Goal: Task Accomplishment & Management: Contribute content

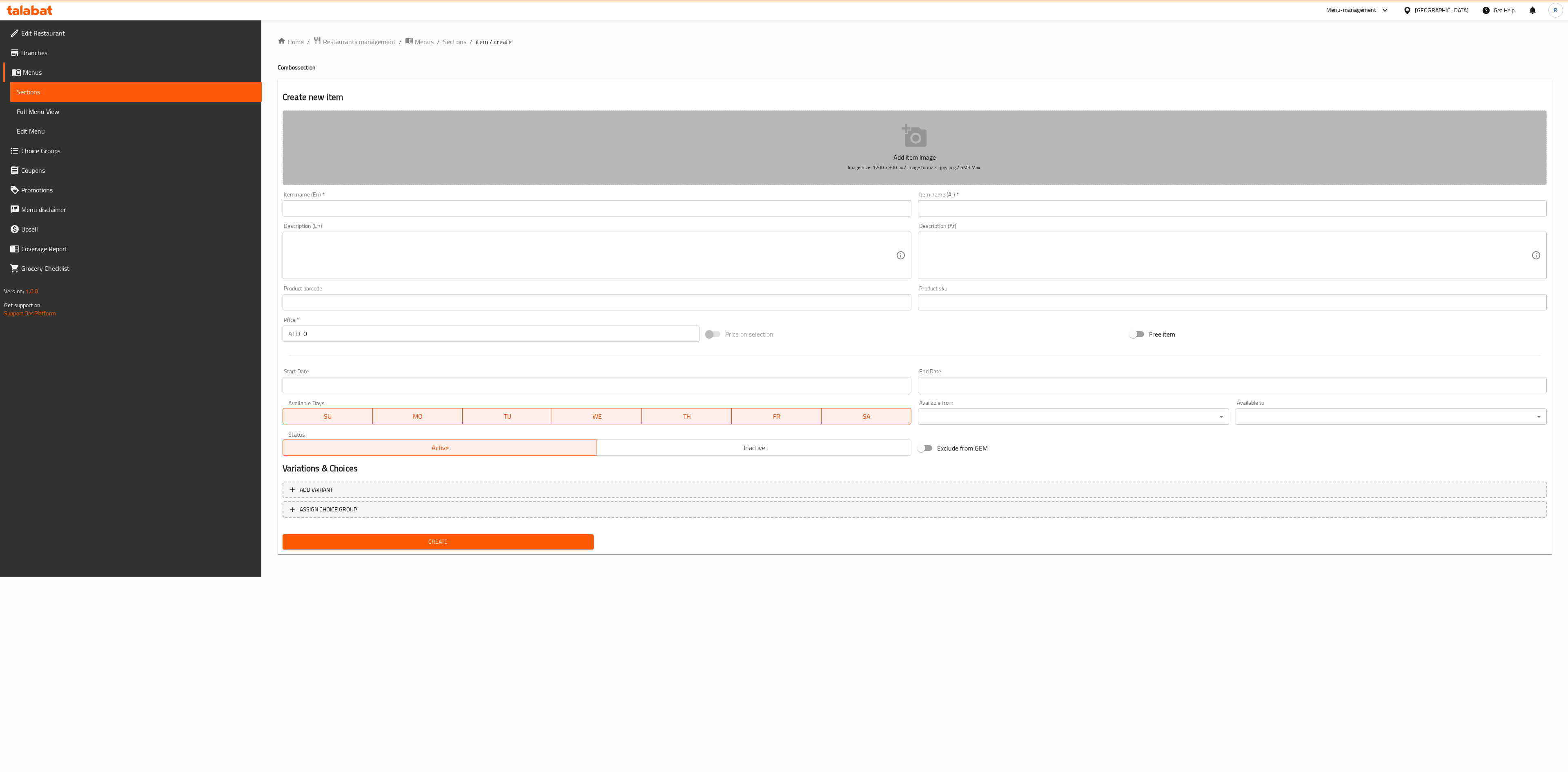
click at [399, 181] on button "Add item image Image Size: 1200 x 800 px / Image formats: jpg, png / 5MB Max." at bounding box center [914, 147] width 1264 height 75
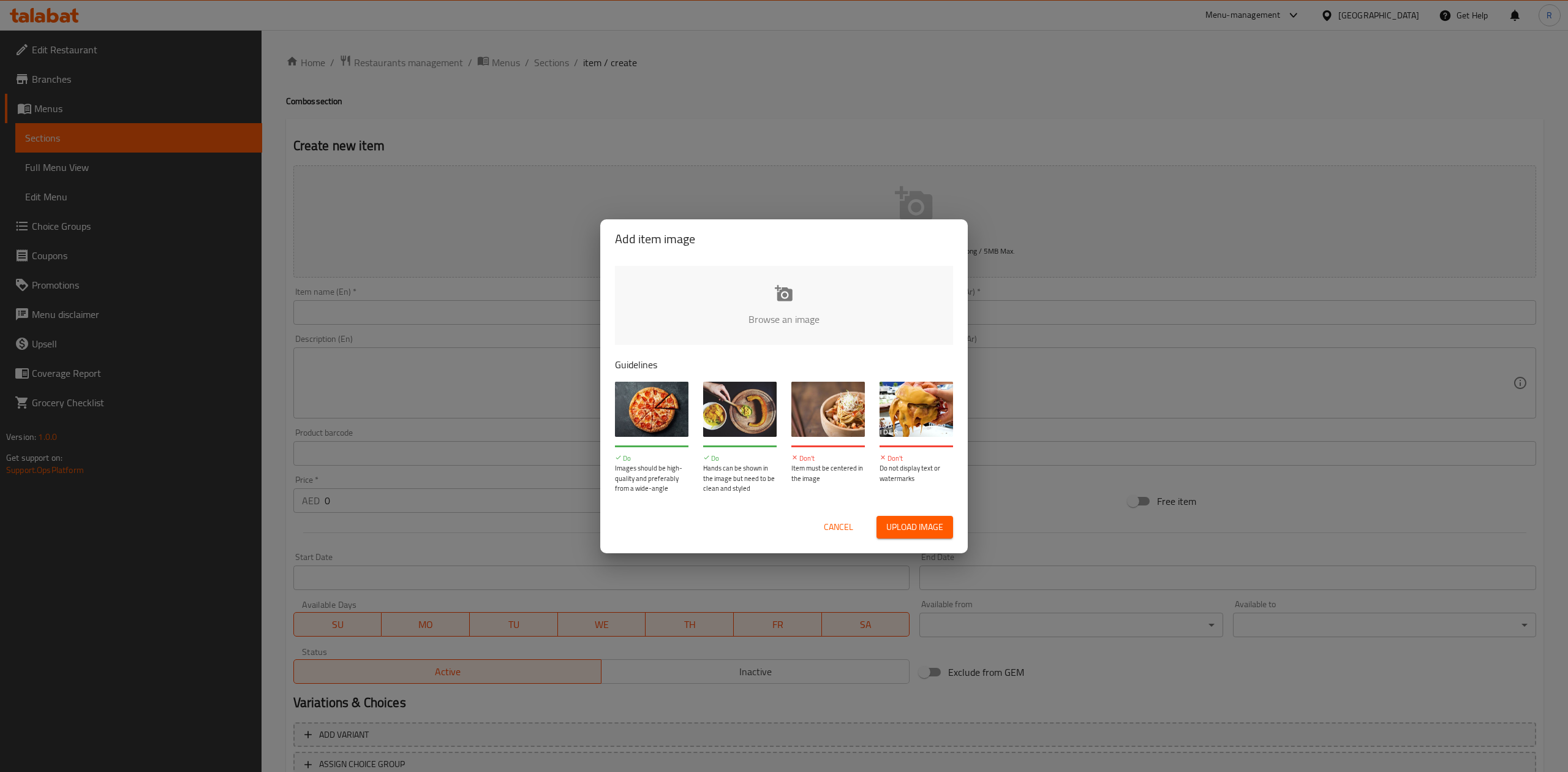
click at [834, 538] on div "Cancel Upload image" at bounding box center [784, 527] width 358 height 42
click at [837, 528] on span "Cancel" at bounding box center [838, 527] width 29 height 16
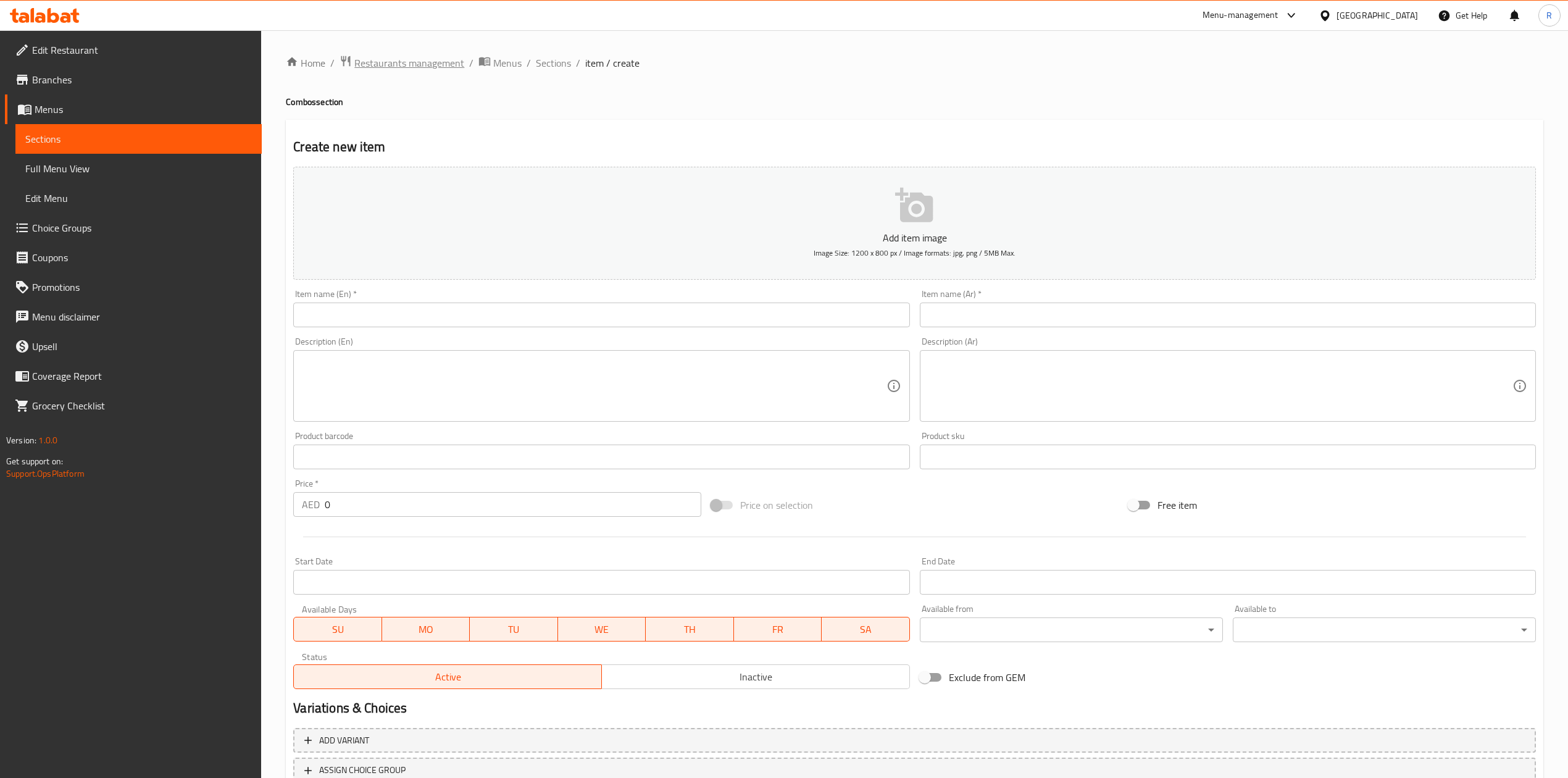
click at [422, 60] on span "Restaurants management" at bounding box center [409, 63] width 110 height 15
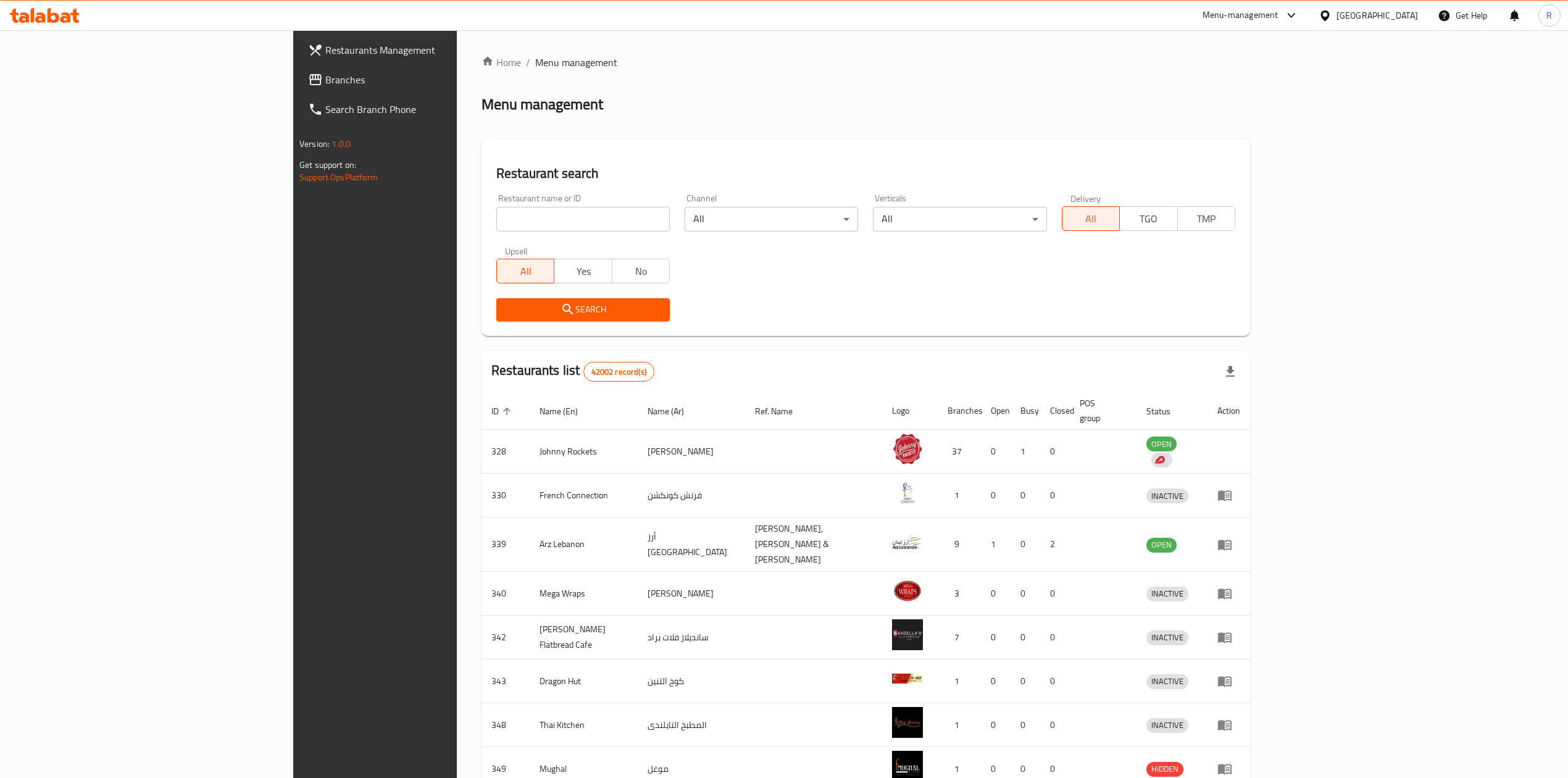
click at [496, 223] on input "search" at bounding box center [582, 219] width 174 height 25
type input "everyday roastery"
click button "Search" at bounding box center [582, 309] width 174 height 23
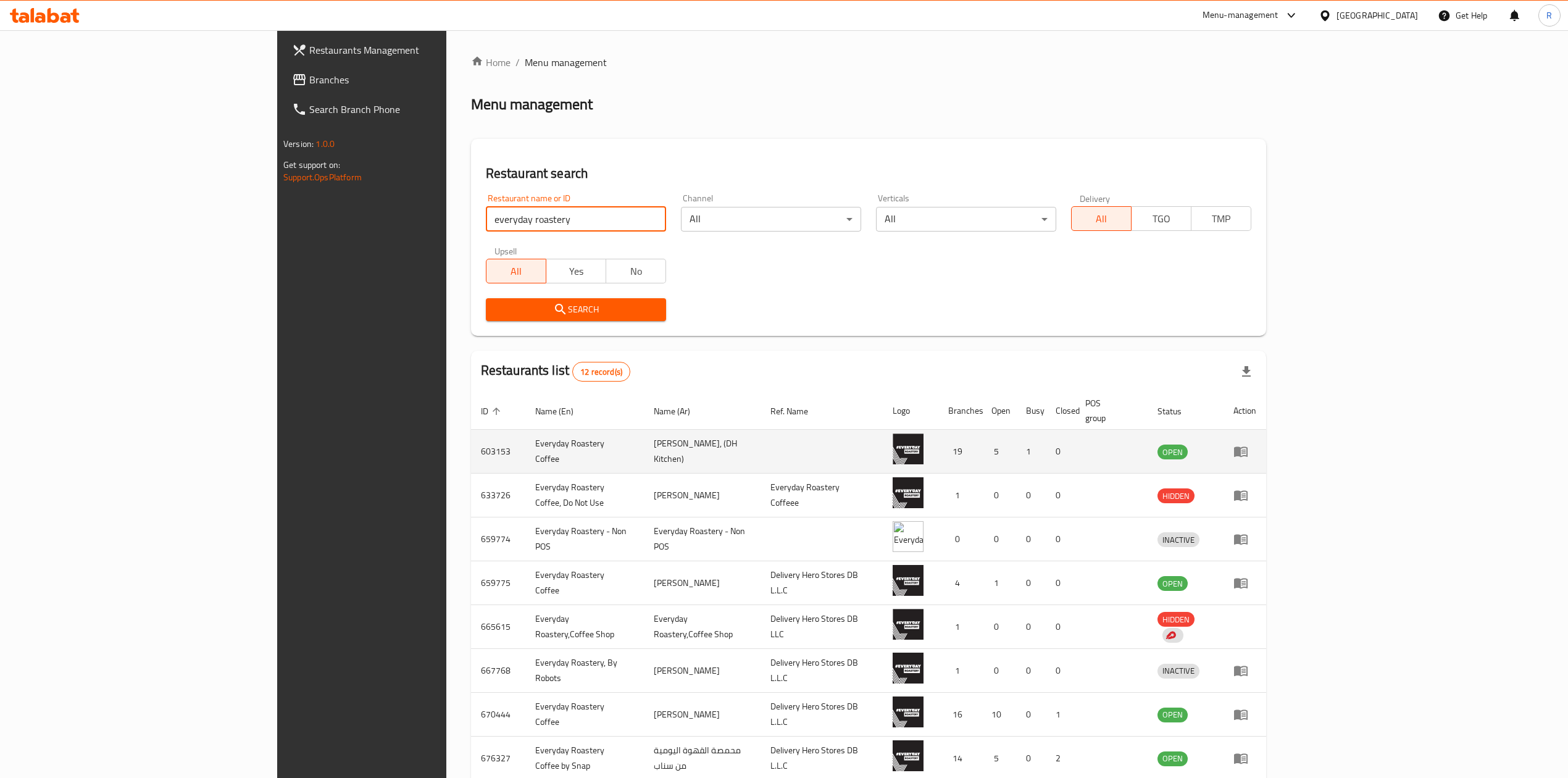
click at [1248, 447] on icon "enhanced table" at bounding box center [1240, 452] width 14 height 10
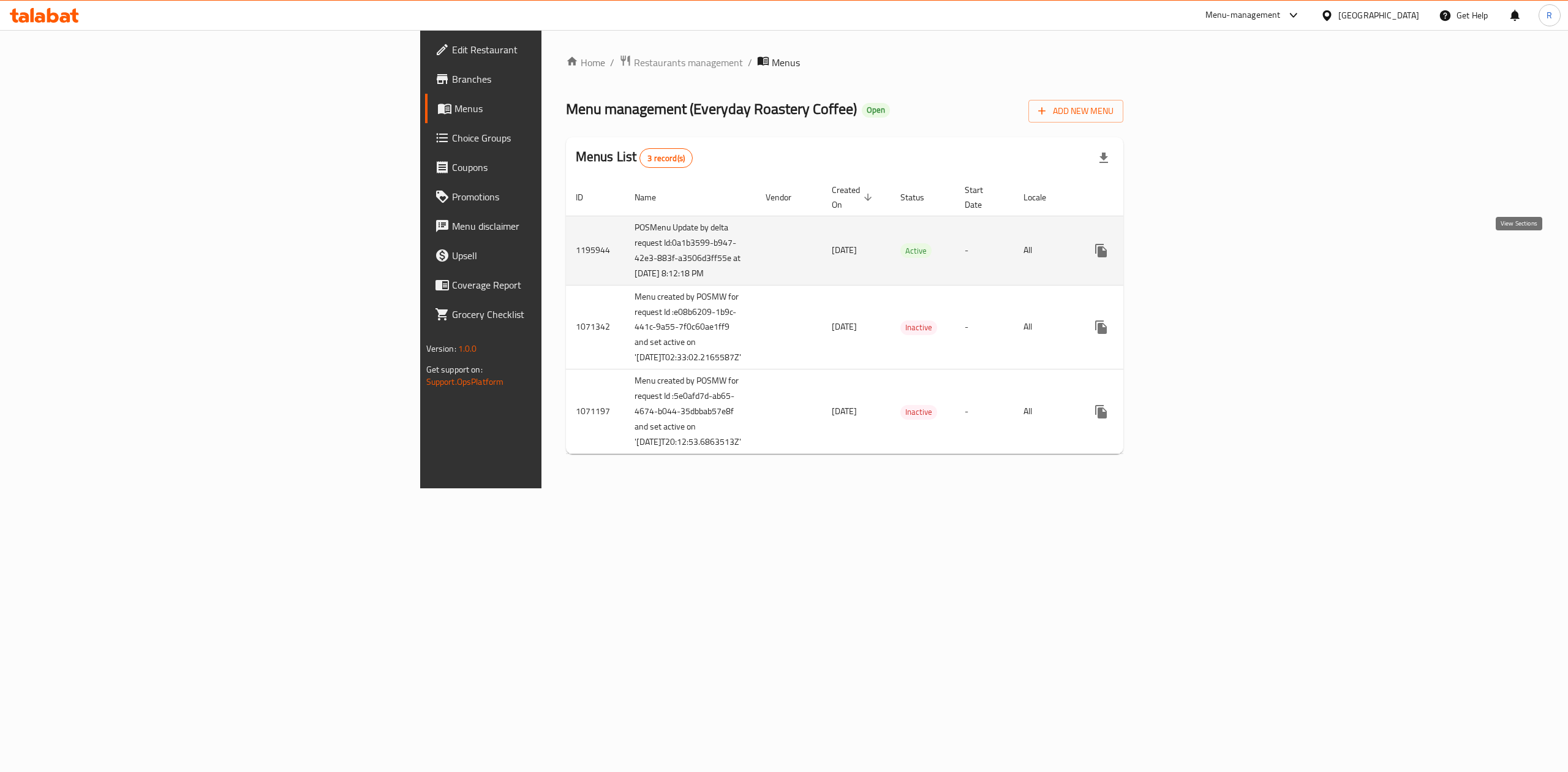
click at [1197, 252] on icon "enhanced table" at bounding box center [1190, 250] width 15 height 15
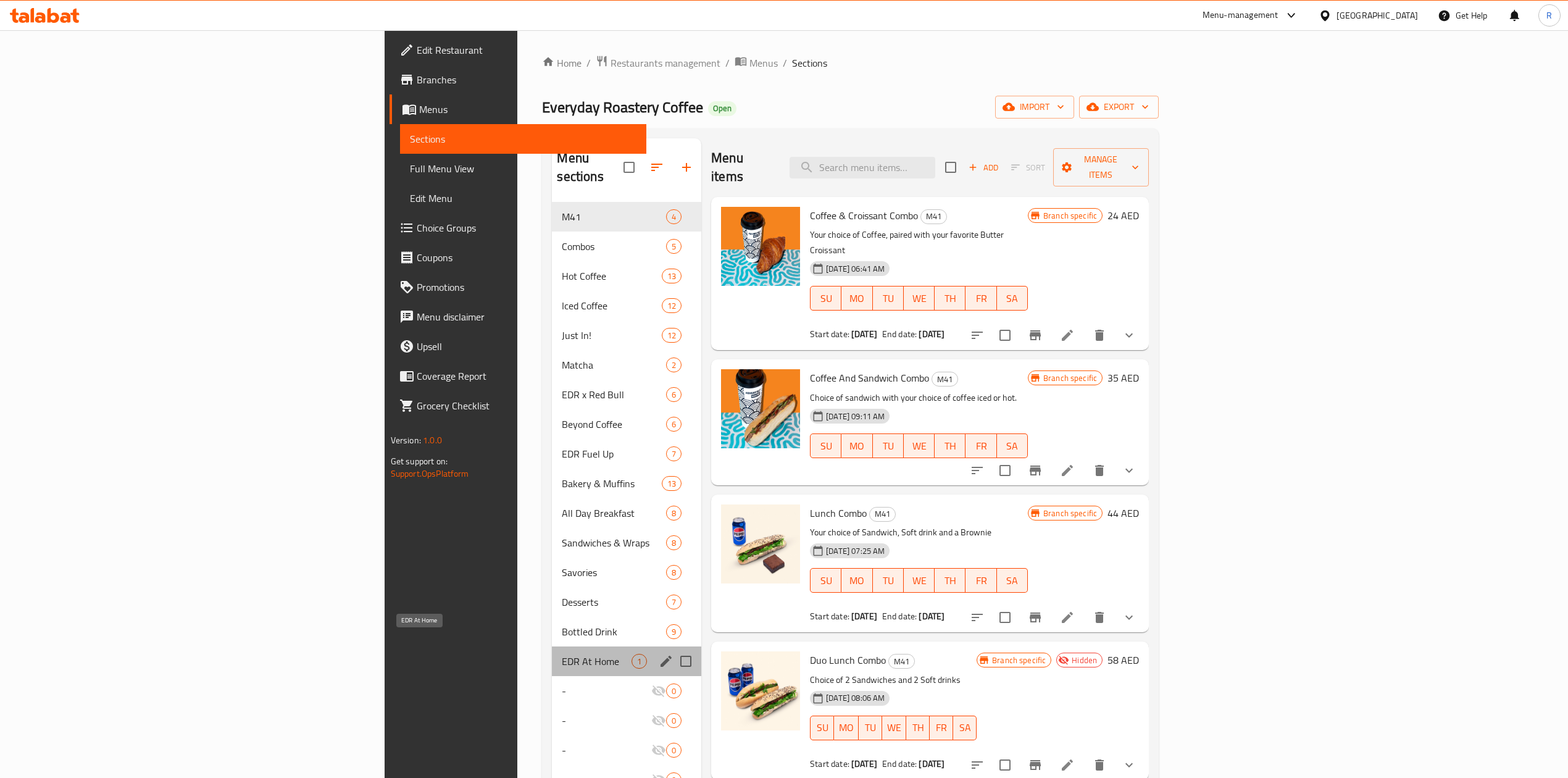
click at [561, 654] on span "EDR At Home" at bounding box center [596, 661] width 70 height 15
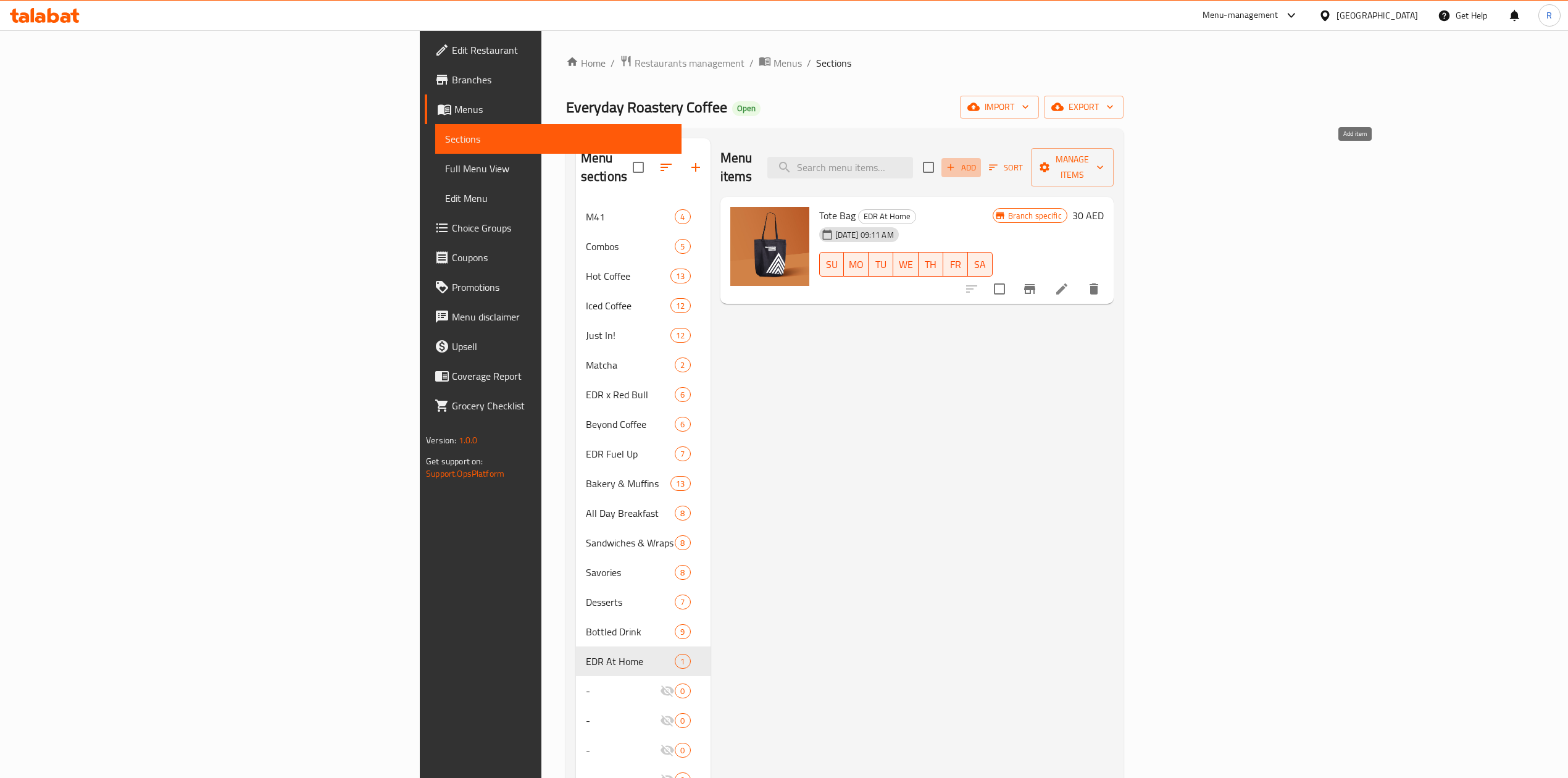
click at [978, 162] on span "Add" at bounding box center [961, 167] width 33 height 14
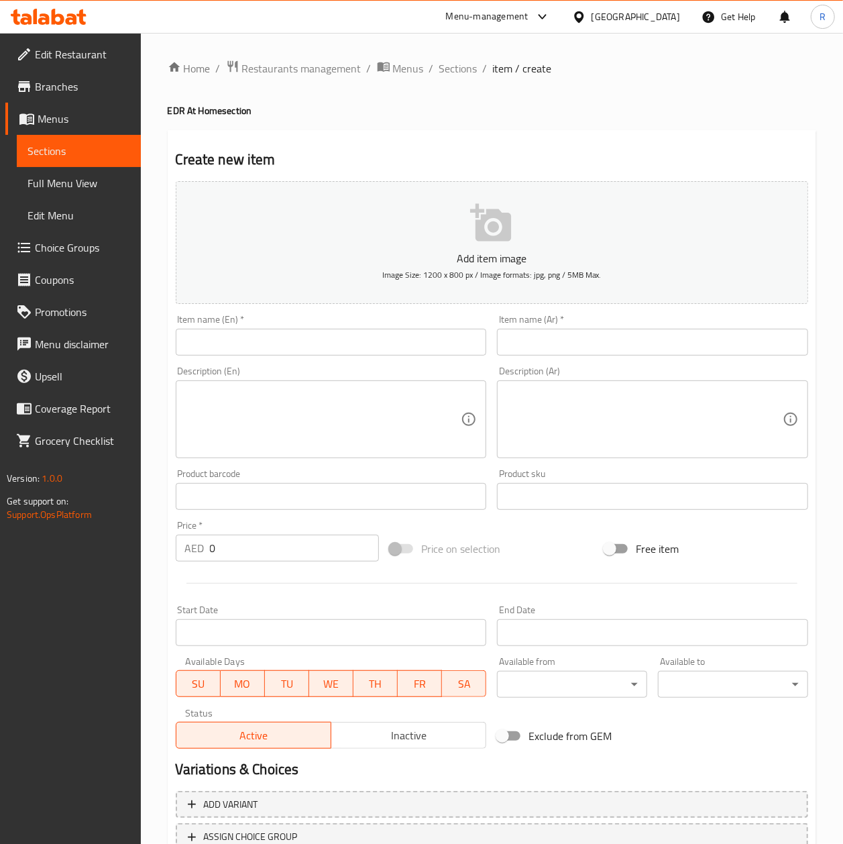
click at [272, 337] on input "text" at bounding box center [331, 342] width 311 height 27
paste input "Brazil San Antonio 250g"
type input "Brazil San Antonio 250g"
click at [331, 435] on textarea at bounding box center [323, 420] width 276 height 64
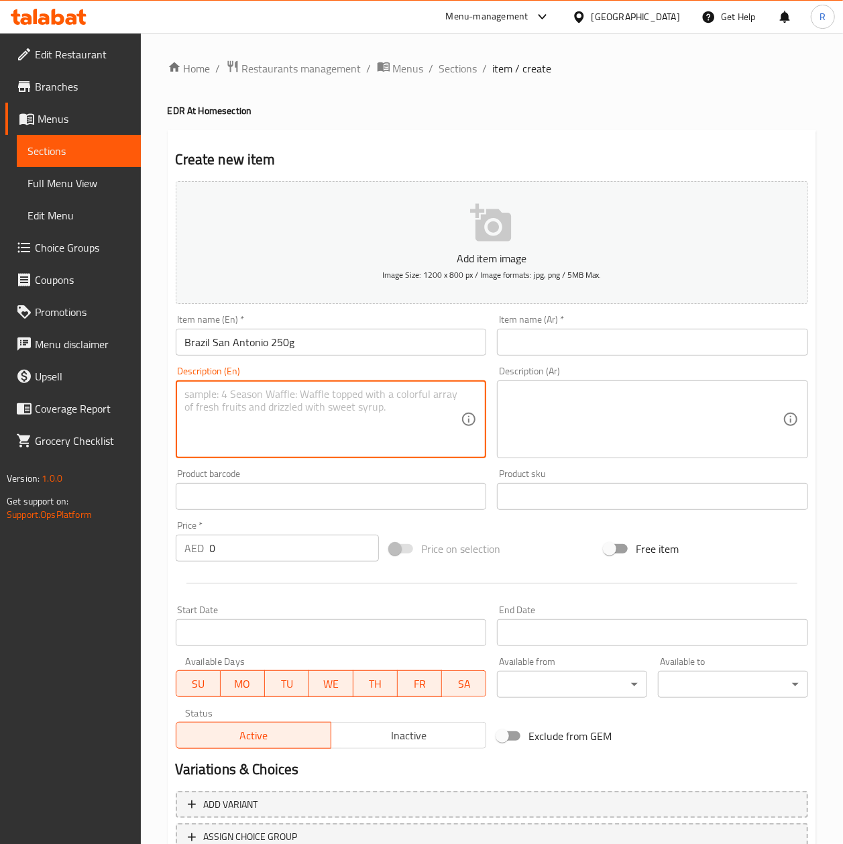
paste textarea ""Flavor Notes: Nuts • Molasses • Dark Chocolate Process: Natural | Region: Mina…"
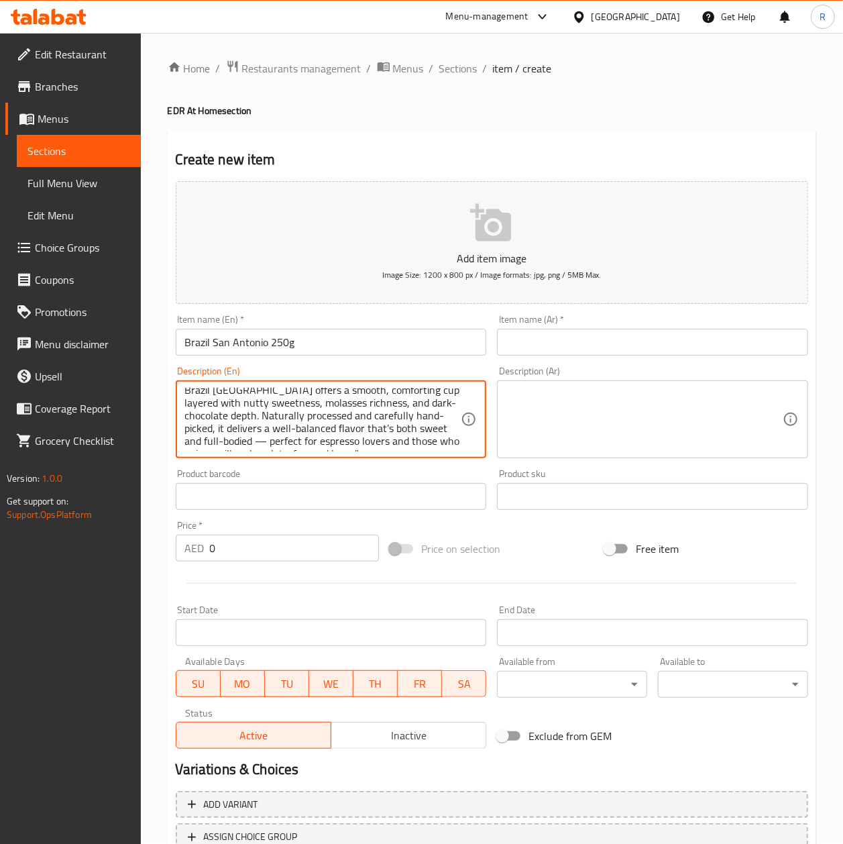
type textarea ""Flavor Notes: Nuts • Molasses • Dark Chocolate Process: Natural | Region: Mina…"
click at [585, 339] on input "text" at bounding box center [652, 342] width 311 height 27
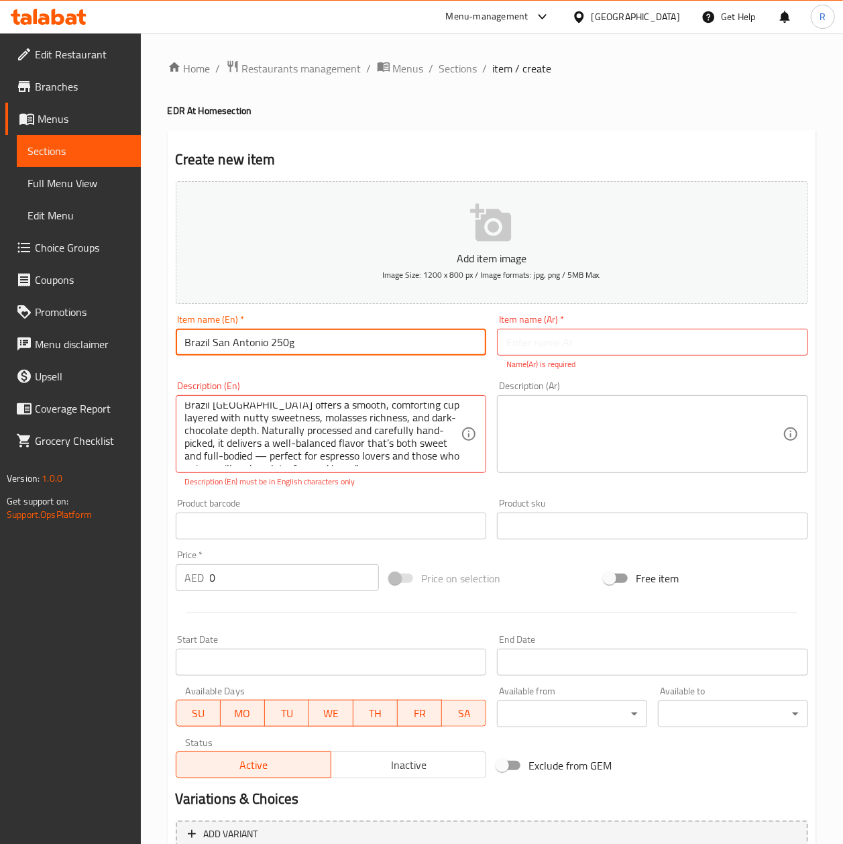
drag, startPoint x: 306, startPoint y: 341, endPoint x: 16, endPoint y: 311, distance: 291.4
click at [16, 311] on div "Edit Restaurant Branches Menus Sections Full Menu View Edit Menu Choice Groups …" at bounding box center [421, 505] width 843 height 945
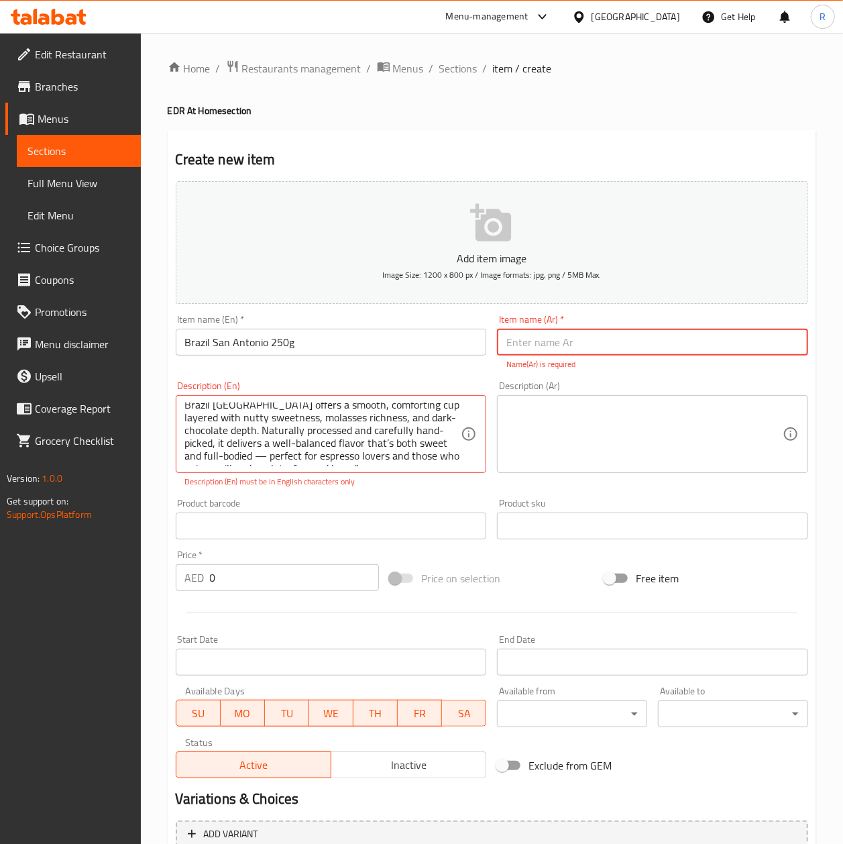
click at [566, 341] on input "text" at bounding box center [652, 342] width 311 height 27
paste input "البرازيل سان أنطونيو 250 جرام"
type input "البرازيل سان أنطونيو 250 جرام"
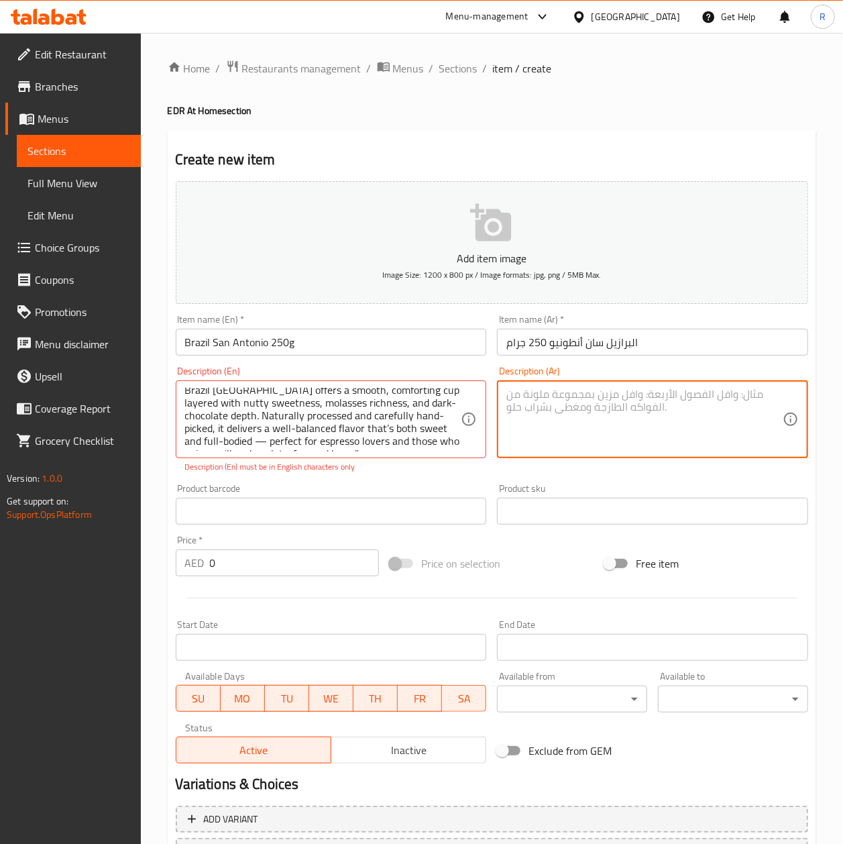
click at [549, 433] on textarea at bounding box center [644, 420] width 276 height 64
click at [606, 412] on textarea at bounding box center [644, 420] width 276 height 64
paste textarea "مكونات النكهة: مكسرات • دبس السكر • شوكولاتة داكنة المعالجة: طبيعية | المنطقة: …"
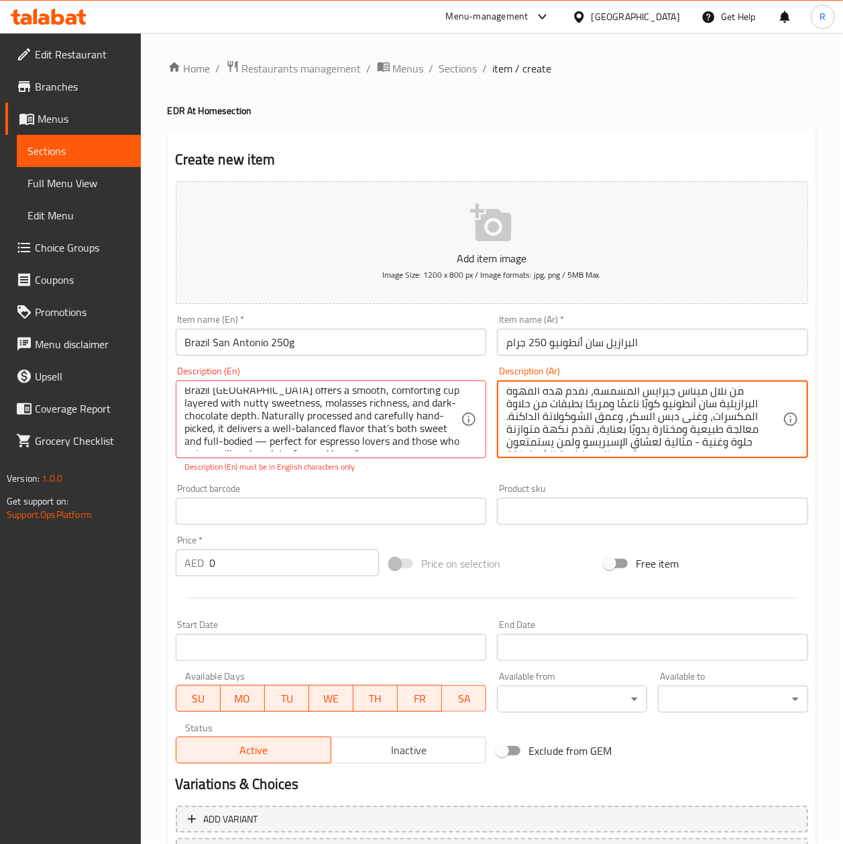
type textarea "مكونات النكهة: مكسرات • دبس السكر • شوكولاتة داكنة المعالجة: طبيعية | المنطقة: …"
click at [415, 480] on div "Product barcode Product barcode" at bounding box center [331, 504] width 322 height 52
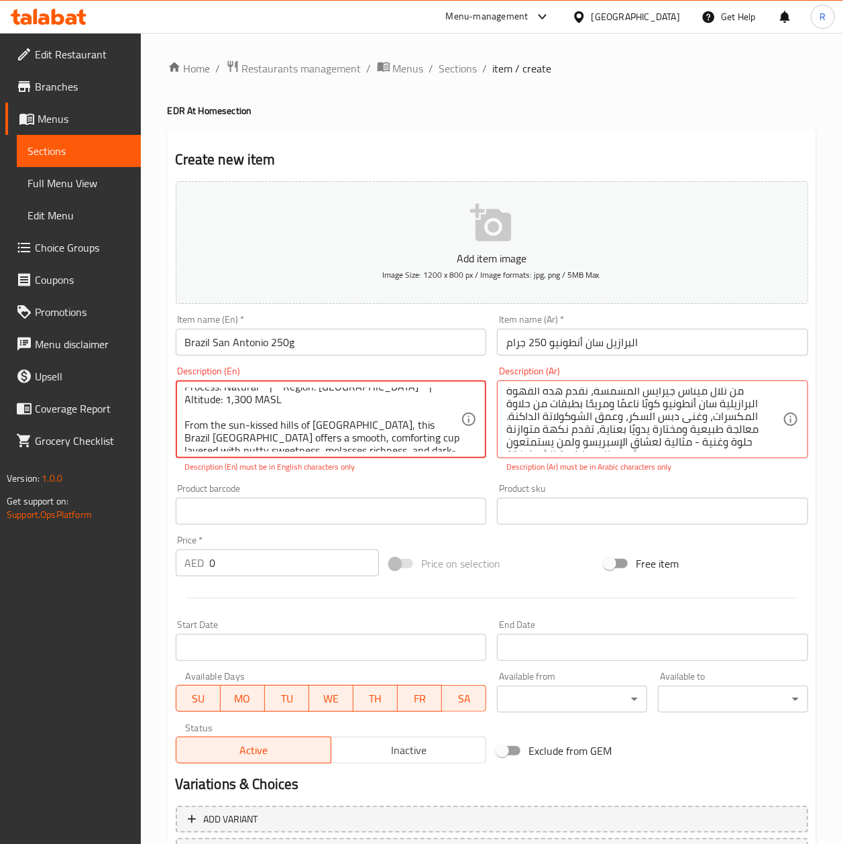
scroll to position [0, 0]
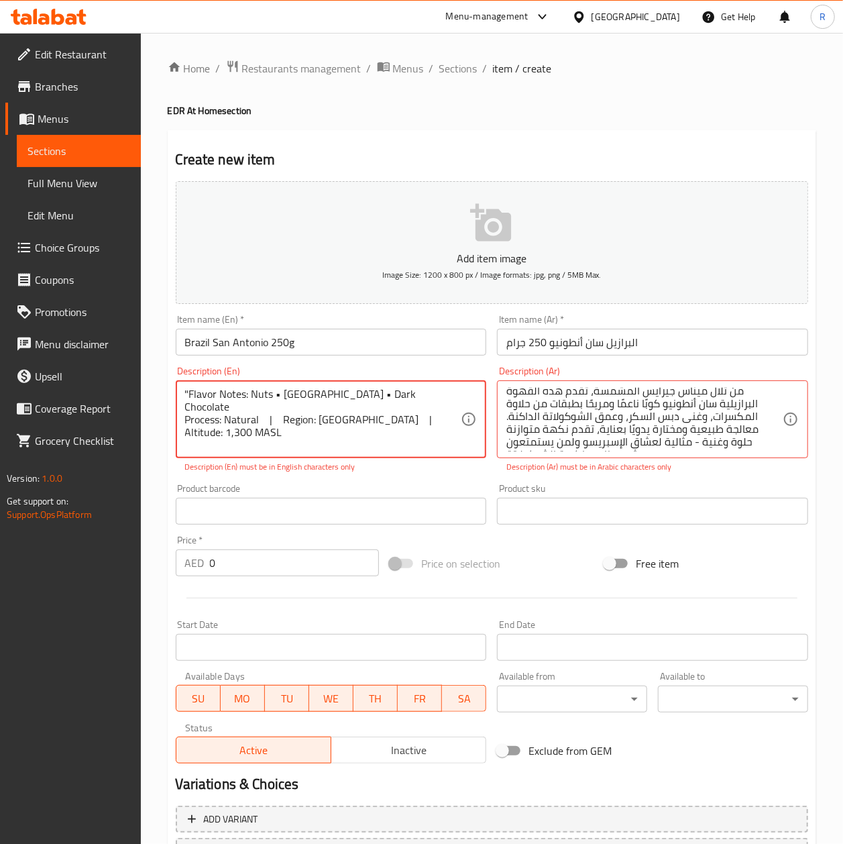
click at [189, 393] on textarea ""Flavor Notes: Nuts • Molasses • Dark Chocolate Process: Natural | Region: Mina…" at bounding box center [323, 420] width 276 height 64
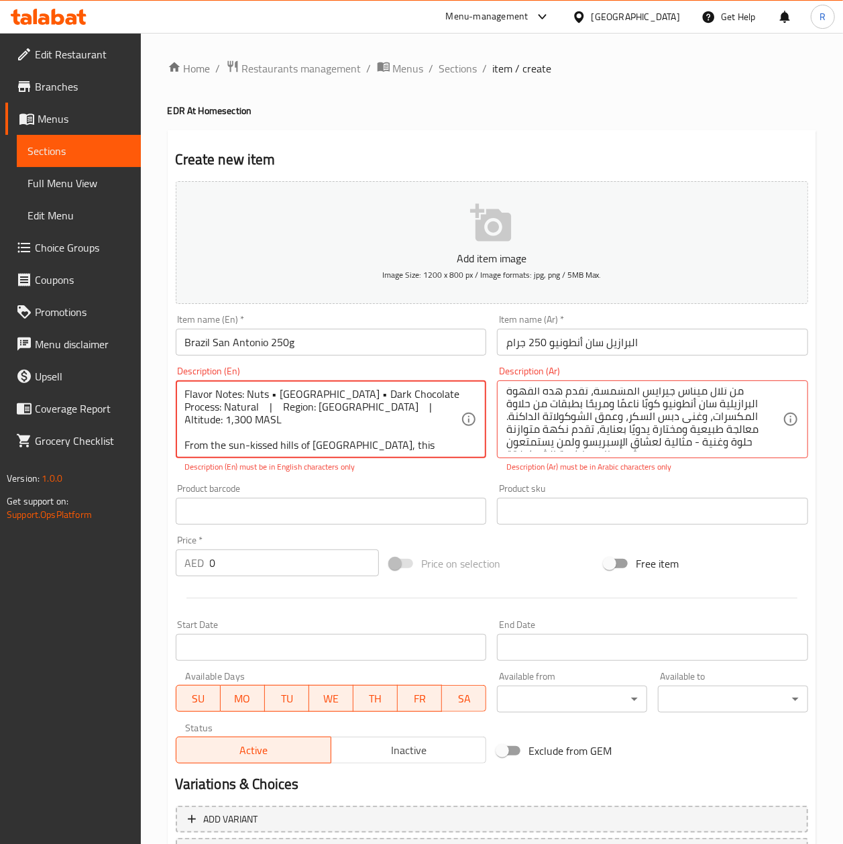
type textarea "Flavor Notes: Nuts • Molasses • Dark Chocolate Process: Natural | Region: Minas…"
click at [455, 490] on div "Product barcode Product barcode" at bounding box center [331, 504] width 311 height 41
click at [229, 561] on input "0" at bounding box center [295, 562] width 170 height 27
type input "39"
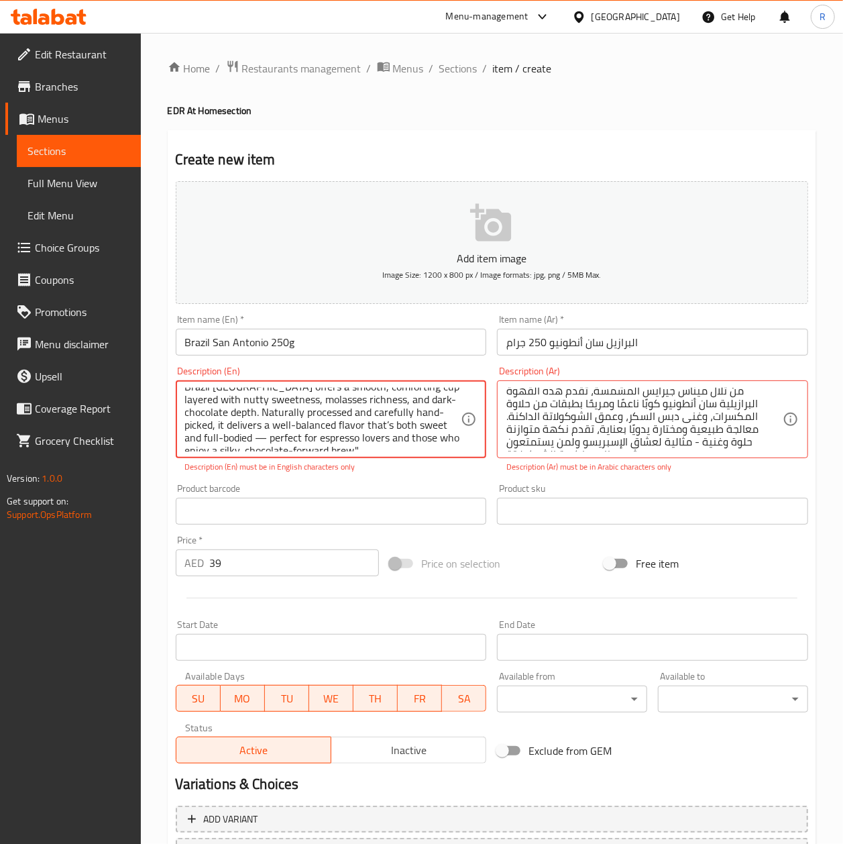
scroll to position [79, 0]
click at [326, 444] on textarea "Flavor Notes: Nuts • Molasses • Dark Chocolate Process: Natural | Region: Minas…" at bounding box center [323, 420] width 276 height 64
click at [331, 441] on textarea "Flavor Notes: Nuts • Molasses • Dark Chocolate Process: Natural | Region: Minas…" at bounding box center [323, 420] width 276 height 64
click at [229, 430] on textarea "Flavor Notes: Nuts • Molasses • Dark Chocolate Process: Natural | Region: Minas…" at bounding box center [323, 420] width 276 height 64
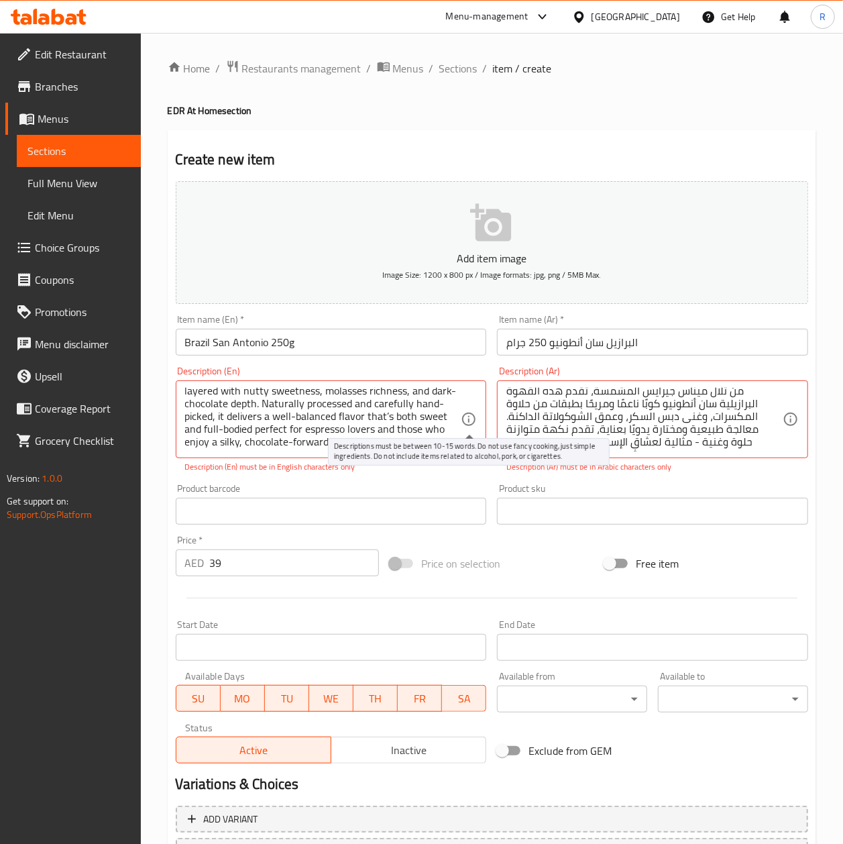
click at [470, 422] on icon at bounding box center [468, 419] width 13 height 13
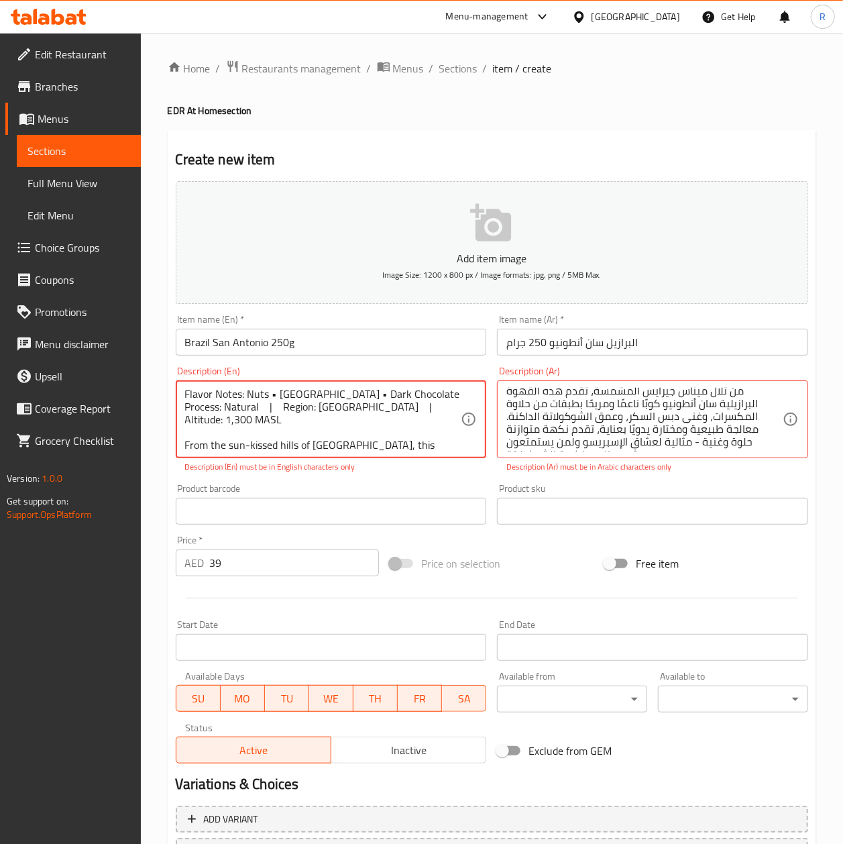
click at [274, 411] on textarea "Flavor Notes: Nuts • Molasses • Dark Chocolate Process: Natural | Region: Minas…" at bounding box center [323, 420] width 276 height 64
type textarea "Flavor Notes: Nuts • Molasses • Dark Chocolate Process: Natural  Region: Minas …"
click at [362, 425] on textarea "Flavor Notes: Nuts • Molasses • Dark Chocolate Process: Natural  Region: Minas …" at bounding box center [323, 420] width 276 height 64
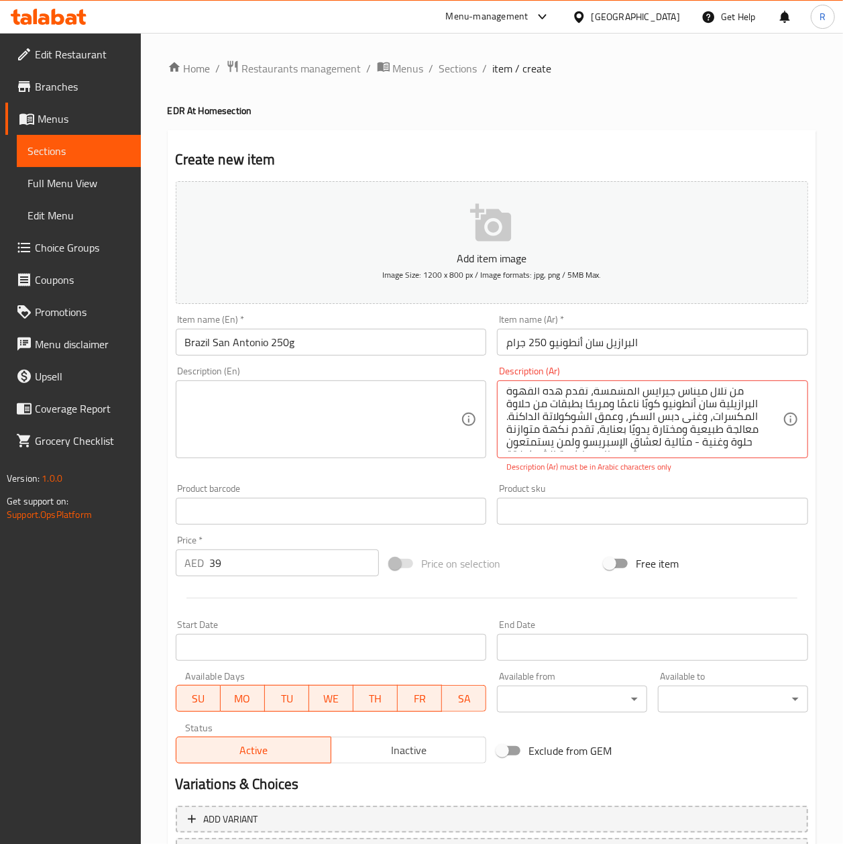
click at [309, 420] on textarea at bounding box center [323, 420] width 276 height 64
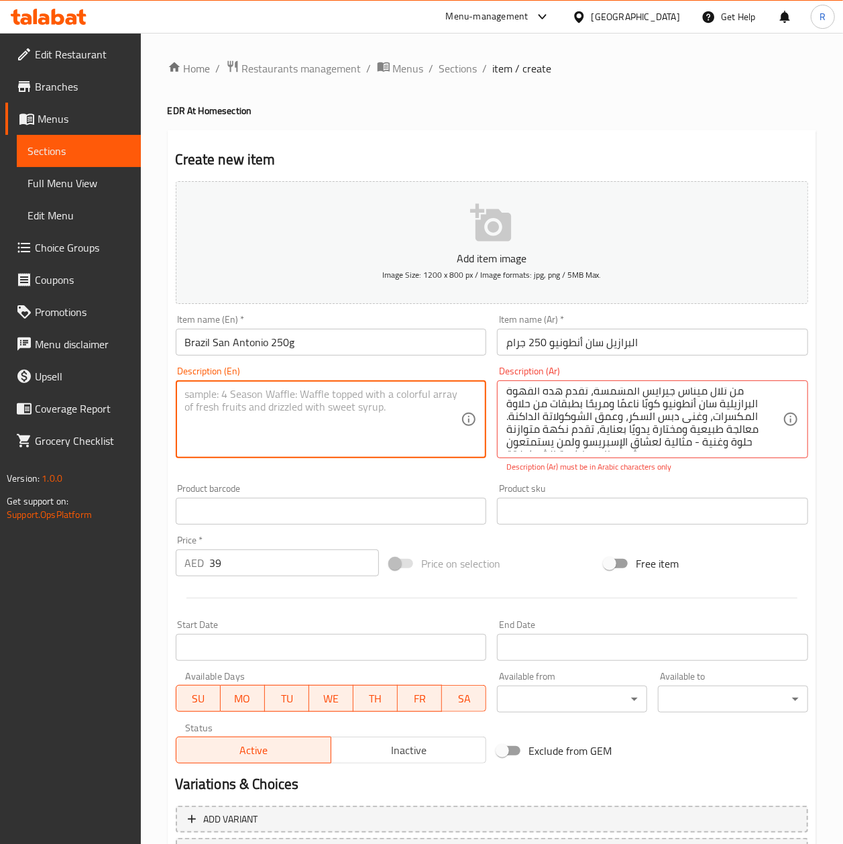
paste textarea ""Flavor Notes: Nuts • Molasses • Dark Chocolate Process: Natural | Region: Mina…"
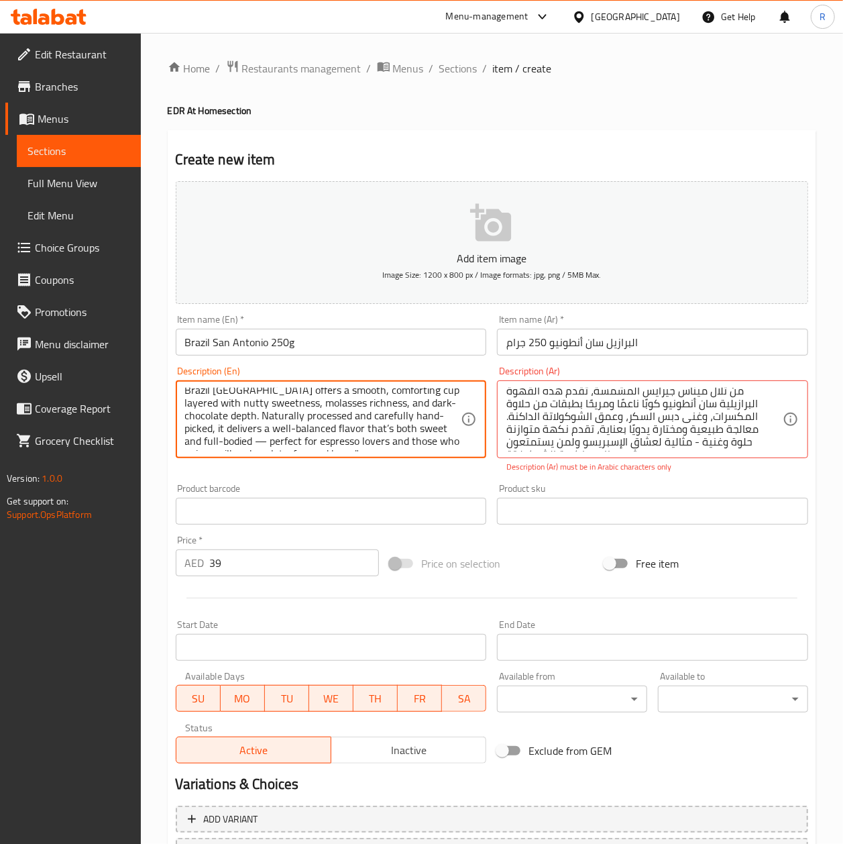
click at [290, 448] on textarea ""Flavor Notes: Nuts • Molasses • Dark Chocolate Process: Natural | Region: Mina…" at bounding box center [323, 420] width 276 height 64
type textarea ""Flavor Notes: Nuts • Molasses • Dark Chocolate Process: Natural | Region: Mina…"
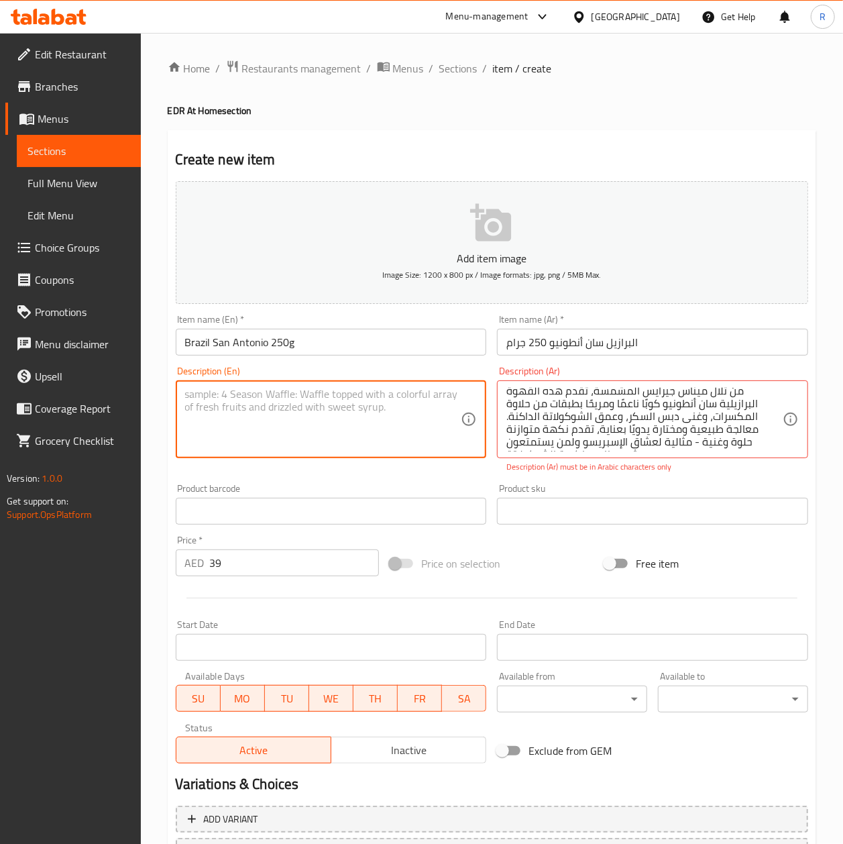
scroll to position [0, 0]
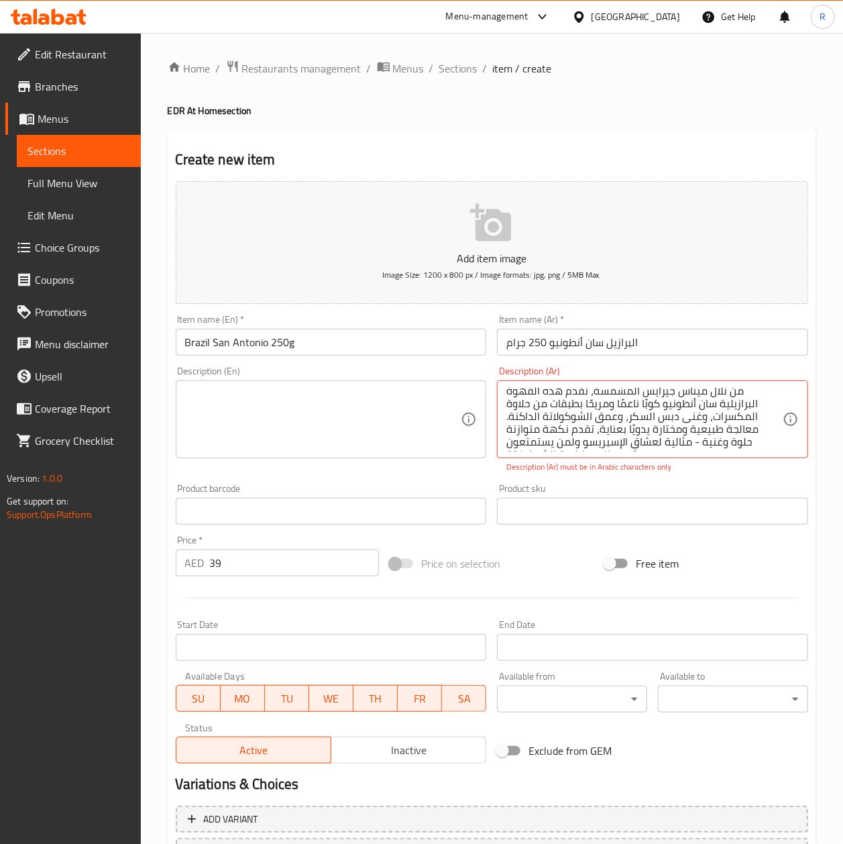
click at [325, 433] on textarea at bounding box center [323, 420] width 276 height 64
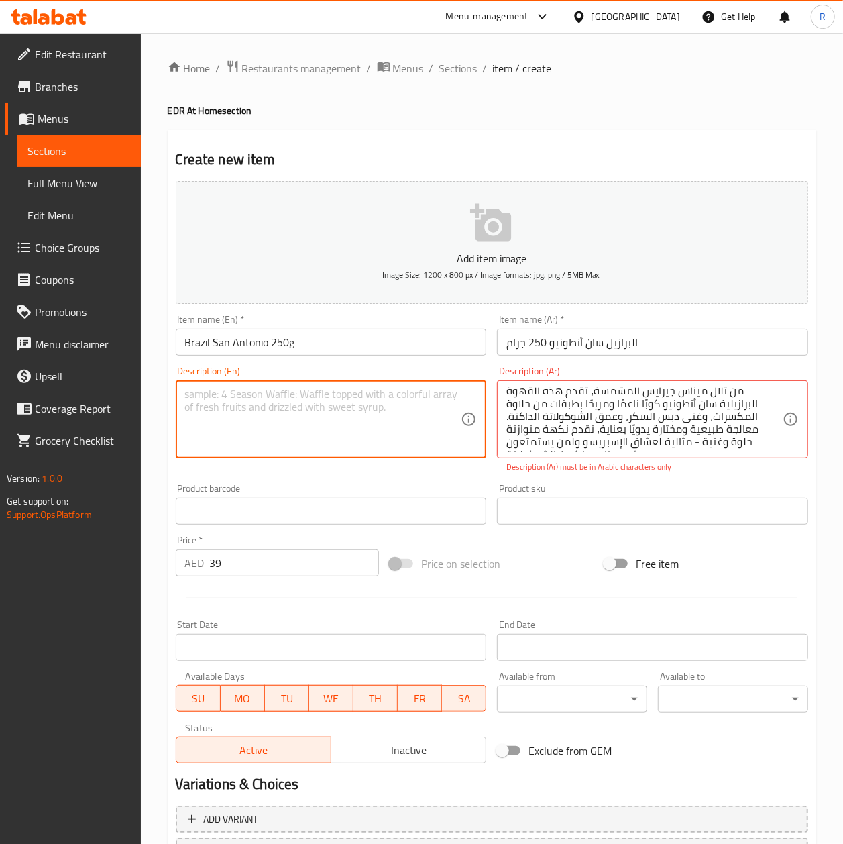
paste textarea ""Flavor Notes: Nuts • Molasses • Dark Chocolate Process: Natural | Region: Mina…"
click at [186, 395] on textarea ""Flavor Notes: Nuts • Molasses • Dark Chocolate Process: Natural | Region: Mina…" at bounding box center [323, 420] width 276 height 64
click at [188, 395] on textarea ""Flavor Notes: Nuts • Molasses • Dark Chocolate Process: Natural | Region: Mina…" at bounding box center [323, 420] width 276 height 64
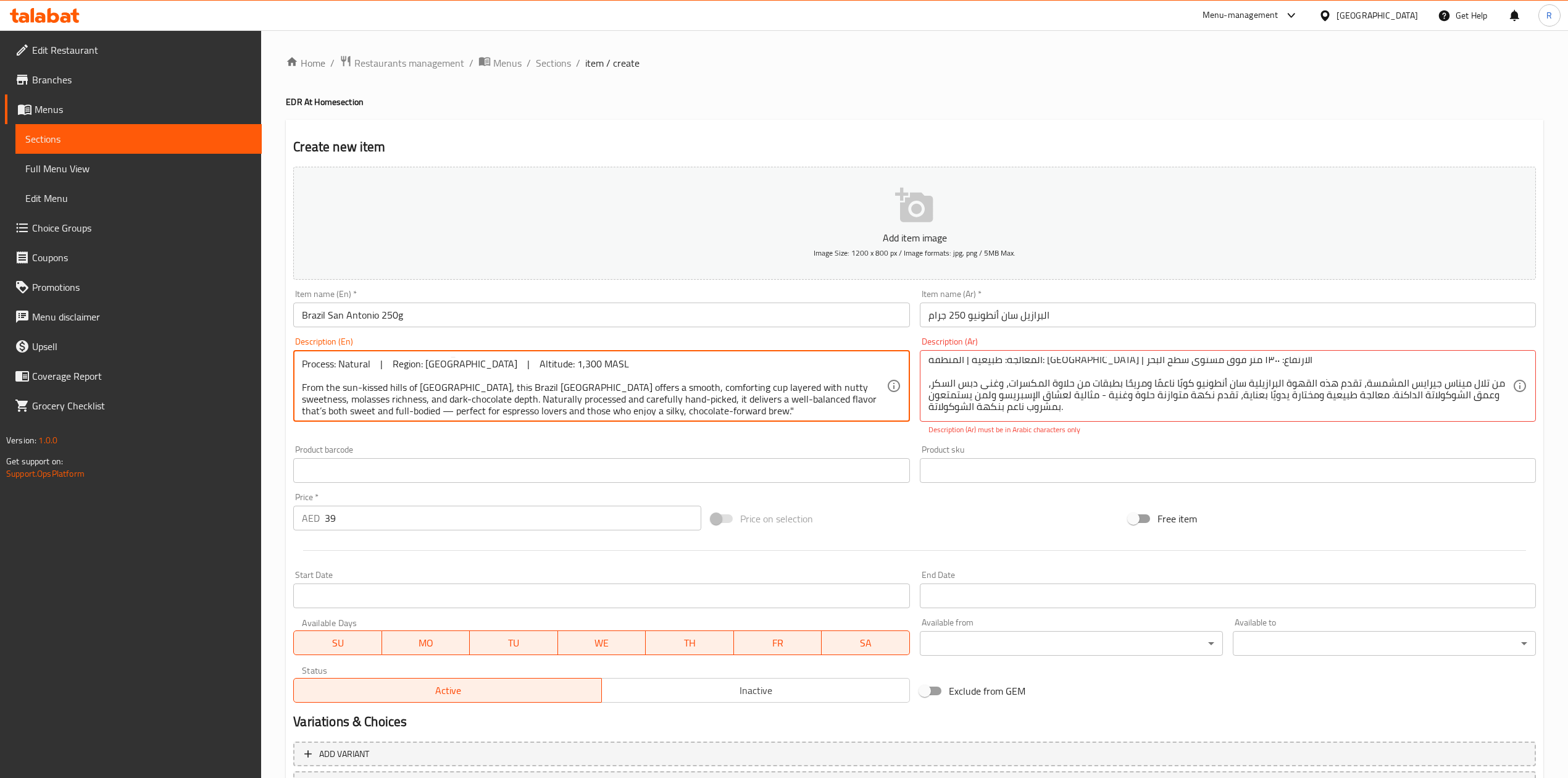
scroll to position [15, 0]
click at [745, 403] on textarea "Flavor Notes: Nuts • Molasses • Dark Chocolate Process: Natural | Region: Minas…" at bounding box center [594, 387] width 584 height 59
click at [742, 408] on textarea "Flavor Notes: Nuts • Molasses • Dark Chocolate Process: Natural | Region: Minas…" at bounding box center [594, 387] width 584 height 59
click at [843, 393] on textarea "Flavor Notes: Nuts • Molasses • Dark Chocolate Process: Natural | Region: Minas…" at bounding box center [594, 387] width 584 height 59
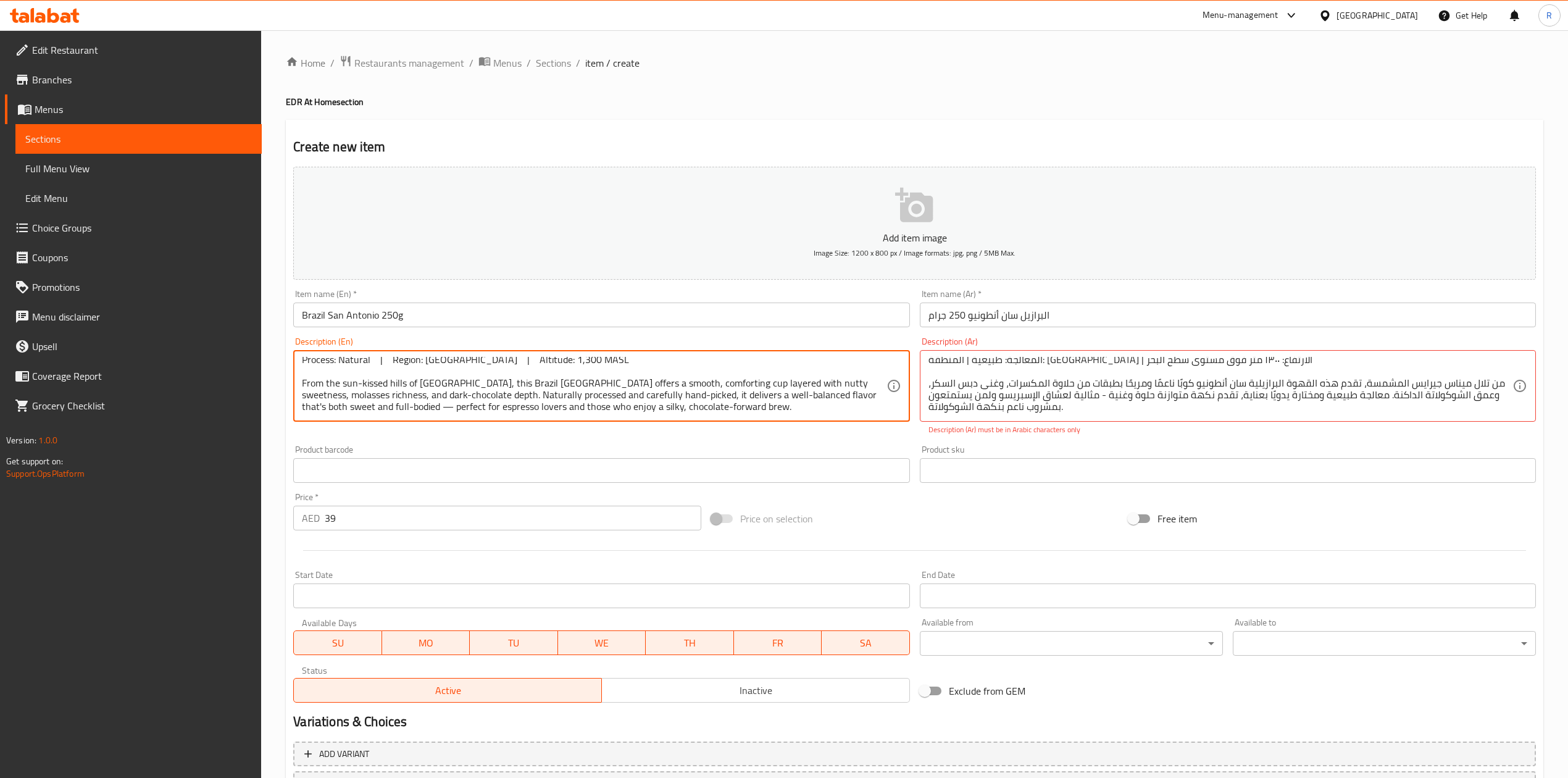
click at [813, 406] on textarea "Flavor Notes: Nuts • Molasses • Dark Chocolate Process: Natural | Region: Minas…" at bounding box center [594, 387] width 584 height 59
click at [813, 429] on div "Description (En) Flavor Notes: Nuts • Molasses • Dark Chocolate Process: Natura…" at bounding box center [601, 386] width 626 height 108
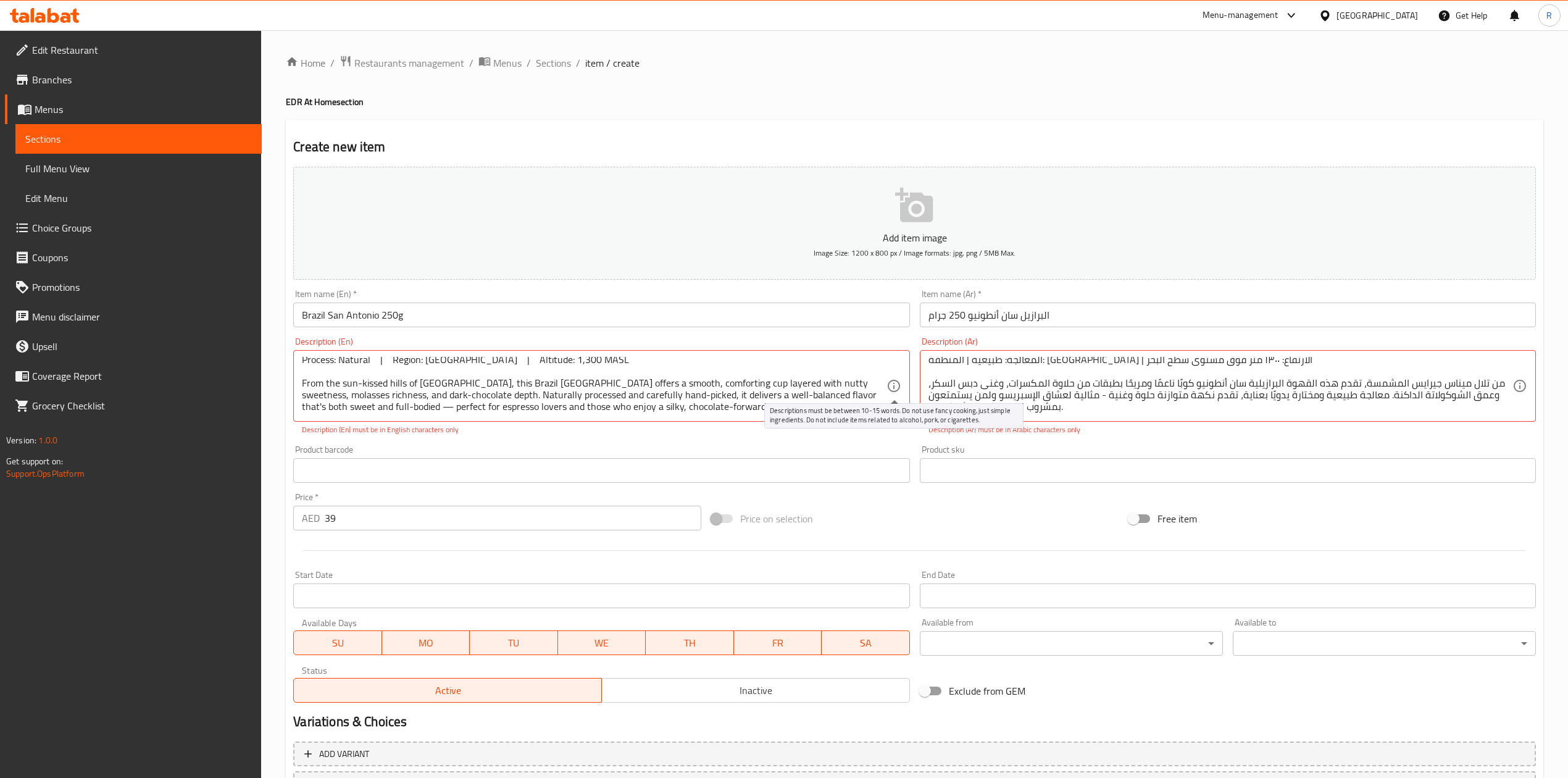
click at [894, 386] on icon at bounding box center [894, 386] width 15 height 15
click at [514, 480] on input "text" at bounding box center [601, 470] width 616 height 25
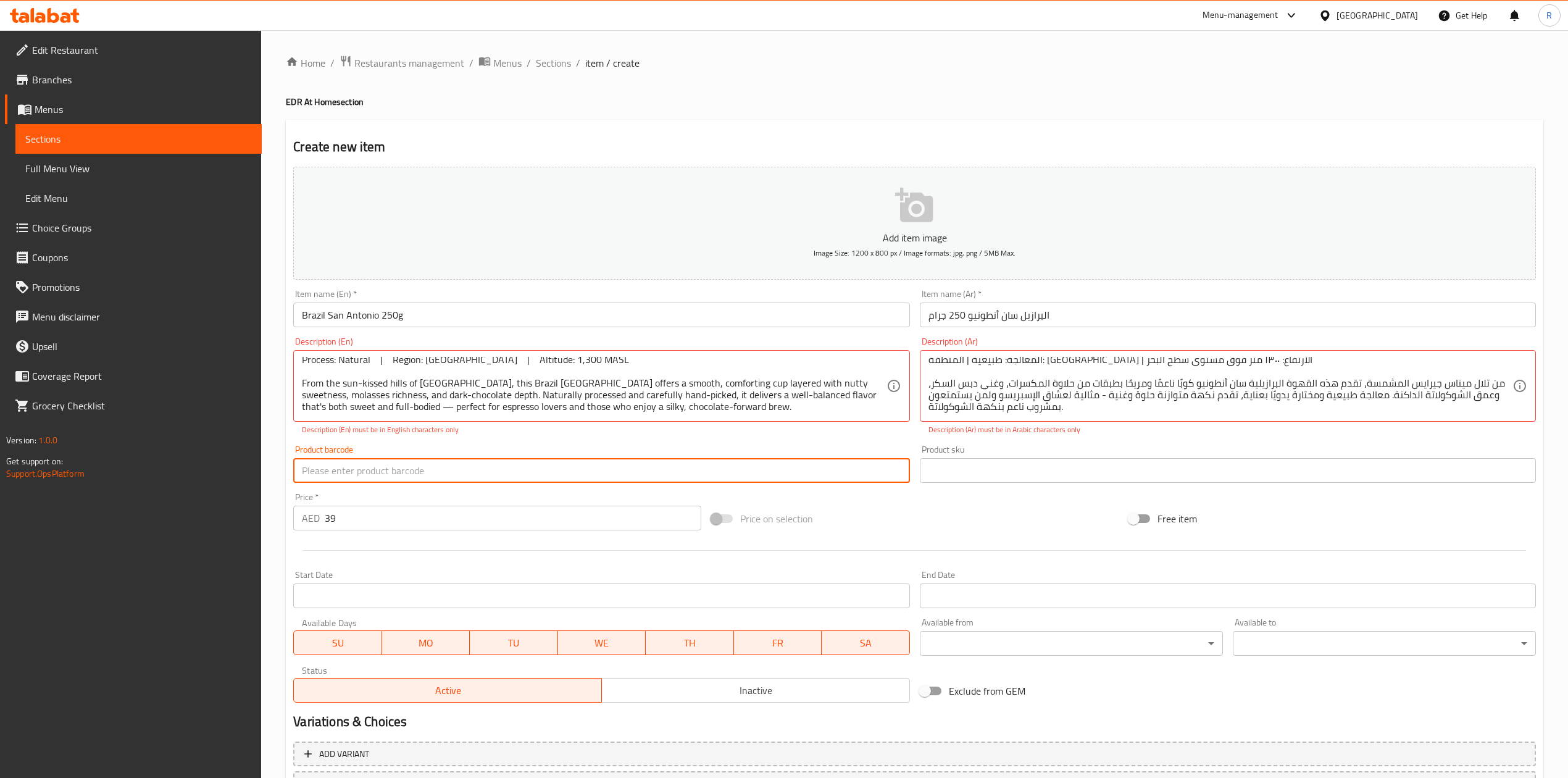
scroll to position [108, 0]
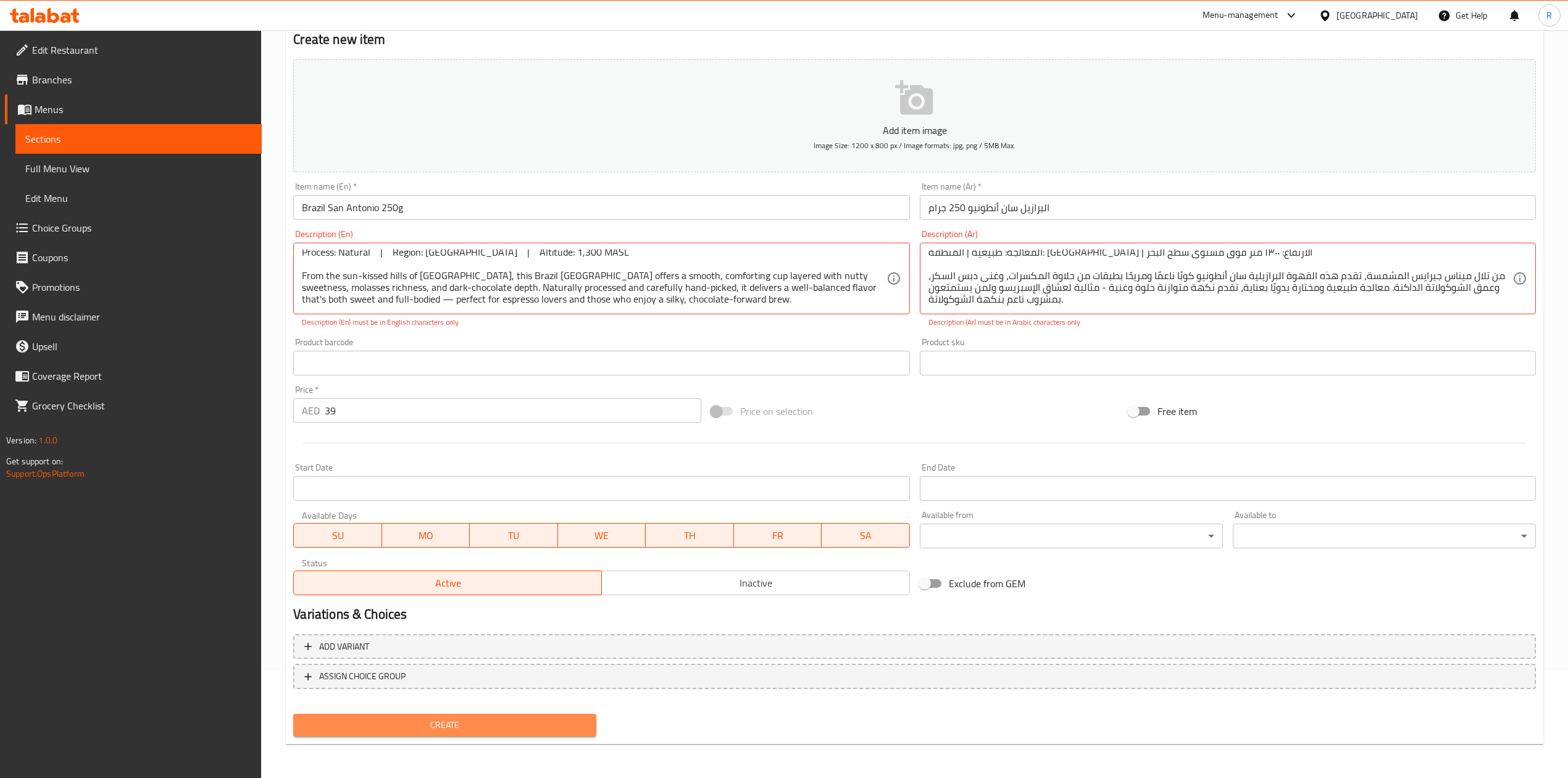
click at [547, 727] on span "Create" at bounding box center [444, 726] width 283 height 16
click at [406, 303] on textarea "Flavor Notes: Nuts • Molasses • Dark Chocolate Process: Natural | Region: Minas…" at bounding box center [594, 279] width 584 height 59
click at [364, 299] on textarea "Flavor Notes: Nuts • Molasses • Dark Chocolate Process: Natural | Region: Minas…" at bounding box center [594, 279] width 584 height 59
click at [778, 326] on p "Description (En) must be in English characters only" at bounding box center [601, 322] width 599 height 11
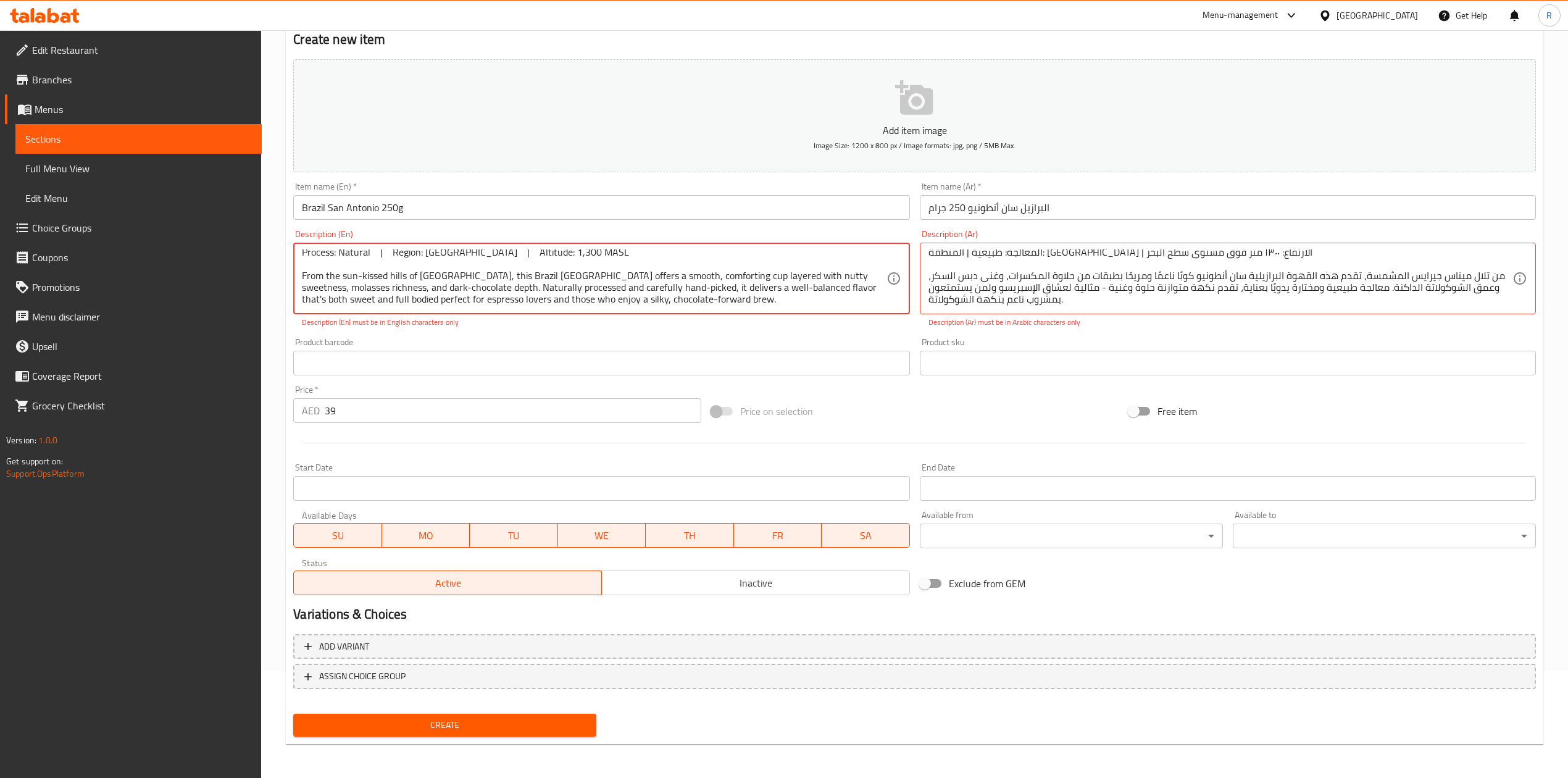
scroll to position [0, 0]
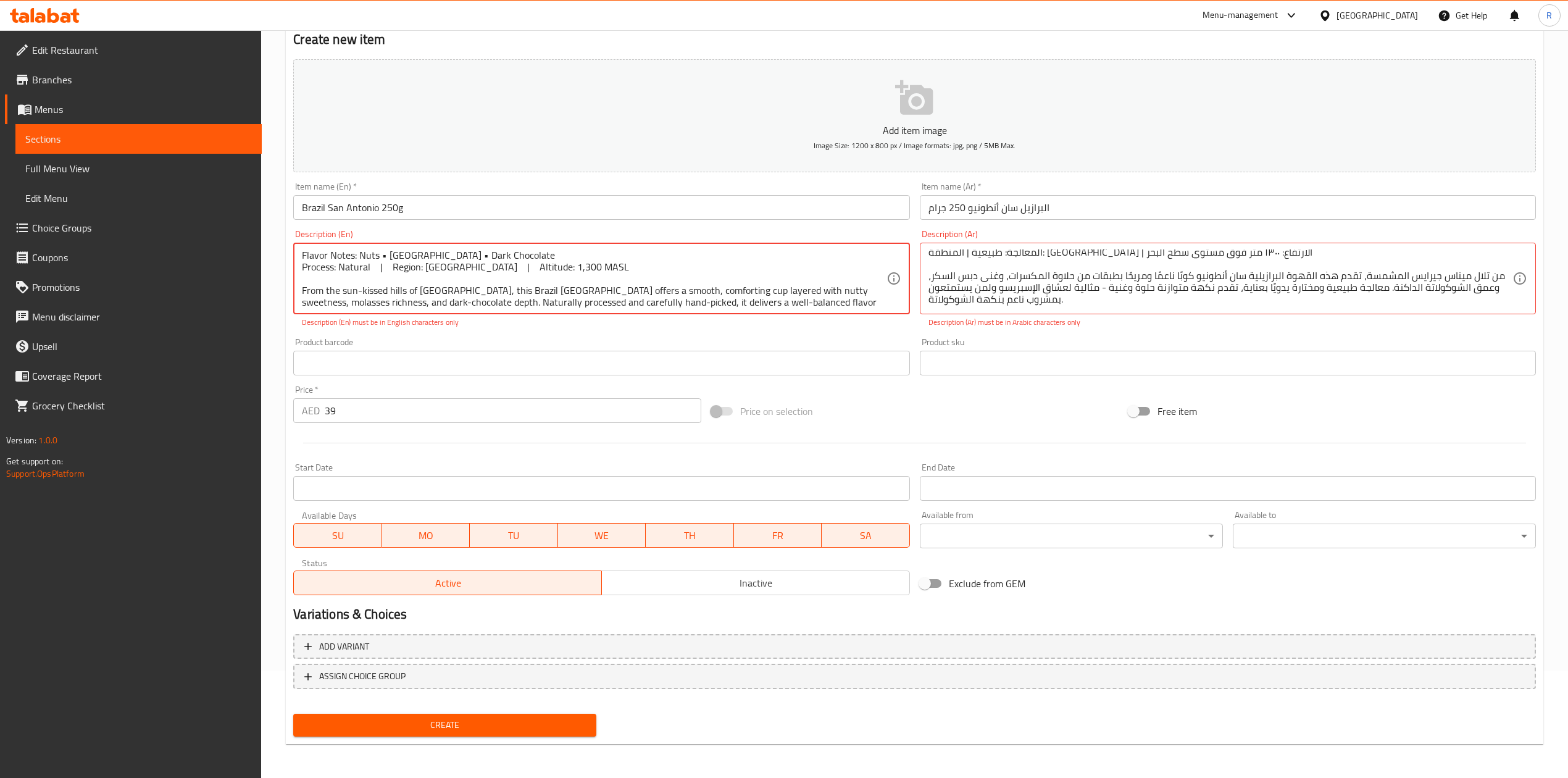
click at [384, 252] on textarea "Flavor Notes: Nuts • Molasses • Dark Chocolate Process: Natural | Region: Minas…" at bounding box center [594, 279] width 584 height 59
click at [387, 253] on textarea "Flavor Notes: Nuts • Molasses • Dark Chocolate Process: Natural | Region: Minas…" at bounding box center [594, 279] width 584 height 59
drag, startPoint x: 387, startPoint y: 253, endPoint x: 435, endPoint y: 261, distance: 48.7
click at [435, 261] on textarea "Flavor Notes: Nuts Molasses • Dark Chocolate Process: Natural | Region: Minas G…" at bounding box center [594, 279] width 584 height 59
click at [462, 305] on textarea "Flavor Notes: Nuts Molasses • Dark Chocolate Process: Natural | Region: Minas G…" at bounding box center [594, 279] width 584 height 59
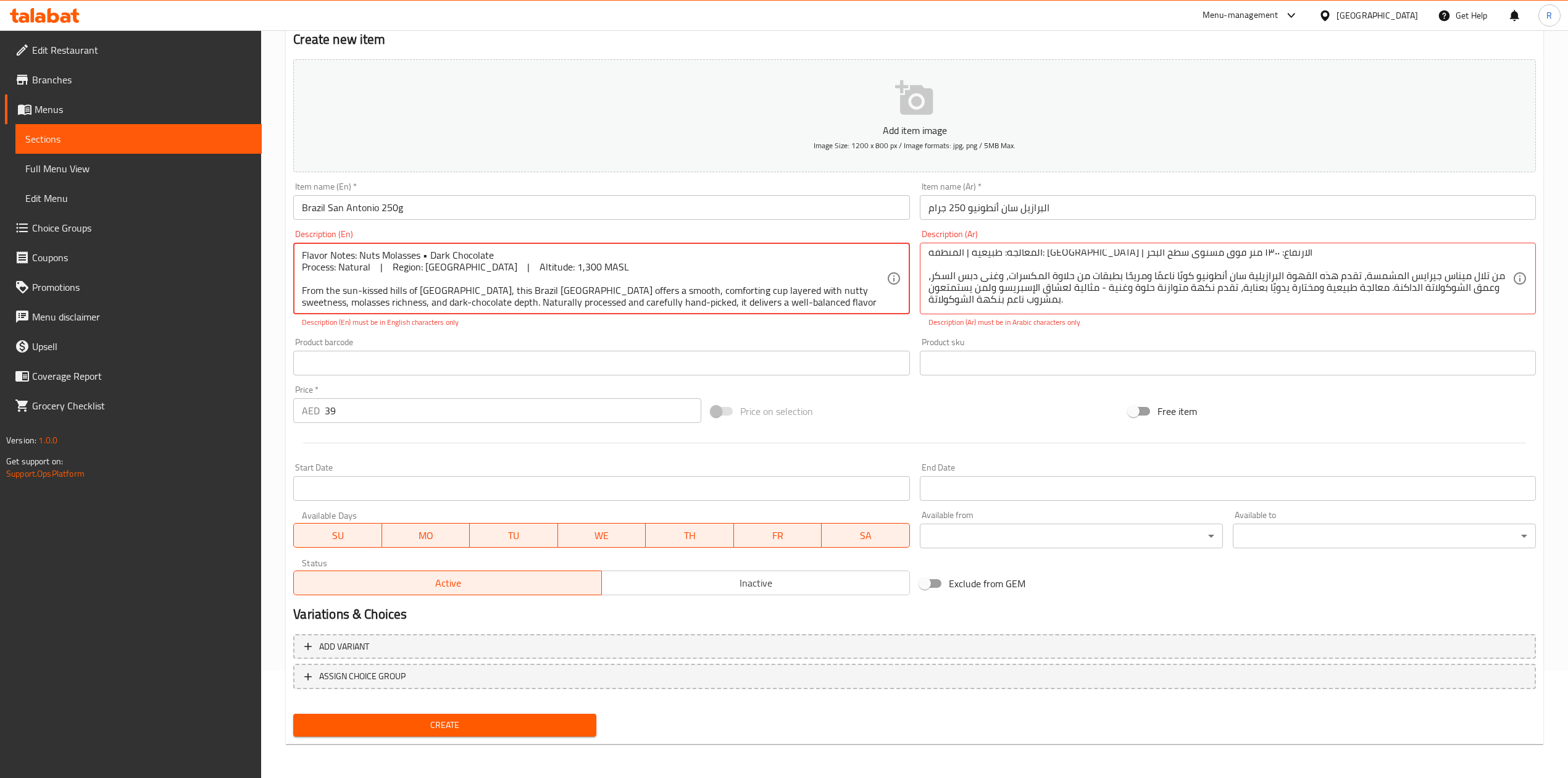
click at [426, 254] on textarea "Flavor Notes: Nuts Molasses • Dark Chocolate Process: Natural | Region: Minas G…" at bounding box center [594, 279] width 584 height 59
type textarea "Flavor Notes: Nuts Molasses Dark Chocolate Process: Natural | Region: Minas Ger…"
click at [470, 363] on input "text" at bounding box center [601, 363] width 616 height 25
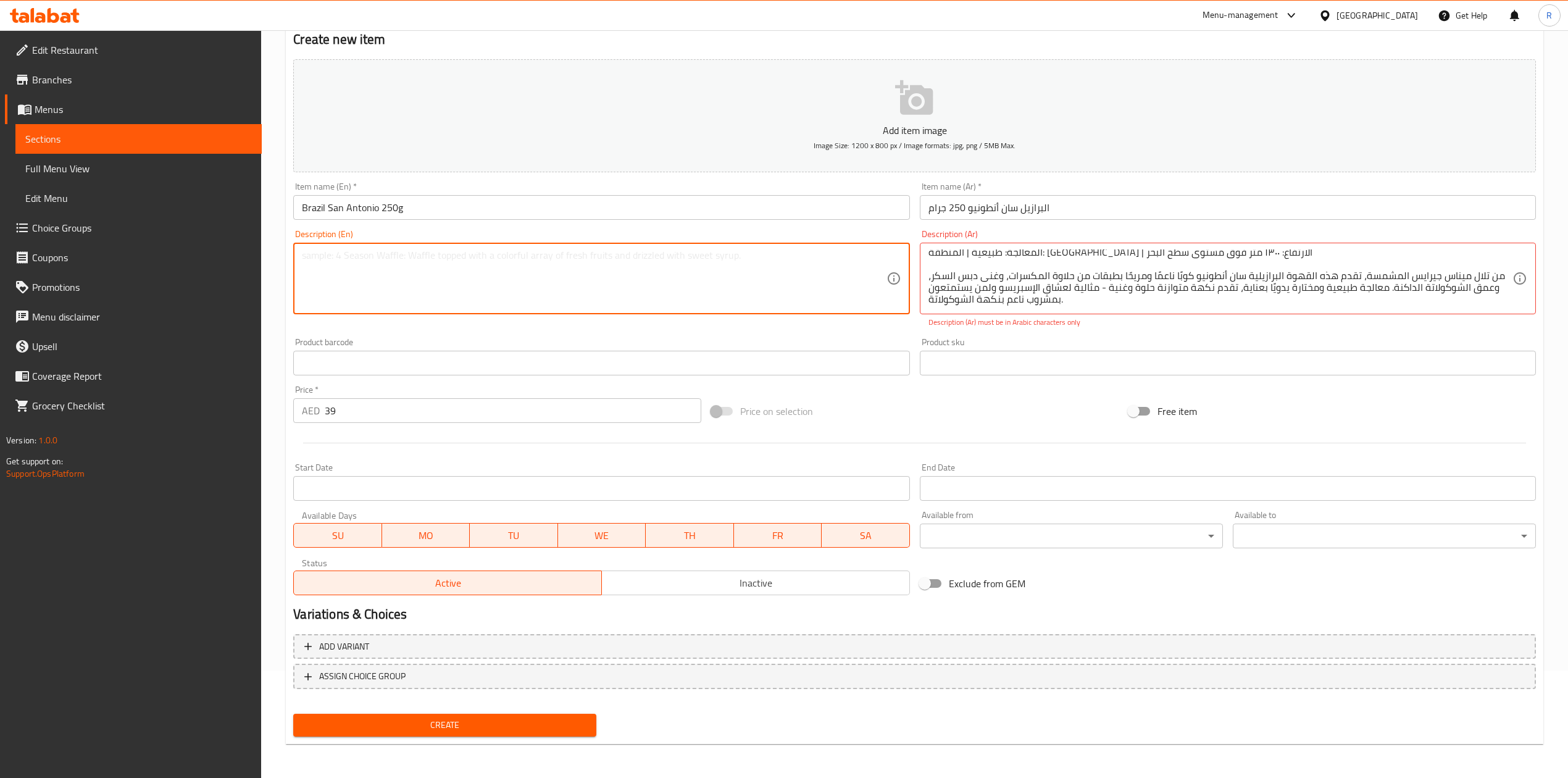
click at [402, 277] on textarea at bounding box center [594, 279] width 584 height 59
paste textarea ""Flavor Notes: Nuts • Molasses • Dark Chocolate Process: Natural | Region: Mina…"
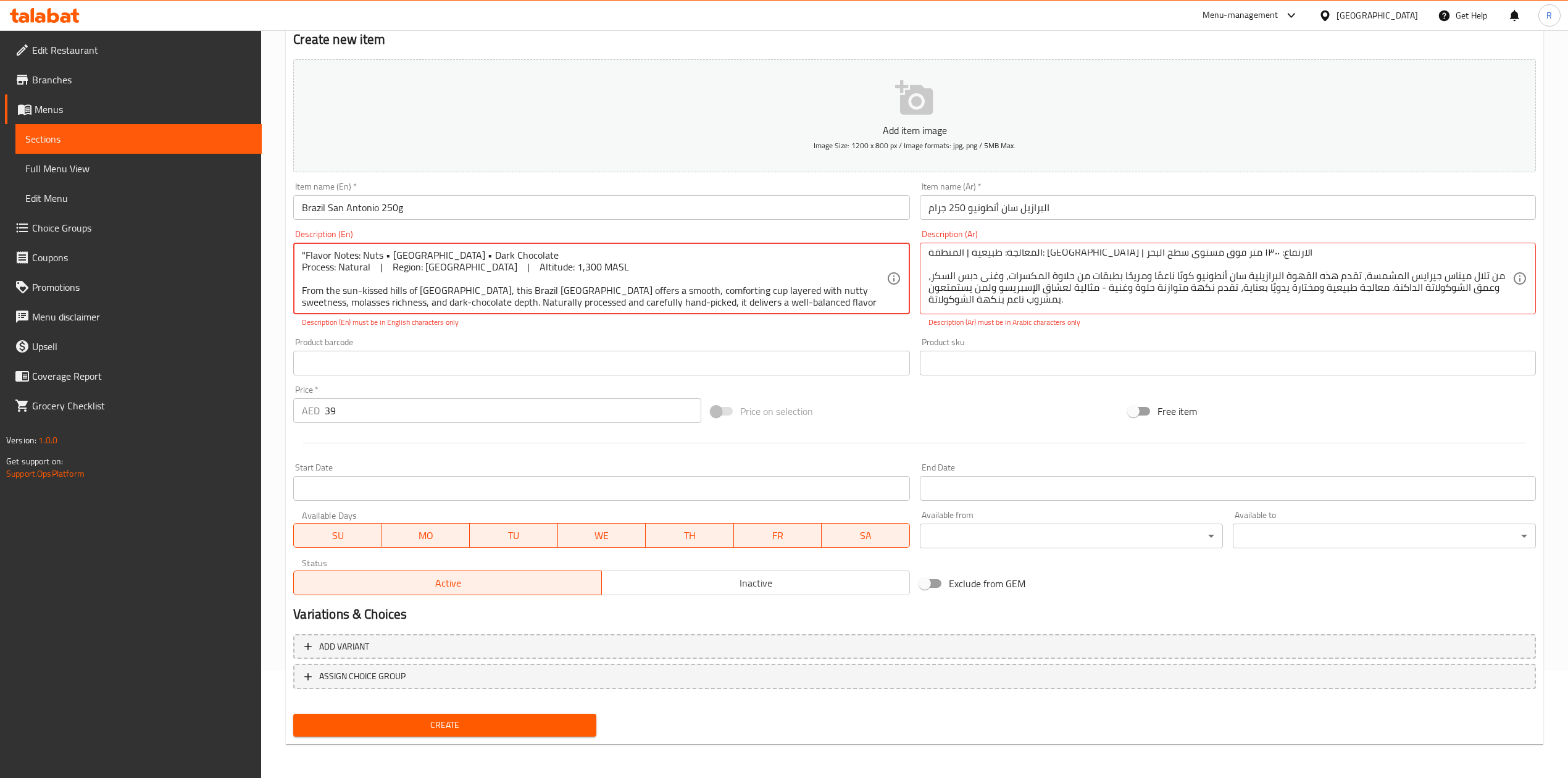
click at [306, 250] on textarea ""Flavor Notes: Nuts • Molasses • Dark Chocolate Process: Natural | Region: Mina…" at bounding box center [594, 279] width 584 height 59
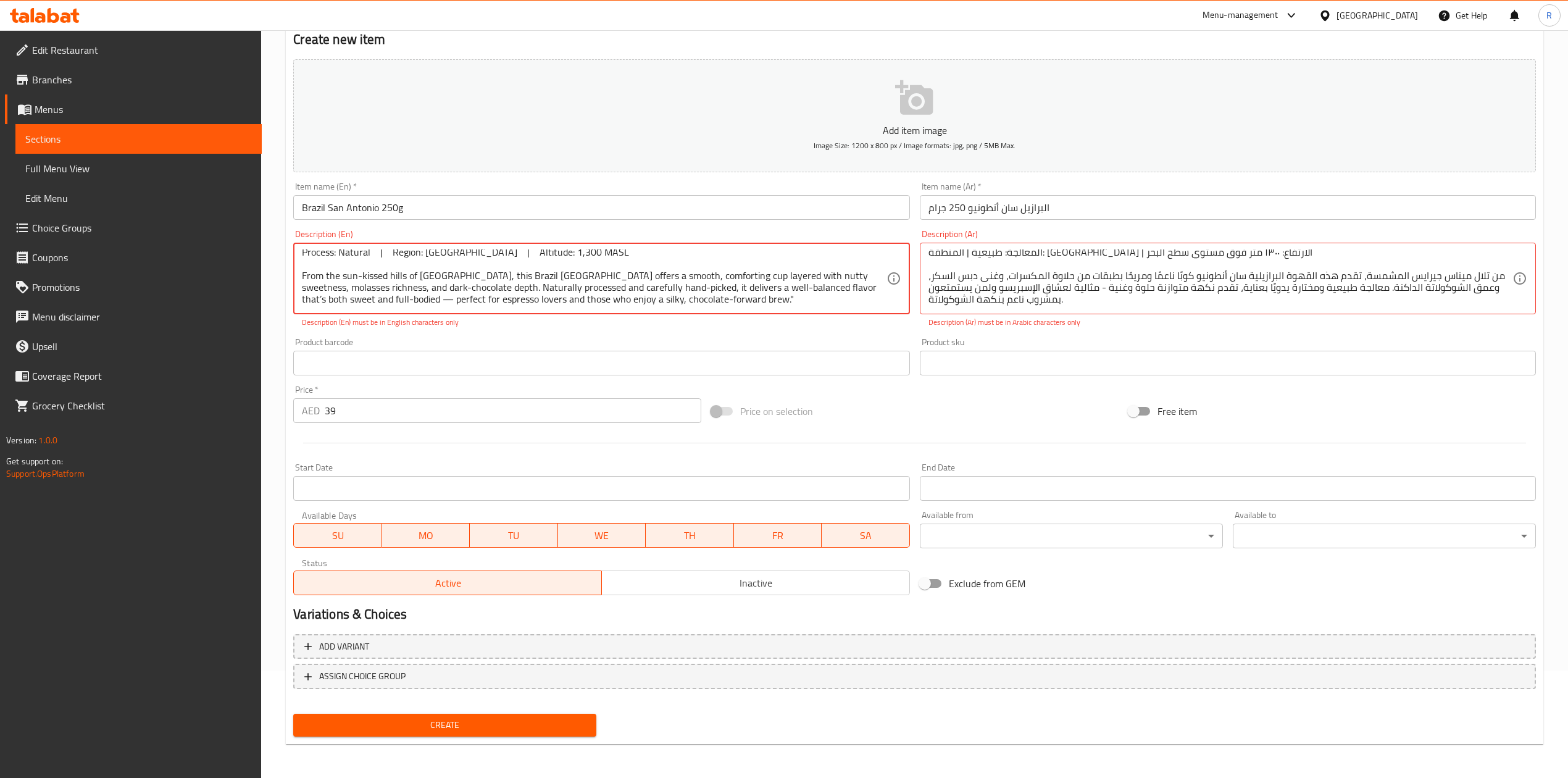
click at [749, 296] on textarea "Flavor Notes: Nuts • Molasses • Dark Chocolate Process: Natural | Region: Minas…" at bounding box center [594, 279] width 584 height 59
click at [749, 305] on textarea "Flavor Notes: Nuts • Molasses • Dark Chocolate Process: Natural | Region: Minas…" at bounding box center [594, 279] width 584 height 59
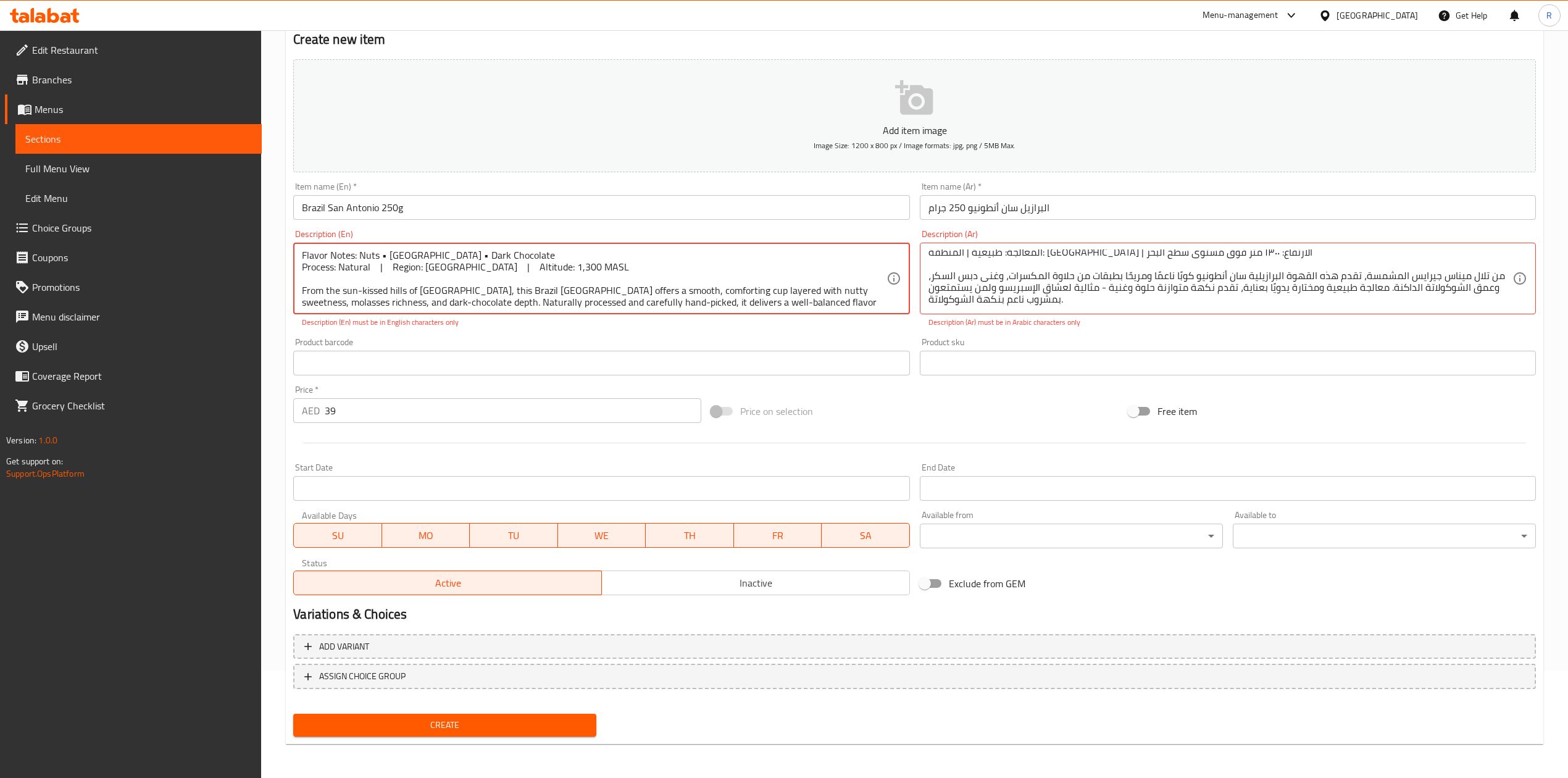
click at [386, 256] on textarea "Flavor Notes: Nuts • Molasses • Dark Chocolate Process: Natural | Region: Minas…" at bounding box center [594, 279] width 584 height 59
click at [381, 257] on textarea "Flavor Notes: Nuts Molasses • Dark Chocolate Process: Natural | Region: Minas G…" at bounding box center [594, 279] width 584 height 59
click at [426, 254] on textarea "Flavor Notes: Nuts Molasses • Dark Chocolate Process: Natural | Region: Minas G…" at bounding box center [594, 279] width 584 height 59
click at [428, 256] on textarea "Flavor Notes: Nuts Molasses • Dark Chocolate Process: Natural | Region: Minas G…" at bounding box center [594, 279] width 584 height 59
click at [381, 255] on textarea "Flavor Notes: Nuts Molasses • Dark Chocolate Process: Natural | Region: Minas G…" at bounding box center [594, 279] width 584 height 59
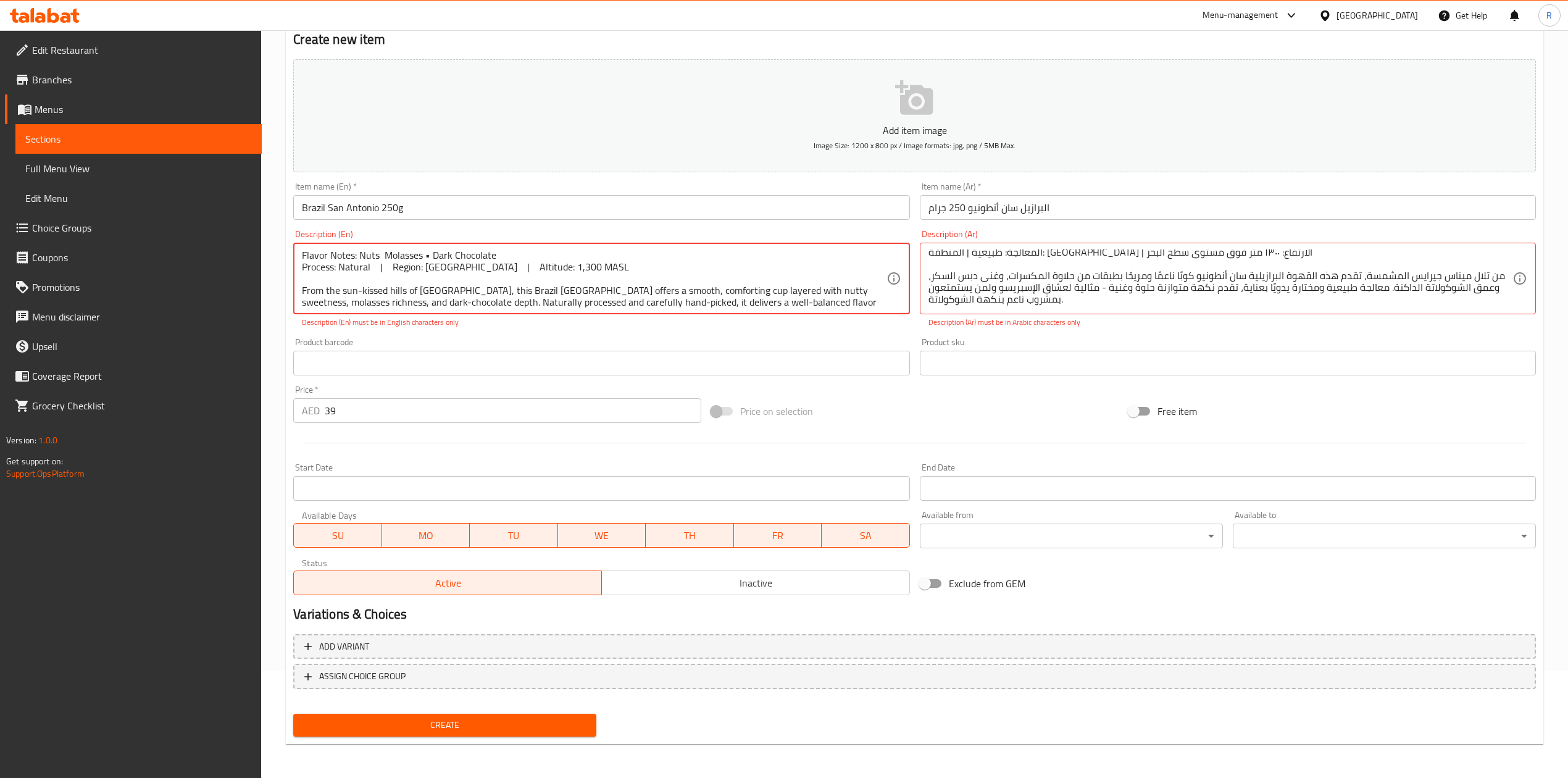
paste textarea ""Flavor Notes: Nuts • Molasses • Dark Chocolate Process: Natural | Region: Mina…"
type textarea "Flavor Notes: Nuts "Flavor Notes: Nuts • Molasses • Dark Chocolate Process: Nat…"
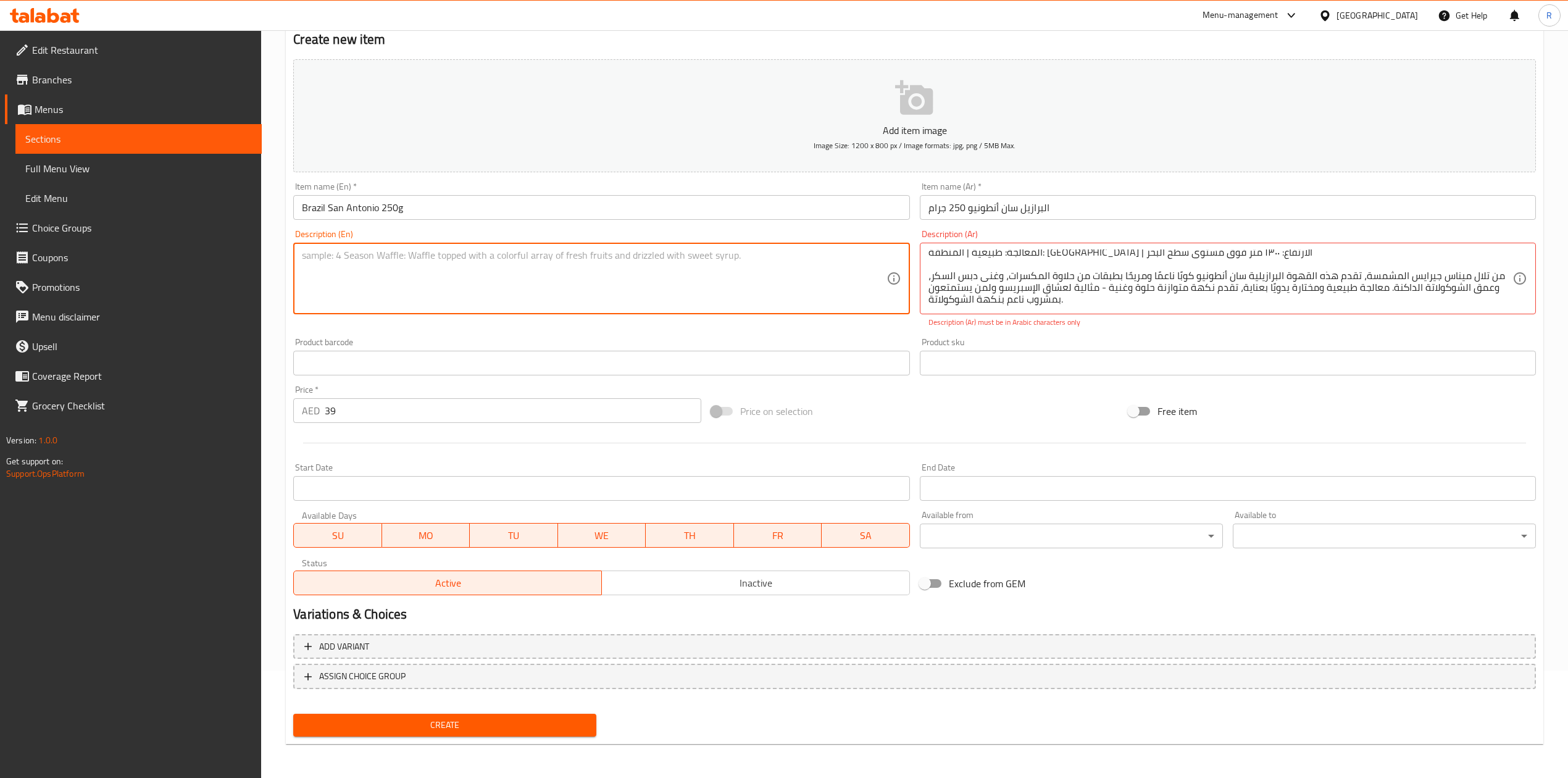
click at [379, 267] on textarea at bounding box center [594, 279] width 584 height 59
paste textarea ""Flavor Notes: Nuts • Molasses • Dark Chocolate Process: Natural | Region: Mina…"
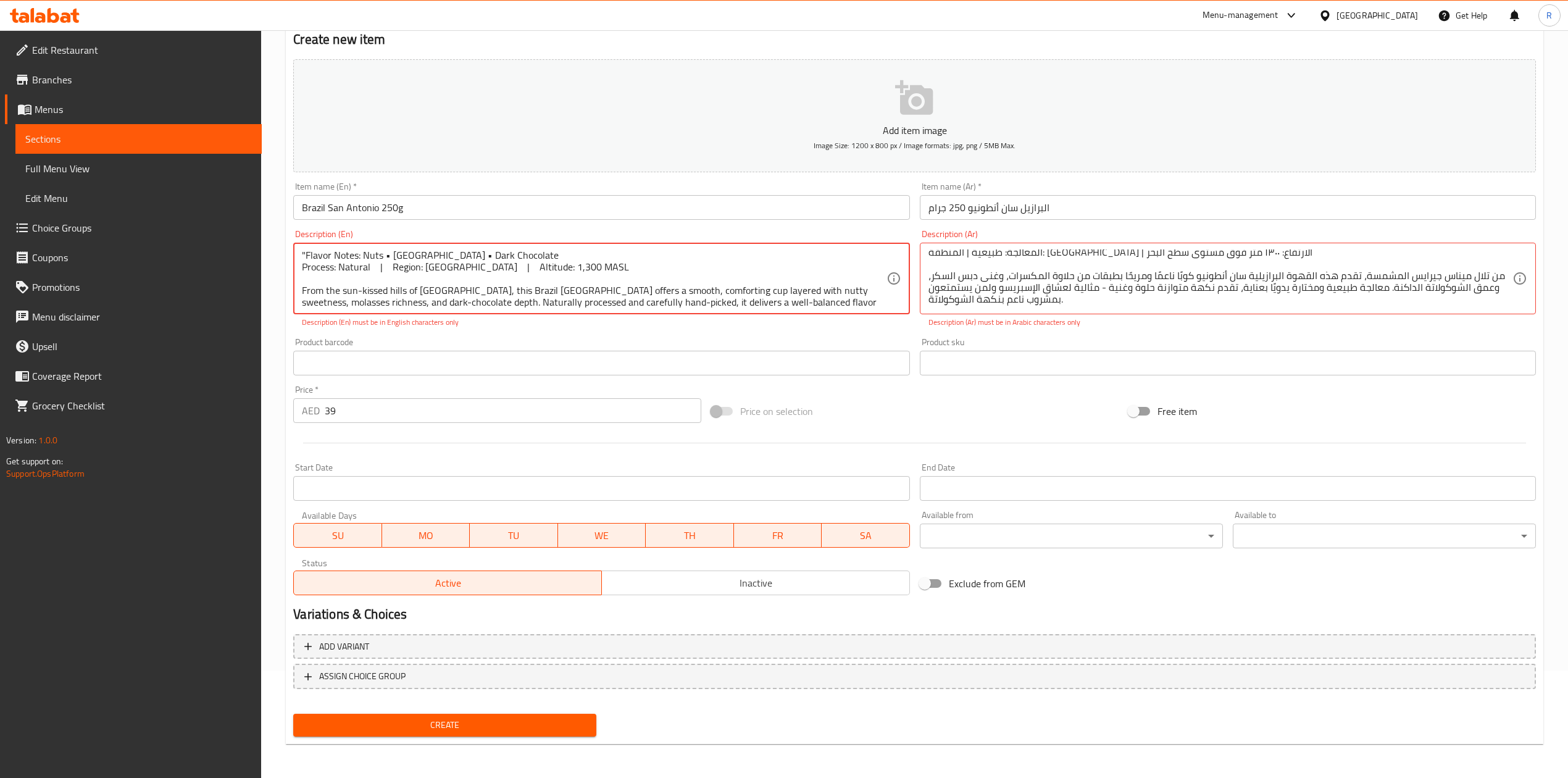
click at [534, 336] on div "Product barcode Product barcode" at bounding box center [601, 357] width 626 height 48
click at [299, 252] on div ""Flavor Notes: Nuts • Molasses • Dark Chocolate Process: Natural | Region: Mina…" at bounding box center [601, 279] width 616 height 72
click at [305, 252] on textarea ""Flavor Notes: Nuts • Molasses • Dark Chocolate Process: Natural | Region: Mina…" at bounding box center [594, 279] width 584 height 59
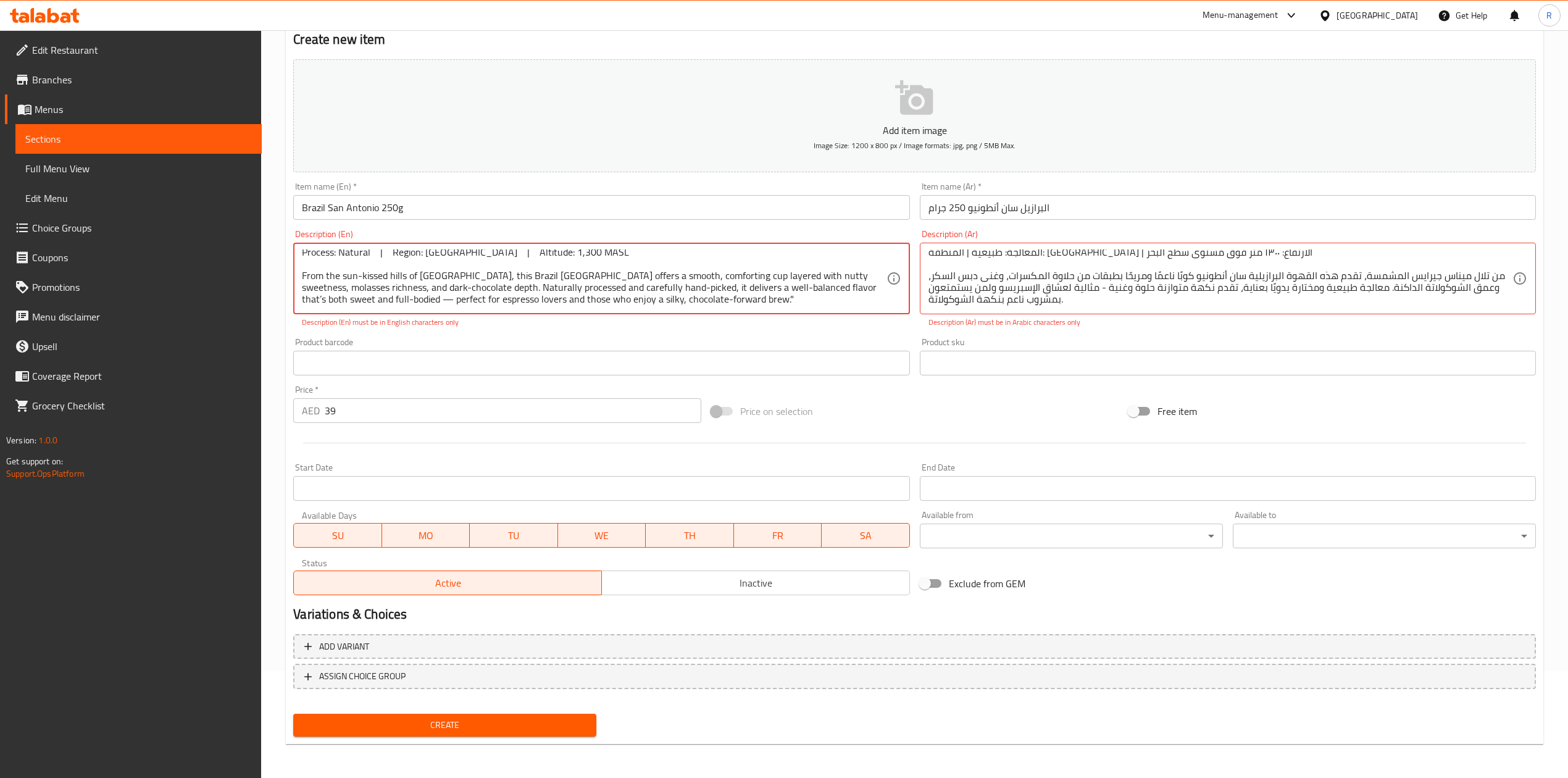
click at [745, 299] on textarea "Flavor Notes: Nuts • Molasses • Dark Chocolate Process: Natural | Region: Minas…" at bounding box center [594, 279] width 584 height 59
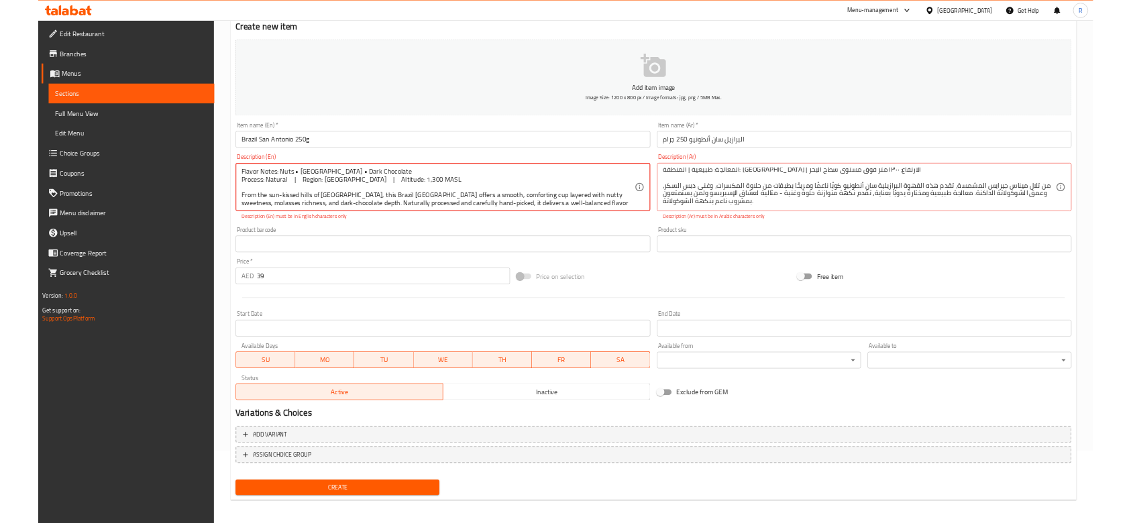
scroll to position [19, 0]
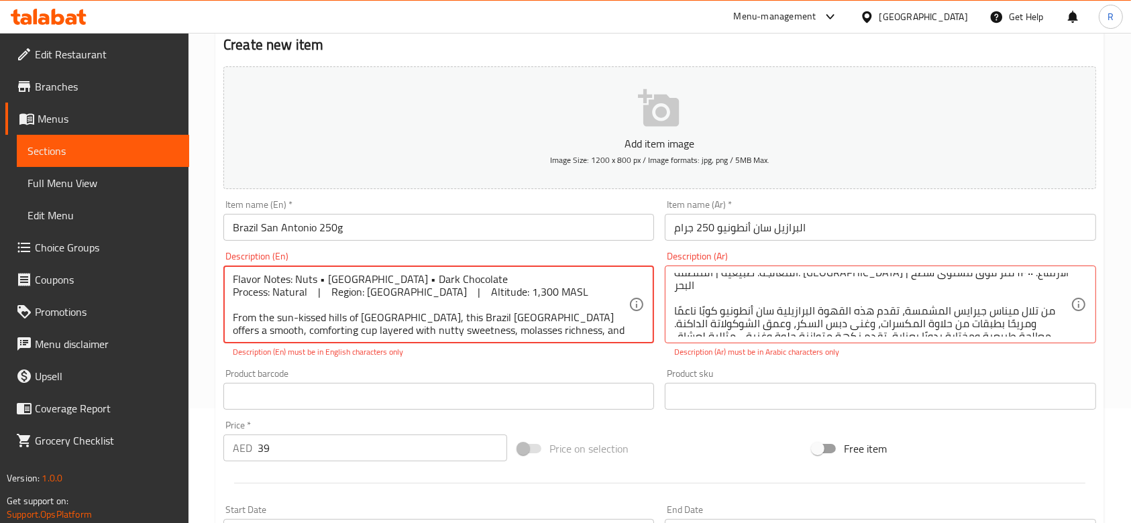
click at [325, 282] on textarea "Flavor Notes: Nuts • Molasses • Dark Chocolate Process: Natural | Region: Minas…" at bounding box center [431, 305] width 396 height 64
drag, startPoint x: 322, startPoint y: 279, endPoint x: 315, endPoint y: 277, distance: 7.0
click at [315, 277] on textarea "Flavor Notes: Nuts • Molasses • Dark Chocolate Process: Natural | Region: Minas…" at bounding box center [431, 305] width 396 height 64
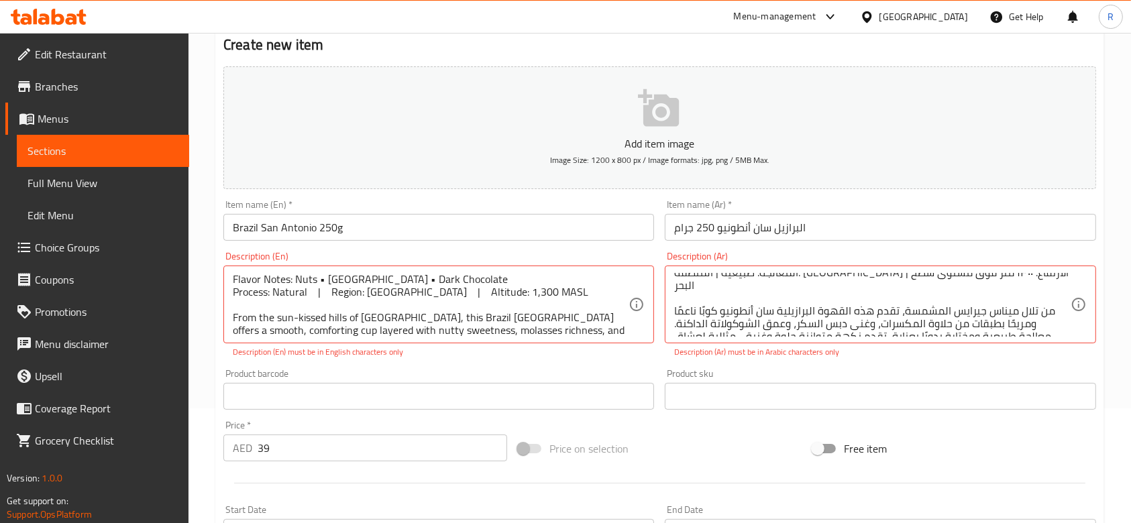
click at [436, 378] on div "Product barcode Product barcode" at bounding box center [438, 389] width 431 height 41
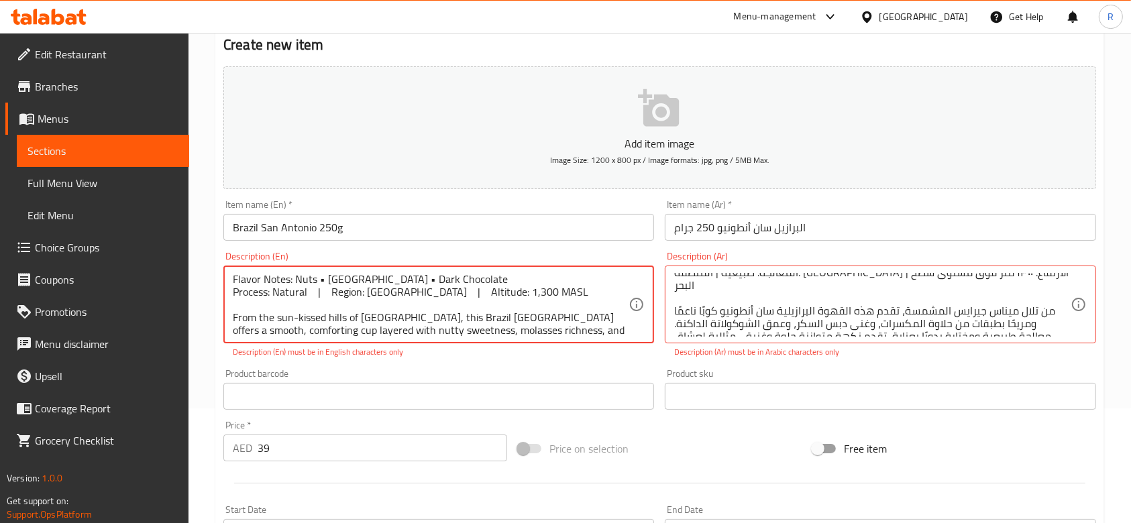
drag, startPoint x: 455, startPoint y: 280, endPoint x: 230, endPoint y: 266, distance: 225.9
click at [230, 266] on div "Flavor Notes: Nuts • Molasses • Dark Chocolate Process: Natural | Region: Minas…" at bounding box center [438, 305] width 431 height 78
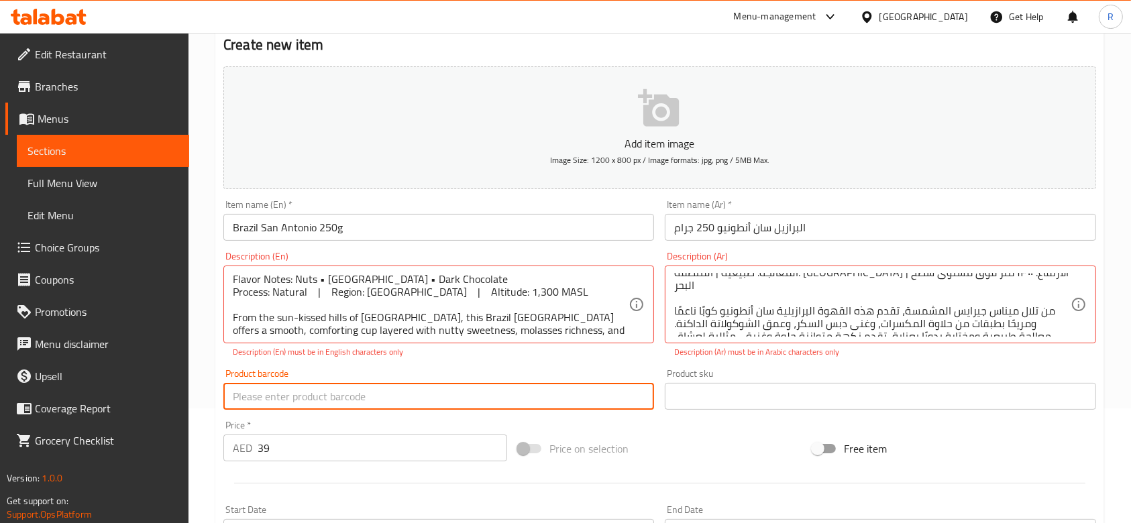
click at [439, 386] on input "text" at bounding box center [438, 396] width 431 height 27
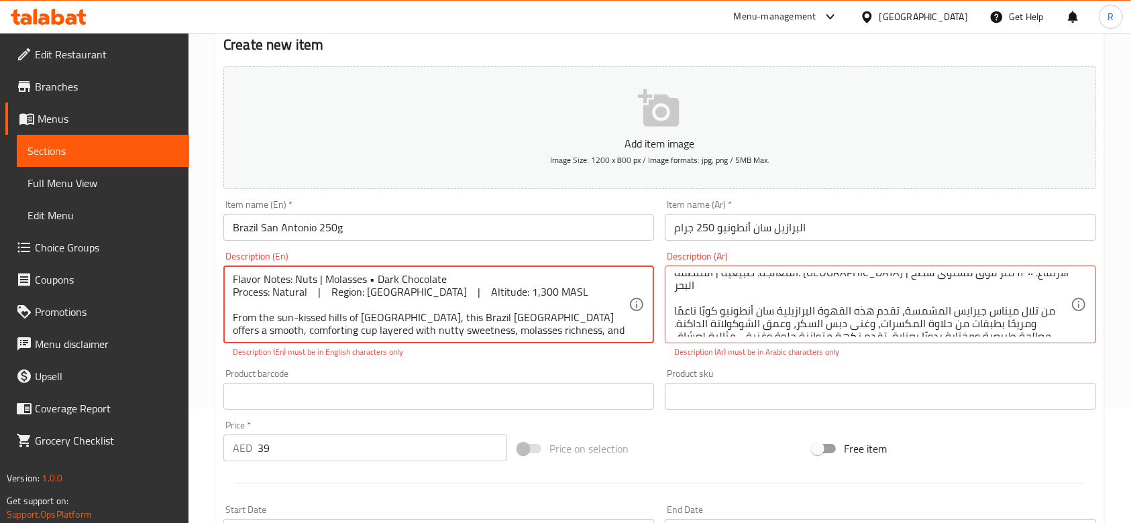
click at [369, 276] on textarea "Flavor Notes: Nuts | Molasses • Dark Chocolate Process: Natural | Region: Minas…" at bounding box center [431, 305] width 396 height 64
click at [430, 276] on textarea "Flavor Notes: Nuts | Molasses | Dark Chocolate Process: Natural | Region: Minas…" at bounding box center [431, 305] width 396 height 64
click at [430, 290] on textarea "Flavor Notes: Nuts | Molasses | Dark Chocolate Process: Natural | Region: Minas…" at bounding box center [431, 305] width 396 height 64
click at [468, 311] on textarea "Flavor Notes: Nuts | Molasses | Dark Chocolate Process: Natural | Region: Minas…" at bounding box center [431, 305] width 396 height 64
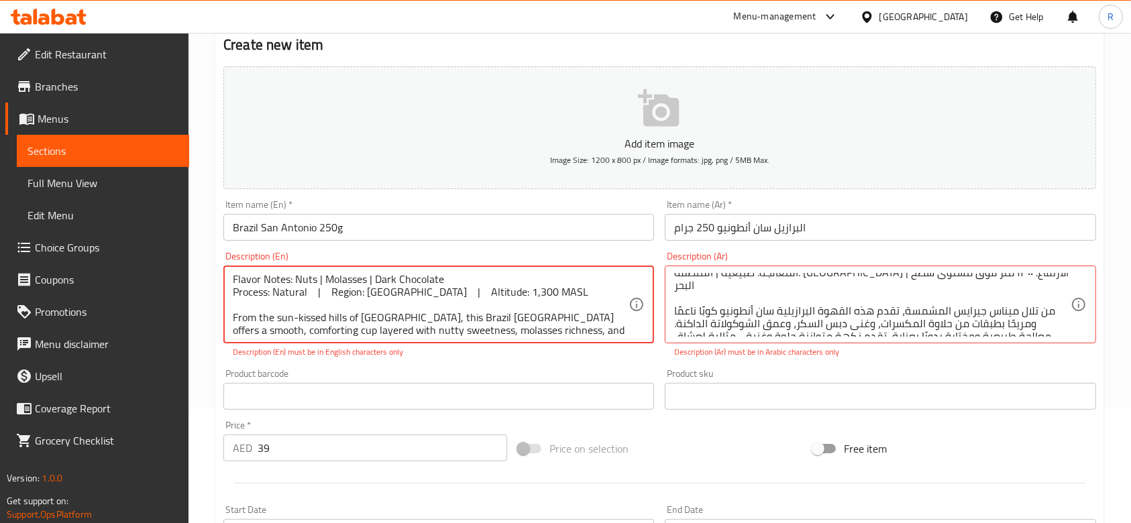
click at [318, 278] on textarea "Flavor Notes: Nuts | Molasses | Dark Chocolate Process: Natural | Region: Minas…" at bounding box center [431, 305] width 396 height 64
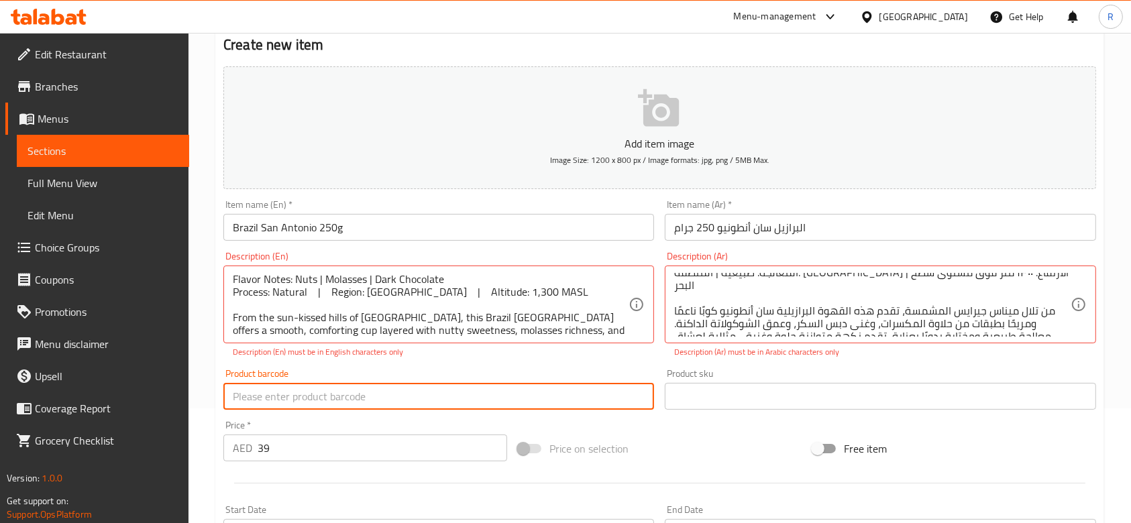
click at [332, 397] on input "text" at bounding box center [438, 396] width 431 height 27
click at [408, 360] on div "Description (En) Flavor Notes: Nuts | Molasses | Dark Chocolate Process: Natura…" at bounding box center [438, 304] width 441 height 117
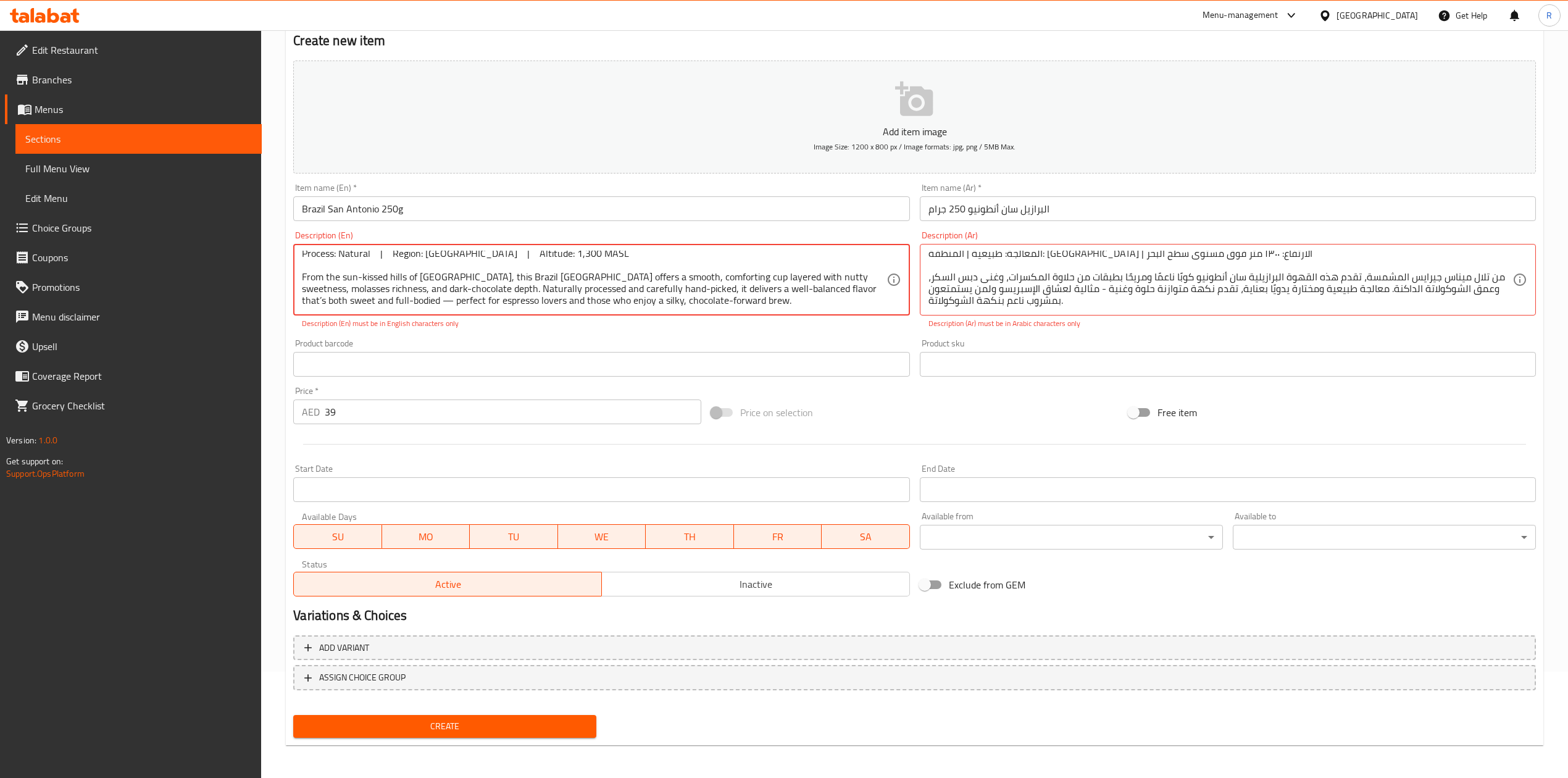
scroll to position [15, 0]
click at [536, 351] on div "Product barcode Product barcode" at bounding box center [601, 357] width 616 height 38
click at [843, 286] on textarea "Flavor Notes: Nuts | Molasses | Dark Chocolate Process: Natural | Region: Minas…" at bounding box center [594, 280] width 584 height 59
click at [807, 344] on div "Product barcode Product barcode" at bounding box center [601, 357] width 616 height 38
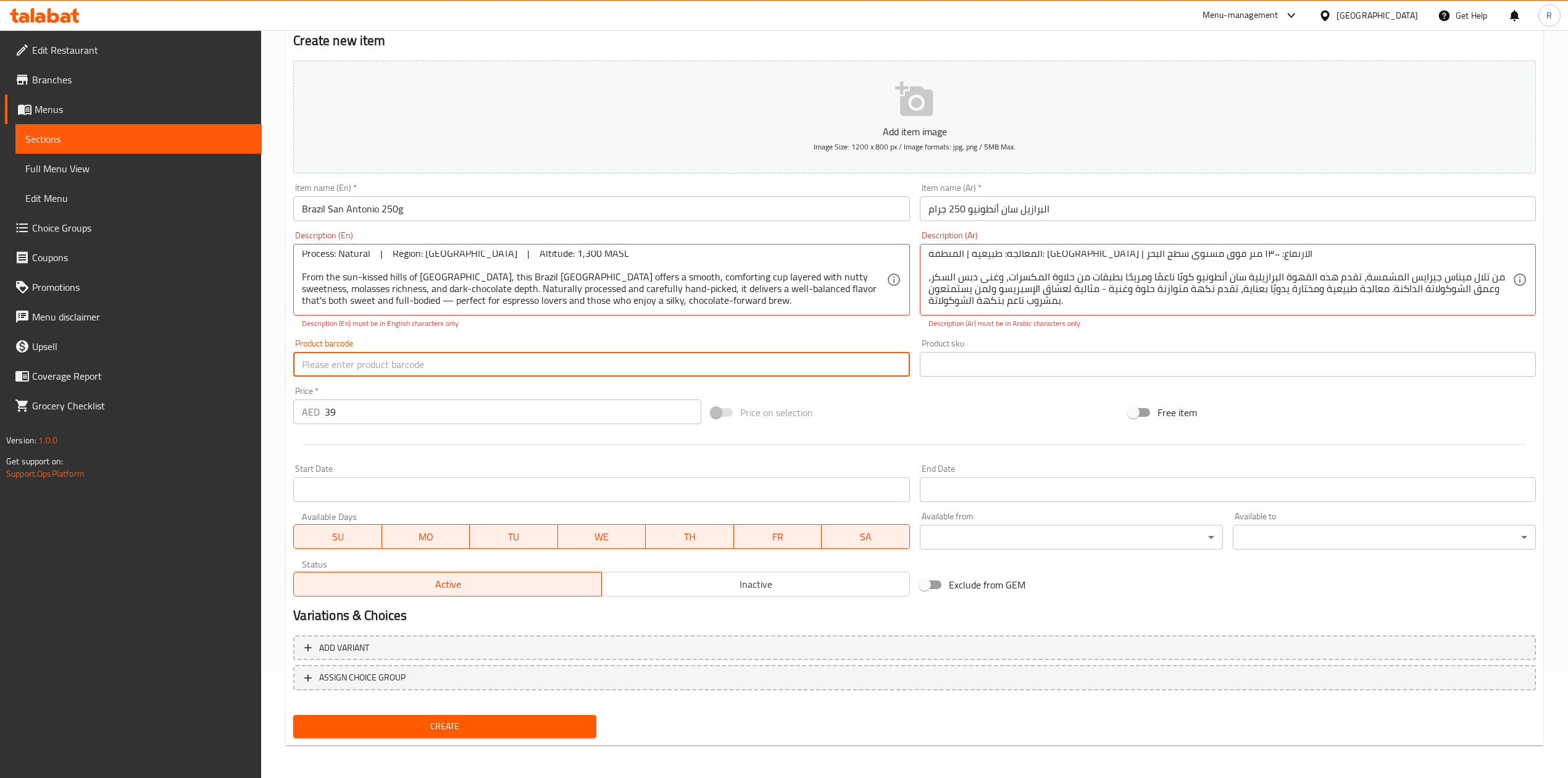
click at [573, 370] on input "text" at bounding box center [601, 364] width 616 height 25
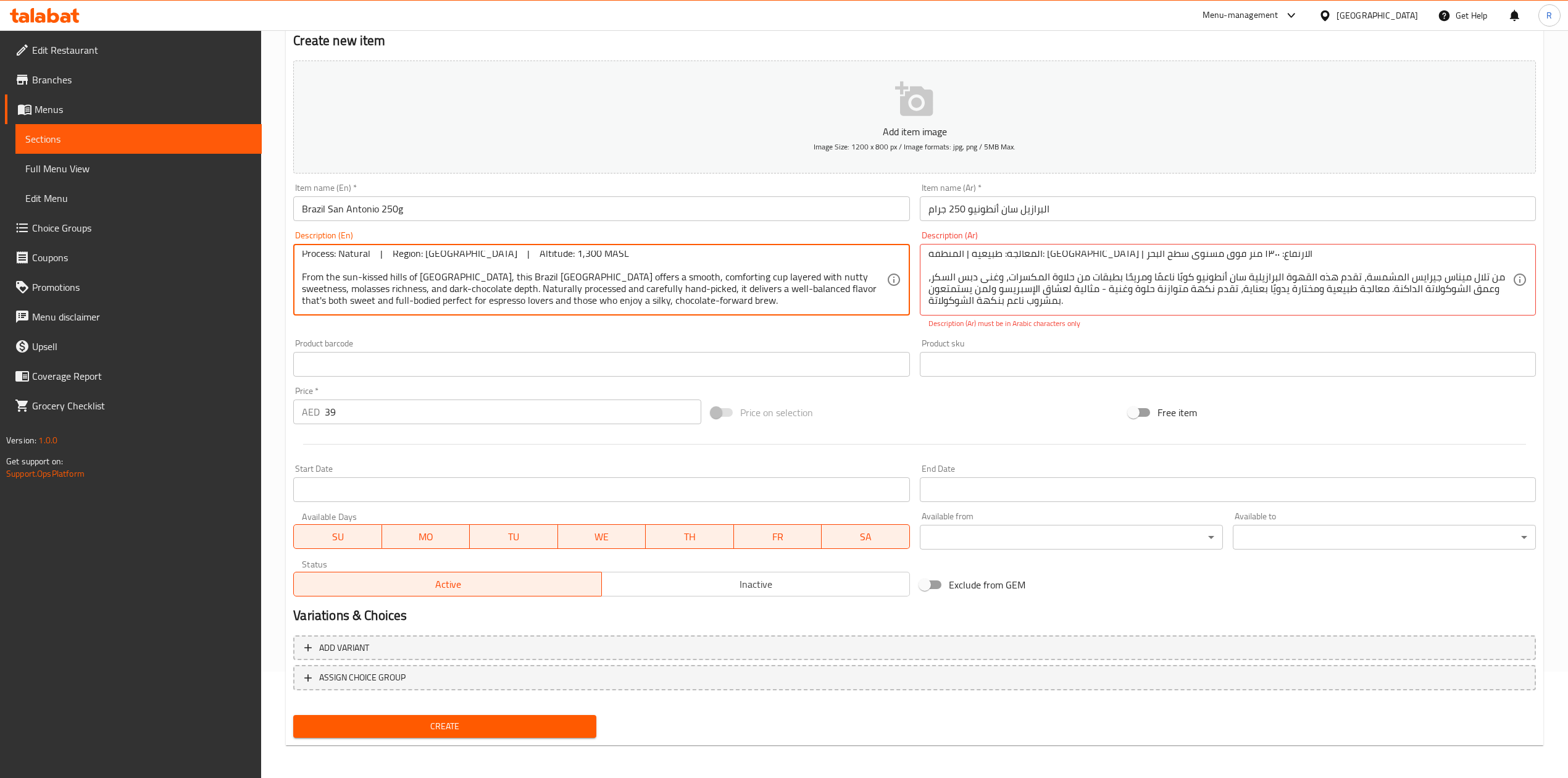
type textarea "Flavor Notes: Nuts | Molasses | Dark Chocolate Process: Natural | Region: Minas…"
click at [467, 350] on div "Product barcode Product barcode" at bounding box center [601, 357] width 616 height 38
click at [685, 285] on textarea "Flavor Notes: Nuts | Molasses | Dark Chocolate Process: Natural | Region: Minas…" at bounding box center [594, 280] width 584 height 59
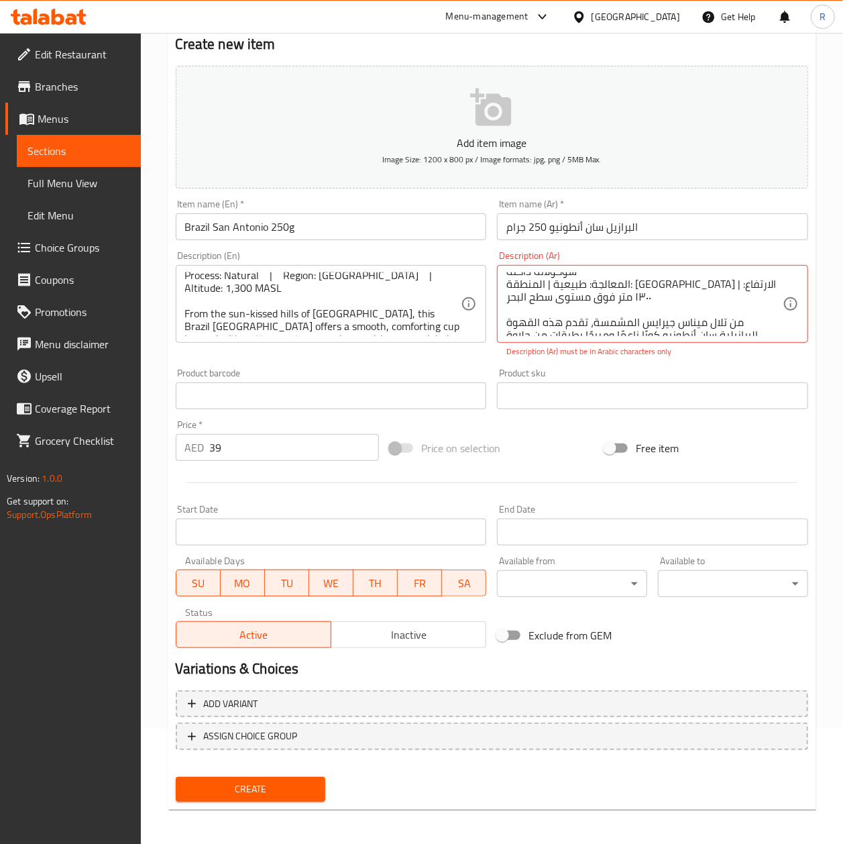
click at [674, 320] on textarea "مكونات النكهة: مكسرات • دبس السكر • شوكولاتة داكنة المعالجة: طبيعية | المنطقة: …" at bounding box center [644, 304] width 276 height 64
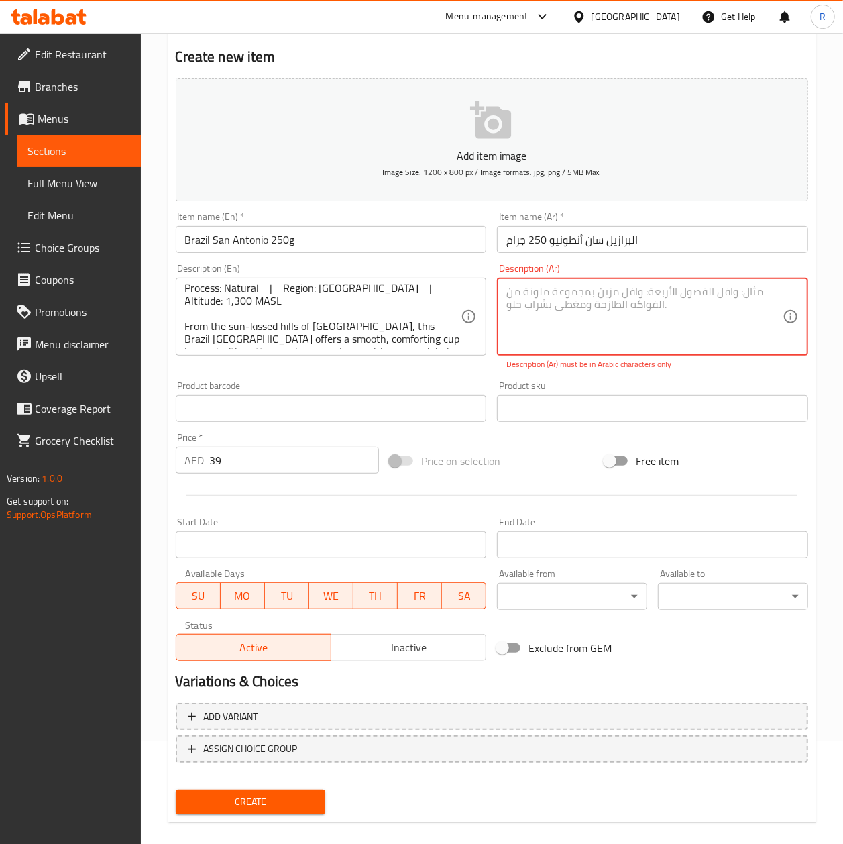
scroll to position [0, 0]
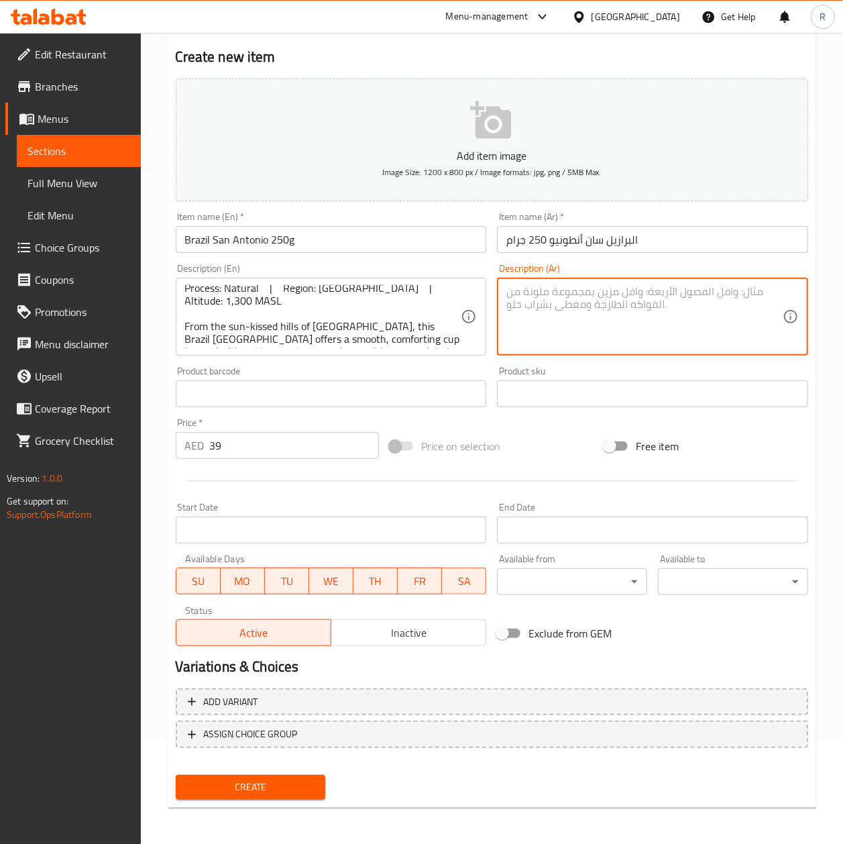
paste textarea "مكونات النكهة: مكسرات | دبس السكر | شوكولاتة داكنة المعالجة: طبيعية | المنطقة: …"
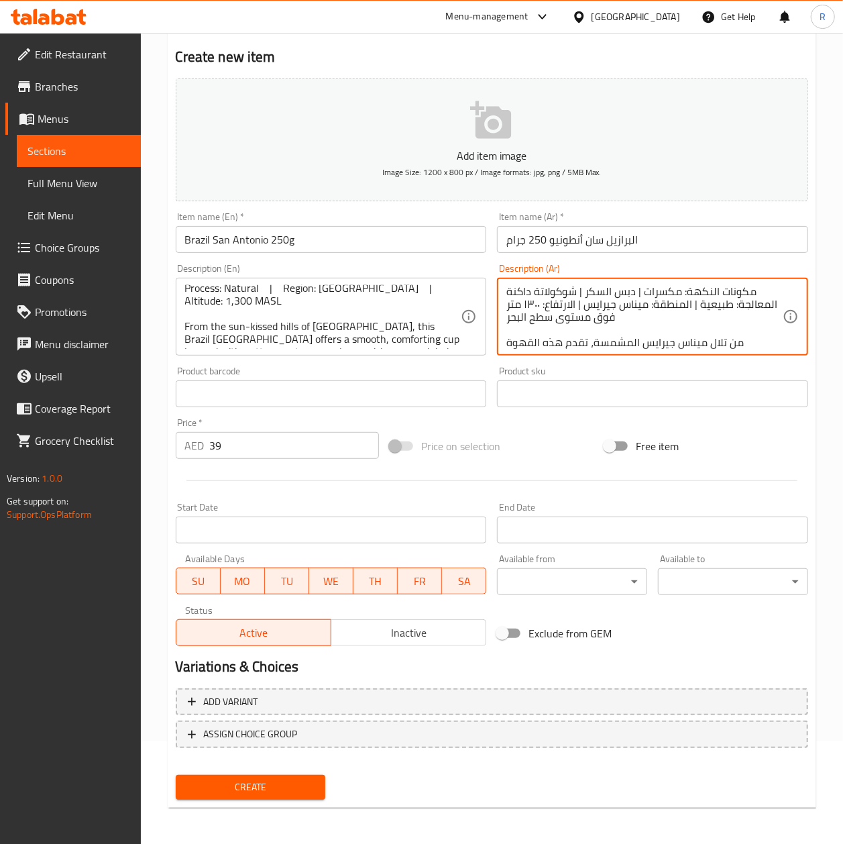
scroll to position [67, 0]
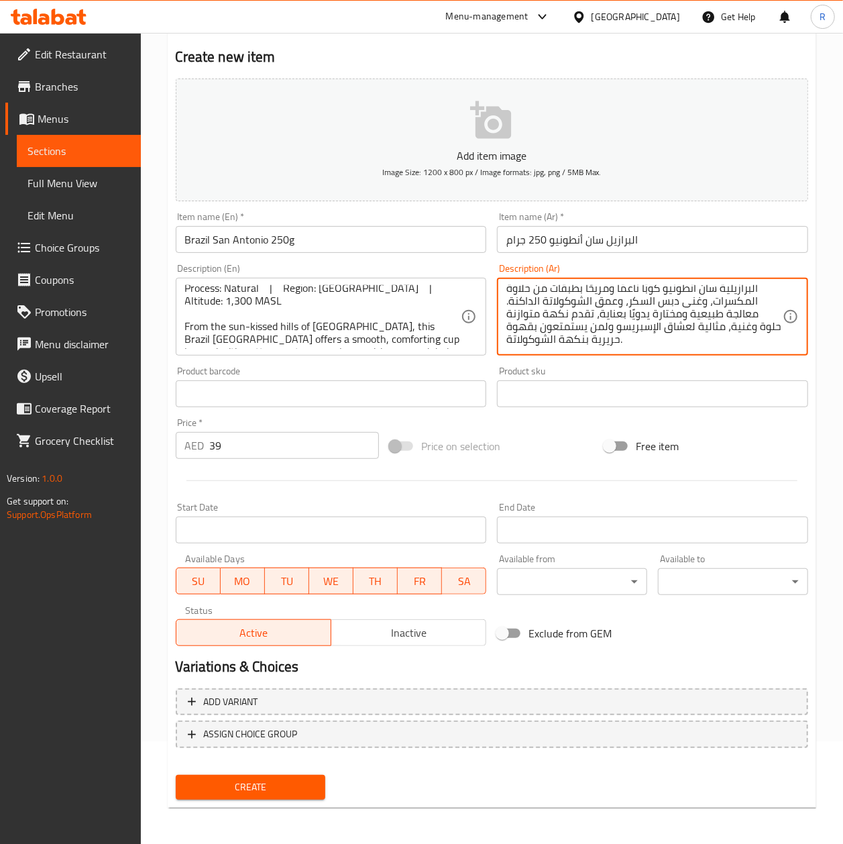
type textarea "مكونات النكهة: مكسرات | دبس السكر | شوكولاتة داكنة المعالجة: طبيعية | المنطقة: …"
click at [702, 385] on input "text" at bounding box center [652, 393] width 311 height 27
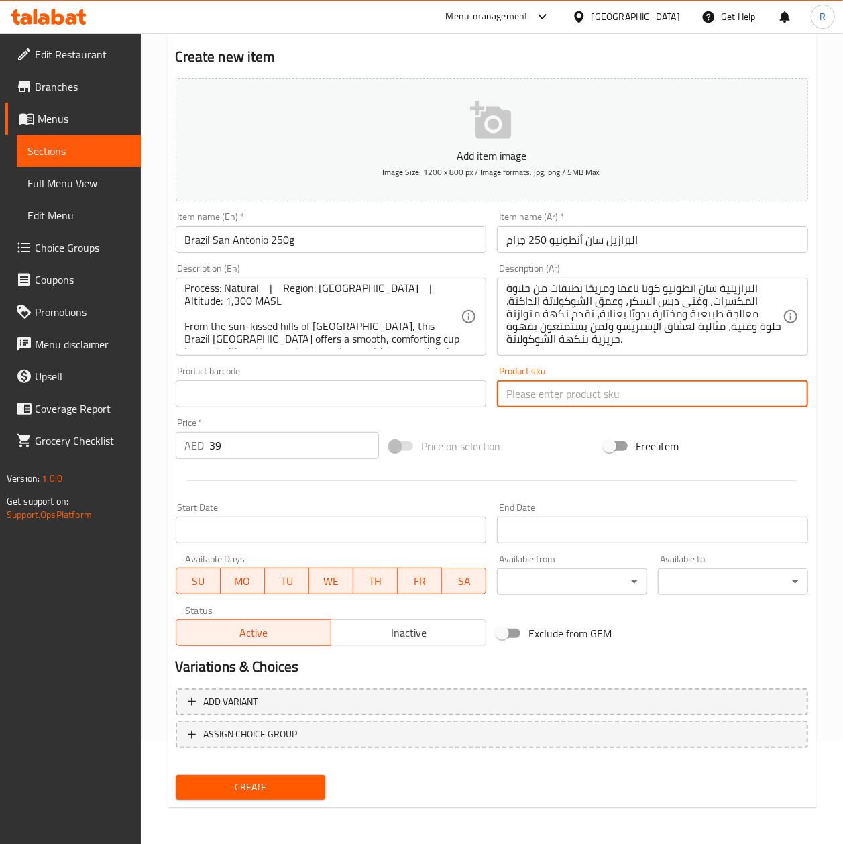
click at [517, 481] on hr at bounding box center [491, 480] width 611 height 1
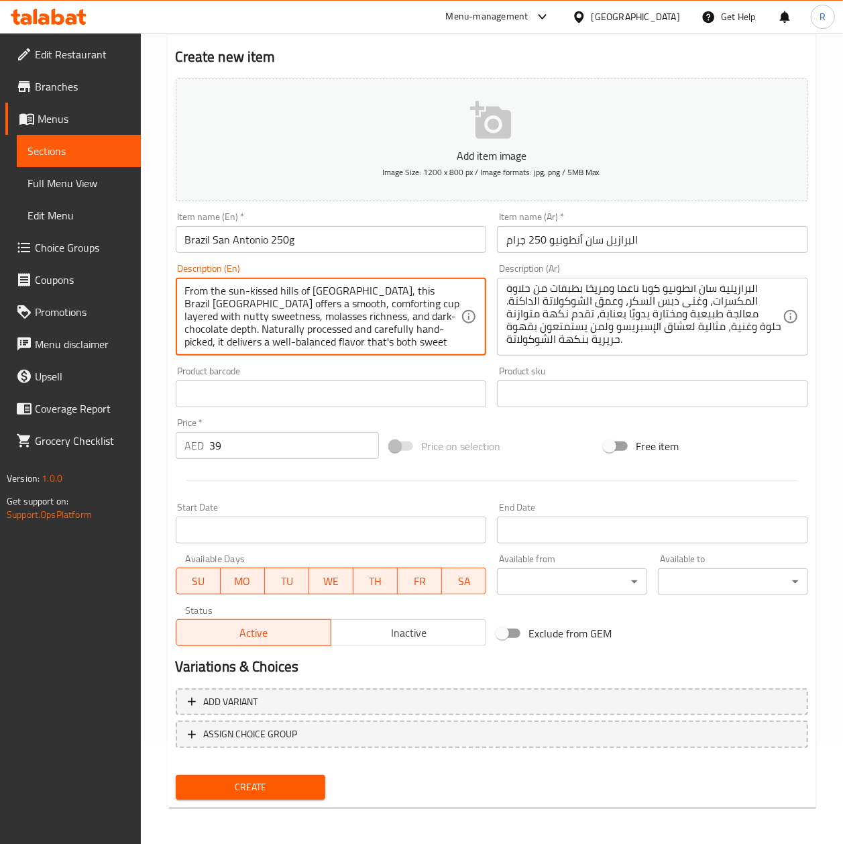
scroll to position [79, 0]
click at [215, 323] on textarea "Flavor Notes: Nuts | Molasses | Dark Chocolate Process: Natural | Region: Minas…" at bounding box center [323, 317] width 276 height 64
click at [216, 327] on textarea "Flavor Notes: Nuts | Molasses | Dark Chocolate Process: Natural | Region: Minas…" at bounding box center [323, 317] width 276 height 64
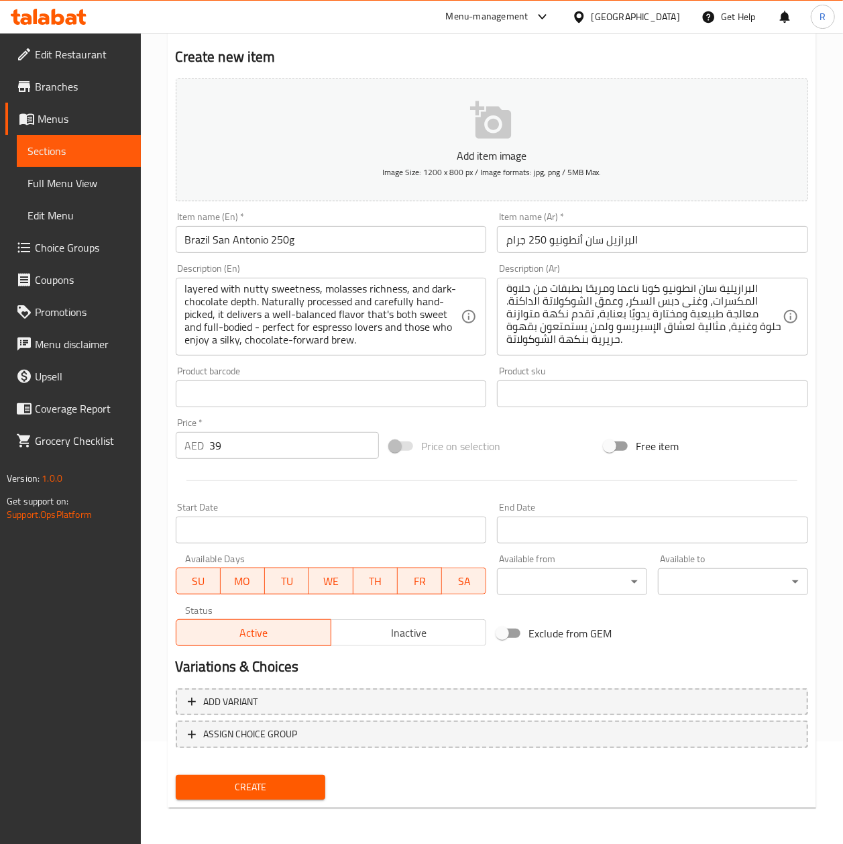
click at [290, 374] on div "Product barcode Product barcode" at bounding box center [331, 386] width 311 height 41
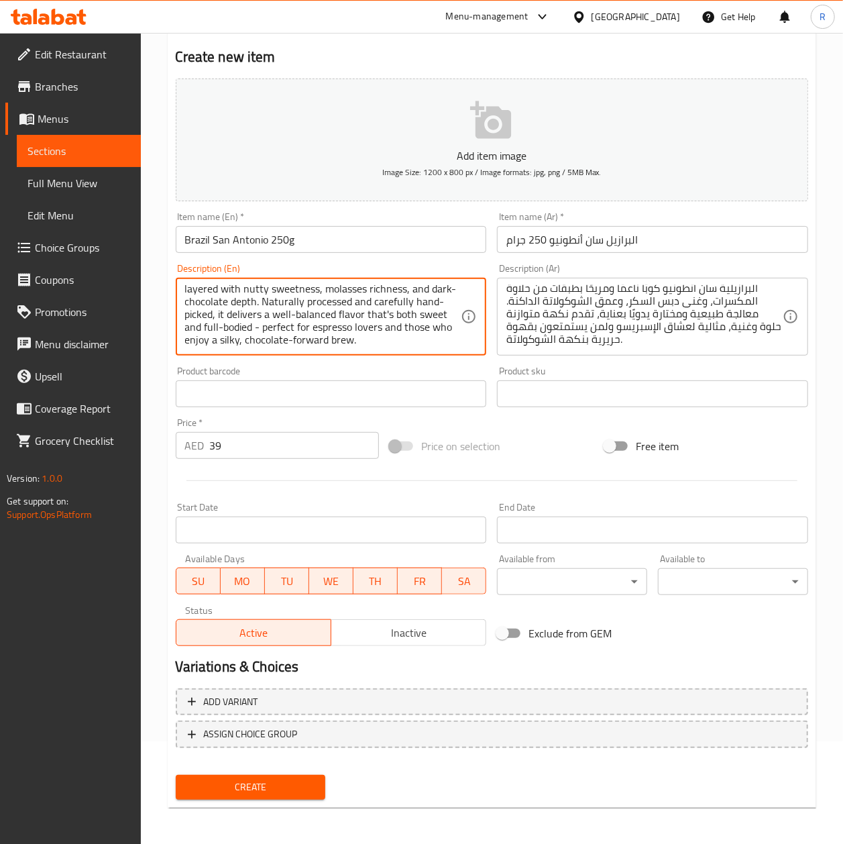
click at [221, 323] on textarea "Flavor Notes: Nuts | Molasses | Dark Chocolate Process: Natural | Region: [GEOG…" at bounding box center [323, 317] width 276 height 64
click at [221, 325] on textarea "Flavor Notes: Nuts | Molasses | Dark Chocolate Process: Natural | Region: [GEOG…" at bounding box center [323, 317] width 276 height 64
type textarea "Flavor Notes: Nuts | Molasses | Dark Chocolate Process: Natural | Region: [GEOG…"
click at [556, 382] on input "text" at bounding box center [652, 393] width 311 height 27
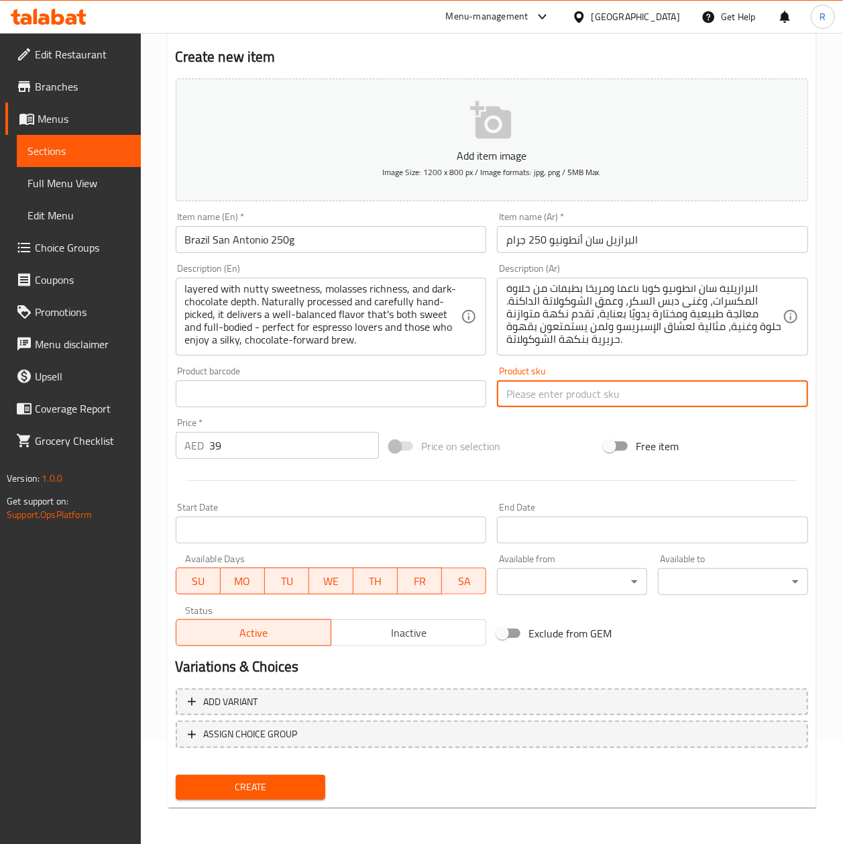
click at [309, 407] on input "text" at bounding box center [331, 393] width 311 height 27
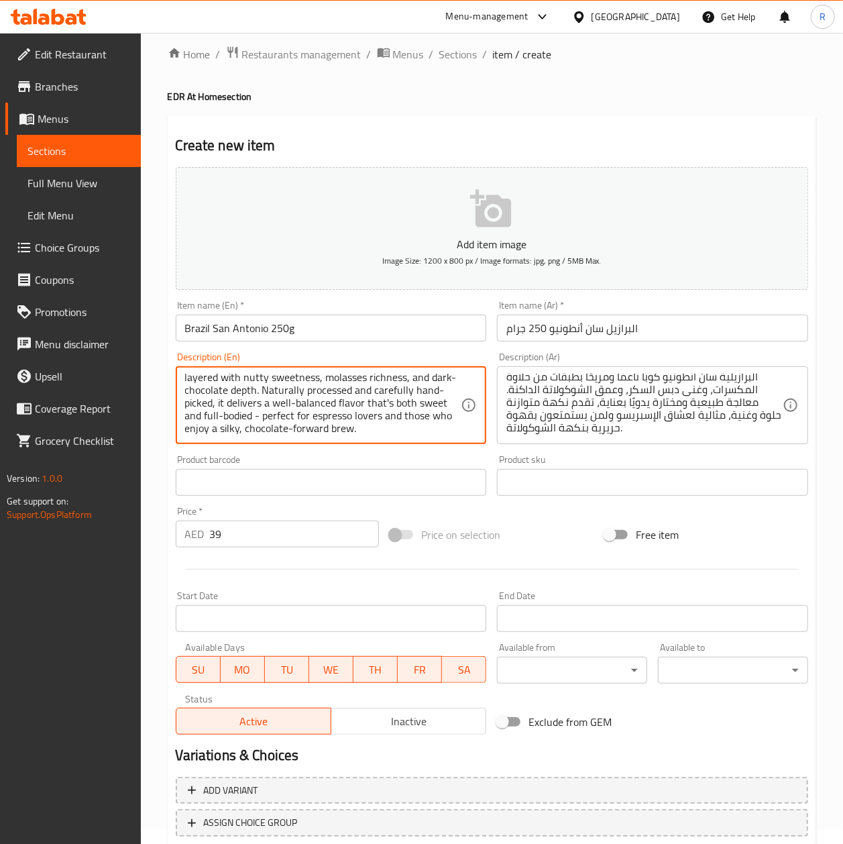
scroll to position [103, 0]
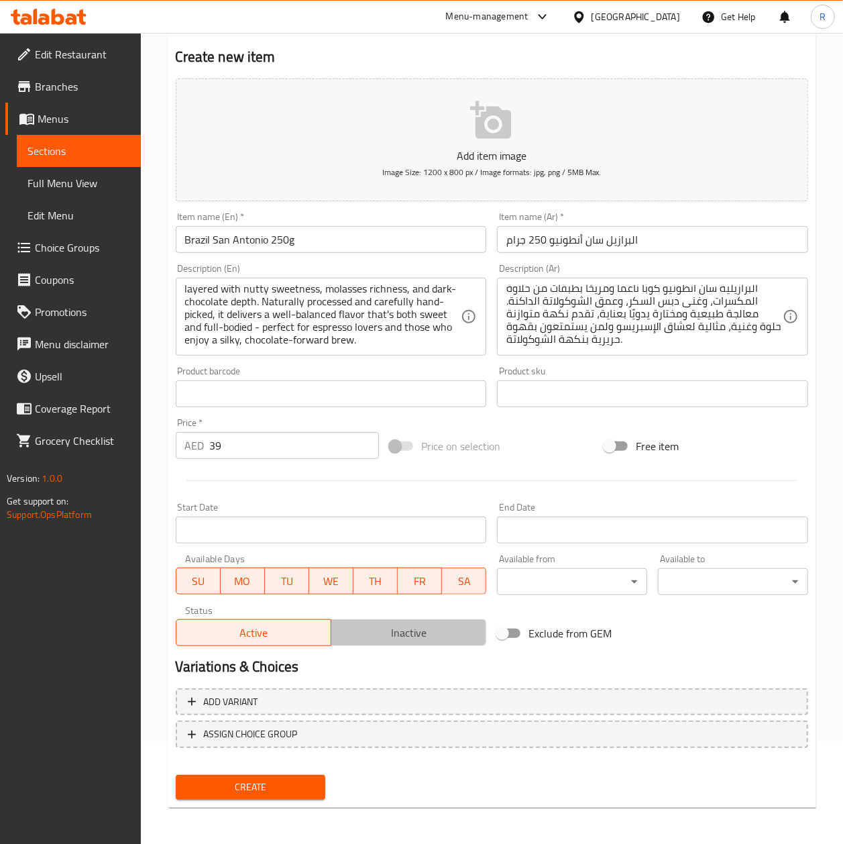
click at [380, 635] on span "Inactive" at bounding box center [409, 632] width 144 height 19
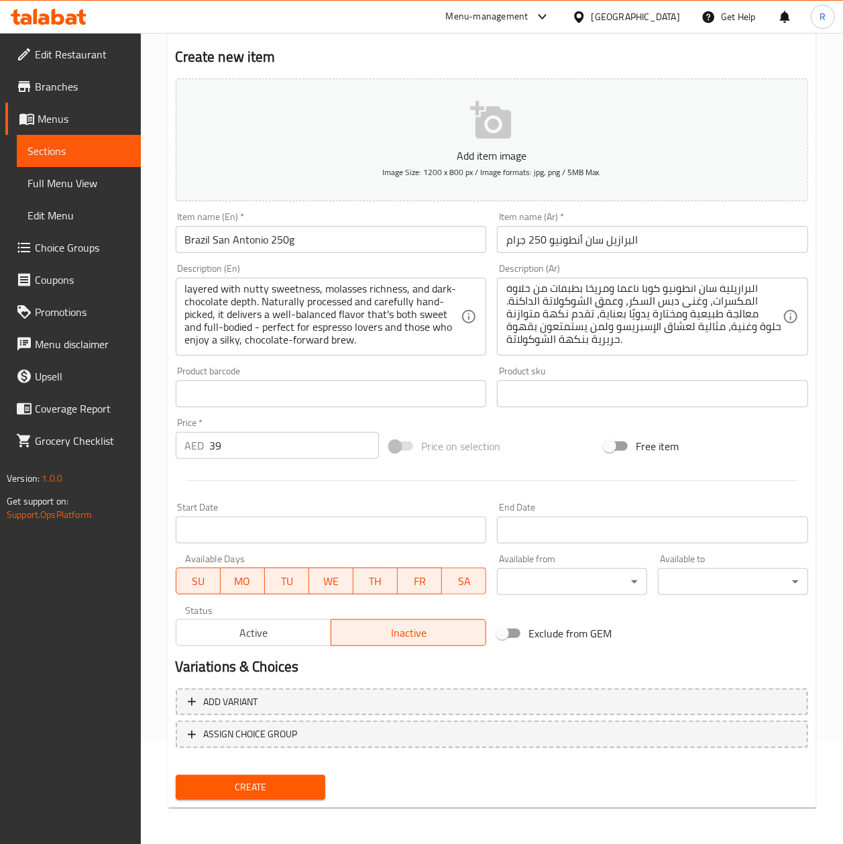
click at [307, 787] on span "Create" at bounding box center [250, 787] width 129 height 17
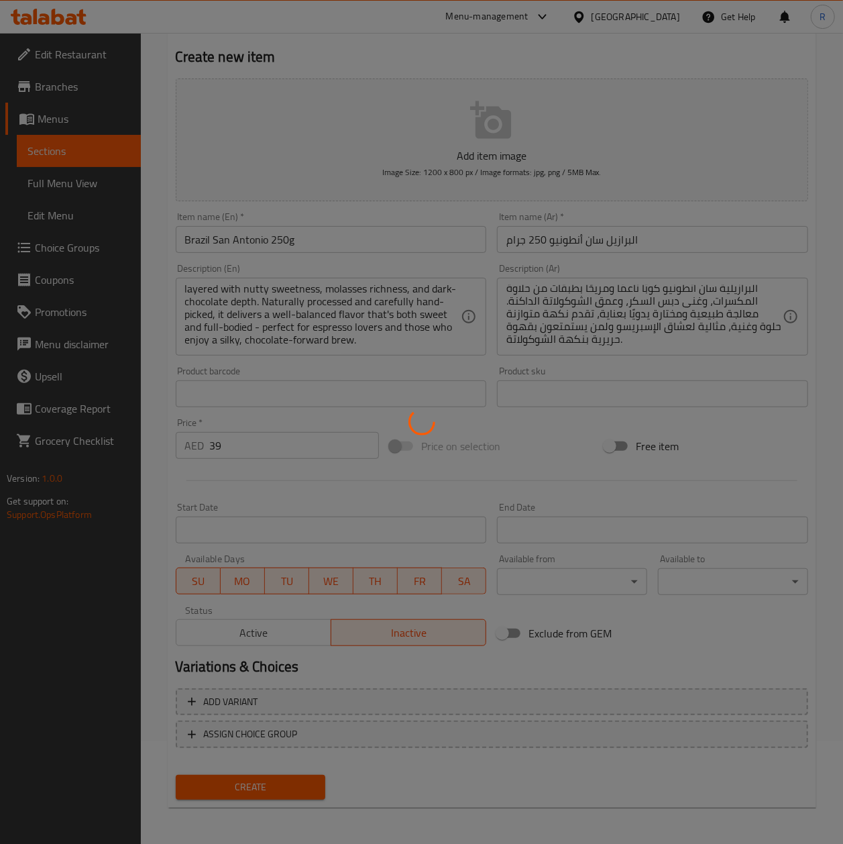
type input "0"
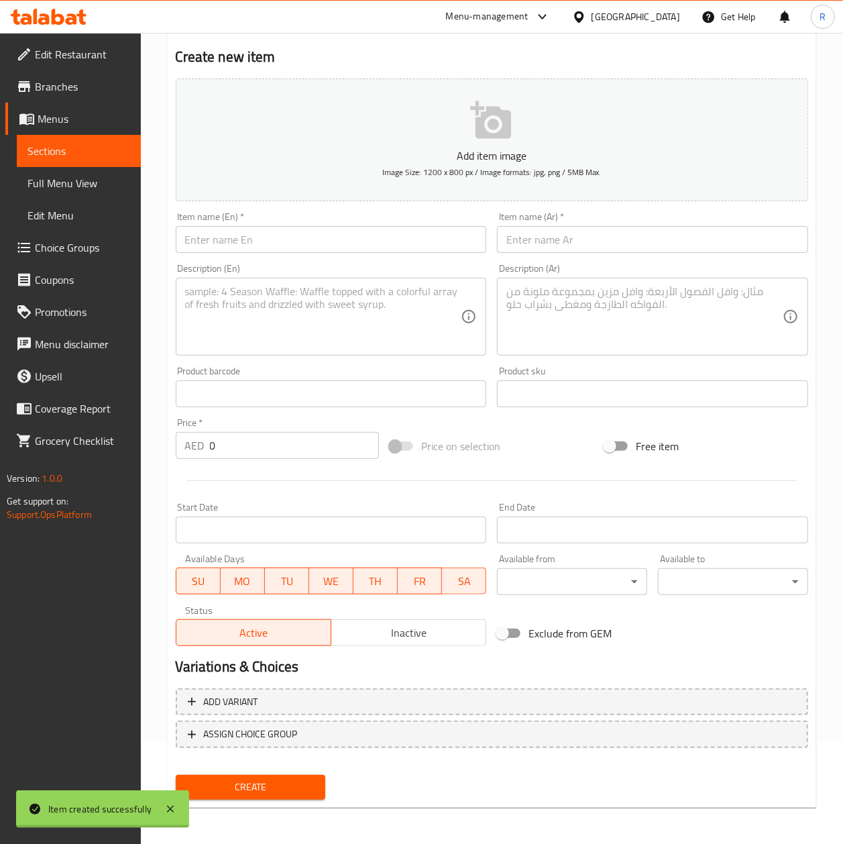
scroll to position [0, 0]
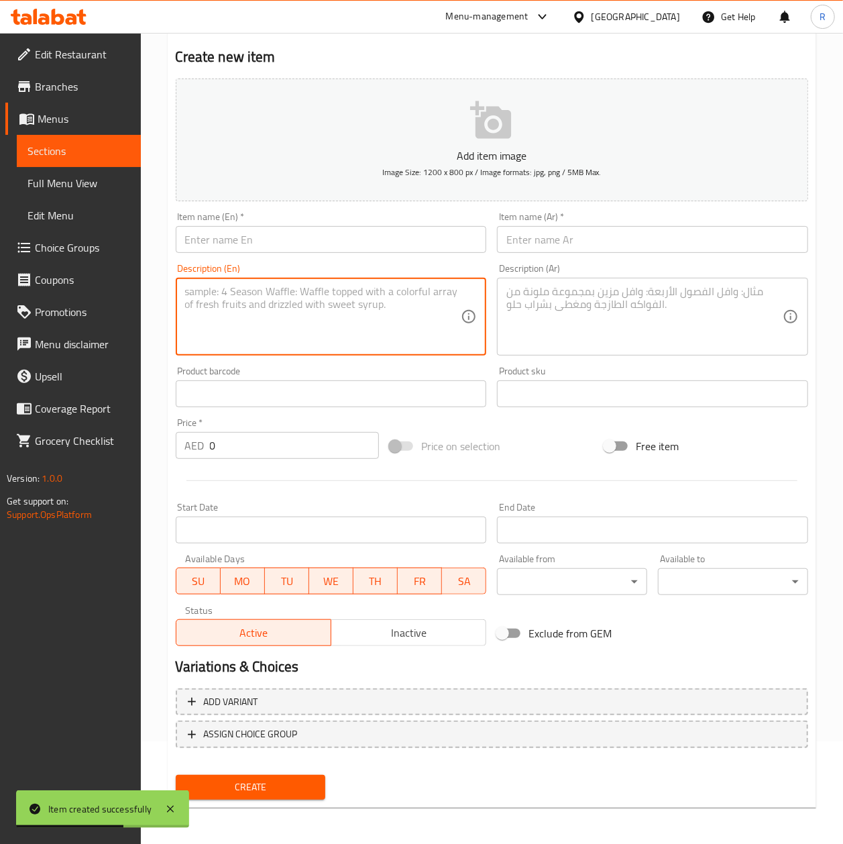
click at [288, 313] on textarea at bounding box center [323, 317] width 276 height 64
paste textarea ""Flavor Notes: Floral • [GEOGRAPHIC_DATA] • [GEOGRAPHIC_DATA] • Stone Fruit Pro…"
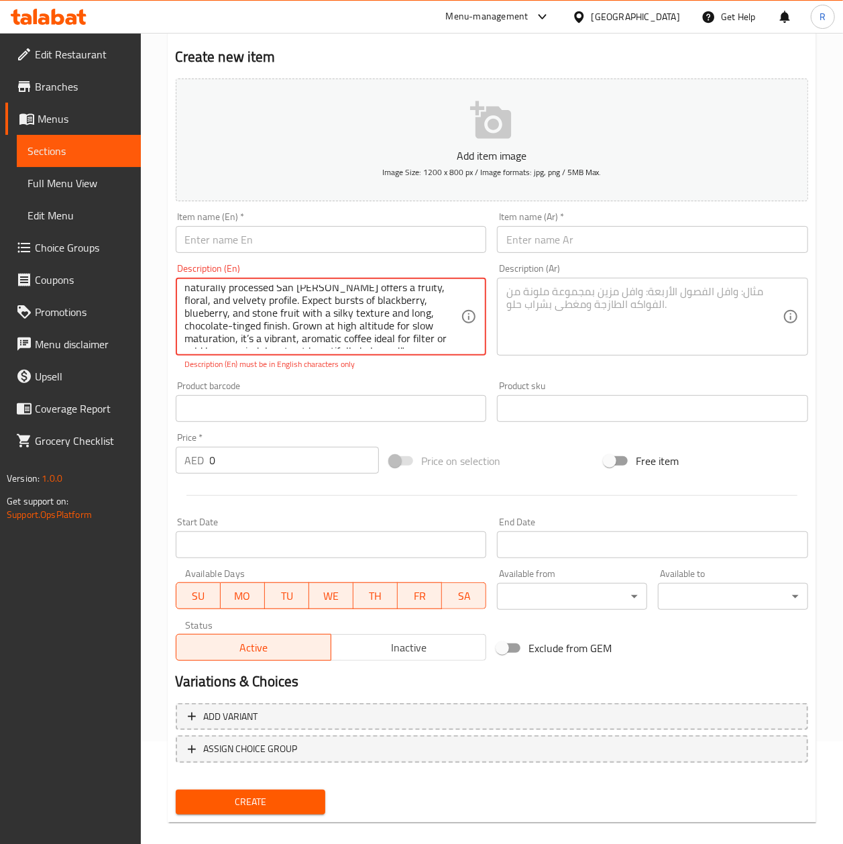
type textarea ""Flavor Notes: Floral • [GEOGRAPHIC_DATA] • [GEOGRAPHIC_DATA] • Stone Fruit Pro…"
click at [290, 240] on input "text" at bounding box center [331, 239] width 311 height 27
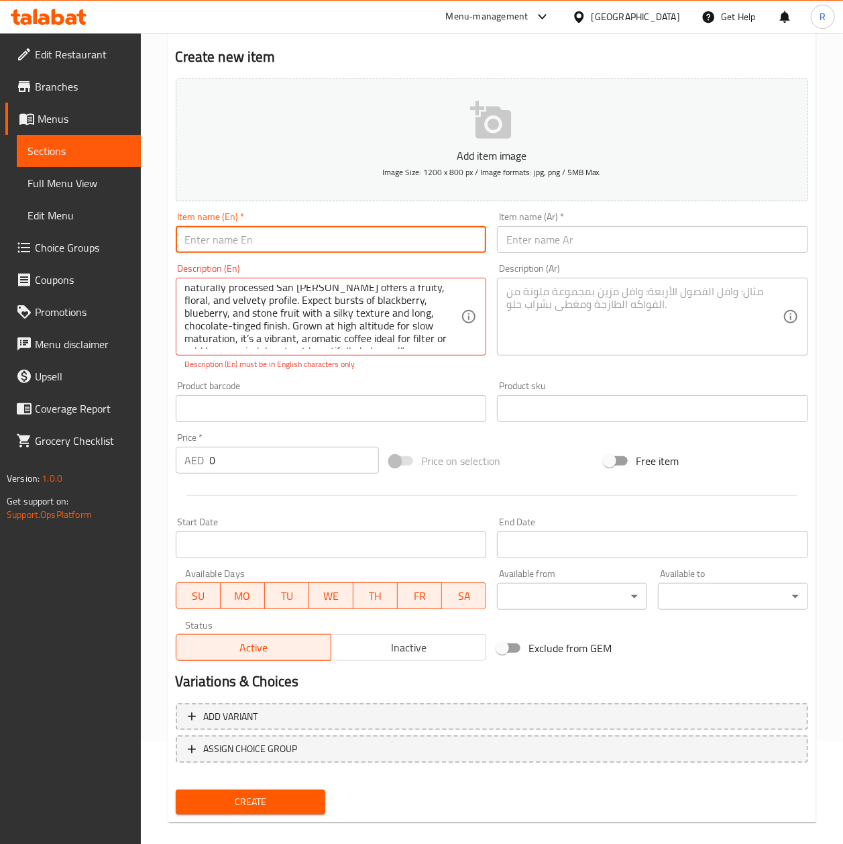
paste input "El Salvador 250g"
type input "El Salvador 250g"
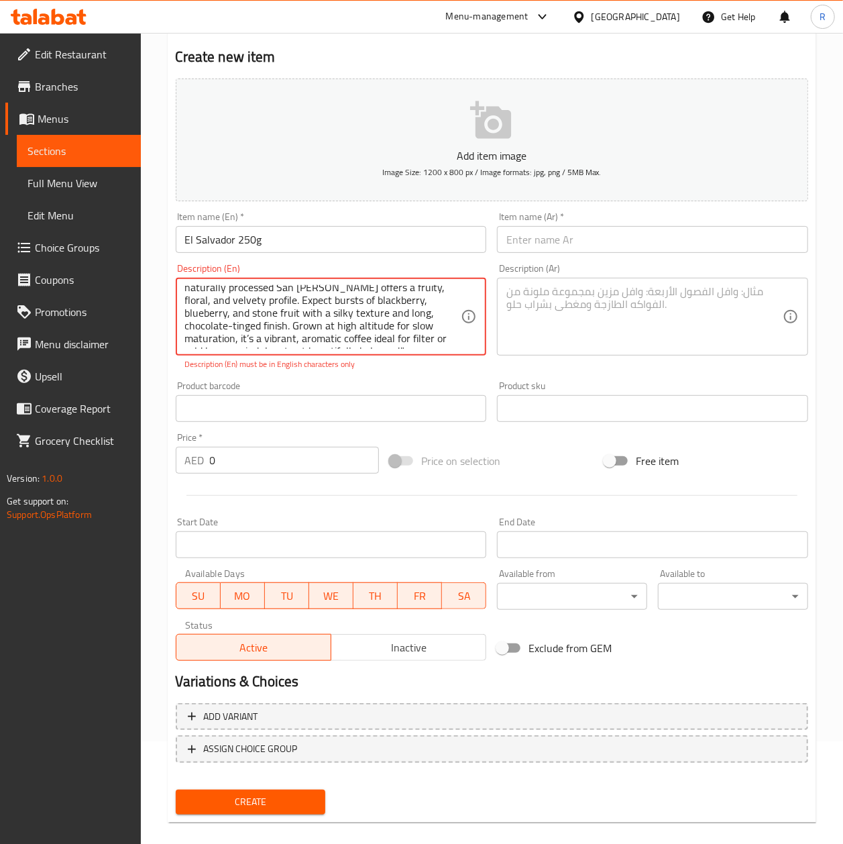
click at [384, 328] on textarea ""Flavor Notes: Floral • [GEOGRAPHIC_DATA] • [GEOGRAPHIC_DATA] • Stone Fruit Pro…" at bounding box center [323, 317] width 276 height 64
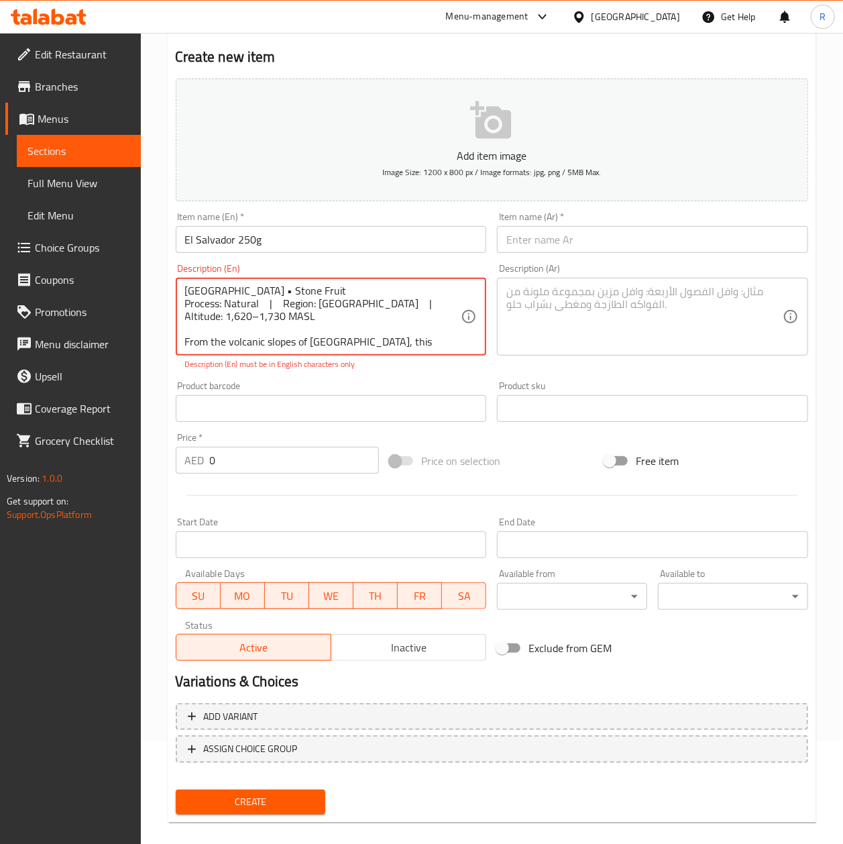
scroll to position [0, 0]
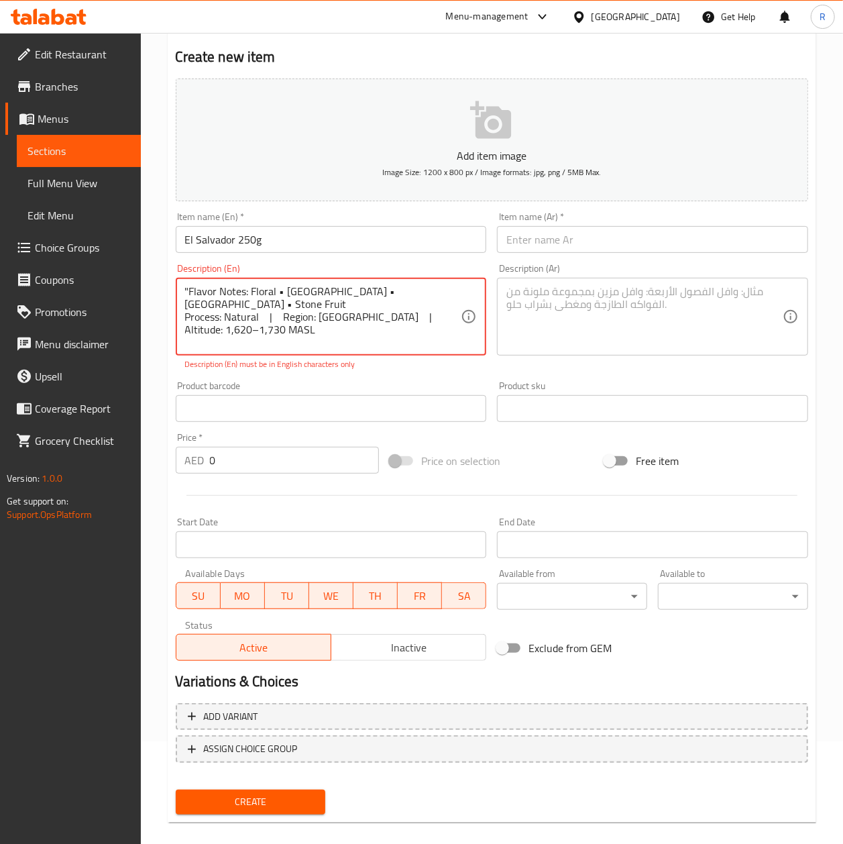
click at [282, 290] on textarea ""Flavor Notes: Floral • [GEOGRAPHIC_DATA] • [GEOGRAPHIC_DATA] • Stone Fruit Pro…" at bounding box center [323, 317] width 276 height 64
click at [267, 307] on textarea ""Flavor Notes: Floral Blackberry • Blueberry • Stone Fruit Process: Natural | R…" at bounding box center [323, 317] width 276 height 64
click at [276, 295] on textarea ""Flavor Notes: Floral Blackberry • Blueberry • Stone Fruit Process: Natural | R…" at bounding box center [323, 317] width 276 height 64
click at [278, 288] on textarea ""Flavor Notes: Floral Blackberry • Blueberry • Stone Fruit Process: Natural | R…" at bounding box center [323, 317] width 276 height 64
paste textarea "|"
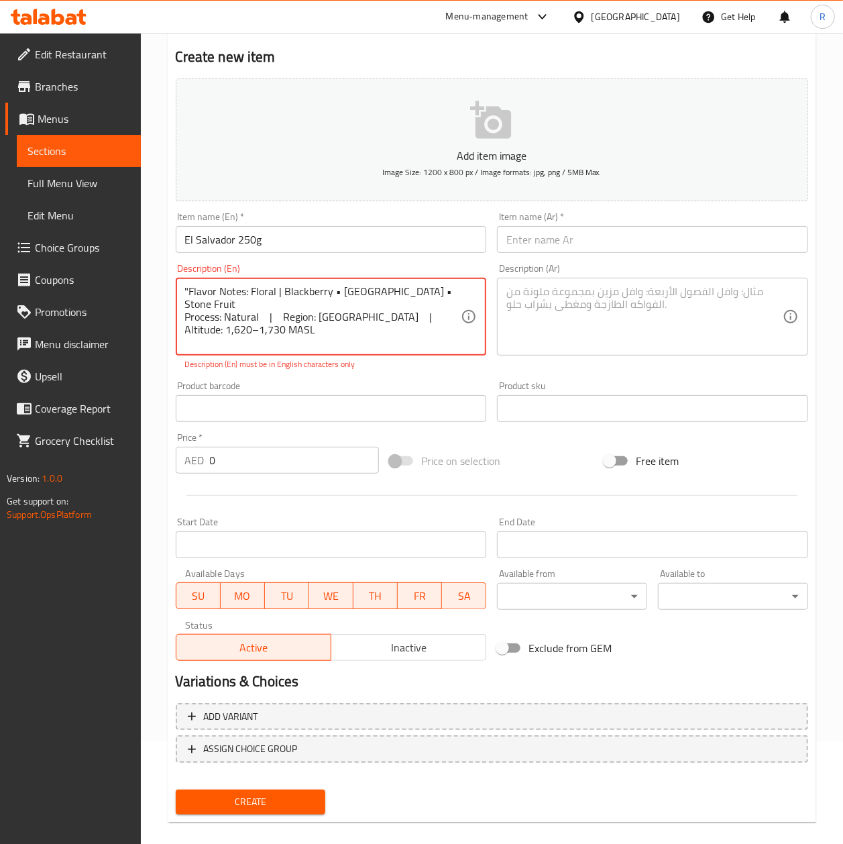
click at [339, 290] on textarea ""Flavor Notes: Floral | Blackberry • Blueberry • Stone Fruit Process: Natural |…" at bounding box center [323, 317] width 276 height 64
click at [336, 288] on textarea ""Flavor Notes: Floral | Blackberry • Blueberry • Stone Fruit Process: Natural |…" at bounding box center [323, 317] width 276 height 64
paste textarea "|"
click at [388, 290] on textarea ""Flavor Notes: Floral | Blackberry | Blueberry • Stone Fruit Process: Natural |…" at bounding box center [323, 317] width 276 height 64
click at [384, 288] on textarea ""Flavor Notes: Floral | Blackberry | Blueberry • Stone Fruit Process: Natural |…" at bounding box center [323, 317] width 276 height 64
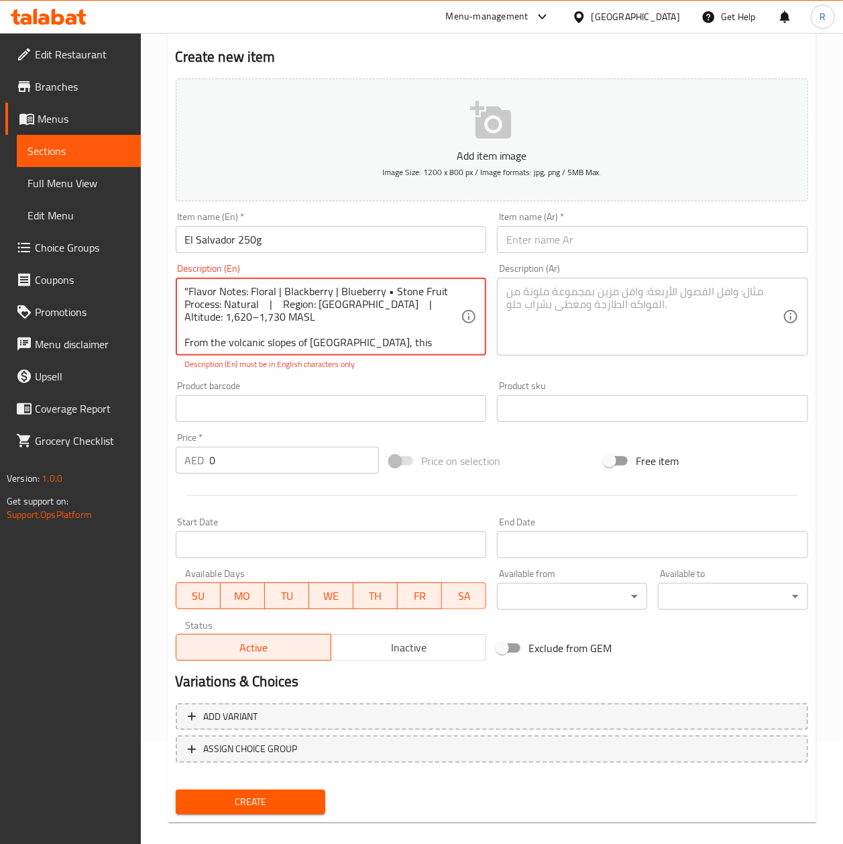
click at [388, 290] on textarea ""Flavor Notes: Floral | Blackberry | Blueberry • Stone Fruit Process: Natural |…" at bounding box center [323, 317] width 276 height 64
paste textarea "|"
click at [394, 381] on div "Product barcode Product barcode" at bounding box center [331, 402] width 322 height 52
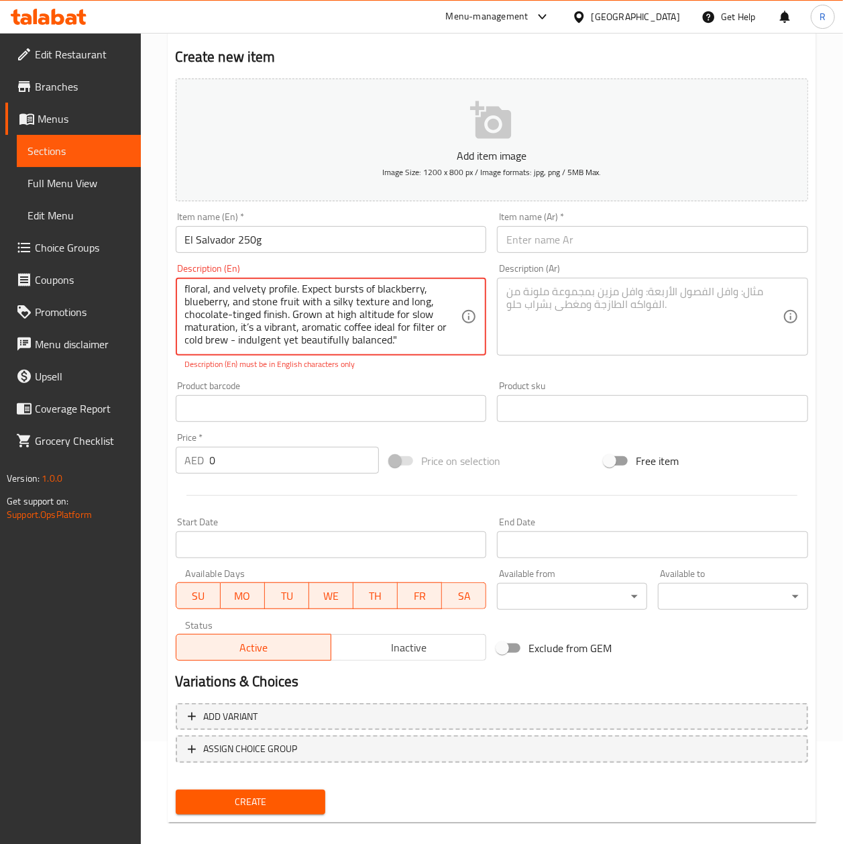
click at [388, 315] on textarea ""Flavor Notes: Floral | Blackberry | Blueberry | Stone Fruit Process: Natural |…" at bounding box center [323, 317] width 276 height 64
click at [408, 363] on p "Description (En) must be in English characters only" at bounding box center [331, 364] width 292 height 12
click at [282, 336] on textarea ""Flavor Notes: Floral | Blackberry | Blueberry | Stone Fruit Process: Natural |…" at bounding box center [323, 317] width 276 height 64
click at [280, 339] on textarea ""Flavor Notes: Floral | Blackberry | Blueberry | Stone Fruit Process: Natural |…" at bounding box center [323, 317] width 276 height 64
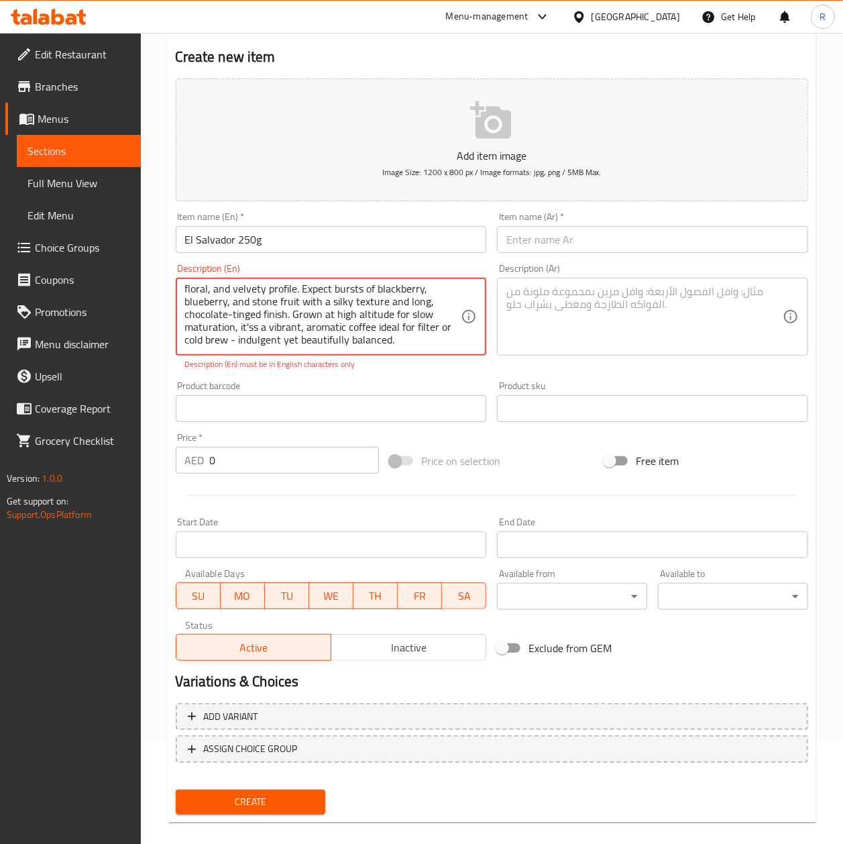
scroll to position [80, 0]
click at [392, 317] on textarea ""Flavor Notes: Floral | Blackberry | Blueberry | Stone Fruit Process: Natural |…" at bounding box center [323, 317] width 276 height 64
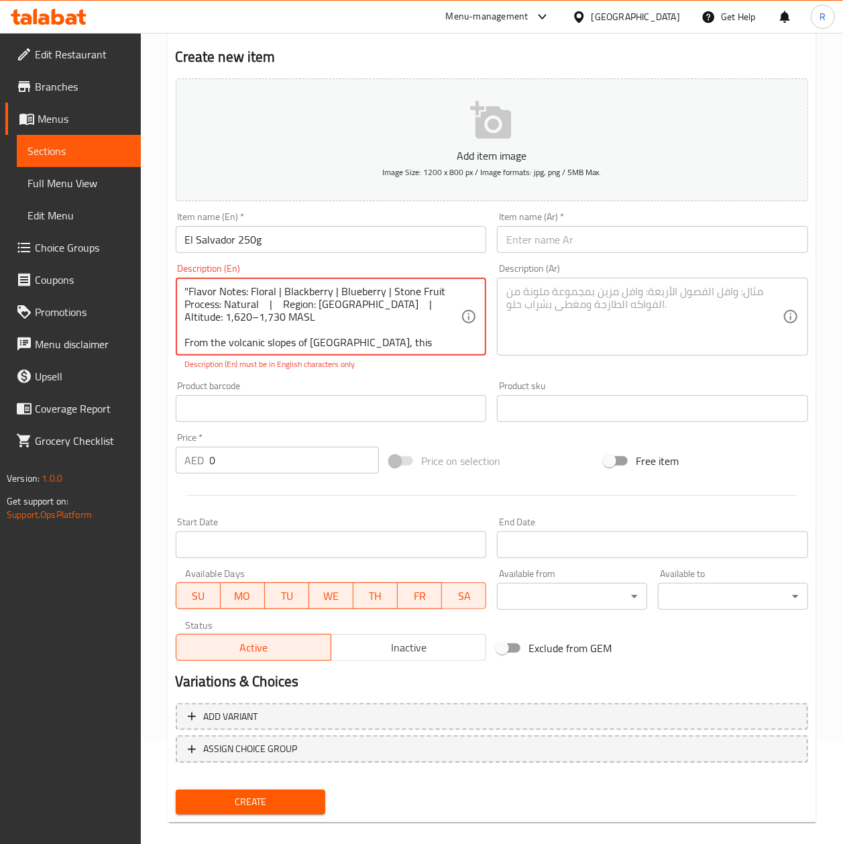
click at [189, 293] on textarea ""Flavor Notes: Floral | Blackberry | Blueberry | Stone Fruit Process: Natural |…" at bounding box center [323, 317] width 276 height 64
click at [186, 288] on textarea ""Flavor Notes: Floral | Blackberry | Blueberry | Stone Fruit Process: Natural |…" at bounding box center [323, 317] width 276 height 64
click at [368, 380] on div "Product barcode Product barcode" at bounding box center [331, 402] width 322 height 52
click at [354, 420] on input "text" at bounding box center [331, 408] width 311 height 27
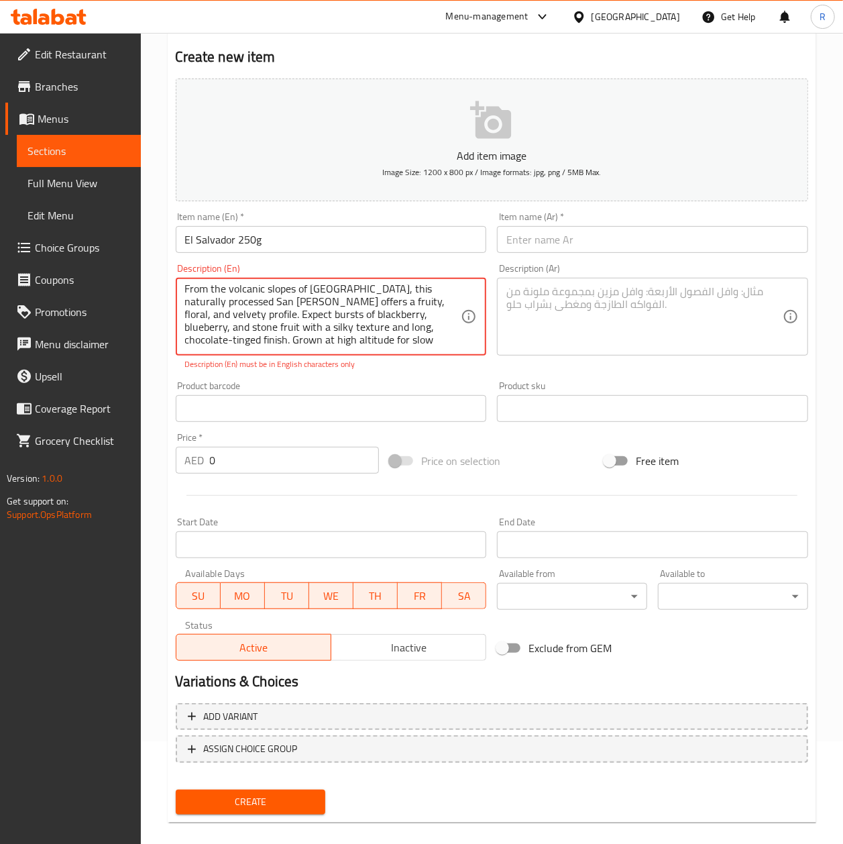
click at [280, 301] on textarea "Flavor Notes: Floral | Blackberry | Blueberry | Stone Fruit Process: Natural | …" at bounding box center [323, 317] width 276 height 64
click at [306, 405] on input "text" at bounding box center [331, 408] width 311 height 27
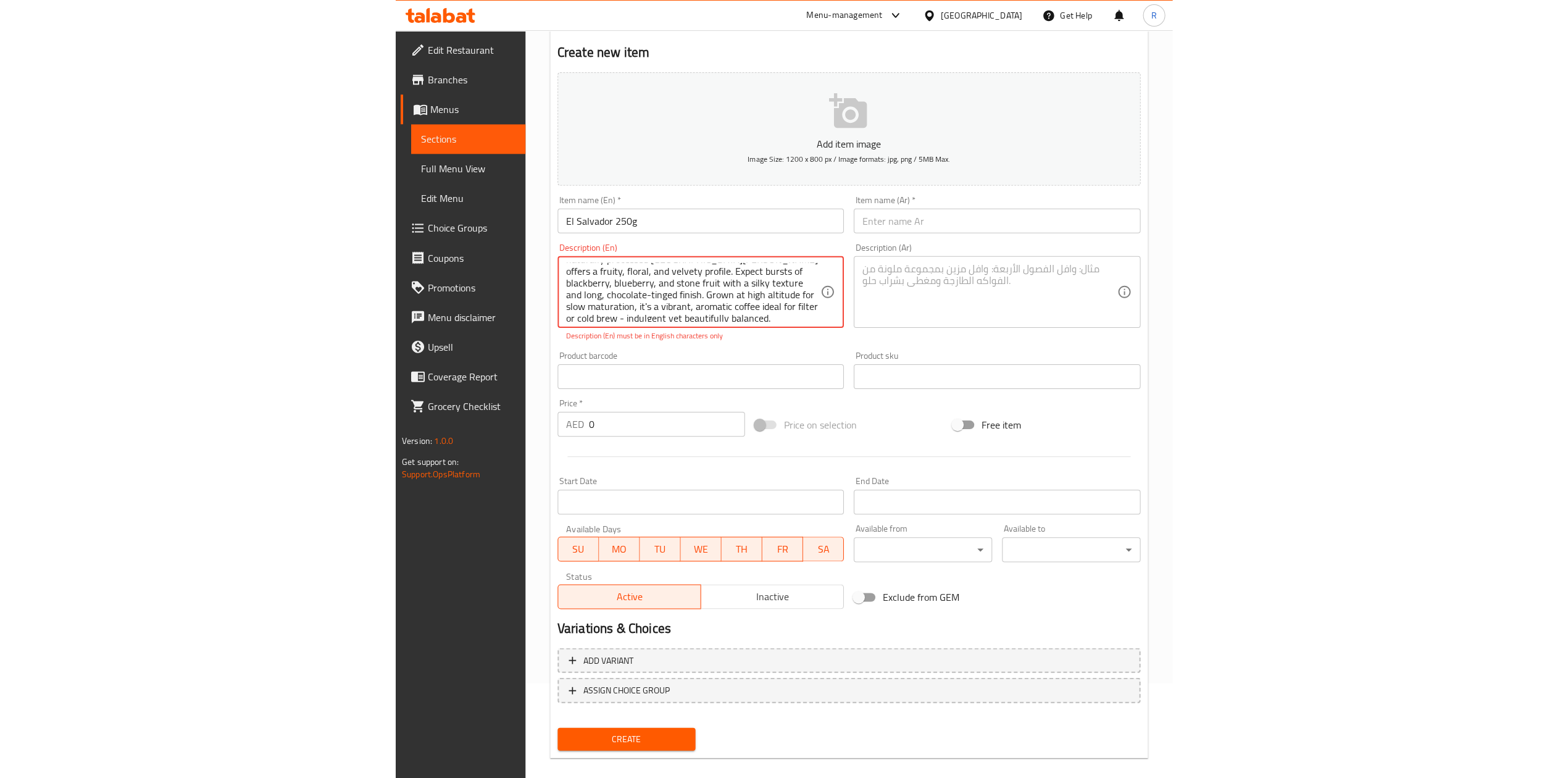
scroll to position [0, 0]
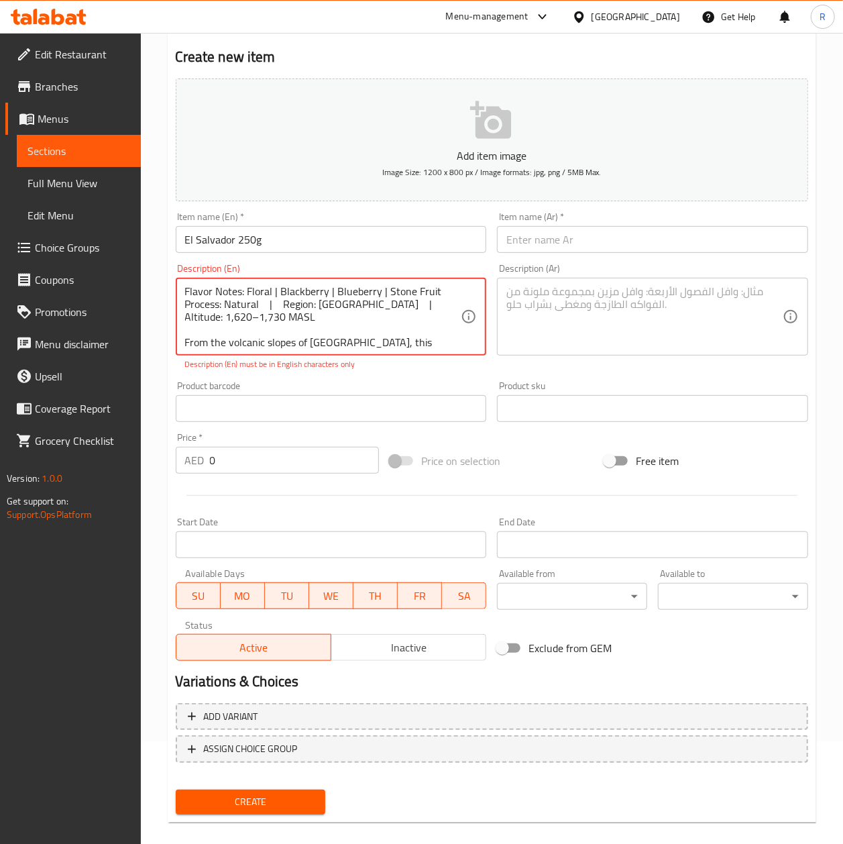
drag, startPoint x: 285, startPoint y: 339, endPoint x: 129, endPoint y: 253, distance: 178.3
click at [129, 253] on div "Edit Restaurant Branches Menus Sections Full Menu View Edit Menu Choice Groups …" at bounding box center [421, 395] width 843 height 930
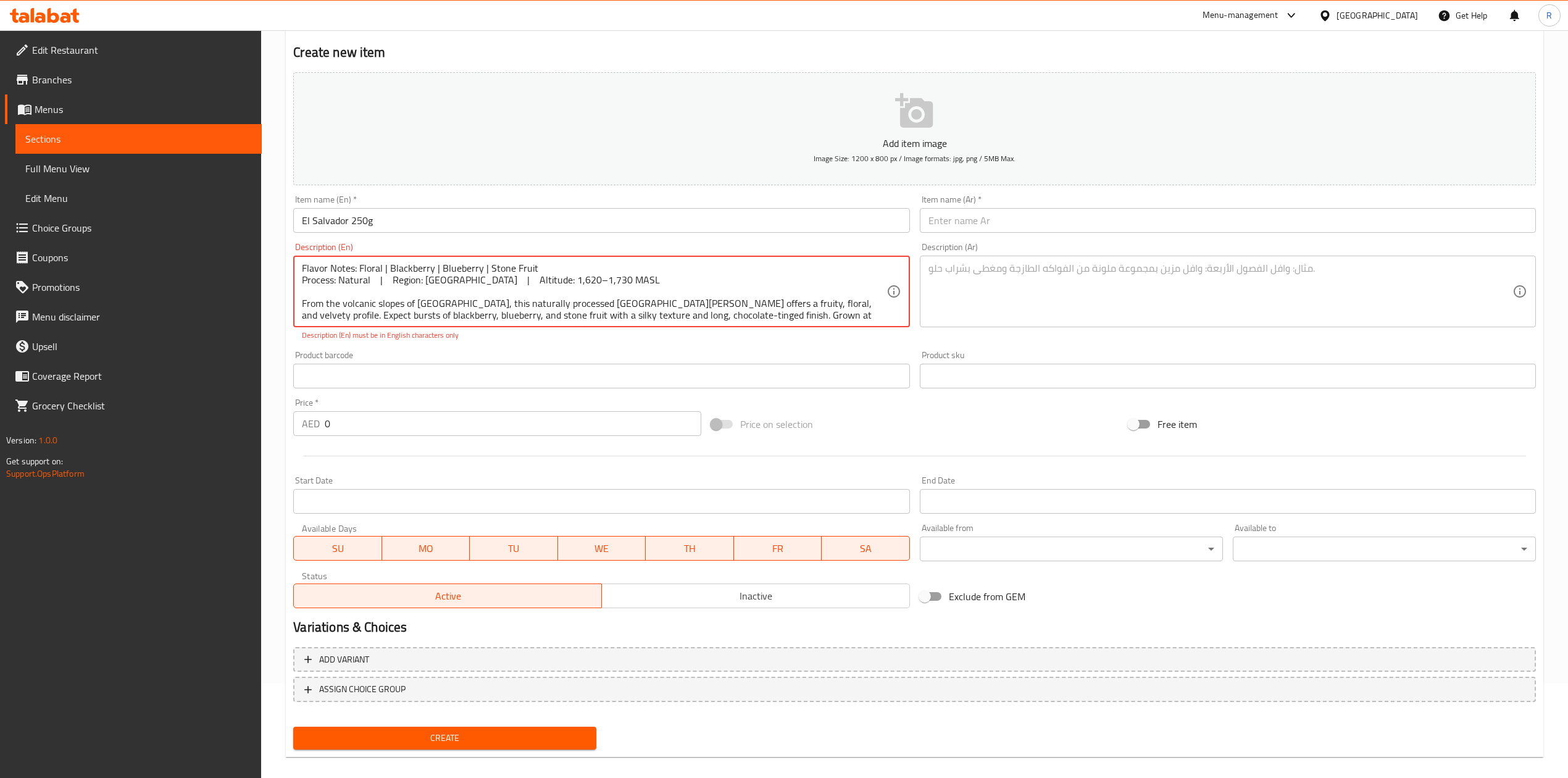
click at [944, 303] on textarea at bounding box center [1220, 292] width 584 height 59
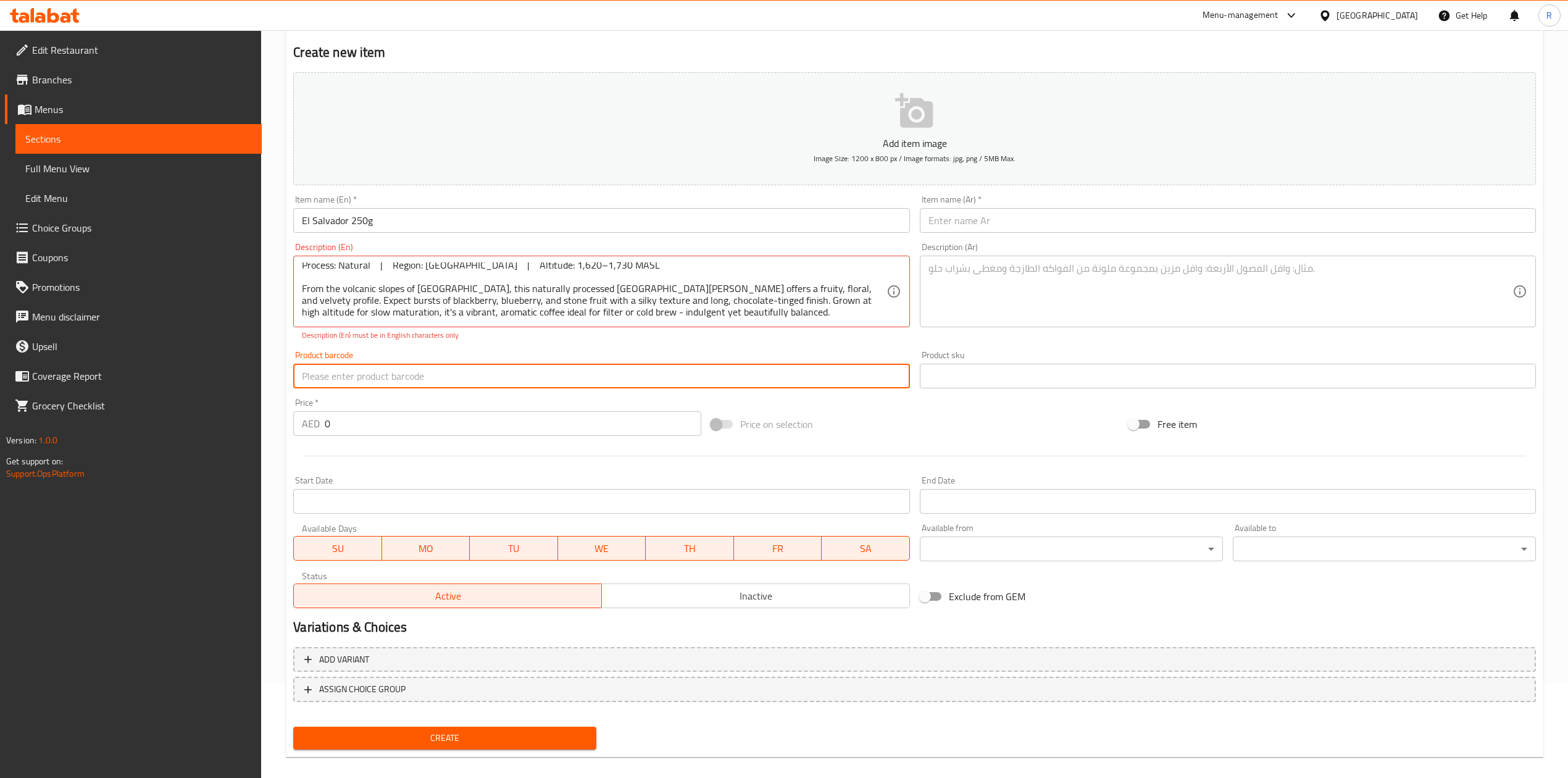
click at [848, 377] on input "text" at bounding box center [601, 376] width 616 height 25
click at [586, 380] on input "text" at bounding box center [601, 376] width 616 height 25
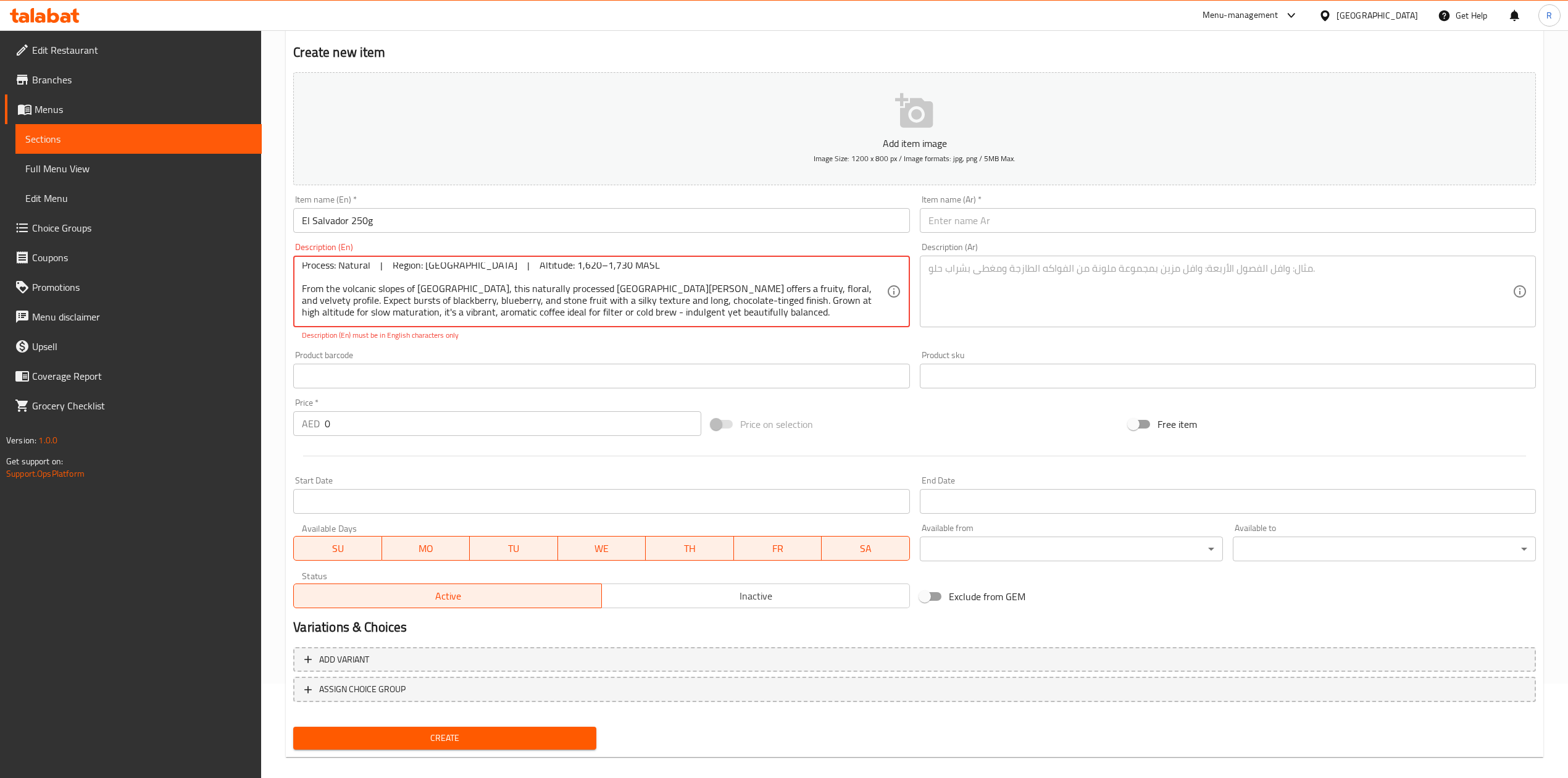
scroll to position [0, 0]
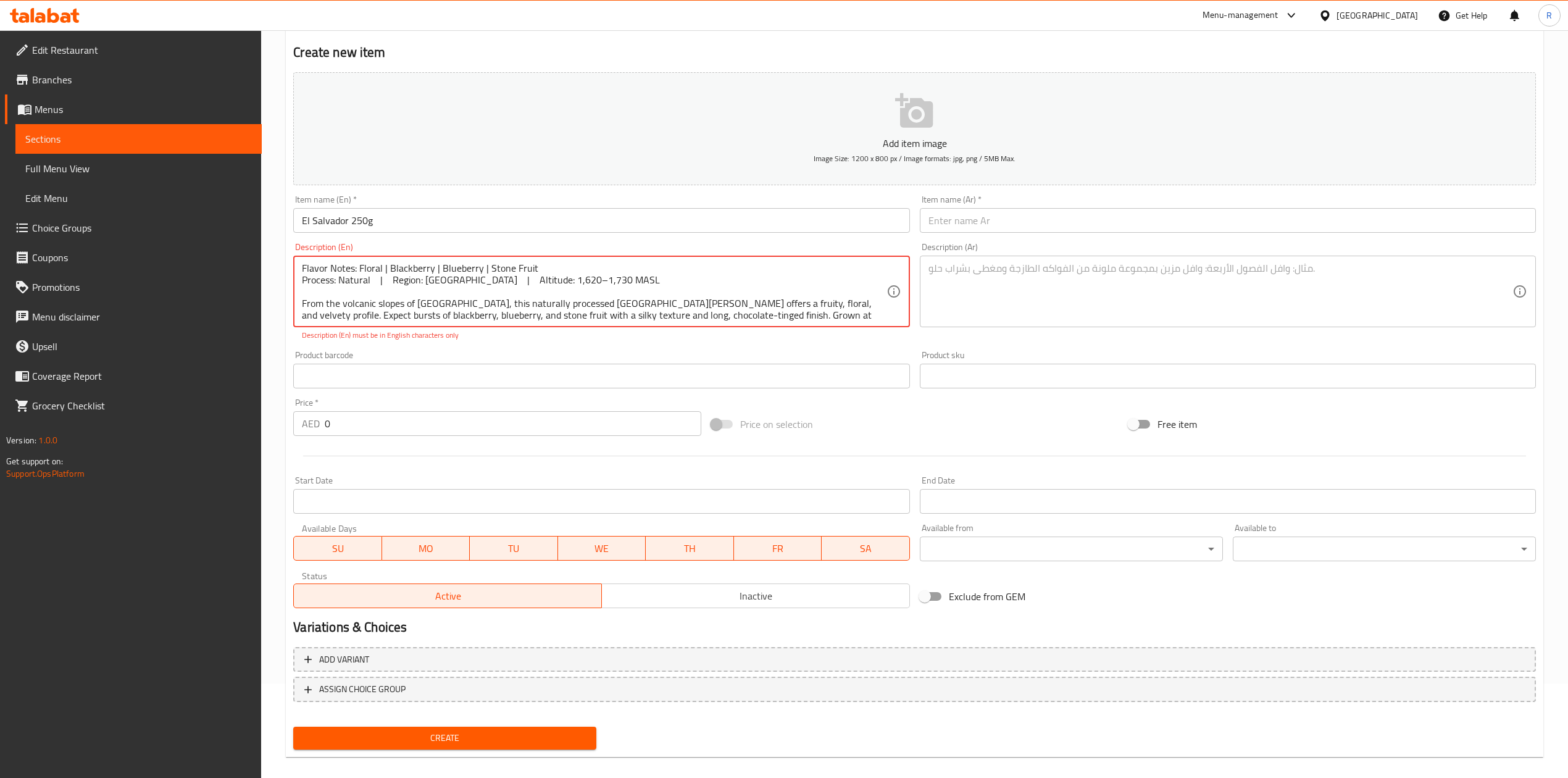
click at [400, 305] on textarea "Flavor Notes: Floral | Blackberry | Blueberry | Stone Fruit Process: Natural | …" at bounding box center [594, 292] width 584 height 59
drag, startPoint x: 677, startPoint y: 310, endPoint x: 243, endPoint y: 196, distance: 448.7
click at [243, 196] on div "Edit Restaurant Branches Menus Sections Full Menu View Edit Menu Choice Groups …" at bounding box center [784, 364] width 1568 height 856
click at [6, 566] on div "Edit Restaurant Branches Menus Sections Full Menu View Edit Menu Choice Groups …" at bounding box center [131, 419] width 261 height 778
click at [449, 297] on textarea "Flavor Notes: Floral | Blackberry | Blueberry | Stone Fruit Process: Natural | …" at bounding box center [594, 292] width 584 height 59
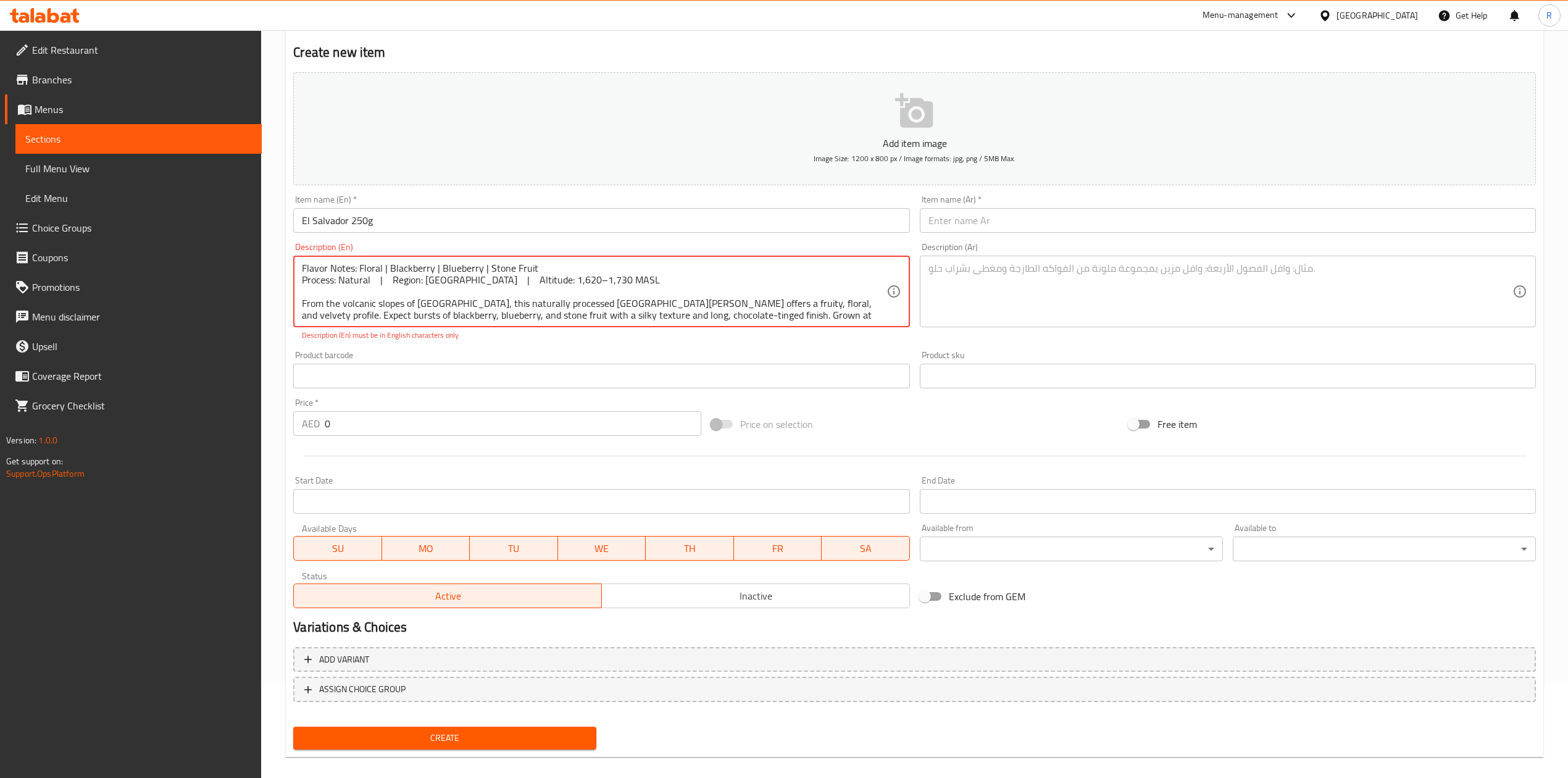
type textarea "Flavor Notes: Floral | Blackberry | Blueberry | Stone Fruit Process: Natural | …"
click at [475, 346] on div "Product barcode Product barcode" at bounding box center [601, 370] width 626 height 48
click at [478, 377] on input "text" at bounding box center [601, 376] width 616 height 25
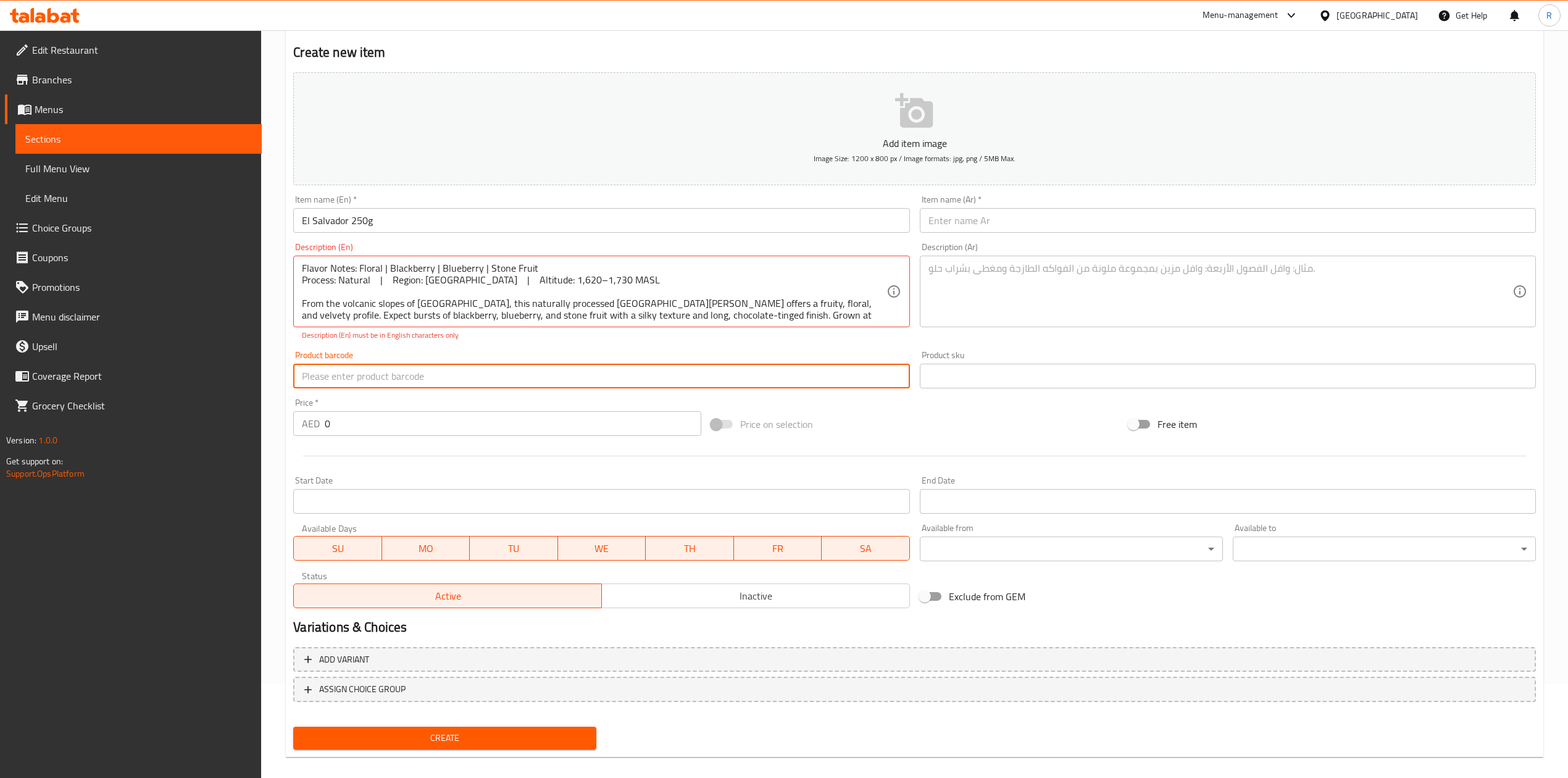
click at [513, 322] on div "Flavor Notes: Floral | Blackberry | Blueberry | Stone Fruit Process: Natural | …" at bounding box center [601, 292] width 616 height 72
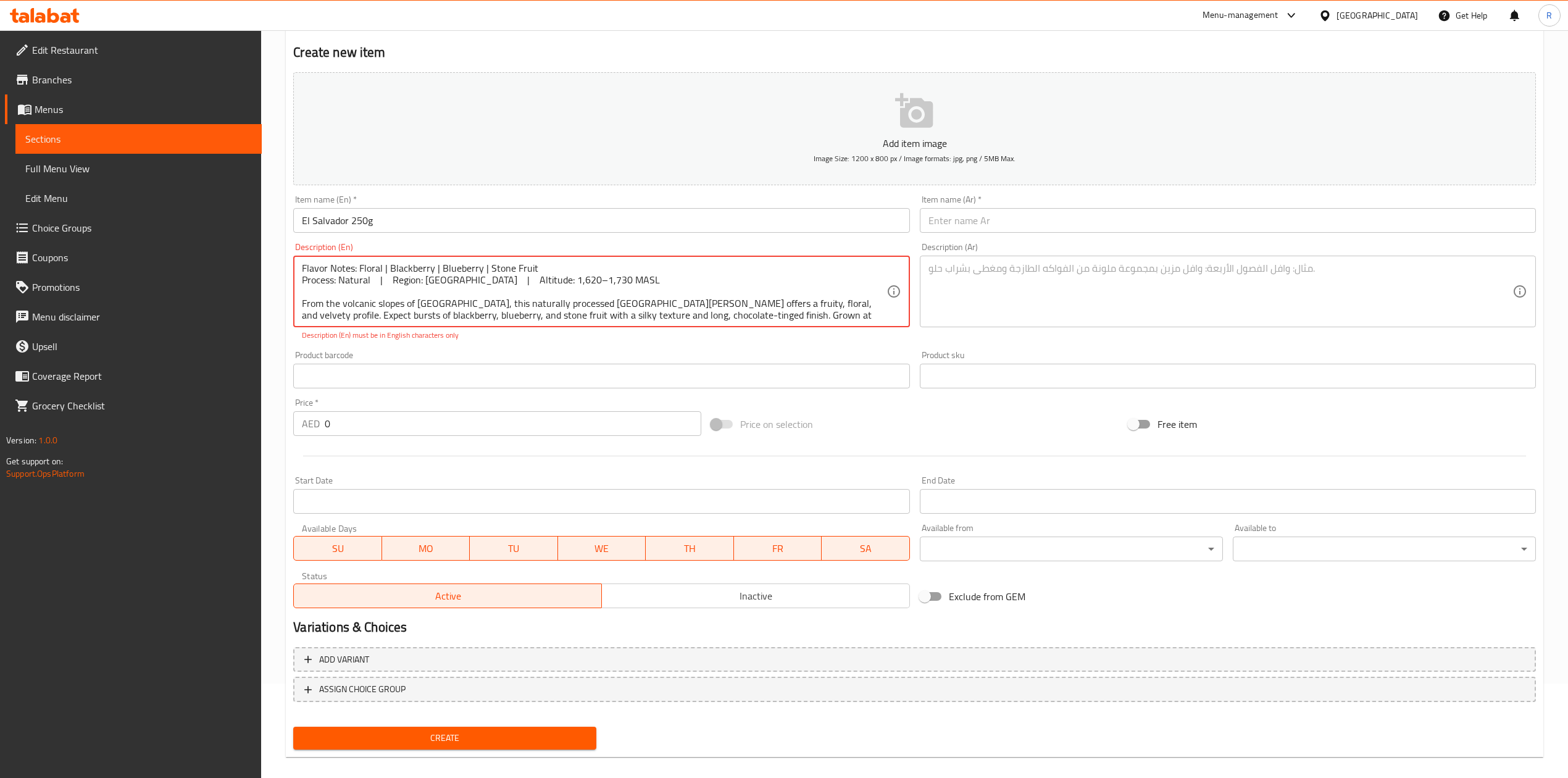
click at [434, 304] on textarea "Flavor Notes: Floral | Blackberry | Blueberry | Stone Fruit Process: Natural | …" at bounding box center [594, 292] width 584 height 59
click at [417, 303] on textarea "Flavor Notes: Floral | Blackberry | Blueberry | Stone Fruit Process: Natural | …" at bounding box center [594, 292] width 584 height 59
click at [384, 299] on textarea "Flavor Notes: Floral | Blackberry | Blueberry | Stone Fruit Process: Natural | …" at bounding box center [594, 292] width 584 height 59
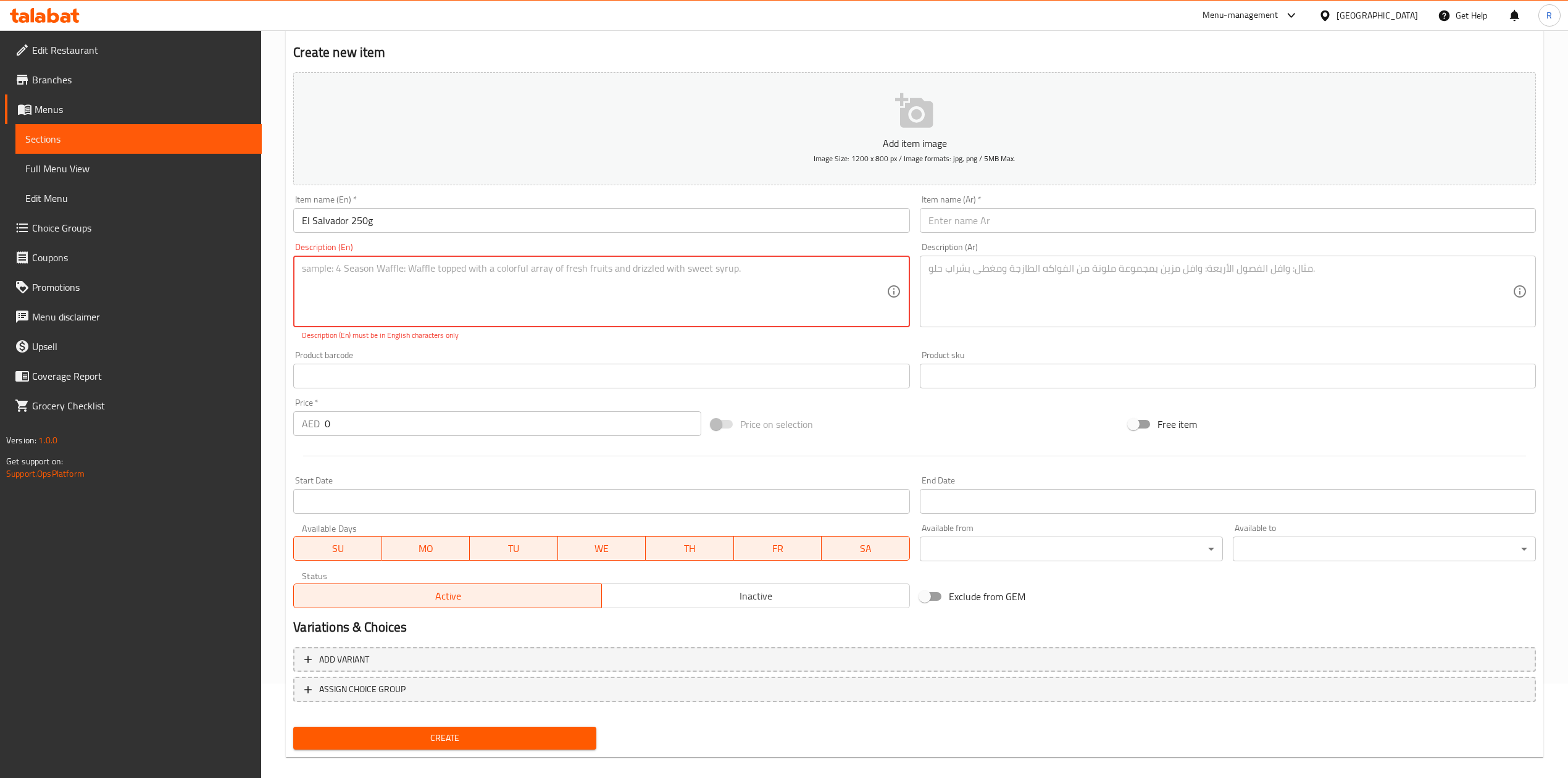
scroll to position [94, 0]
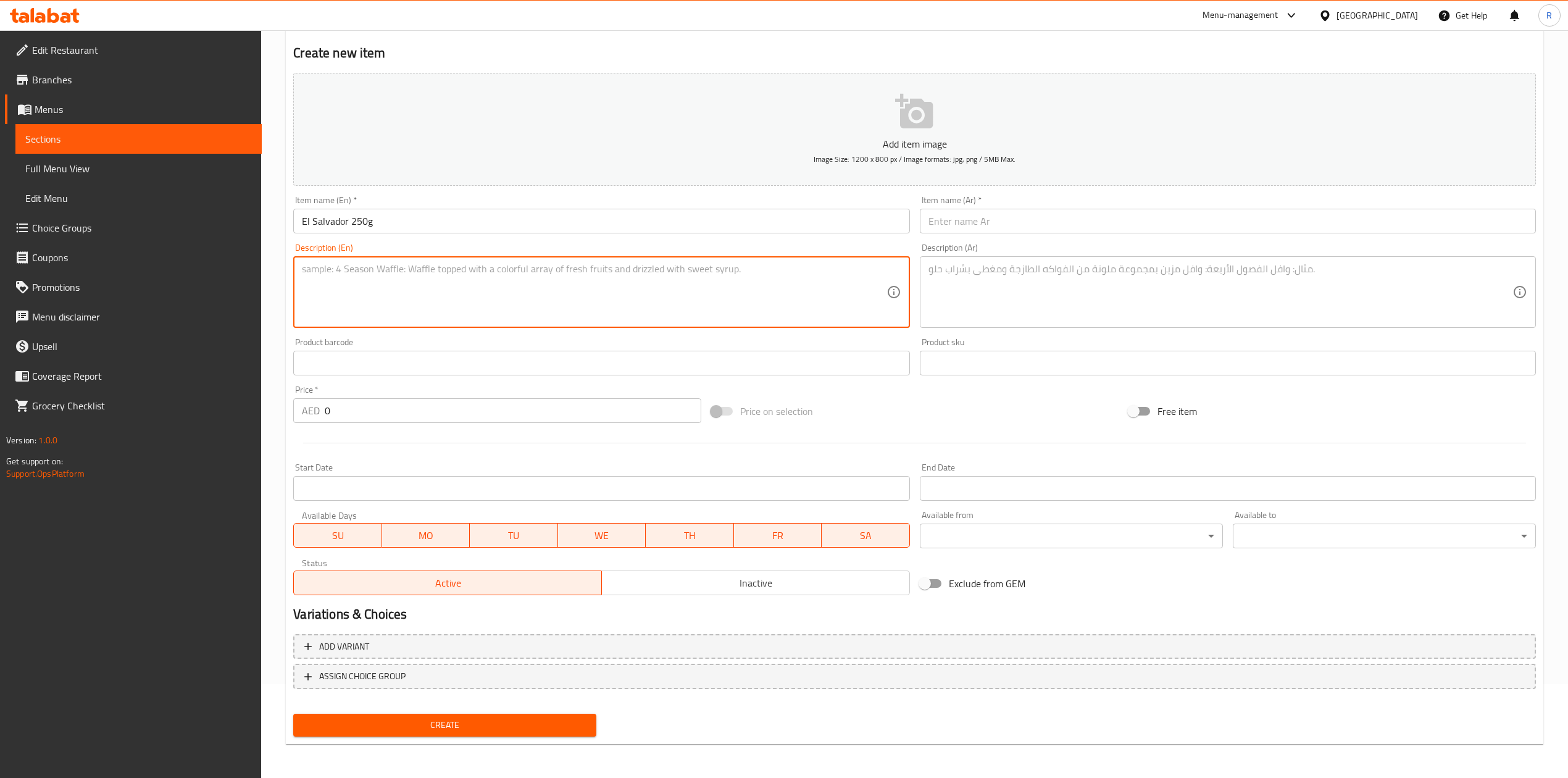
paste textarea "Flavor Notes: Floral | Blackberry | Blueberry | Stone Fruit Process: Natural | …"
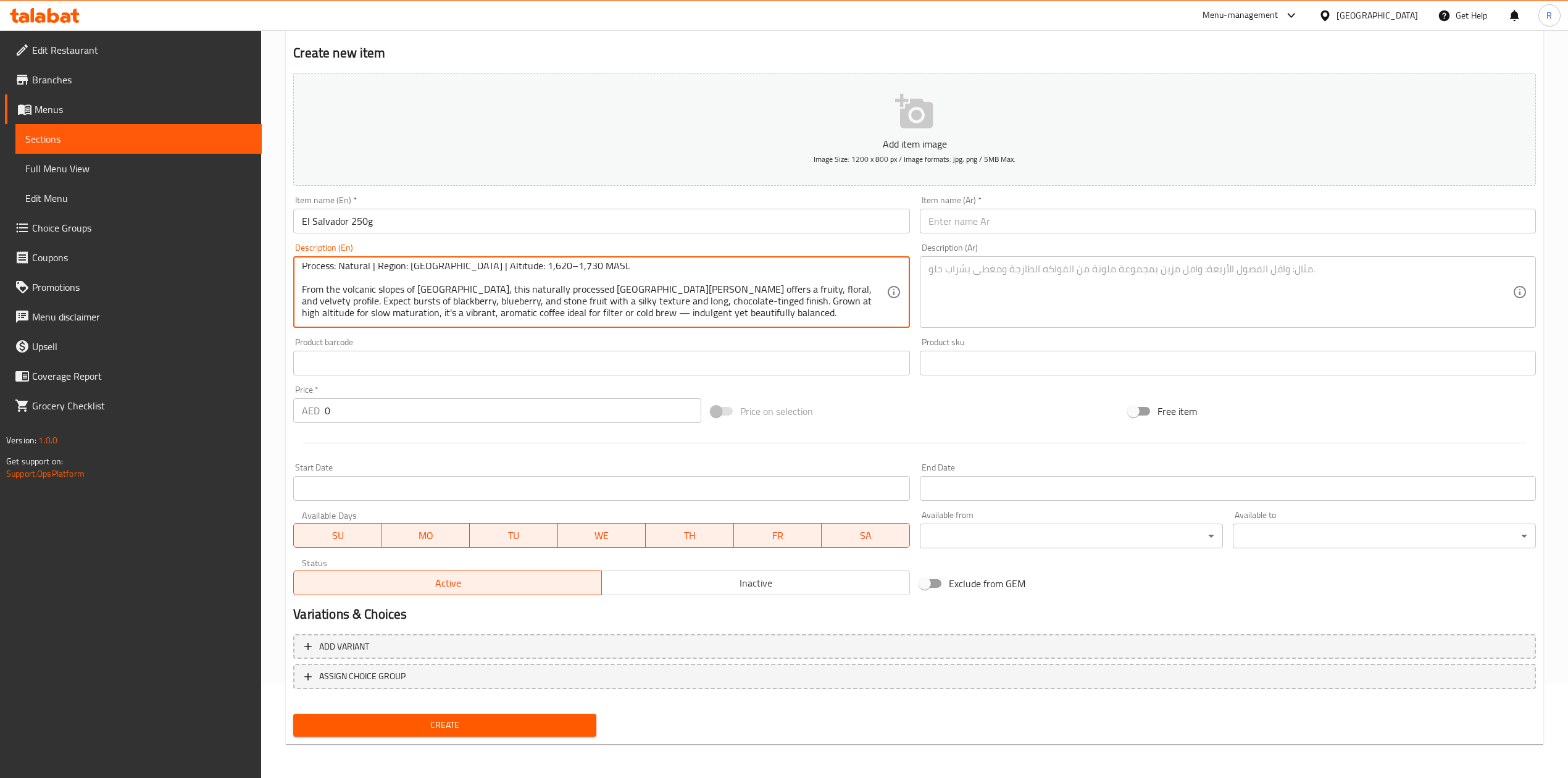
scroll to position [95, 0]
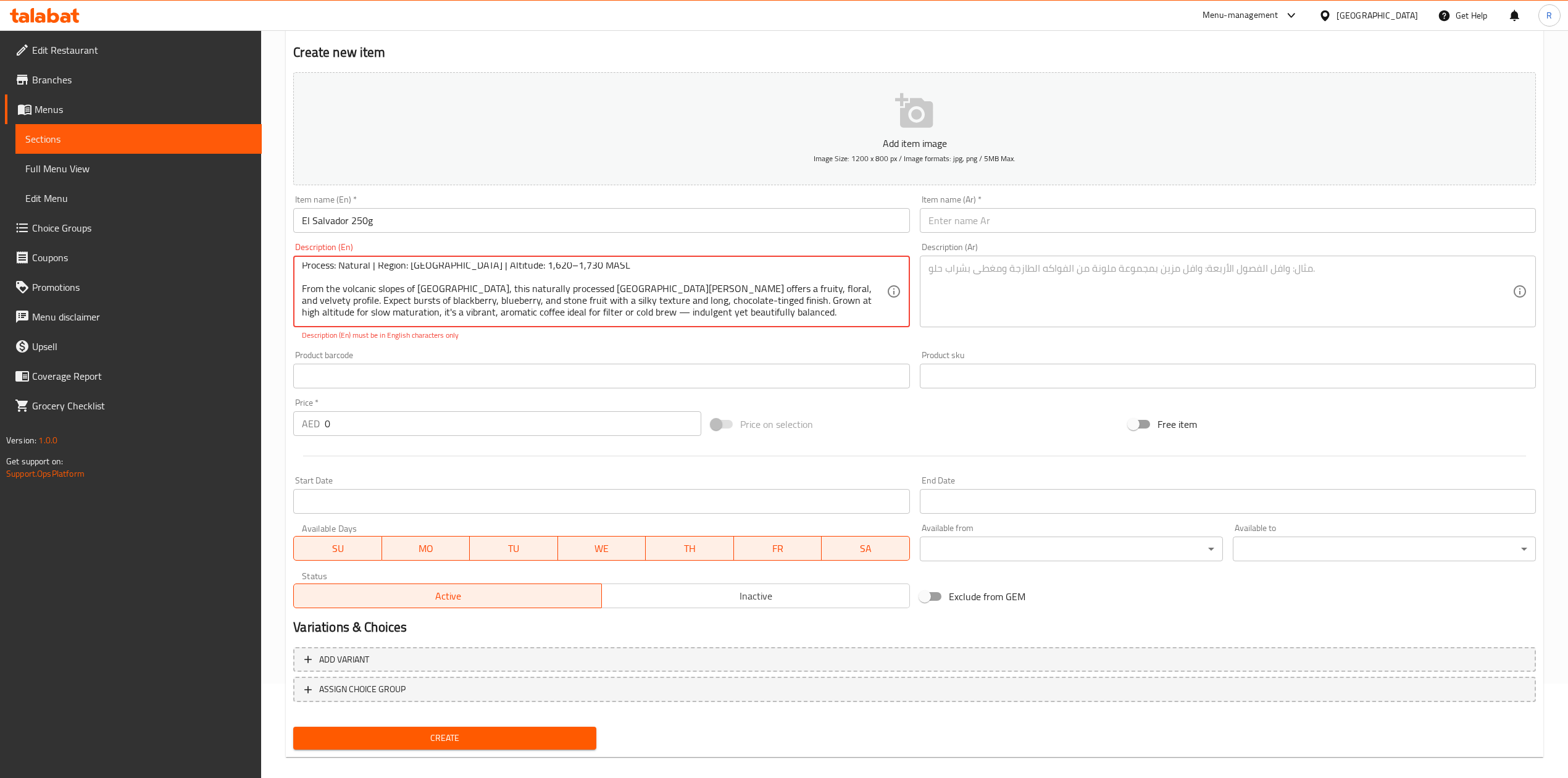
click at [721, 341] on p "Description (En) must be in English characters only" at bounding box center [601, 335] width 599 height 11
click at [445, 283] on textarea "Flavor Notes: Floral | Blackberry | Blueberry | Stone Fruit Process: Natural | …" at bounding box center [594, 292] width 584 height 59
click at [448, 283] on textarea "Flavor Notes: Floral | Blackberry | Blueberry | Stone Fruit Process: Natural | …" at bounding box center [594, 292] width 584 height 59
click at [532, 311] on textarea "Flavor Notes: Floral | Blackberry | Blueberry | Stone Fruit Process: Natural | …" at bounding box center [594, 292] width 584 height 59
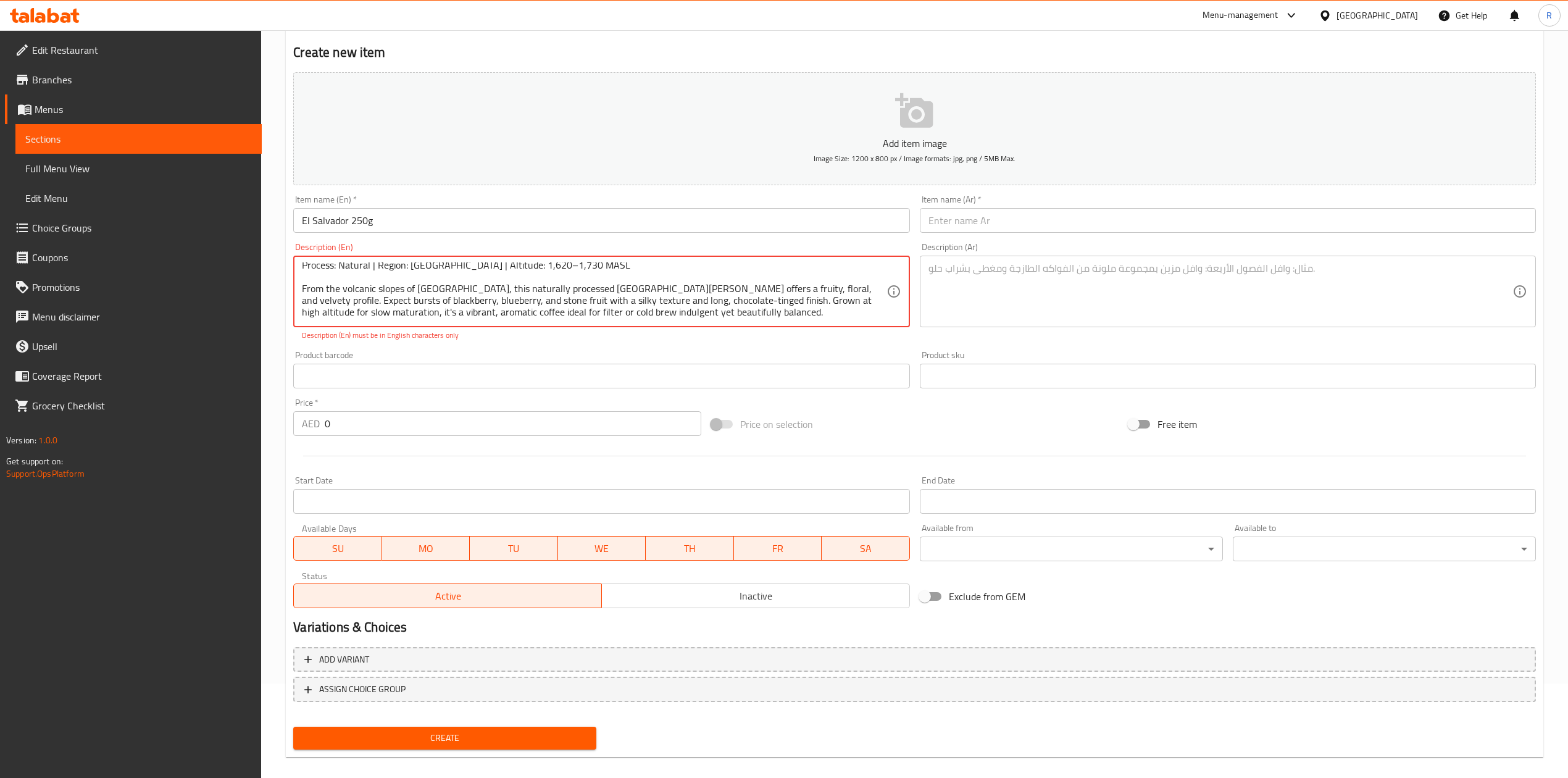
click at [691, 330] on p "Description (En) must be in English characters only" at bounding box center [601, 335] width 599 height 11
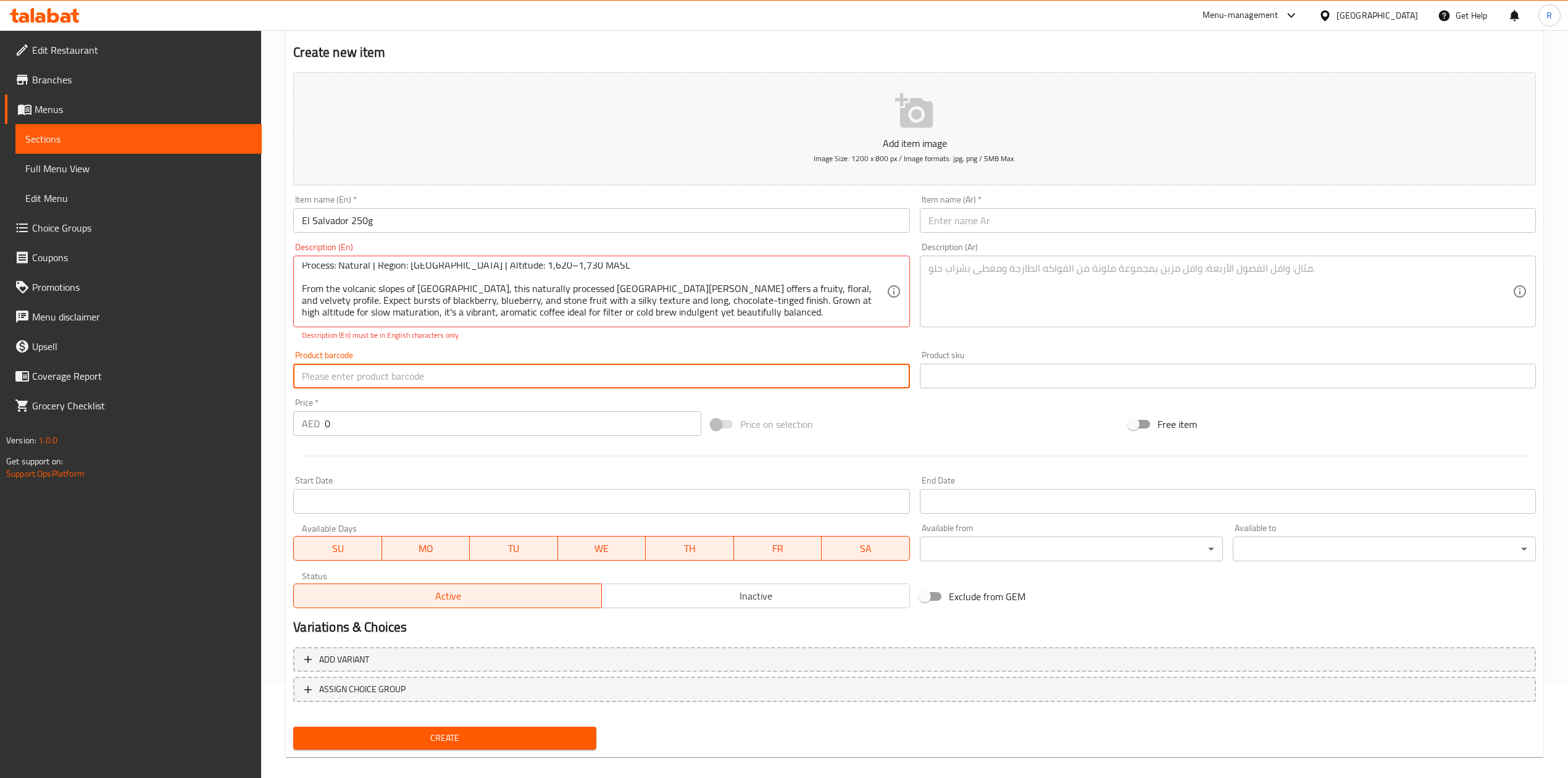
click at [603, 378] on input "text" at bounding box center [601, 376] width 616 height 25
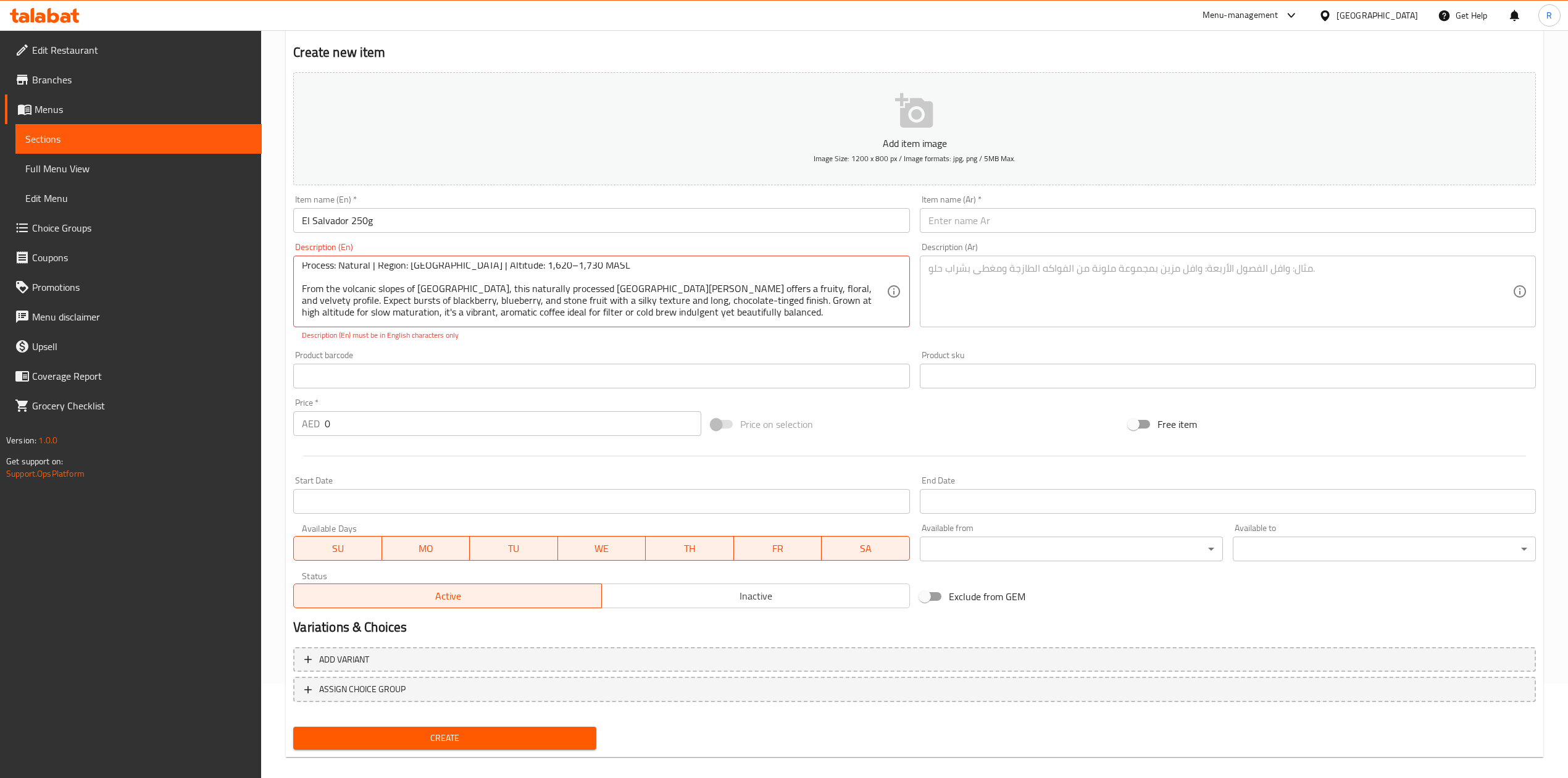
click at [886, 322] on div "Flavor Notes: Floral | Blackberry | Blueberry | Stone Fruit Process: Natural | …" at bounding box center [601, 292] width 616 height 72
click at [894, 296] on icon at bounding box center [894, 291] width 12 height 12
click at [896, 297] on icon at bounding box center [894, 291] width 12 height 12
click at [455, 288] on textarea "Flavor Notes: Floral | Blackberry | Blueberry | Stone Fruit Process: Natural | …" at bounding box center [594, 292] width 584 height 59
click at [571, 300] on textarea "Flavor Notes: Floral | Blackberry | Blueberry | Stone Fruit Process: Natural | …" at bounding box center [594, 292] width 584 height 59
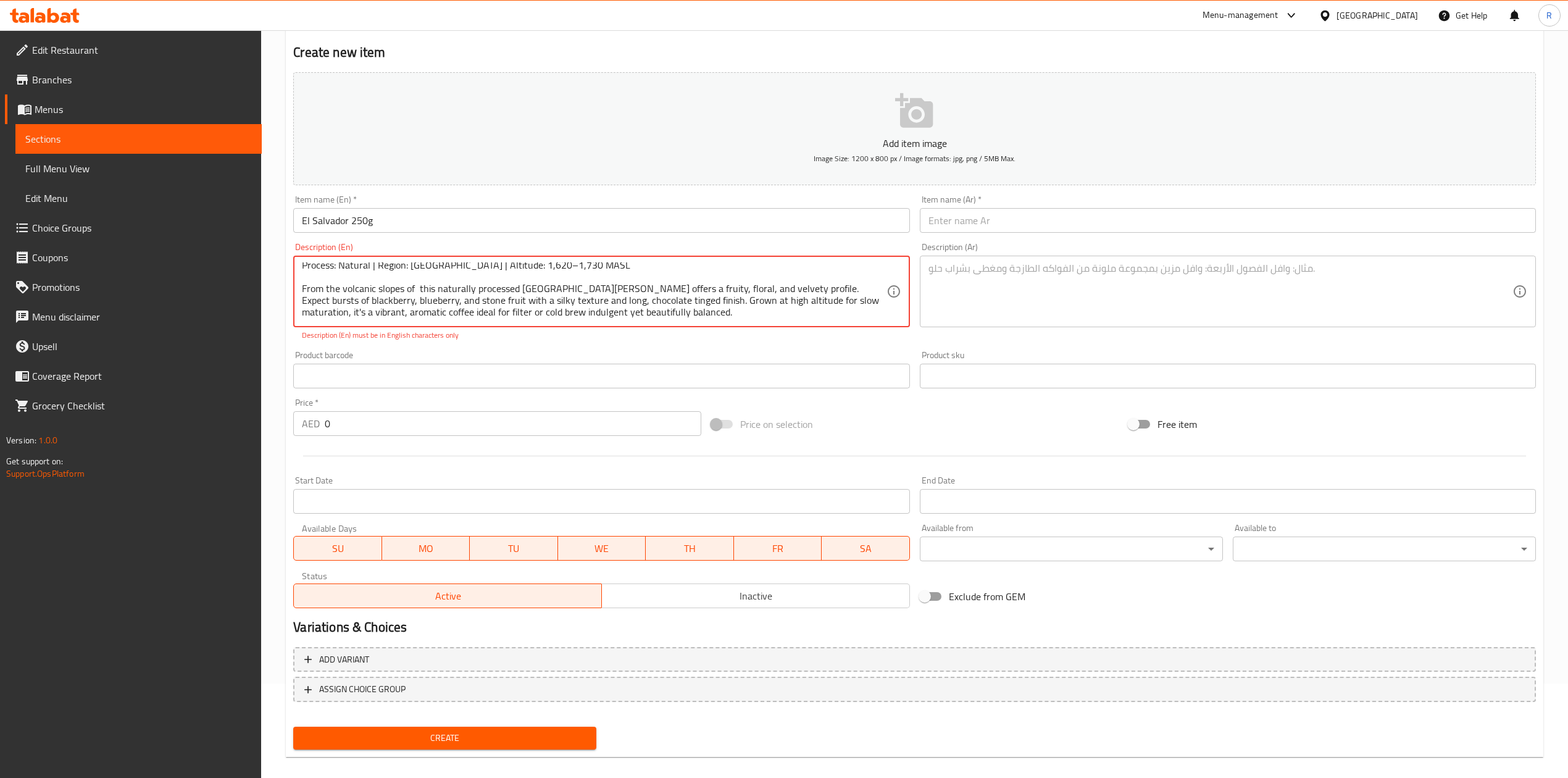
click at [784, 319] on textarea "Flavor Notes: Floral | Blackberry | Blueberry | Stone Fruit Process: Natural | …" at bounding box center [594, 292] width 584 height 59
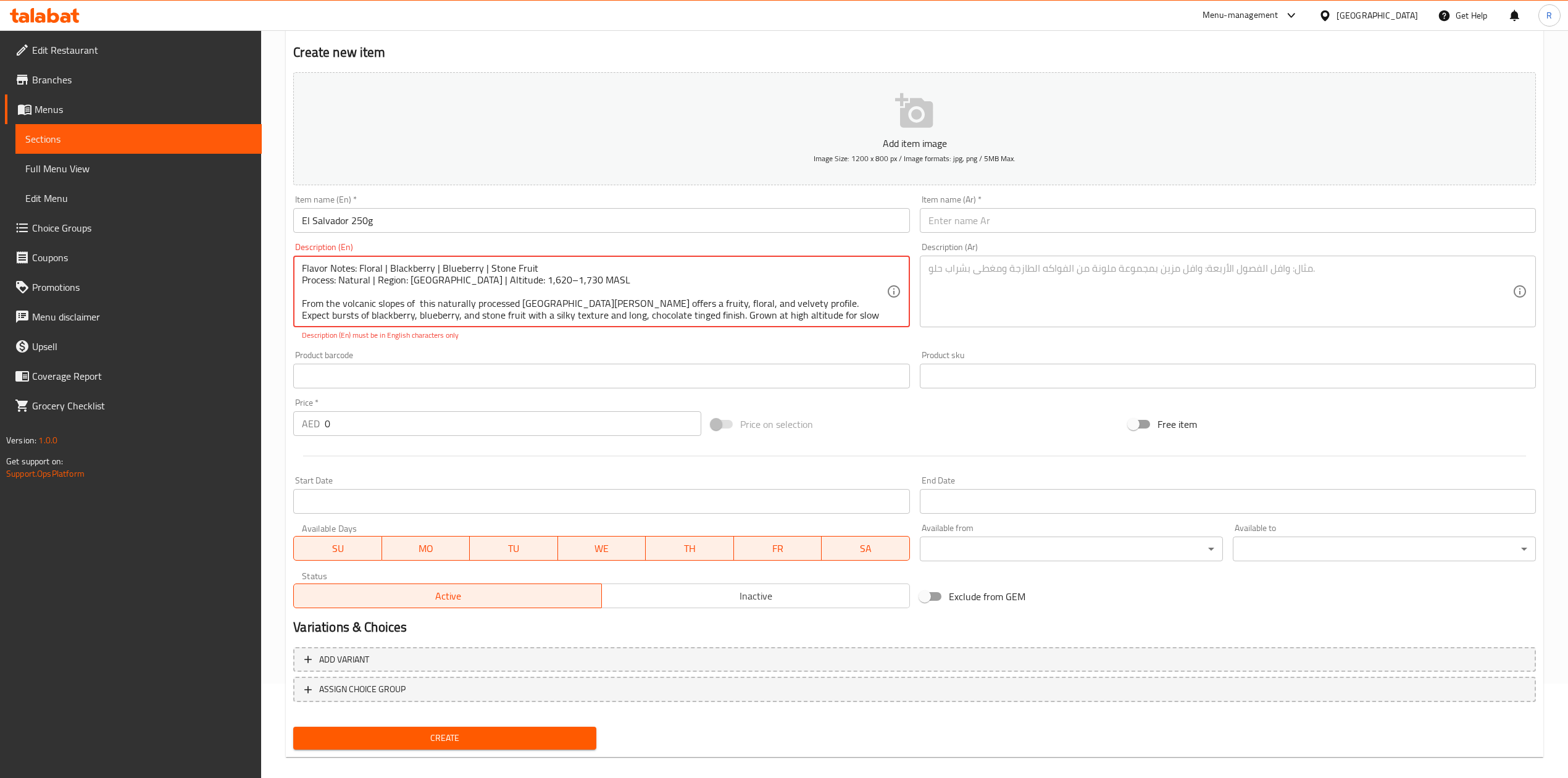
click at [441, 277] on textarea "Flavor Notes: Floral | Blackberry | Blueberry | Stone Fruit Process: Natural | …" at bounding box center [594, 292] width 584 height 59
click at [467, 354] on div "Product barcode Product barcode" at bounding box center [601, 369] width 616 height 38
click at [488, 377] on input "text" at bounding box center [601, 376] width 616 height 25
click at [447, 278] on textarea "Flavor Notes: Floral | Blackberry | Blueberry | Stone Fruit Process: Natural | …" at bounding box center [594, 292] width 584 height 59
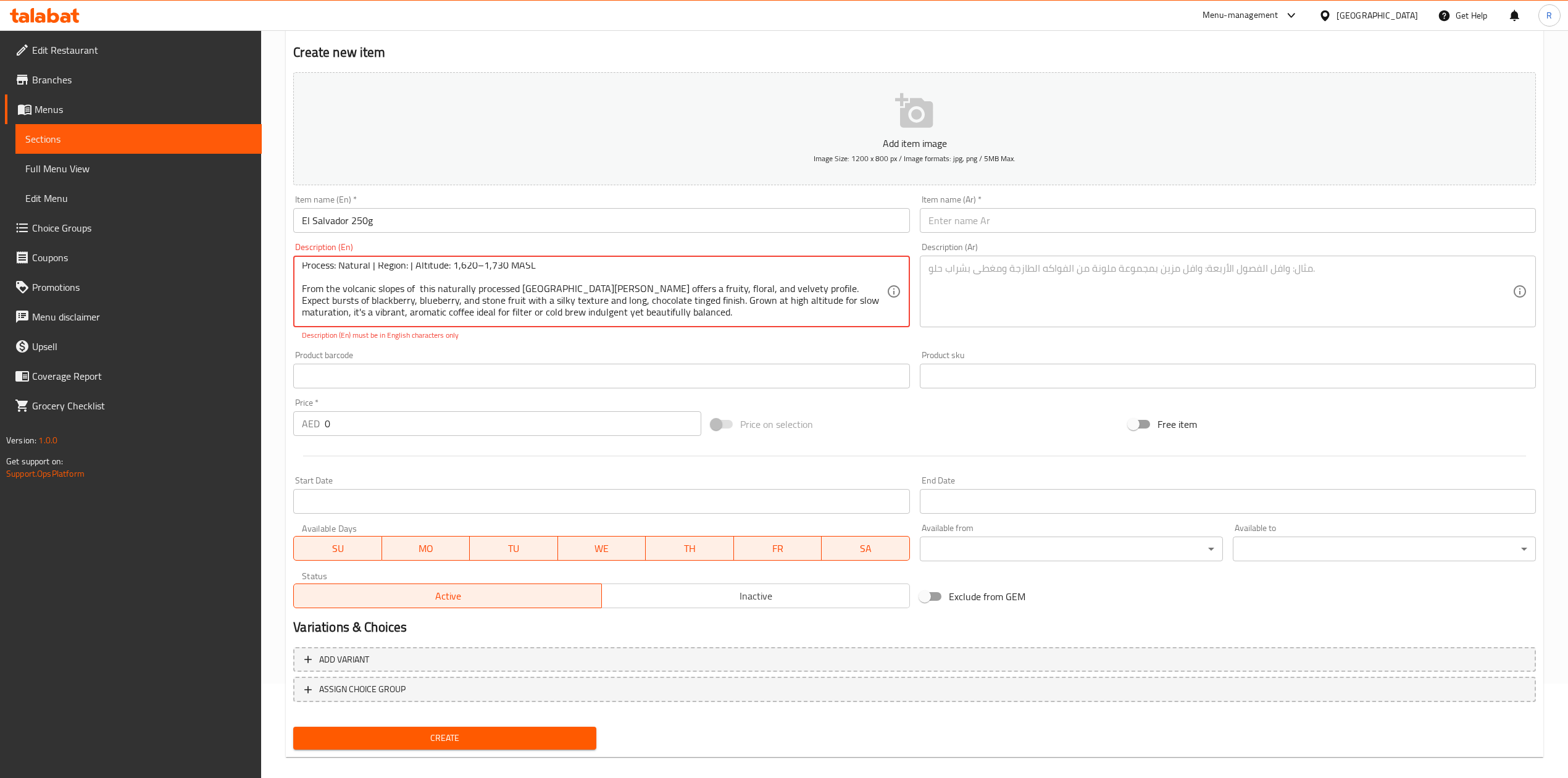
click at [605, 308] on textarea "Flavor Notes: Floral | Blackberry | Blueberry | Stone Fruit Process: Natural | …" at bounding box center [594, 292] width 584 height 59
click at [630, 309] on textarea "Flavor Notes: Floral | Blackberry | Blueberry | Stone Fruit Process: Natural | …" at bounding box center [594, 292] width 584 height 59
click at [622, 314] on textarea "Flavor Notes: Floral | Blackberry | Blueberry | Stone Fruit Process: Natural | …" at bounding box center [594, 292] width 584 height 59
click at [404, 364] on div "Product barcode Product barcode" at bounding box center [601, 369] width 616 height 38
click at [584, 377] on input "text" at bounding box center [601, 376] width 616 height 25
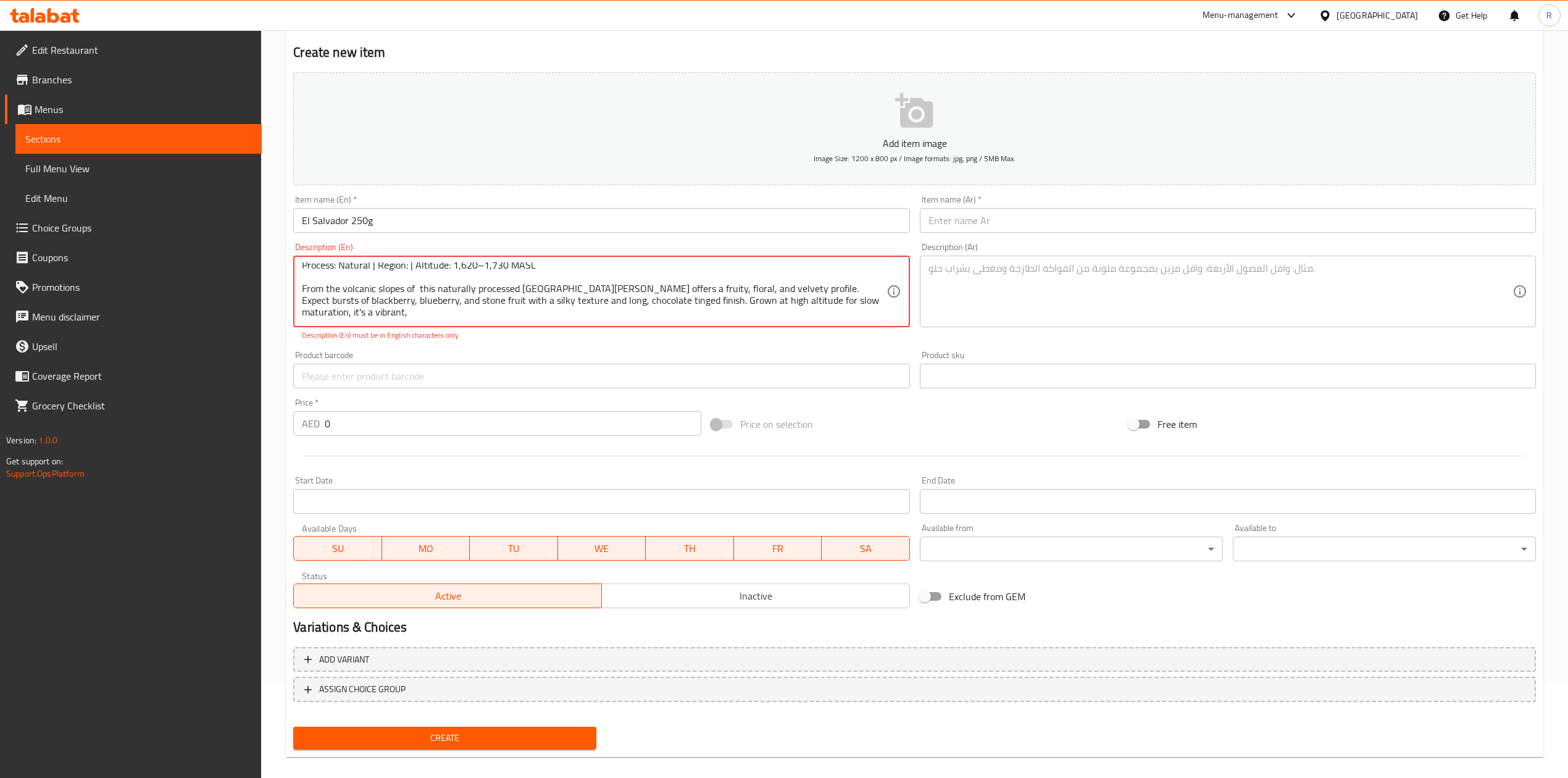
scroll to position [3, 0]
click at [470, 412] on input "0" at bounding box center [513, 424] width 376 height 25
click at [398, 317] on textarea "Flavor Notes: Floral | Blackberry | Blueberry | Stone Fruit Process: Natural | …" at bounding box center [594, 292] width 584 height 59
click at [412, 363] on div "Product barcode Product barcode" at bounding box center [601, 369] width 616 height 38
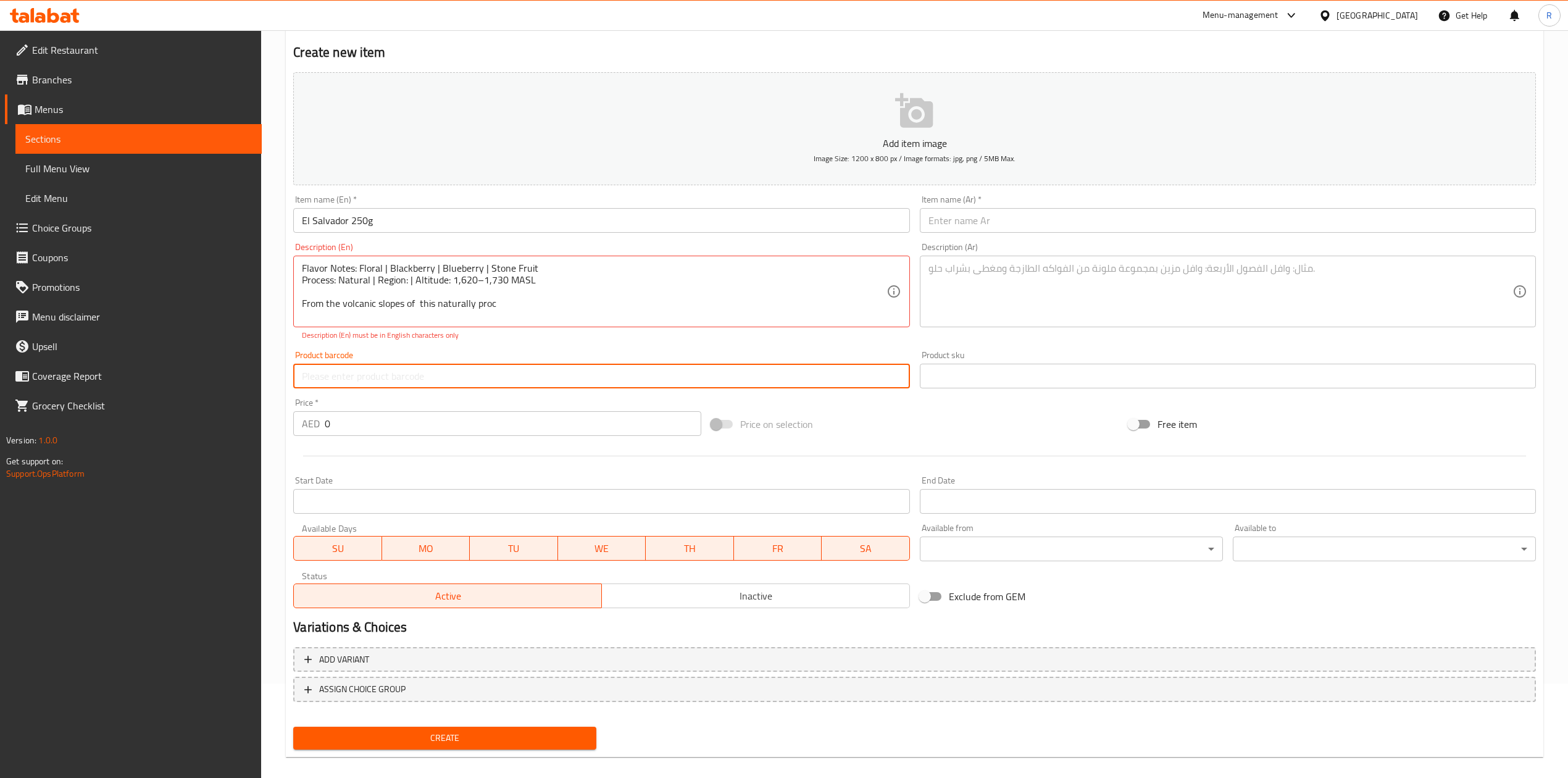
click at [420, 378] on input "text" at bounding box center [601, 376] width 616 height 25
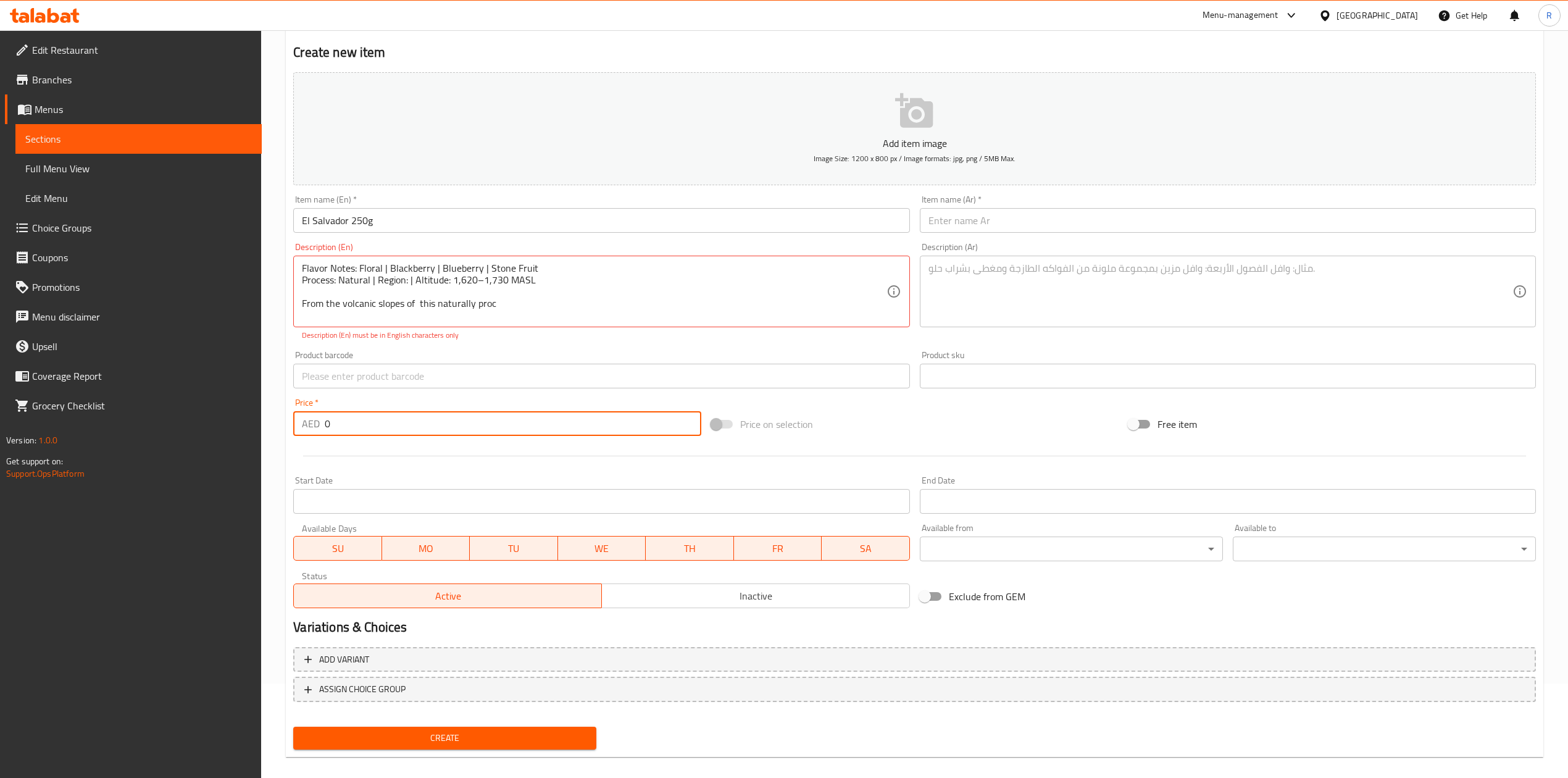
click at [425, 428] on input "0" at bounding box center [513, 424] width 376 height 25
drag, startPoint x: 505, startPoint y: 308, endPoint x: 303, endPoint y: 297, distance: 202.3
click at [352, 321] on textarea "Flavor Notes: Floral | Blackberry | Blueberry | Stone Fruit Process: Natural | …" at bounding box center [594, 292] width 584 height 59
click at [980, 290] on textarea at bounding box center [1220, 292] width 584 height 59
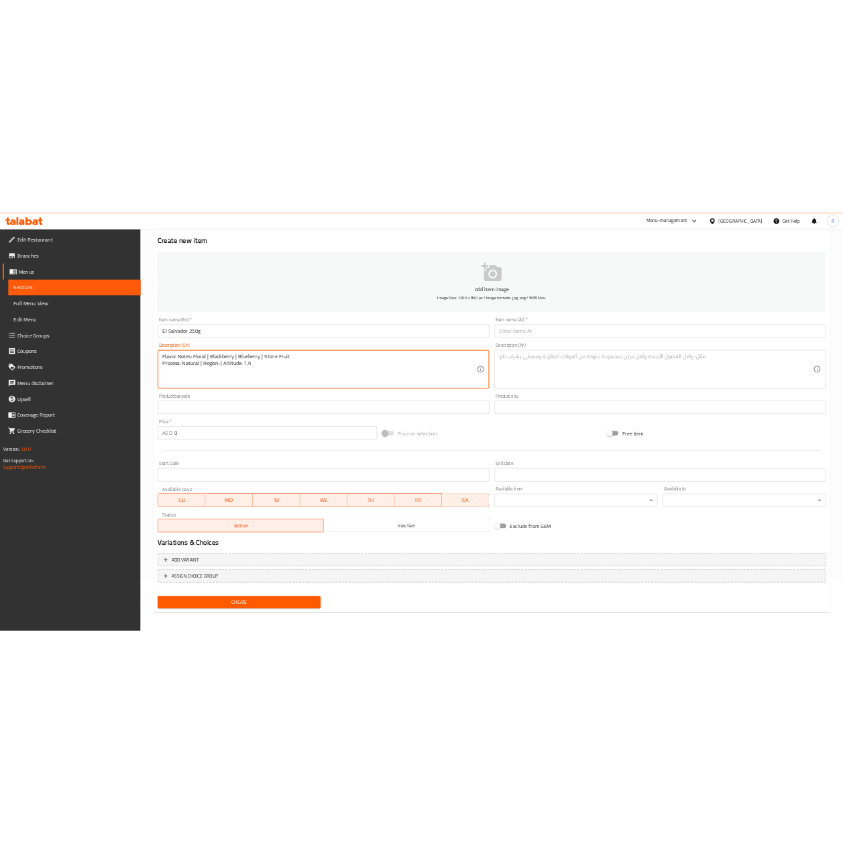
scroll to position [102, 0]
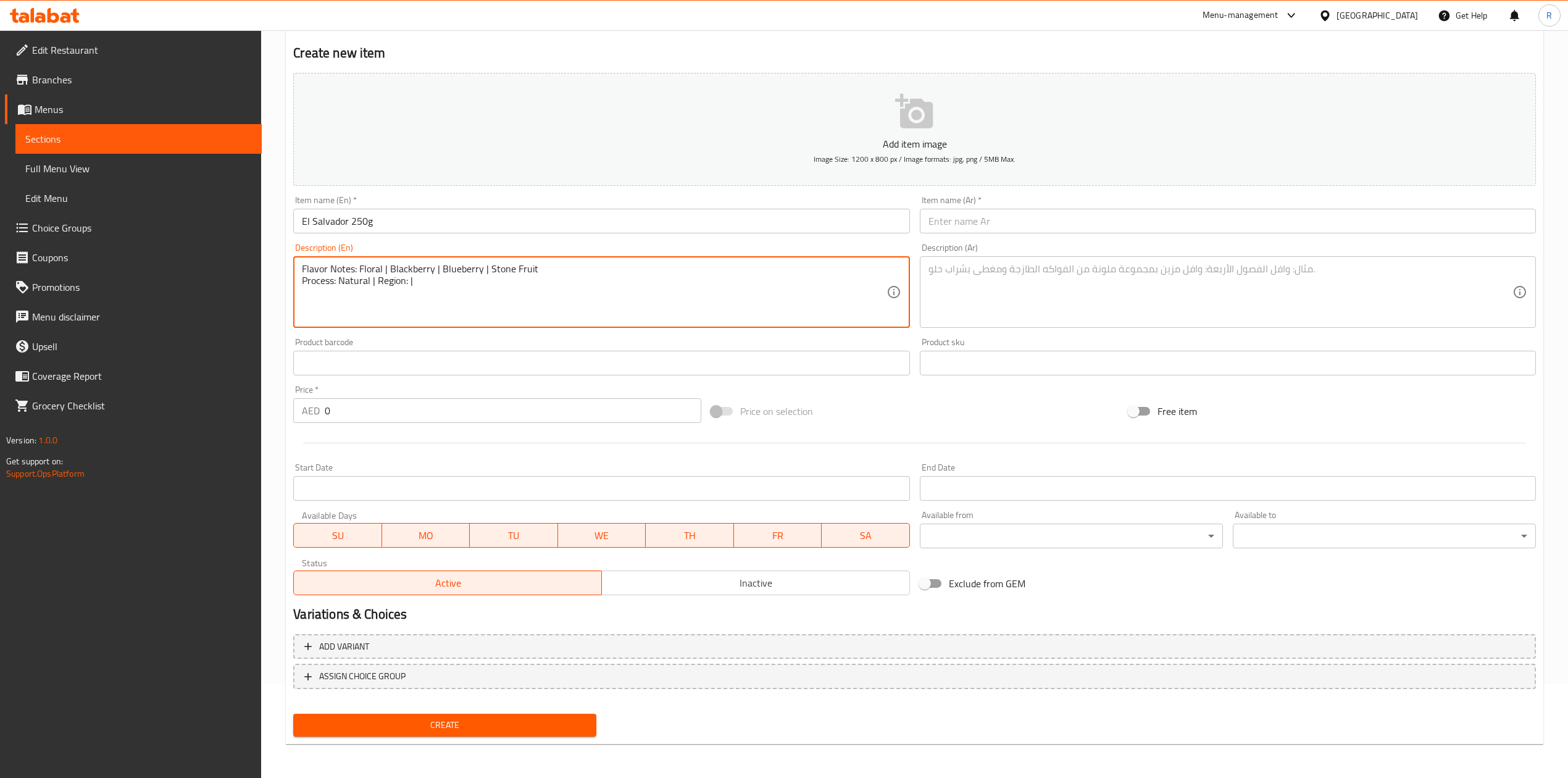
click at [614, 376] on input "text" at bounding box center [601, 363] width 616 height 25
drag, startPoint x: 405, startPoint y: 283, endPoint x: 297, endPoint y: 270, distance: 108.8
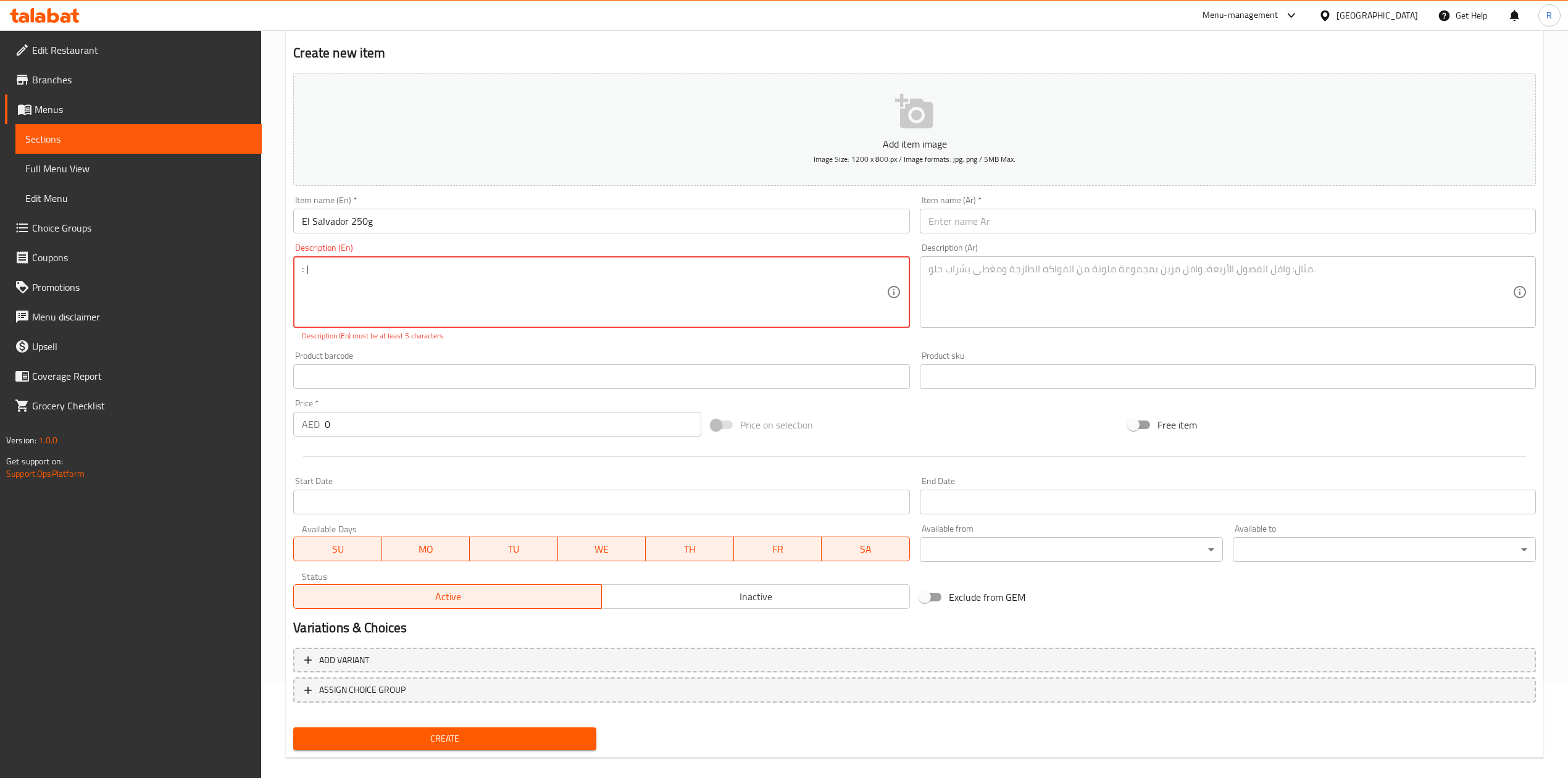
click at [339, 273] on textarea ": |" at bounding box center [594, 293] width 584 height 59
type textarea ":"
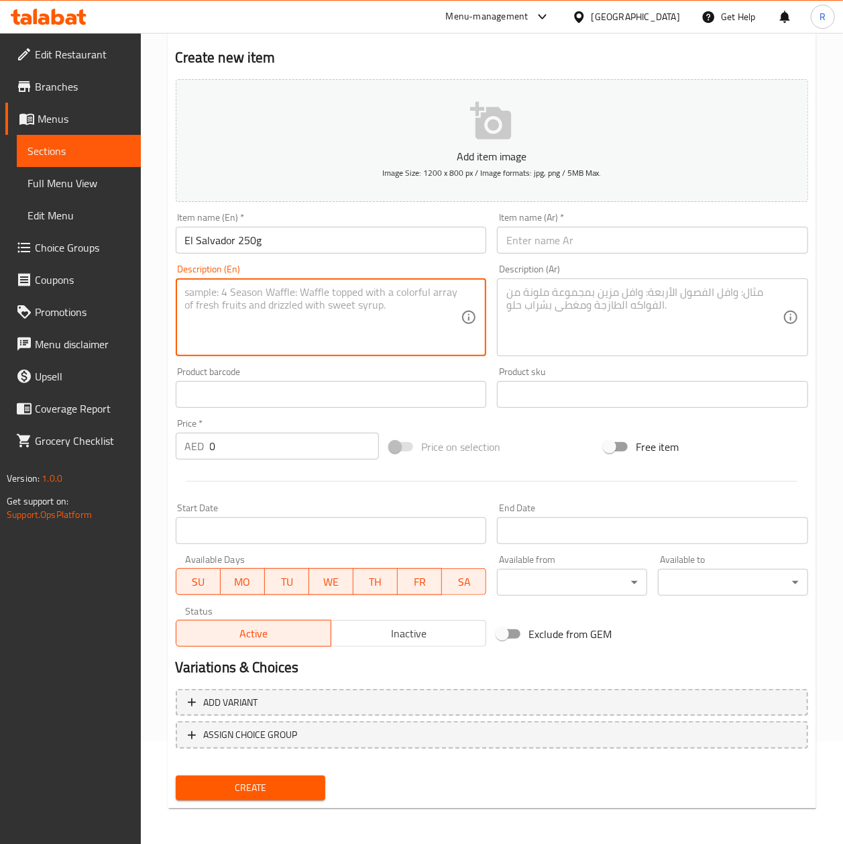
click at [199, 312] on textarea at bounding box center [323, 318] width 276 height 64
type textarea "F"
click at [208, 290] on textarea at bounding box center [323, 318] width 276 height 64
paste textarea "Flavor Notes: Floral • Blackberry • Blueberry • Stone Fruit"
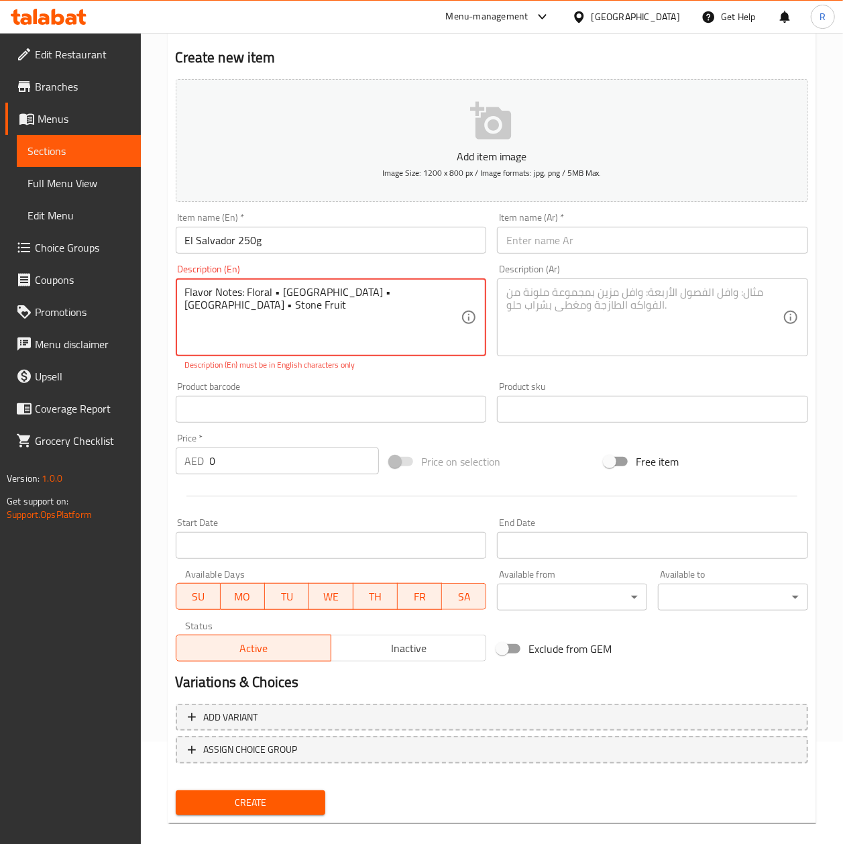
click at [263, 343] on textarea "Flavor Notes: Floral • Blackberry • Blueberry • Stone Fruit" at bounding box center [323, 318] width 276 height 64
click at [279, 290] on textarea "Flavor Notes: Floral • Blackberry • Blueberry • Stone Fruit" at bounding box center [323, 318] width 276 height 64
click at [277, 290] on textarea "Flavor Notes: Floral Blackberry • Blueberry • Stone Fruit" at bounding box center [323, 318] width 276 height 64
paste textarea "|"
click at [330, 290] on textarea "Flavor Notes: Floral | Blackberry • Blueberry • Stone Fruit" at bounding box center [323, 318] width 276 height 64
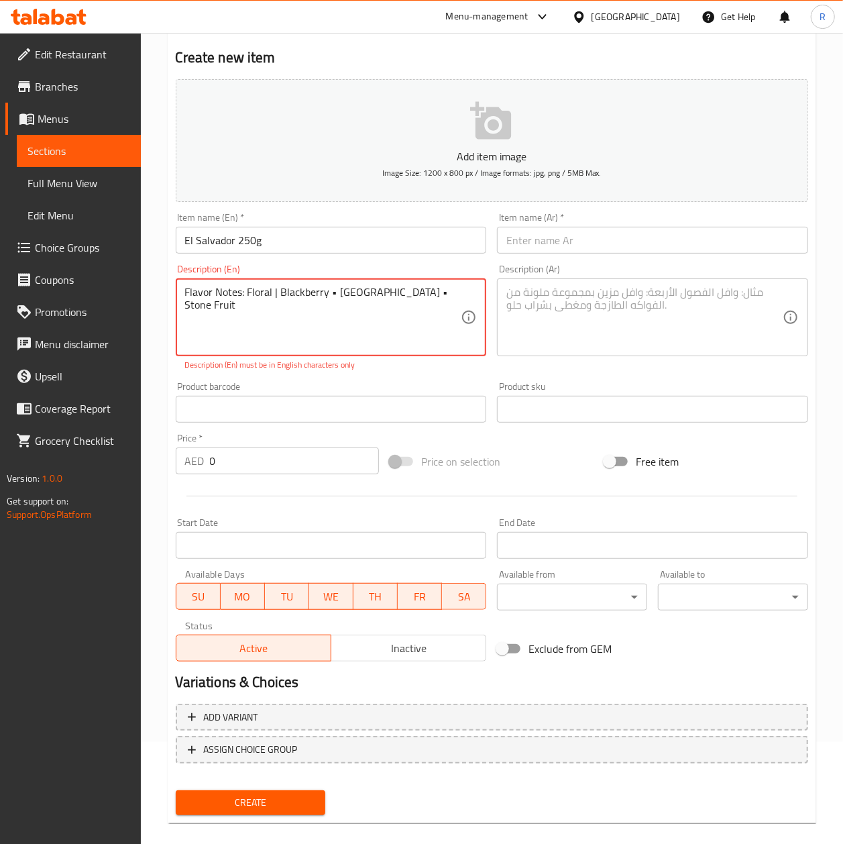
click at [337, 290] on textarea "Flavor Notes: Floral | Blackberry • Blueberry • Stone Fruit" at bounding box center [323, 318] width 276 height 64
paste textarea "|"
click at [389, 292] on textarea "Flavor Notes: Floral | Blackberry | Blueberry • Stone Fruit" at bounding box center [323, 318] width 276 height 64
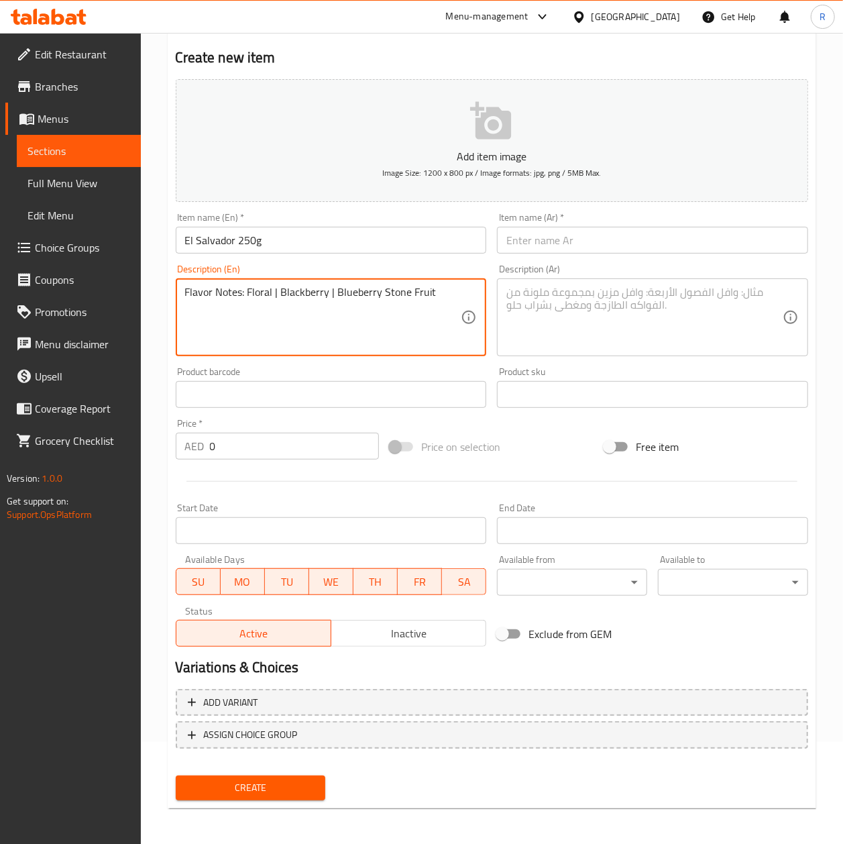
paste textarea "|"
click at [186, 310] on textarea "Flavor Notes: Floral | Blackberry | Blueberry | Stone Fruit" at bounding box center [323, 318] width 276 height 64
click at [447, 288] on textarea "Flavor Notes: Floral | Blackberry | Blueberry | Stone Fruit" at bounding box center [323, 318] width 276 height 64
paste textarea "Process: Natural | Region: Usulután | Altitude: 1,620–1,730 MASL"
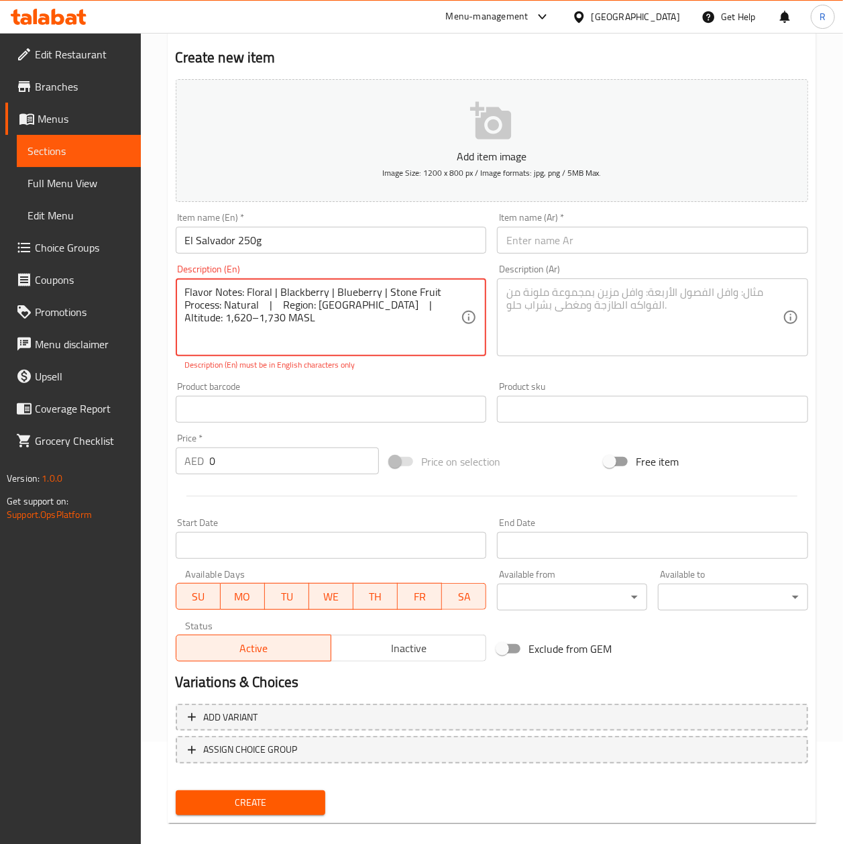
click at [352, 304] on textarea "Flavor Notes: Floral | Blackberry | Blueberry | Stone Fruit Process: Natural | …" at bounding box center [323, 318] width 276 height 64
drag, startPoint x: 244, startPoint y: 322, endPoint x: 178, endPoint y: 312, distance: 67.2
click at [178, 312] on div "Flavor Notes: Floral | Blackberry | Blueberry | Stone Fruit Process: Natural | …" at bounding box center [331, 317] width 311 height 78
paste textarea "á"
click at [374, 303] on textarea "Flavor Notes: Floral | Blackberry | Blueberry | Stone Fruit Process: Natural | …" at bounding box center [323, 318] width 276 height 64
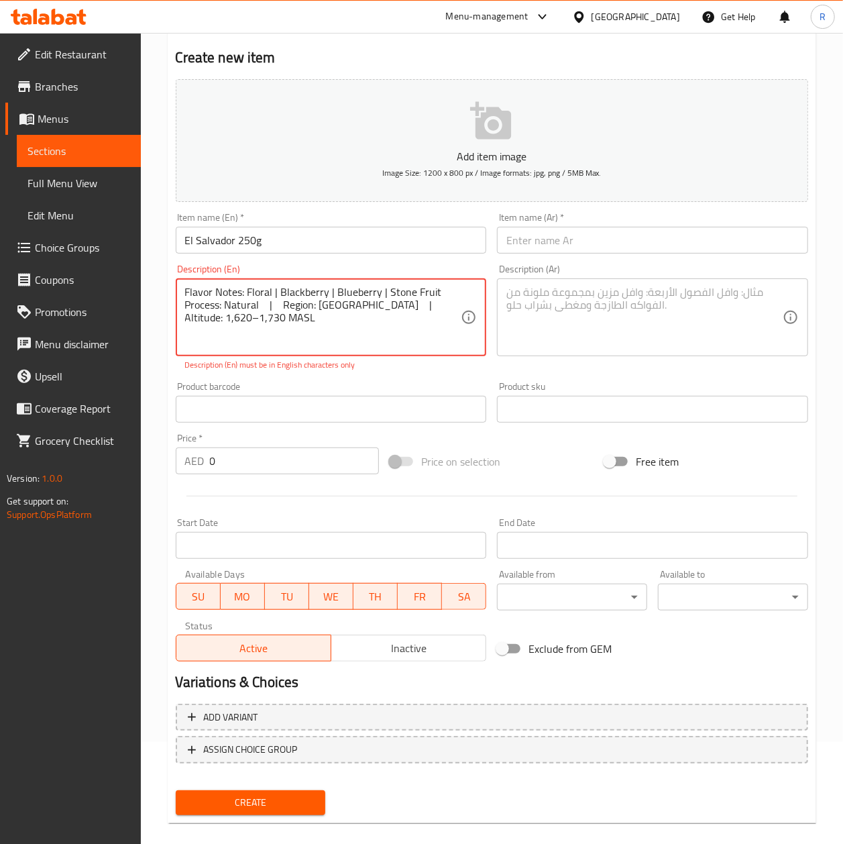
click at [457, 303] on textarea "Flavor Notes: Floral | Blackberry | Blueberry | Stone Fruit Process: Natural | …" at bounding box center [323, 318] width 276 height 64
click at [267, 303] on textarea "Flavor Notes: Floral | Blackberry | Blueberry | Stone Fruit Process: Natural | …" at bounding box center [323, 318] width 276 height 64
click at [267, 303] on textarea "Flavor Notes: Floral | Blackberry | Blueberry | Stone Fruit Process: Natural | …" at bounding box center [323, 318] width 276 height 64
click at [274, 302] on textarea "Flavor Notes: Floral | Blackberry | Blueberry | Stone Fruit Process: Natural | …" at bounding box center [323, 318] width 276 height 64
click at [352, 307] on textarea "Flavor Notes: Floral | Blackberry | Blueberry | Stone Fruit Process: Natural | …" at bounding box center [323, 318] width 276 height 64
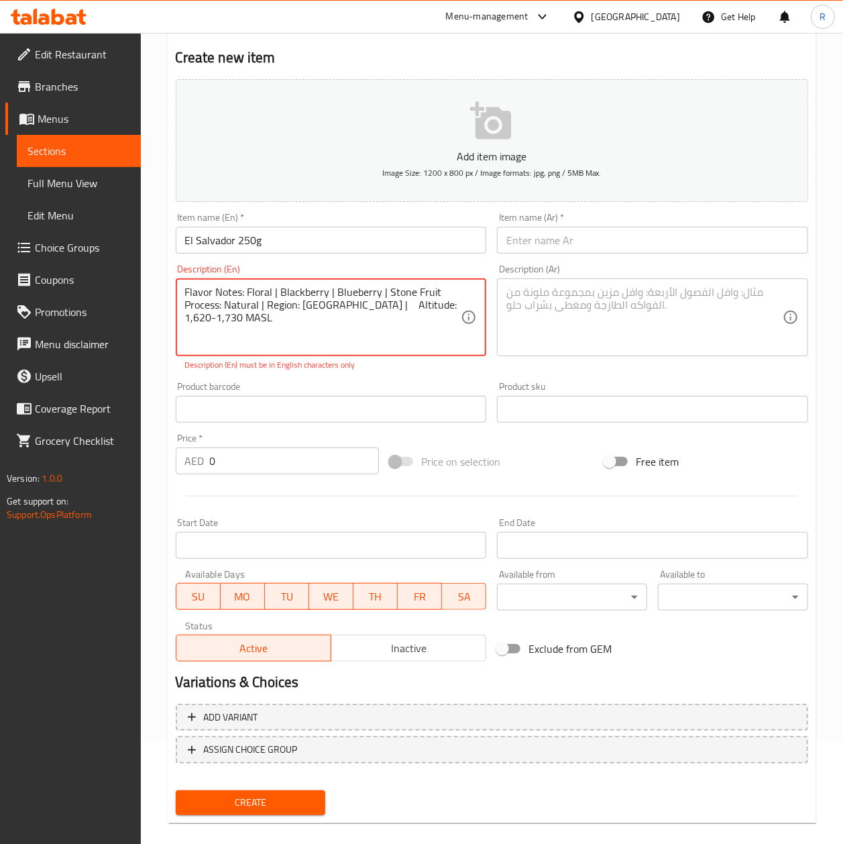
click at [358, 307] on textarea "Flavor Notes: Floral | Blackberry | Blueberry | Stone Fruit Process: Natural | …" at bounding box center [323, 318] width 276 height 64
click at [432, 338] on textarea "Flavor Notes: Floral | Blackberry | Blueberry | Stone Fruit Process: Natural | …" at bounding box center [323, 318] width 276 height 64
click at [414, 376] on div "Description (En) Flavor Notes: Floral | Blackberry | Blueberry | Stone Fruit Pr…" at bounding box center [331, 317] width 322 height 117
click at [335, 302] on textarea "Flavor Notes: Floral | Blackberry | Blueberry | Stone Fruit Process: Natural | …" at bounding box center [323, 318] width 276 height 64
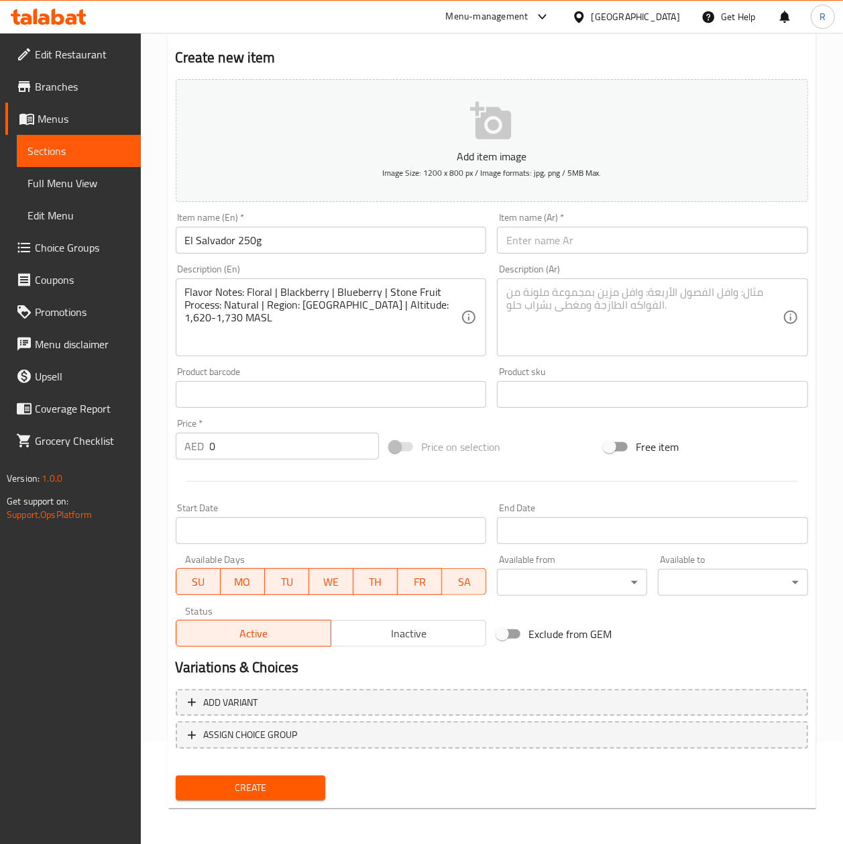
click at [326, 350] on div "Flavor Notes: Floral | Blackberry | Blueberry | Stone Fruit Process: Natural | …" at bounding box center [331, 317] width 311 height 78
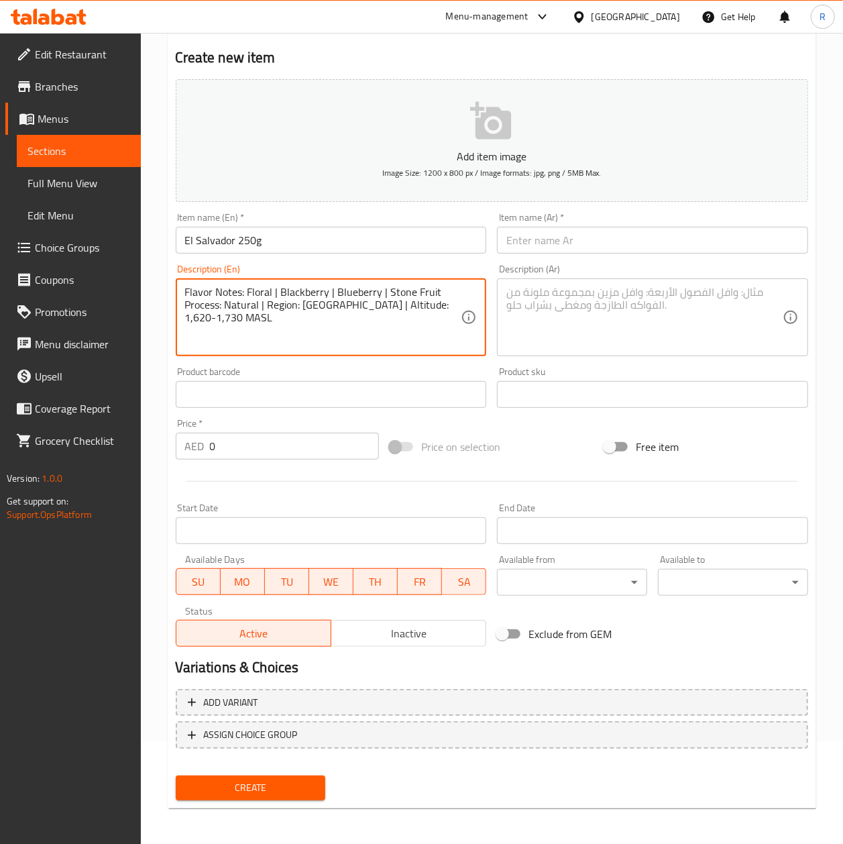
click at [342, 303] on textarea "Flavor Notes: Floral | Blackberry | Blueberry | Stone Fruit Process: Natural | …" at bounding box center [323, 318] width 276 height 64
drag, startPoint x: 212, startPoint y: 317, endPoint x: 177, endPoint y: 307, distance: 36.1
click at [177, 307] on div "Flavor Notes: Floral | Blackberry | Blueberry | Stone Fruit Process: Natural | …" at bounding box center [331, 317] width 311 height 78
paste textarea "| Region: Usulután | Altitude: 1,620–"
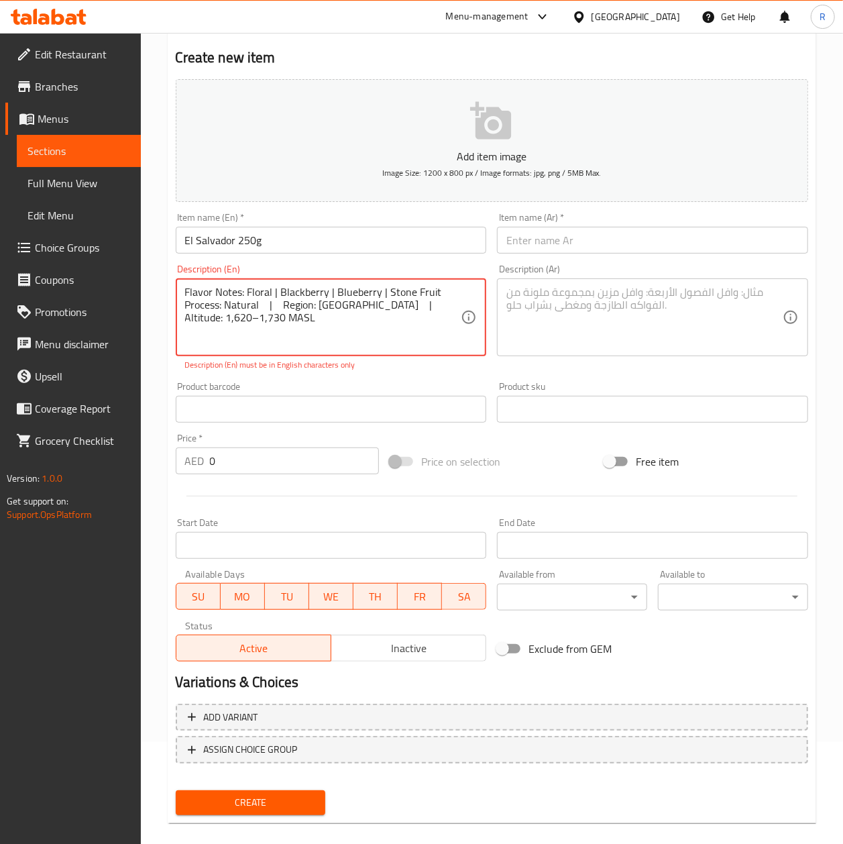
click at [352, 304] on textarea "Flavor Notes: Floral | Blackberry | Blueberry | Stone Fruit Process: Natural | …" at bounding box center [323, 318] width 276 height 64
click at [374, 382] on div "Product barcode Product barcode" at bounding box center [331, 402] width 311 height 41
click at [369, 301] on textarea "Flavor Notes: Floral | Blackberry | Blueberry | Stone Fruit Process: Natural | …" at bounding box center [323, 318] width 276 height 64
click at [307, 320] on textarea "Flavor Notes: Floral | Blackberry | Blueberry | Stone Fruit Process: Natural | …" at bounding box center [323, 318] width 276 height 64
click at [283, 299] on textarea "Flavor Notes: Floral | Blackberry | Blueberry | Stone Fruit Process: Natural | …" at bounding box center [323, 318] width 276 height 64
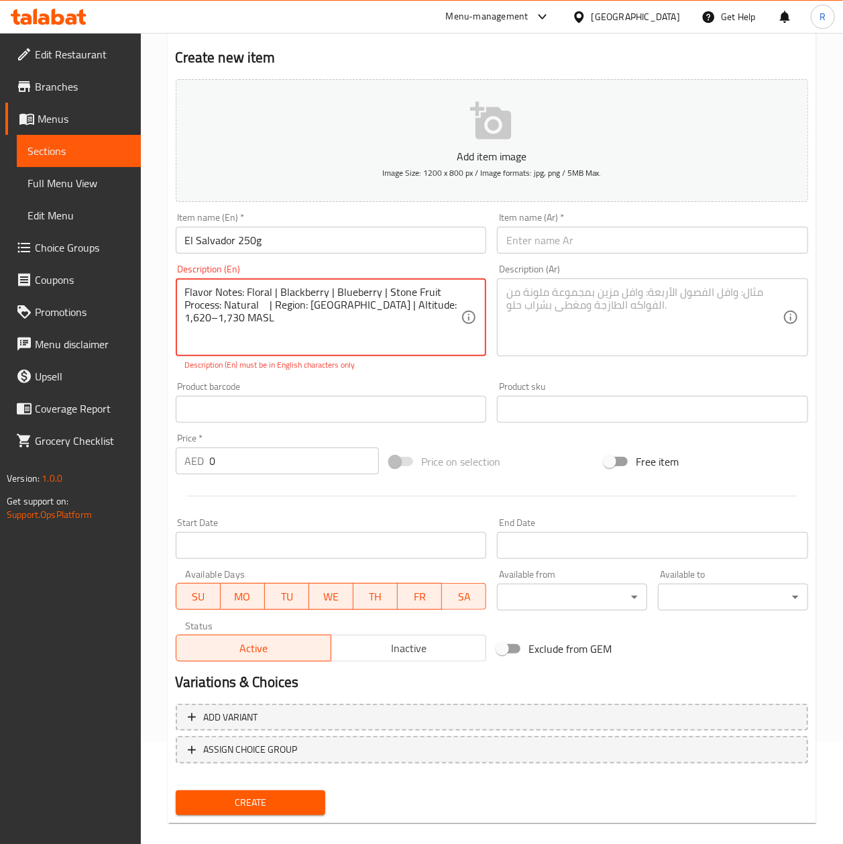
click at [268, 306] on textarea "Flavor Notes: Floral | Blackberry | Blueberry | Stone Fruit Process: Natural | …" at bounding box center [323, 318] width 276 height 64
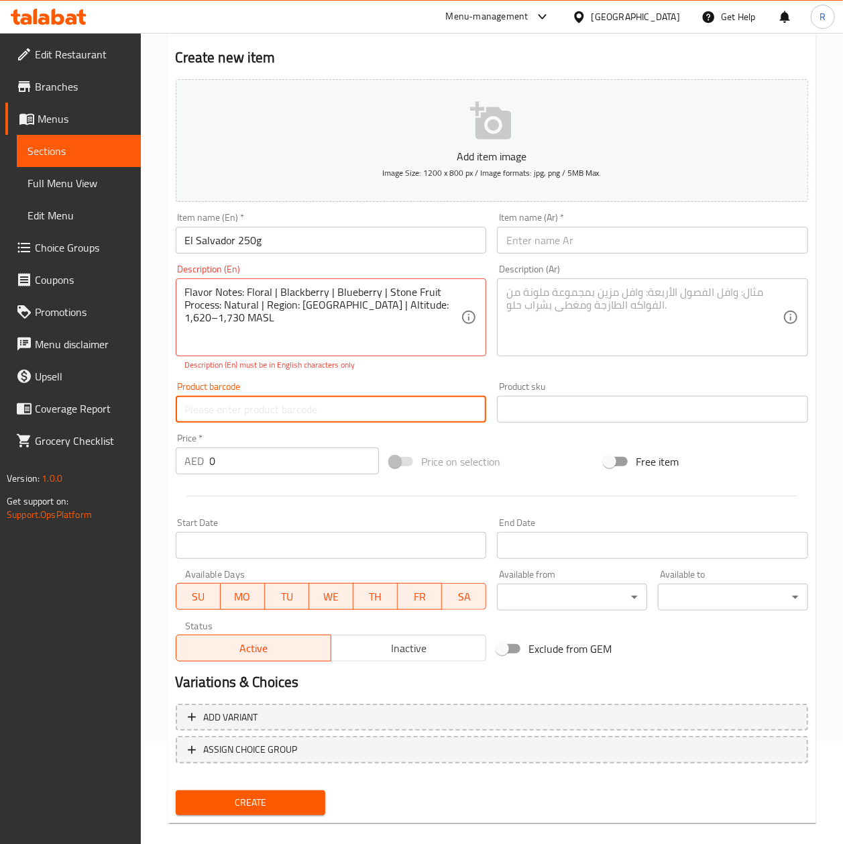
click at [301, 409] on input "text" at bounding box center [331, 409] width 311 height 27
click at [475, 318] on icon at bounding box center [468, 317] width 13 height 13
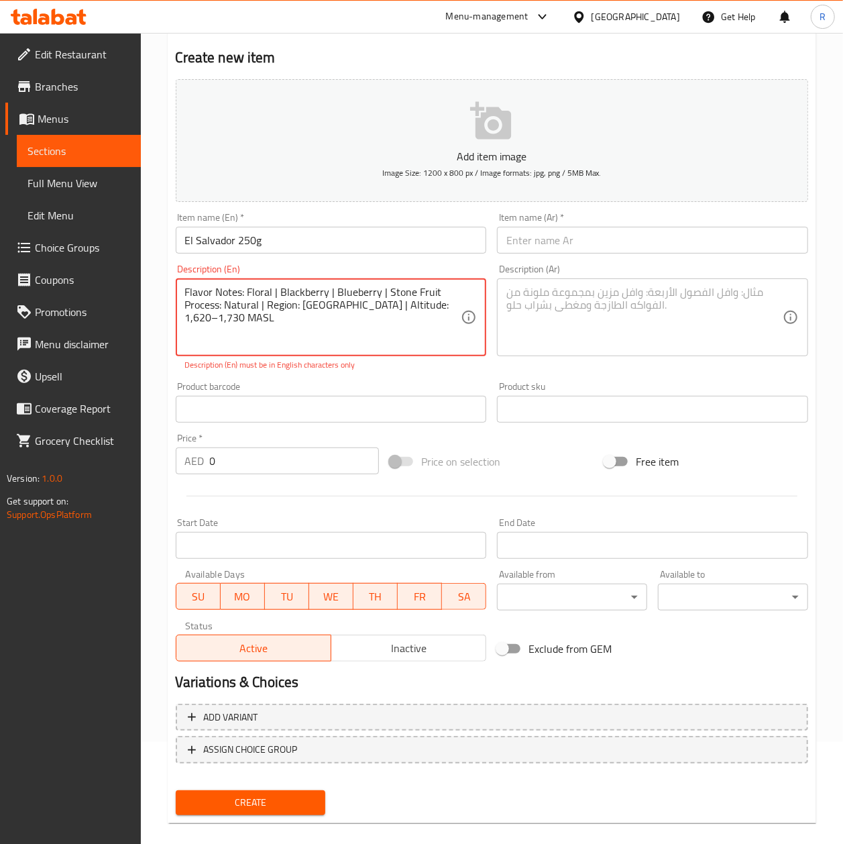
click at [266, 306] on textarea "Flavor Notes: Floral | Blackberry | Blueberry | Stone Fruit Process: Natural | …" at bounding box center [323, 318] width 276 height 64
click at [301, 307] on textarea "Flavor Notes: Floral | Blackberry | Blueberry | Stone Fruit Process: Natural | …" at bounding box center [323, 318] width 276 height 64
click at [347, 307] on textarea "Flavor Notes: Floral | Blackberry | Blueberry | Stone Fruit Process: Natural | …" at bounding box center [323, 318] width 276 height 64
click at [374, 325] on textarea "Flavor Notes: Floral | Blackberry | Blueberry | Stone Fruit Process: Natural | …" at bounding box center [323, 318] width 276 height 64
click at [345, 306] on textarea "Flavor Notes: Floral | Blackberry | Blueberry | Stone Fruit Process: Natural | …" at bounding box center [323, 318] width 276 height 64
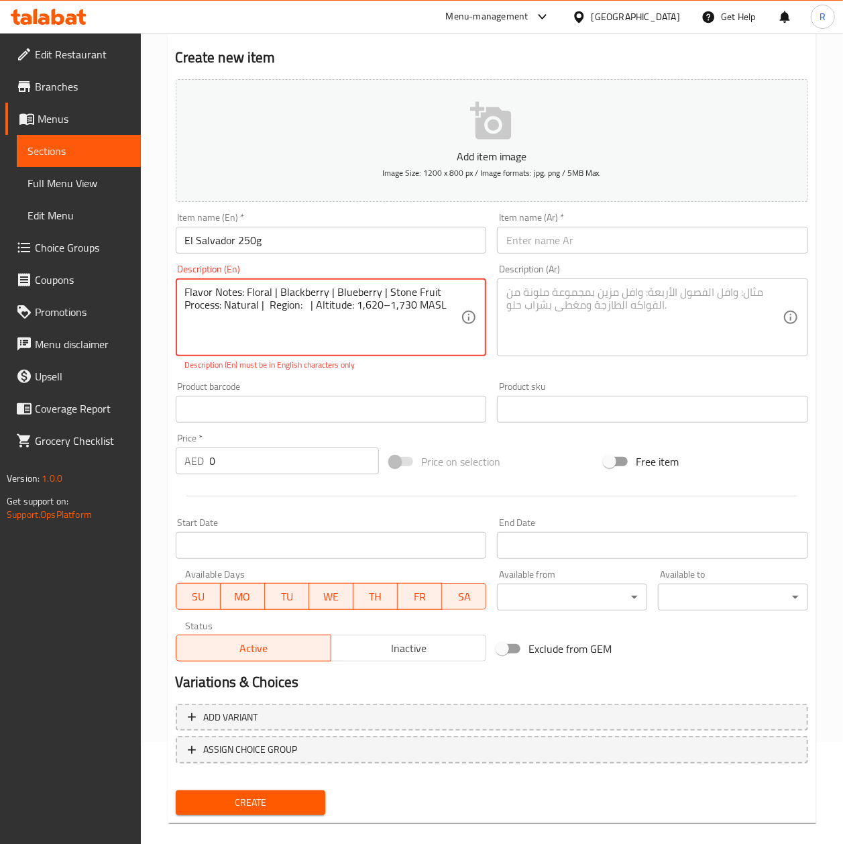
click at [354, 303] on textarea "Flavor Notes: Floral | Blackberry | Blueberry | Stone Fruit Process: Natural | …" at bounding box center [323, 318] width 276 height 64
click at [392, 304] on textarea "Flavor Notes: Floral | Blackberry | Blueberry | Stone Fruit Process: Natural | …" at bounding box center [323, 318] width 276 height 64
click at [453, 311] on textarea "Flavor Notes: Floral | Blackberry | Blueberry | Stone Fruit Process: Natural | …" at bounding box center [323, 318] width 276 height 64
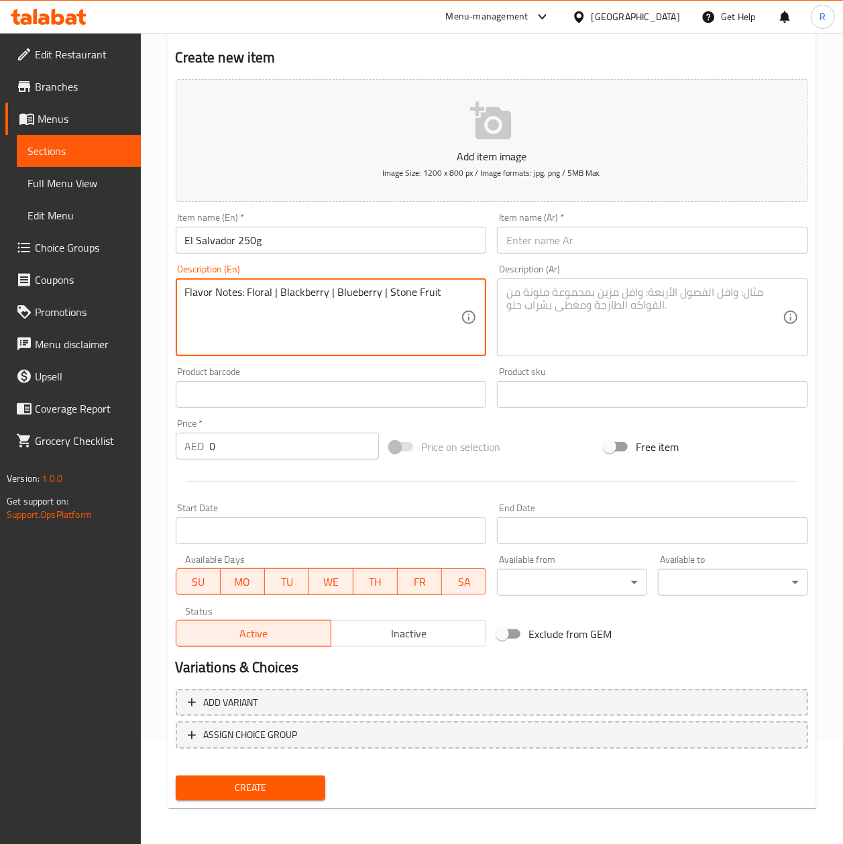
paste textarea "Process: Natural | Region: Usulután | Altitude: 1,620–1,730 MASL"
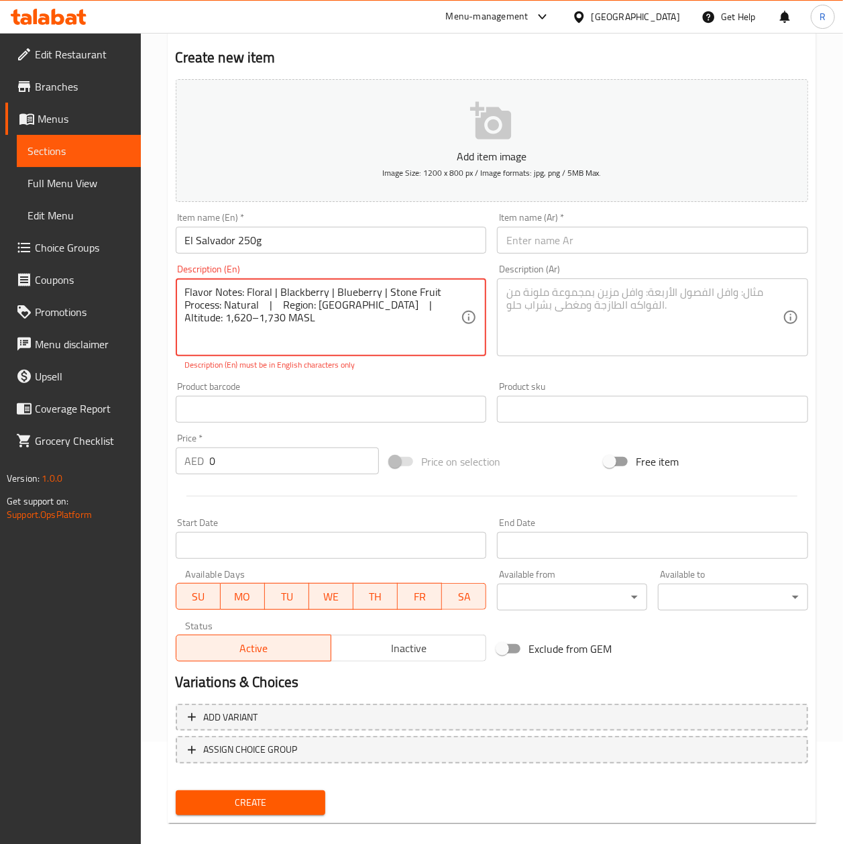
click at [425, 303] on textarea "Flavor Notes: Floral | Blackberry | Blueberry | Stone Fruit Process: Natural | …" at bounding box center [323, 318] width 276 height 64
click at [382, 307] on textarea "Flavor Notes: Floral | Blackberry | Blueberry | Stone Fruit Process: Natural | …" at bounding box center [323, 318] width 276 height 64
click at [369, 302] on textarea "Flavor Notes: Floral | Blackberry | Blueberry | Stone Fruit Process: Natural | …" at bounding box center [323, 318] width 276 height 64
click at [280, 302] on textarea "Flavor Notes: Floral | Blackberry | Blueberry | Stone Fruit Process: Natural | …" at bounding box center [323, 318] width 276 height 64
click at [278, 306] on textarea "Flavor Notes: Floral | Blackberry | Blueberry | Stone Fruit Process: Natural | …" at bounding box center [323, 318] width 276 height 64
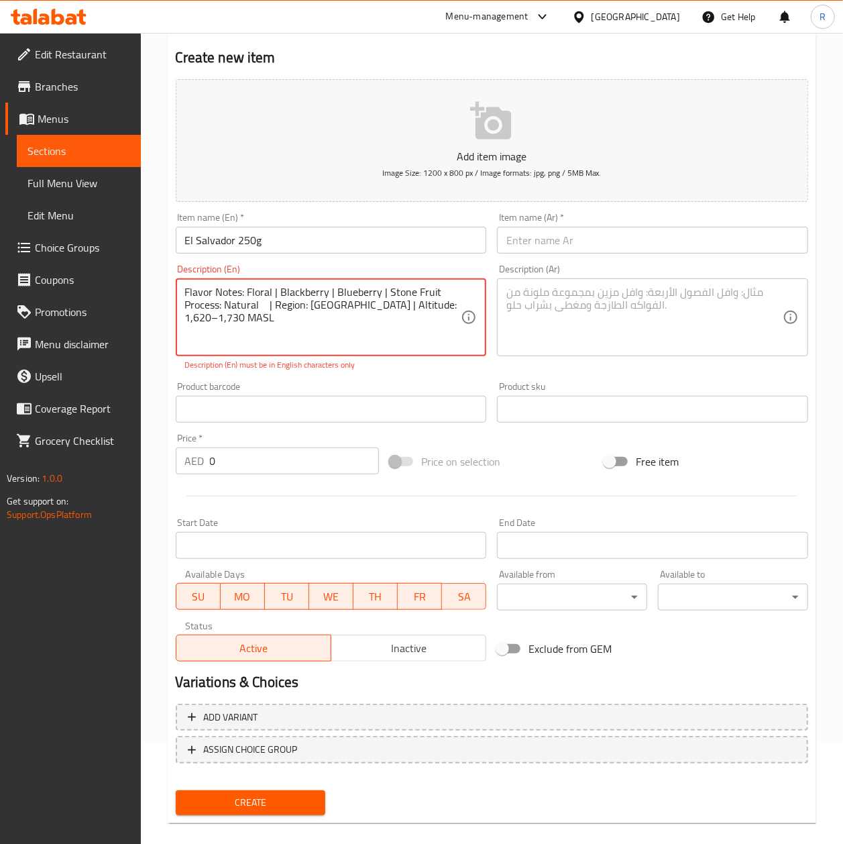
click at [264, 305] on textarea "Flavor Notes: Floral | Blackberry | Blueberry | Stone Fruit Process: Natural | …" at bounding box center [323, 318] width 276 height 64
click at [363, 350] on textarea "Flavor Notes: Floral | Blackberry | Blueberry | Stone Fruit Process: Natural Re…" at bounding box center [323, 318] width 276 height 64
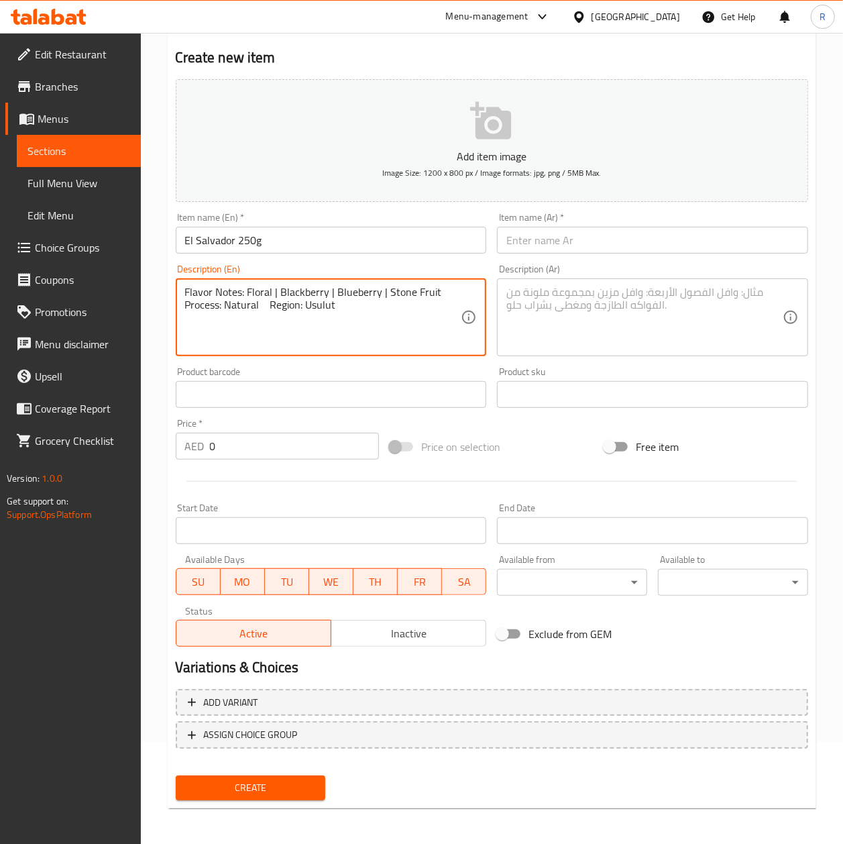
type textarea "Flavor Notes: Floral | Blackberry | Blueberry | Stone Fruit Process: Natural Re…"
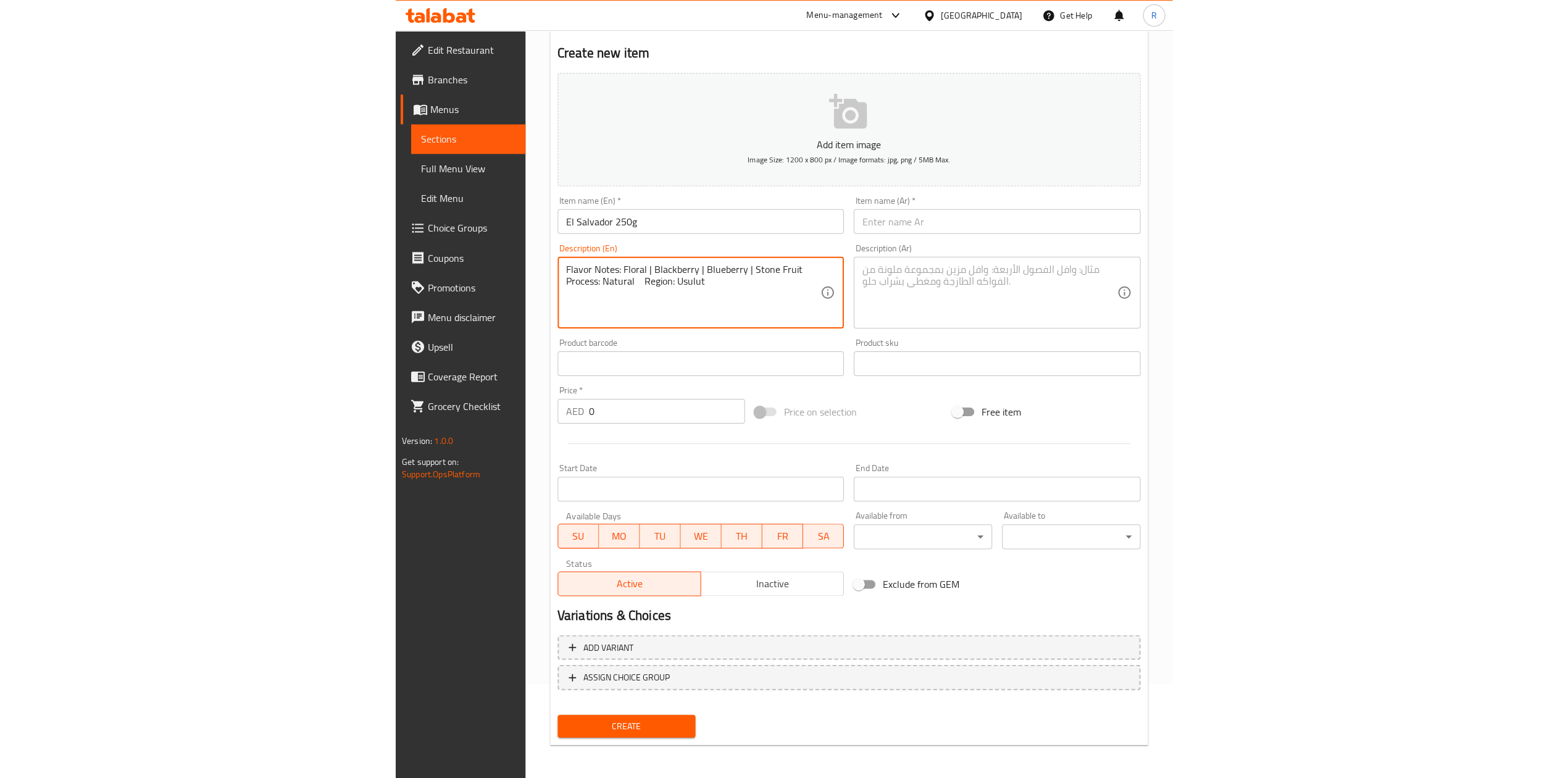
scroll to position [0, 0]
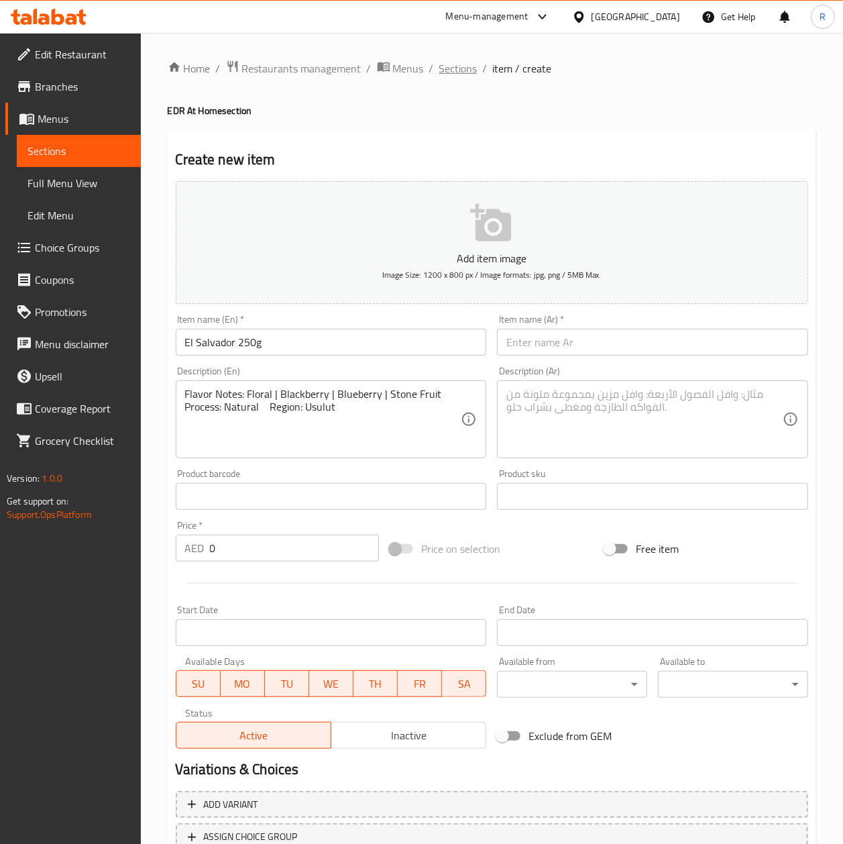
click at [468, 65] on span "Sections" at bounding box center [458, 68] width 38 height 16
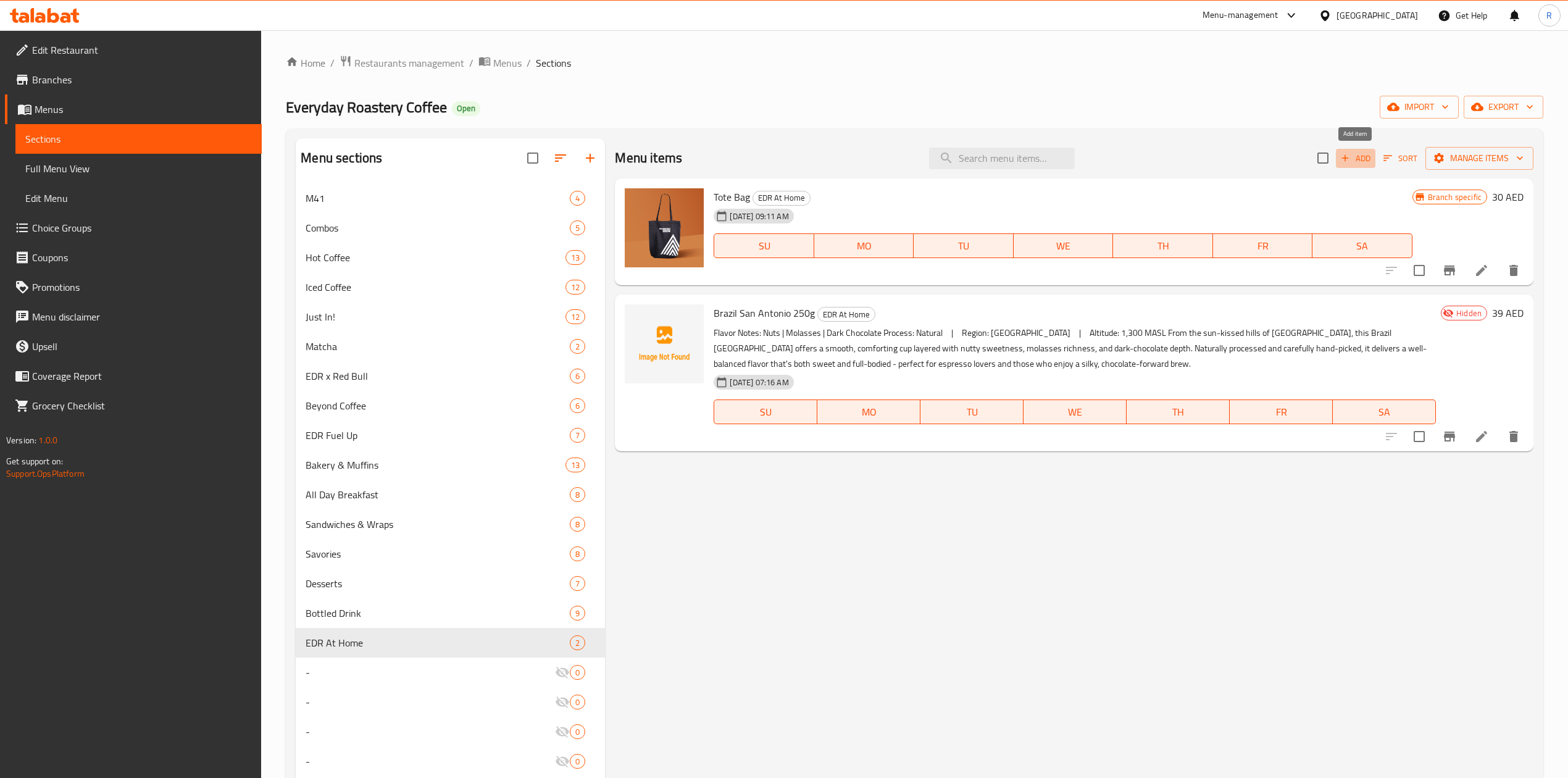
click at [1356, 157] on span "Add" at bounding box center [1355, 157] width 33 height 14
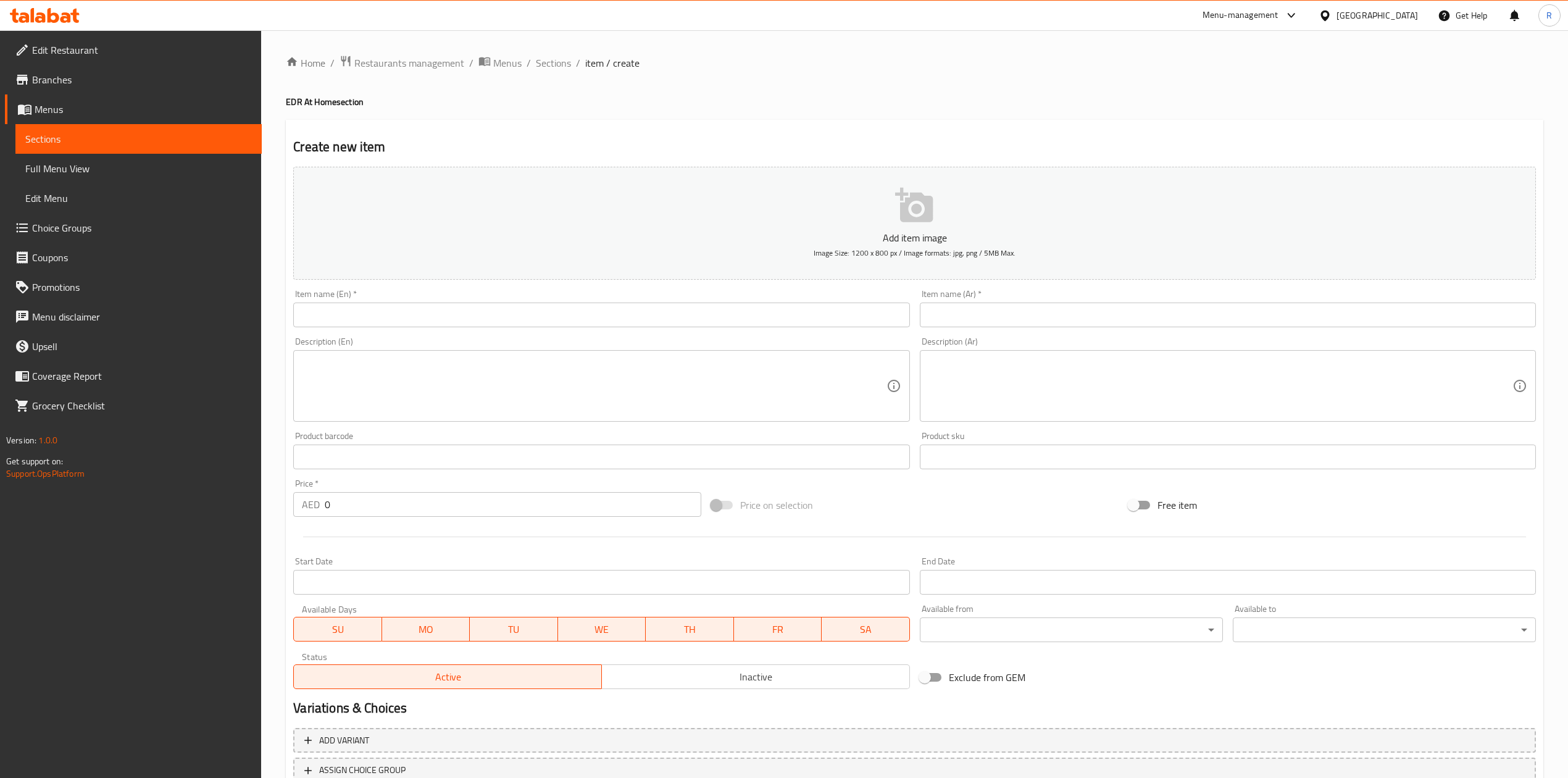
click at [825, 404] on textarea at bounding box center [594, 387] width 584 height 59
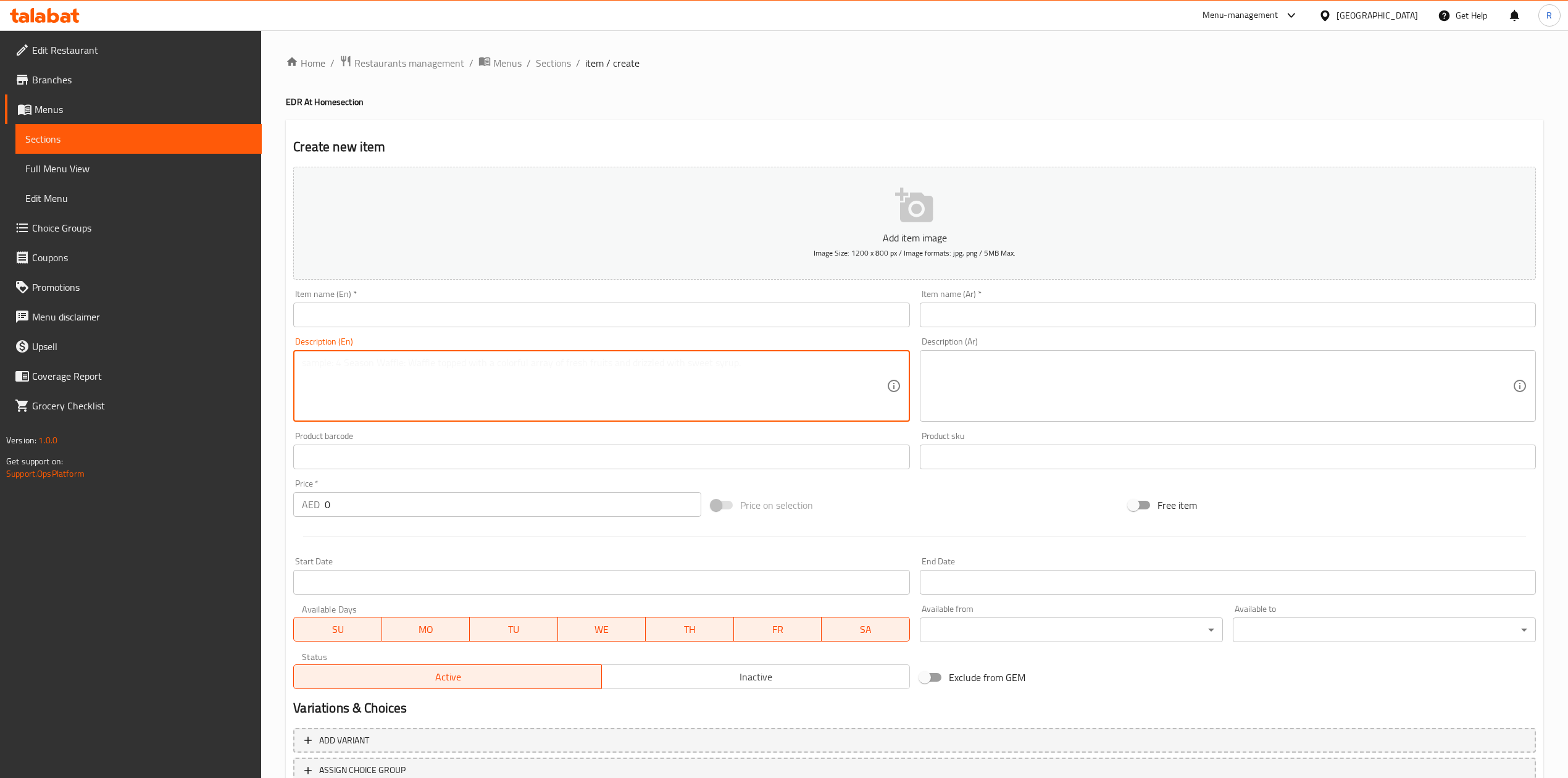
paste textarea "Flavor Notes: Floral • Blackberry • Blueberry • Stone Fruit Process: Natural | …"
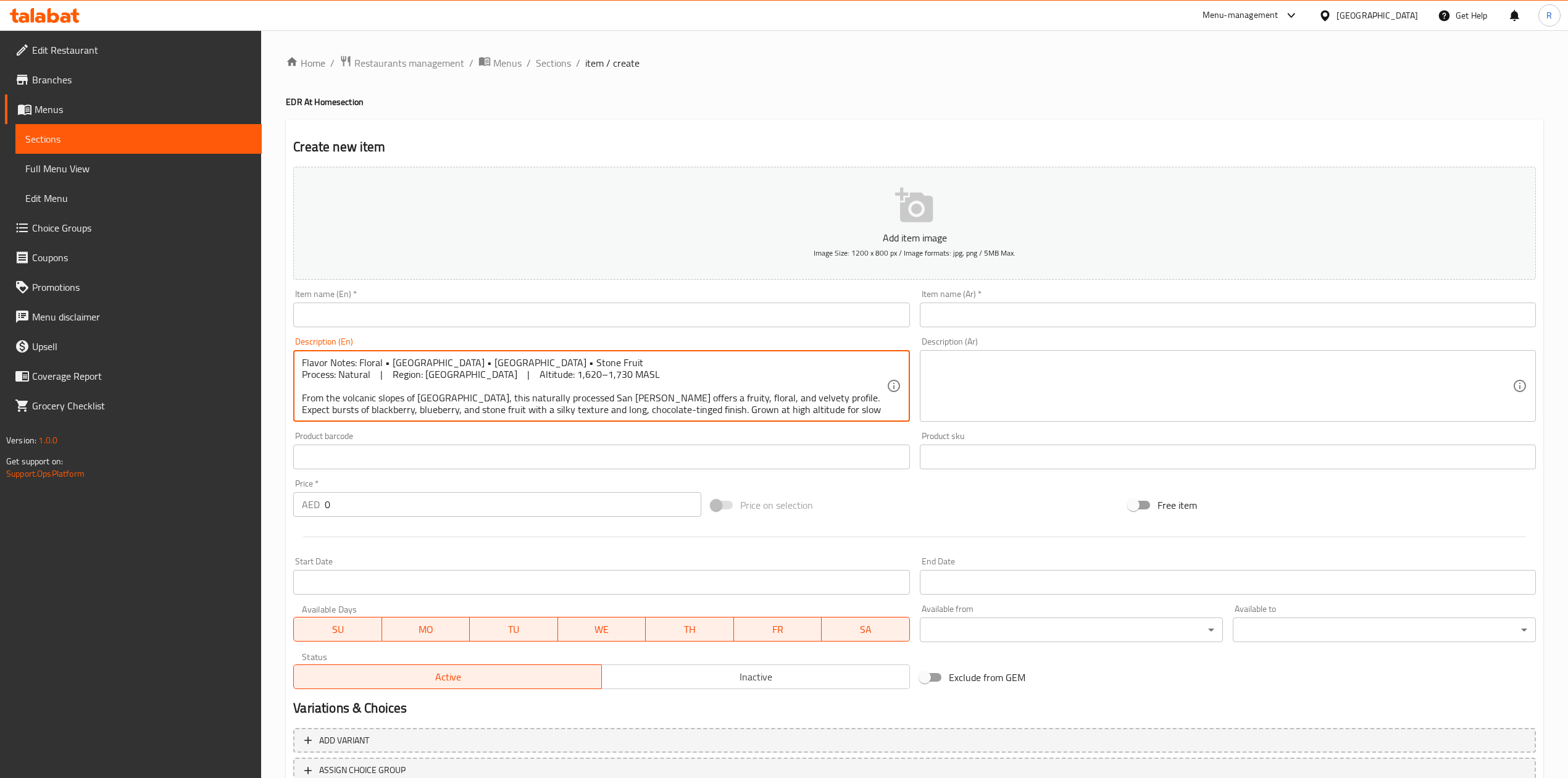
click at [380, 380] on textarea "Flavor Notes: Floral • Blackberry • Blueberry • Stone Fruit Process: Natural | …" at bounding box center [594, 387] width 584 height 59
click at [376, 374] on textarea "Flavor Notes: Floral • Blackberry • Blueberry • Stone Fruit Process: Natural | …" at bounding box center [594, 387] width 584 height 59
click at [379, 377] on textarea "Flavor Notes: Floral • Blackberry • Blueberry • Stone Fruit Process: Natural | …" at bounding box center [594, 387] width 584 height 59
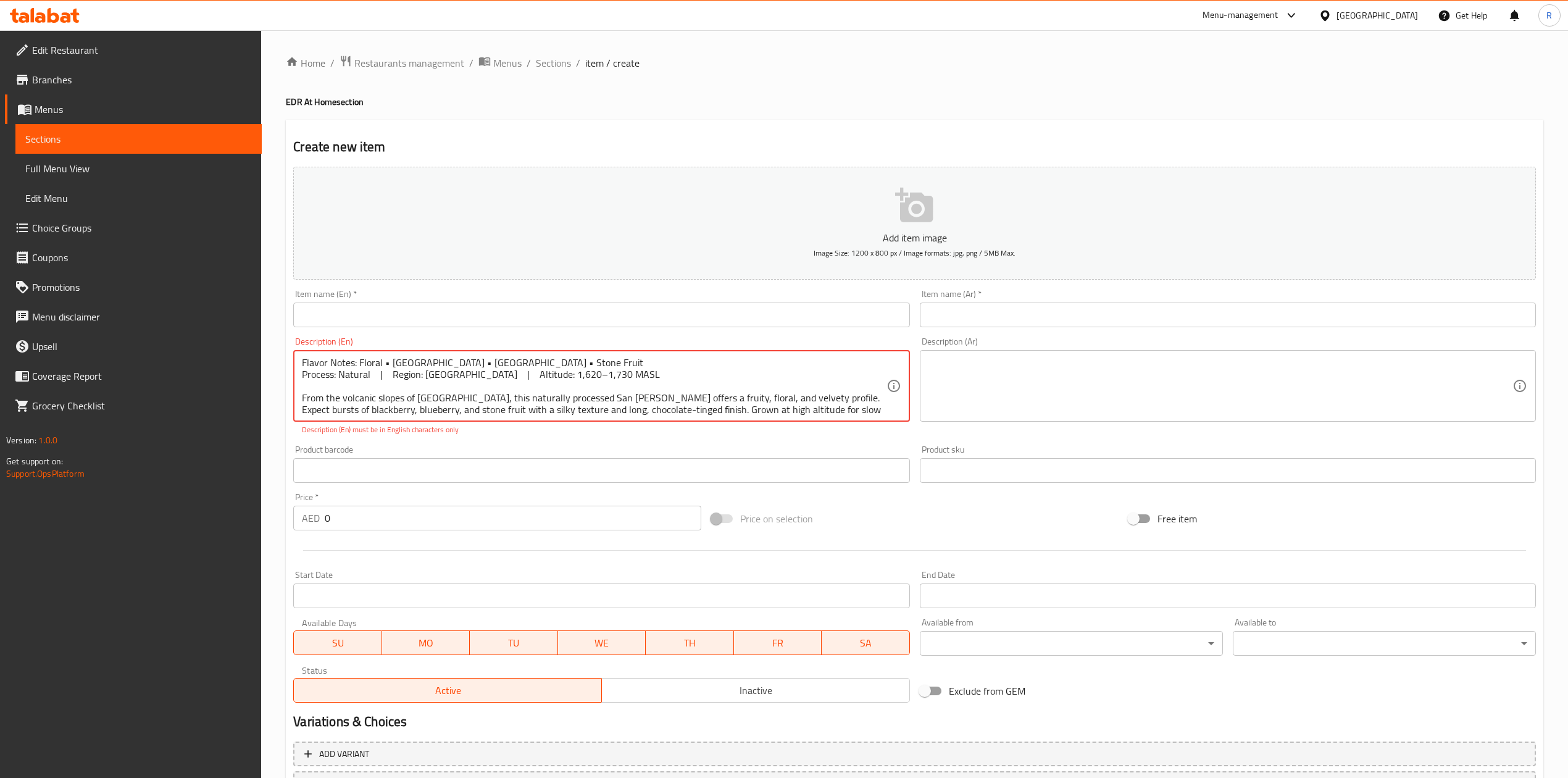
scroll to position [15, 0]
drag, startPoint x: 774, startPoint y: 413, endPoint x: 435, endPoint y: 418, distance: 339.0
click at [435, 418] on div "Flavor Notes: Floral • Blackberry • Blueberry • Stone Fruit Process: Natural | …" at bounding box center [601, 386] width 616 height 72
click at [758, 406] on textarea "Flavor Notes: Floral • Blackberry • Blueberry • Stone Fruit Process: Natural | …" at bounding box center [594, 387] width 584 height 59
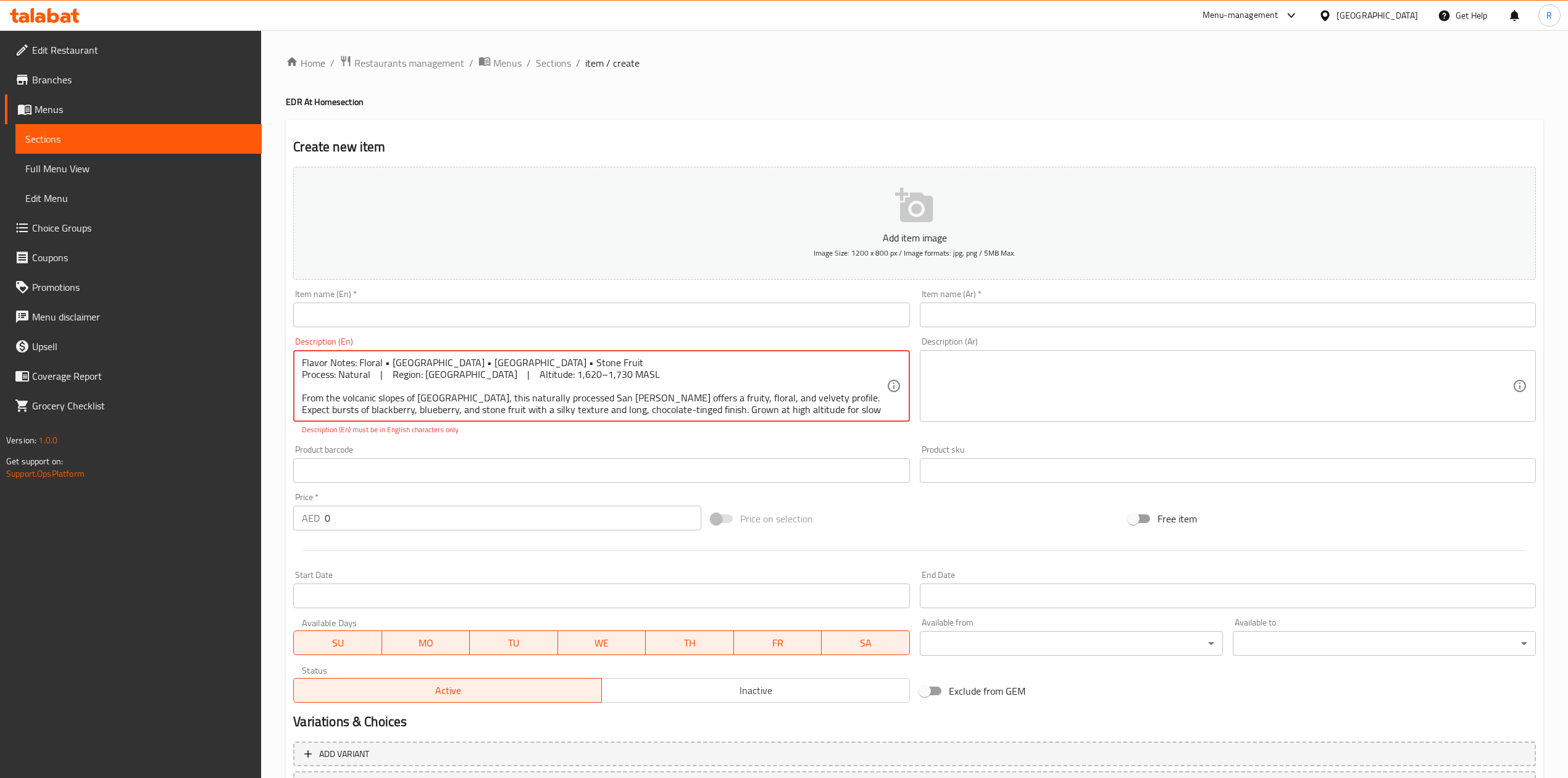
click at [387, 362] on textarea "Flavor Notes: Floral • Blackberry • Blueberry • Stone Fruit Process: Natural | …" at bounding box center [594, 387] width 584 height 59
click at [438, 361] on textarea "Flavor Notes: Floral | Blackberry • Blueberry • Stone Fruit Process: Natural | …" at bounding box center [594, 387] width 584 height 59
click at [485, 363] on textarea "Flavor Notes: Floral | Blackberry | Blueberry • Stone Fruit Process: Natural | …" at bounding box center [594, 387] width 584 height 59
click at [603, 396] on textarea "Flavor Notes: Floral | Blackberry | Blueberry | Stone Fruit Process: Natural | …" at bounding box center [594, 387] width 584 height 59
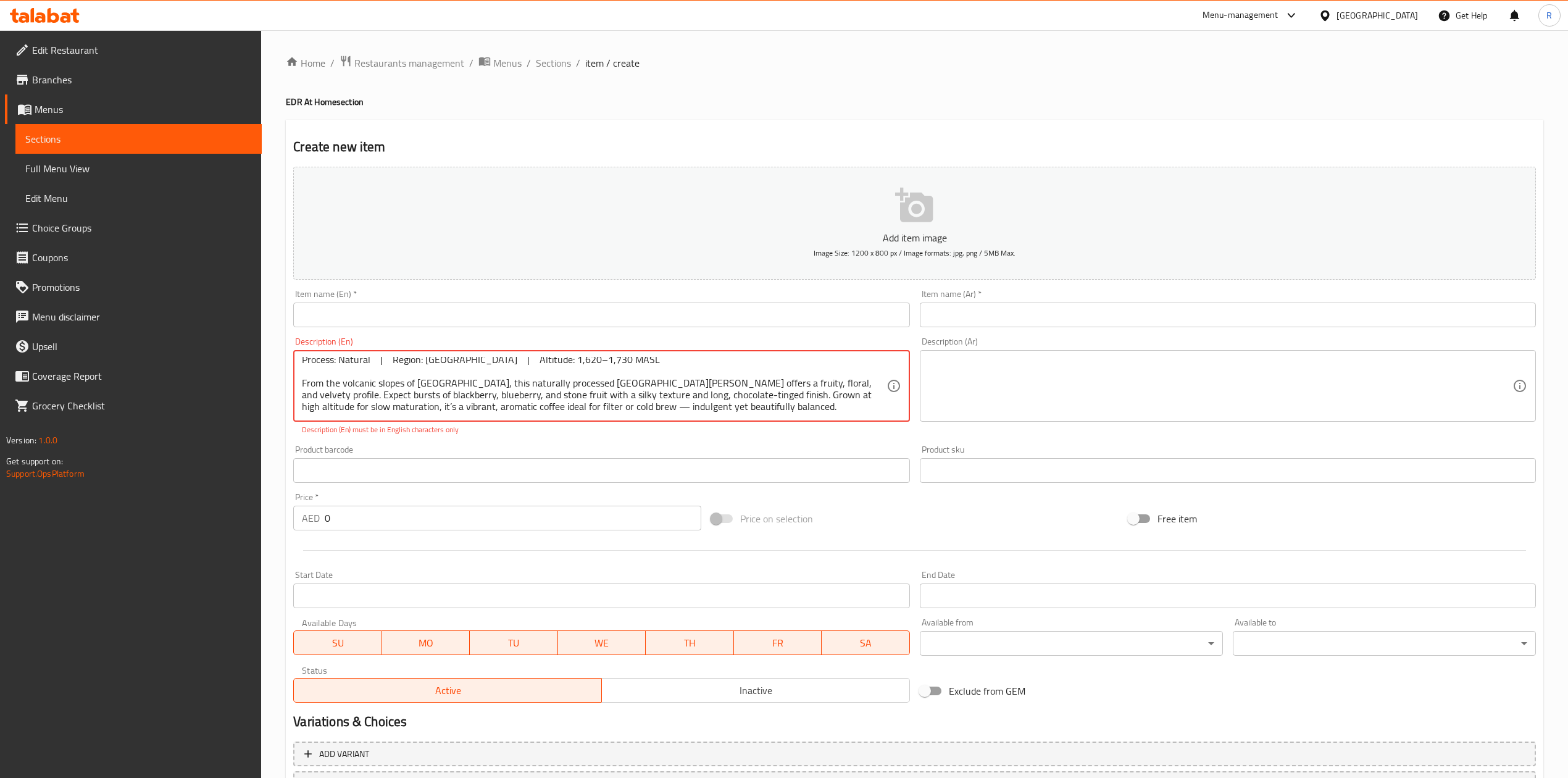
click at [776, 402] on textarea "Flavor Notes: Floral | Blackberry | Blueberry | Stone Fruit Process: Natural | …" at bounding box center [594, 387] width 584 height 59
click at [447, 396] on textarea "Flavor Notes: Floral | Blackberry | Blueberry | Stone Fruit Process: Natural | …" at bounding box center [594, 387] width 584 height 59
click at [456, 374] on textarea "Flavor Notes: Floral | Blackberry | Blueberry | Stone Fruit Process: Natural | …" at bounding box center [594, 387] width 584 height 59
click at [480, 429] on p "Description (En) must be in English characters only" at bounding box center [601, 430] width 599 height 11
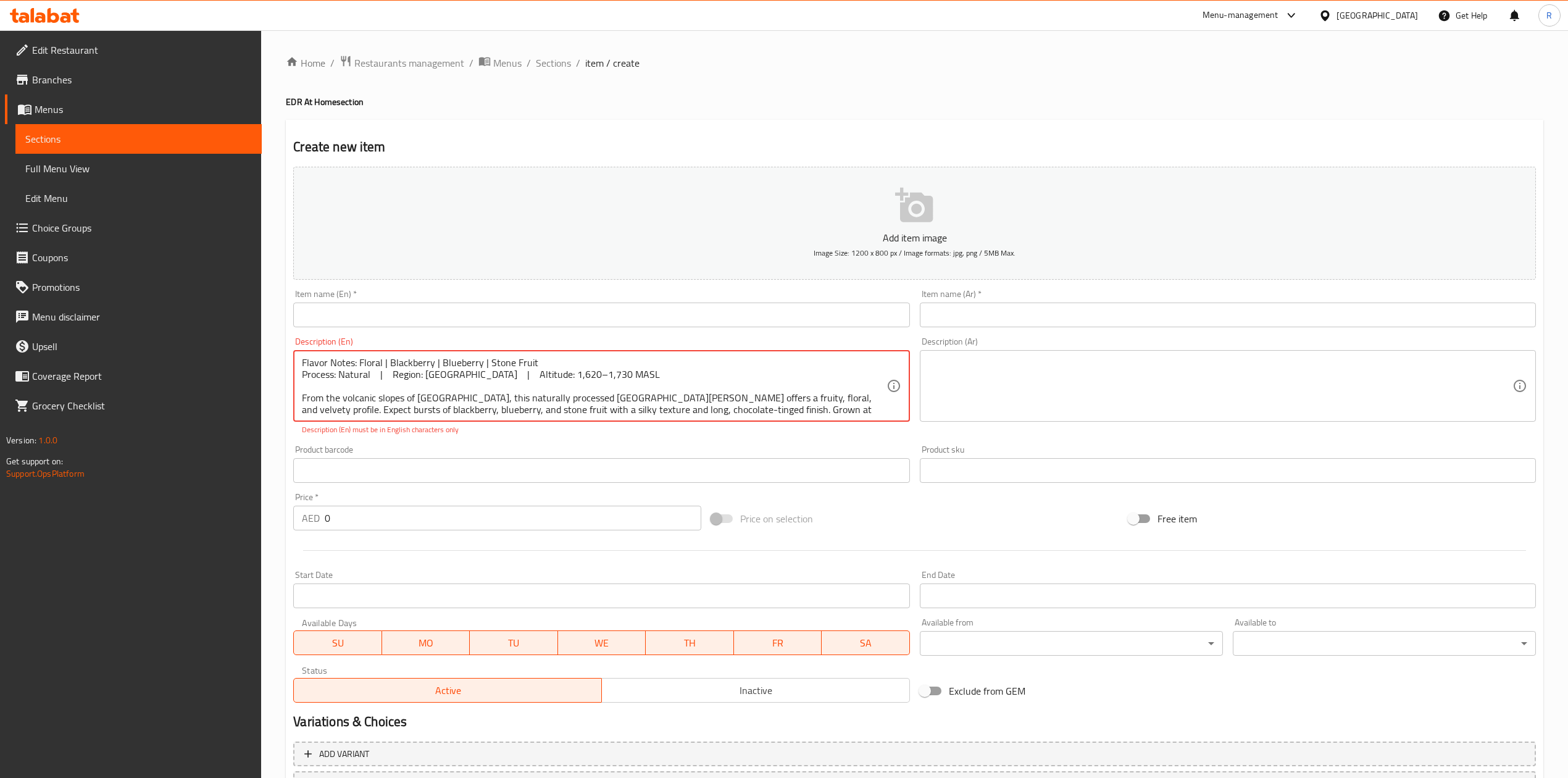
click at [668, 427] on p "Description (En) must be in English characters only" at bounding box center [601, 430] width 599 height 11
click at [576, 381] on textarea "Flavor Notes: Floral | Blackberry | Blueberry | Stone Fruit Process: Natural | …" at bounding box center [594, 387] width 584 height 59
click at [554, 433] on p "Description (En) must be in English characters only" at bounding box center [601, 430] width 599 height 11
click at [523, 372] on textarea "Flavor Notes: Floral | Blackberry | Blueberry | Stone Fruit Process: Natural | …" at bounding box center [594, 387] width 584 height 59
click at [484, 376] on textarea "Flavor Notes: Floral | Blackberry | Blueberry | Stone Fruit Process: Natural | …" at bounding box center [594, 387] width 584 height 59
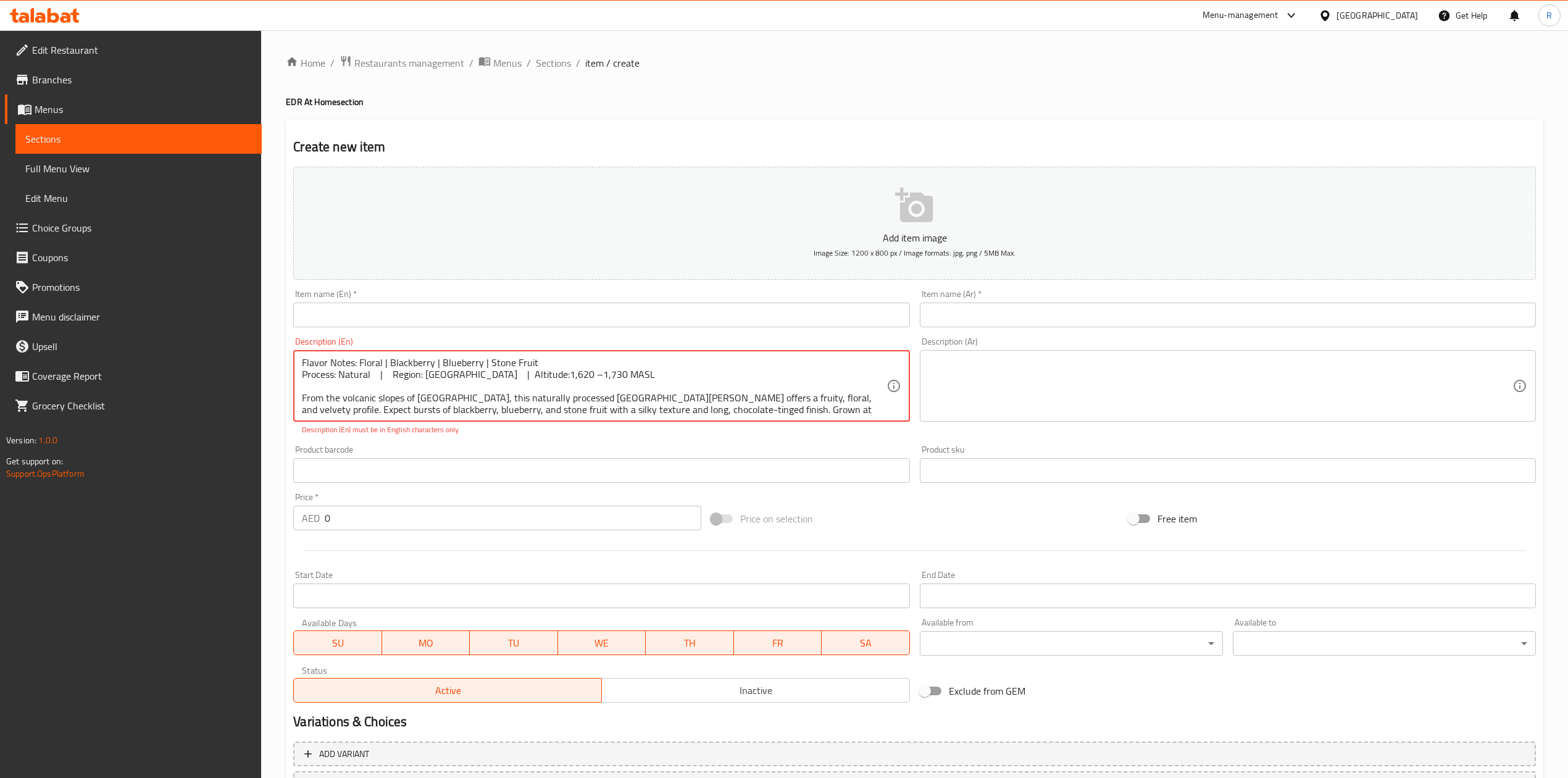
type textarea "Flavor Notes: Floral | Blackberry | Blueberry | Stone Fruit Process: Natural | …"
drag, startPoint x: 695, startPoint y: 406, endPoint x: 259, endPoint y: 311, distance: 446.2
click at [259, 311] on div "Edit Restaurant Branches Menus Sections Full Menu View Edit Menu Choice Groups …" at bounding box center [784, 459] width 1568 height 856
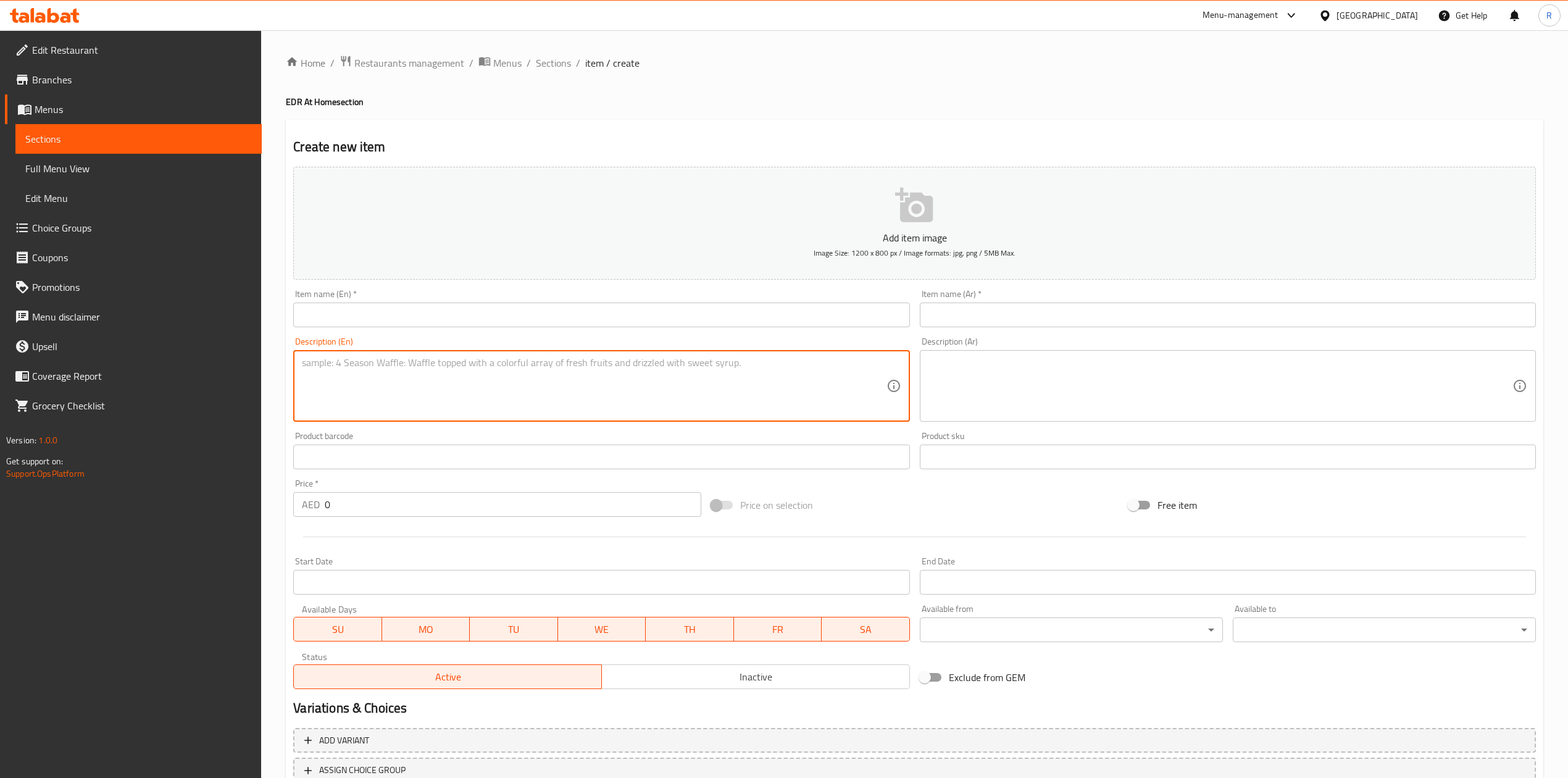
click at [962, 383] on textarea at bounding box center [1220, 387] width 584 height 59
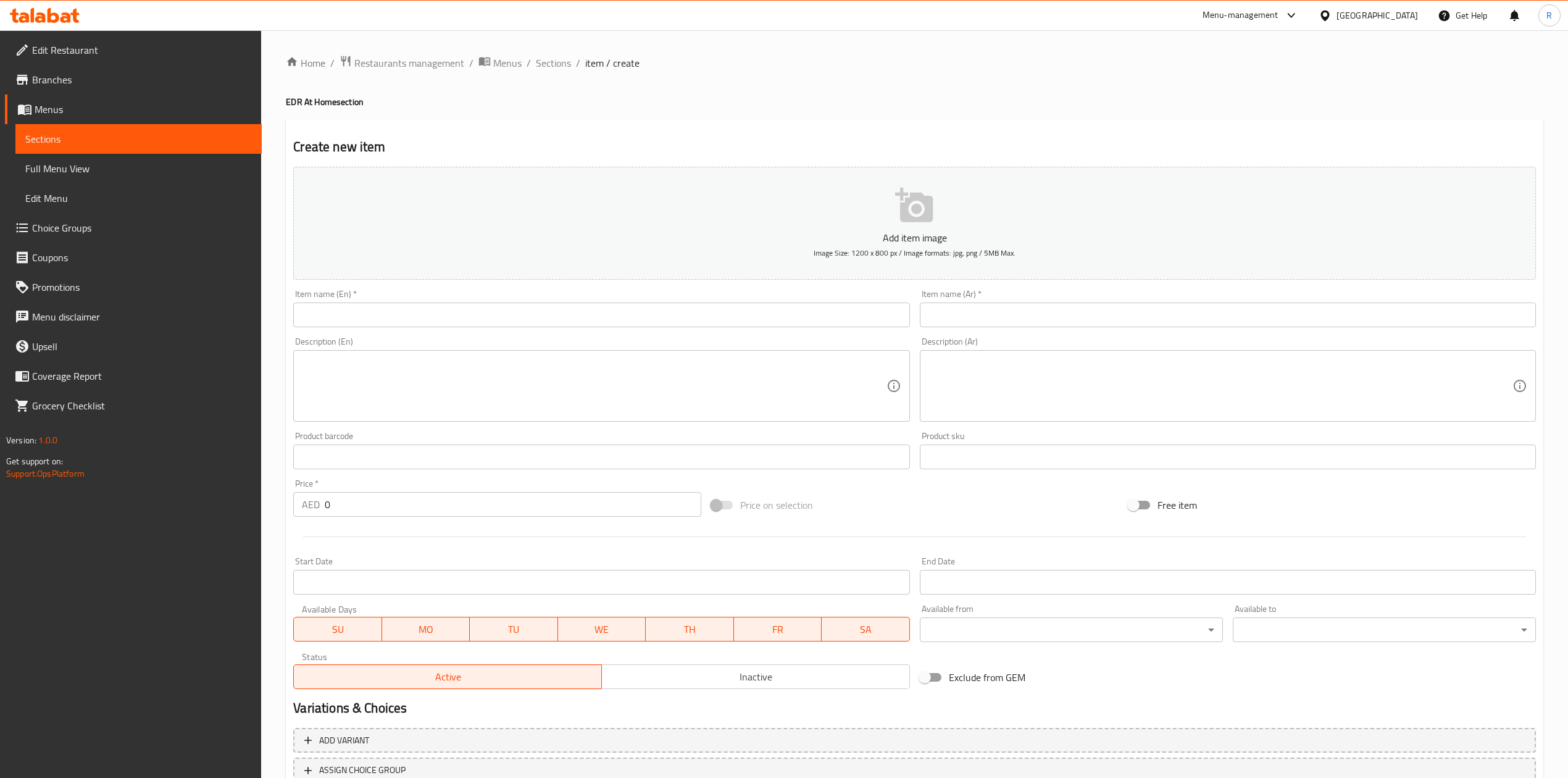
click at [343, 317] on input "text" at bounding box center [601, 315] width 616 height 25
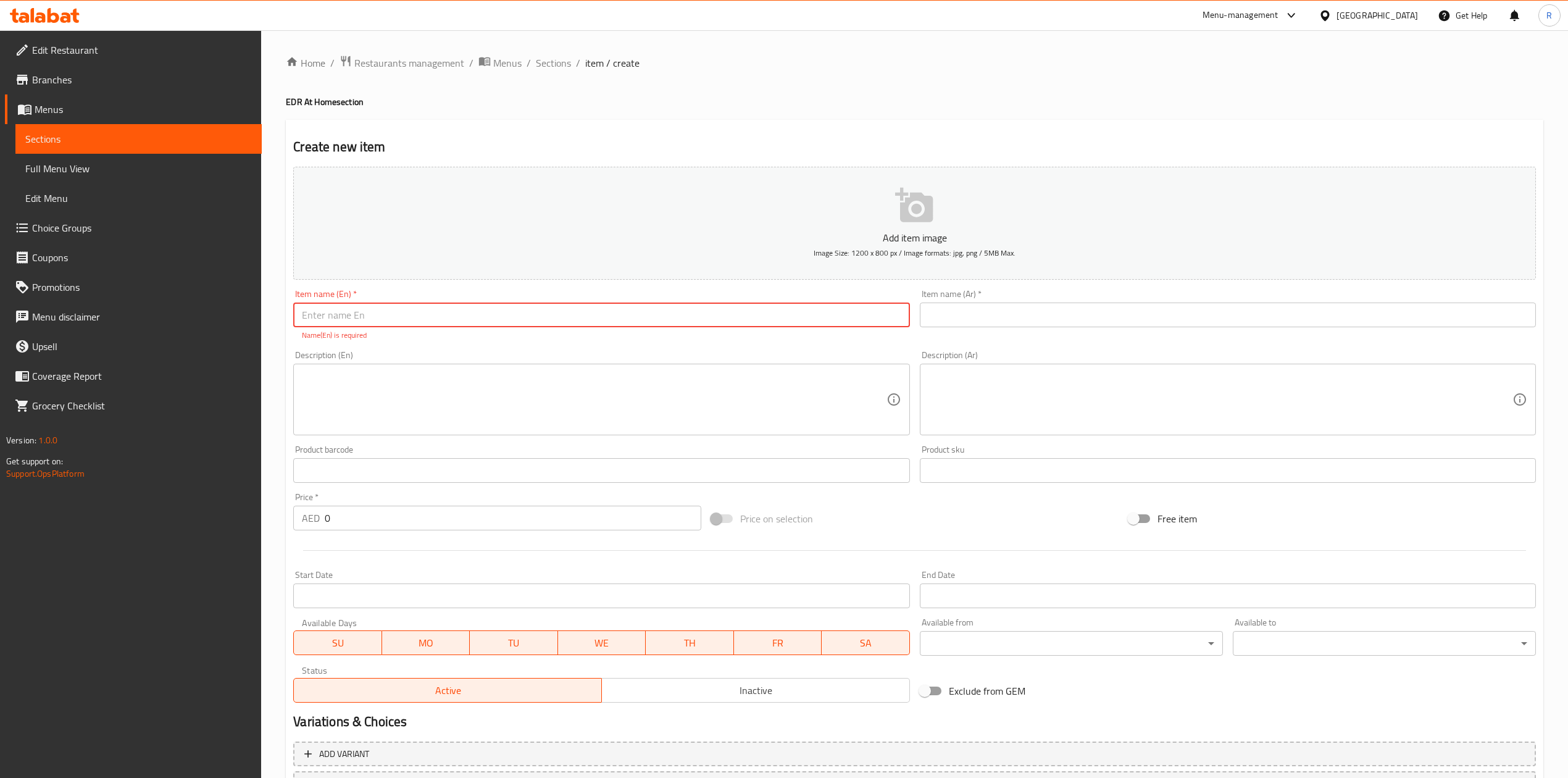
click at [352, 316] on input "text" at bounding box center [601, 315] width 616 height 25
paste input "El Salvador 250g"
type input "El Salvador 250g"
click at [340, 378] on textarea at bounding box center [594, 400] width 584 height 59
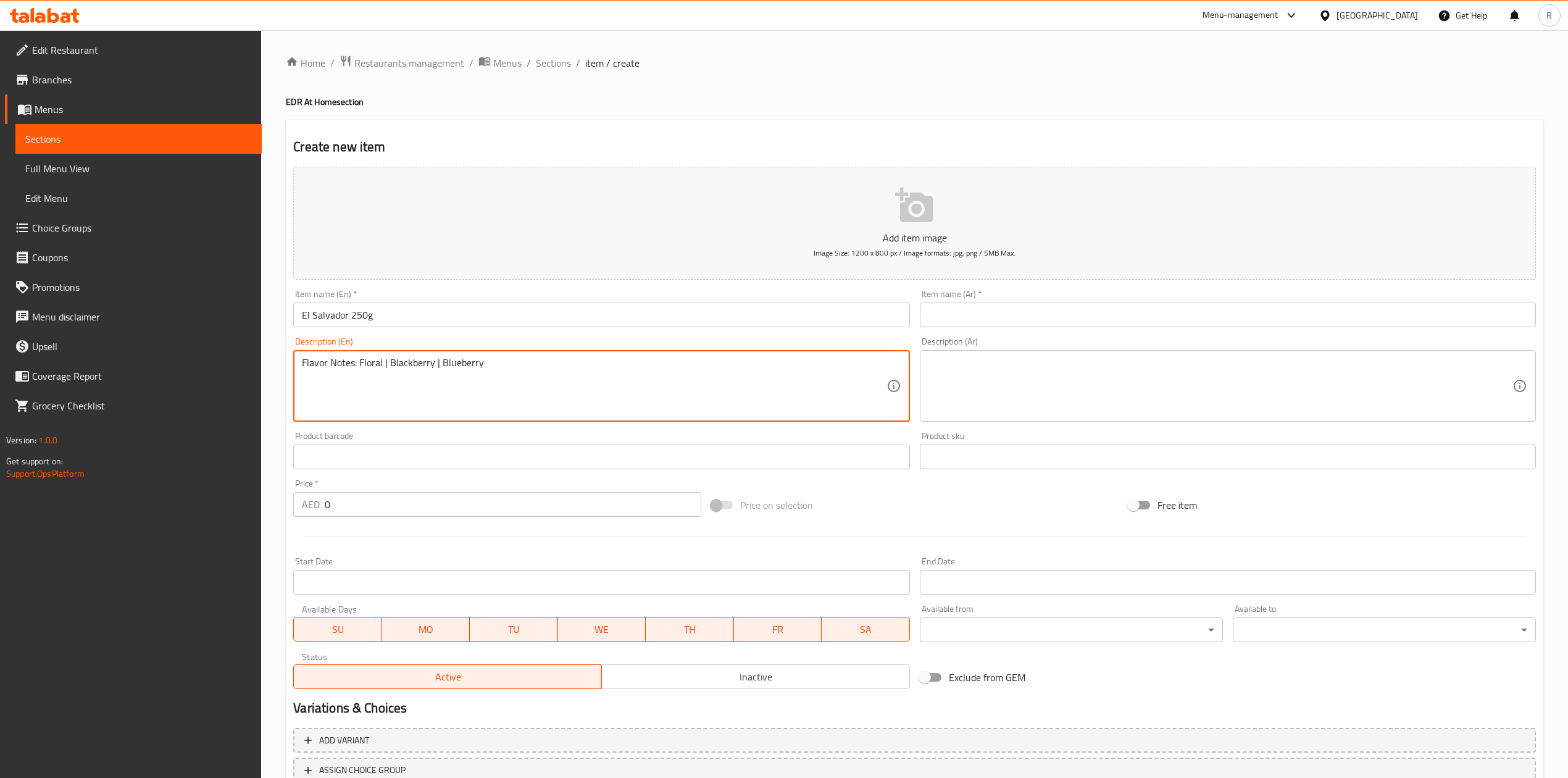
click at [490, 366] on textarea "Flavor Notes: Floral | Blackberry | Blueberry" at bounding box center [594, 387] width 584 height 59
click at [394, 378] on textarea "Flavor Notes: Floral | Blackberry | Blueberry | Stone Fruit Process: Natural" at bounding box center [594, 387] width 584 height 59
drag, startPoint x: 322, startPoint y: 408, endPoint x: 259, endPoint y: 401, distance: 63.4
click at [259, 401] on div "Edit Restaurant Branches Menus Sections Full Menu View Edit Menu Choice Groups …" at bounding box center [784, 451] width 1568 height 842
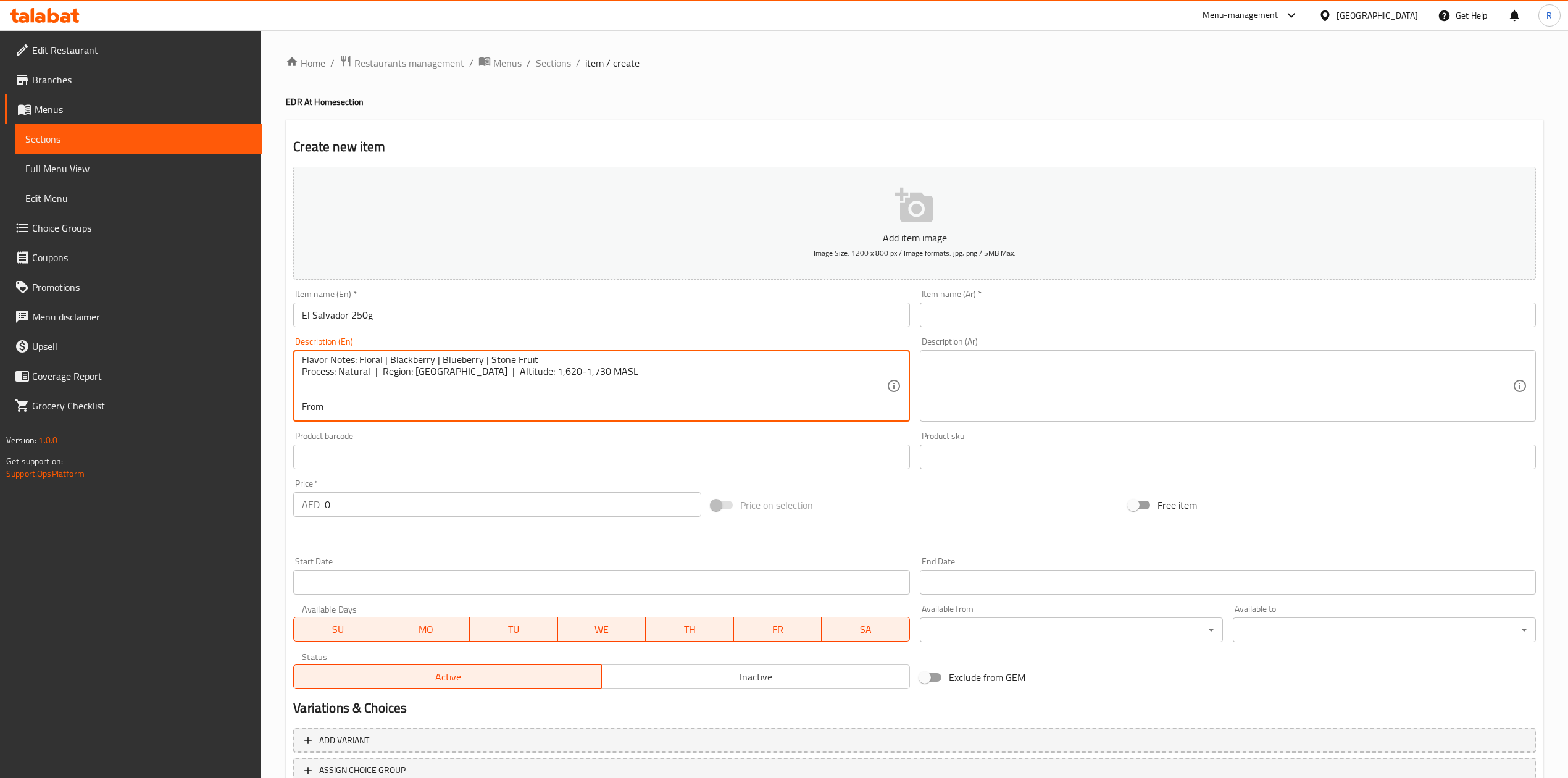
paste textarea "the volcanic slopes of Usulután, this naturally processed San Agustín offers a …"
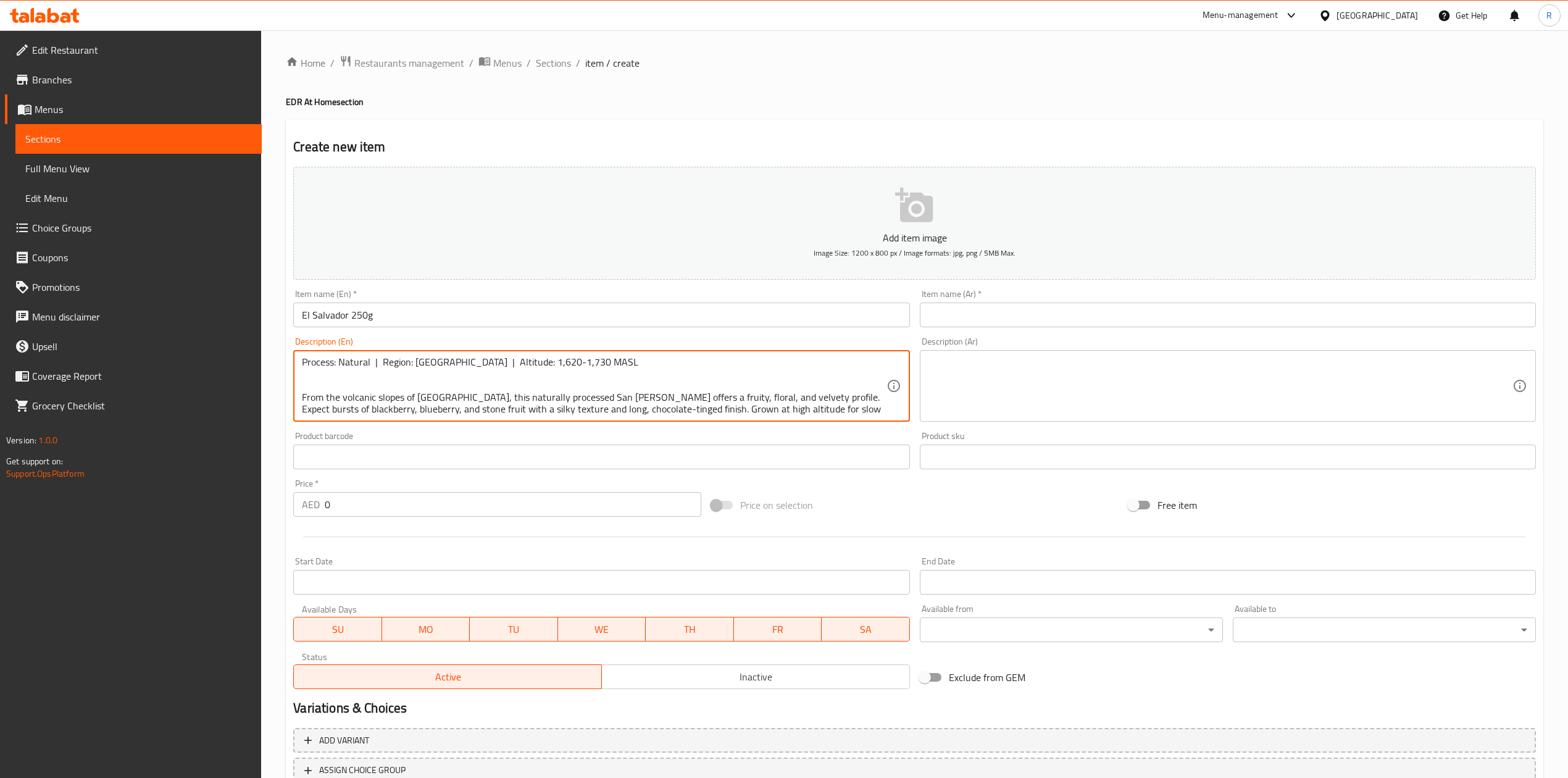
scroll to position [28, 0]
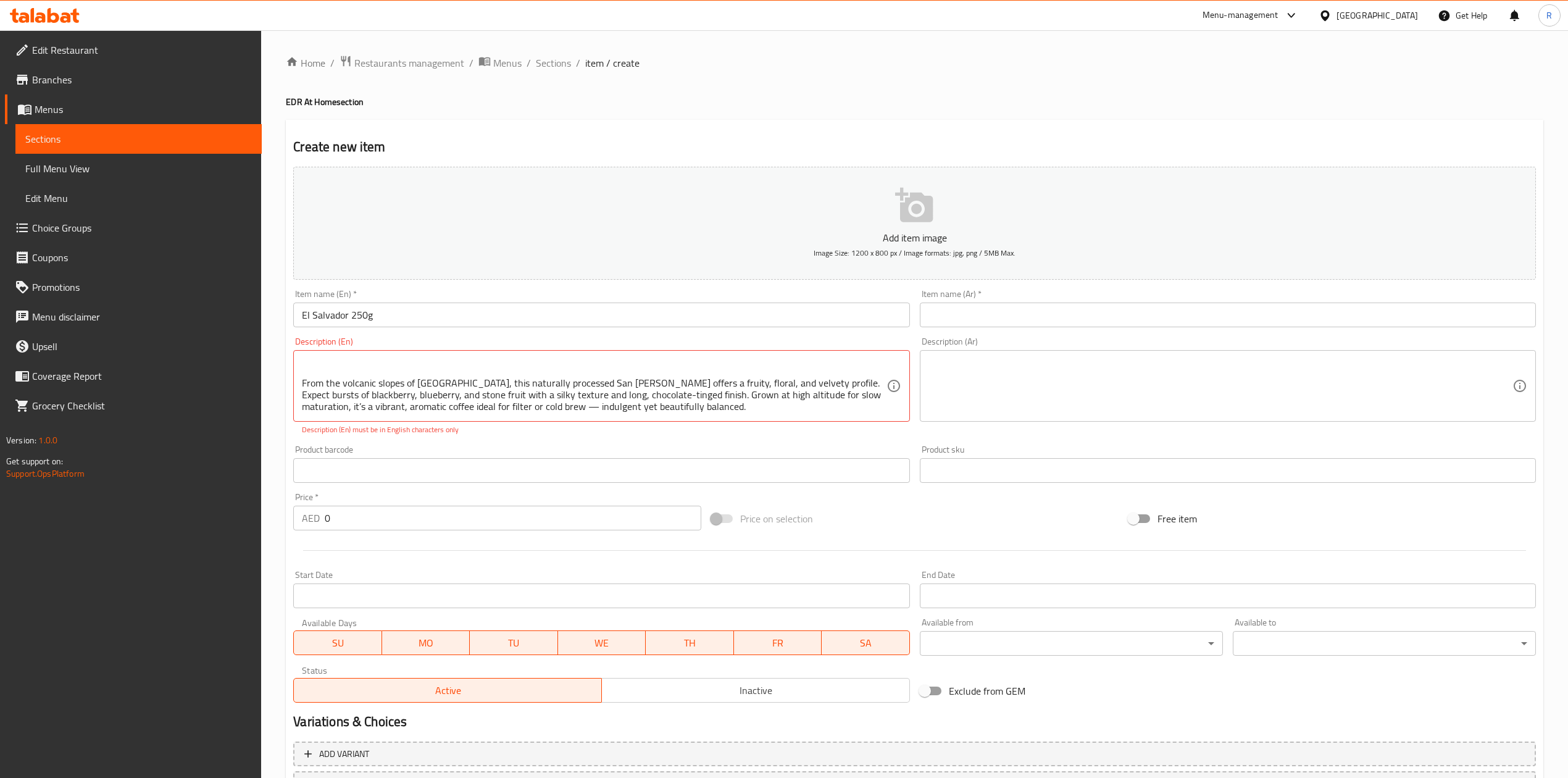
click at [778, 431] on div "Add item image Image Size: 1200 x 800 px / Image formats: jpg, png / 5MB Max. I…" at bounding box center [914, 435] width 1252 height 546
click at [534, 440] on div "Description (En) Flavor Notes: Floral | Blackberry | Blueberry | Stone Fruit Pr…" at bounding box center [601, 386] width 626 height 108
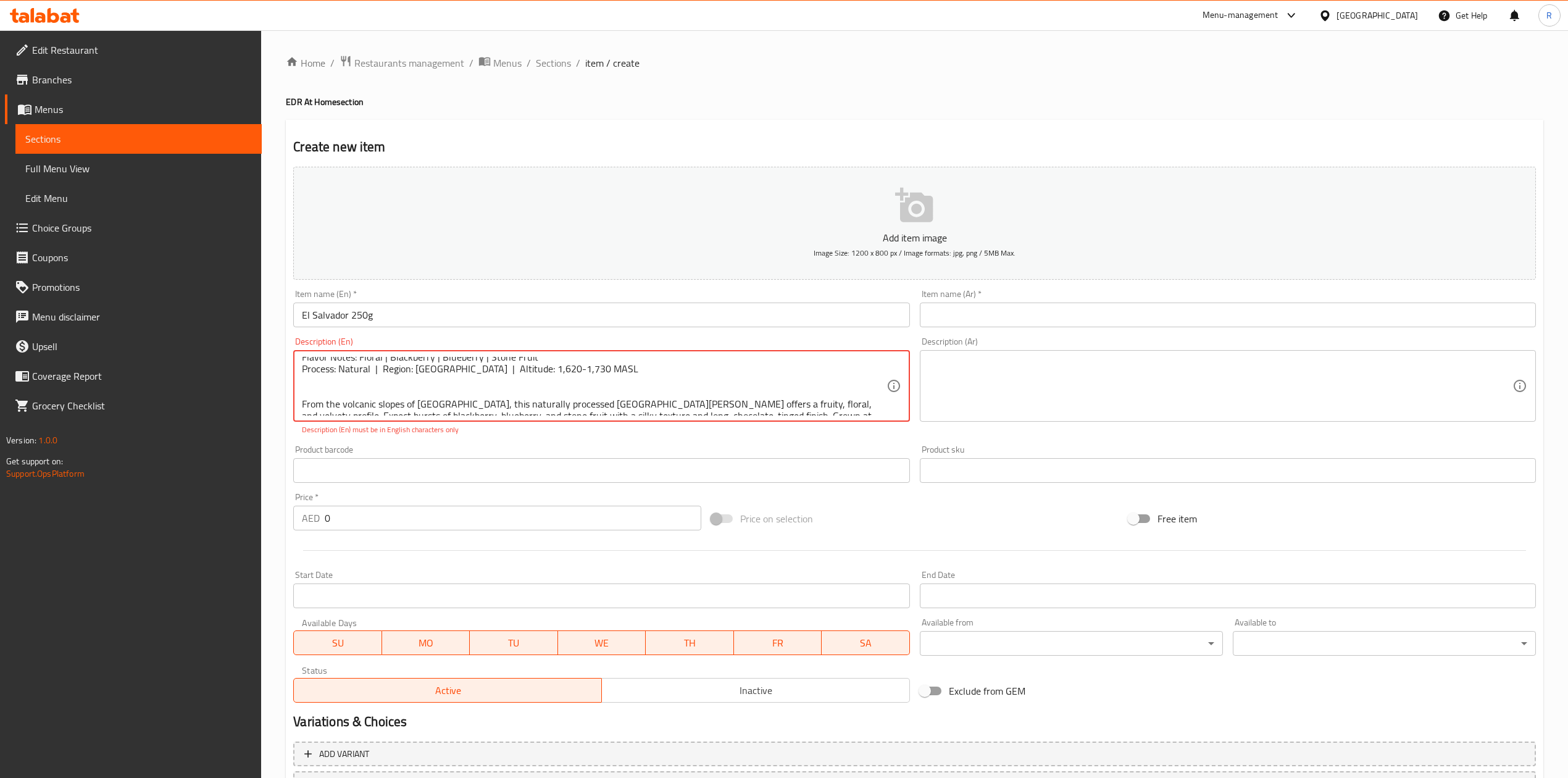
scroll to position [0, 0]
click at [447, 404] on textarea "Flavor Notes: Floral | Blackberry | Blueberry | Stone Fruit Process: Natural | …" at bounding box center [594, 387] width 584 height 59
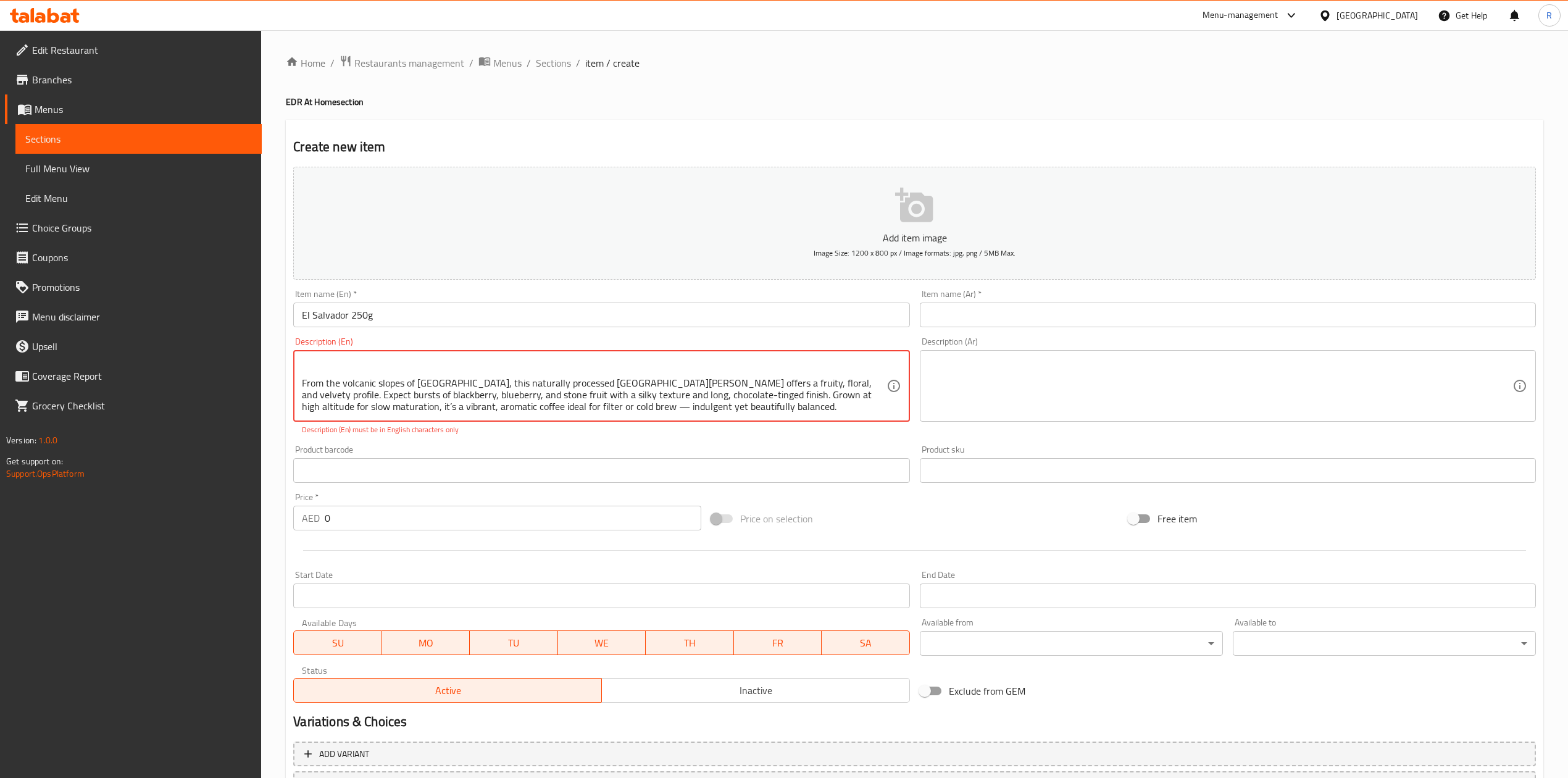
scroll to position [35, 0]
drag, startPoint x: 684, startPoint y: 397, endPoint x: 294, endPoint y: 390, distance: 390.1
click at [294, 390] on div "Flavor Notes: Floral | Blackberry | Blueberry | Stone Fruit Process: Natural | …" at bounding box center [601, 386] width 616 height 72
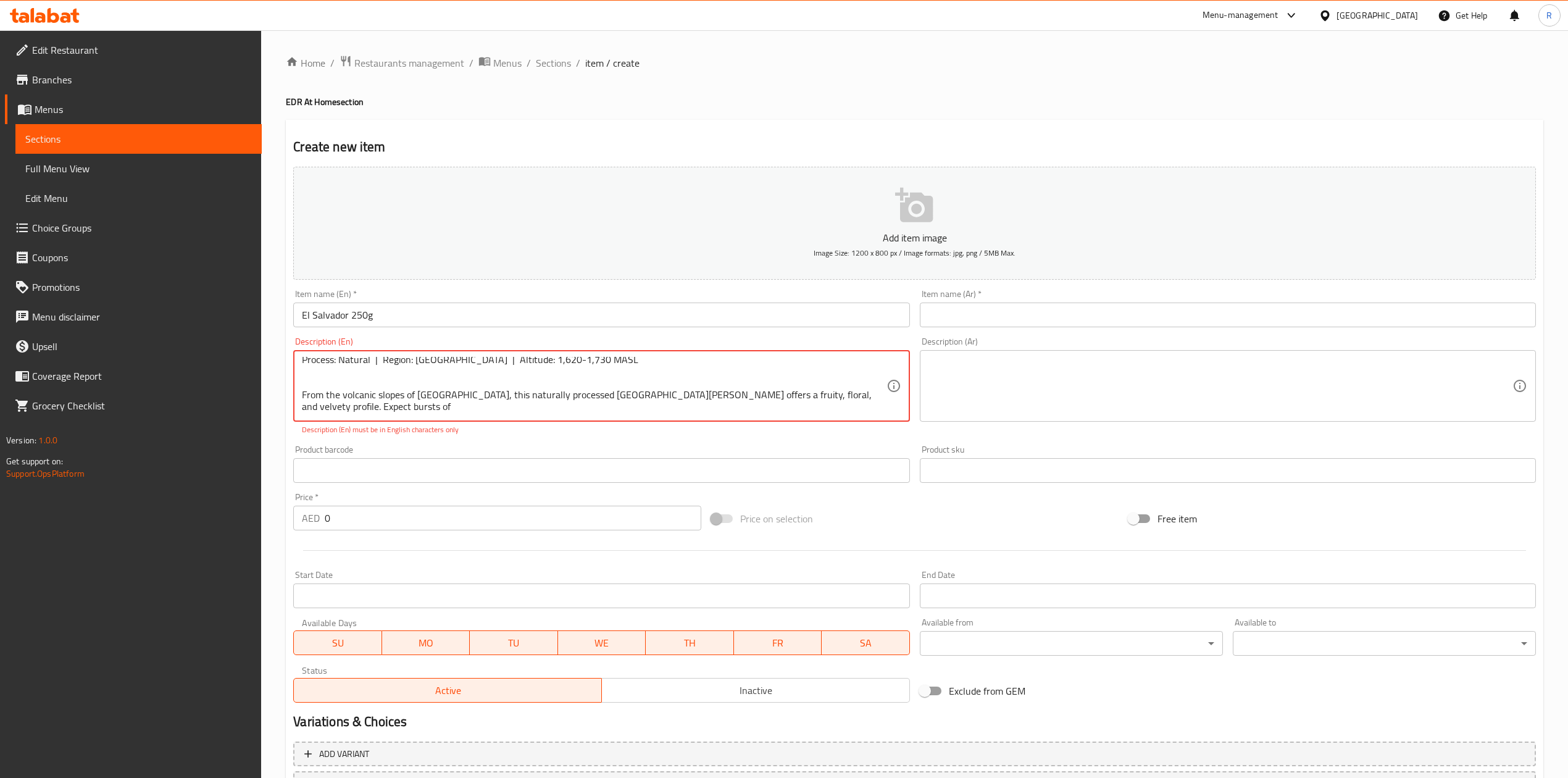
scroll to position [12, 0]
click at [850, 403] on textarea "Flavor Notes: Floral | Blackberry | Blueberry | Stone Fruit Process: Natural | …" at bounding box center [594, 387] width 584 height 59
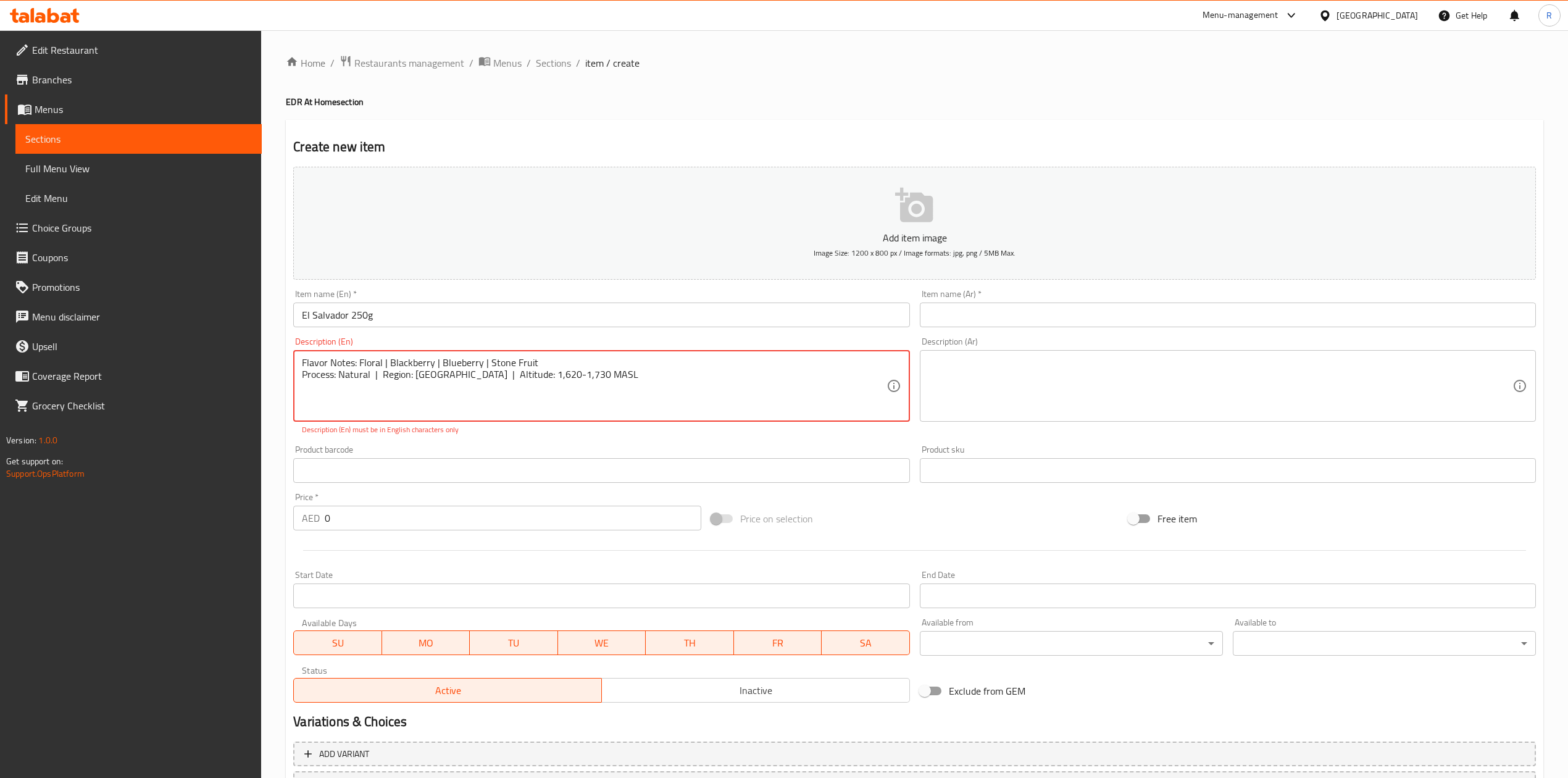
paste textarea "From the volcanic slopes of Usulután, this naturally processed San Agustín offe…"
type textarea "Flavor Notes: Floral | Blackberry | Blueberry | Stone Fruit Process: Natural | …"
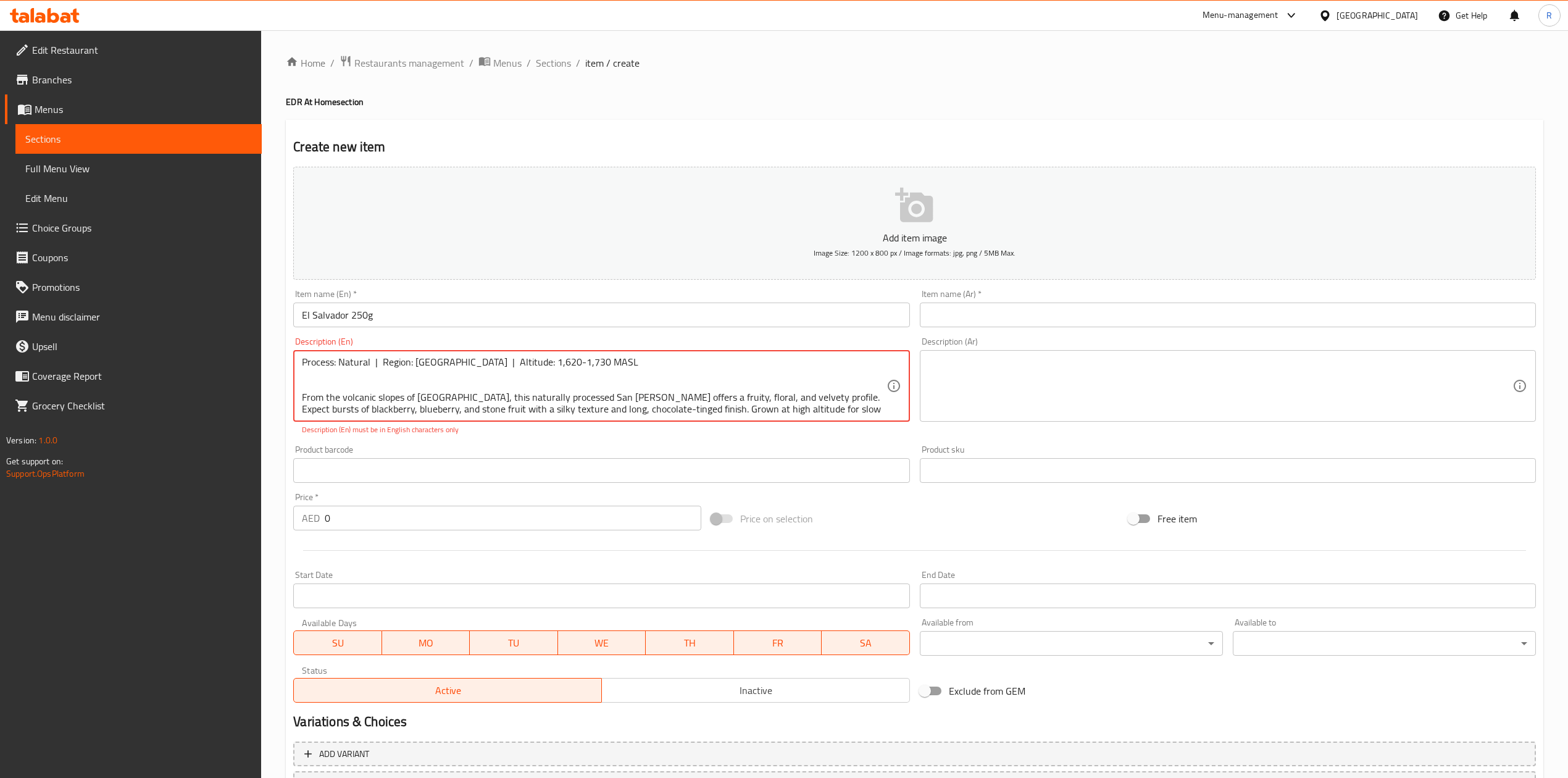
scroll to position [28, 0]
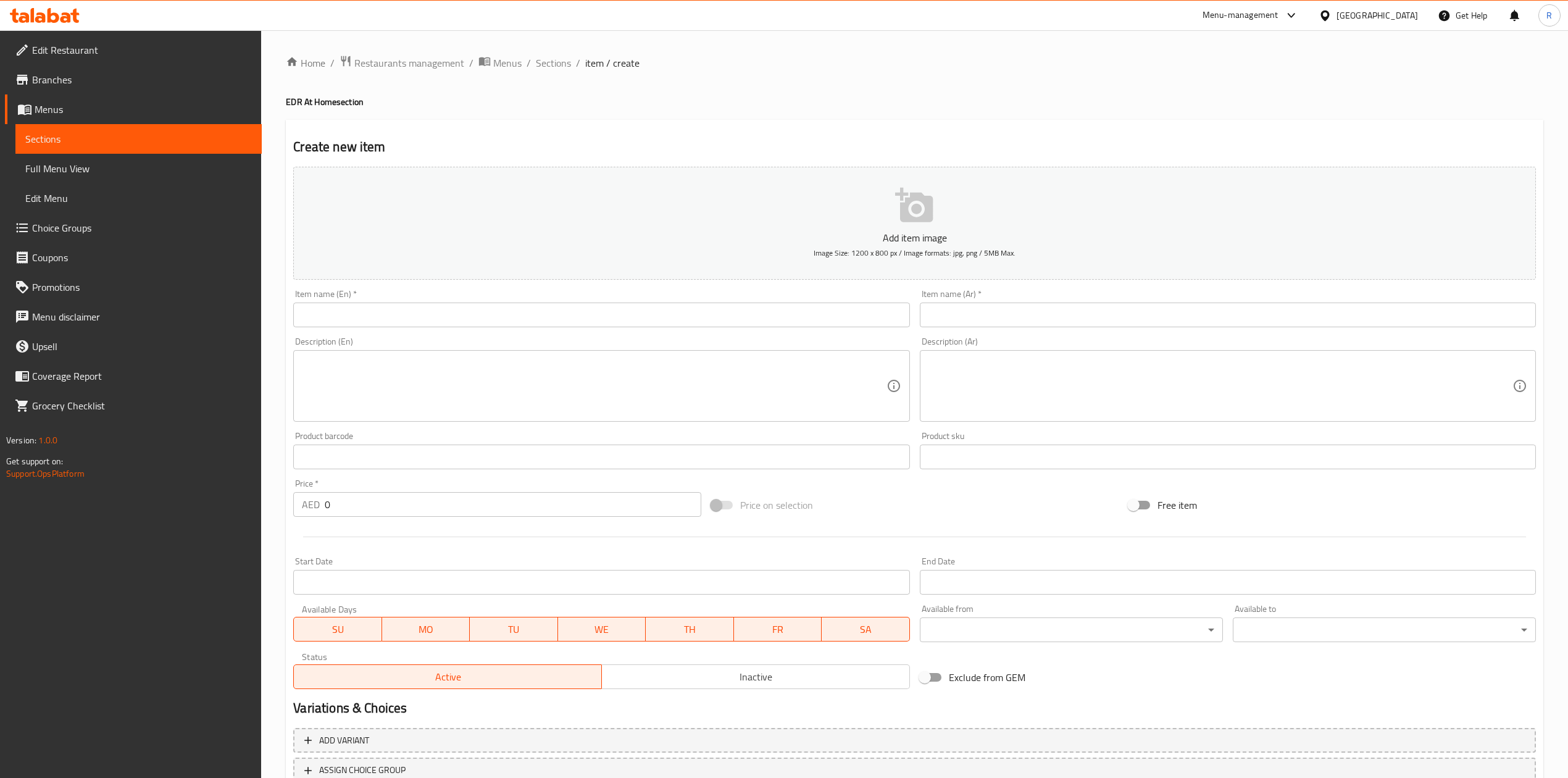
click at [393, 378] on textarea at bounding box center [594, 387] width 584 height 59
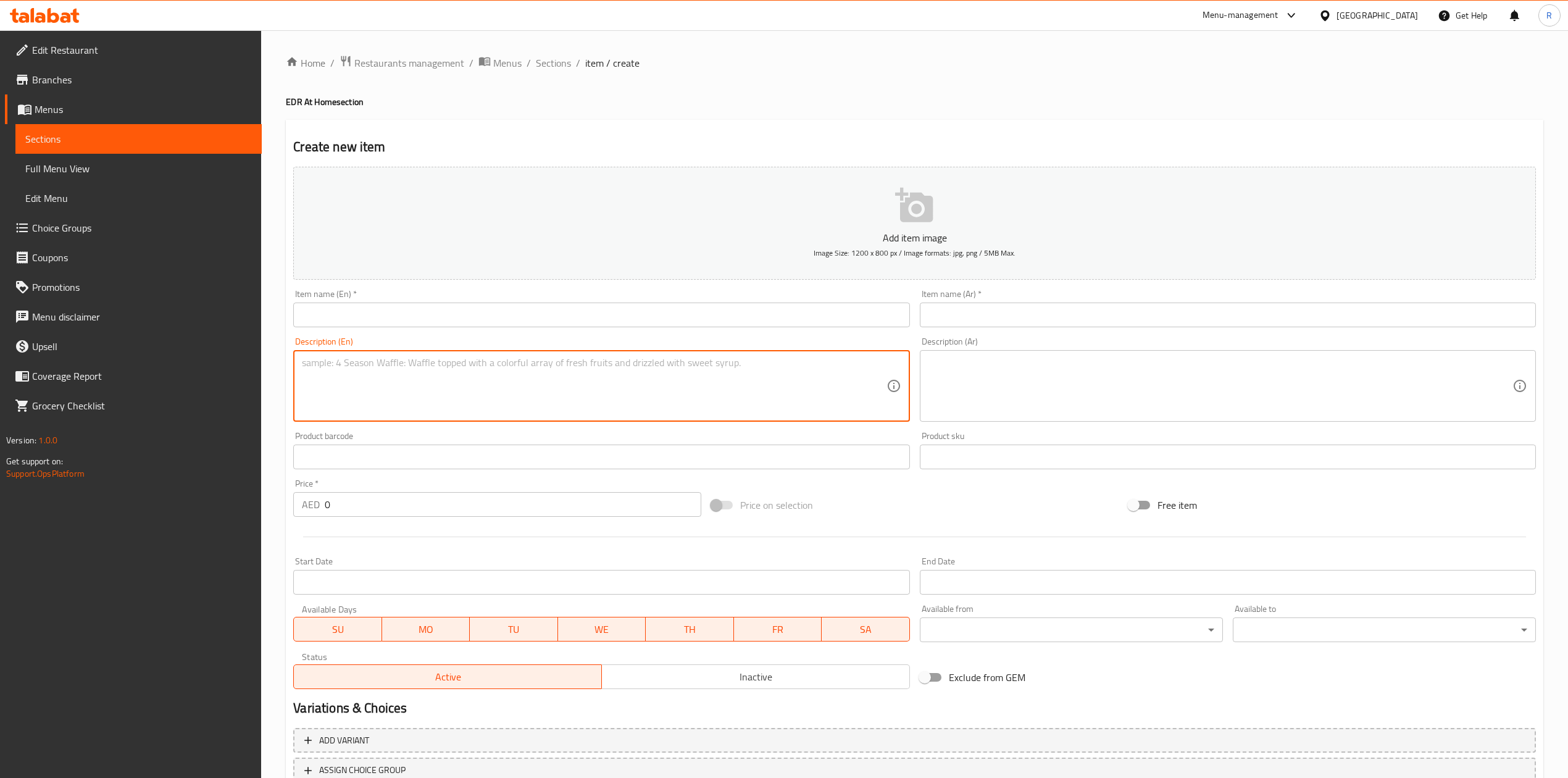
paste textarea ""Flavor Notes: Floral • [GEOGRAPHIC_DATA] • [GEOGRAPHIC_DATA] • Stone Fruit Pro…"
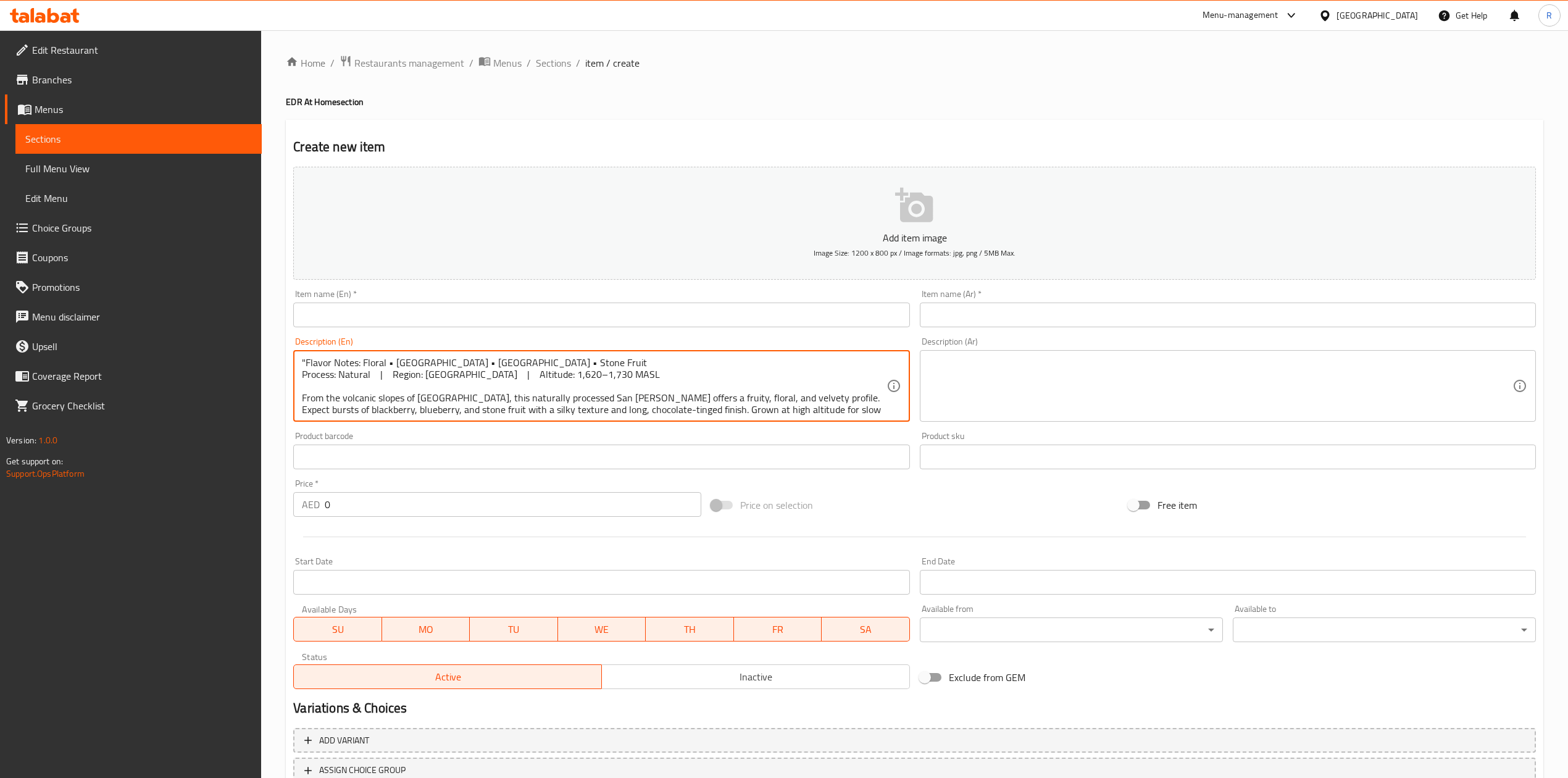
scroll to position [15, 0]
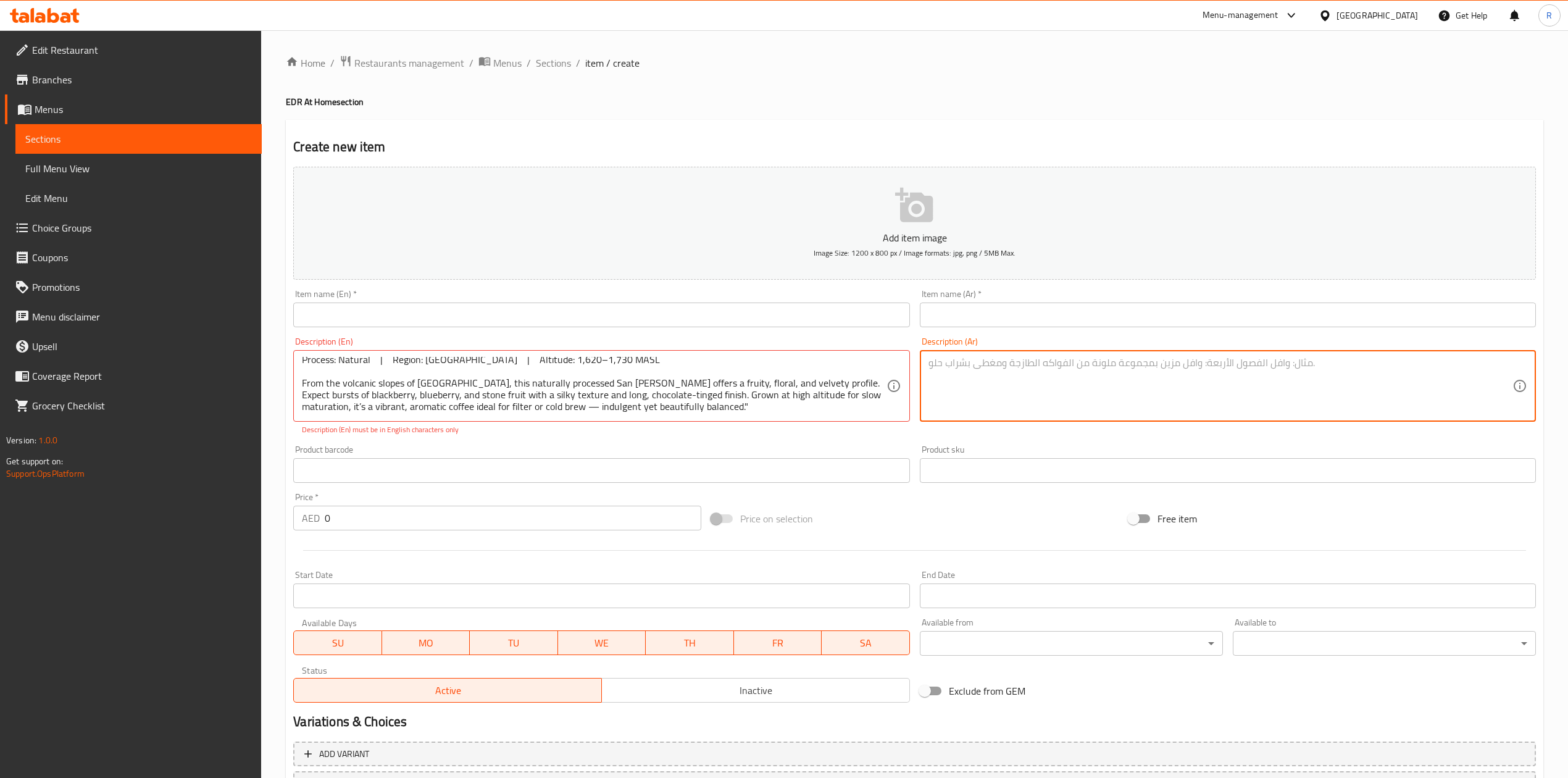
click at [1025, 406] on textarea at bounding box center [1220, 387] width 584 height 59
click at [889, 390] on icon at bounding box center [894, 386] width 12 height 12
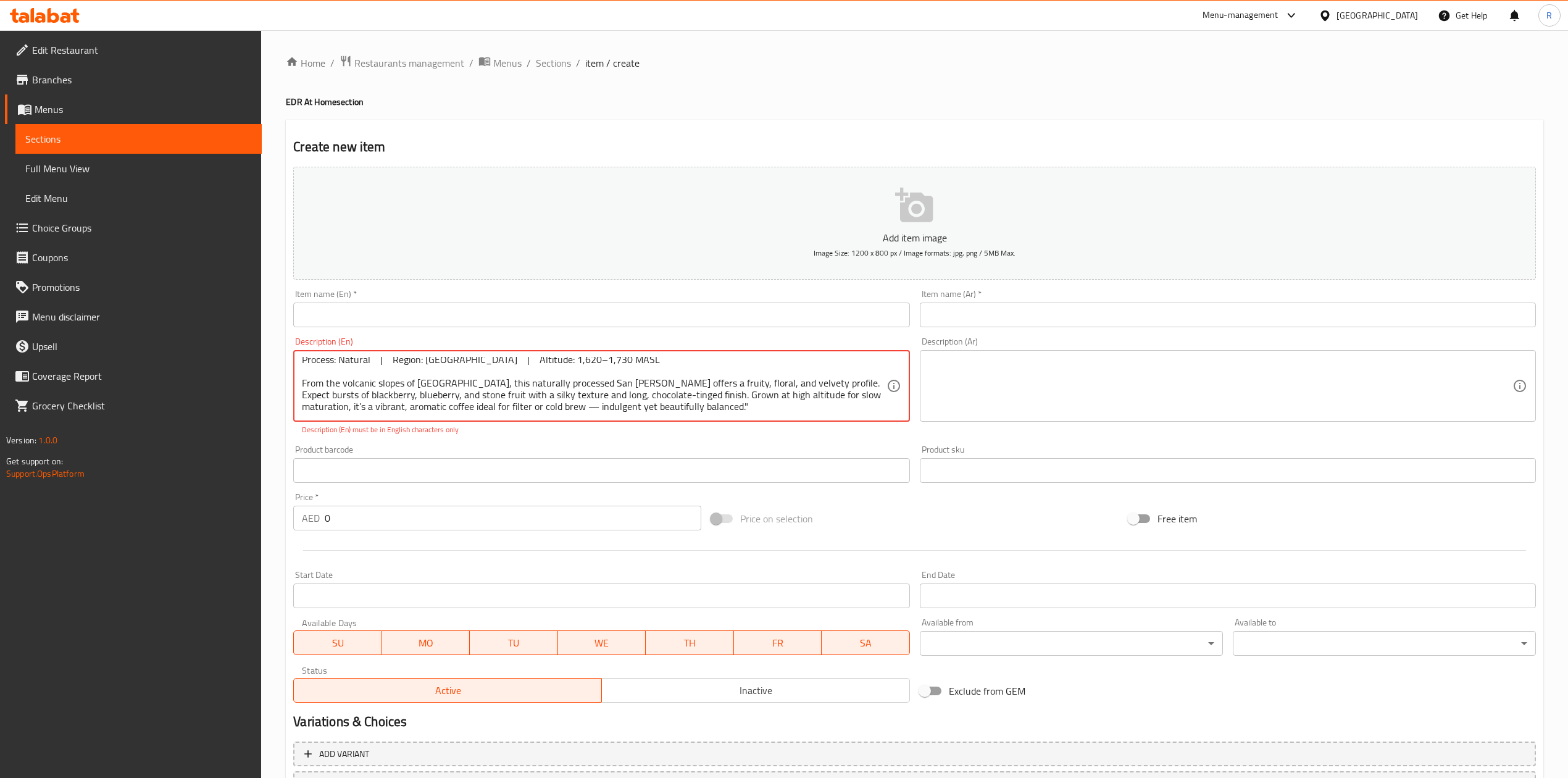
scroll to position [0, 0]
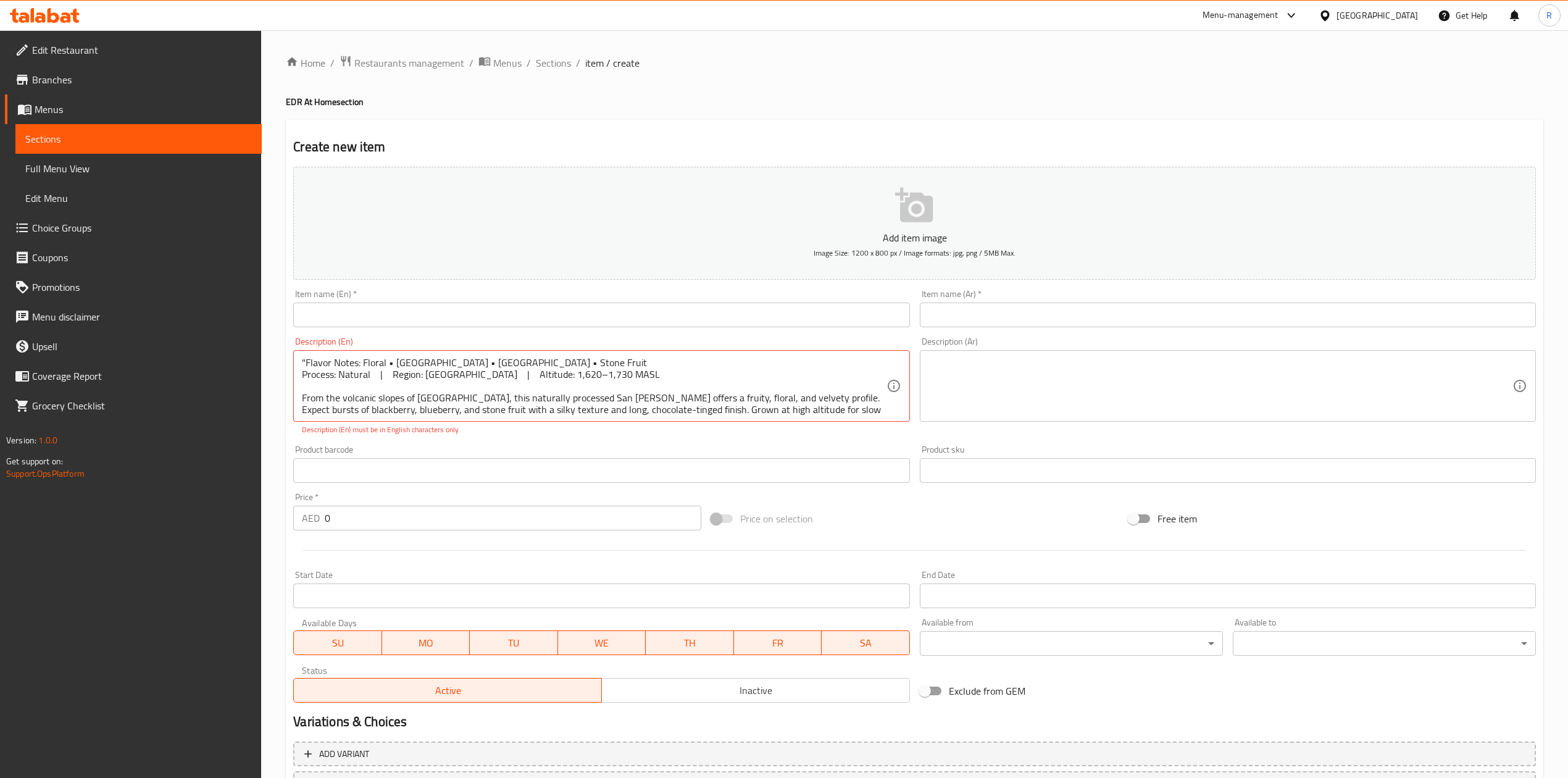
click at [391, 361] on textarea ""Flavor Notes: Floral • [GEOGRAPHIC_DATA] • [GEOGRAPHIC_DATA] • Stone Fruit Pro…" at bounding box center [594, 387] width 584 height 59
drag, startPoint x: 300, startPoint y: 396, endPoint x: 845, endPoint y: 410, distance: 545.2
click at [845, 410] on div ""Flavor Notes: Floral • [GEOGRAPHIC_DATA] • [GEOGRAPHIC_DATA] • Stone Fruit Pro…" at bounding box center [601, 386] width 616 height 72
click at [305, 398] on textarea ""Flavor Notes: Floral • [GEOGRAPHIC_DATA] • [GEOGRAPHIC_DATA] • Stone Fruit Pro…" at bounding box center [594, 387] width 584 height 59
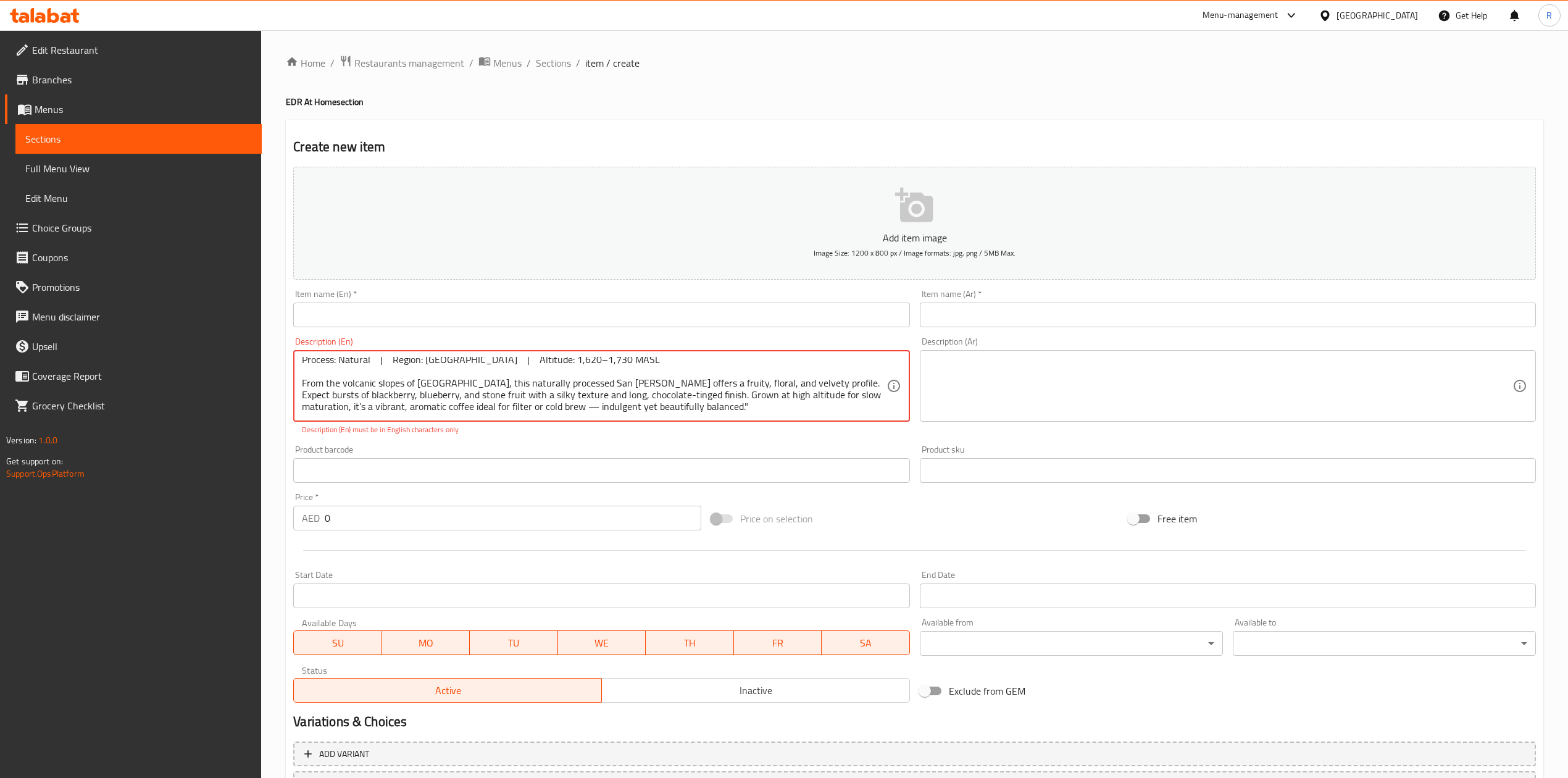
drag, startPoint x: 303, startPoint y: 398, endPoint x: 770, endPoint y: 470, distance: 472.5
click at [770, 470] on div "Add item image Image Size: 1200 x 800 px / Image formats: jpg, png / 5MB Max. I…" at bounding box center [914, 435] width 1252 height 546
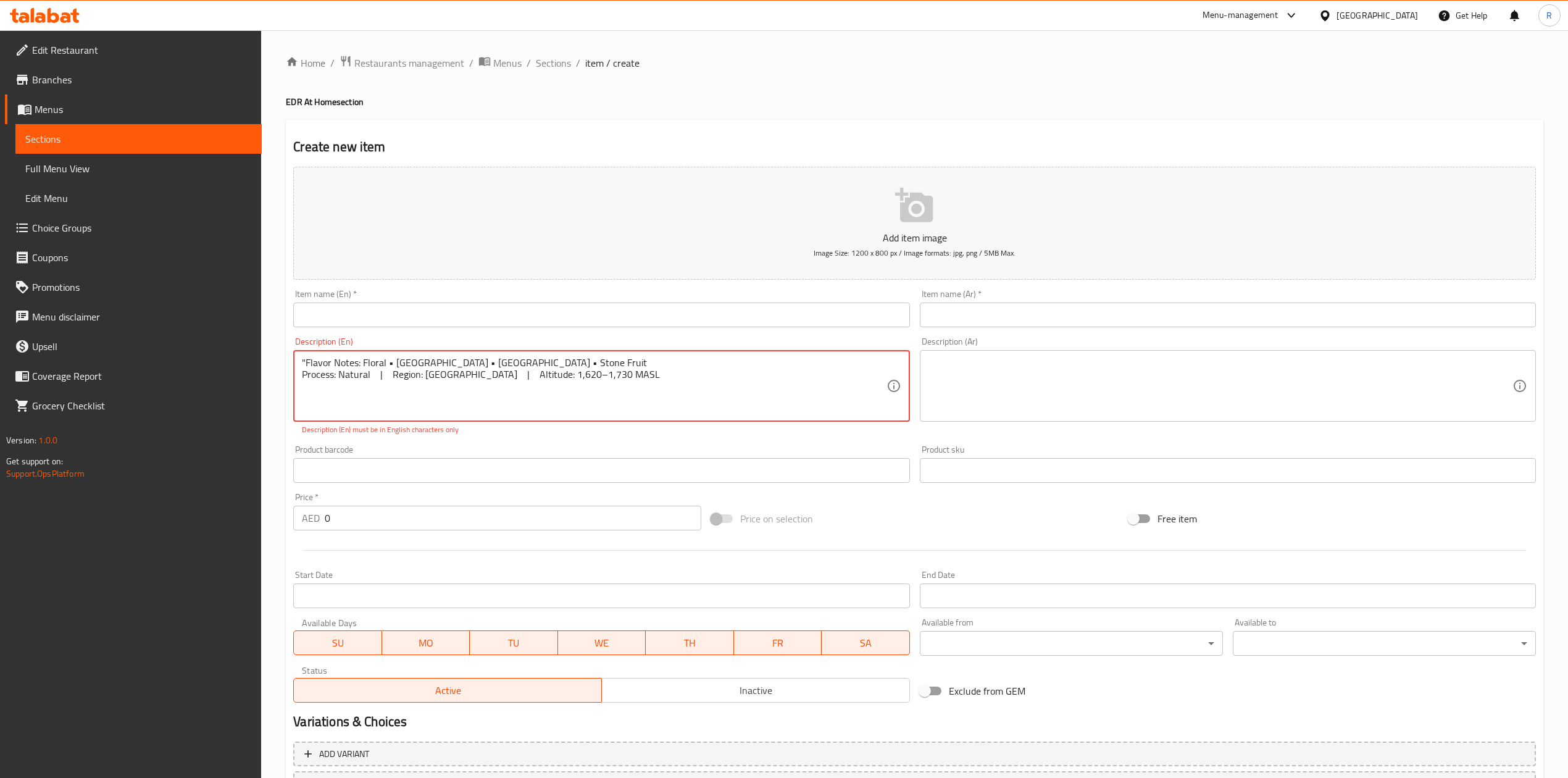
scroll to position [0, 0]
click at [441, 438] on div "Description (En) "Flavor Notes: Floral • [GEOGRAPHIC_DATA] • [GEOGRAPHIC_DATA] …" at bounding box center [601, 386] width 626 height 108
click at [415, 472] on input "text" at bounding box center [601, 470] width 616 height 25
click at [393, 363] on textarea ""Flavor Notes: Floral • [GEOGRAPHIC_DATA] • [GEOGRAPHIC_DATA] • Stone Fruit Pro…" at bounding box center [594, 387] width 584 height 59
click at [442, 366] on textarea ""Flavor Notes: Floral | Blackberry • [GEOGRAPHIC_DATA] • Stone Fruit Process: N…" at bounding box center [594, 387] width 584 height 59
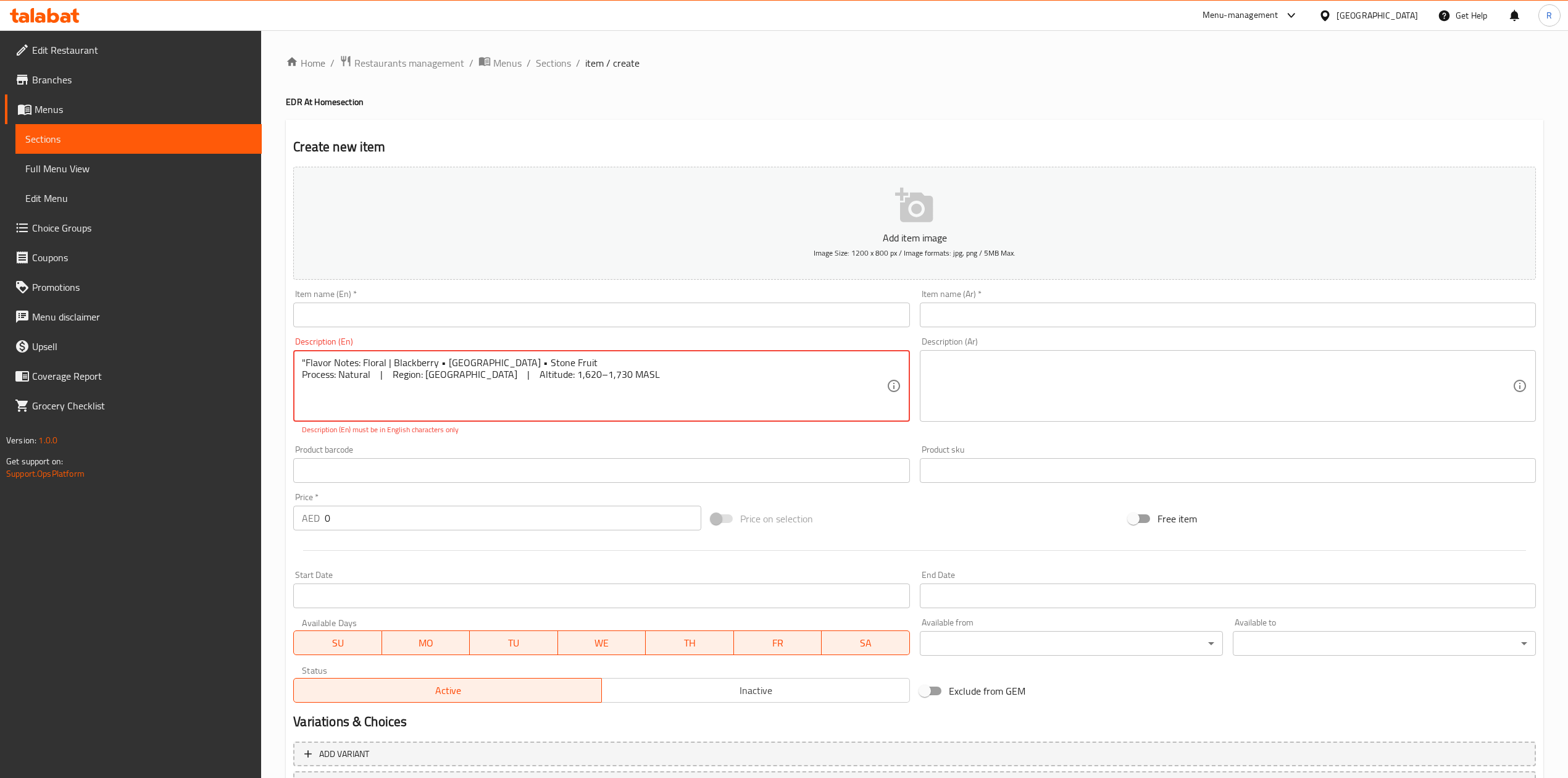
click at [442, 366] on textarea ""Flavor Notes: Floral | Blackberry • [GEOGRAPHIC_DATA] • Stone Fruit Process: N…" at bounding box center [594, 387] width 584 height 59
click at [442, 359] on textarea ""Flavor Notes: Floral | Blackberry • [GEOGRAPHIC_DATA] • Stone Fruit Process: N…" at bounding box center [594, 387] width 584 height 59
click at [490, 364] on textarea ""Flavor Notes: Floral | Blackberry } Blueberry • Stone Fruit Process: Natural |…" at bounding box center [594, 387] width 584 height 59
click at [443, 358] on textarea ""Flavor Notes: Floral | Blackberry } Blueberry • Stone Fruit Process: Natural |…" at bounding box center [594, 387] width 584 height 59
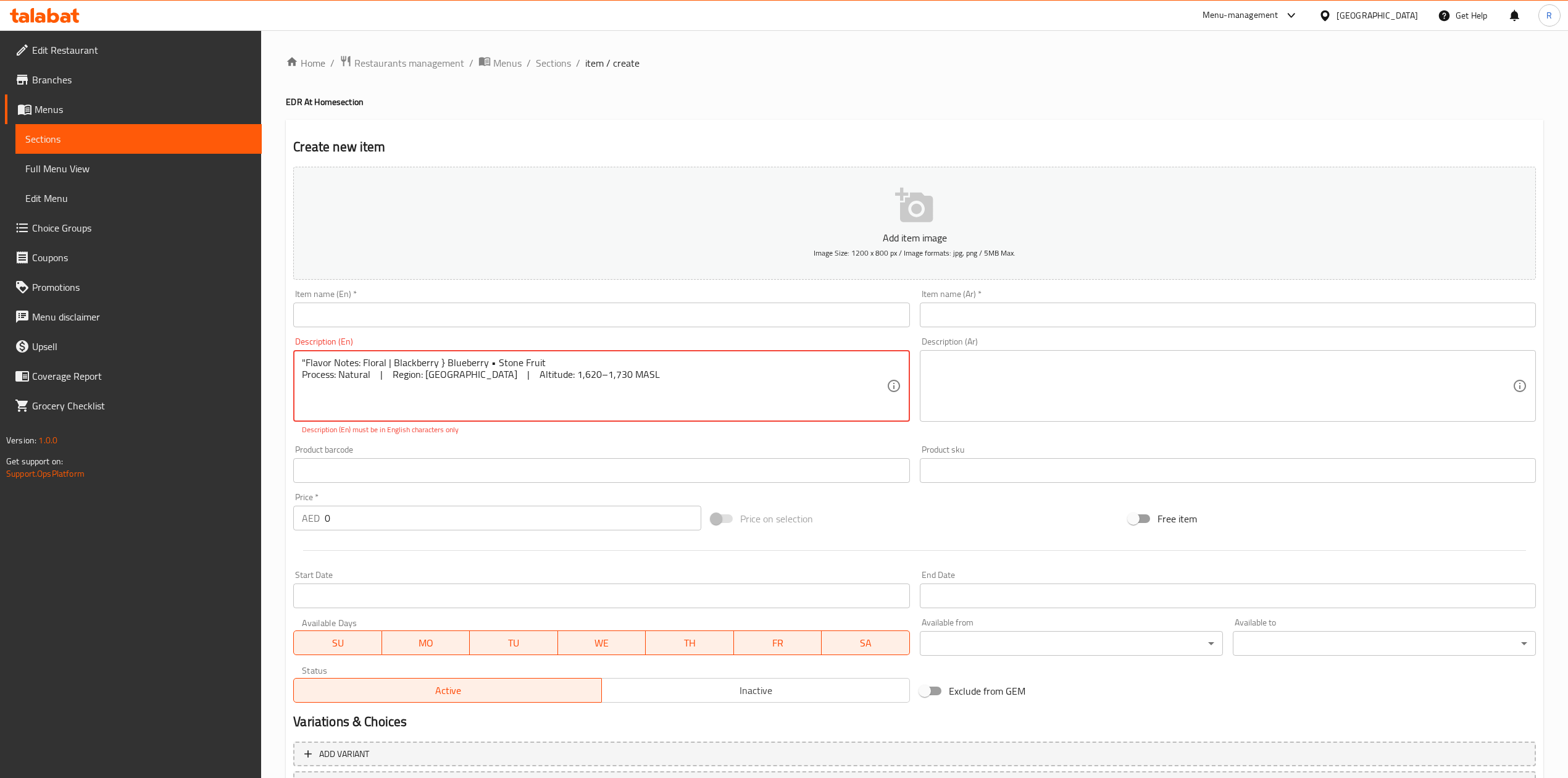
click at [438, 363] on textarea ""Flavor Notes: Floral | Blackberry } Blueberry • Stone Fruit Process: Natural |…" at bounding box center [594, 387] width 584 height 59
click at [440, 361] on textarea ""Flavor Notes: Floral | Blackberry } Blueberry • Stone Fruit Process: Natural |…" at bounding box center [594, 387] width 584 height 59
click at [444, 361] on textarea ""Flavor Notes: Floral | Blackberry } Blueberry • Stone Fruit Process: Natural |…" at bounding box center [594, 387] width 584 height 59
click at [490, 363] on textarea ""Flavor Notes: Floral | Blackberry | Blueberry • Stone Fruit Process: Natural |…" at bounding box center [594, 387] width 584 height 59
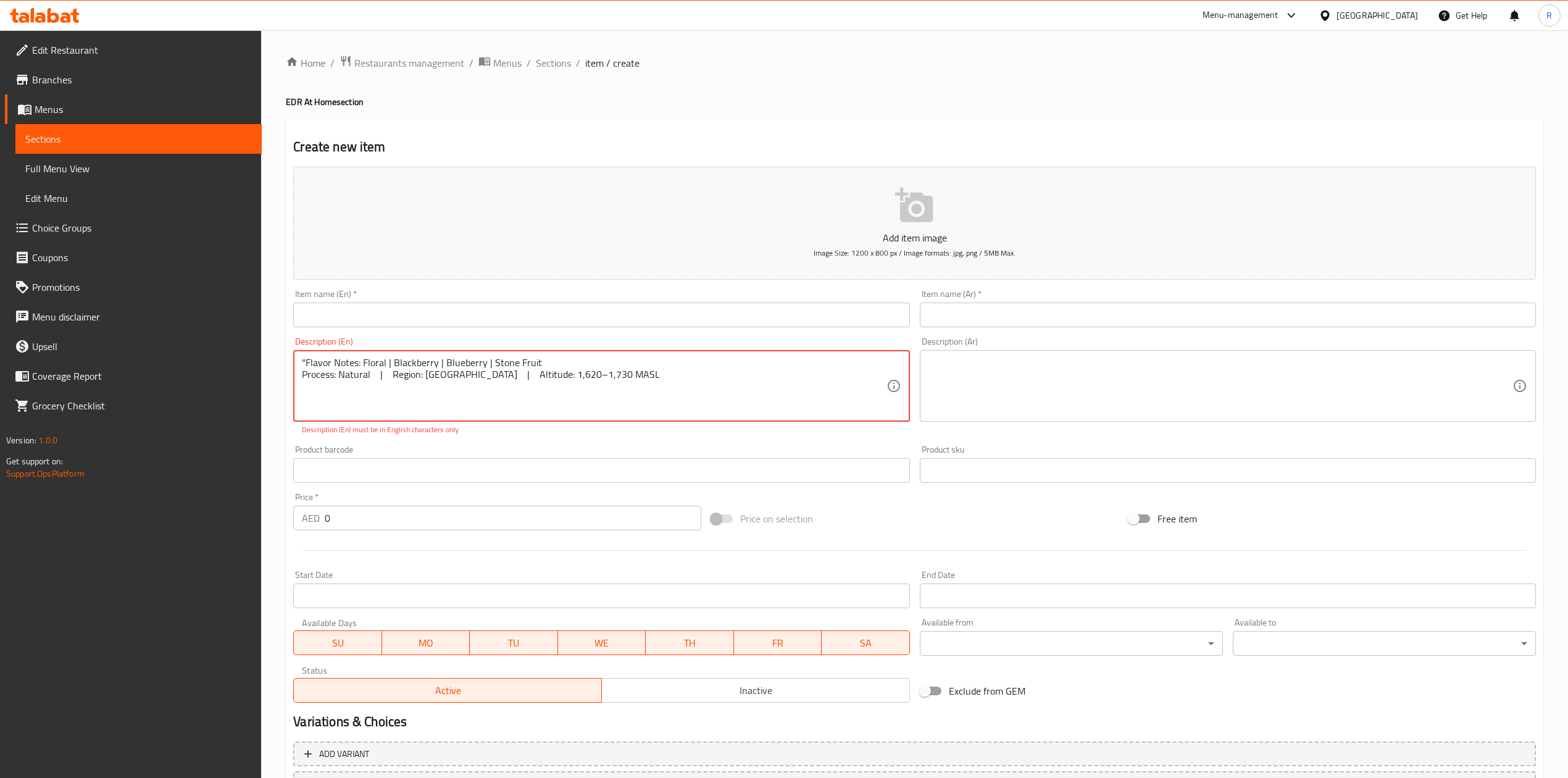
click at [500, 399] on textarea ""Flavor Notes: Floral | Blackberry | Blueberry | Stone Fruit Process: Natural |…" at bounding box center [594, 387] width 584 height 59
type textarea ""Flavor Notes: Floral | Blackberry | Blueberry | Stone Fruit Process: Natural |…"
click at [494, 440] on div "Description (En) "Flavor Notes: Floral | Blackberry | Blueberry | Stone Fruit P…" at bounding box center [601, 386] width 626 height 108
drag, startPoint x: 624, startPoint y: 378, endPoint x: 86, endPoint y: 329, distance: 540.2
click at [312, 395] on textarea at bounding box center [594, 387] width 584 height 59
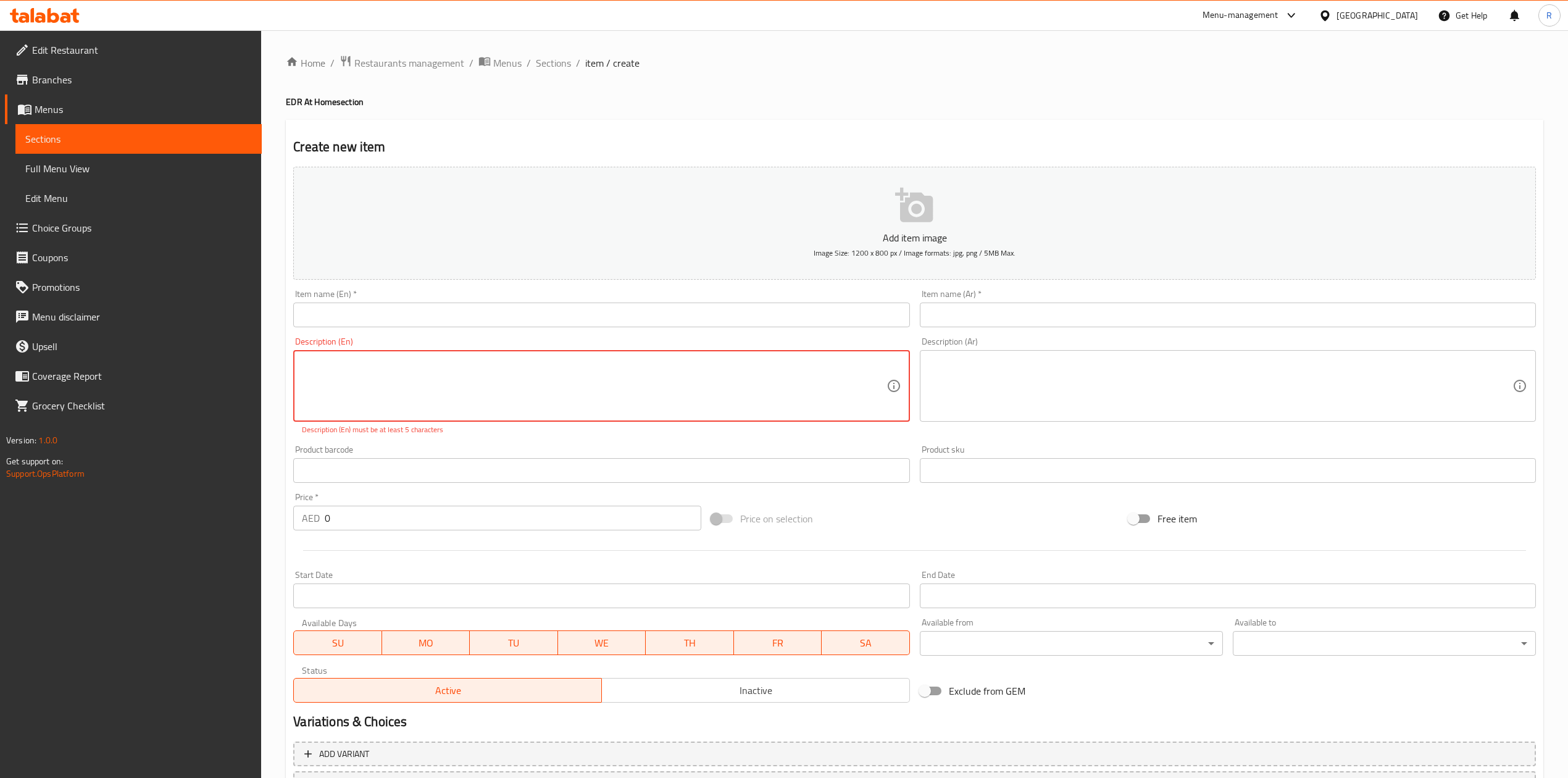
paste textarea ""Flavor Notes: Floral • [GEOGRAPHIC_DATA] • [GEOGRAPHIC_DATA] • Stone Fruit Pro…"
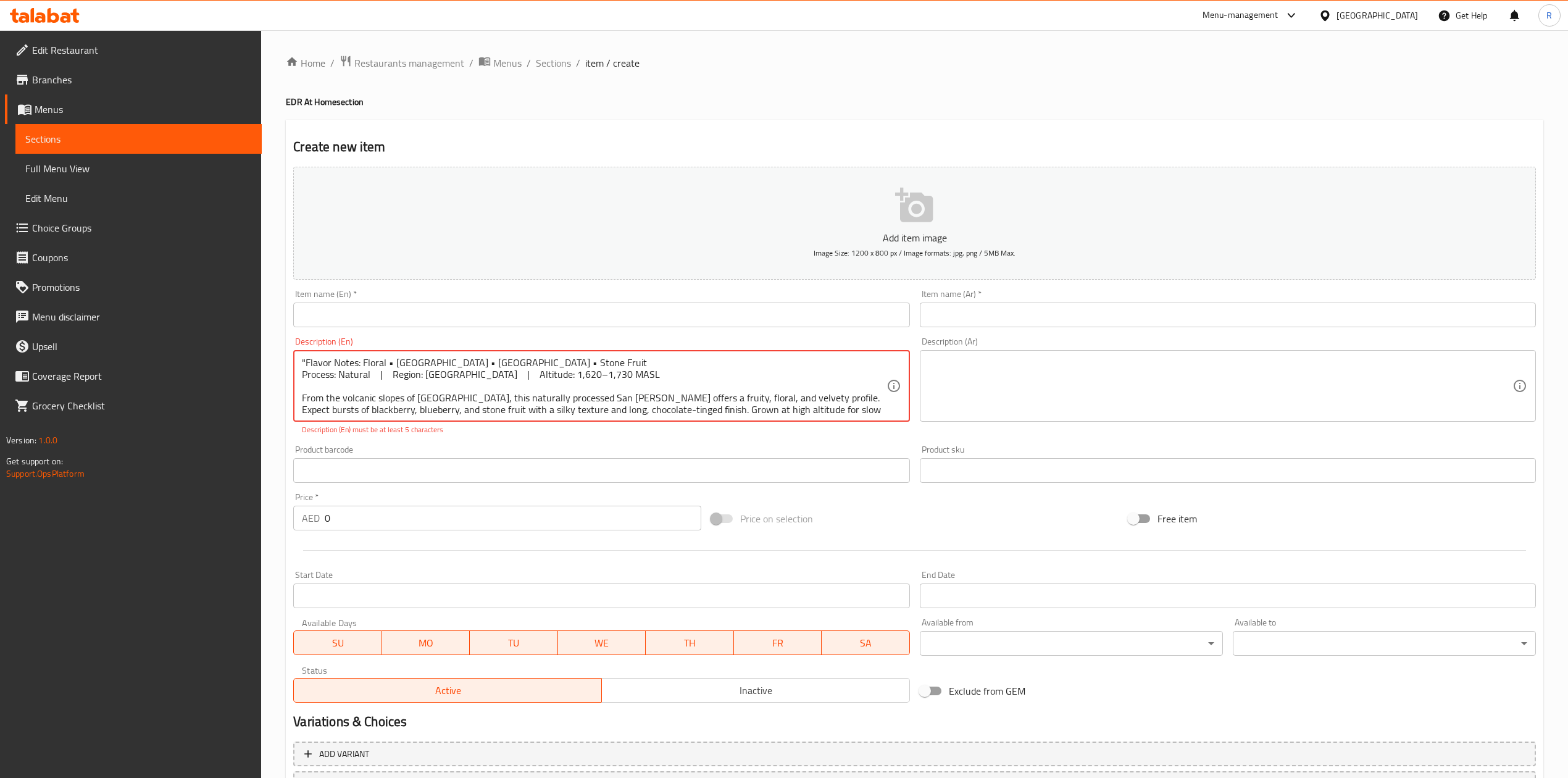
scroll to position [39, 0]
click at [303, 383] on textarea ""Flavor Notes: Floral • [GEOGRAPHIC_DATA] • [GEOGRAPHIC_DATA] • Stone Fruit Pro…" at bounding box center [594, 387] width 584 height 59
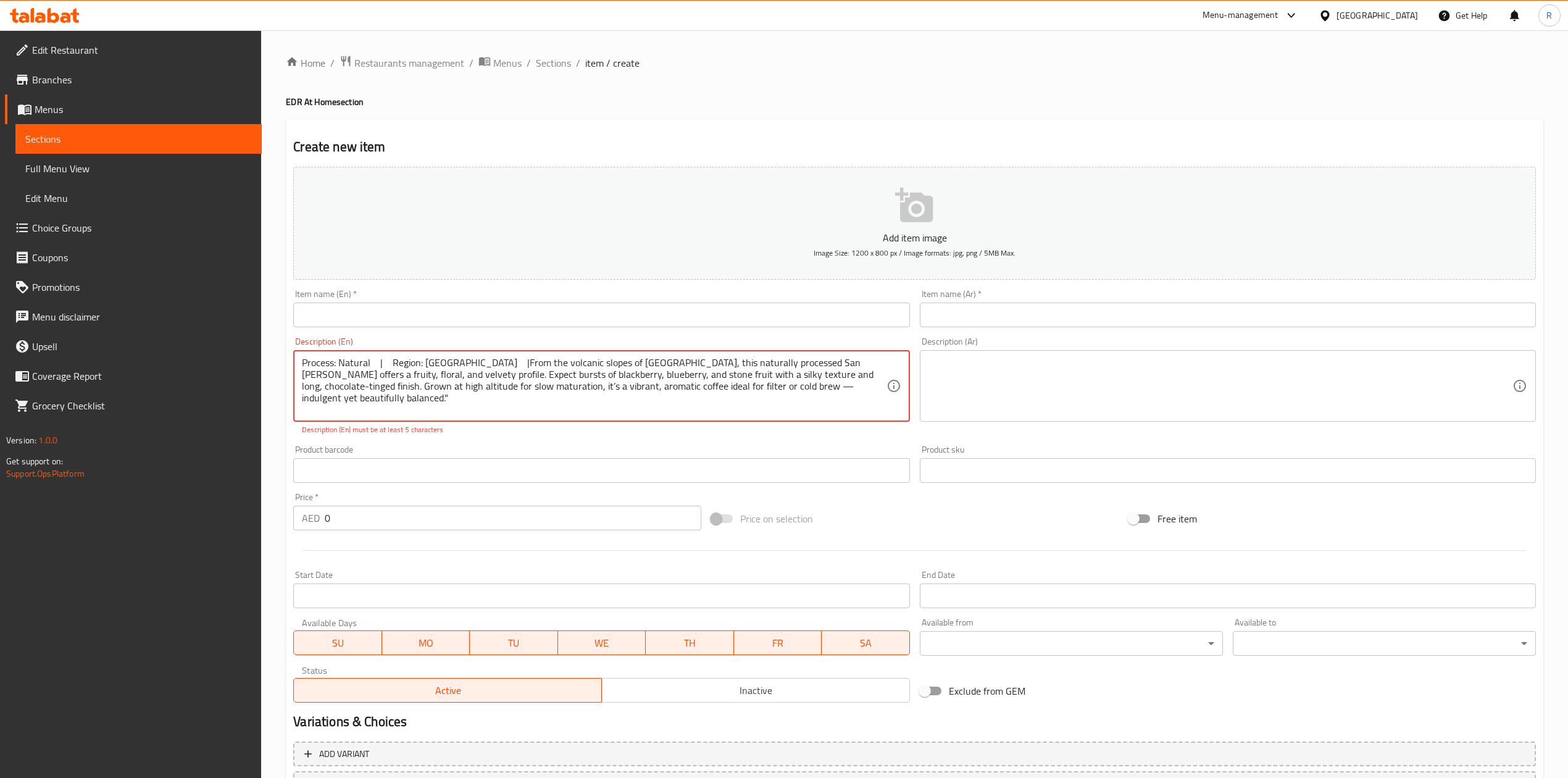
scroll to position [0, 0]
click at [303, 383] on textarea "Process: Natural | Region: [GEOGRAPHIC_DATA] |From the volcanic slopes of [GEOG…" at bounding box center [594, 387] width 584 height 59
click at [421, 431] on p "Description (En) must be at least 5 characters" at bounding box center [601, 430] width 599 height 11
click at [433, 477] on input "text" at bounding box center [601, 470] width 616 height 25
click at [895, 387] on icon at bounding box center [894, 386] width 15 height 15
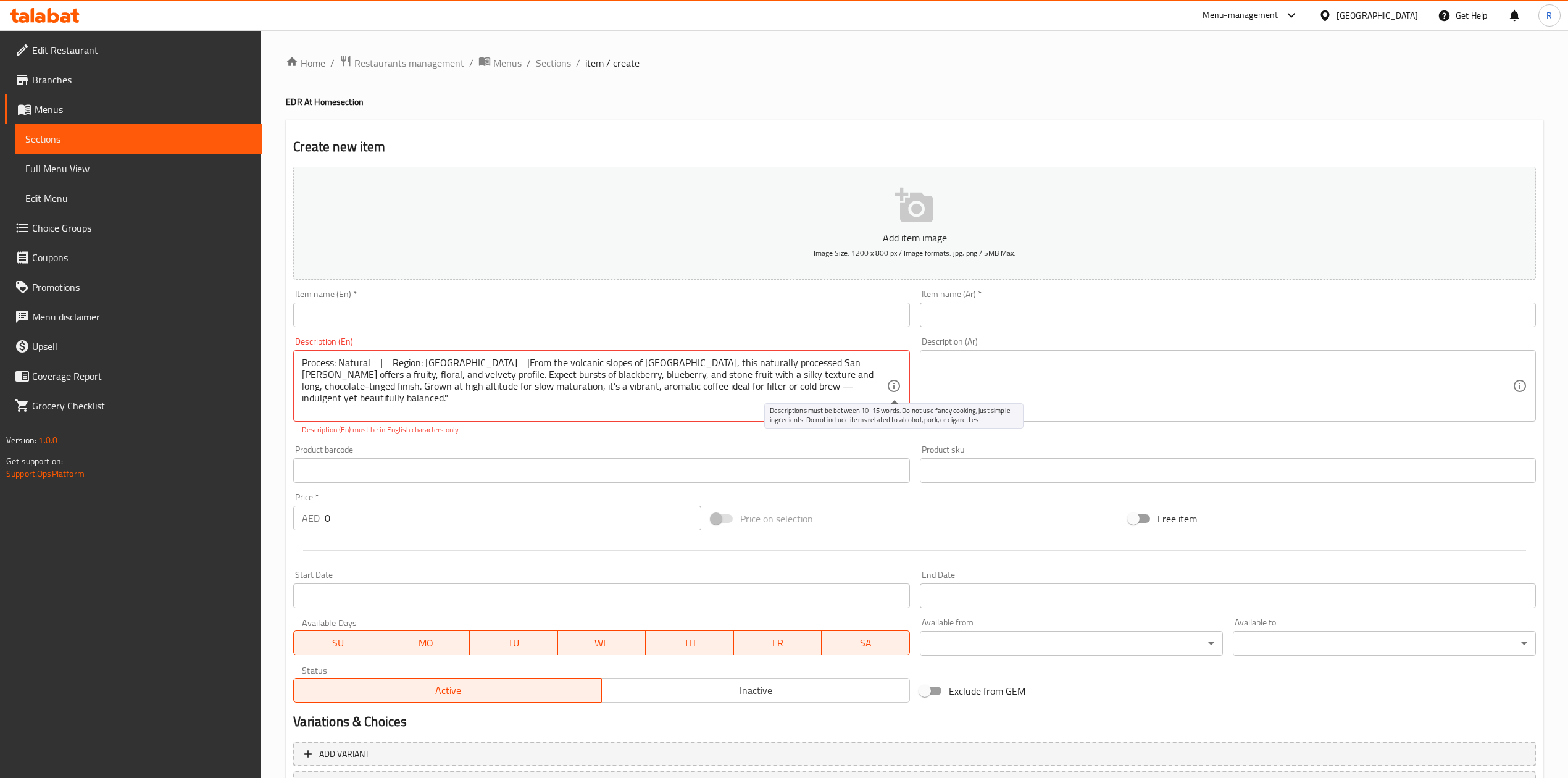
click at [895, 391] on icon at bounding box center [894, 386] width 15 height 15
click at [981, 397] on textarea at bounding box center [1220, 387] width 584 height 59
click at [476, 361] on textarea "Process: Natural | Region: [GEOGRAPHIC_DATA] |From the volcanic slopes of Usulu…" at bounding box center [594, 387] width 584 height 59
click at [445, 354] on div "From the volcanic slopes of Usulután, this naturally processed San [PERSON_NAME…" at bounding box center [601, 386] width 616 height 72
click at [447, 359] on textarea "From the volcanic slopes of Usulután, this naturally processed San [PERSON_NAME…" at bounding box center [594, 387] width 584 height 59
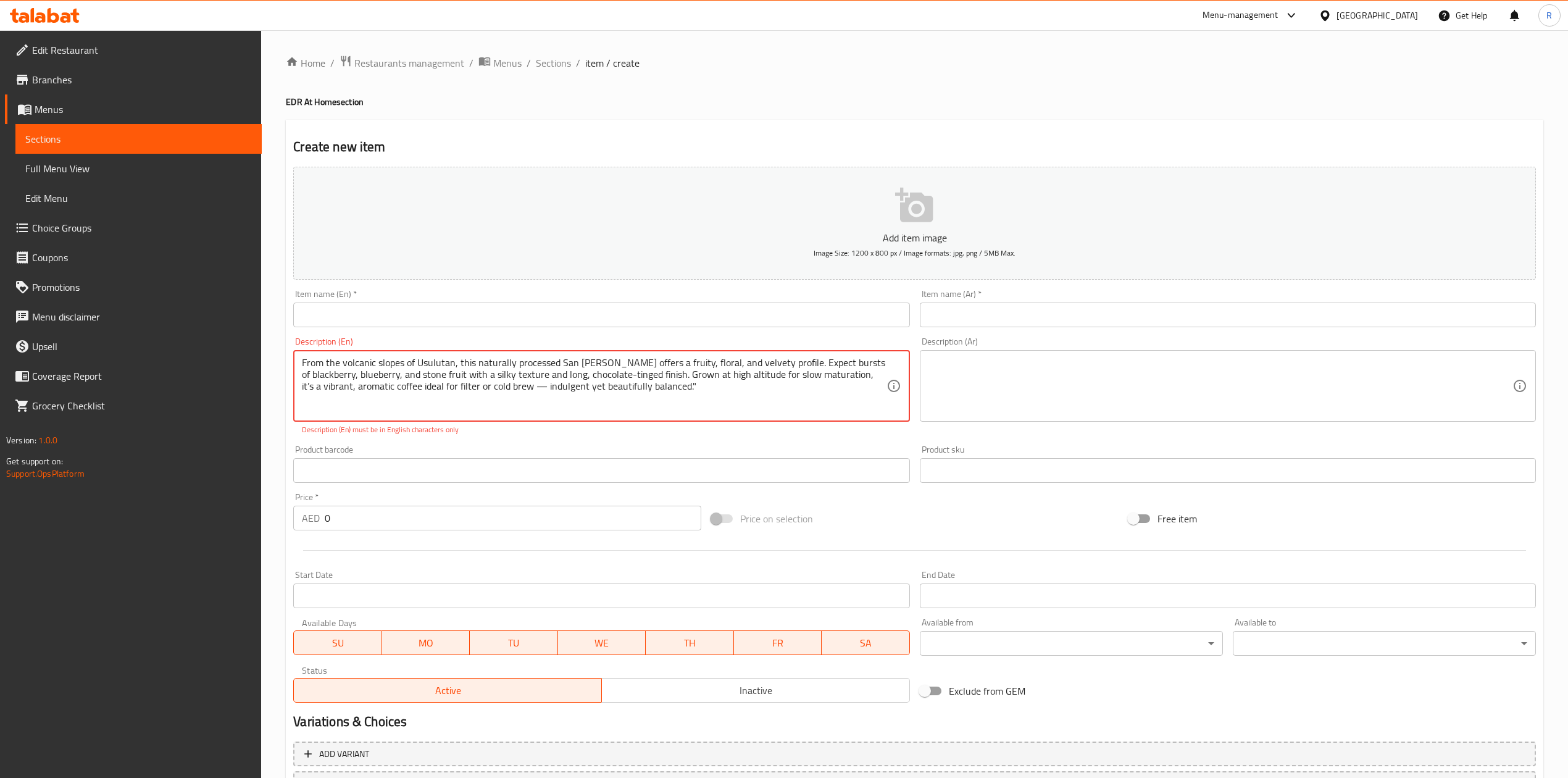
click at [544, 428] on p "Description (En) must be in English characters only" at bounding box center [601, 430] width 599 height 11
type textarea "From the volcanic slopes of Usulutan, this naturally processed San [PERSON_NAME…"
click at [717, 418] on div "From the volcanic slopes of Usulutan, this naturally processed San [PERSON_NAME…" at bounding box center [601, 386] width 616 height 72
drag, startPoint x: 714, startPoint y: 383, endPoint x: 314, endPoint y: 307, distance: 407.2
click at [314, 307] on div "Add item image Image Size: 1200 x 800 px / Image formats: jpg, png / 5MB Max. I…" at bounding box center [914, 435] width 1252 height 546
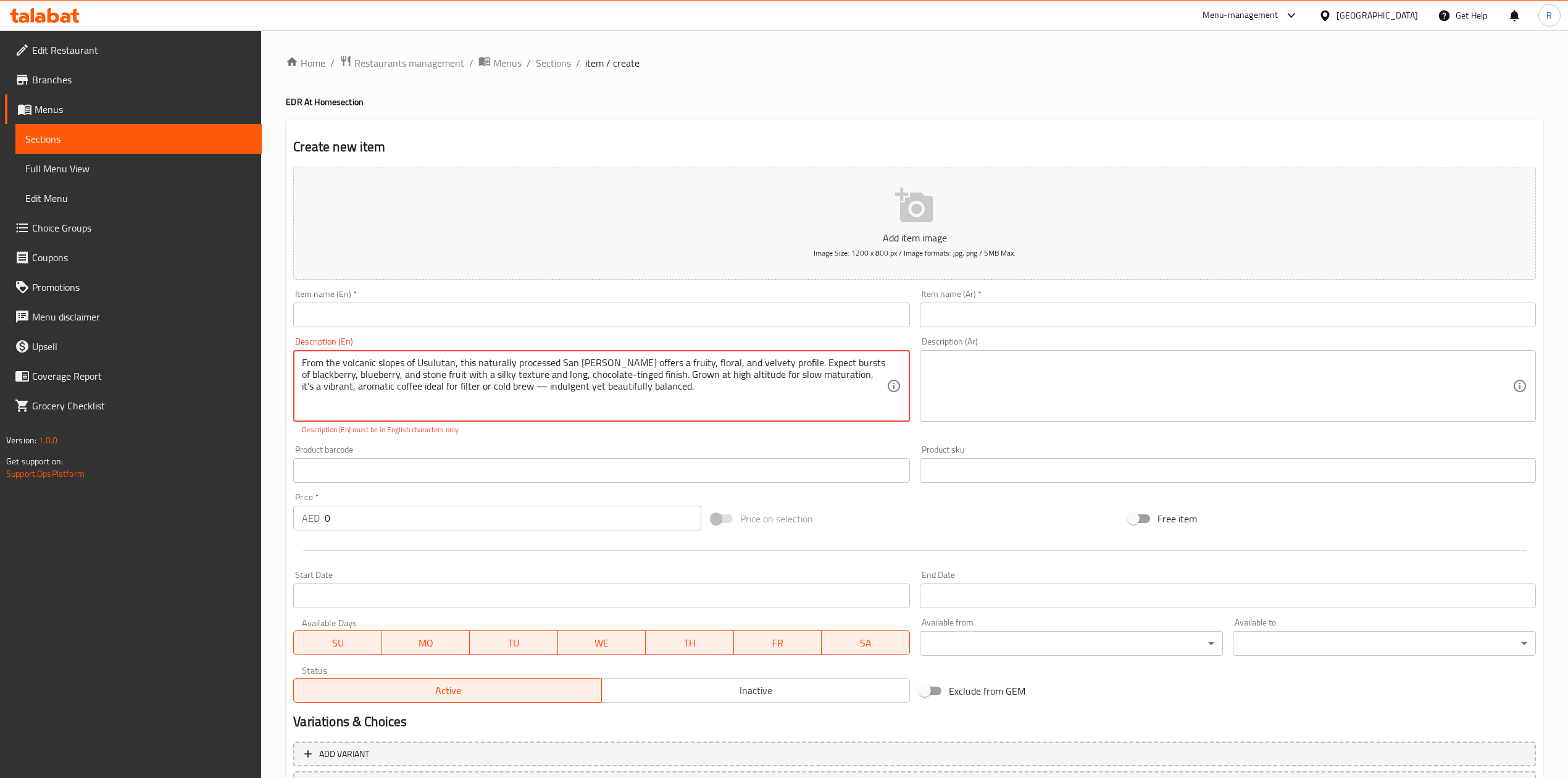
drag, startPoint x: 686, startPoint y: 404, endPoint x: 231, endPoint y: 312, distance: 464.2
click at [231, 312] on div "Edit Restaurant Branches Menus Sections Full Menu View Edit Menu Choice Groups …" at bounding box center [784, 459] width 1568 height 856
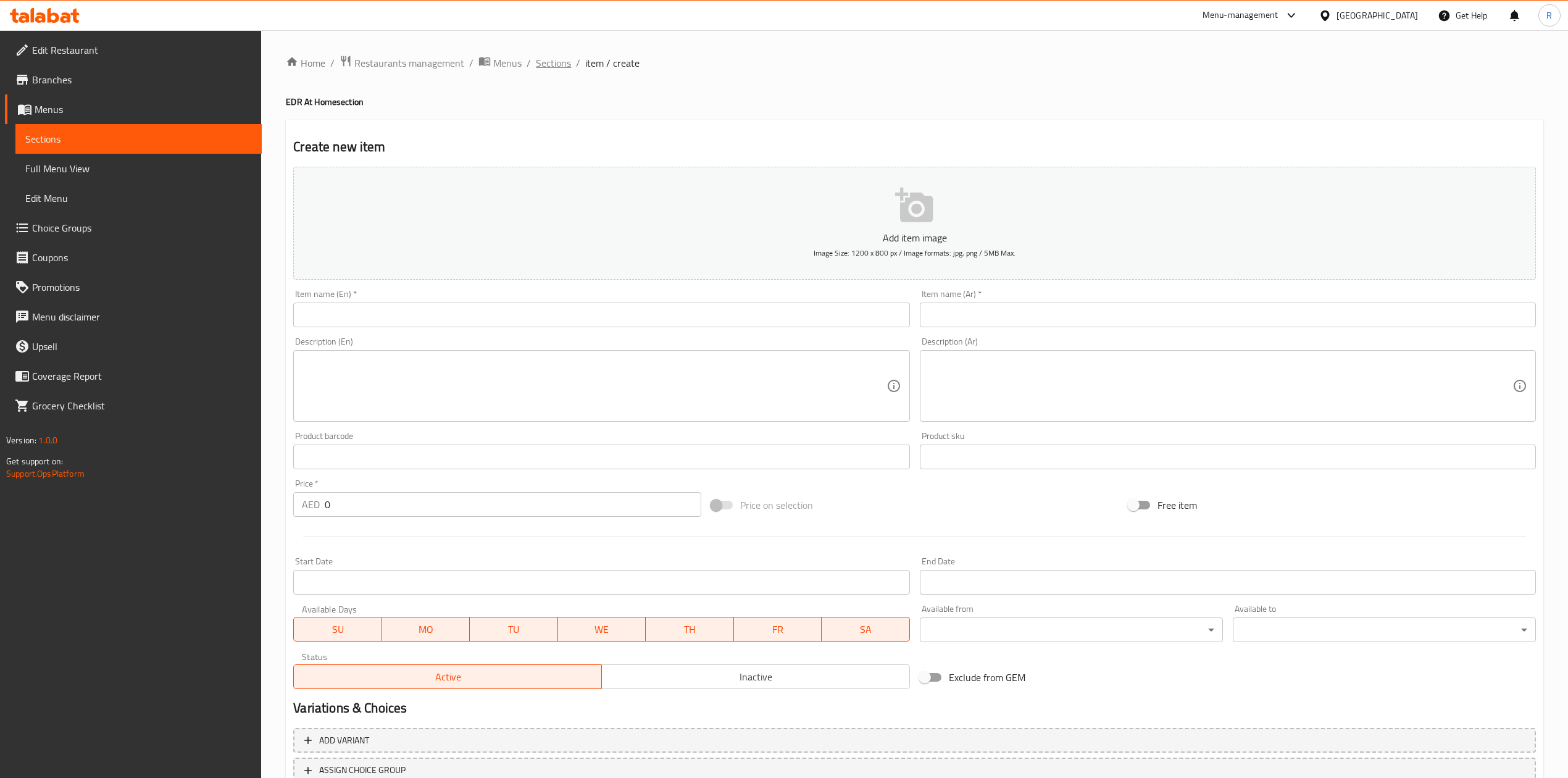
click at [548, 64] on span "Sections" at bounding box center [553, 63] width 35 height 15
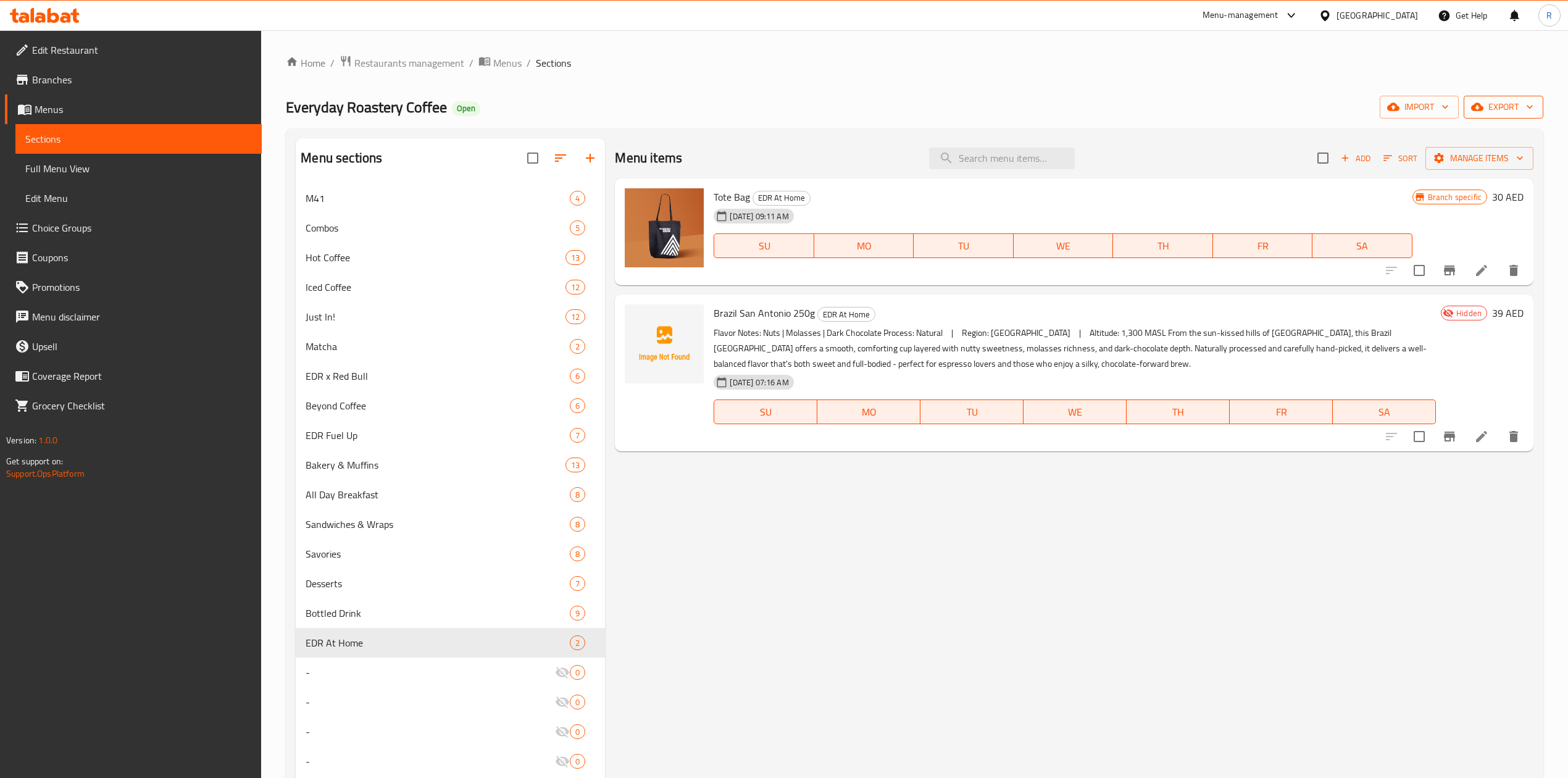
click at [1516, 102] on span "export" at bounding box center [1503, 107] width 60 height 16
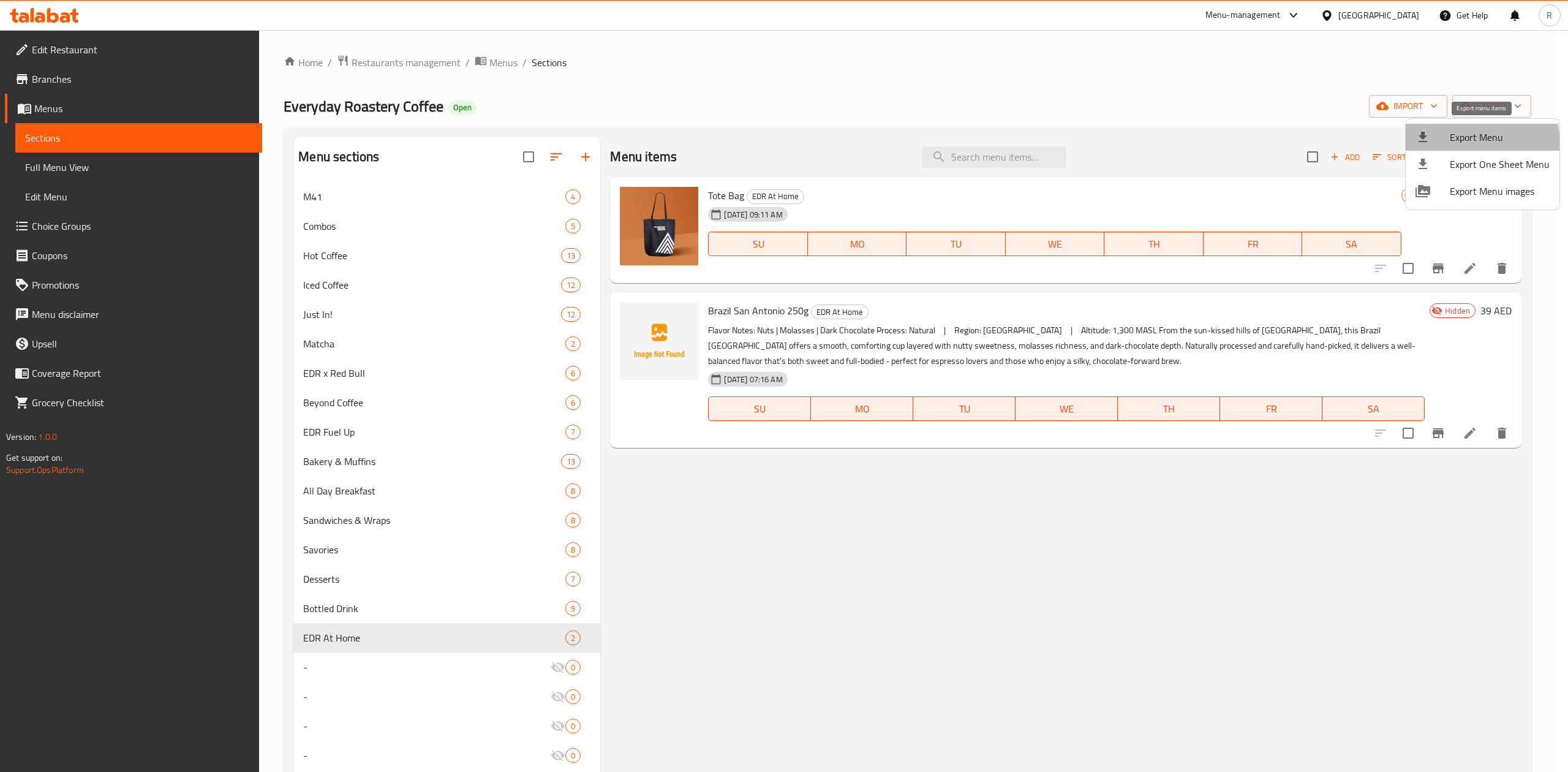
click at [1478, 143] on span "Export Menu" at bounding box center [1500, 137] width 100 height 15
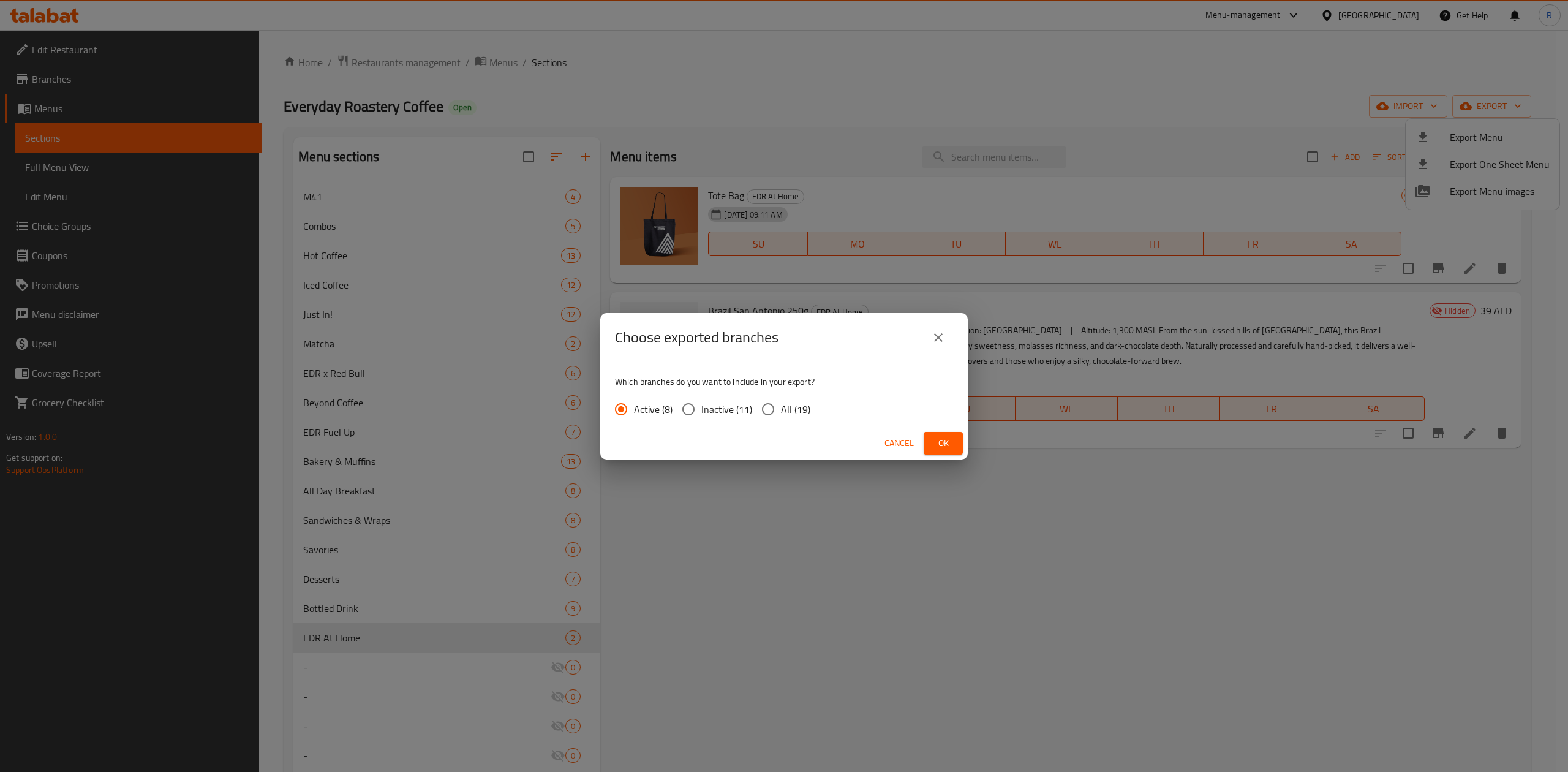
click at [939, 441] on span "Ok" at bounding box center [942, 443] width 19 height 16
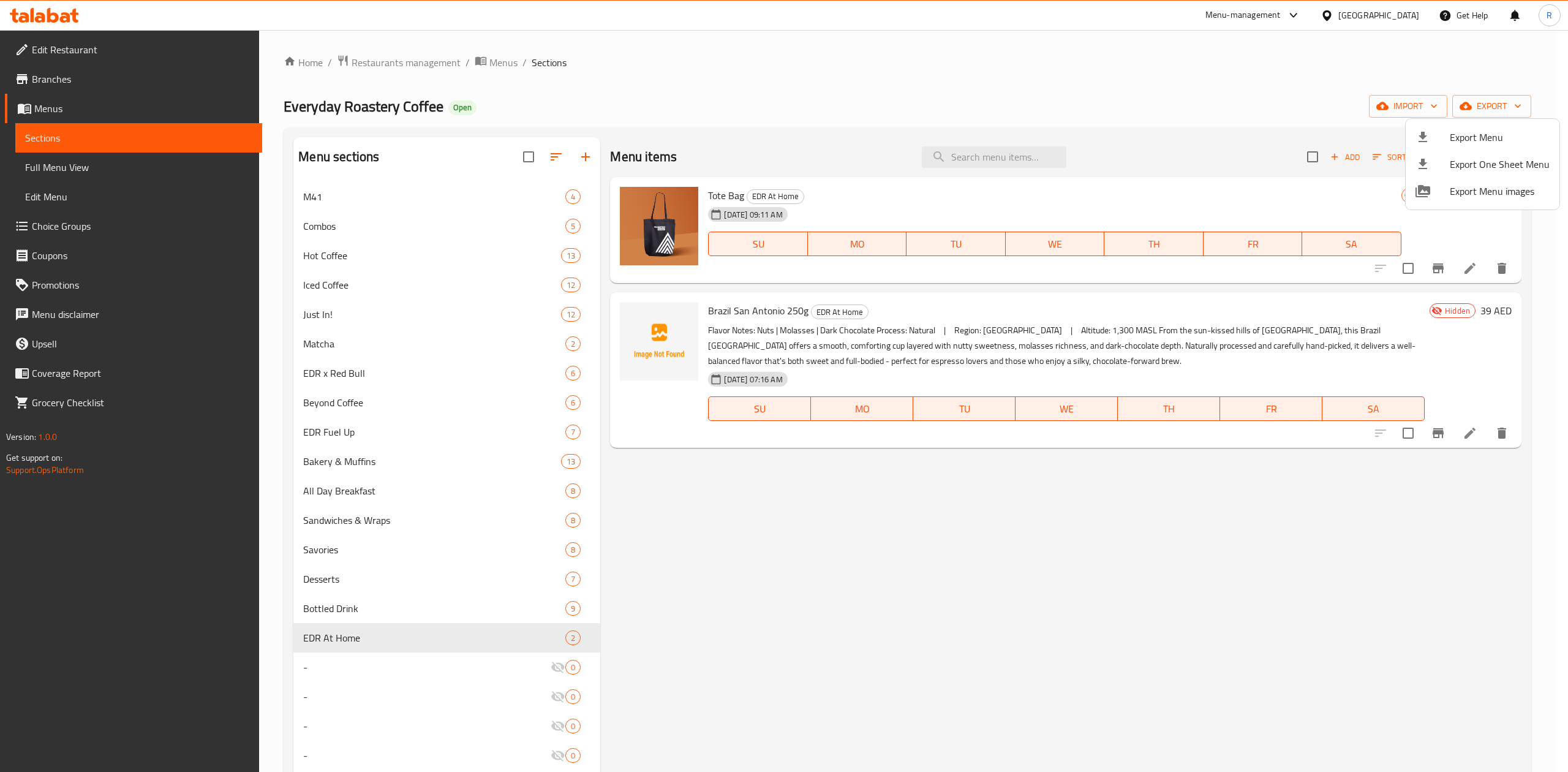
click at [1414, 437] on div at bounding box center [784, 386] width 1568 height 772
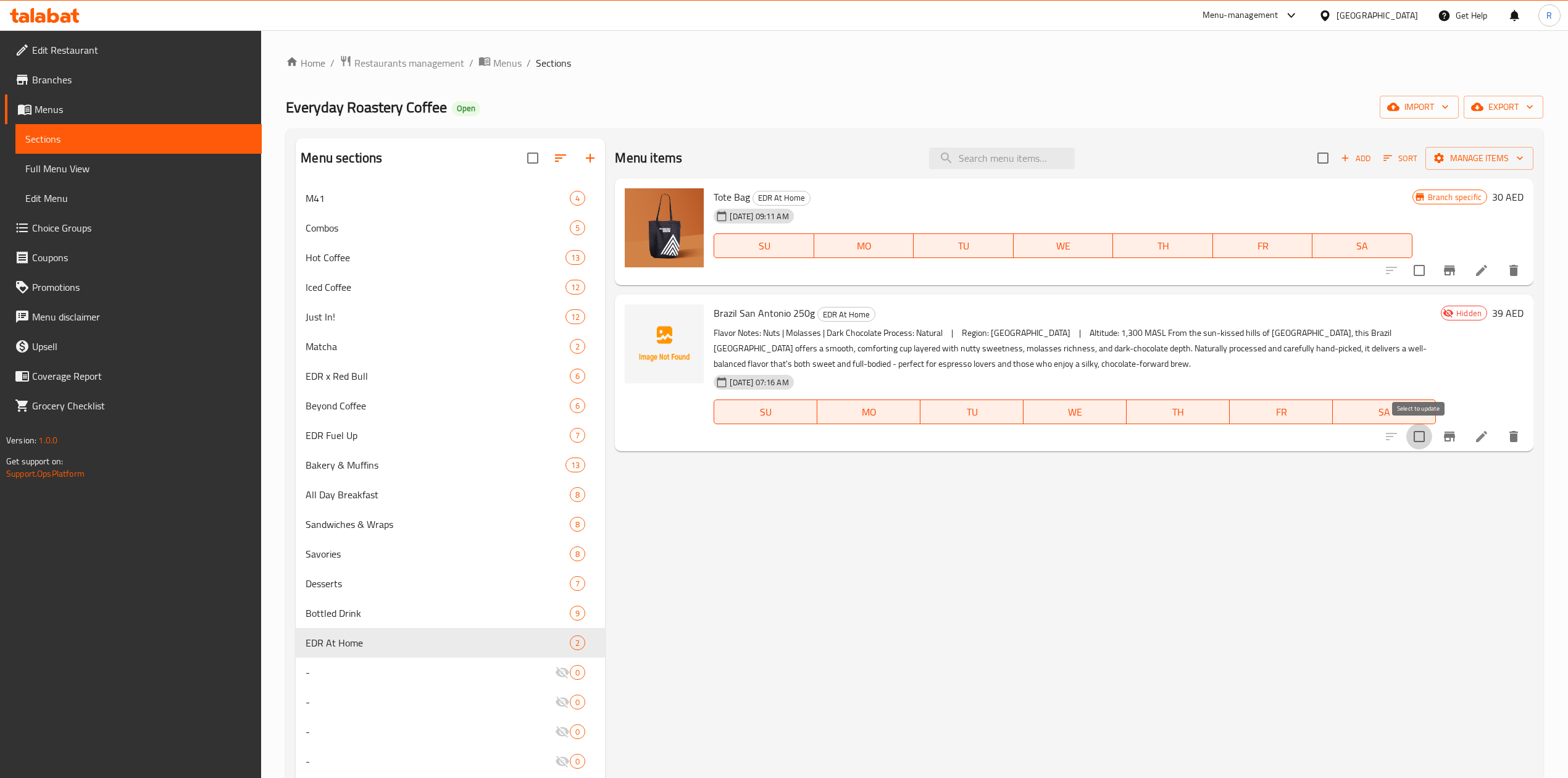
click at [1423, 438] on input "checkbox" at bounding box center [1419, 436] width 26 height 26
click at [1419, 433] on input "checkbox" at bounding box center [1419, 436] width 26 height 26
click at [1427, 437] on input "checkbox" at bounding box center [1419, 436] width 26 height 26
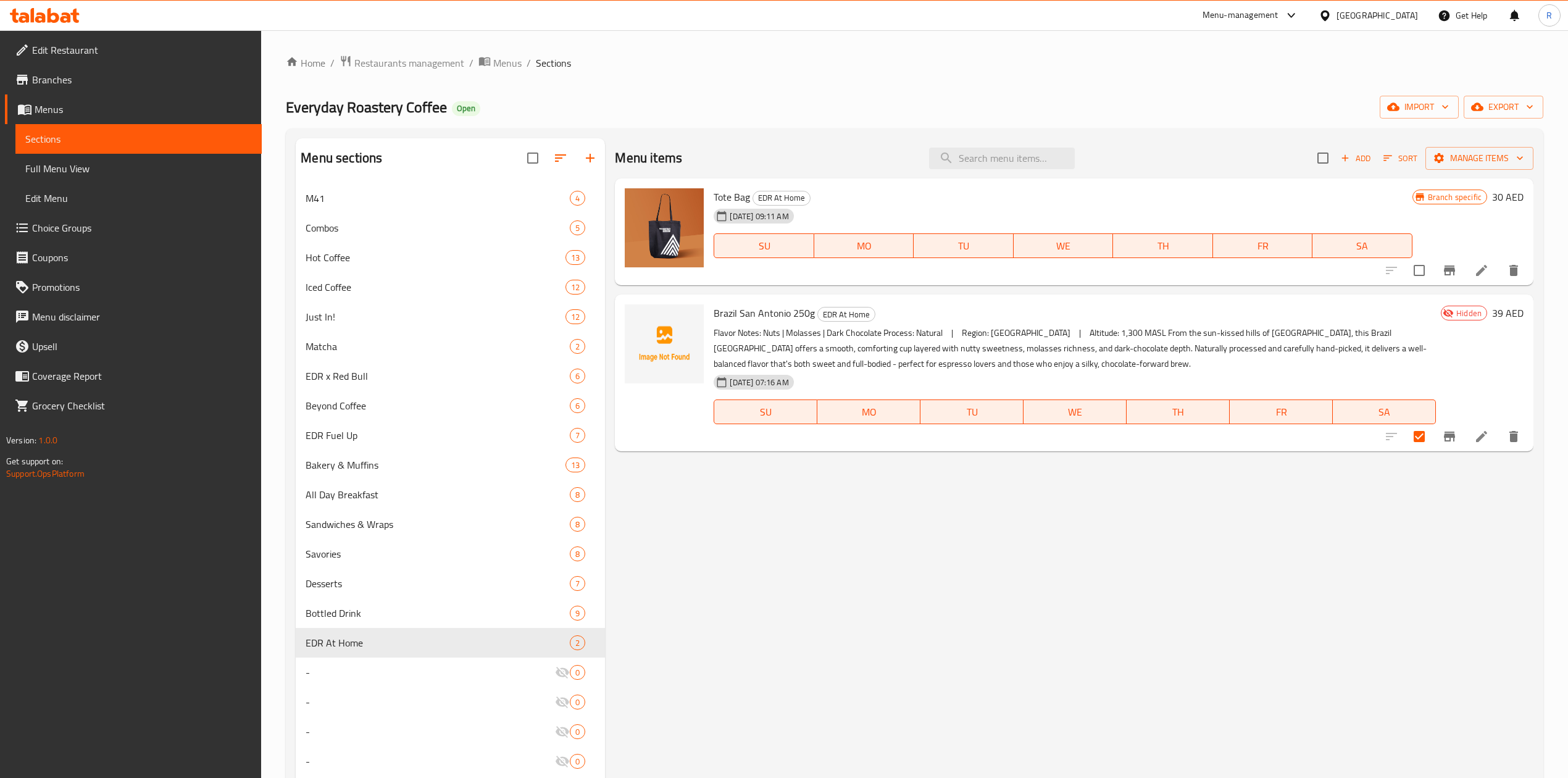
click at [1426, 470] on div "Menu items Add Sort Manage items Tote Bag EDR At Home [DATE] 09:11 AM SU MO TU …" at bounding box center [1068, 771] width 928 height 1266
click at [1421, 431] on input "checkbox" at bounding box center [1419, 436] width 26 height 26
checkbox input "false"
click at [1457, 438] on button "Branch-specific-item" at bounding box center [1449, 436] width 29 height 29
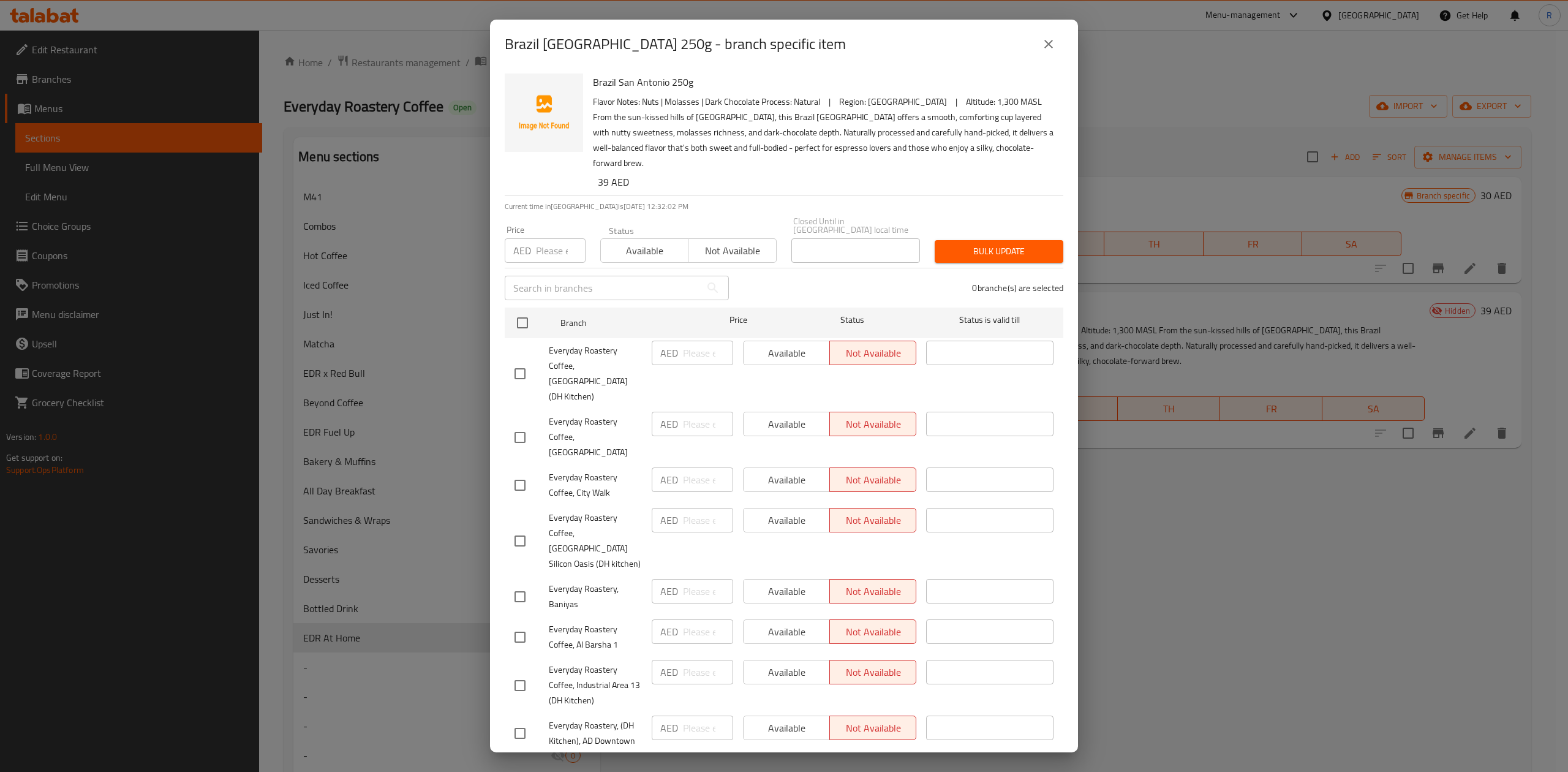
click at [1048, 40] on icon "close" at bounding box center [1048, 44] width 15 height 15
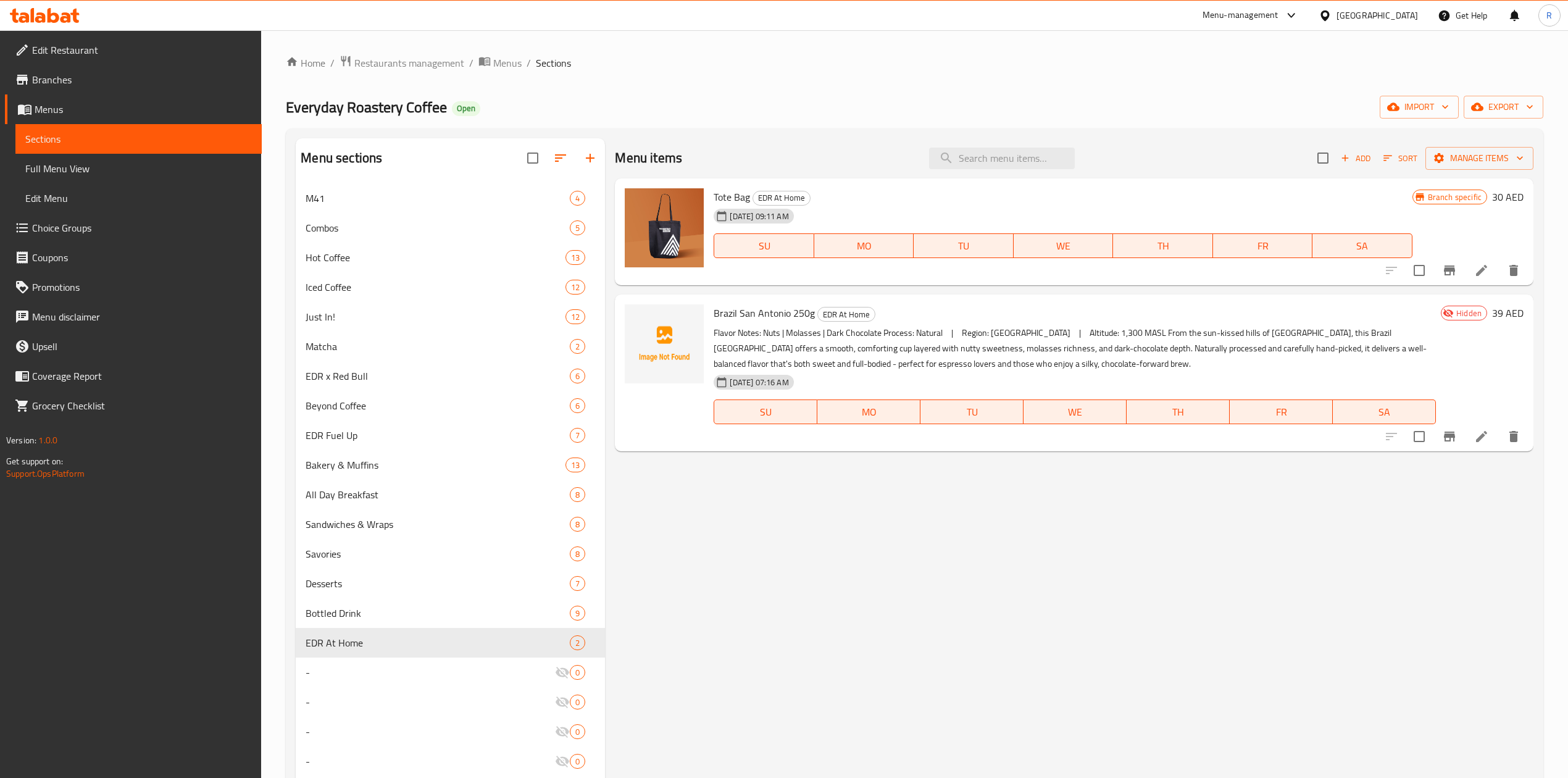
click at [1355, 164] on span "Add" at bounding box center [1355, 157] width 33 height 14
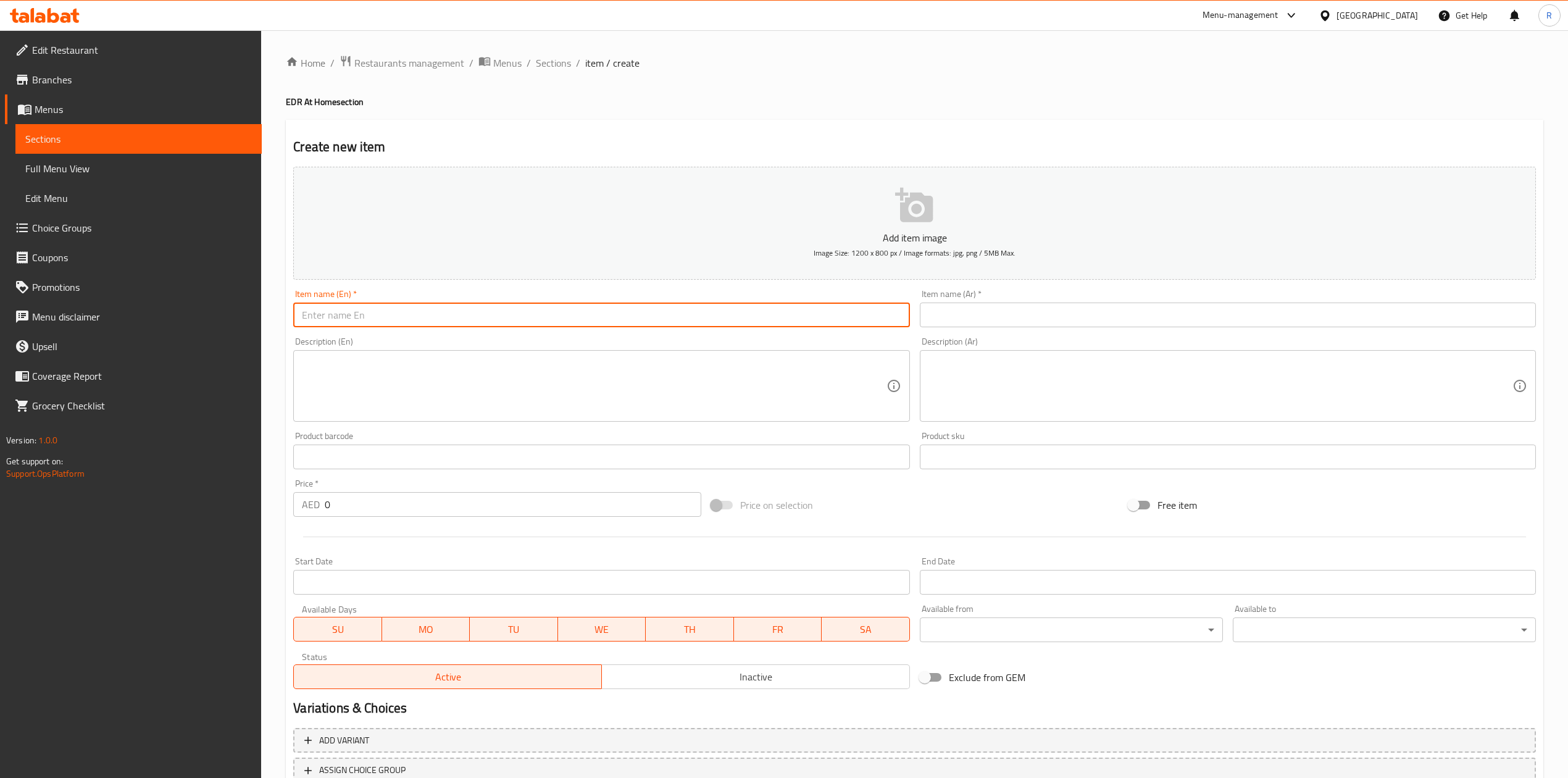
click at [479, 309] on input "text" at bounding box center [601, 315] width 616 height 25
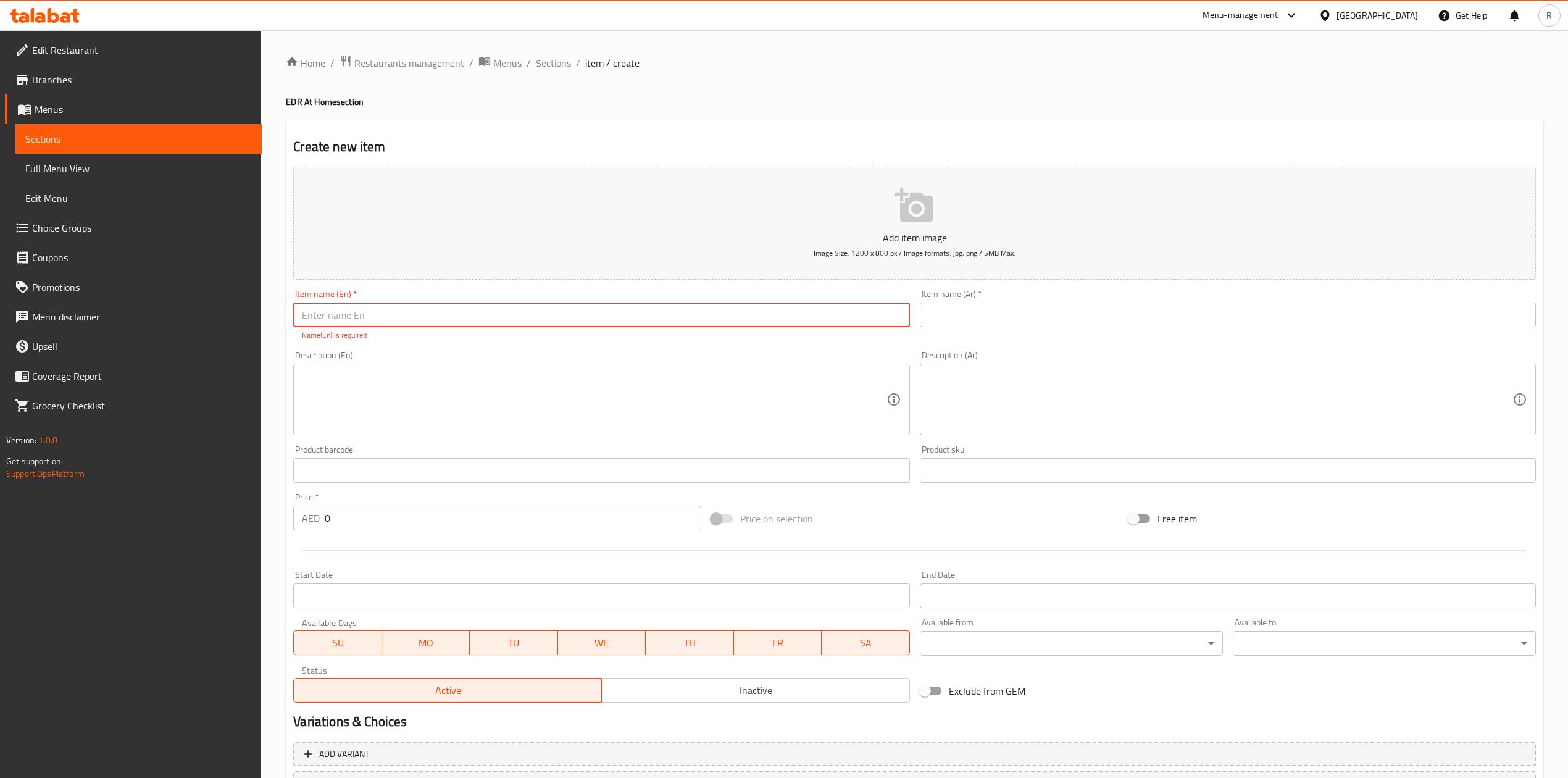
click at [342, 317] on input "text" at bounding box center [601, 315] width 616 height 25
paste input "El Salvador 250g"
type input "El Salvador 250g"
click at [351, 388] on textarea at bounding box center [594, 400] width 584 height 59
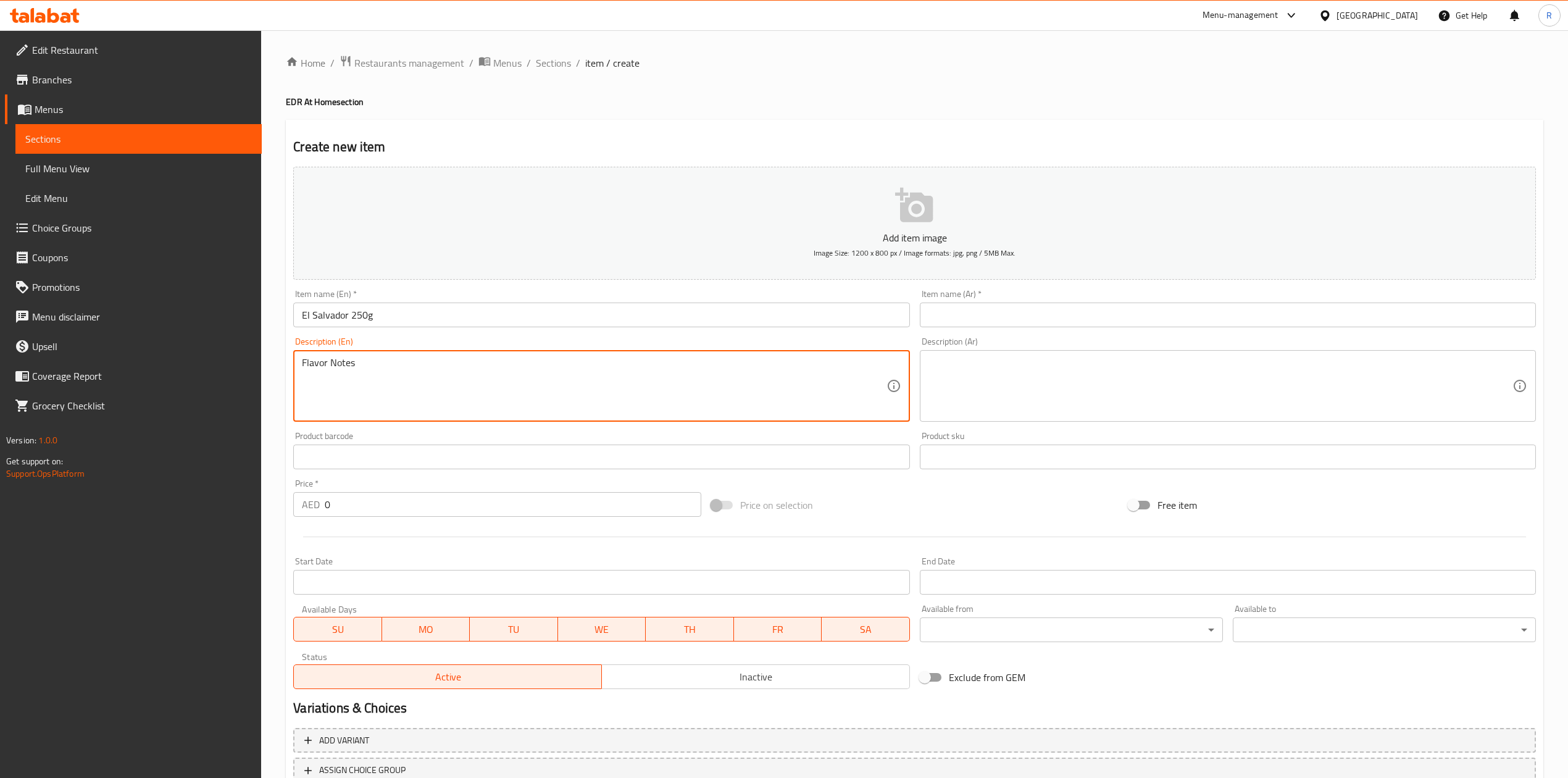
click at [351, 388] on textarea "Flavor Notes" at bounding box center [594, 387] width 584 height 59
click at [387, 372] on textarea "Flavor Note: Floras" at bounding box center [594, 387] width 584 height 59
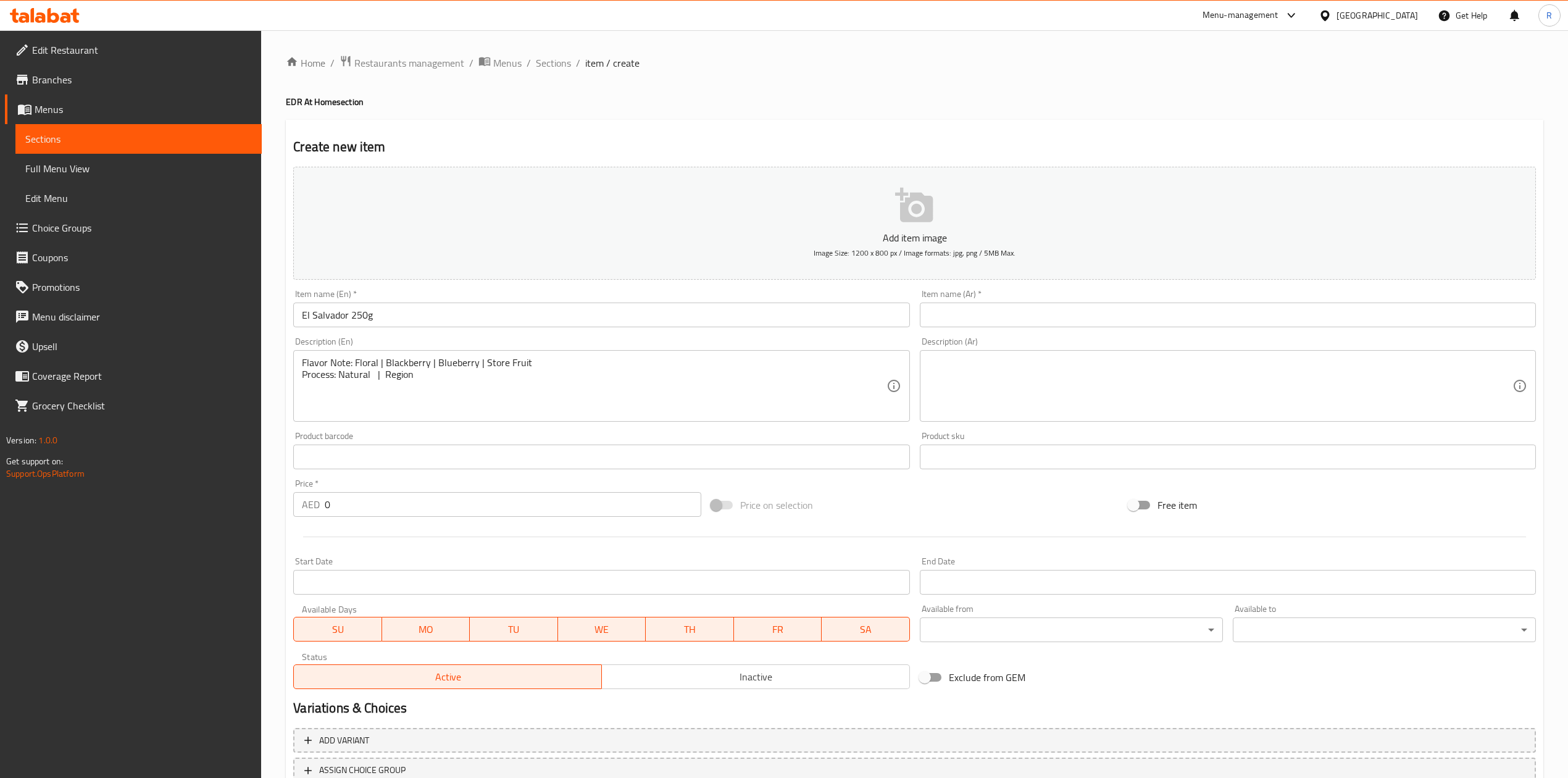
click at [413, 378] on textarea "Flavor Note: Floral | Blackberry | Blueberry | Store Fruit Process: Natural | R…" at bounding box center [594, 387] width 584 height 59
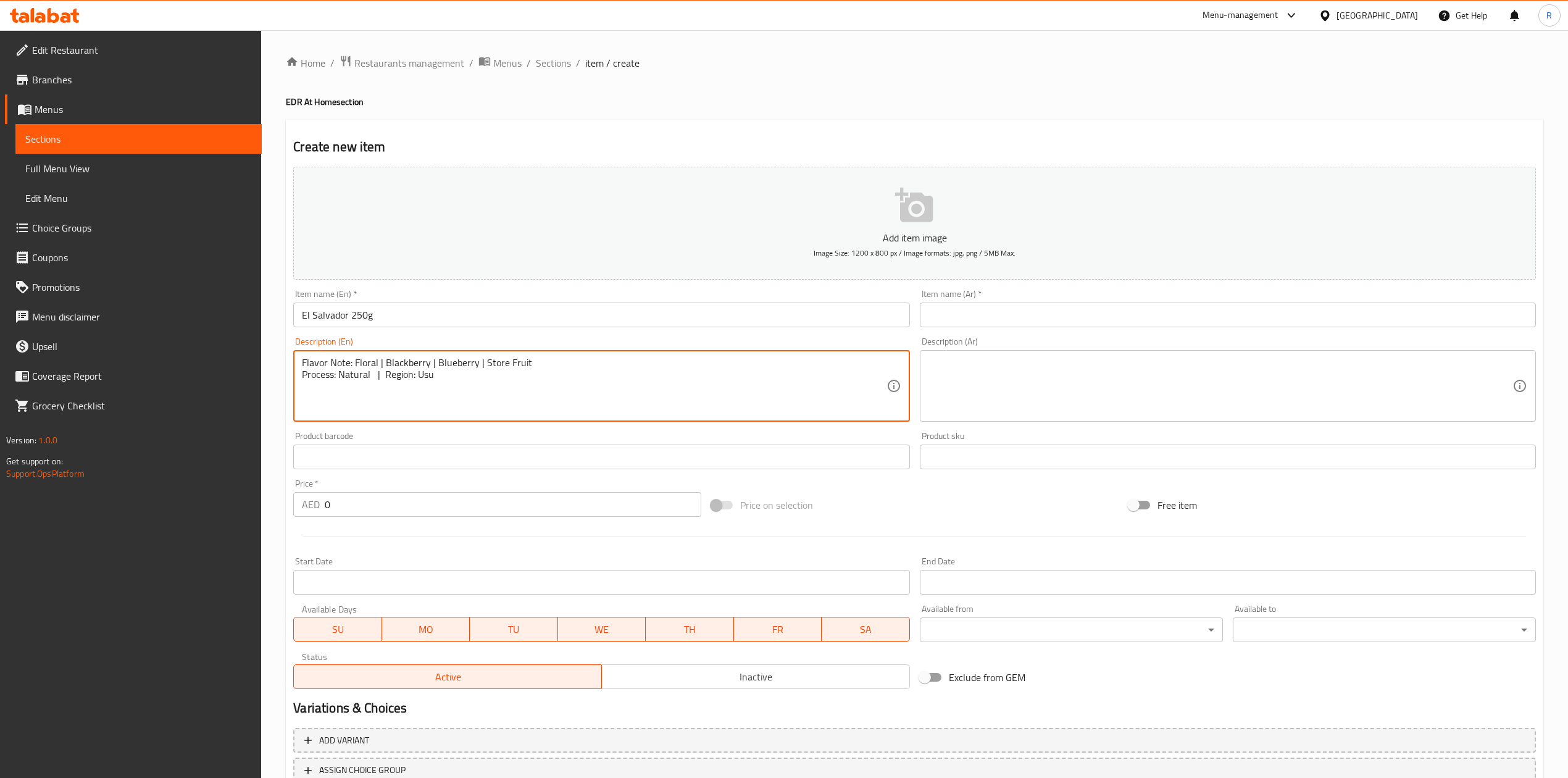
drag, startPoint x: 459, startPoint y: 383, endPoint x: 252, endPoint y: 366, distance: 207.7
click at [252, 366] on div "Edit Restaurant Branches Menus Sections Full Menu View Edit Menu Choice Groups …" at bounding box center [784, 451] width 1568 height 842
paste textarea ""Flavor Notes: Floral • [GEOGRAPHIC_DATA] • [GEOGRAPHIC_DATA] • Stone Fruit Pro…"
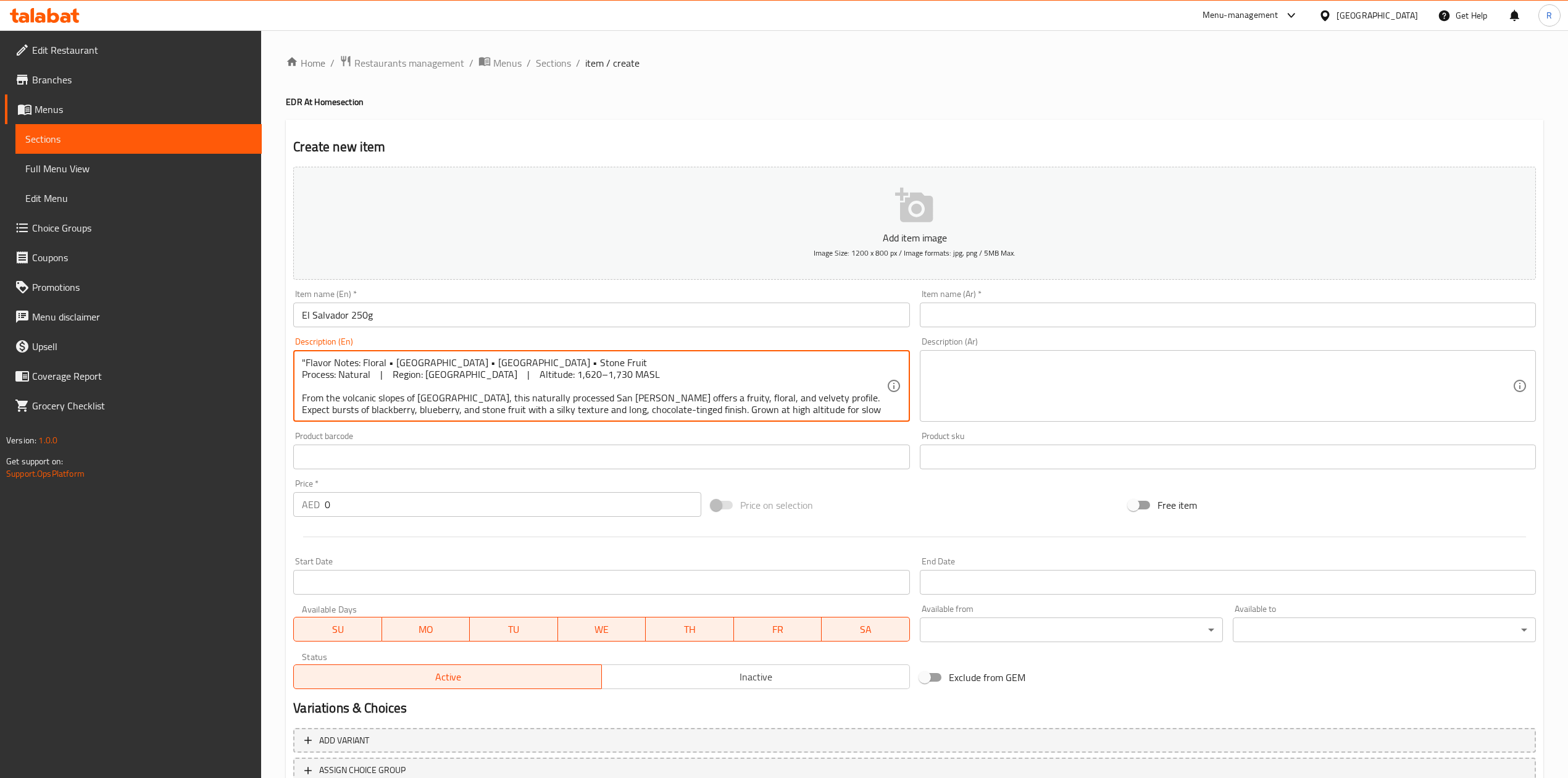
scroll to position [15, 0]
click at [584, 448] on div "Product barcode Product barcode" at bounding box center [601, 450] width 616 height 38
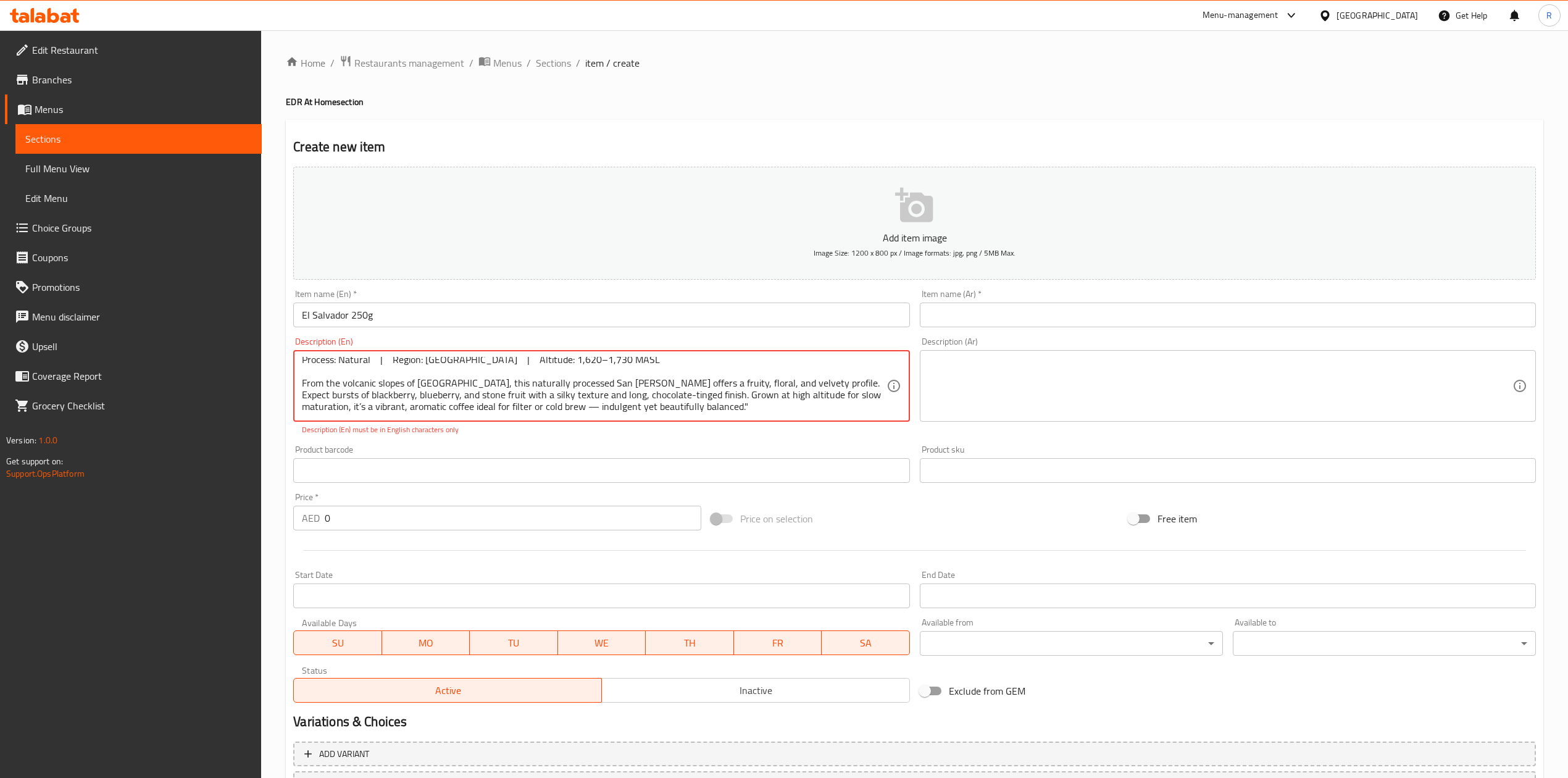
click at [530, 404] on textarea ""Flavor Notes: Floral • [GEOGRAPHIC_DATA] • [GEOGRAPHIC_DATA] • Stone Fruit Pro…" at bounding box center [594, 387] width 584 height 59
click at [530, 406] on textarea ""Flavor Notes: Floral • [GEOGRAPHIC_DATA] • [GEOGRAPHIC_DATA] • Stone Fruit Pro…" at bounding box center [594, 387] width 584 height 59
click at [601, 379] on textarea ""Flavor Notes: Floral • [GEOGRAPHIC_DATA] • [GEOGRAPHIC_DATA] • Stone Fruit Pro…" at bounding box center [594, 387] width 584 height 59
click at [621, 452] on div "Product barcode Product barcode" at bounding box center [601, 464] width 616 height 38
click at [674, 412] on textarea ""Flavor Notes: Floral • [GEOGRAPHIC_DATA] • [GEOGRAPHIC_DATA] • Stone Fruit Pro…" at bounding box center [594, 387] width 584 height 59
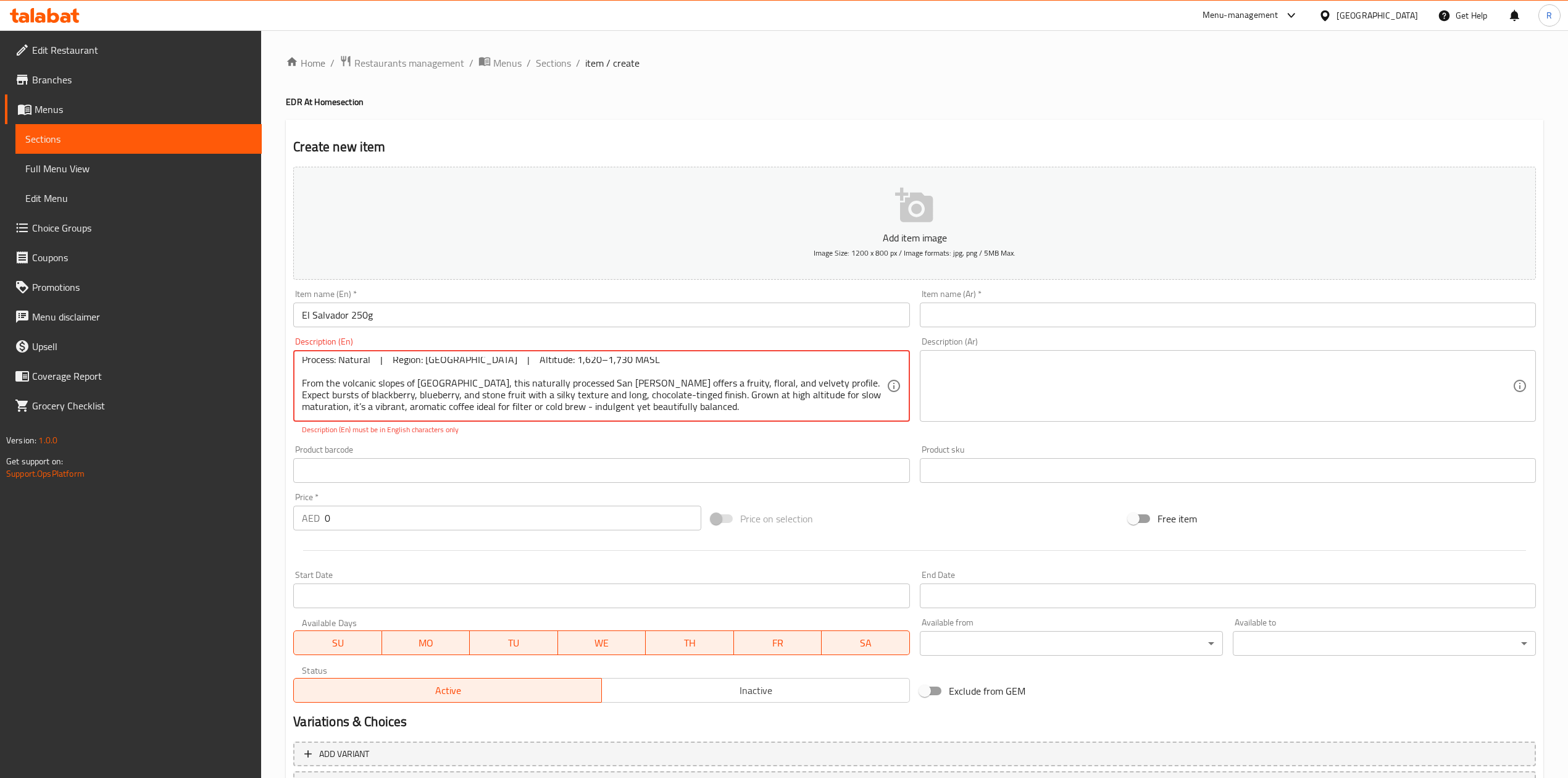
click at [603, 377] on textarea ""Flavor Notes: Floral • [GEOGRAPHIC_DATA] • [GEOGRAPHIC_DATA] • Stone Fruit Pro…" at bounding box center [594, 387] width 584 height 59
click at [425, 448] on div "Product barcode Product barcode" at bounding box center [601, 464] width 616 height 38
click at [445, 399] on textarea ""Flavor Notes: Floral • [GEOGRAPHIC_DATA] • [GEOGRAPHIC_DATA] • Stone Fruit Pro…" at bounding box center [594, 387] width 584 height 59
click at [450, 398] on textarea ""Flavor Notes: Floral • [GEOGRAPHIC_DATA] • [GEOGRAPHIC_DATA] • Stone Fruit Pro…" at bounding box center [594, 387] width 584 height 59
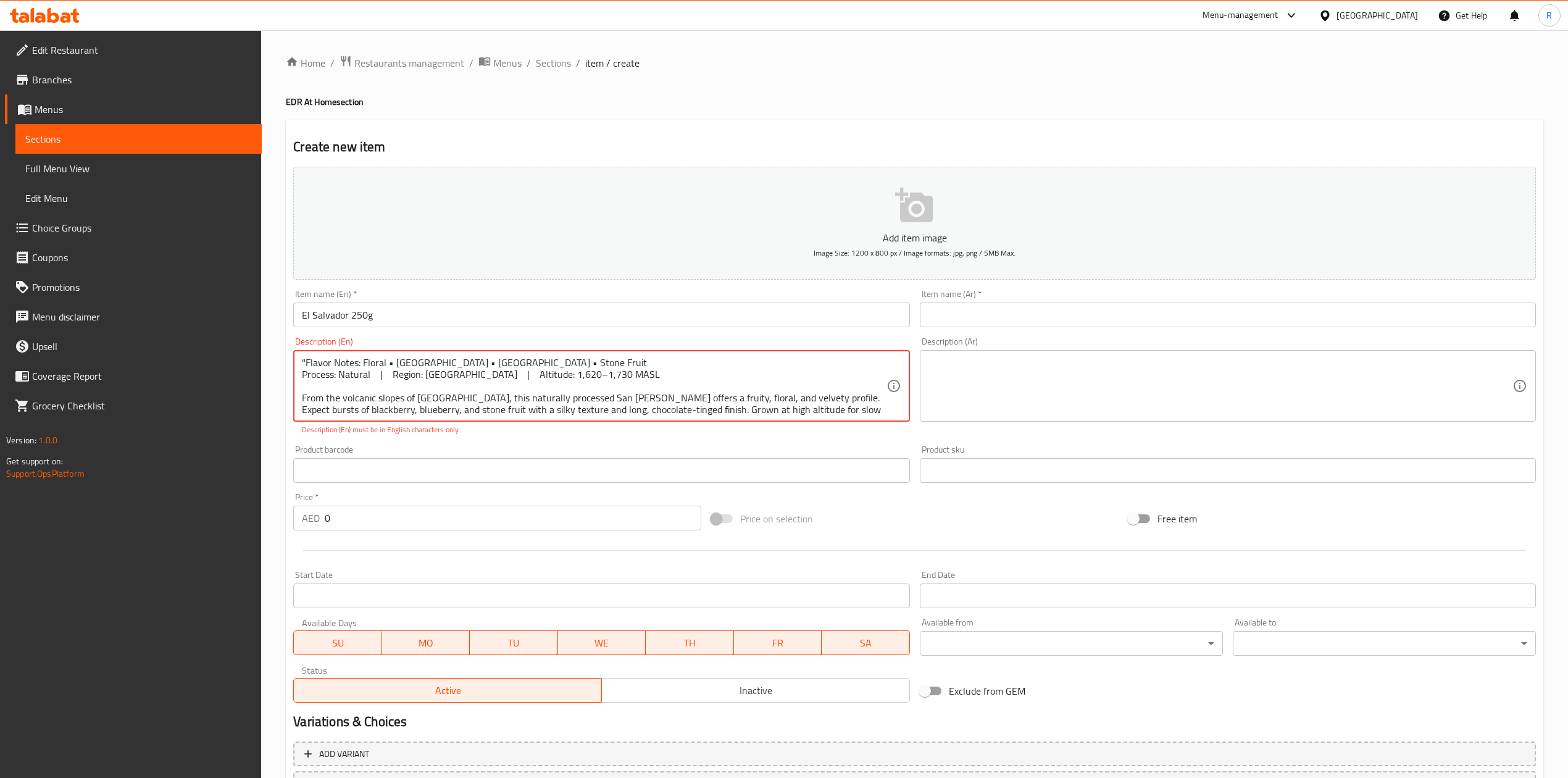
click at [604, 398] on textarea ""Flavor Notes: Floral • [GEOGRAPHIC_DATA] • [GEOGRAPHIC_DATA] • Stone Fruit Pro…" at bounding box center [594, 387] width 584 height 59
click at [616, 424] on div "Description (En) "Flavor Notes: Floral • [GEOGRAPHIC_DATA] • [GEOGRAPHIC_DATA] …" at bounding box center [601, 386] width 616 height 99
click at [716, 465] on input "text" at bounding box center [601, 470] width 616 height 25
click at [455, 376] on textarea ""Flavor Notes: Floral • [GEOGRAPHIC_DATA] • [GEOGRAPHIC_DATA] • Stone Fruit Pro…" at bounding box center [594, 387] width 584 height 59
click at [491, 428] on p "Description (En) must be in English characters only" at bounding box center [601, 430] width 599 height 11
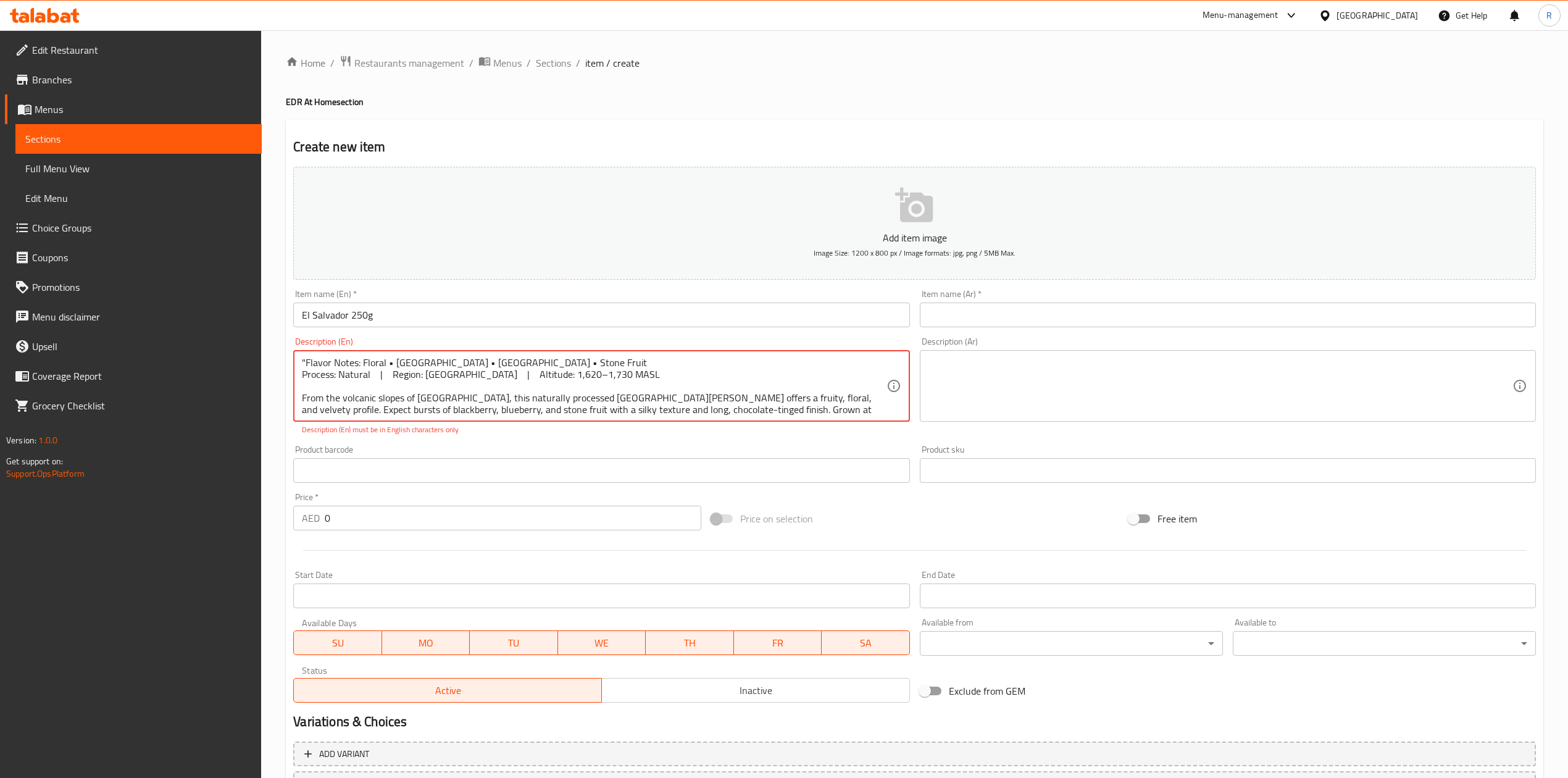
click at [494, 366] on textarea ""Flavor Notes: Floral • [GEOGRAPHIC_DATA] • [GEOGRAPHIC_DATA] • Stone Fruit Pro…" at bounding box center [594, 387] width 584 height 59
click at [497, 358] on textarea ""Flavor Notes: Floral • [GEOGRAPHIC_DATA] • [GEOGRAPHIC_DATA] • Stone Fruit Pro…" at bounding box center [594, 387] width 584 height 59
click at [491, 359] on textarea ""Flavor Notes: Floral • [GEOGRAPHIC_DATA] • [GEOGRAPHIC_DATA] • StoneFruit Proc…" at bounding box center [594, 387] width 584 height 59
click at [494, 361] on textarea ""Flavor Notes: Floral • [GEOGRAPHIC_DATA] • [GEOGRAPHIC_DATA] • StoneFruit Proc…" at bounding box center [594, 387] width 584 height 59
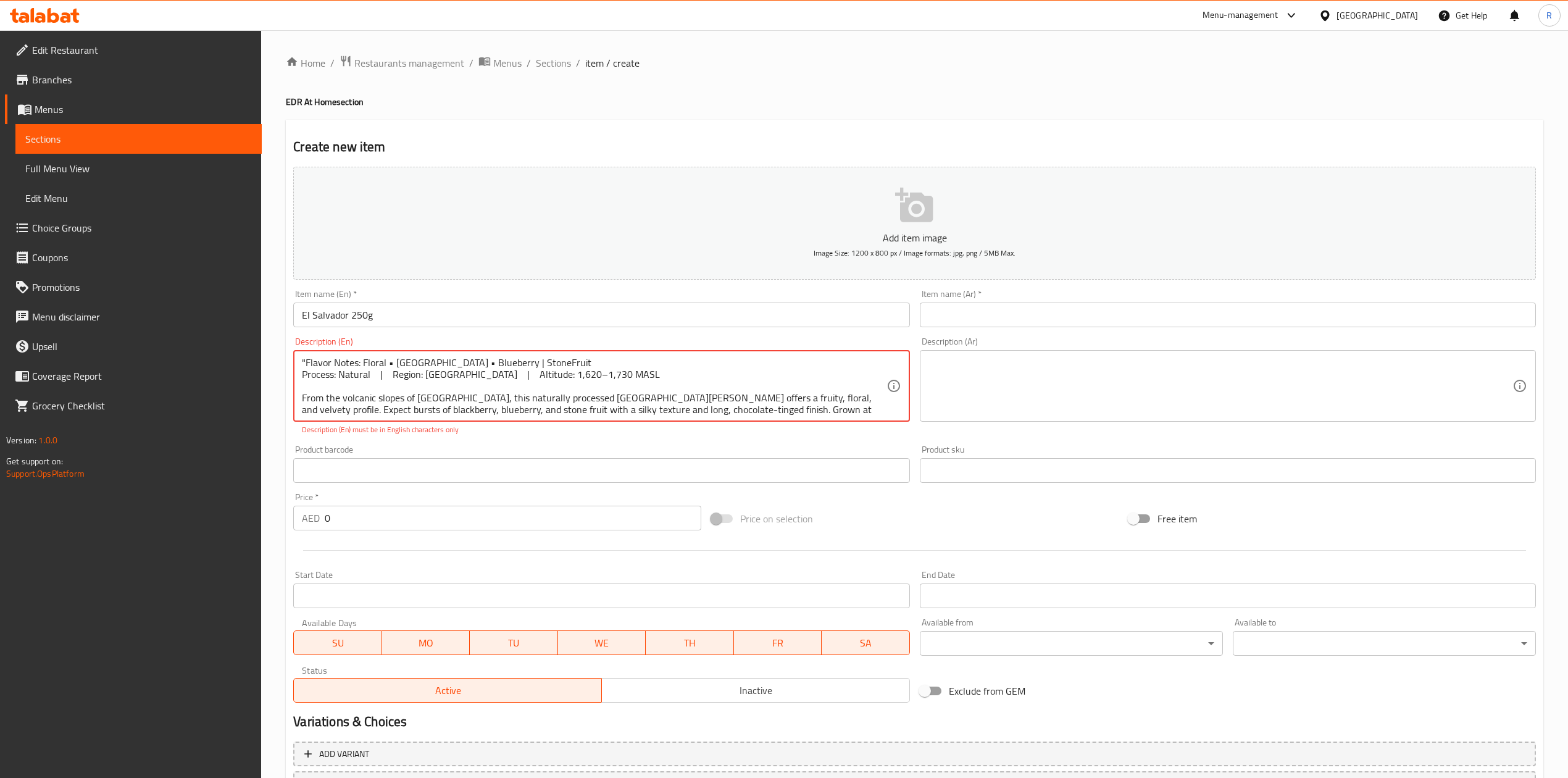
click at [393, 361] on textarea ""Flavor Notes: Floral • [GEOGRAPHIC_DATA] • Blueberry | StoneFruit Process: Nat…" at bounding box center [594, 387] width 584 height 59
click at [526, 430] on p "Description (En) must be in English characters only" at bounding box center [601, 430] width 599 height 11
click at [480, 362] on textarea ""Flavor Notes: Floral| Blackberry | Blueberry | Stone Fruit Process: Natural | …" at bounding box center [594, 387] width 584 height 59
click at [560, 364] on textarea ""Flavor Notes: Floral| Blackberry | Blueberry | Stone Fruit Process: Natural | …" at bounding box center [594, 387] width 584 height 59
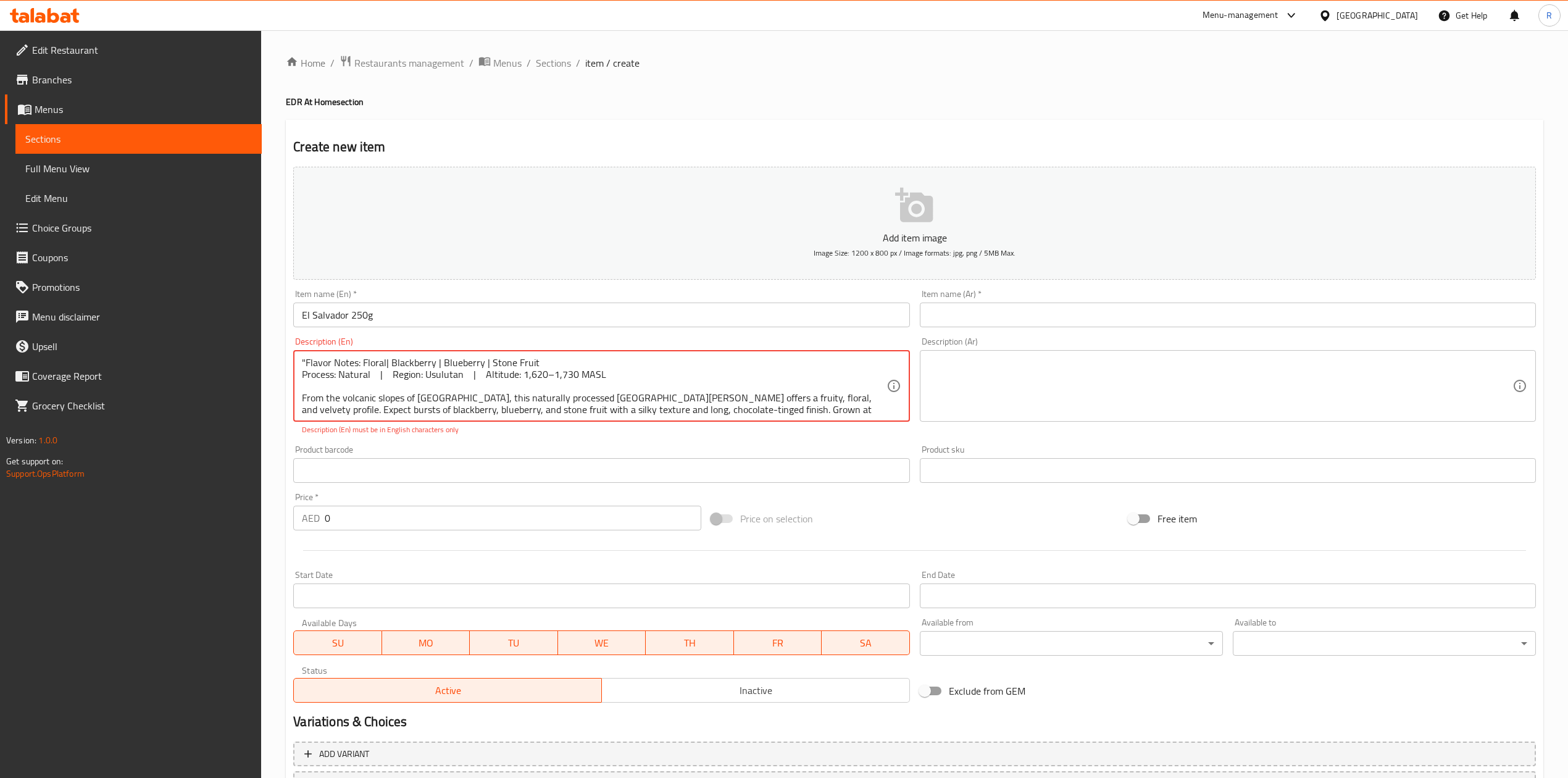
click at [573, 396] on textarea ""Flavor Notes: Floral| Blackberry | Blueberry | Stone Fruit Process: Natural | …" at bounding box center [594, 387] width 584 height 59
click at [500, 408] on textarea ""Flavor Notes: Floral| Blackberry | Blueberry | Stone Fruit Process: Natural | …" at bounding box center [594, 387] width 584 height 59
click at [386, 415] on textarea ""Flavor Notes: Floral| Blackberry | Blueberry | Stone Fruit Process: Natural | …" at bounding box center [594, 387] width 584 height 59
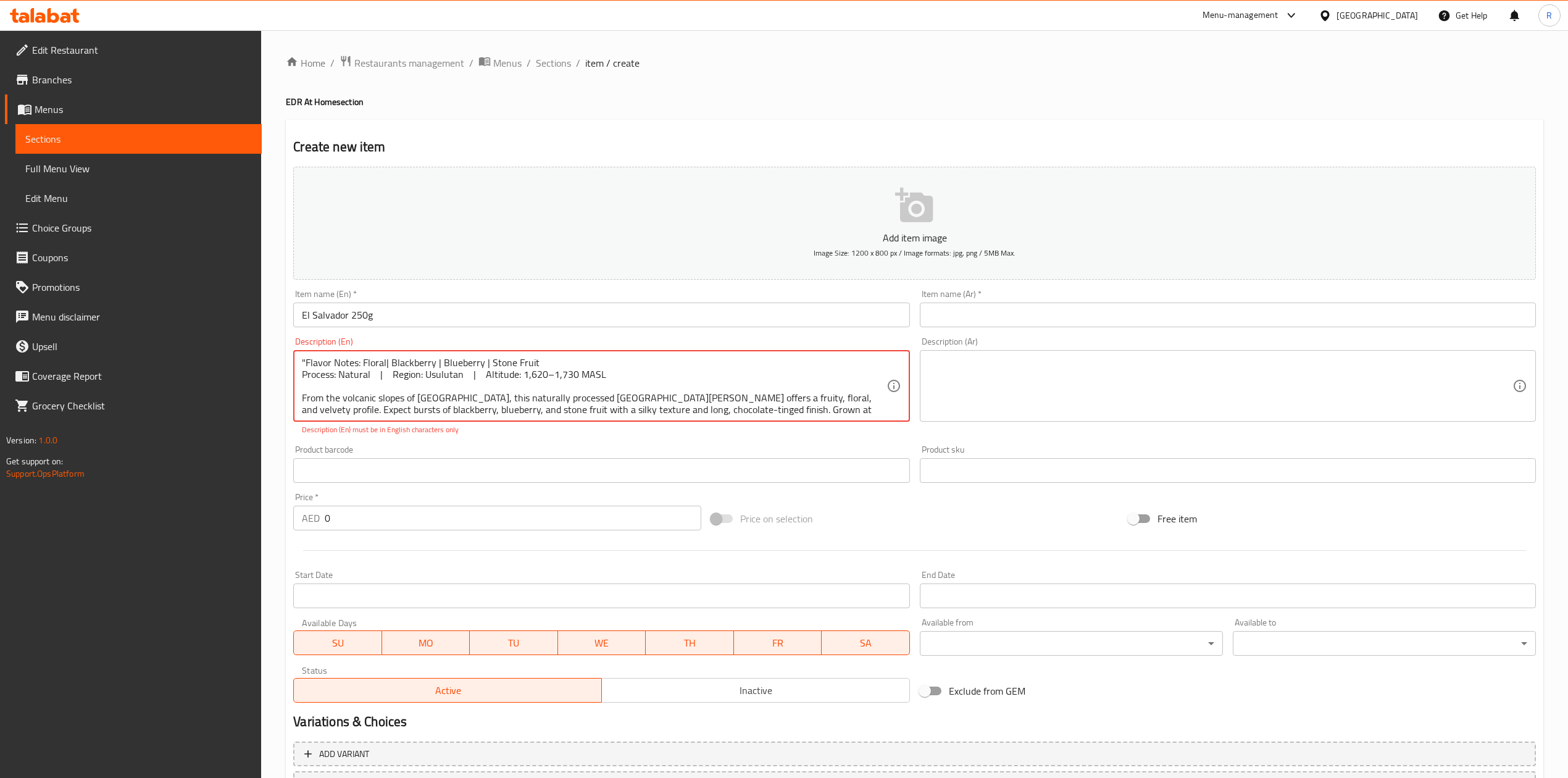
click at [306, 370] on textarea ""Flavor Notes: Floral| Blackberry | Blueberry | Stone Fruit Process: Natural | …" at bounding box center [594, 387] width 584 height 59
click at [495, 446] on div "Product barcode Product barcode" at bounding box center [601, 464] width 626 height 48
click at [490, 415] on textarea "Flavor Notes: Floral| Blackberry | Blueberry | Stone Fruit Process: Natural | R…" at bounding box center [594, 387] width 584 height 59
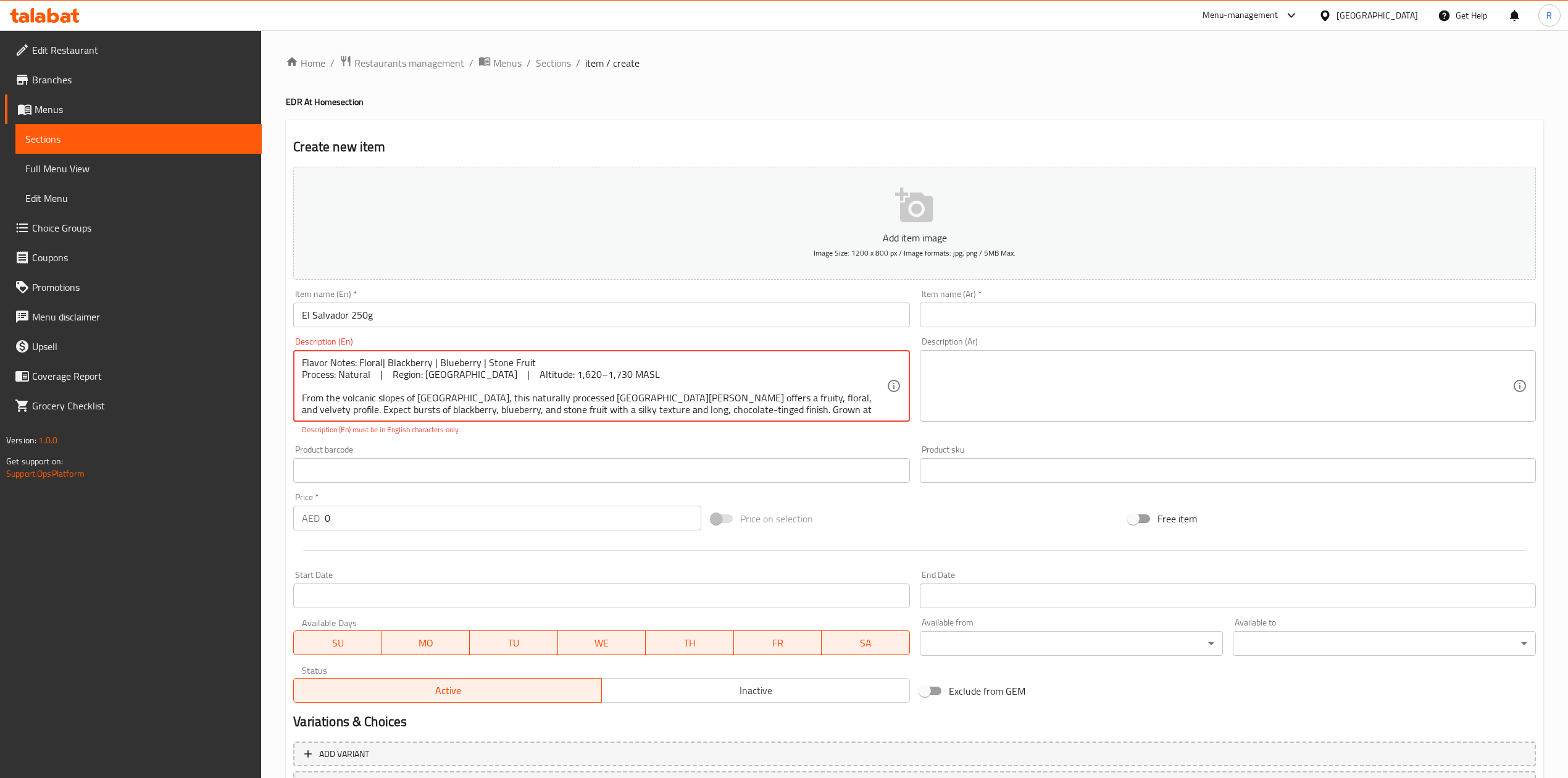
click at [490, 415] on textarea "Flavor Notes: Floral| Blackberry | Blueberry | Stone Fruit Process: Natural | R…" at bounding box center [594, 387] width 584 height 59
click at [465, 382] on textarea "Flavor Notes: Floral| Blackberry | Blueberry | Stone Fruit Process: Natural | R…" at bounding box center [594, 387] width 584 height 59
click at [393, 375] on textarea "Flavor Notes: Floral| Blackberry | Blueberry | Stone Fruit Process: Natural | R…" at bounding box center [594, 387] width 584 height 59
click at [557, 330] on div "Item name (En)   * [GEOGRAPHIC_DATA] 250g Item name (En) *" at bounding box center [601, 308] width 626 height 48
click at [460, 375] on textarea "Flavor Notes: Floral| Blackberry | Blueberry | Stone Fruit Process: Natural | R…" at bounding box center [594, 387] width 584 height 59
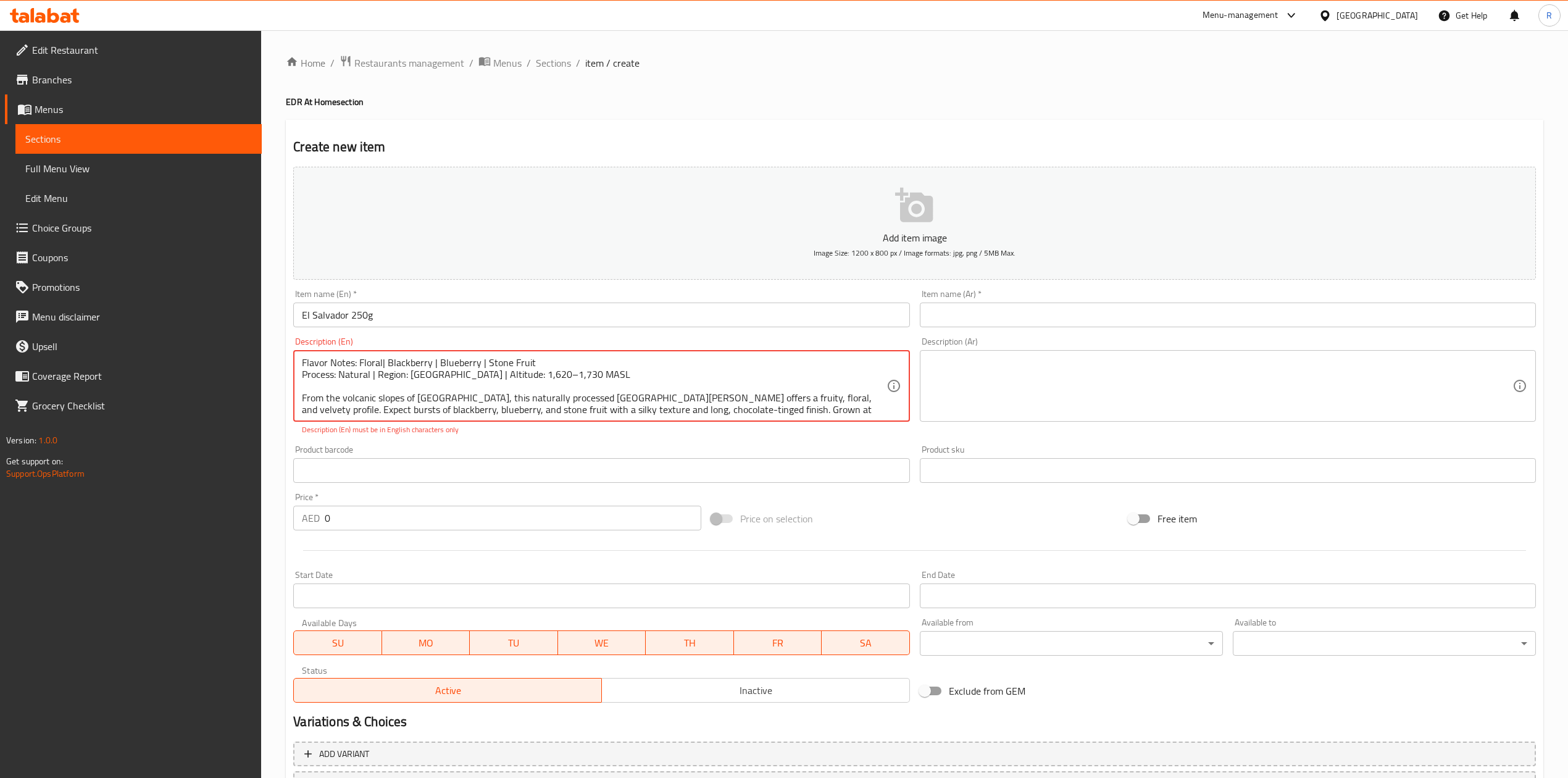
click at [543, 415] on textarea "Flavor Notes: Floral| Blackberry | Blueberry | Stone Fruit Process: Natural | R…" at bounding box center [594, 387] width 584 height 59
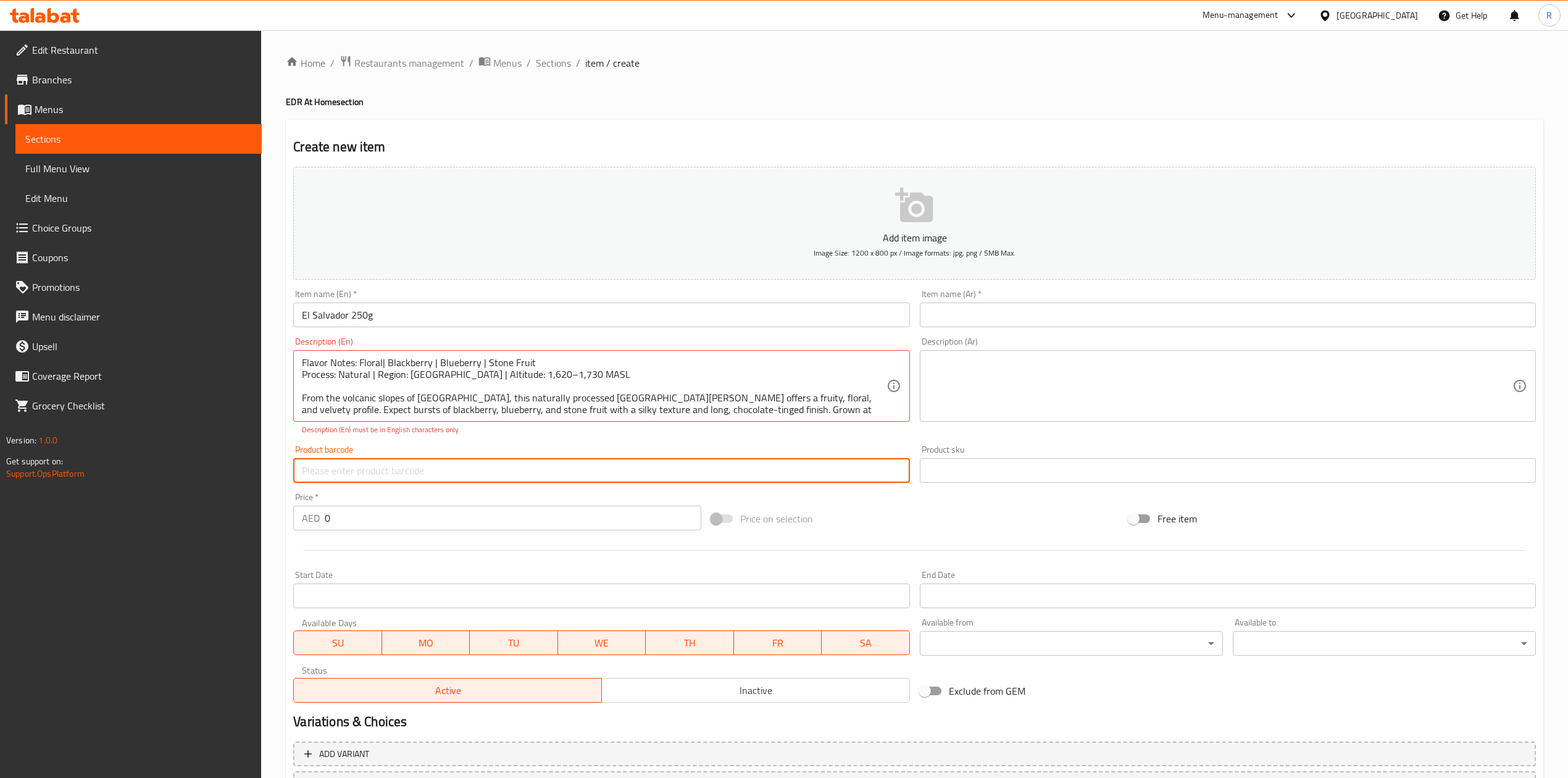
click at [453, 480] on input "text" at bounding box center [601, 470] width 616 height 25
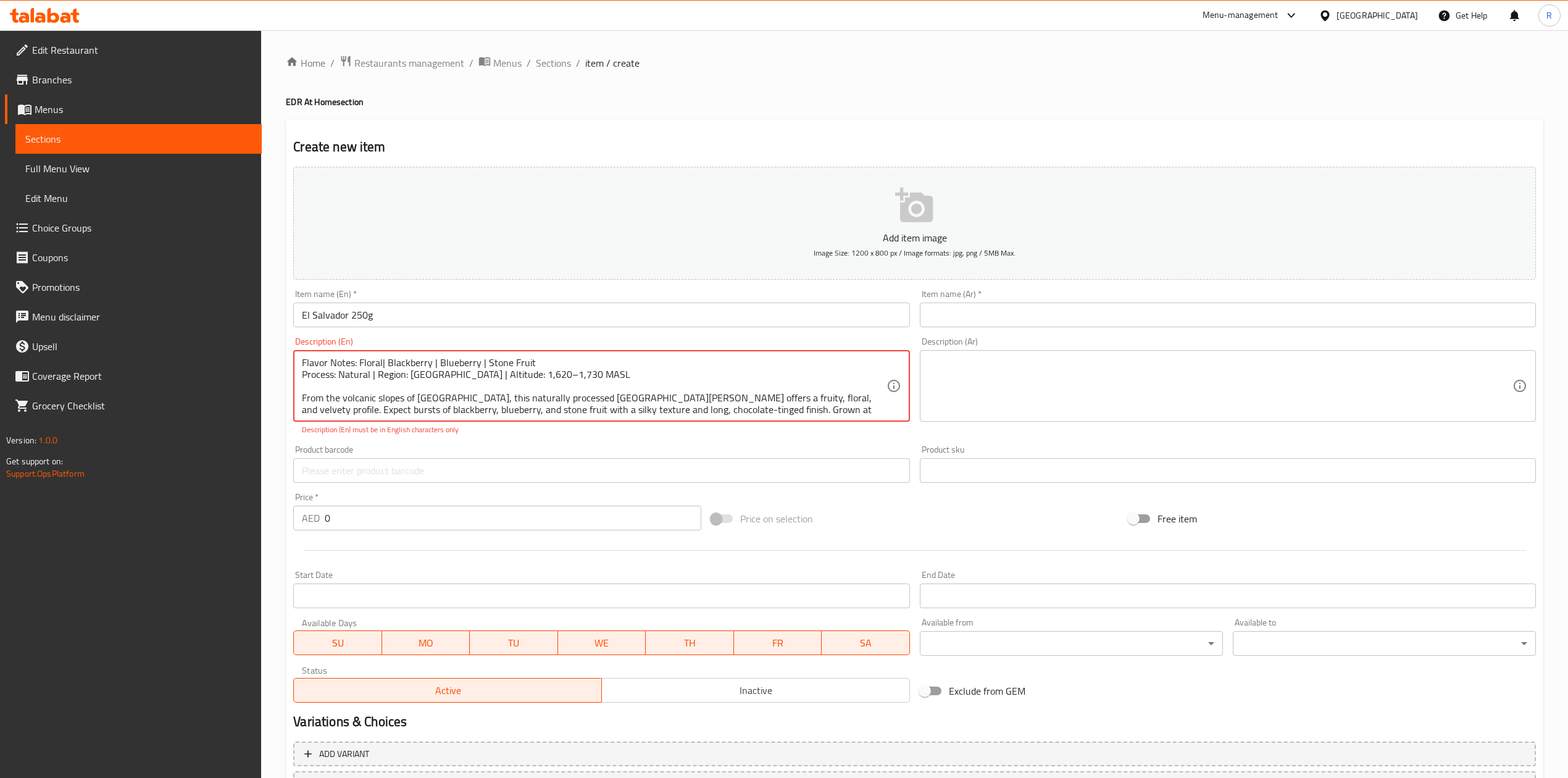
click at [440, 395] on textarea "Flavor Notes: Floral| Blackberry | Blueberry | Stone Fruit Process: Natural | R…" at bounding box center [594, 387] width 584 height 59
click at [481, 395] on textarea "Flavor Notes: Floral| Blackberry | Blueberry | Stone Fruit Process: Natural | R…" at bounding box center [594, 387] width 584 height 59
click at [697, 398] on textarea "Flavor Notes: Floral| Blackberry | Blueberry | Stone Fruit Process: Natural | R…" at bounding box center [594, 387] width 584 height 59
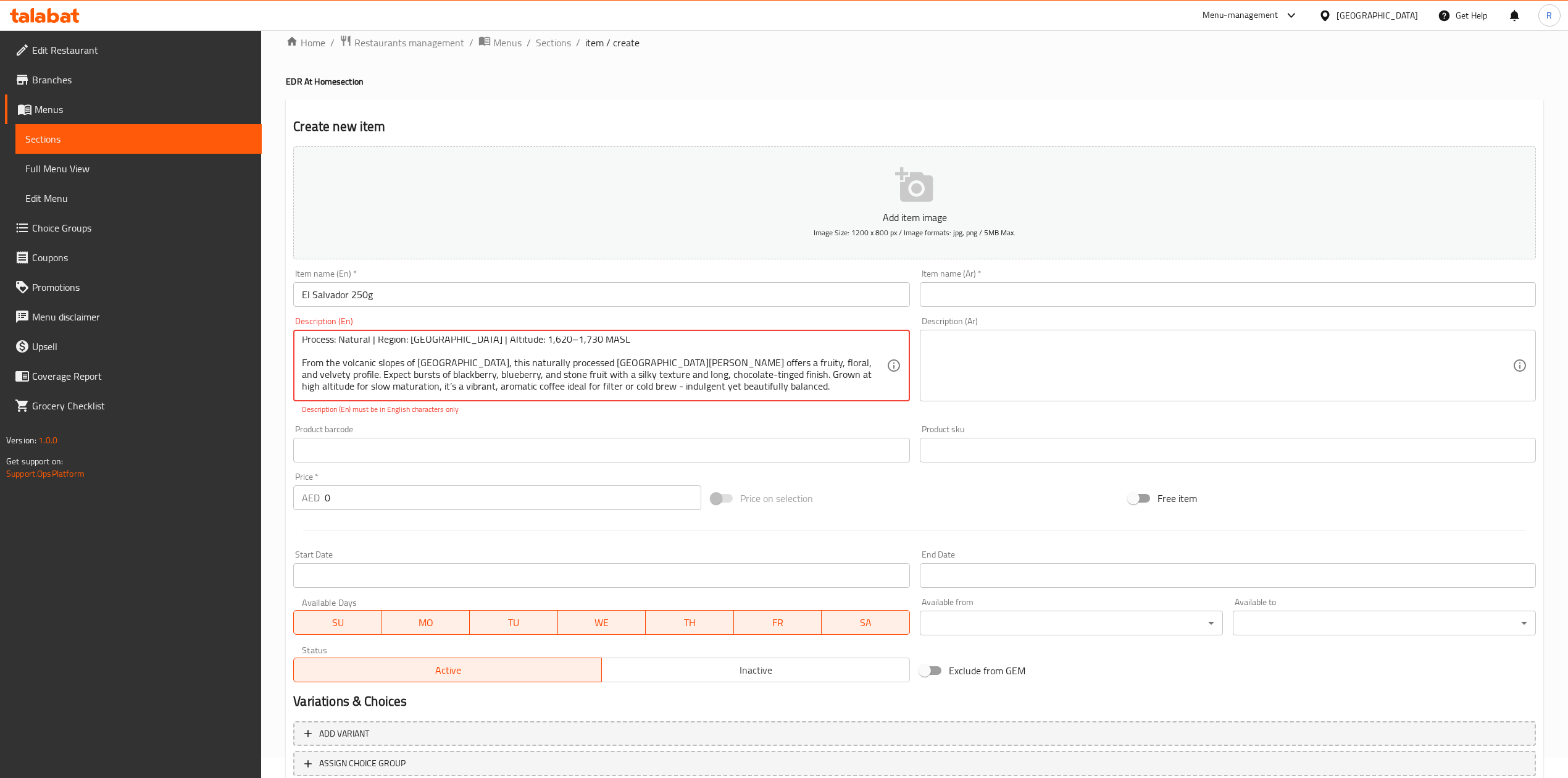
scroll to position [25, 0]
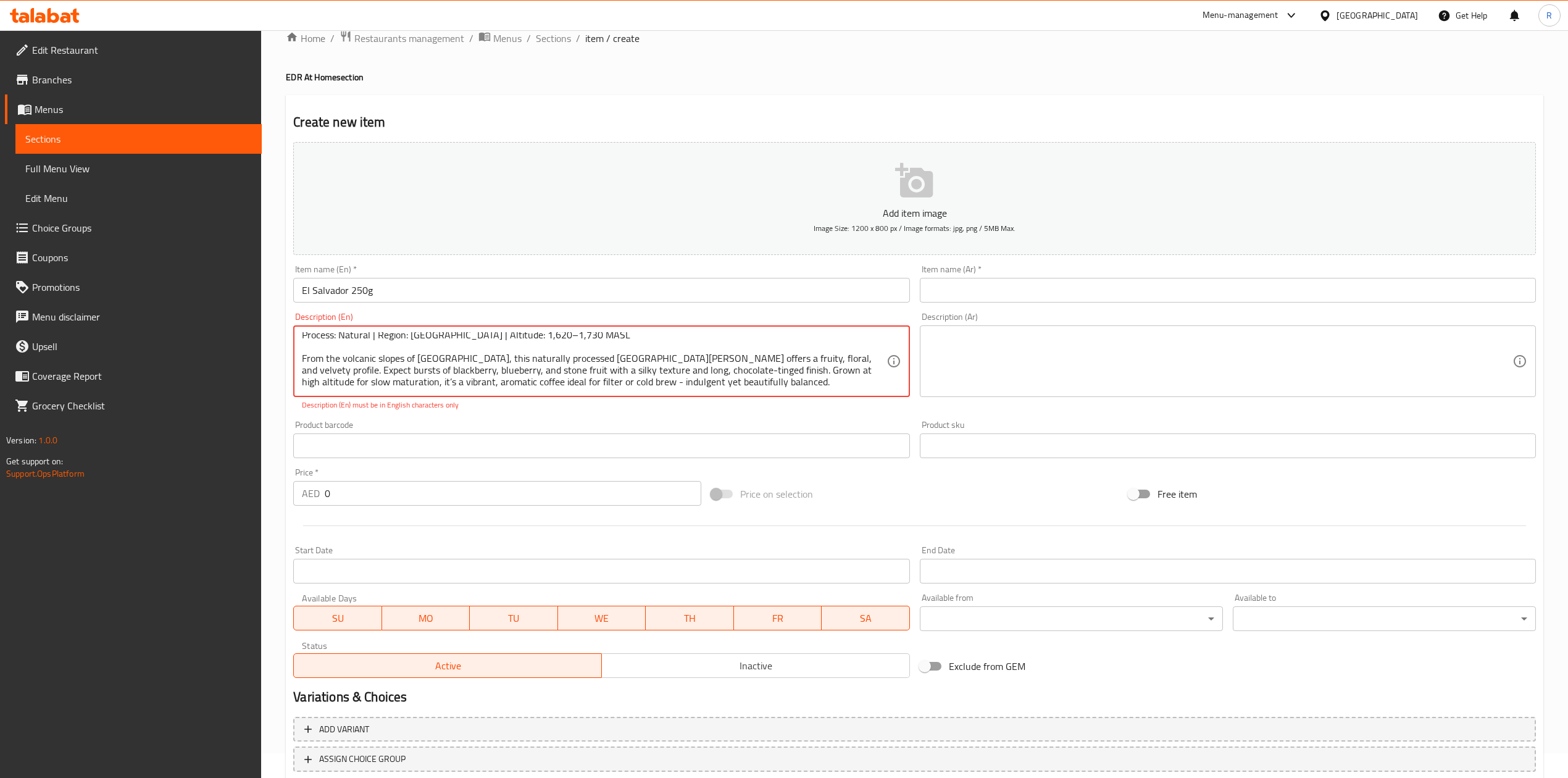
click at [563, 388] on textarea "Flavor Notes: Floral| Blackberry | Blueberry | Stone Fruit Process: Natural | R…" at bounding box center [594, 362] width 584 height 59
click at [693, 362] on textarea "Flavor Notes: Floral| Blackberry | Blueberry | Stone Fruit Process: Natural | R…" at bounding box center [594, 362] width 584 height 59
click at [709, 370] on textarea "Flavor Notes: Floral| Blackberry | Blueberry | Stone Fruit Process: Natural | R…" at bounding box center [594, 362] width 584 height 59
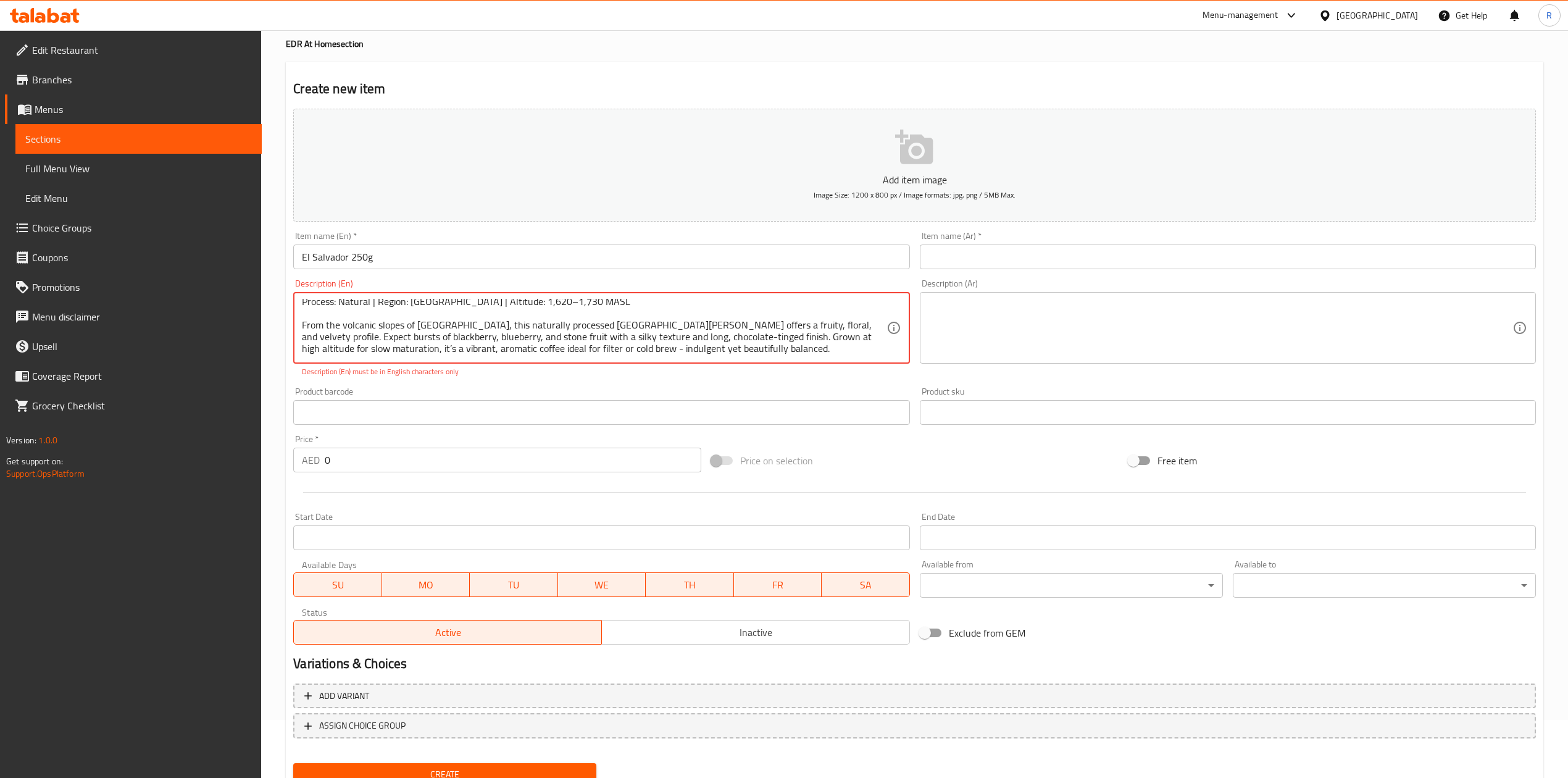
scroll to position [59, 0]
click at [723, 352] on textarea "Flavor Notes: Floral| Blackberry | Blueberry | Stone Fruit Process: Natural | R…" at bounding box center [594, 327] width 584 height 59
click at [686, 499] on div at bounding box center [914, 491] width 1252 height 30
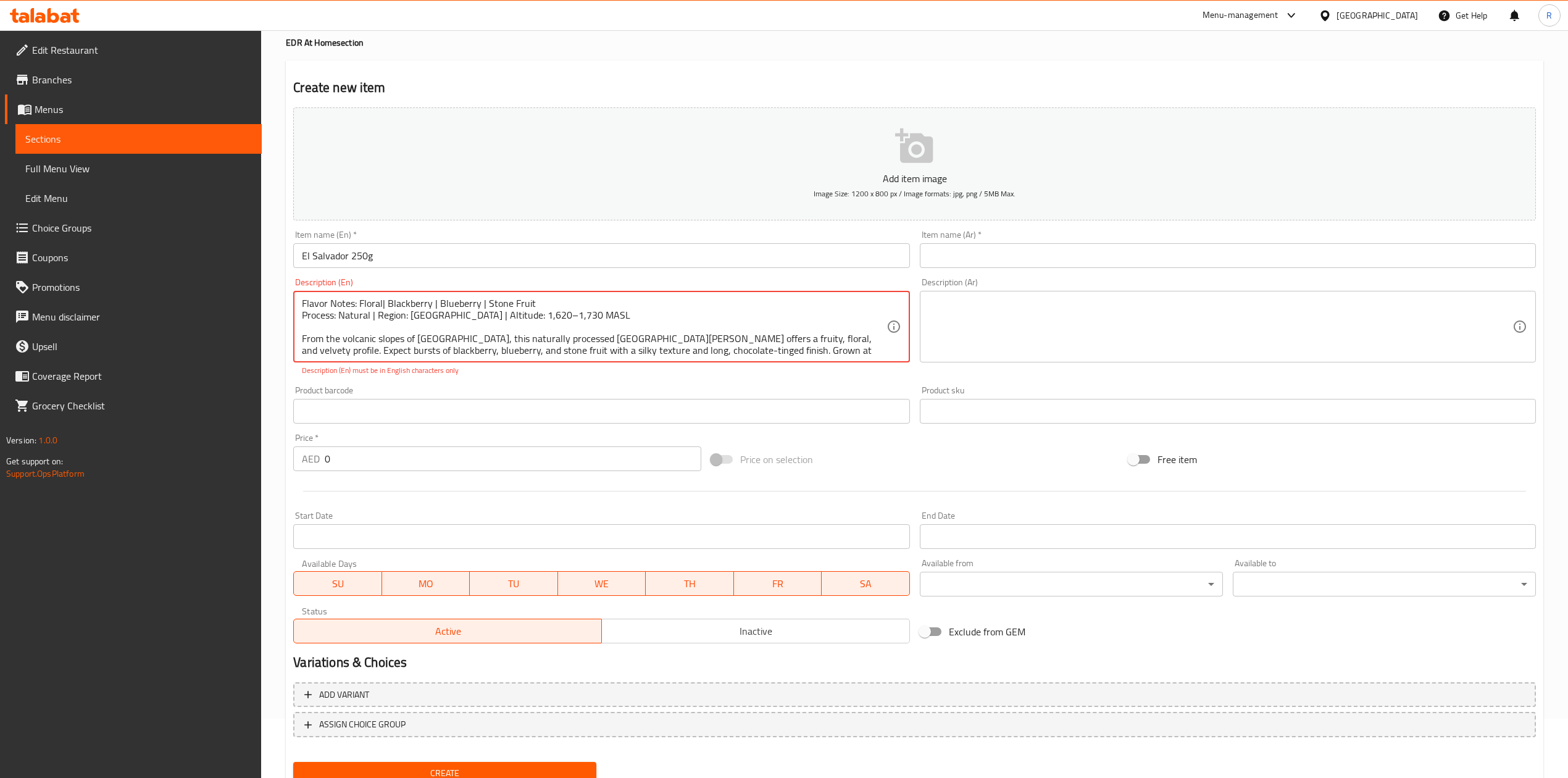
drag, startPoint x: 300, startPoint y: 331, endPoint x: 260, endPoint y: 340, distance: 41.0
click at [260, 340] on div "Edit Restaurant Branches Menus Sections Full Menu View Edit Menu Choice Groups …" at bounding box center [784, 399] width 1568 height 856
type textarea "Flavor Notes: Floral| Blackberry | Blueberry | Stone Fruit Process: Natural | R…"
drag, startPoint x: 770, startPoint y: 342, endPoint x: 223, endPoint y: 296, distance: 548.9
click at [223, 296] on div "Edit Restaurant Branches Menus Sections Full Menu View Edit Menu Choice Groups …" at bounding box center [784, 399] width 1568 height 856
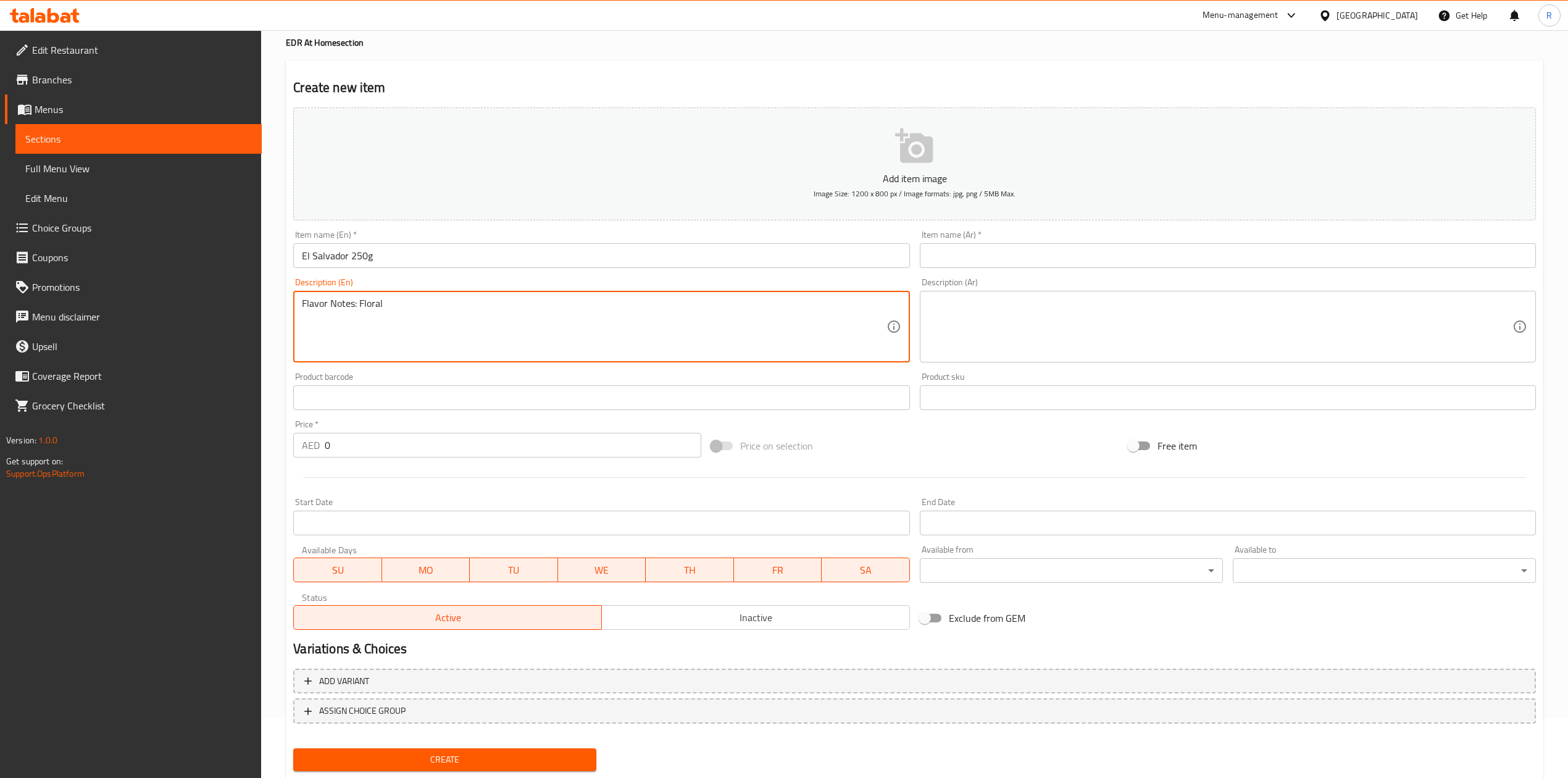
click at [403, 305] on textarea "Flavor Notes: Floral" at bounding box center [594, 327] width 584 height 59
click at [437, 303] on textarea "Flavor Notes: Floral | Blackberry | Stone Fruit" at bounding box center [594, 327] width 584 height 59
click at [544, 305] on textarea "Flavor Notes: Floral | Blackberry | Blueberry | Stone Fruit" at bounding box center [594, 327] width 584 height 59
click at [334, 315] on textarea "Flavor Notes: Floral | Blackberry | Blueberry | Stone Fruit Process Natural | R…" at bounding box center [594, 327] width 584 height 59
click at [413, 317] on textarea "Flavor Notes: Floral | Blackberry | Blueberry | Stone Fruit Process: Natural | …" at bounding box center [594, 327] width 584 height 59
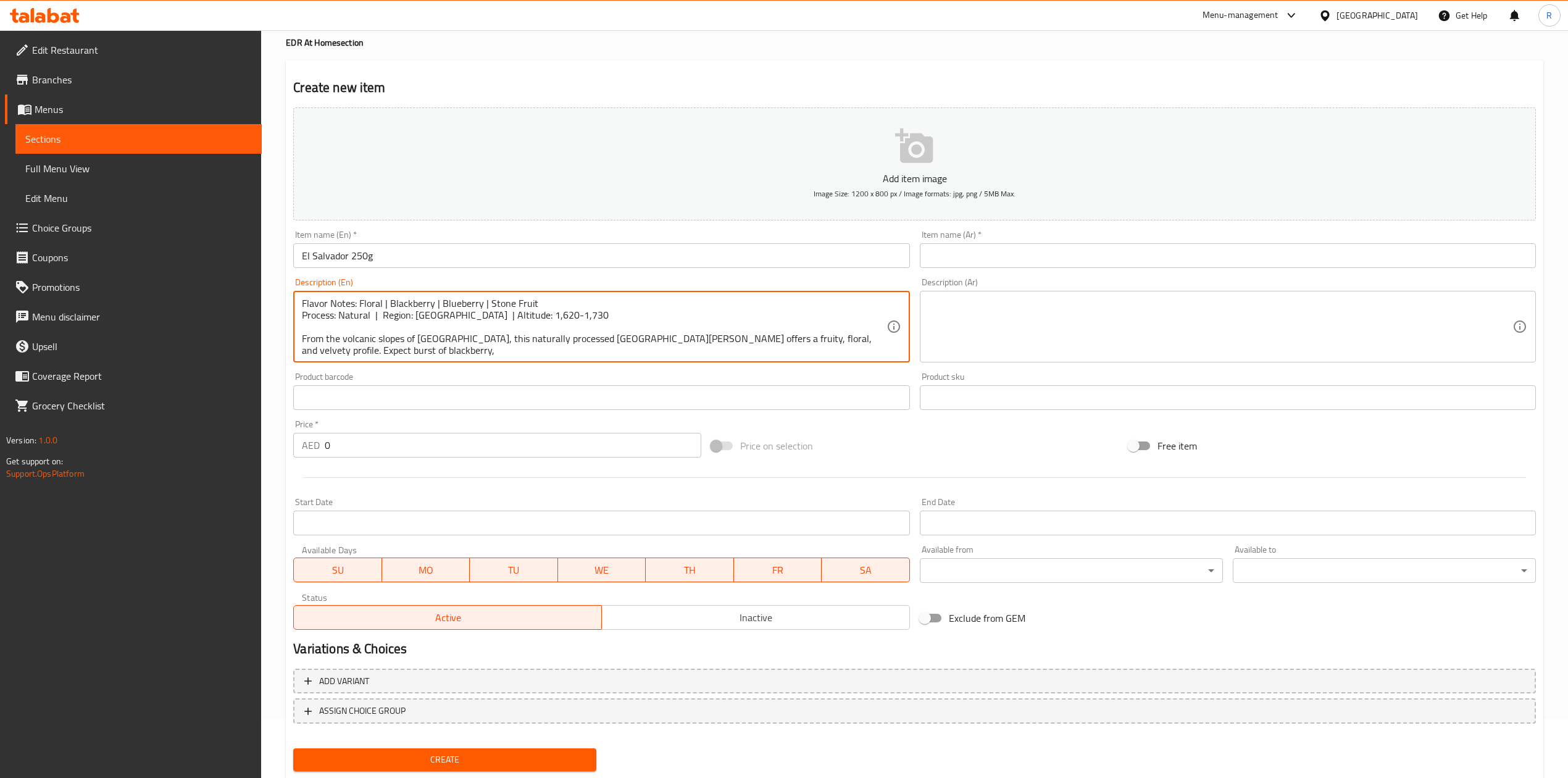
scroll to position [3, 0]
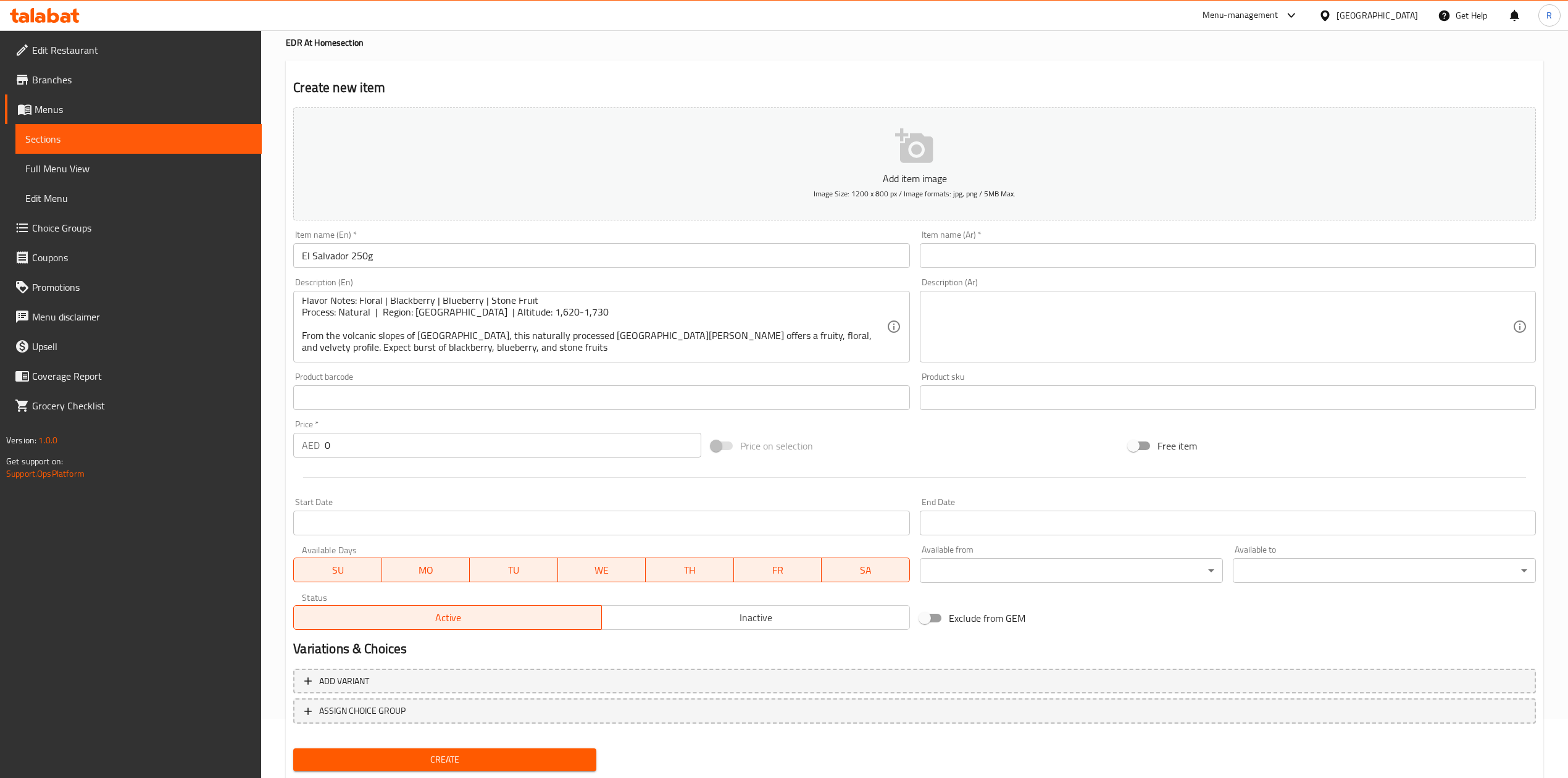
click at [483, 344] on textarea "Flavor Notes: Floral | Blackberry | Blueberry | Stone Fruit Process: Natural | …" at bounding box center [594, 327] width 584 height 59
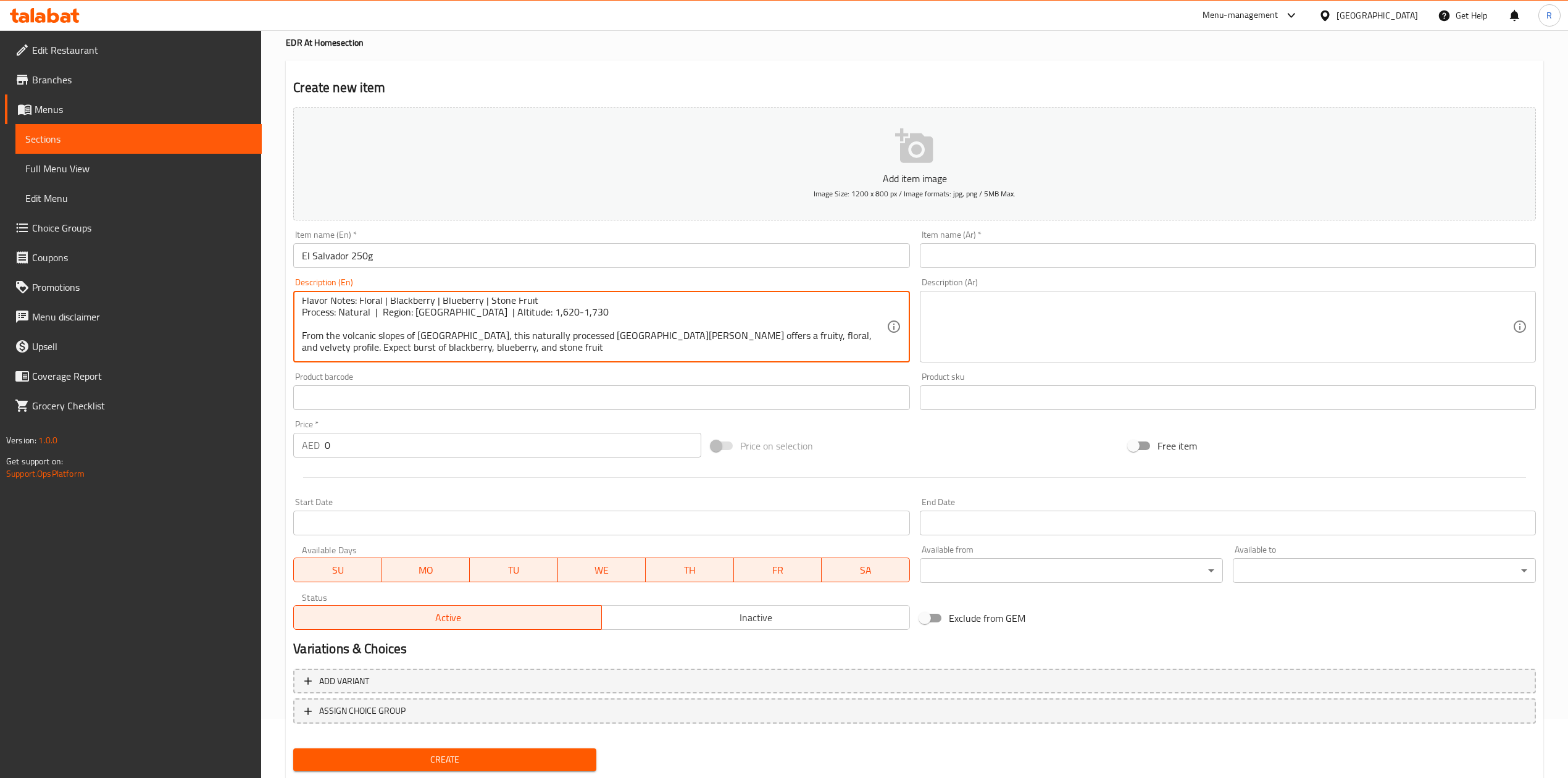
drag, startPoint x: 483, startPoint y: 344, endPoint x: 513, endPoint y: 352, distance: 31.0
type textarea "Flavor Notes: Floral | Blackberry | Blueberry | Stone Fruit Process: Natural | …"
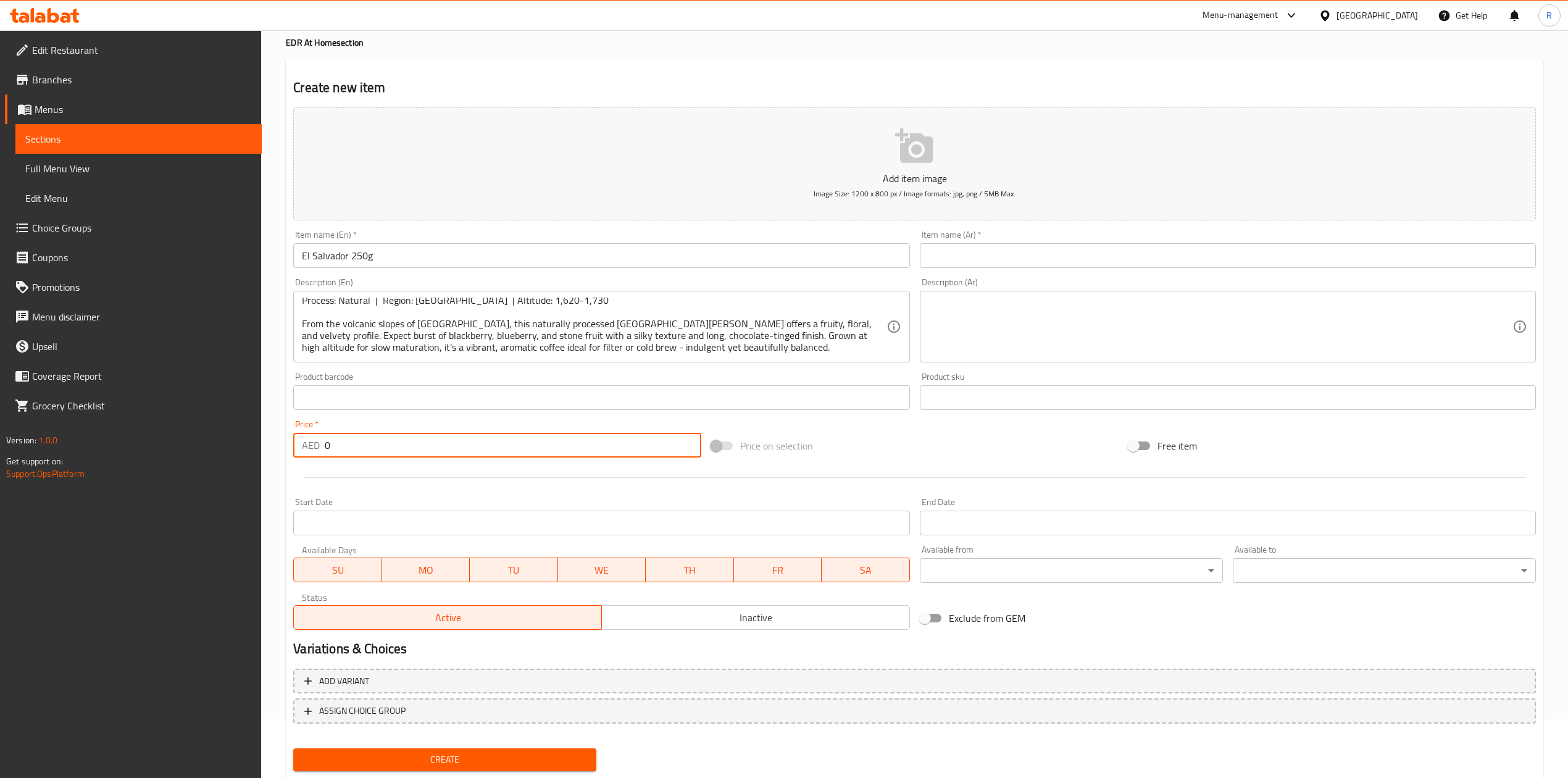
click at [441, 452] on input "0" at bounding box center [513, 445] width 376 height 25
click at [354, 450] on input "0" at bounding box center [513, 445] width 376 height 25
type input "40"
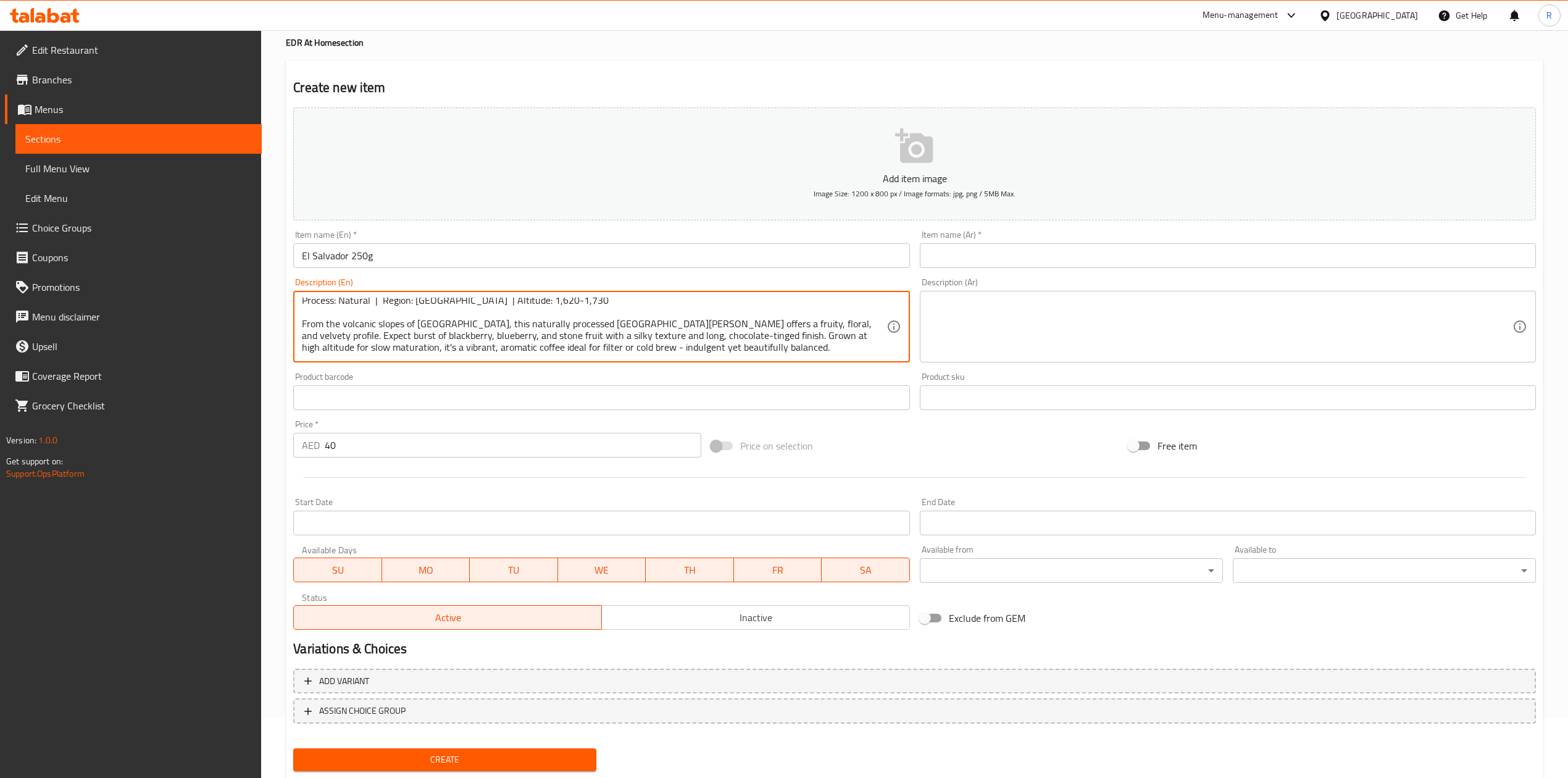
scroll to position [0, 0]
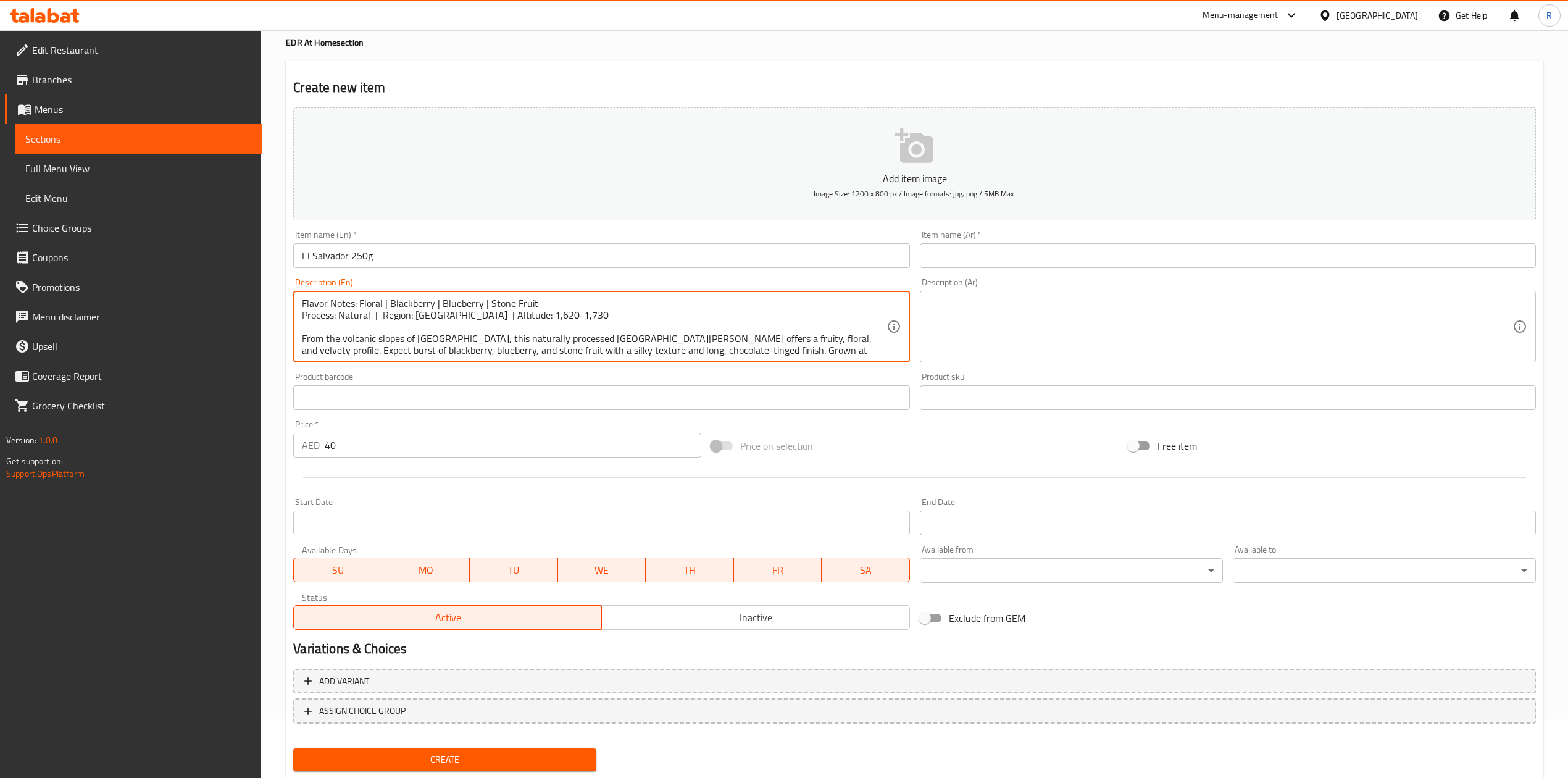
drag, startPoint x: 689, startPoint y: 350, endPoint x: 293, endPoint y: 275, distance: 403.0
click at [293, 275] on div "Description (En) Flavor Notes: Floral | Blackberry | Blueberry | Stone Fruit Pr…" at bounding box center [601, 320] width 626 height 95
click at [1027, 337] on textarea at bounding box center [1220, 327] width 584 height 59
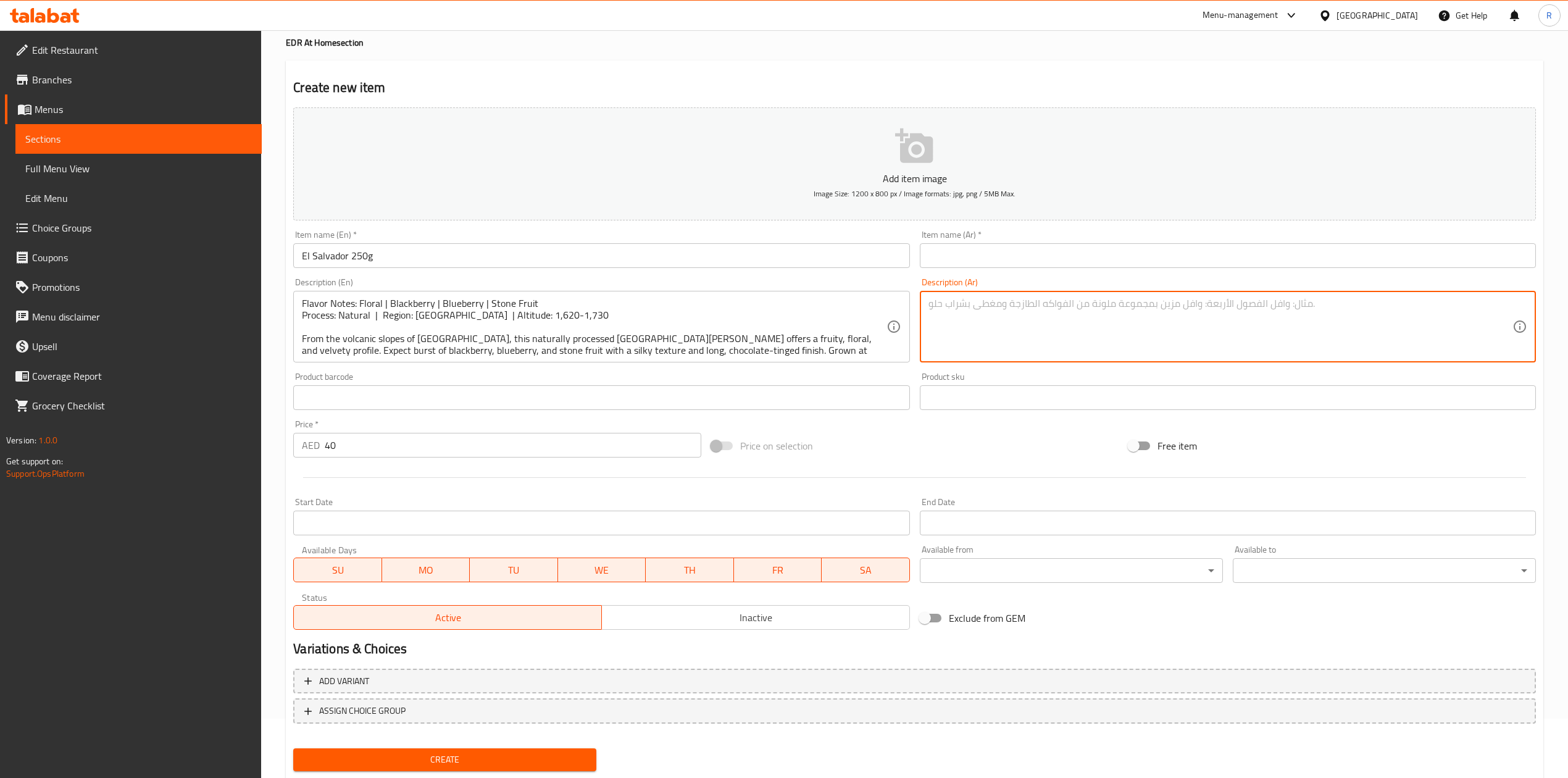
paste textarea "ملاحظات النكهة: زهرية | توت أسود | توت أزرق | فاكهة ذات نواة المعالجة: طبيعية |…"
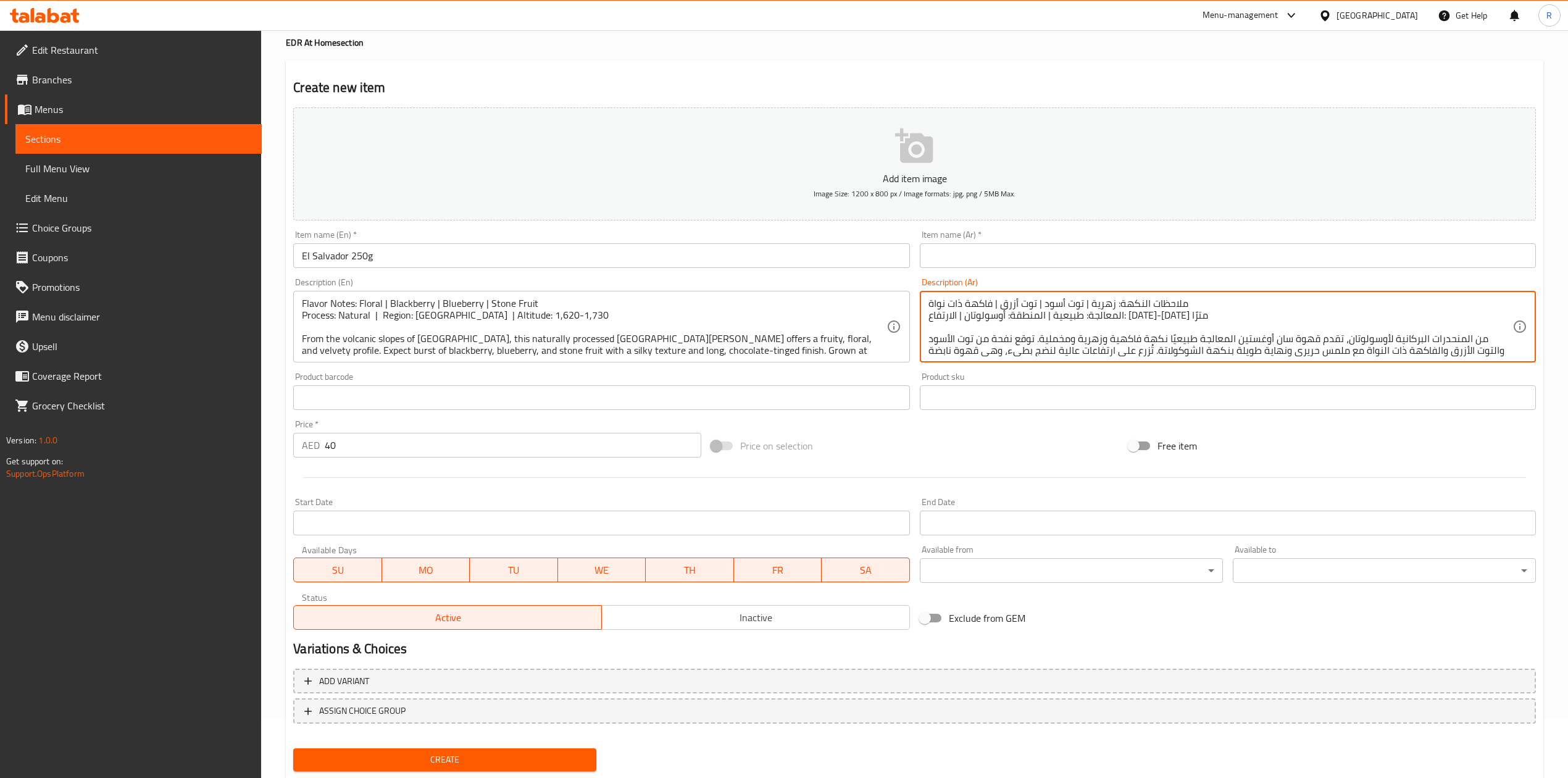
scroll to position [28, 0]
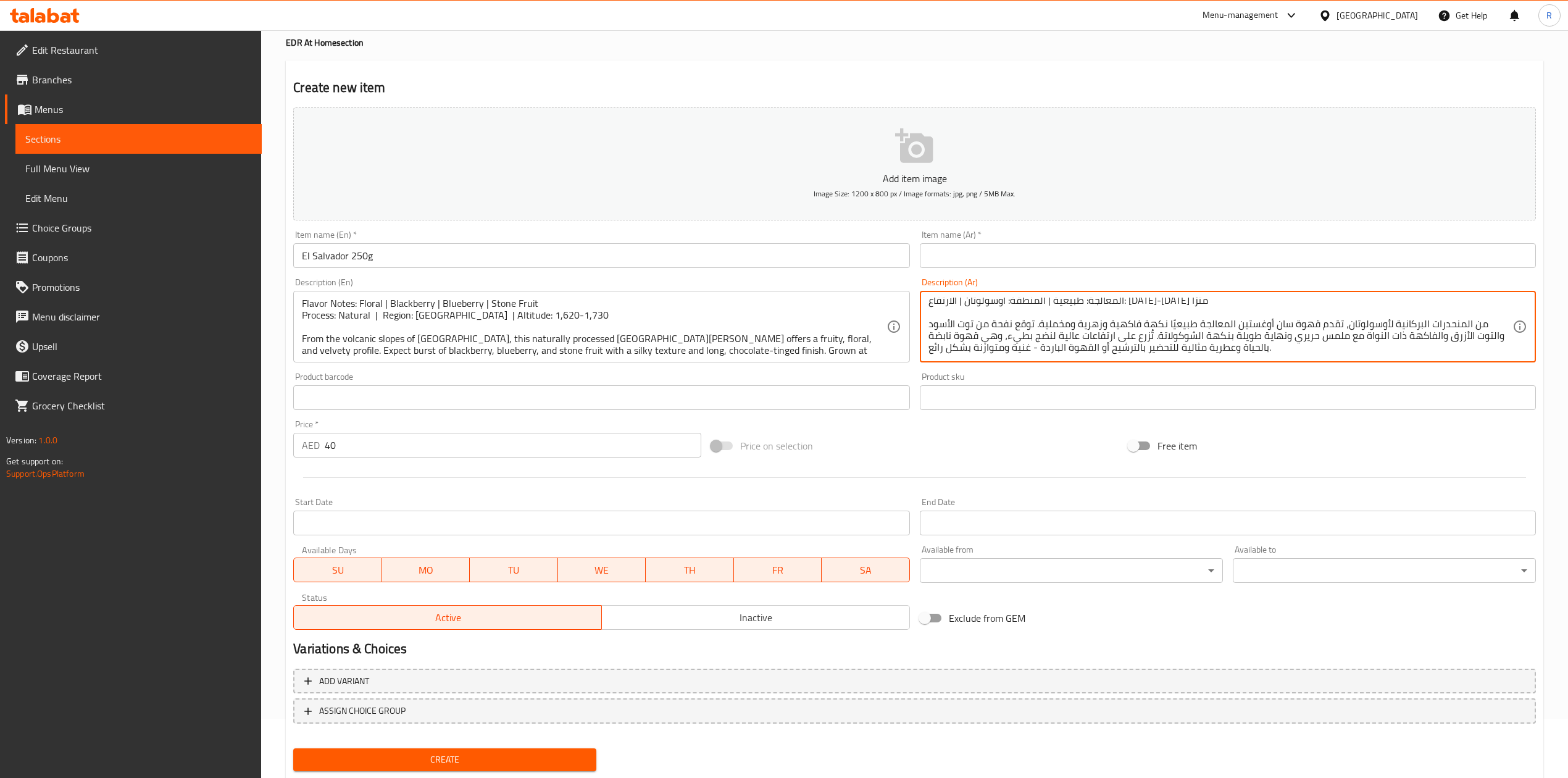
type textarea "ملاحظات النكهة: زهرية | توت أسود | توت أزرق | فاكهة ذات نواة المعالجة: طبيعية |…"
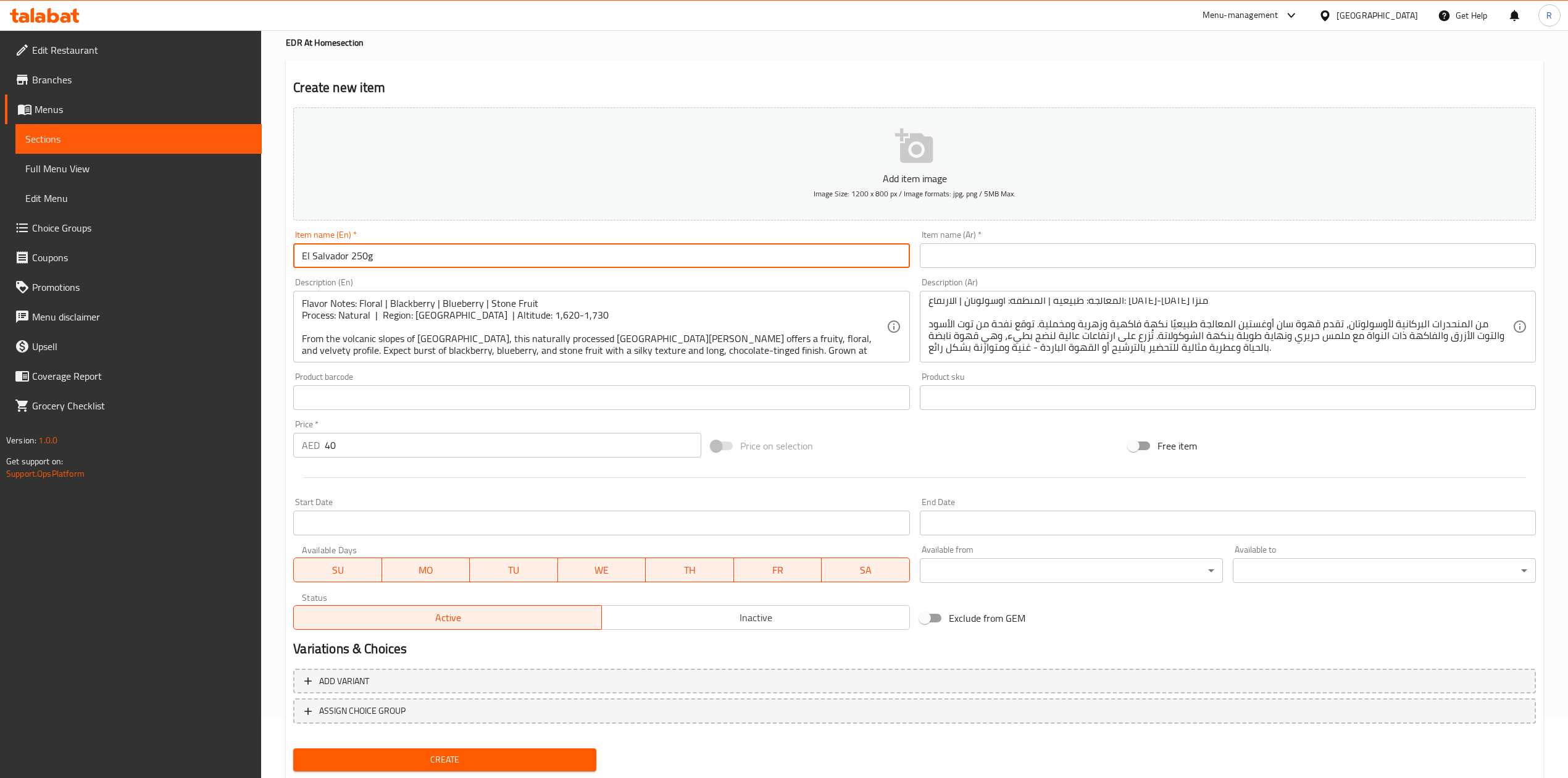
drag, startPoint x: 393, startPoint y: 261, endPoint x: -8, endPoint y: 183, distance: 408.5
click at [0, 183] on html "​ Menu-management [GEOGRAPHIC_DATA] Get Help R Edit Restaurant Branches Menus S…" at bounding box center [784, 330] width 1568 height 778
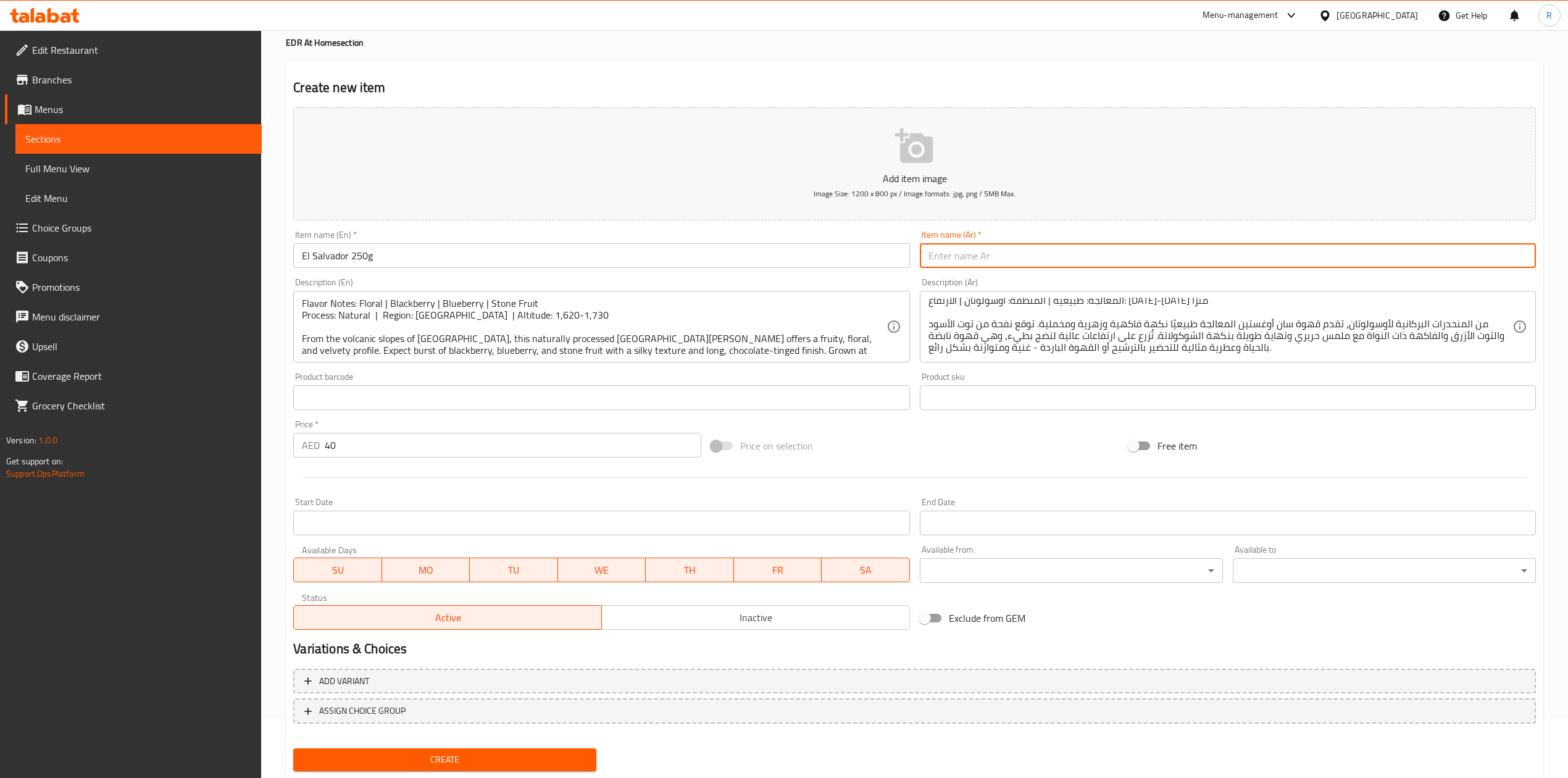
click at [1051, 260] on input "text" at bounding box center [1228, 255] width 616 height 25
paste input "السلفادور 250 جرام"
type input "السلفادور 250 جرام"
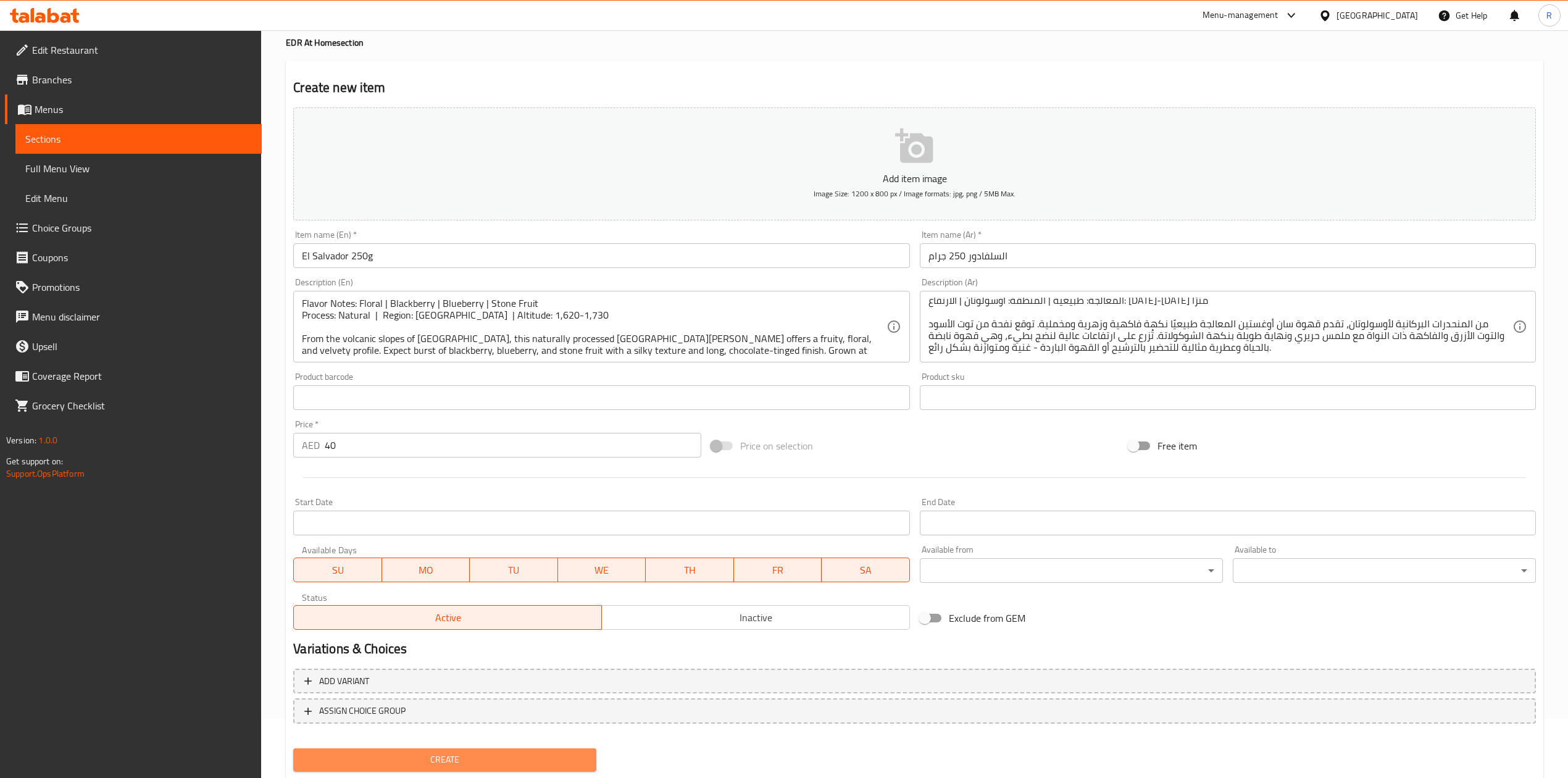
click at [496, 760] on span "Create" at bounding box center [444, 760] width 283 height 16
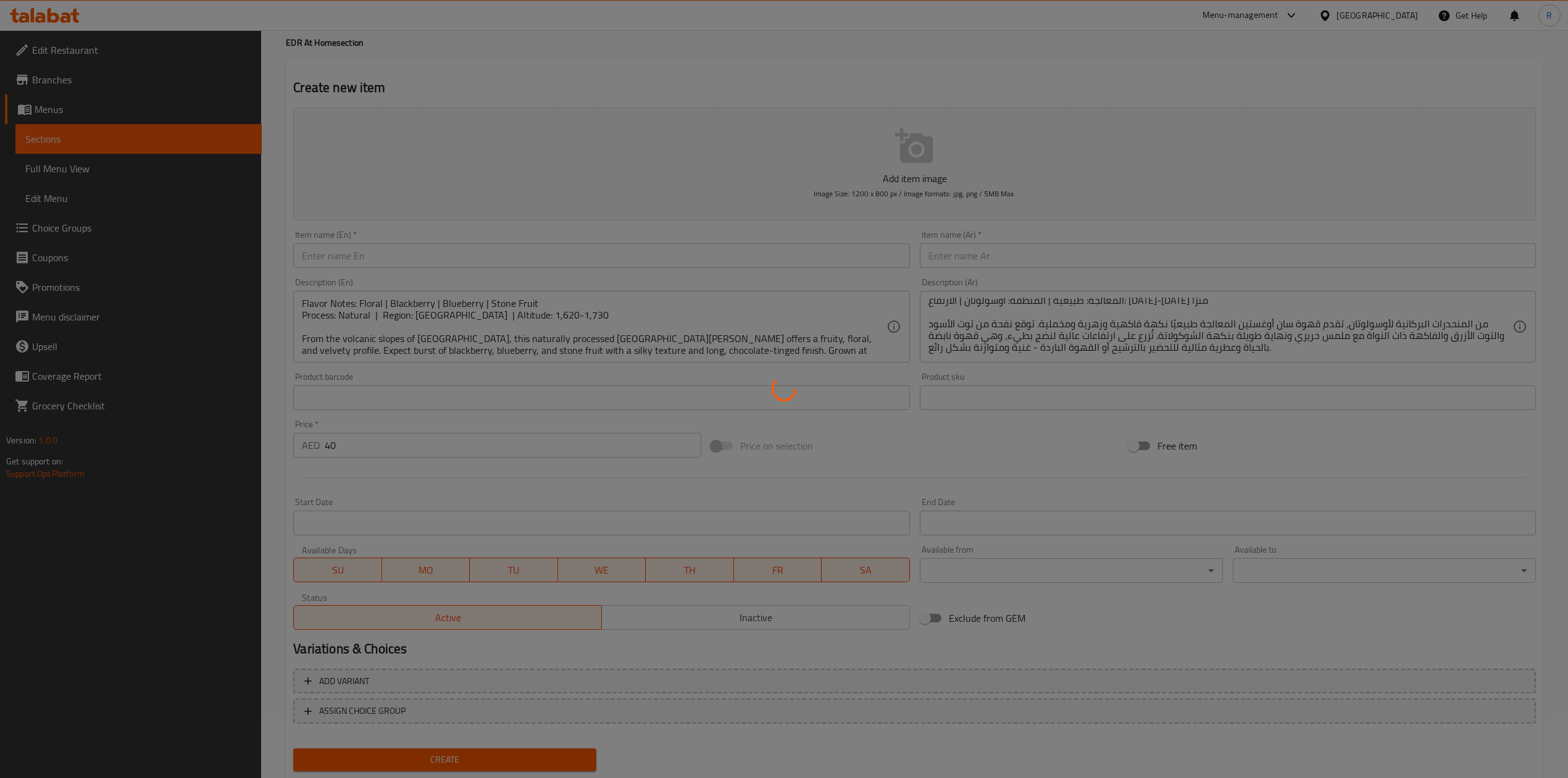
type input "0"
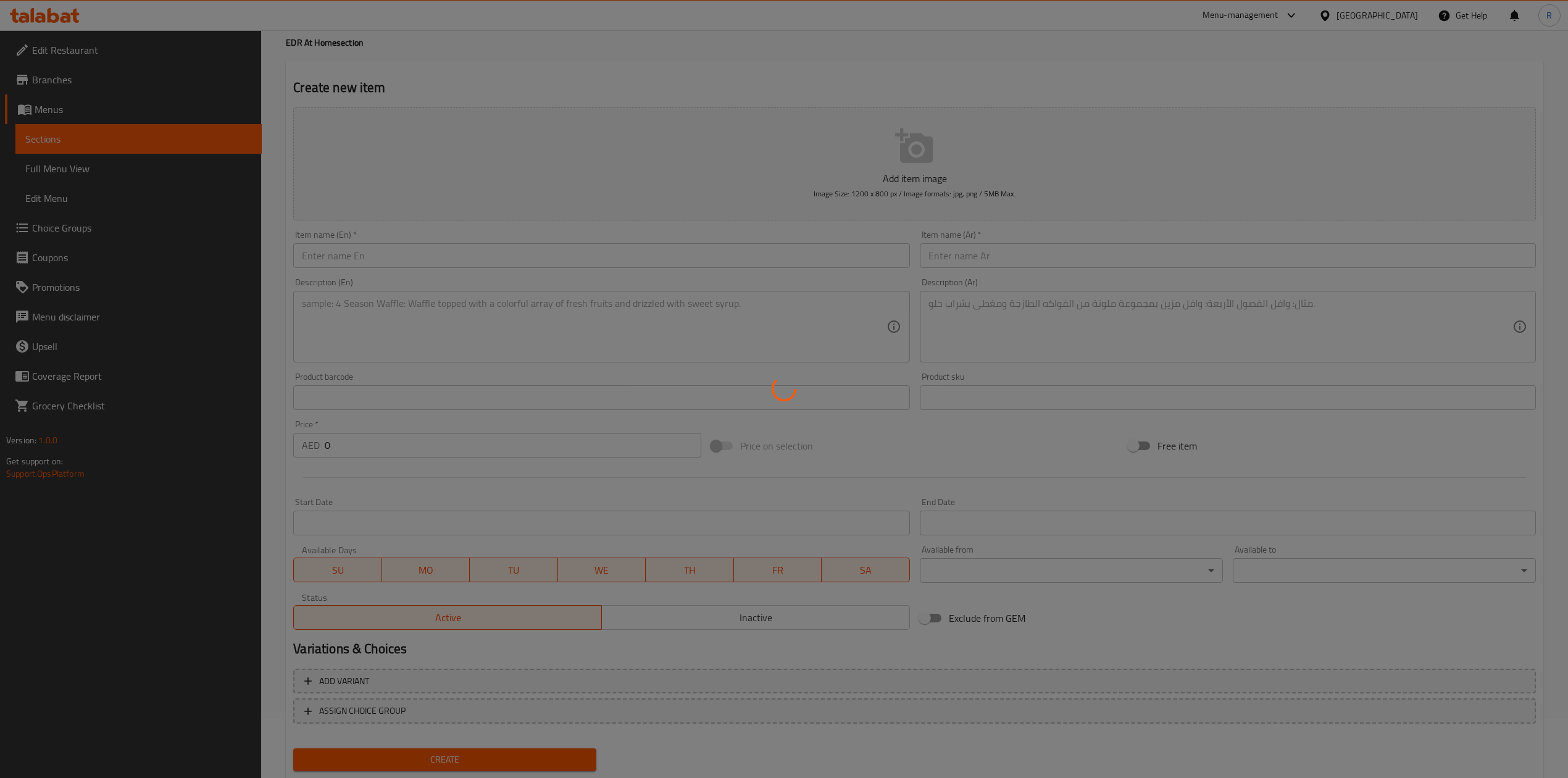
scroll to position [0, 0]
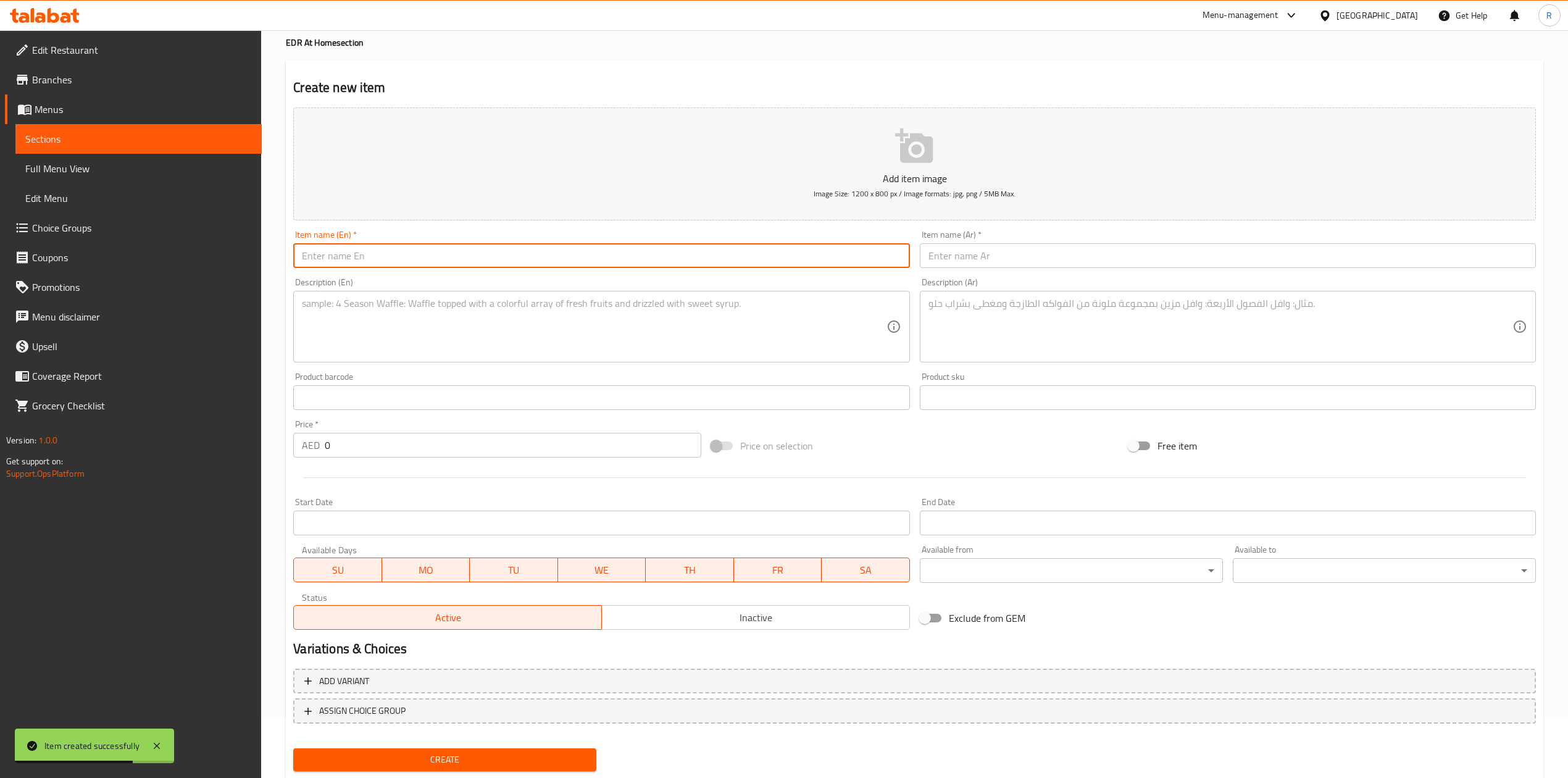
click at [362, 261] on input "text" at bounding box center [601, 255] width 616 height 25
paste input "Ethiopia Hambella 250g"
type input "Ethiopia Hambella 250g"
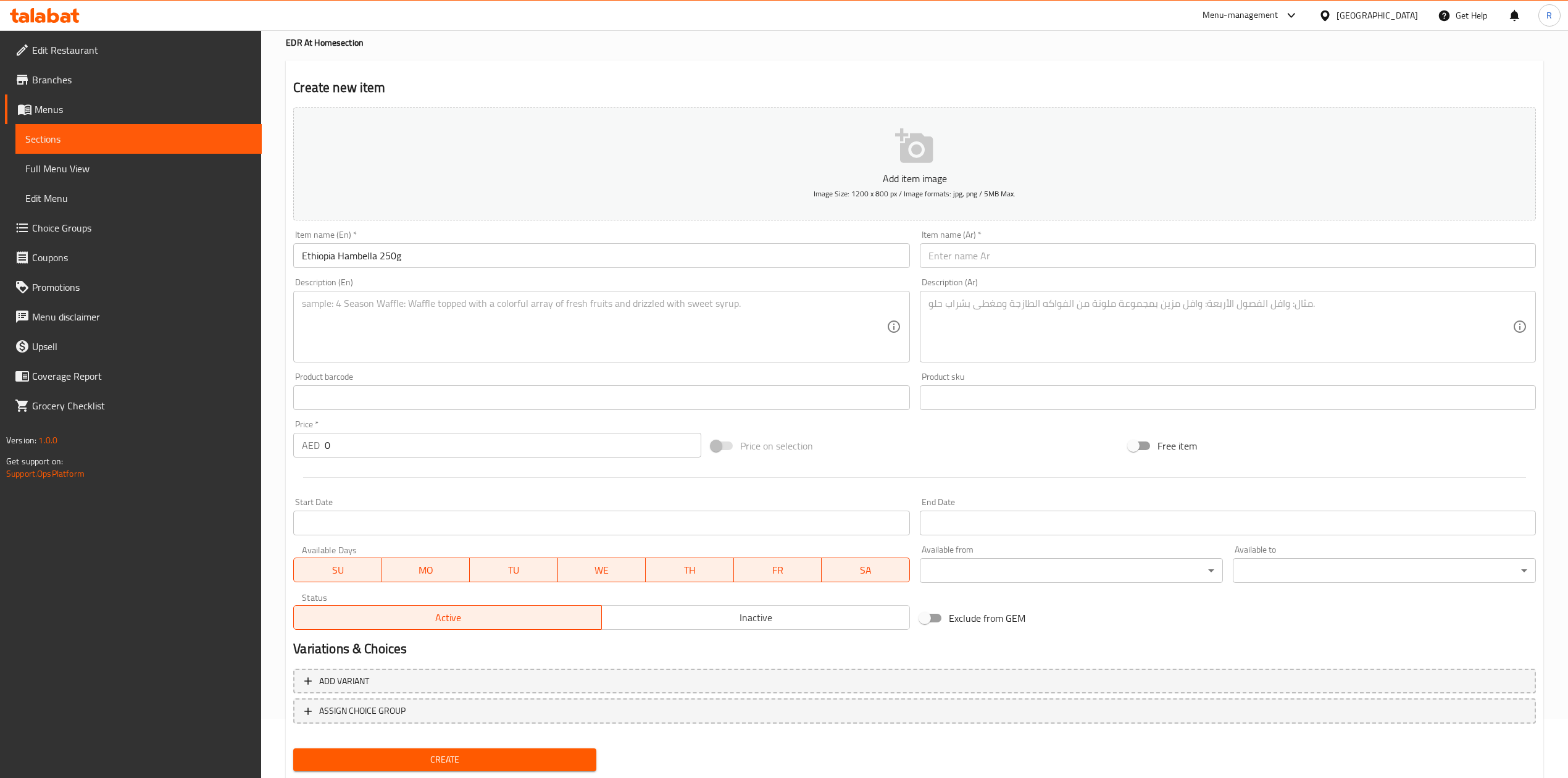
click at [456, 307] on textarea at bounding box center [594, 327] width 584 height 59
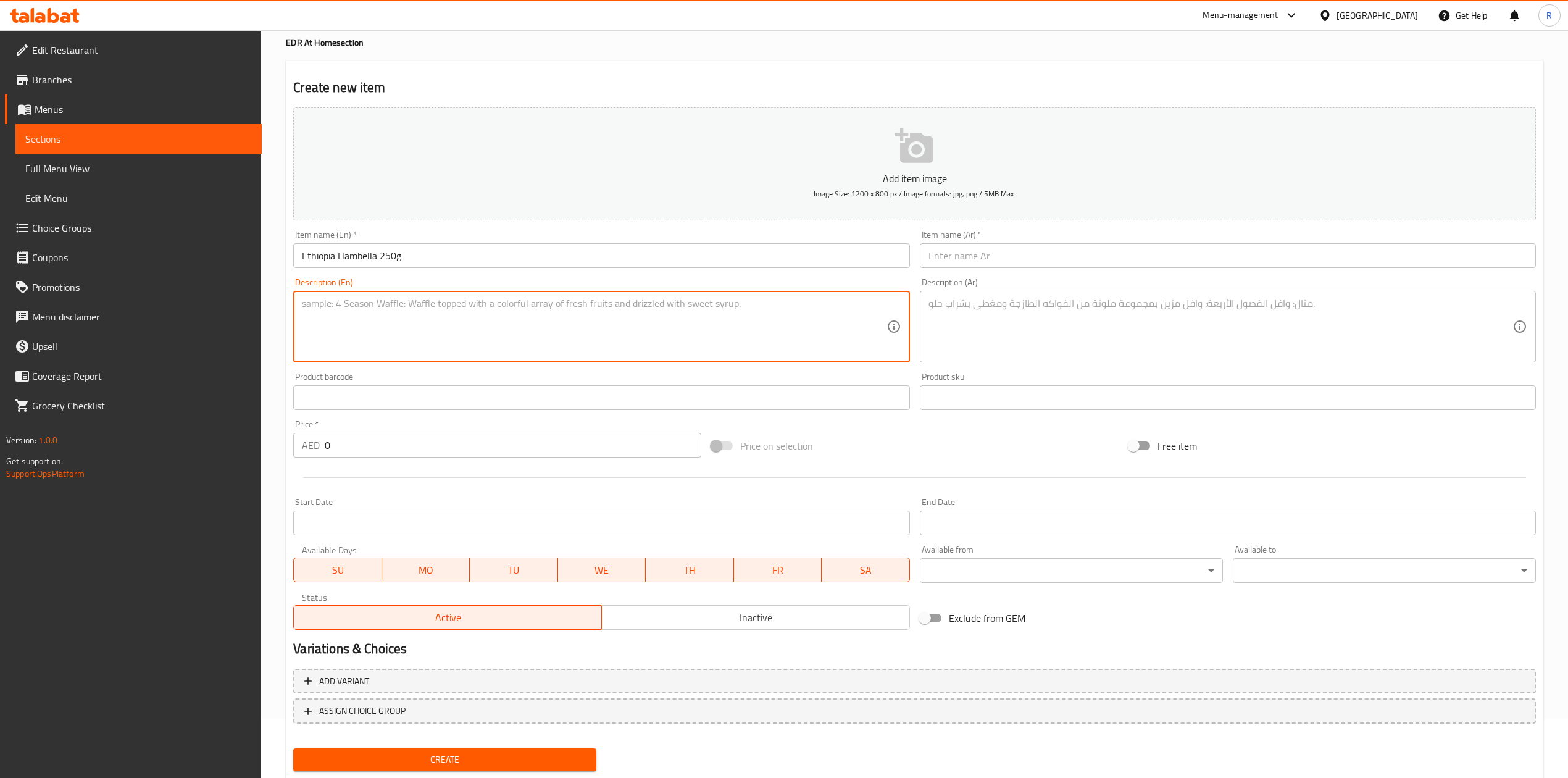
paste textarea ""Flavor Notes: Red Fruits • [GEOGRAPHIC_DATA] • Chocolate Process: Natural | Re…"
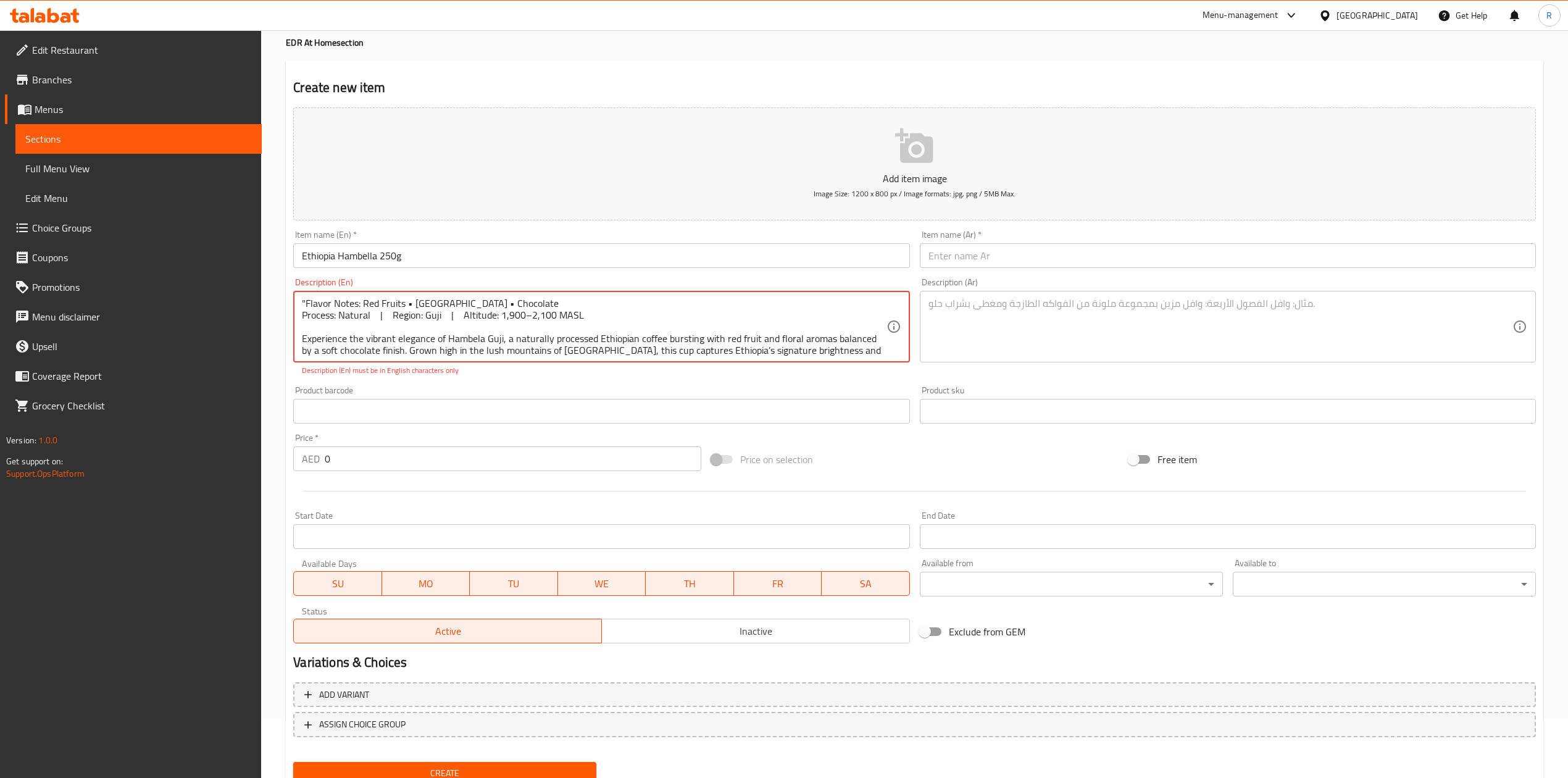
click at [410, 305] on textarea ""Flavor Notes: Red Fruits • [GEOGRAPHIC_DATA] • Chocolate Process: Natural | Re…" at bounding box center [594, 327] width 584 height 59
click at [440, 301] on textarea ""Flavor Notes: Red Fruits | Floral • Chocolate Process: Natural | Region: Guji …" at bounding box center [594, 327] width 584 height 59
click at [862, 350] on textarea ""Flavor Notes: Red Fruits | Floral | Chocolate Process: Natural | Region: Guji …" at bounding box center [594, 327] width 584 height 59
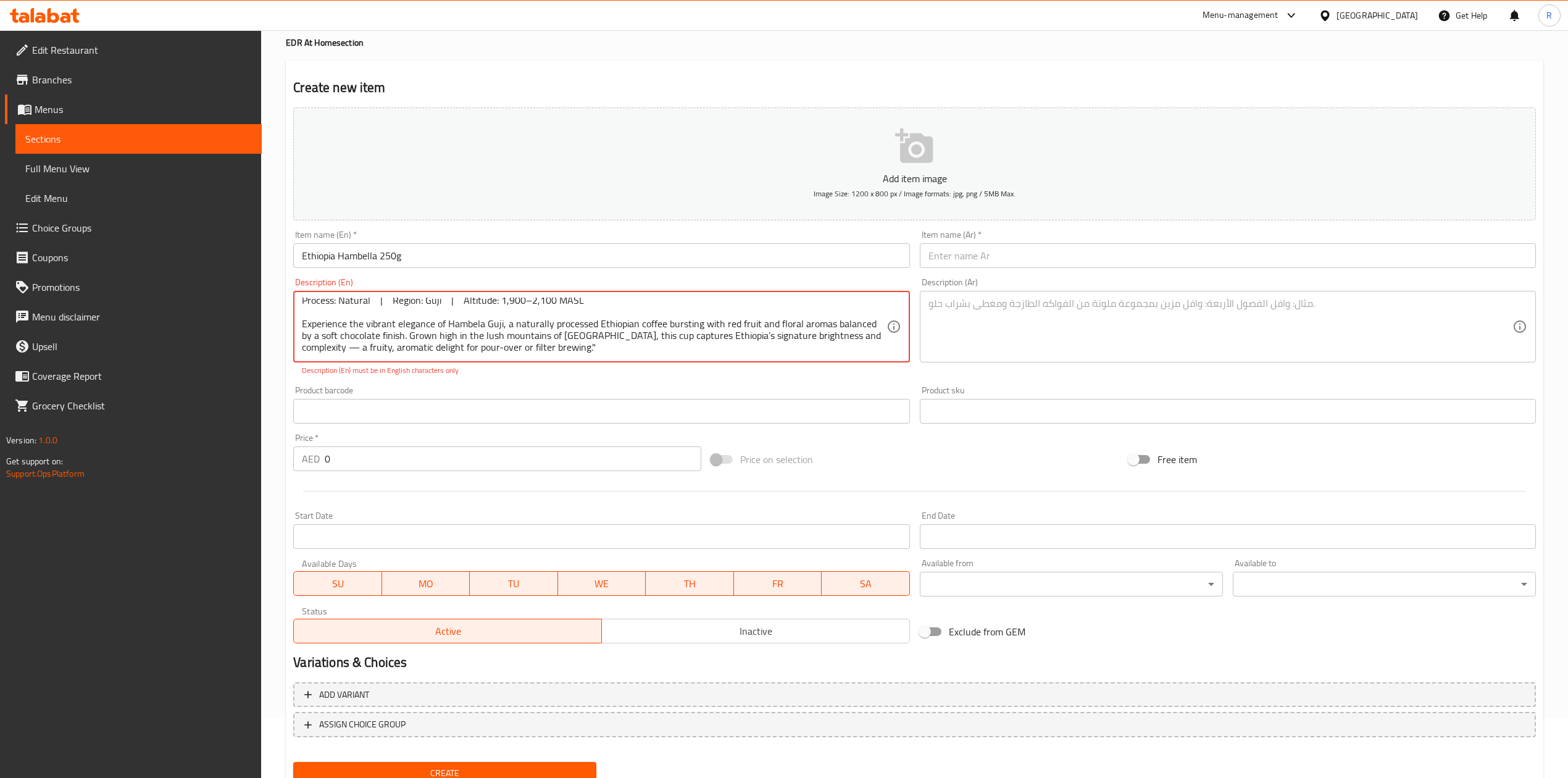
click at [536, 348] on textarea ""Flavor Notes: Red Fruits | Floral | Chocolate Process: Natural | Region: Guji …" at bounding box center [594, 327] width 584 height 59
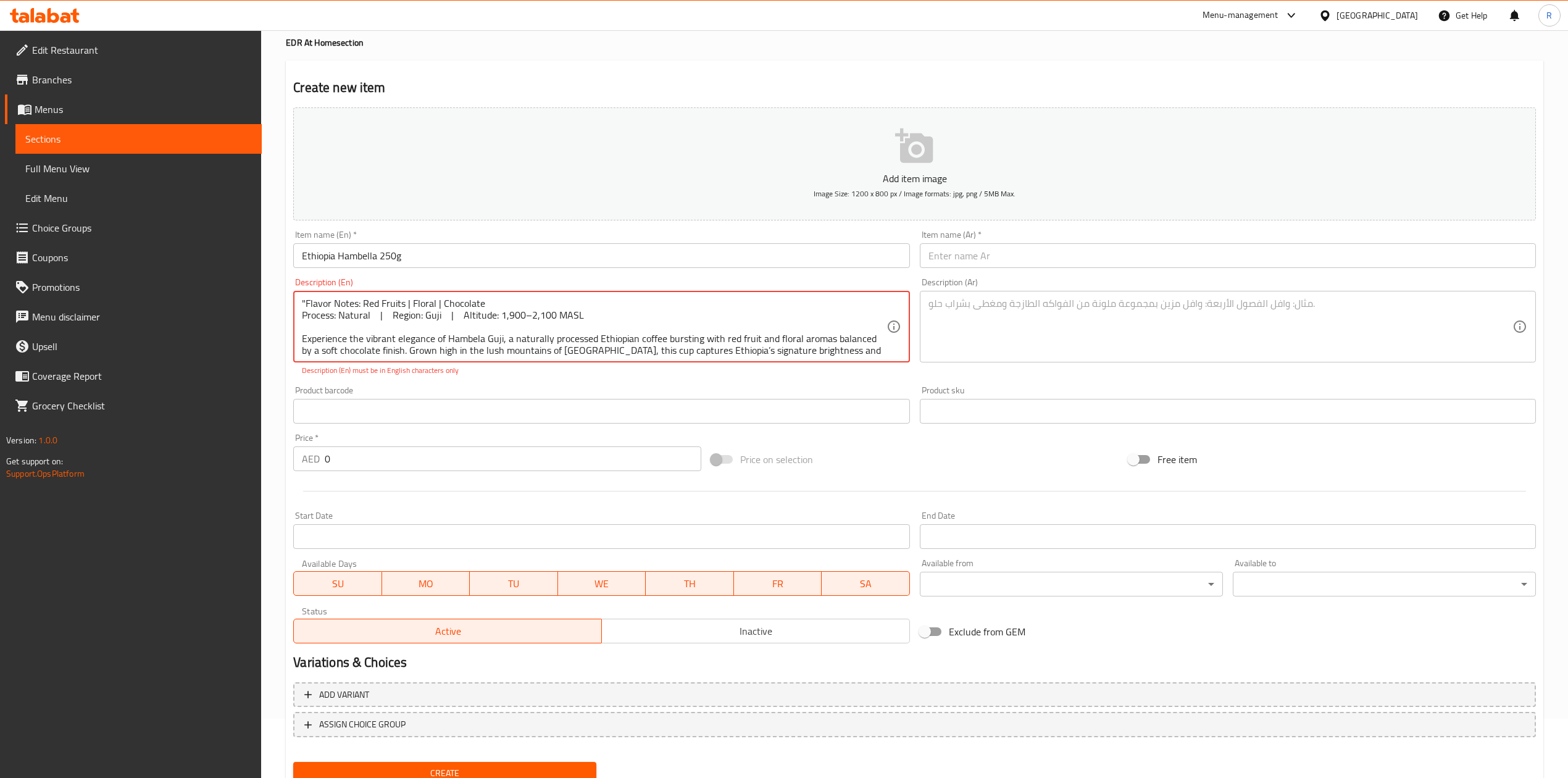
click at [307, 300] on textarea ""Flavor Notes: Red Fruits | Floral | Chocolate Process: Natural | Region: Guji …" at bounding box center [594, 327] width 584 height 59
click at [571, 352] on textarea "Flavor Notes: Red Fruits | Floral | Chocolate Process: Natural | Region: Guji |…" at bounding box center [594, 327] width 584 height 59
click at [859, 350] on textarea "Flavor Notes: Red Fruits | Floral | Chocolate Process: Natural | Region: Guji |…" at bounding box center [594, 327] width 584 height 59
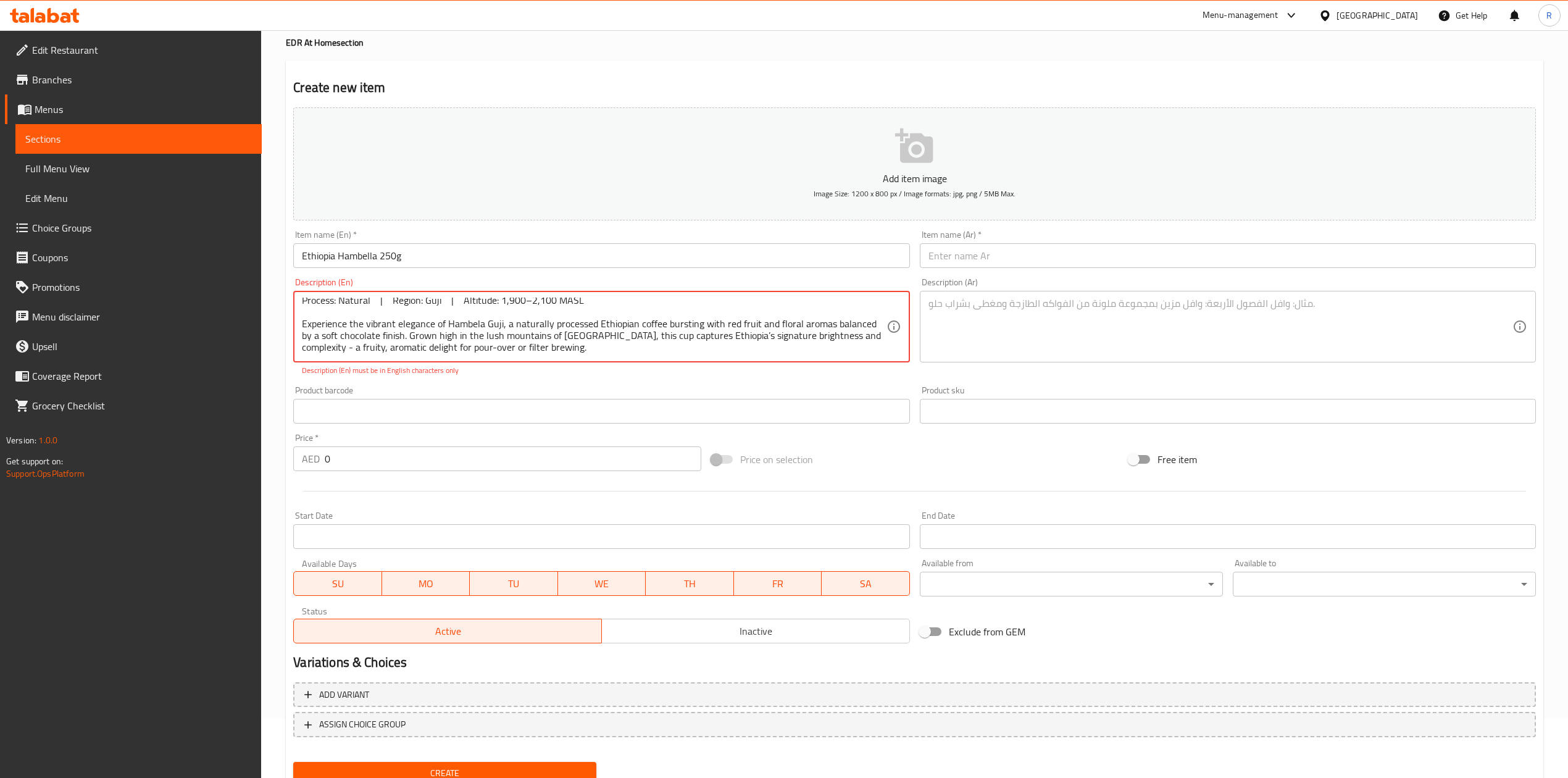
click at [497, 355] on textarea "Flavor Notes: Red Fruits | Floral | Chocolate Process: Natural | Region: Guji |…" at bounding box center [594, 327] width 584 height 59
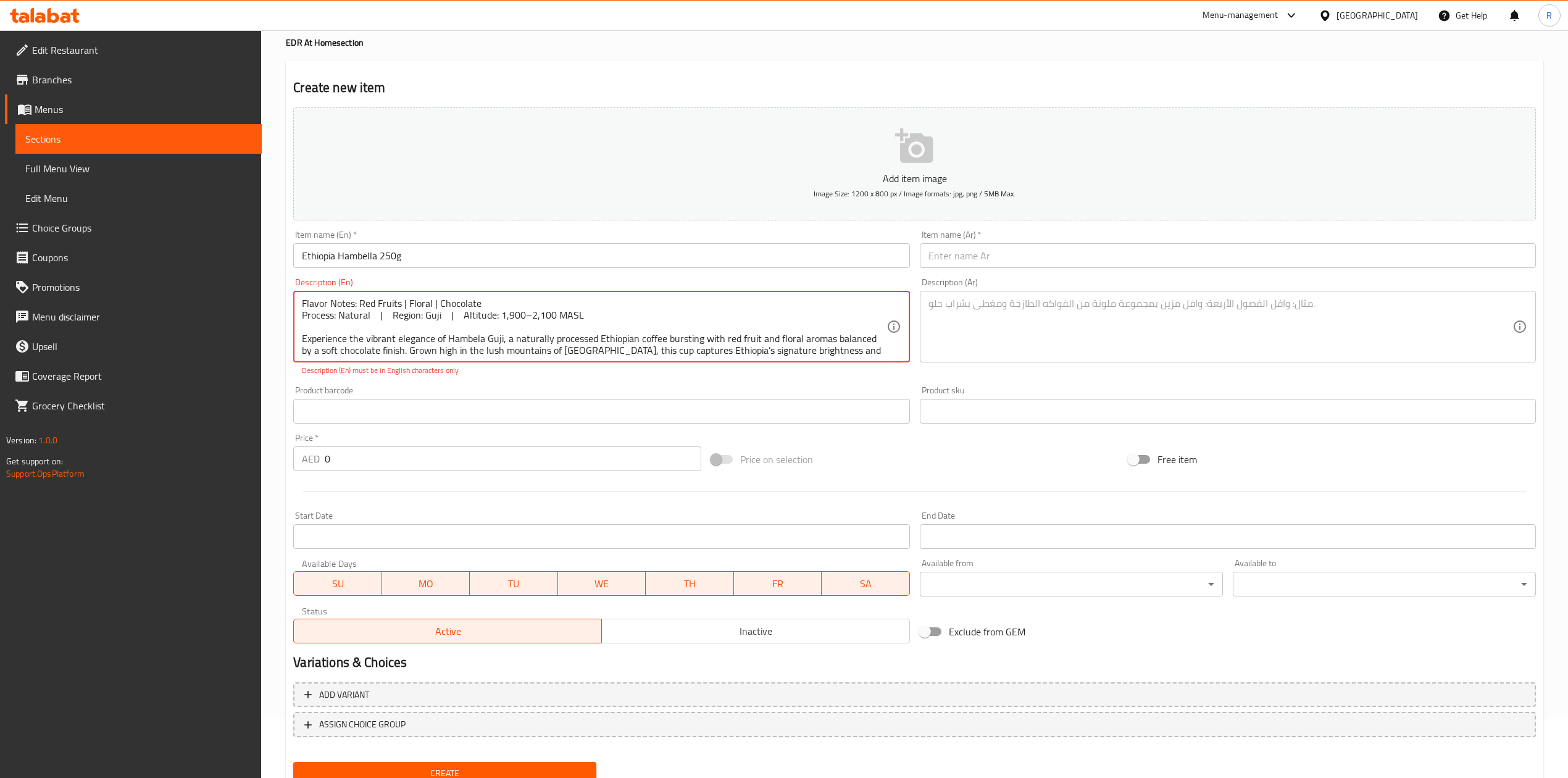
click at [500, 314] on textarea "Flavor Notes: Red Fruits | Floral | Chocolate Process: Natural | Region: Guji |…" at bounding box center [594, 327] width 584 height 59
click at [502, 314] on textarea "Flavor Notes: Red Fruits | Floral | Chocolate Process: Natural | Region: Guji |…" at bounding box center [594, 327] width 584 height 59
click at [500, 312] on textarea "Flavor Notes: Red Fruits | Floral | Chocolate Process: Natural | Region: Guji |…" at bounding box center [594, 327] width 584 height 59
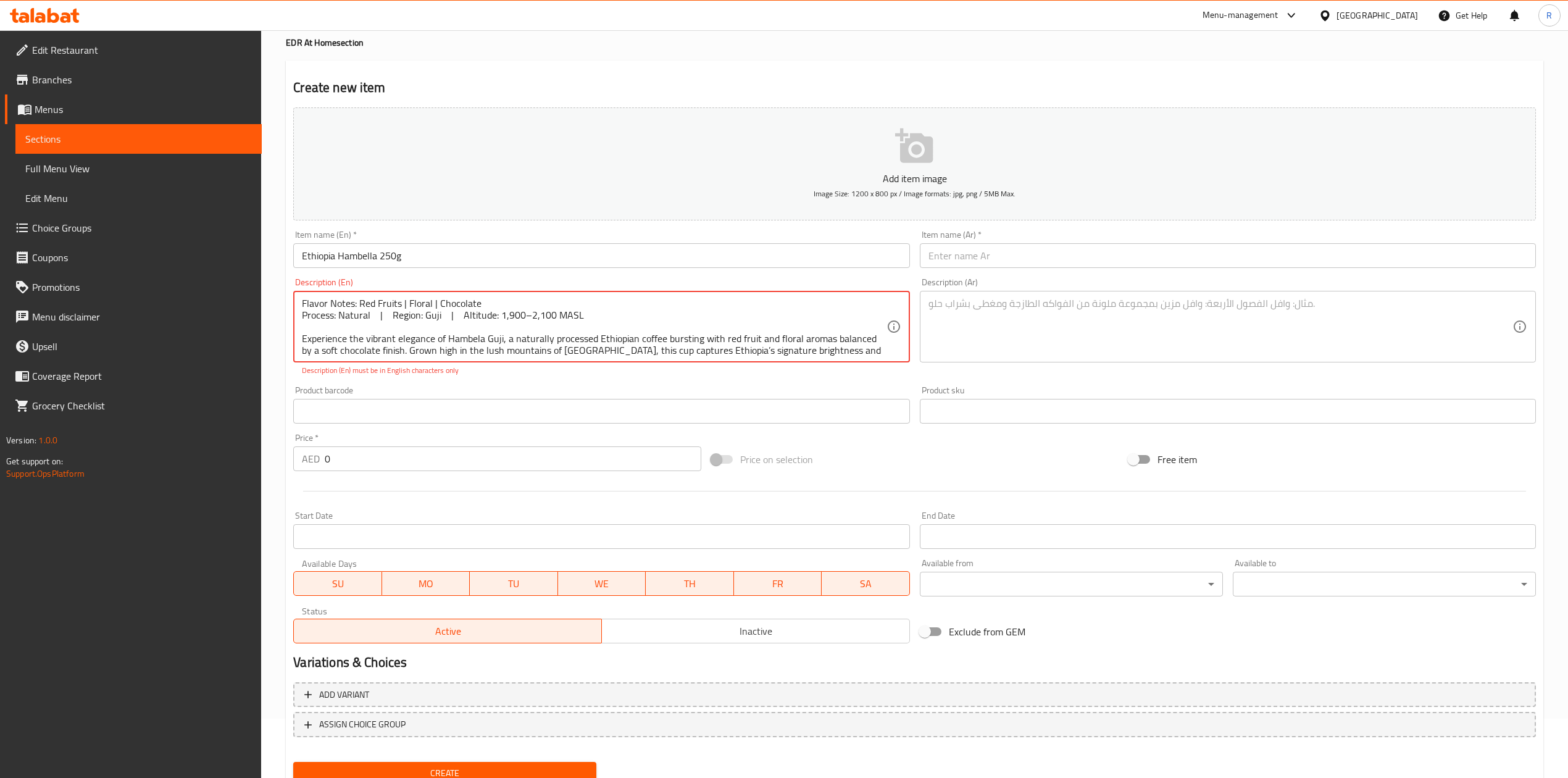
click at [502, 312] on textarea "Flavor Notes: Red Fruits | Floral | Chocolate Process: Natural | Region: Guji |…" at bounding box center [594, 327] width 584 height 59
click at [509, 356] on textarea "Flavor Notes: Red Fruits | Floral | Chocolate Process: Natural | Region: Guji |…" at bounding box center [594, 327] width 584 height 59
click at [442, 319] on textarea "Flavor Notes: Red Fruits | Floral | Chocolate Process: Natural | Region: Guji |…" at bounding box center [594, 327] width 584 height 59
click at [494, 351] on textarea "Flavor Notes: Red Fruits | Floral | Chocolate Process: Natural | Region: Guji |…" at bounding box center [594, 327] width 584 height 59
drag, startPoint x: 450, startPoint y: 337, endPoint x: 516, endPoint y: 334, distance: 66.1
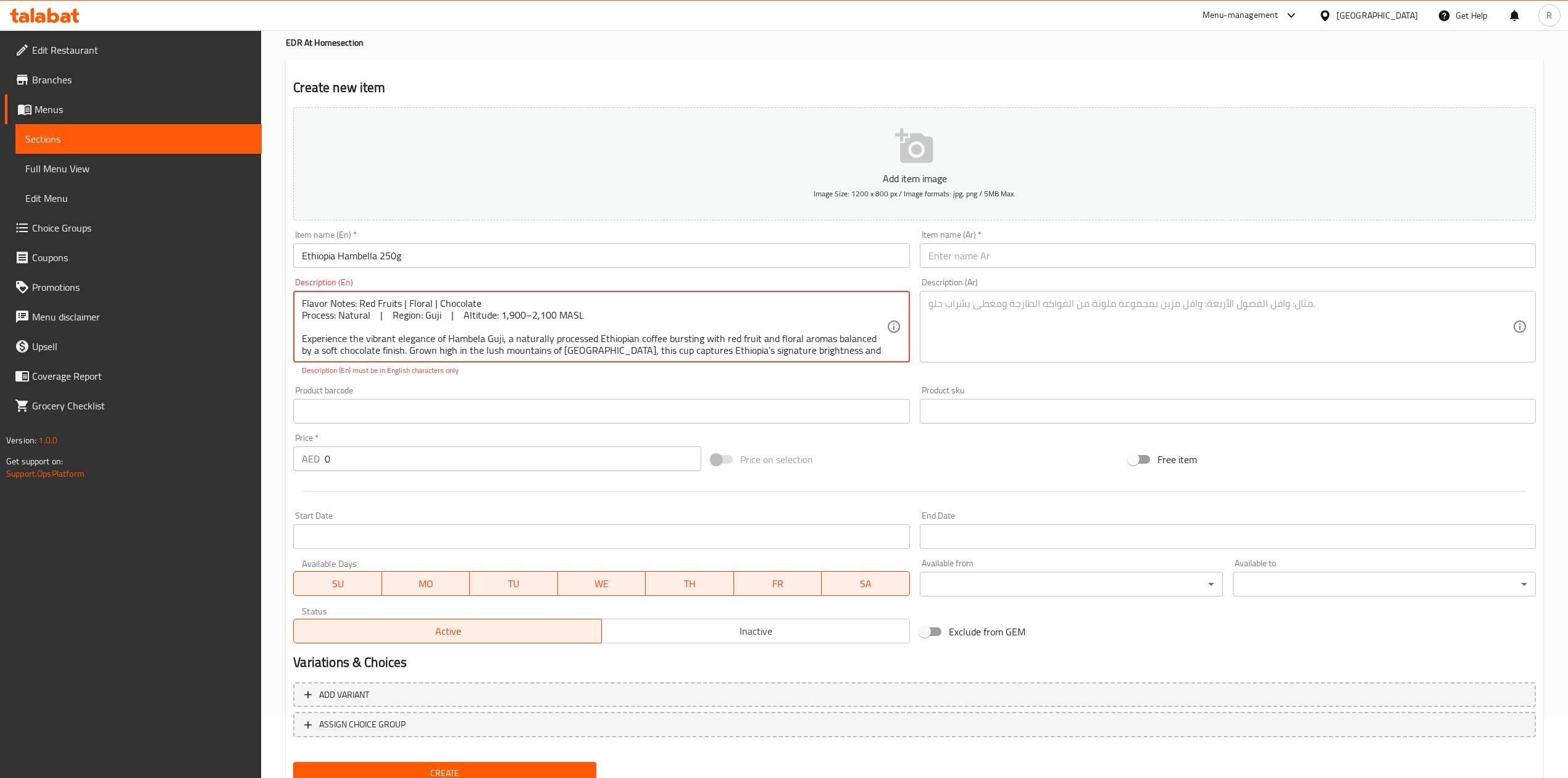
click at [516, 334] on textarea "Flavor Notes: Red Fruits | Floral | Chocolate Process: Natural | Region: Guji |…" at bounding box center [594, 327] width 584 height 59
click at [497, 342] on textarea "Flavor Notes: Red Fruits | Floral | Chocolate Process: Natural | Region: Guji |…" at bounding box center [594, 327] width 584 height 59
drag, startPoint x: 500, startPoint y: 335, endPoint x: 447, endPoint y: 331, distance: 53.2
click at [447, 331] on textarea "Flavor Notes: Red Fruits | Floral | Chocolate Process: Natural | Region: Guji |…" at bounding box center [594, 327] width 584 height 59
click at [624, 373] on p "Description (En) must be in English characters only" at bounding box center [601, 370] width 599 height 11
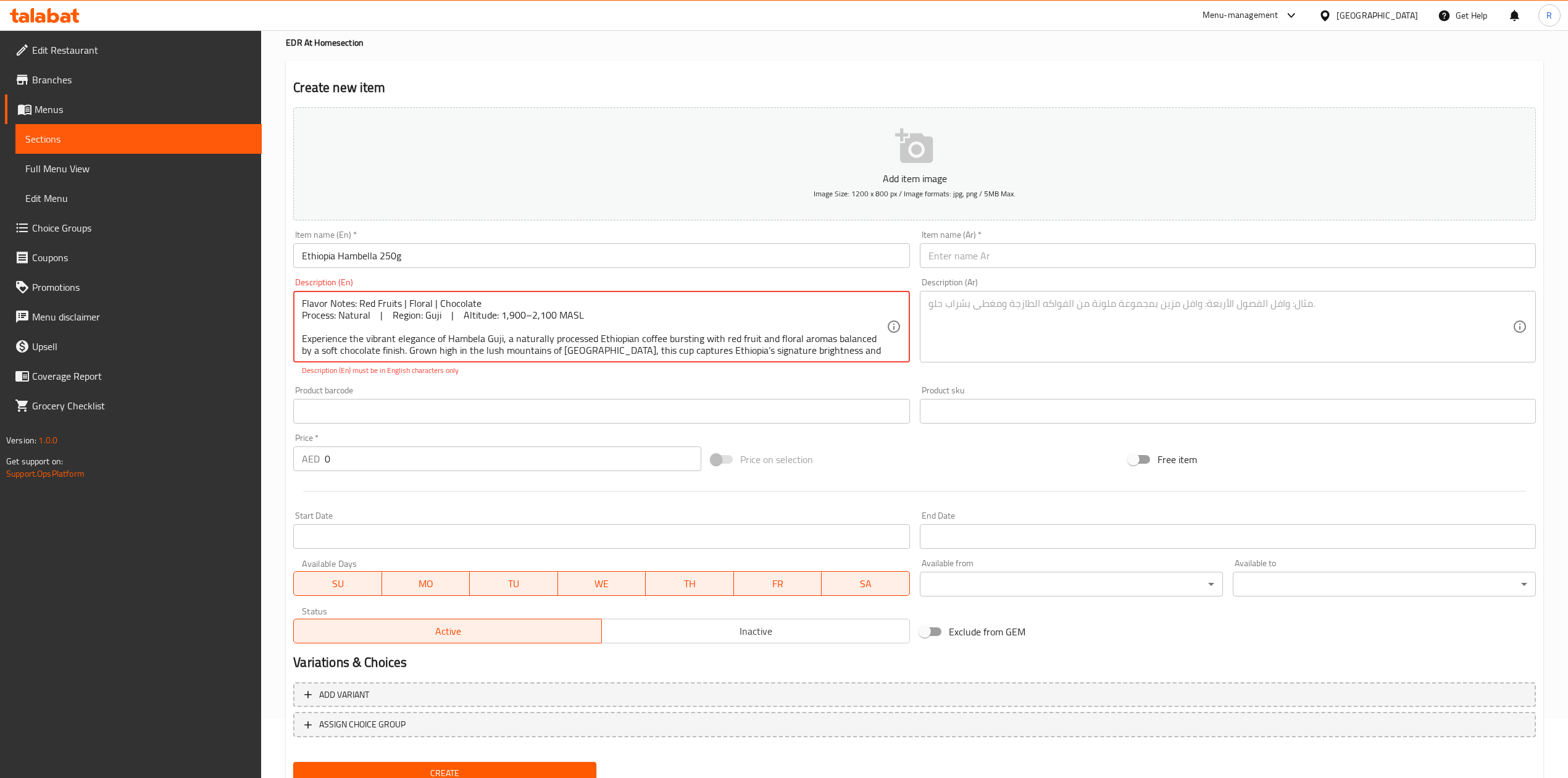
scroll to position [15, 0]
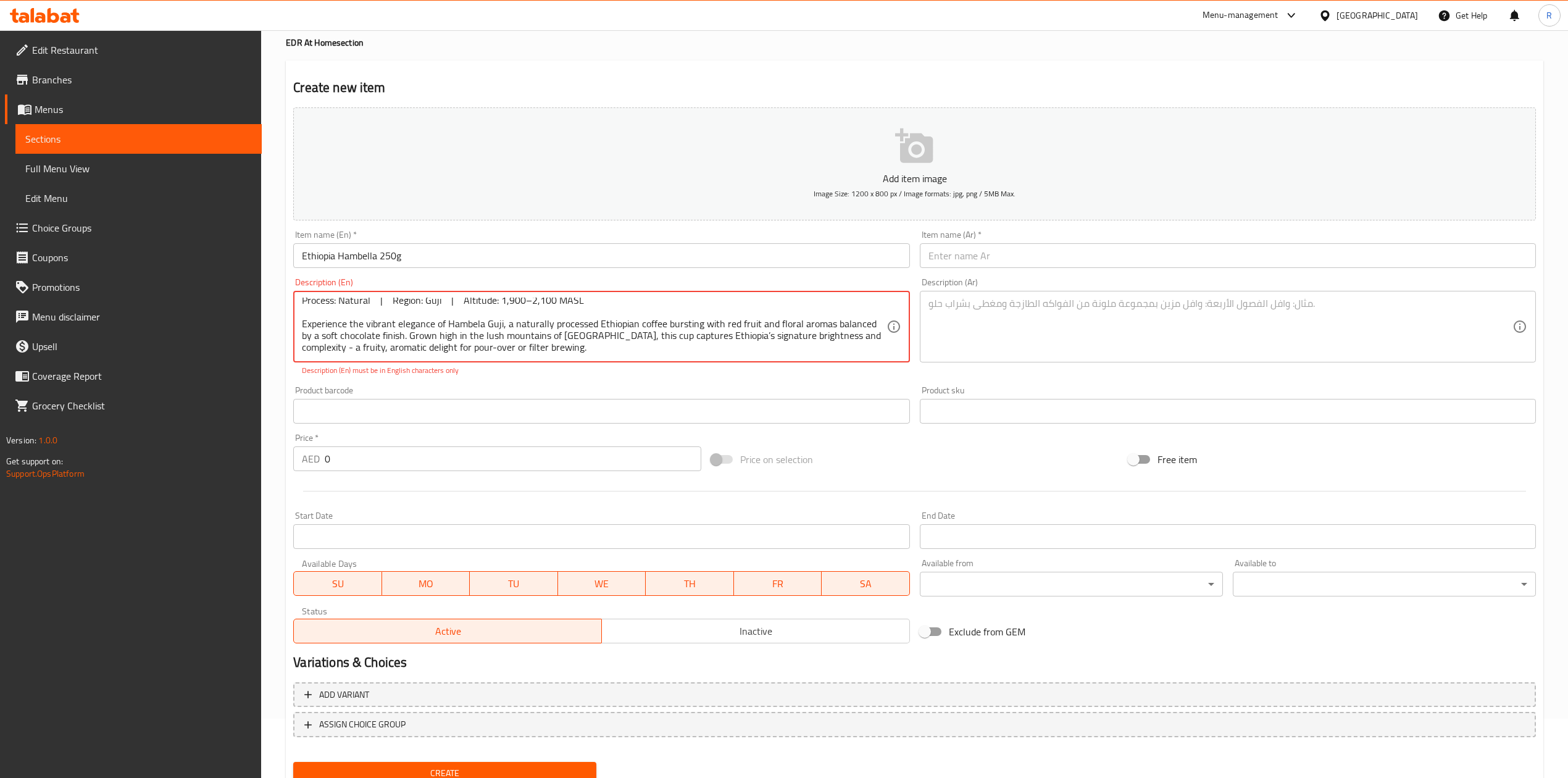
click at [577, 337] on textarea "Flavor Notes: Red Fruits | Floral | Chocolate Process: Natural | Region: Guji |…" at bounding box center [594, 327] width 584 height 59
click at [695, 349] on textarea "Flavor Notes: Red Fruits | Floral | Chocolate Process: Natural | Region: Guji |…" at bounding box center [594, 327] width 584 height 59
click at [689, 332] on textarea "Flavor Notes: Red Fruits | Floral | Chocolate Process: Natural | Region: Guji |…" at bounding box center [594, 327] width 584 height 59
click at [720, 363] on div "Flavor Notes: Red Fruits | Floral | Chocolate Process: Natural | Region: Guji |…" at bounding box center [601, 327] width 616 height 72
click at [544, 371] on p "Description (En) must be in English characters only" at bounding box center [601, 370] width 599 height 11
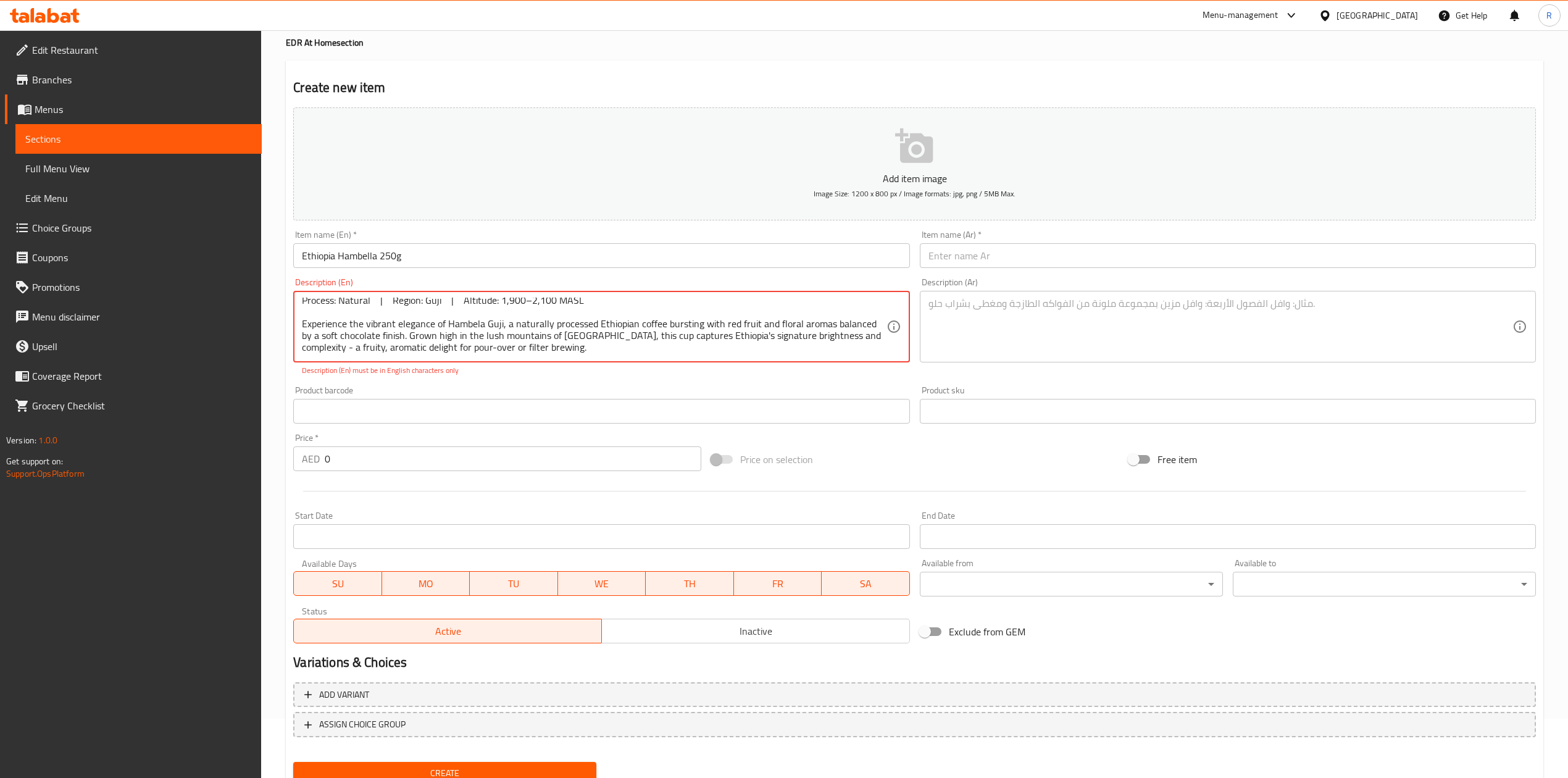
scroll to position [0, 0]
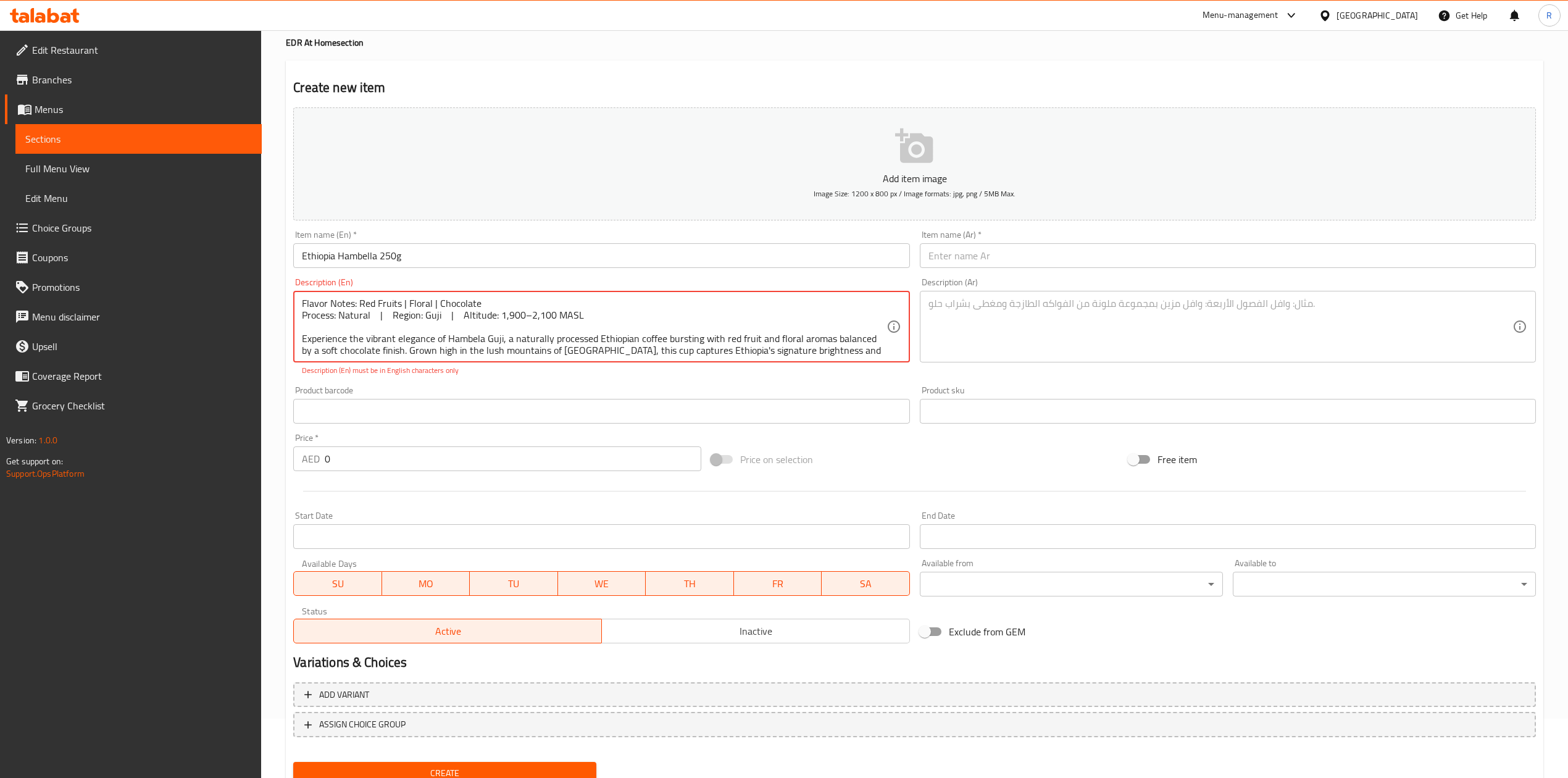
drag, startPoint x: 596, startPoint y: 316, endPoint x: 305, endPoint y: 319, distance: 291.0
click at [305, 319] on textarea "Flavor Notes: Red Fruits | Floral | Chocolate Process: Natural | Region: Guji |…" at bounding box center [594, 327] width 584 height 59
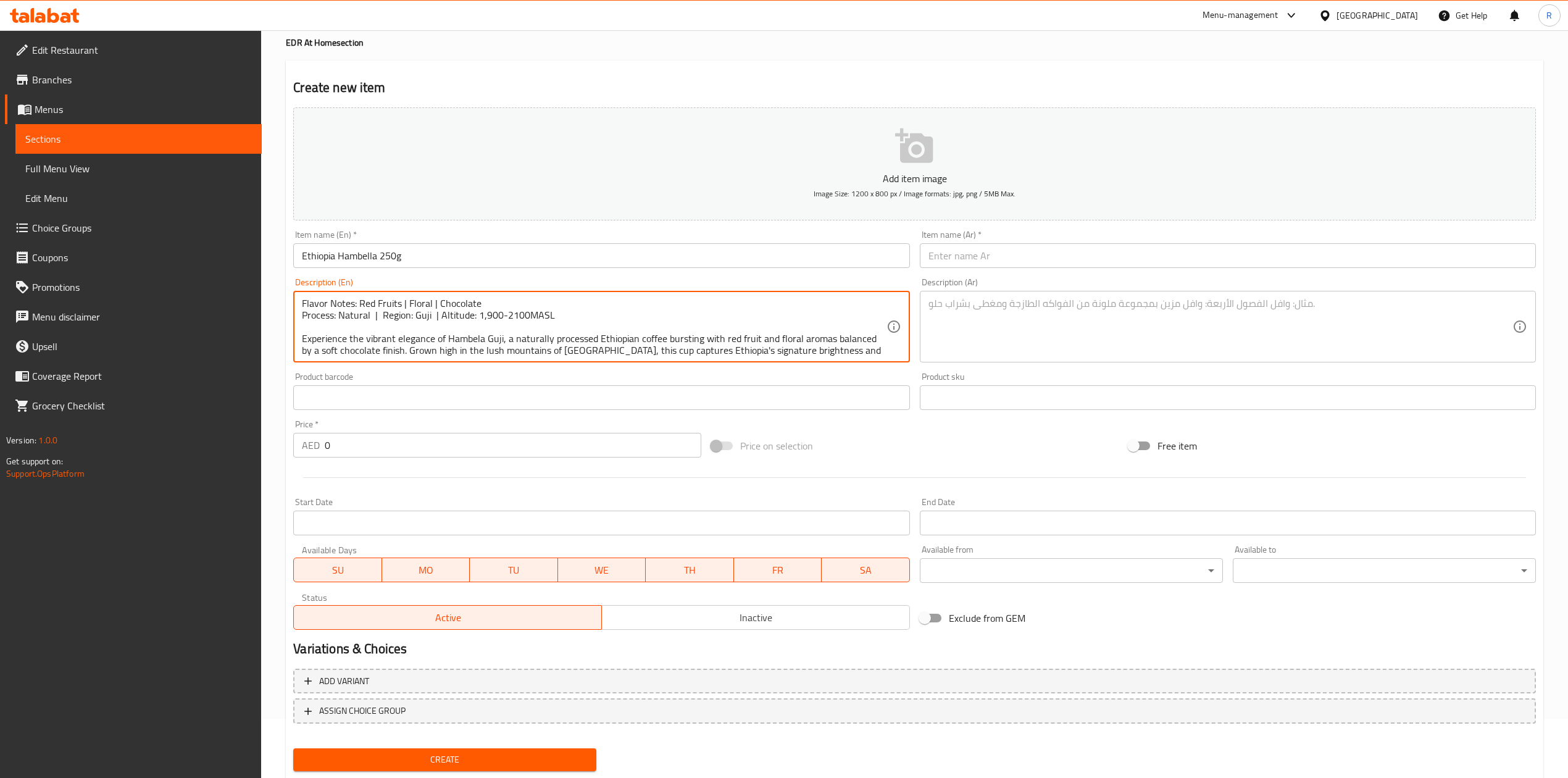
type textarea "Flavor Notes: Red Fruits | Floral | Chocolate Process: Natural | Region: Guji |…"
click at [610, 384] on div "Product barcode Product barcode" at bounding box center [601, 391] width 616 height 38
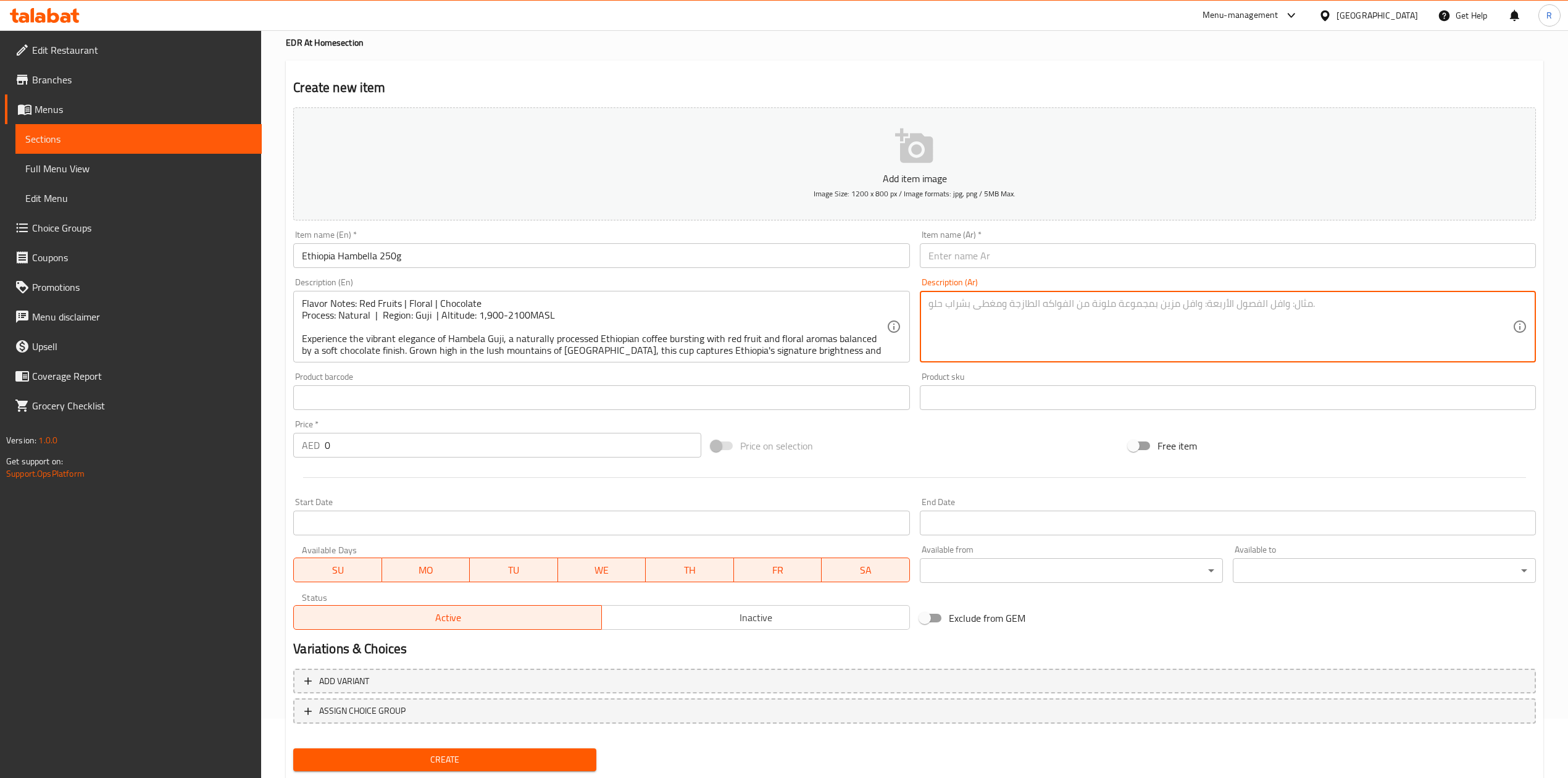
click at [986, 300] on textarea at bounding box center [1220, 327] width 584 height 59
paste textarea "نكهات: فواكه حمراء | [GEOGRAPHIC_DATA] | شوكولاتة المعالجة: طبيعية | المنطقة: غ…"
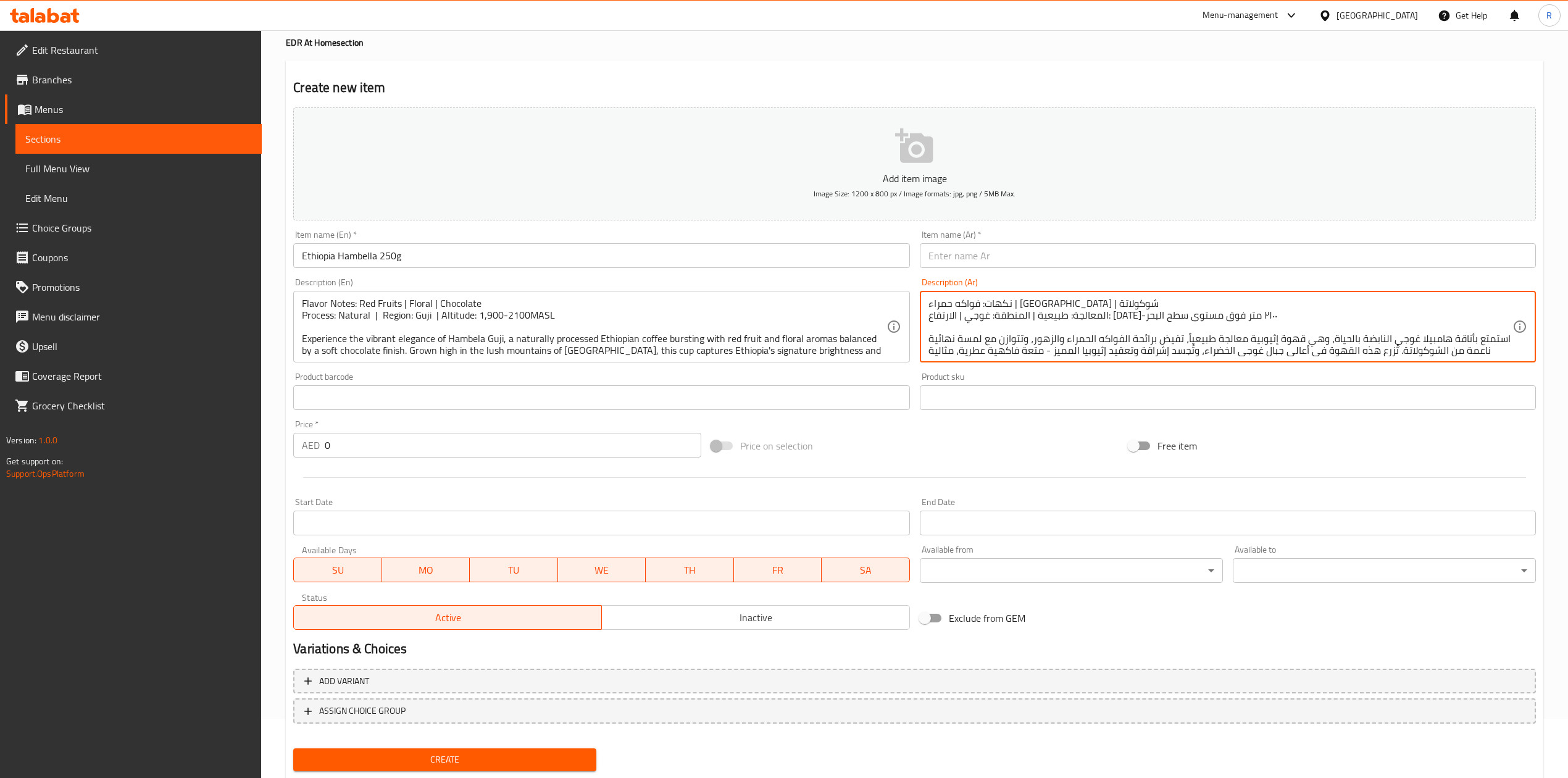
scroll to position [15, 0]
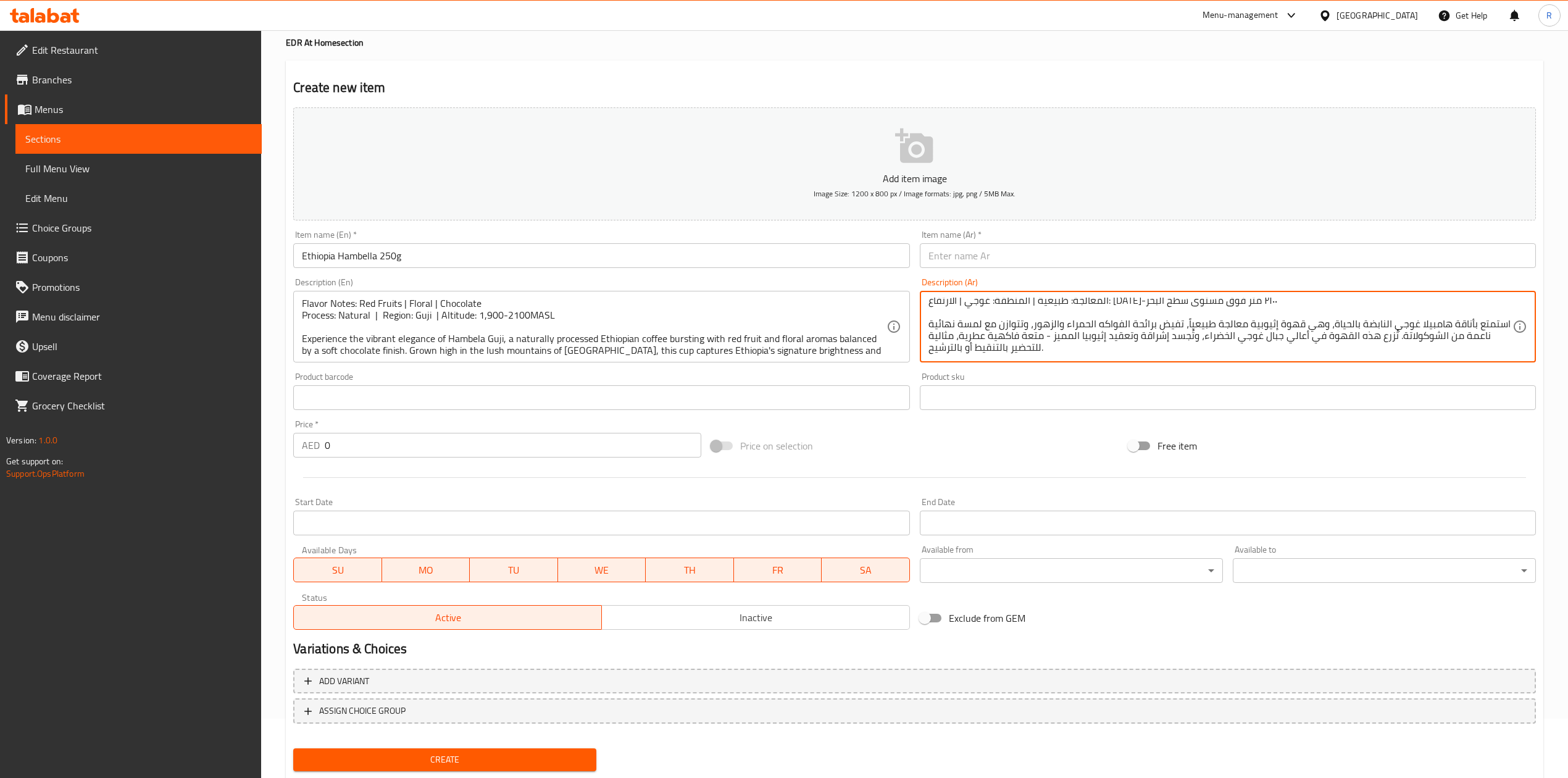
type textarea "نكهات: فواكه حمراء | [GEOGRAPHIC_DATA] | شوكولاتة المعالجة: طبيعية | المنطقة: غ…"
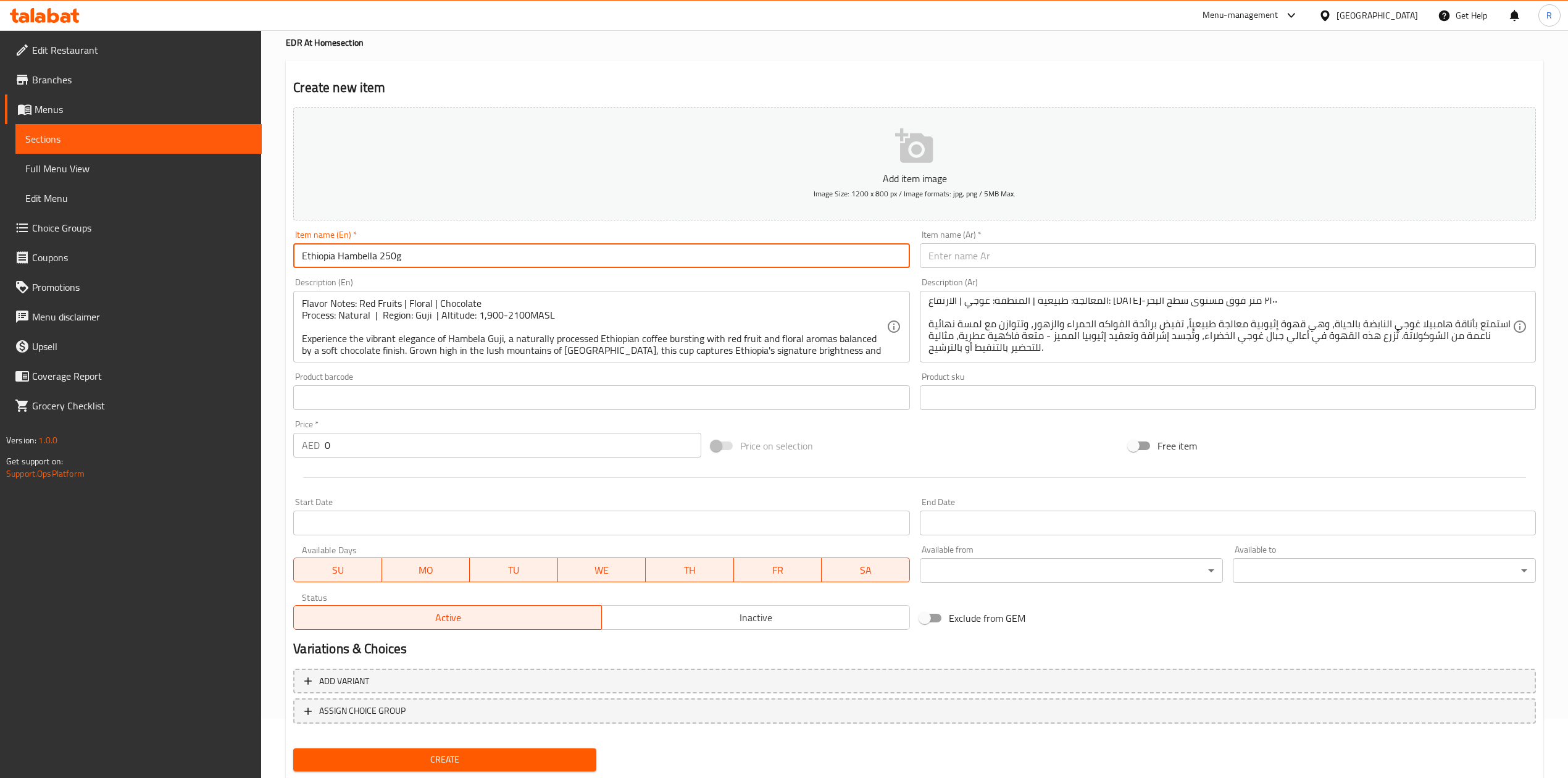
drag, startPoint x: 436, startPoint y: 252, endPoint x: 205, endPoint y: 241, distance: 231.3
click at [205, 241] on div "Edit Restaurant Branches Menus Sections Full Menu View Edit Menu Choice Groups …" at bounding box center [784, 391] width 1568 height 842
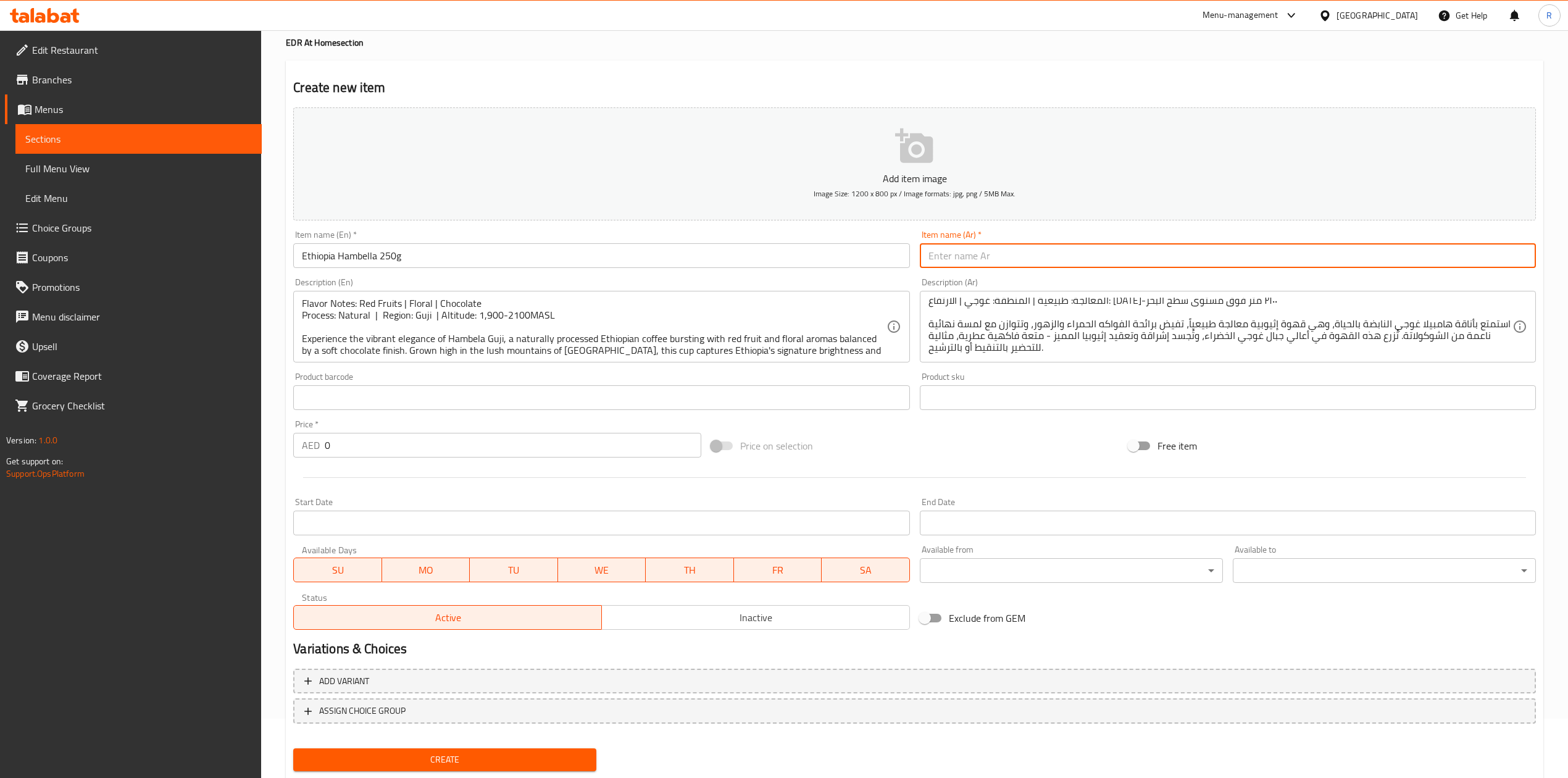
click at [997, 254] on input "text" at bounding box center [1228, 255] width 616 height 25
paste input "إثيوبيا هامبيلا 250 جرام"
type input "إثيوبيا هامبيلا 250 جرام"
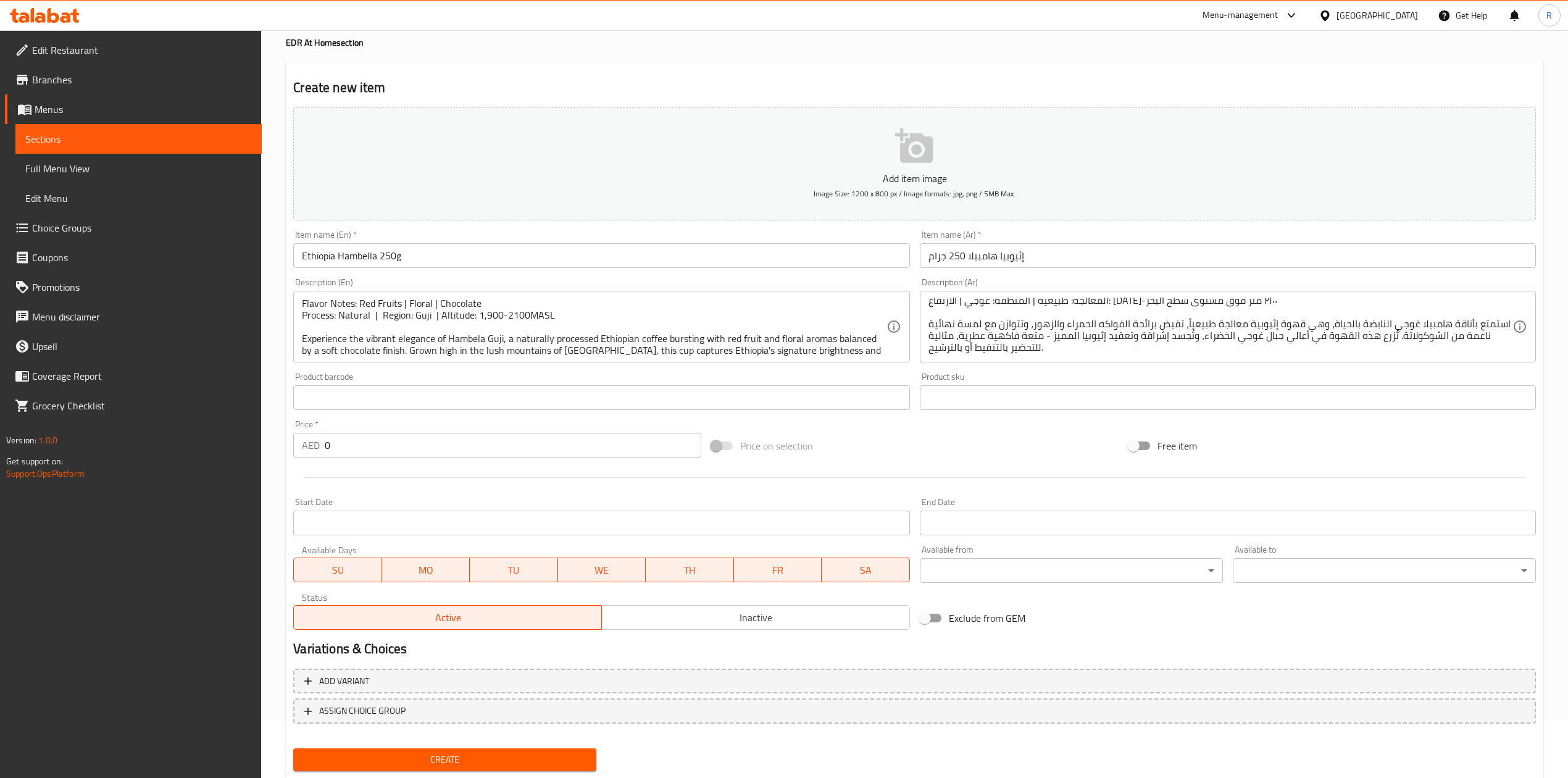
click at [346, 453] on input "0" at bounding box center [513, 445] width 376 height 25
type input "39"
click at [726, 624] on span "Inactive" at bounding box center [755, 617] width 298 height 17
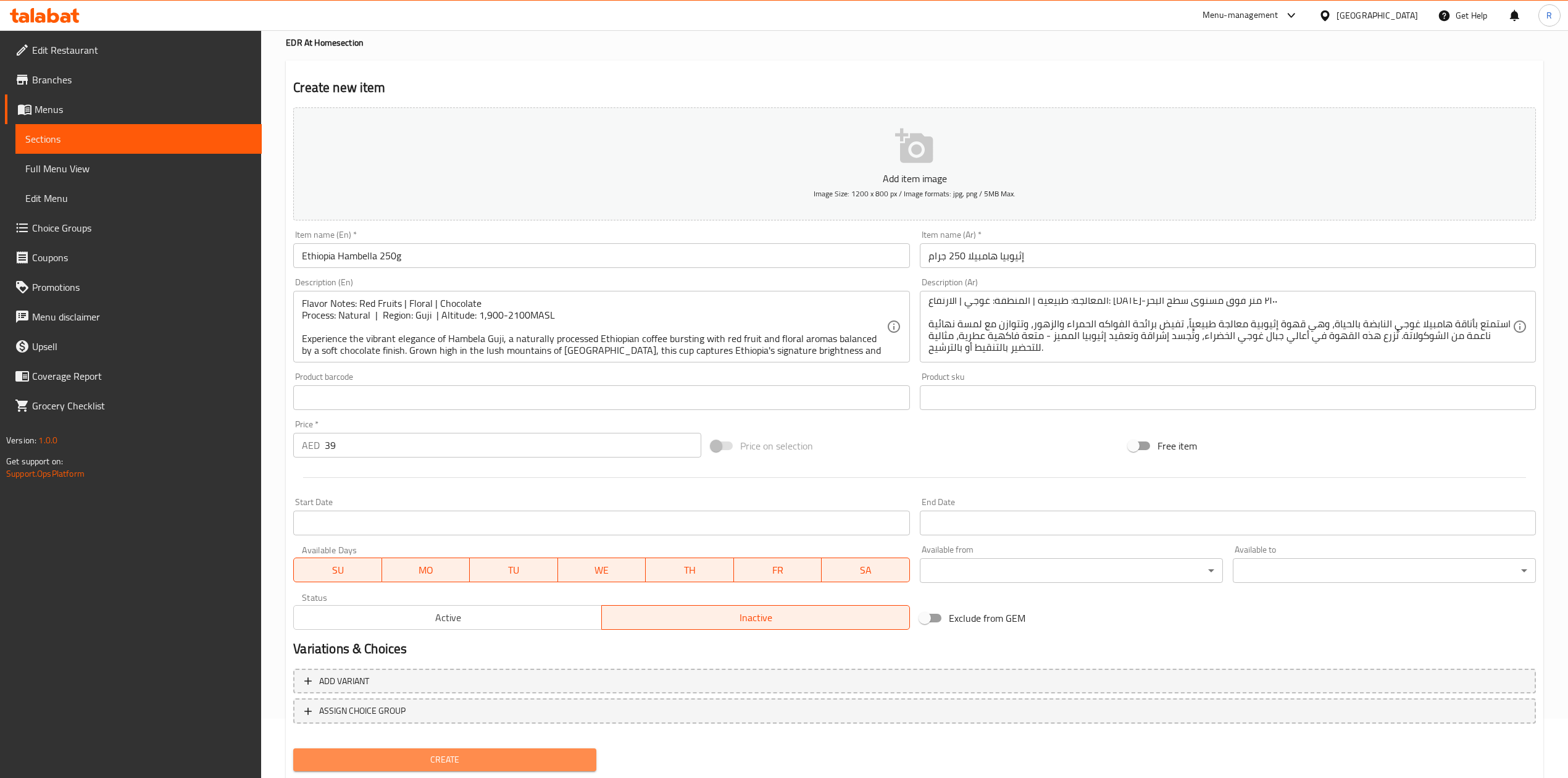
click at [477, 751] on button "Create" at bounding box center [444, 760] width 303 height 23
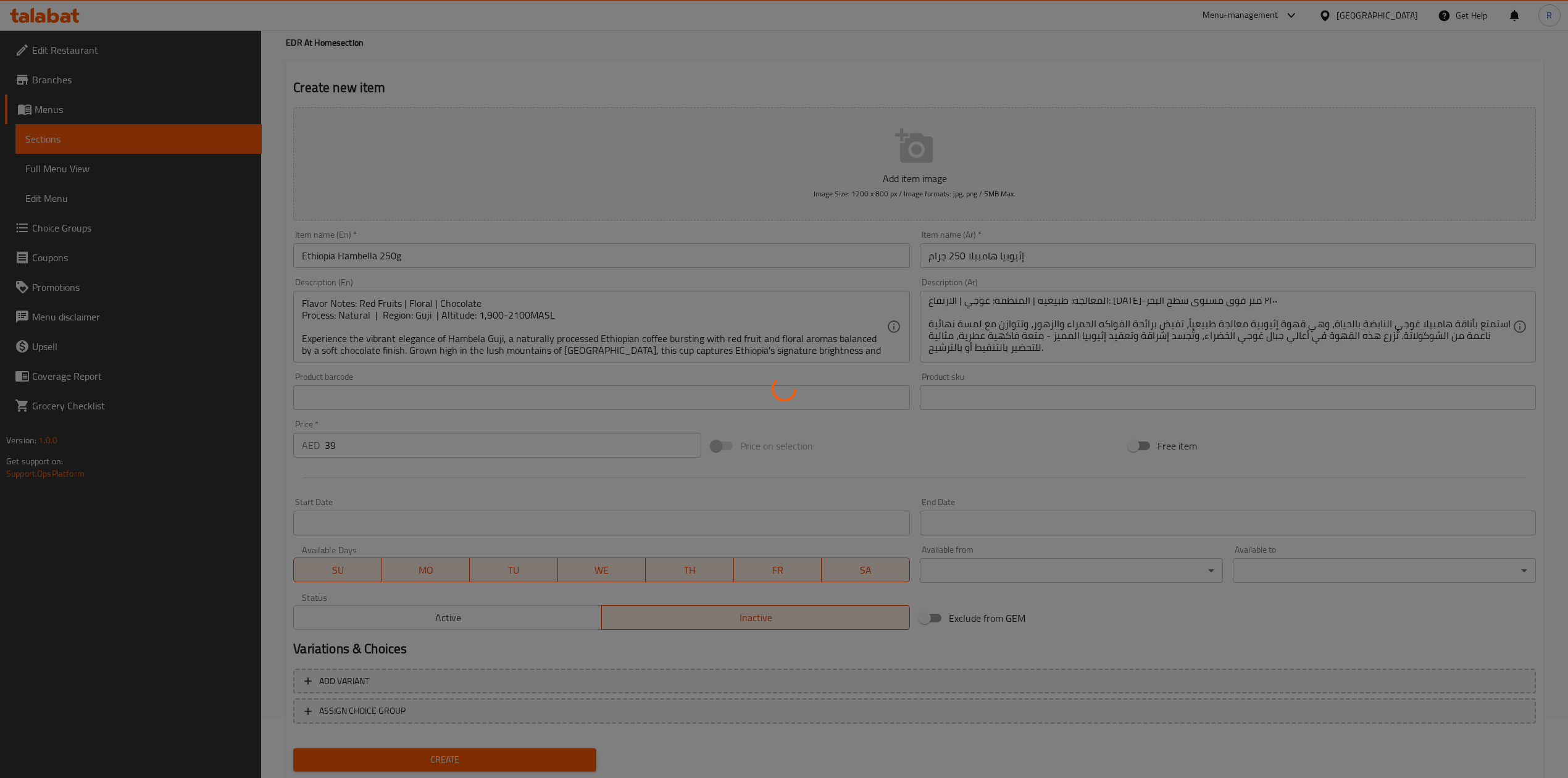
type input "0"
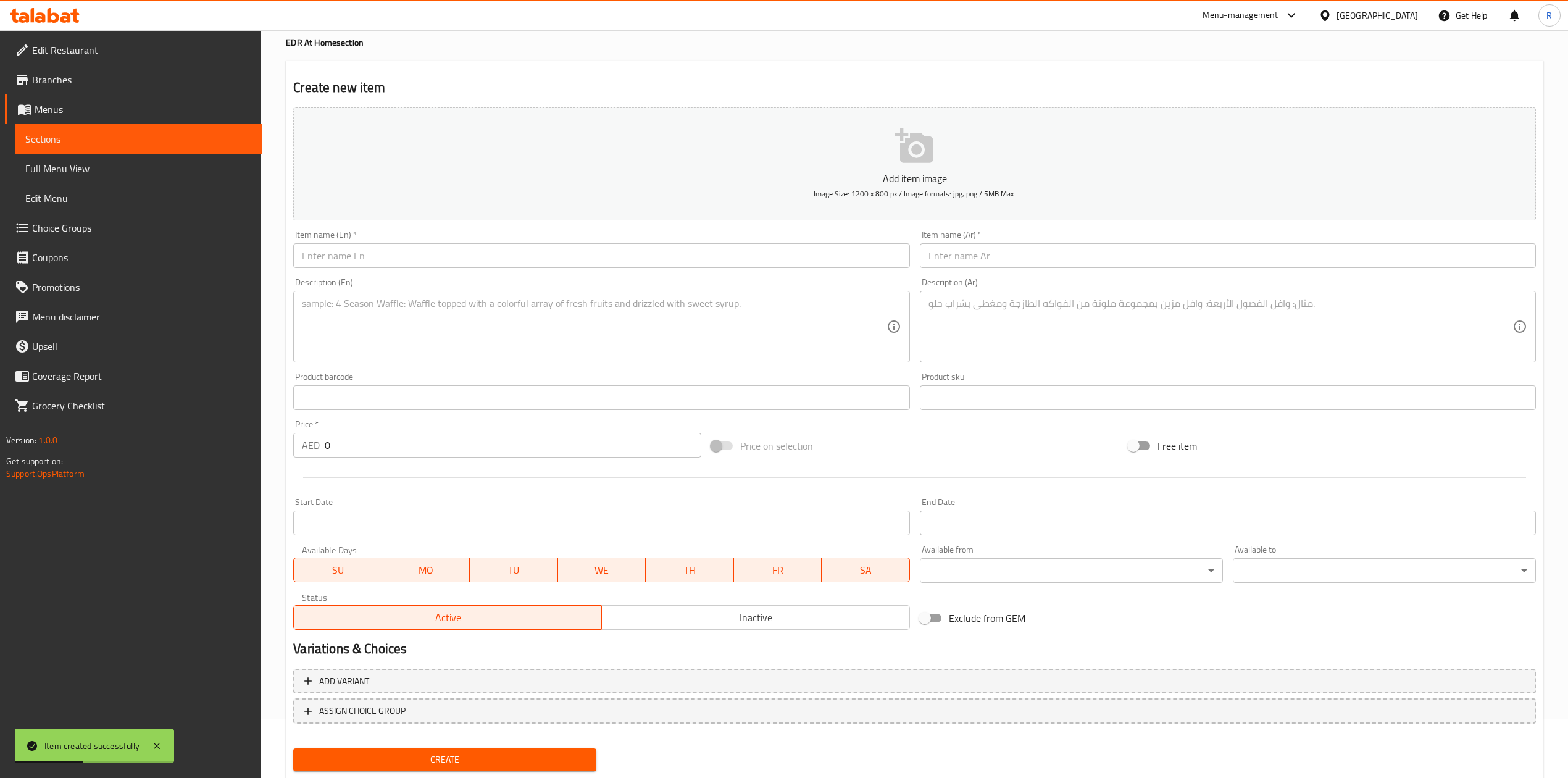
scroll to position [0, 0]
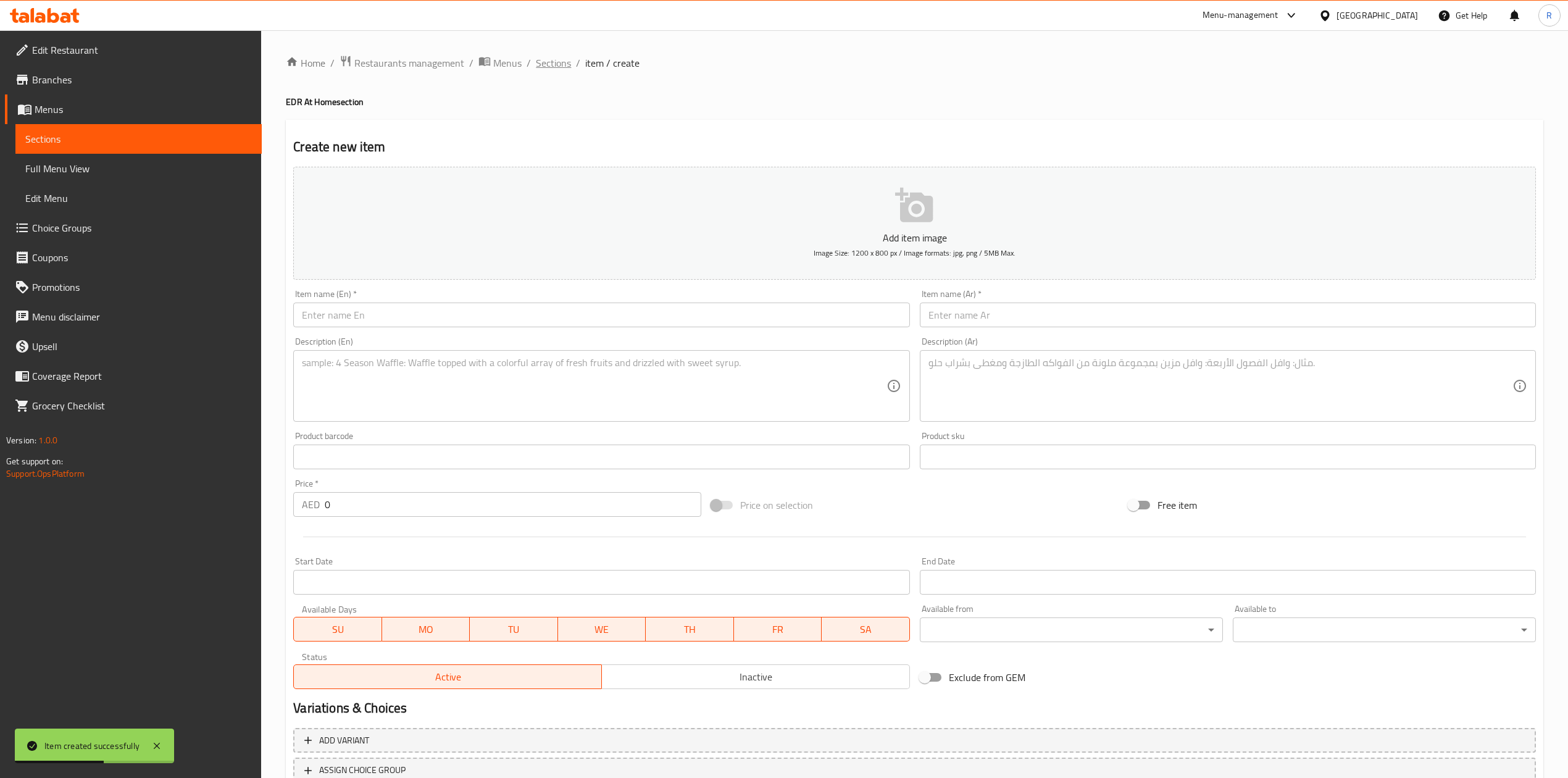
click at [554, 55] on span "Sections" at bounding box center [553, 63] width 35 height 15
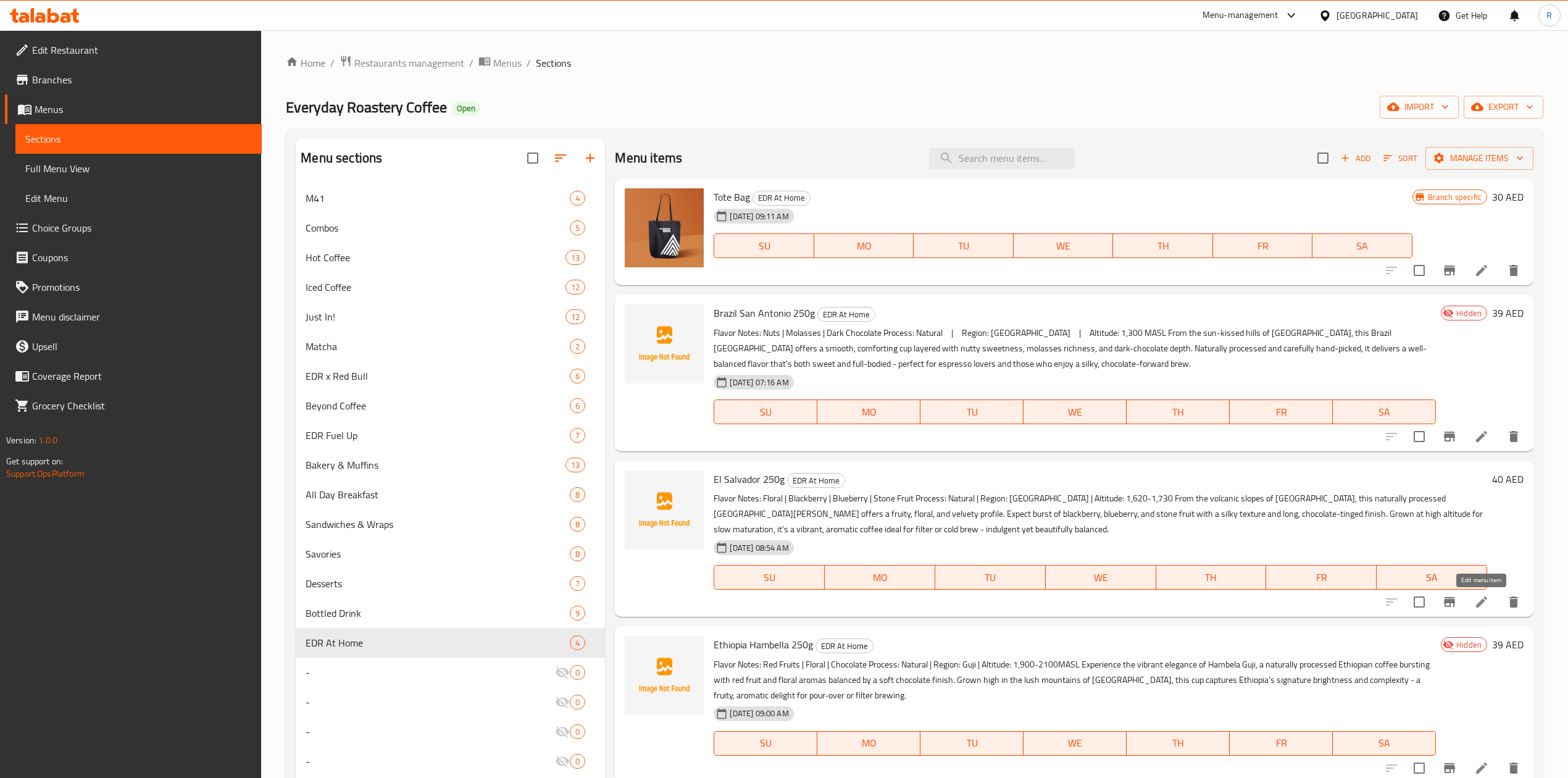
click at [1479, 606] on icon at bounding box center [1482, 602] width 11 height 11
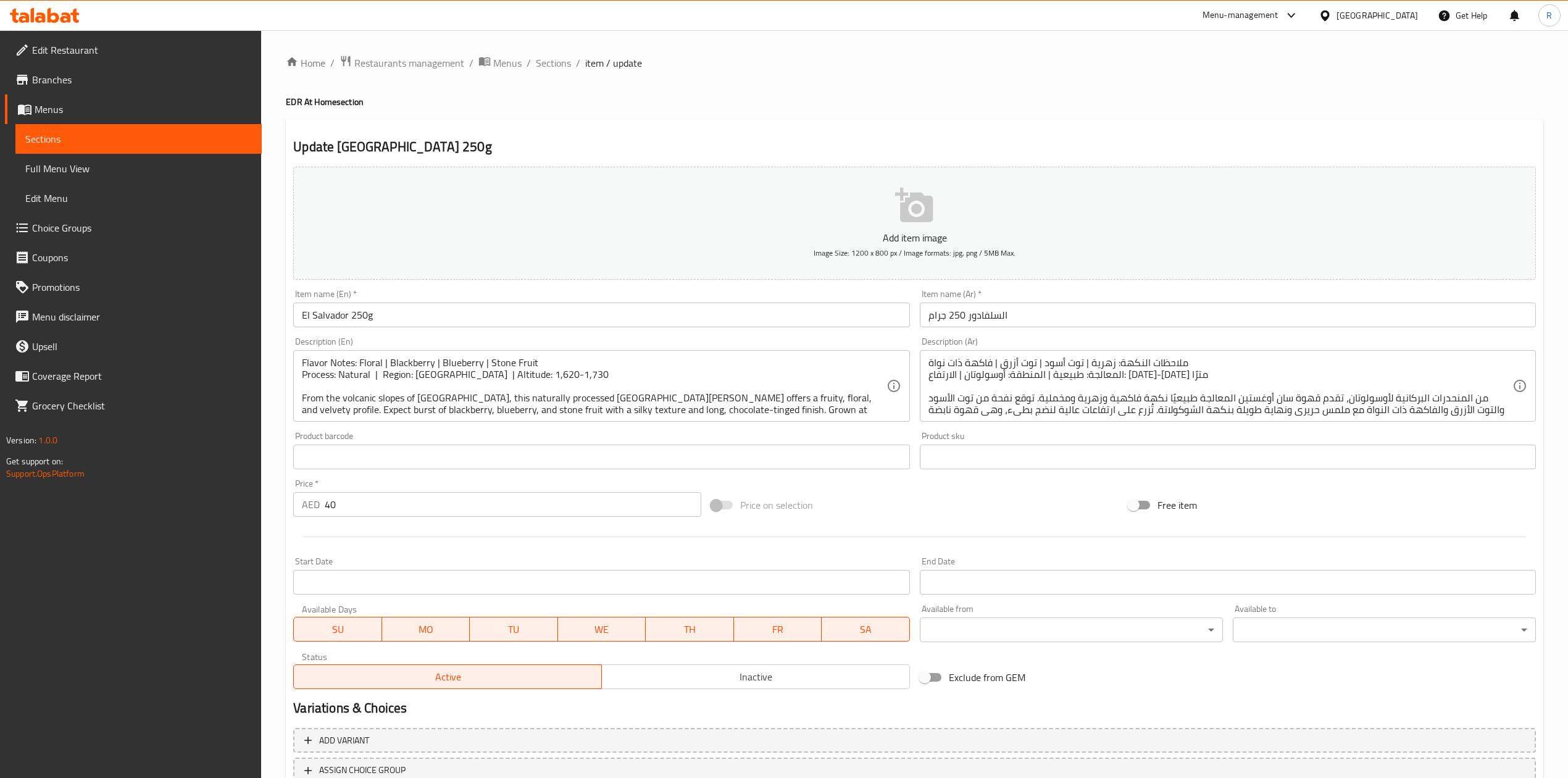
click at [870, 675] on span "Inactive" at bounding box center [755, 677] width 298 height 17
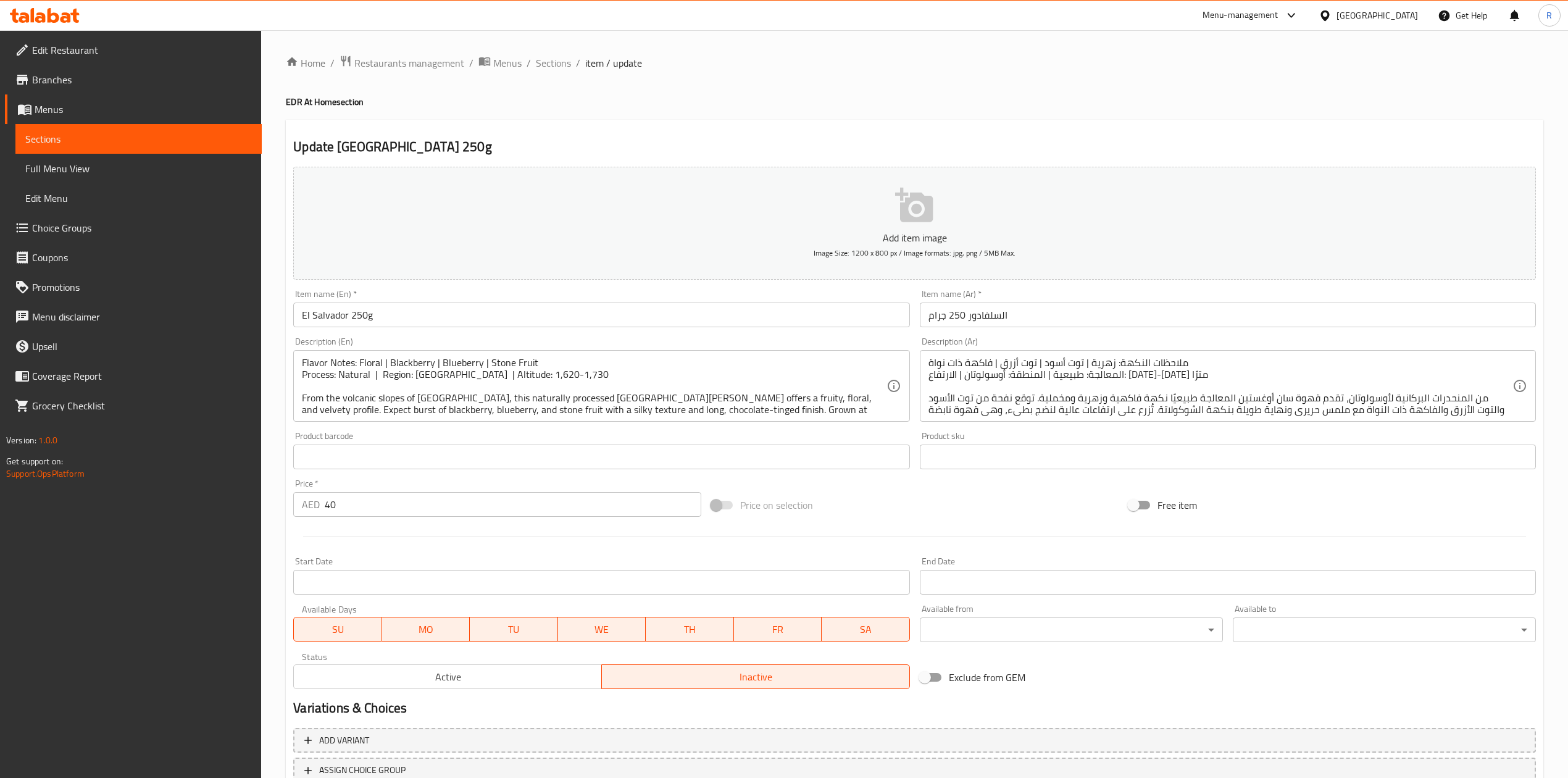
scroll to position [94, 0]
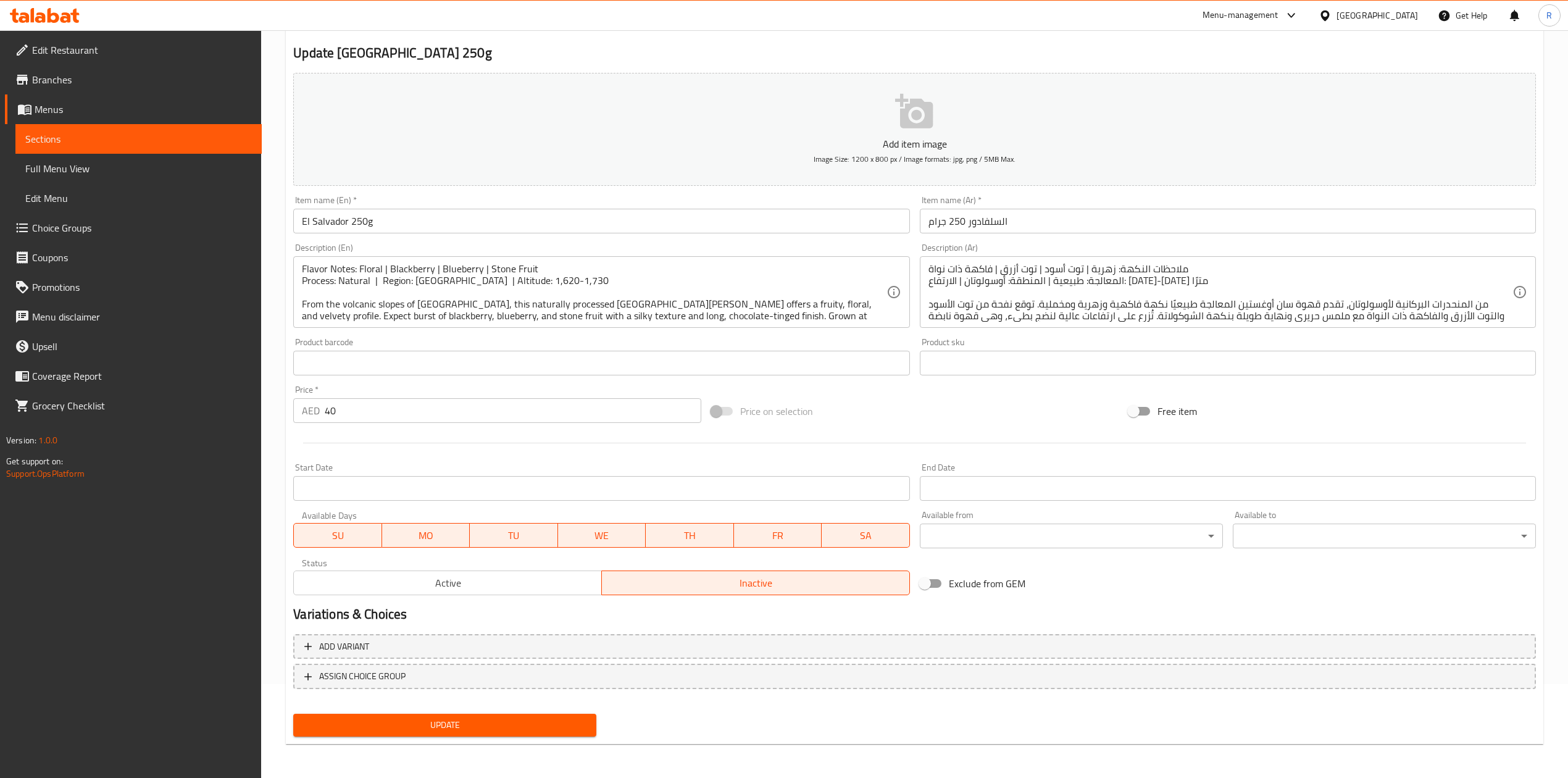
click at [579, 729] on span "Update" at bounding box center [444, 726] width 283 height 16
click at [502, 724] on span "Update" at bounding box center [444, 726] width 283 height 16
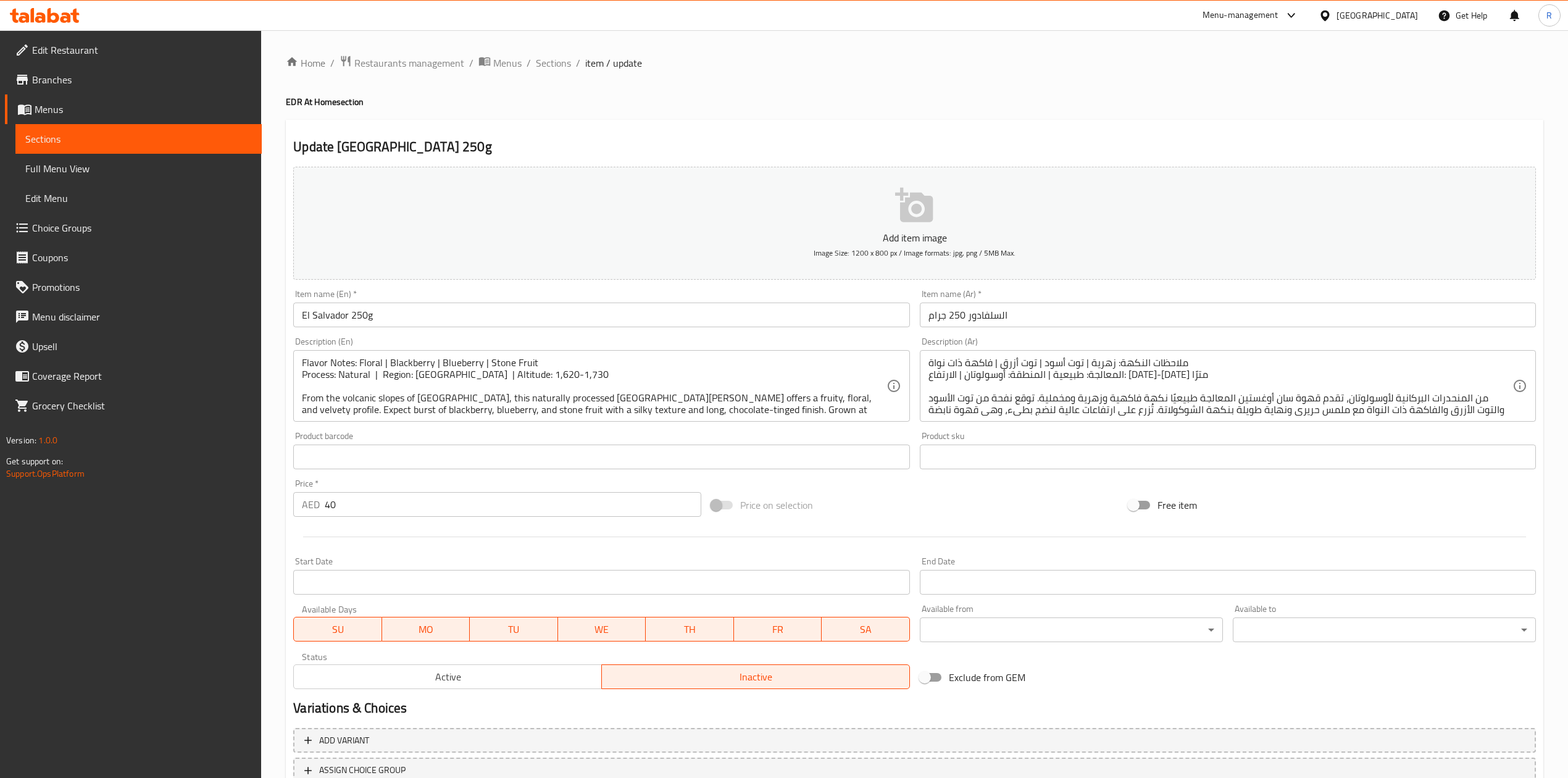
click at [571, 68] on ol "Home / Restaurants management / Menus / Sections / item / update" at bounding box center [915, 63] width 1257 height 16
click at [560, 62] on span "Sections" at bounding box center [553, 63] width 35 height 15
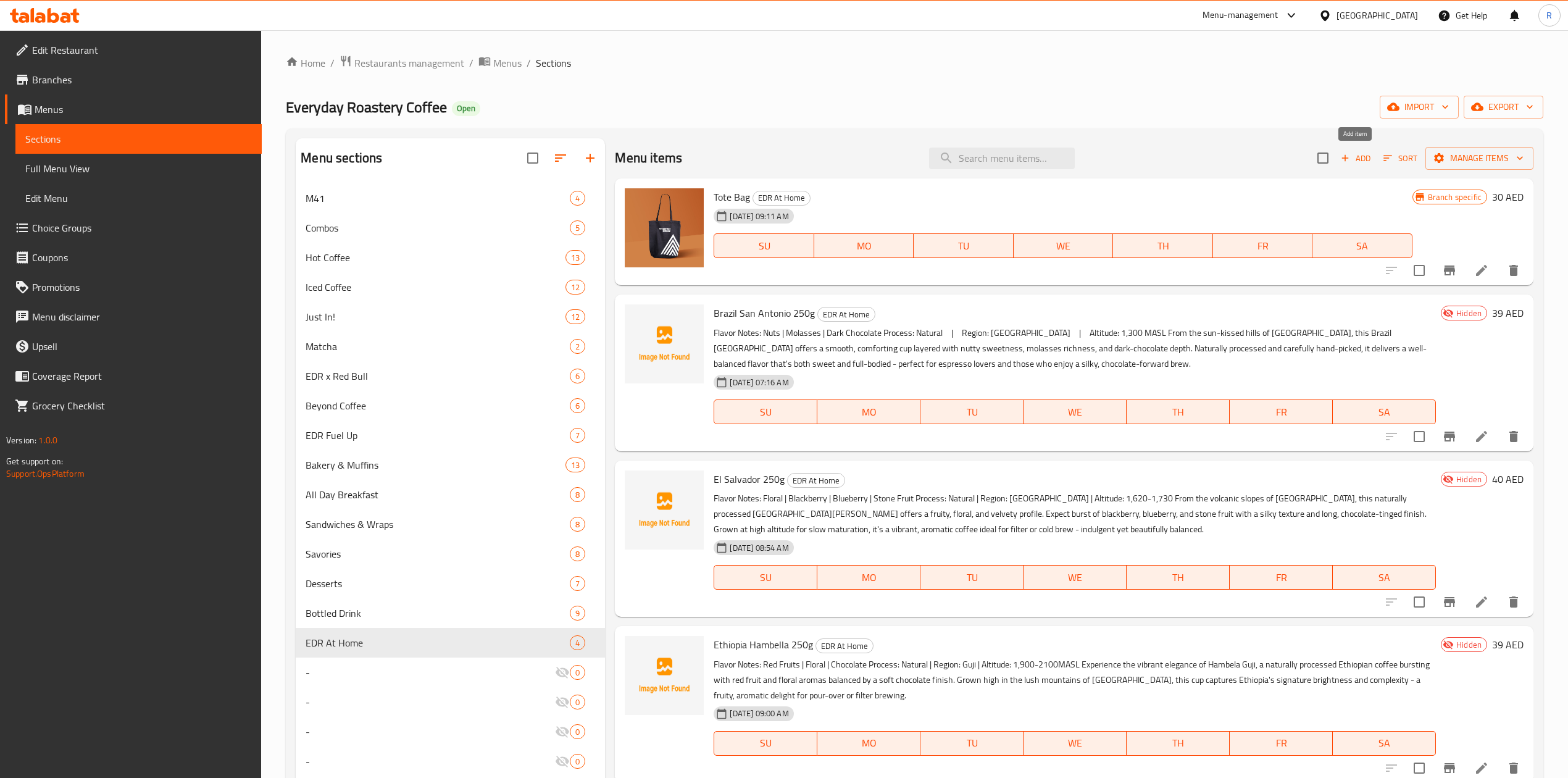
click at [1359, 157] on span "Add" at bounding box center [1355, 157] width 33 height 14
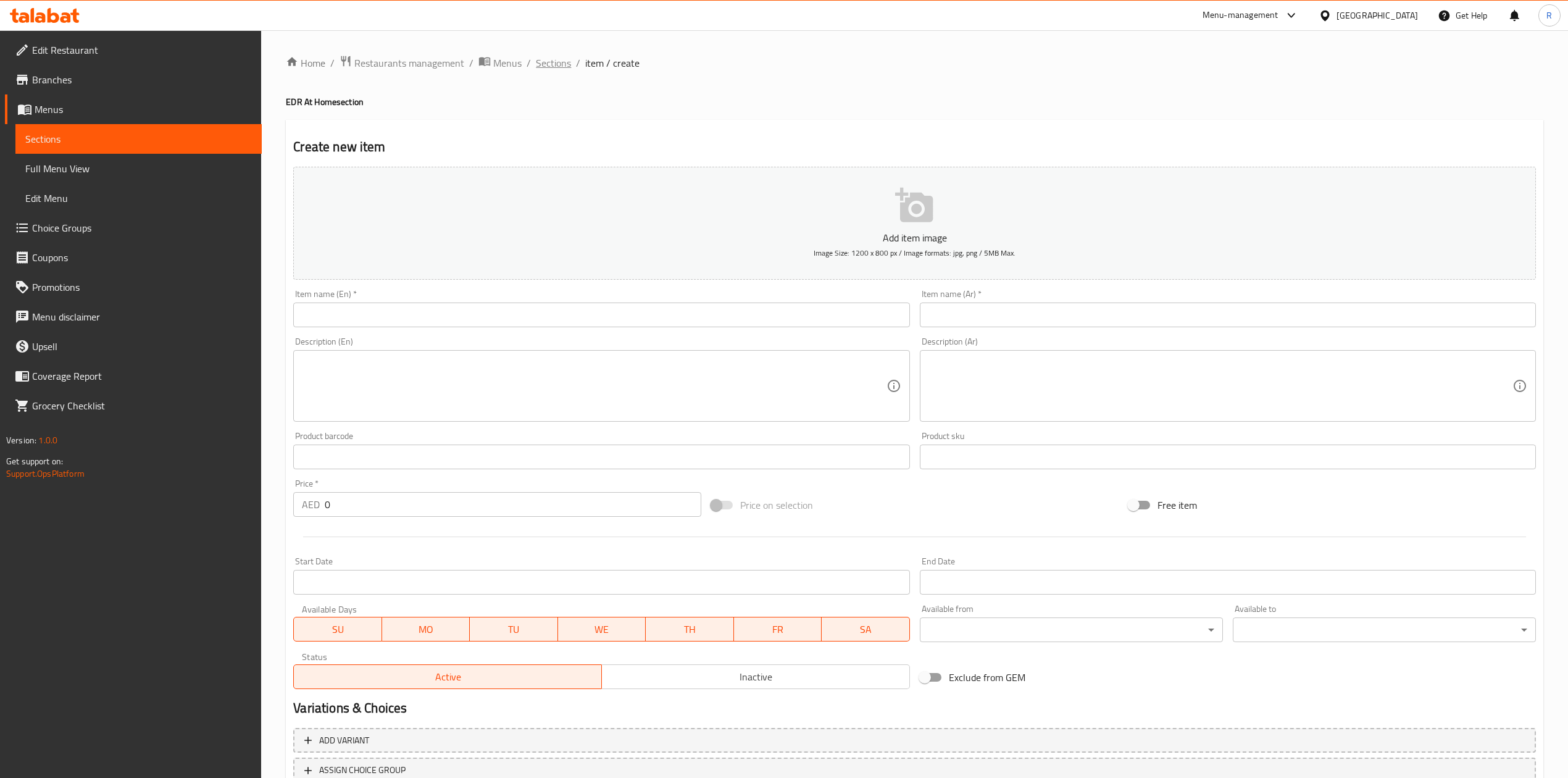
click at [549, 59] on span "Sections" at bounding box center [553, 63] width 35 height 15
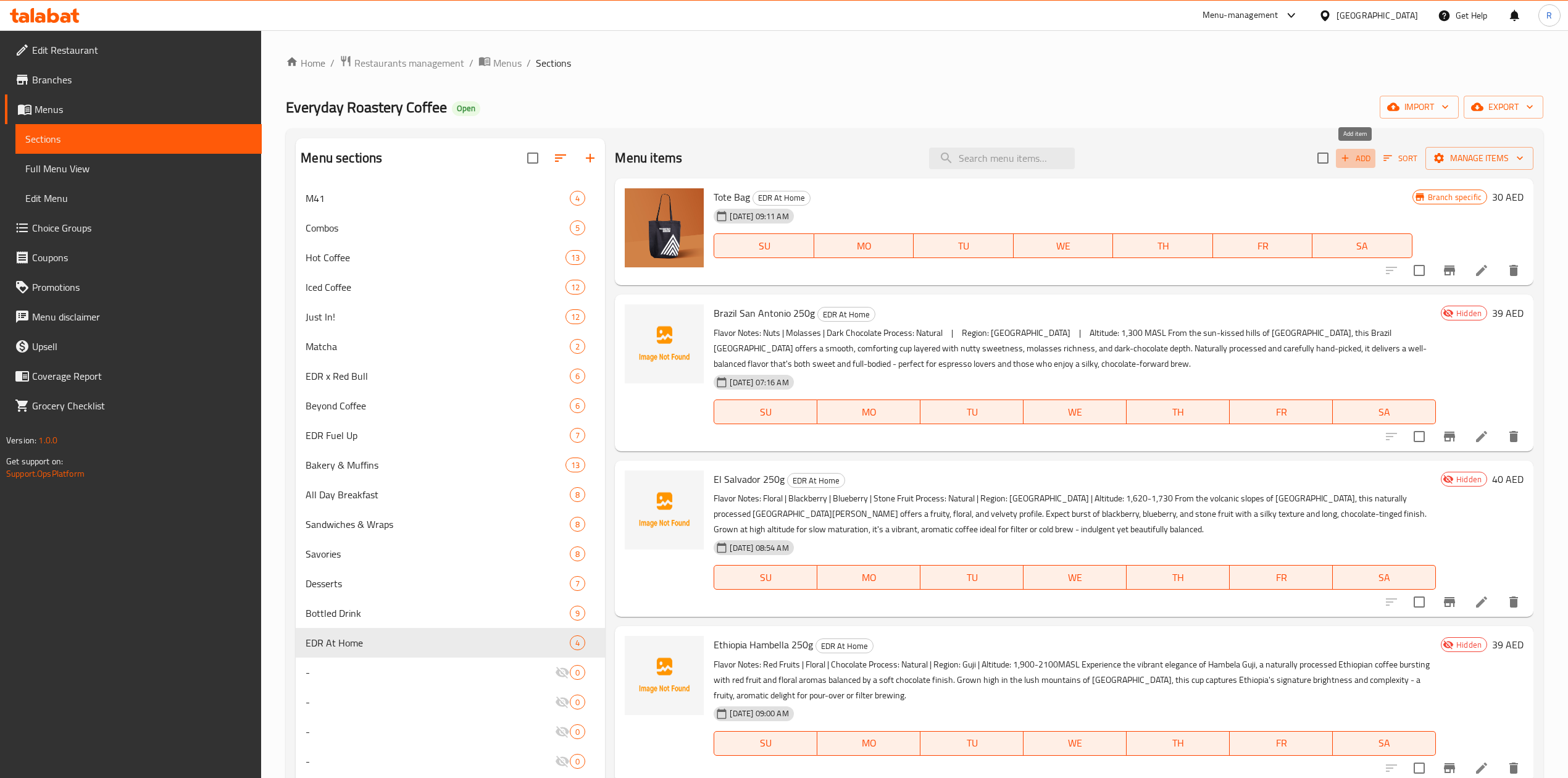
click at [1366, 153] on span "Add" at bounding box center [1355, 157] width 33 height 14
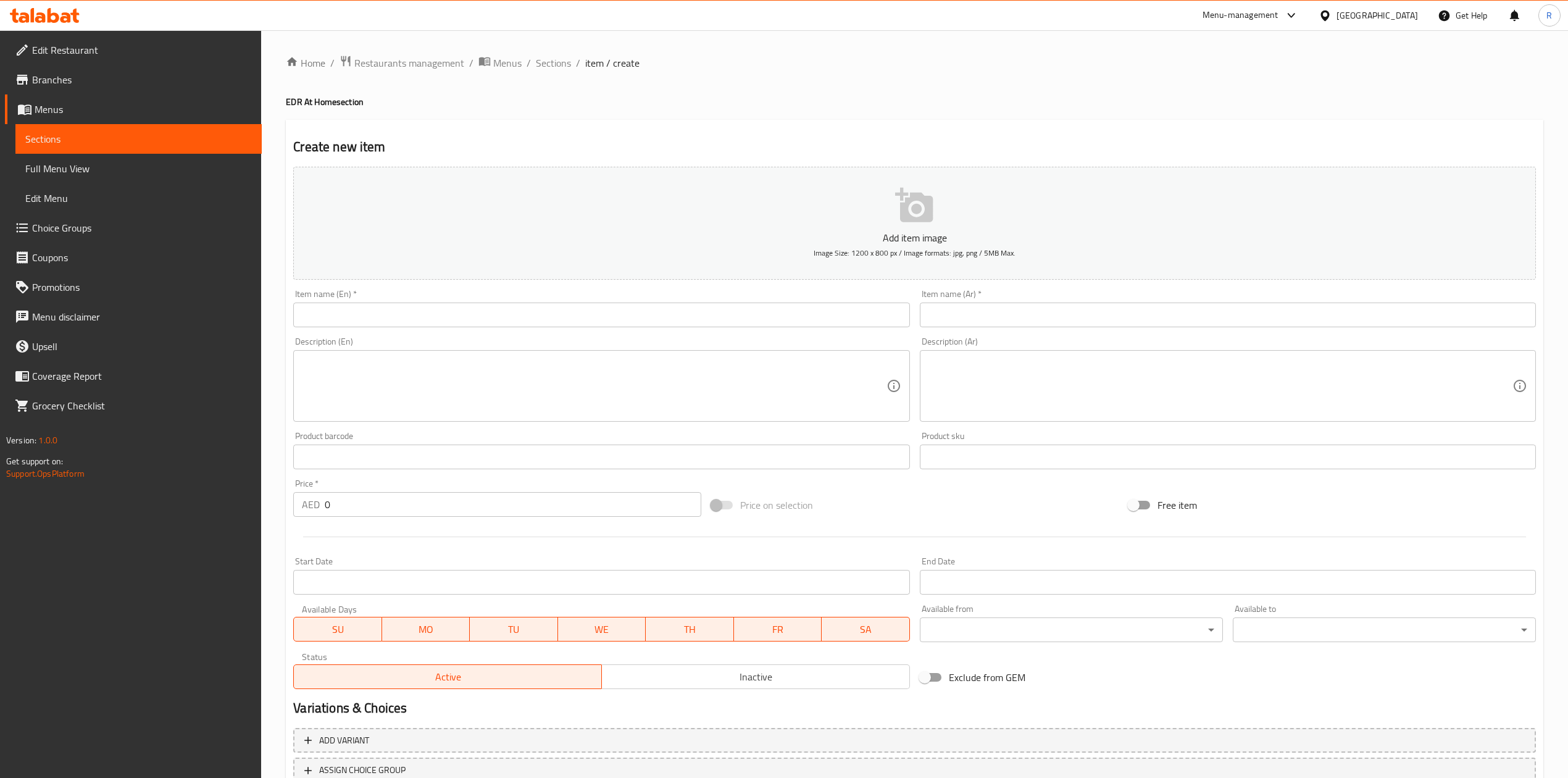
click at [463, 308] on input "text" at bounding box center [601, 315] width 616 height 25
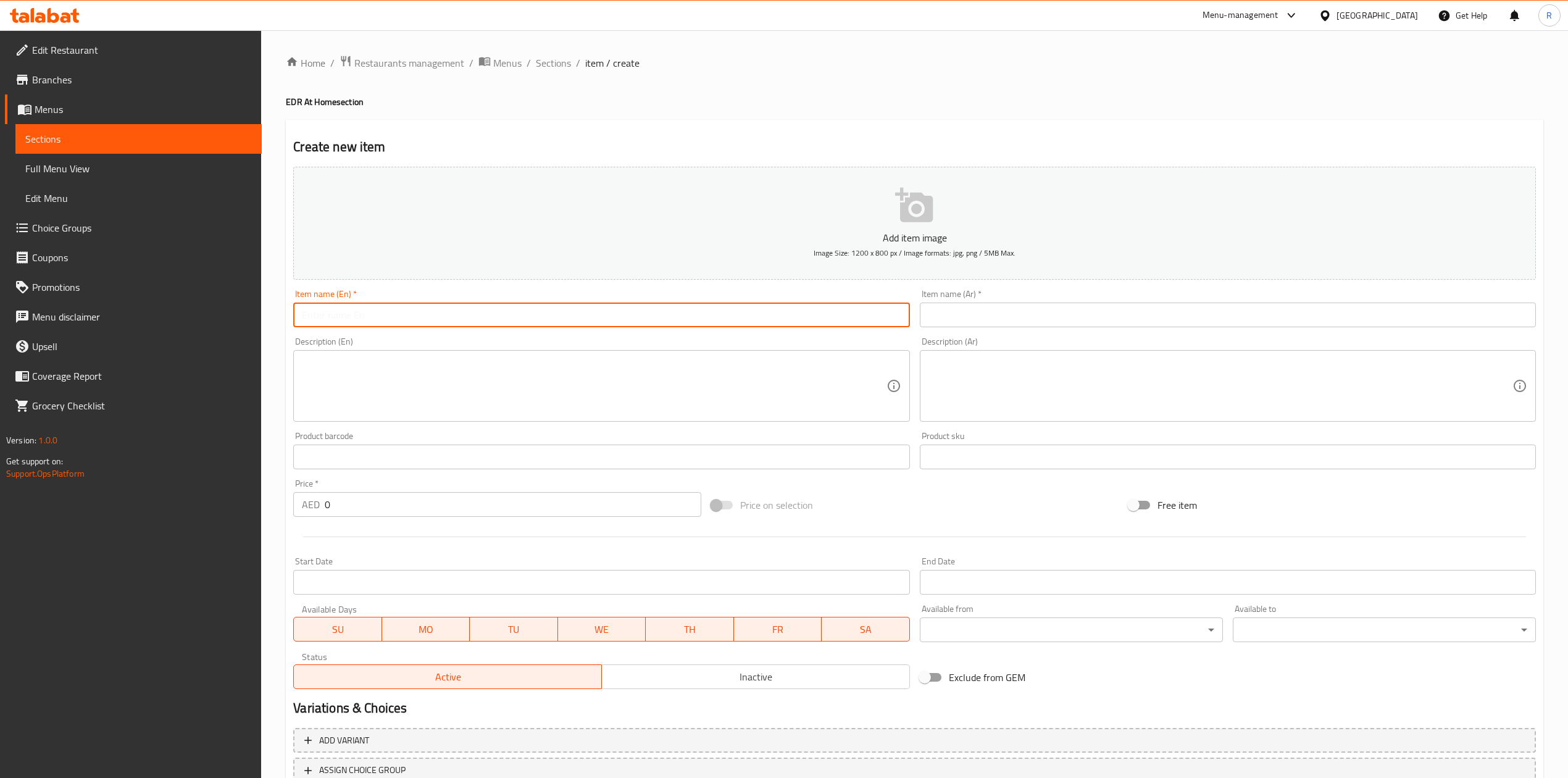
paste input "Colombia Supremo 250g"
drag, startPoint x: 455, startPoint y: 314, endPoint x: 186, endPoint y: 250, distance: 276.5
click at [186, 250] on div "Edit Restaurant Branches Menus Sections Full Menu View Edit Menu Choice Groups …" at bounding box center [784, 451] width 1568 height 842
type input "Colombia Supremo 250g"
click at [976, 314] on input "text" at bounding box center [1228, 315] width 616 height 25
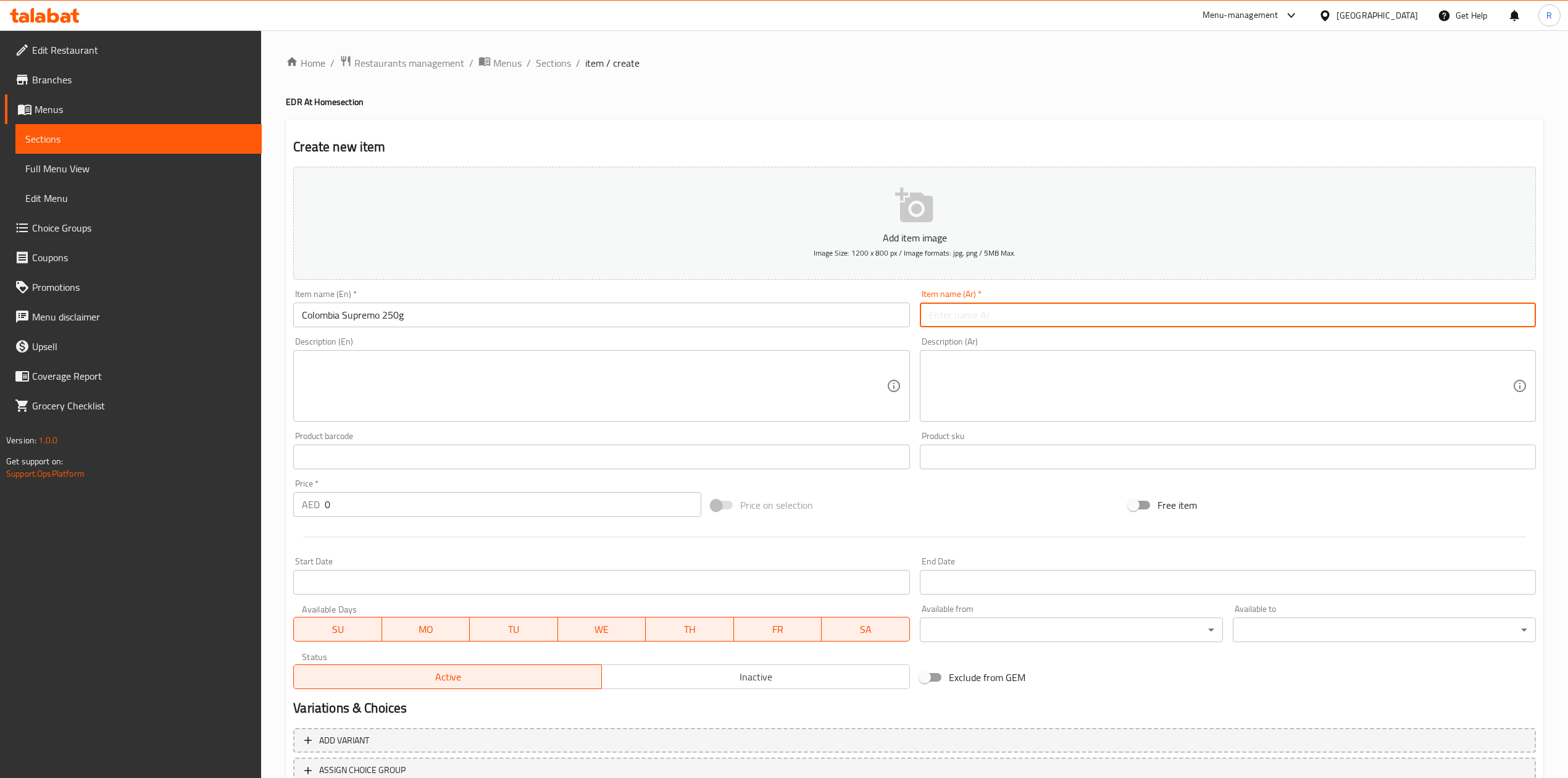
paste input "كولومبيا سوبريمو 250 جرام"
type input "كولومبيا سوبريمو 250 جرام"
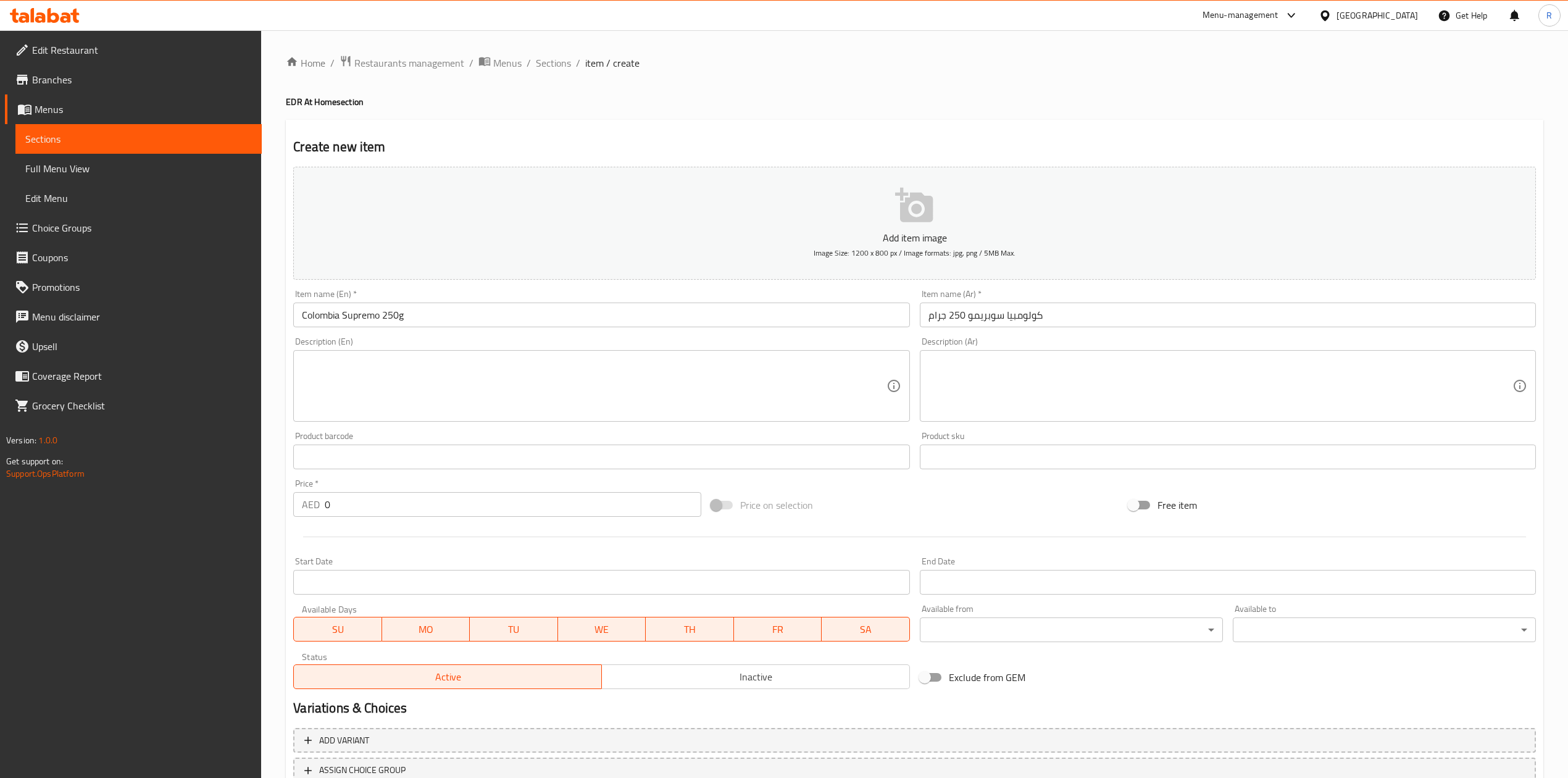
click at [432, 379] on textarea at bounding box center [594, 387] width 584 height 59
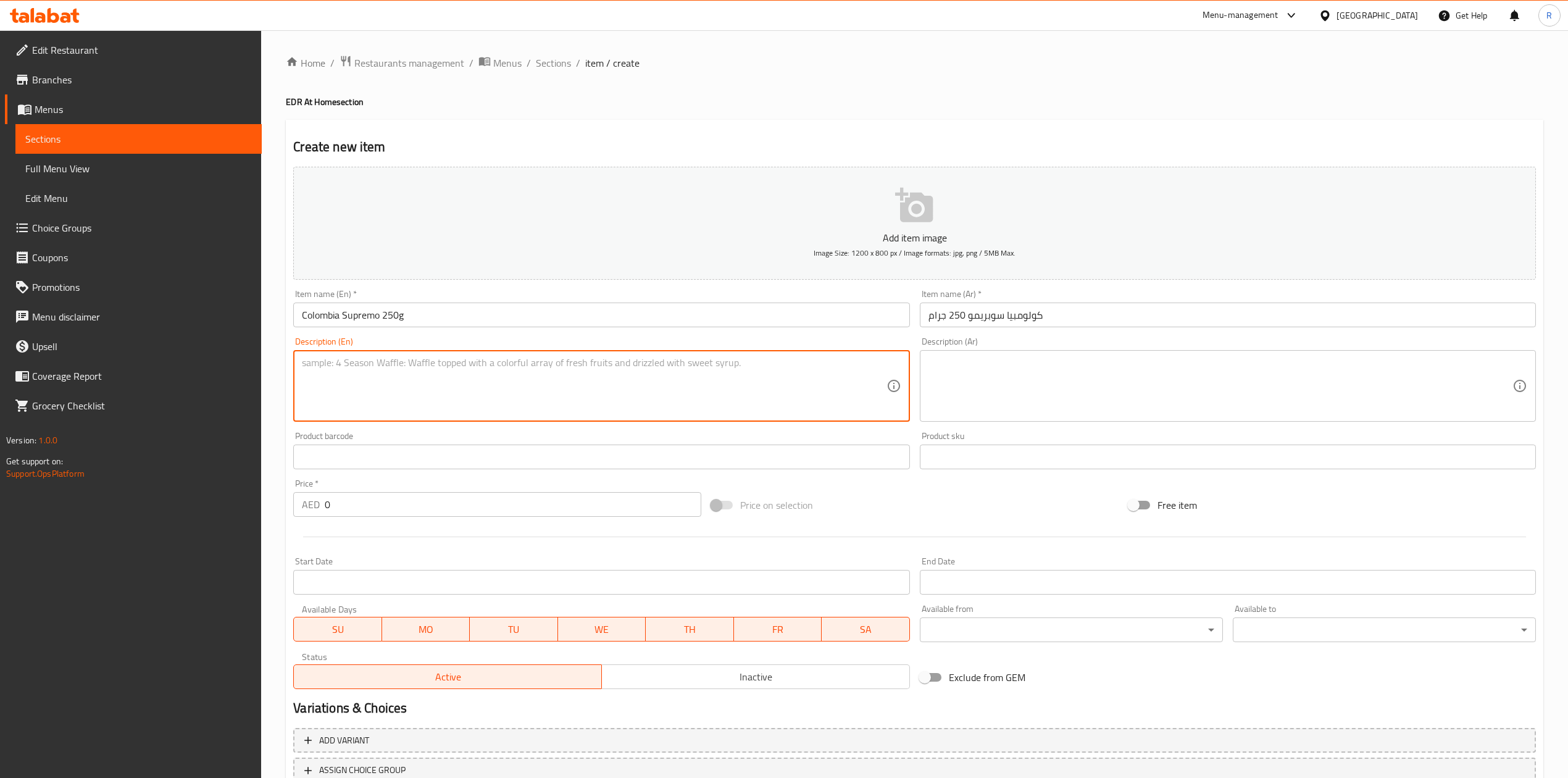
click at [432, 379] on textarea at bounding box center [594, 387] width 584 height 59
paste textarea ""Flavor Notes: Chocolate • [GEOGRAPHIC_DATA] • Caramel Process: Washed | Region…"
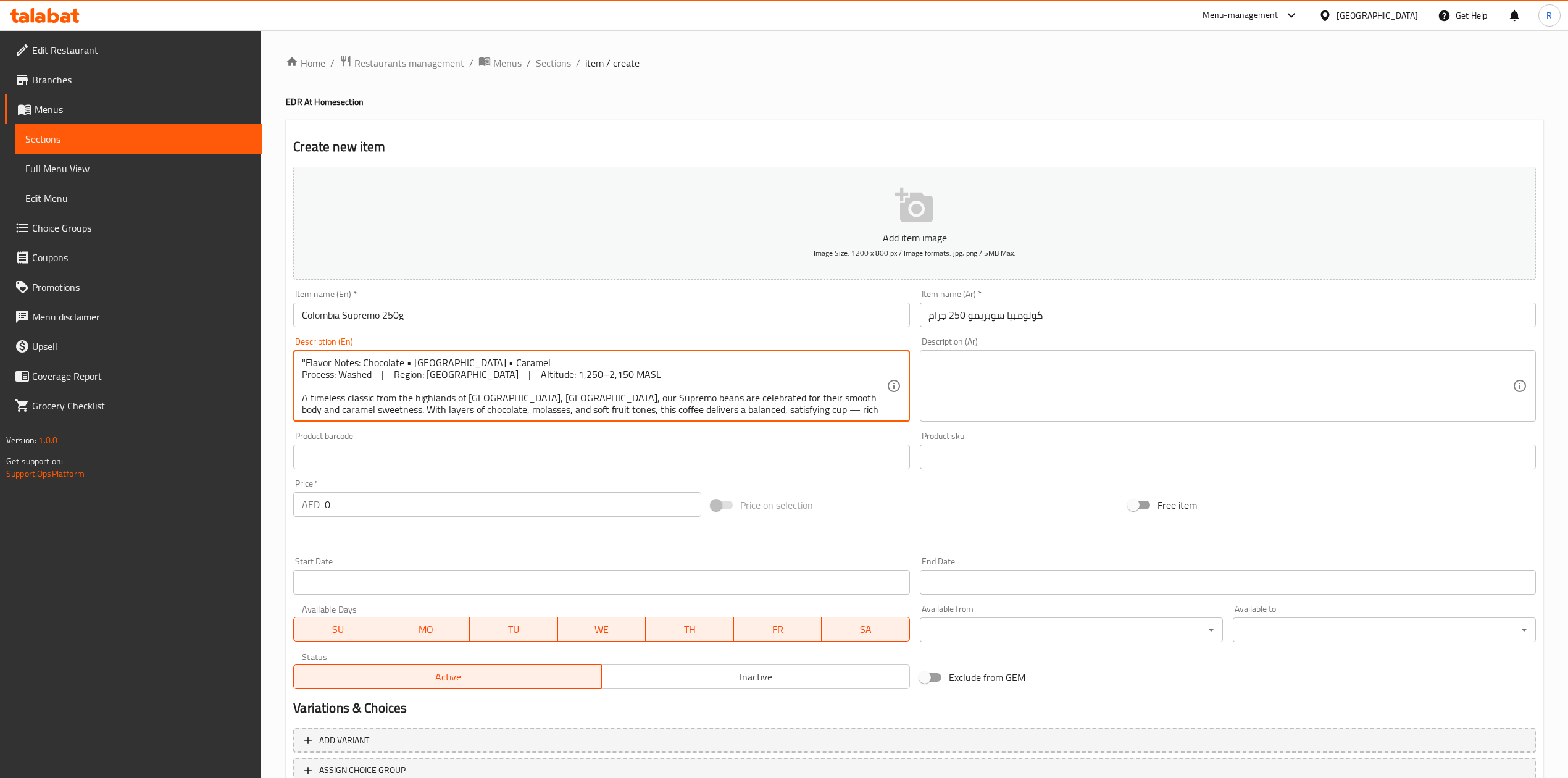
click at [306, 361] on textarea ""Flavor Notes: Chocolate • [GEOGRAPHIC_DATA] • Caramel Process: Washed | Region…" at bounding box center [594, 387] width 584 height 59
click at [498, 406] on textarea "Flavor Notes: Chocolate • [GEOGRAPHIC_DATA] • Caramel Process: Washed | Region:…" at bounding box center [594, 387] width 584 height 59
drag, startPoint x: 617, startPoint y: 374, endPoint x: 511, endPoint y: 393, distance: 107.7
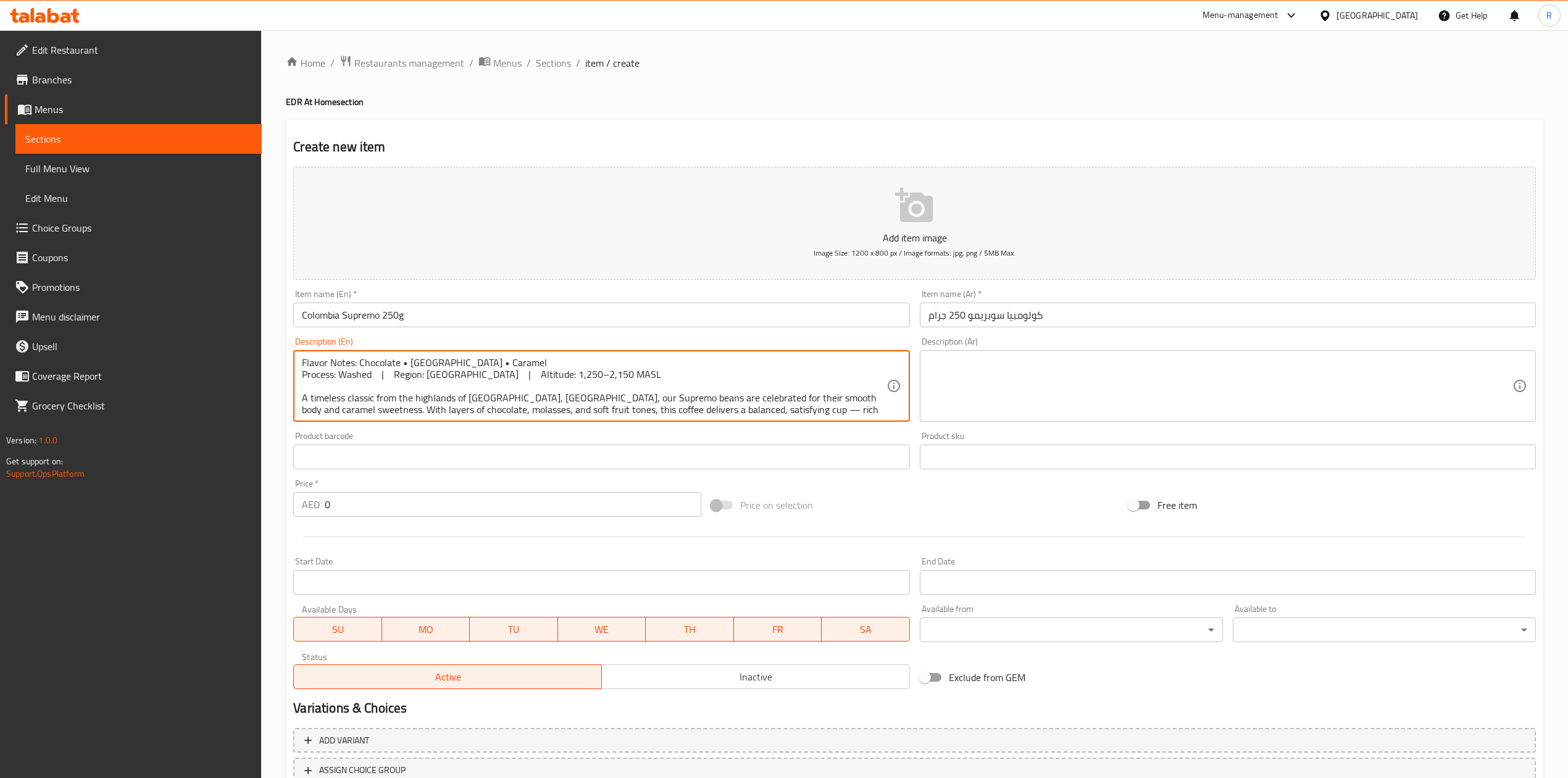
click at [511, 393] on textarea "Flavor Notes: Chocolate • [GEOGRAPHIC_DATA] • Caramel Process: Washed | Region:…" at bounding box center [594, 387] width 584 height 59
click at [630, 354] on div "Flavor Notes: Chocolate • [GEOGRAPHIC_DATA] • Caramel Process: Washed | Region:…" at bounding box center [601, 386] width 616 height 72
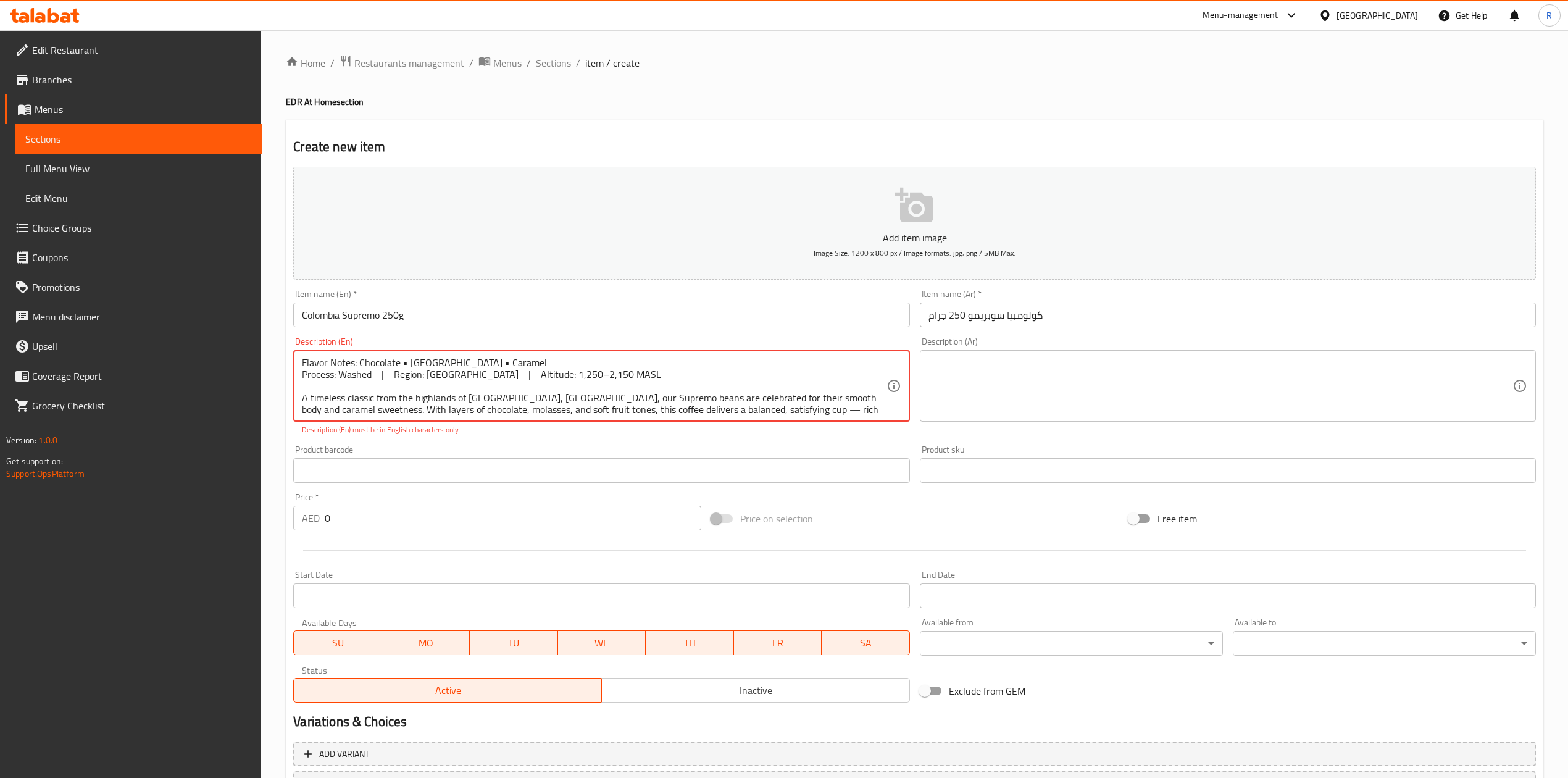
click at [633, 376] on textarea "Flavor Notes: Chocolate • [GEOGRAPHIC_DATA] • Caramel Process: Washed | Region:…" at bounding box center [594, 387] width 584 height 59
click at [406, 363] on textarea "Flavor Notes: Chocolate • [GEOGRAPHIC_DATA] • Caramel Process: Washed | Region:…" at bounding box center [594, 387] width 584 height 59
click at [451, 361] on textarea "Flavor Notes: Chocolate | Molasses • Caramel Process: Washed | Region: [GEOGRAP…" at bounding box center [594, 387] width 584 height 59
drag, startPoint x: 616, startPoint y: 370, endPoint x: 297, endPoint y: 378, distance: 319.1
click at [297, 378] on div "Flavor Notes: Chocolate | Molasses | Caramel Process: Washed | Region: [GEOGRAP…" at bounding box center [601, 386] width 616 height 72
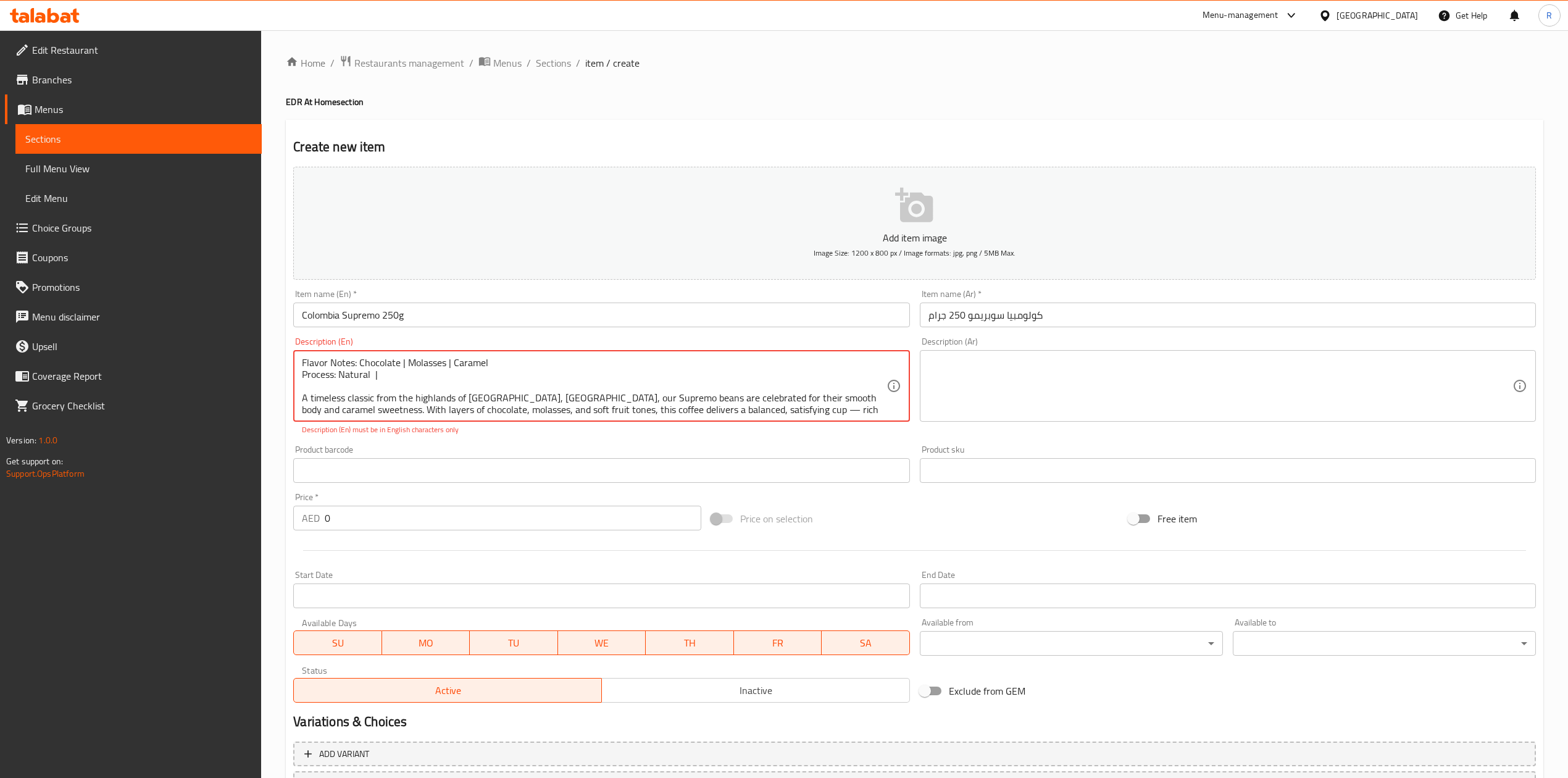
click at [398, 381] on textarea "Flavor Notes: Chocolate | Molasses | Caramel Process: Natural | A timeless clas…" at bounding box center [594, 387] width 584 height 59
click at [431, 480] on input "text" at bounding box center [601, 470] width 616 height 25
drag, startPoint x: 438, startPoint y: 362, endPoint x: 419, endPoint y: 354, distance: 20.6
click at [419, 354] on div "Flavor Notes: Chocolate | Molasses | Caramel Process: Natural | Region: Narino …" at bounding box center [601, 386] width 616 height 72
click at [449, 380] on textarea "Flavor Notes: Chocolate | Molasses | Caramel Process: Natural | Region: Narino …" at bounding box center [594, 387] width 584 height 59
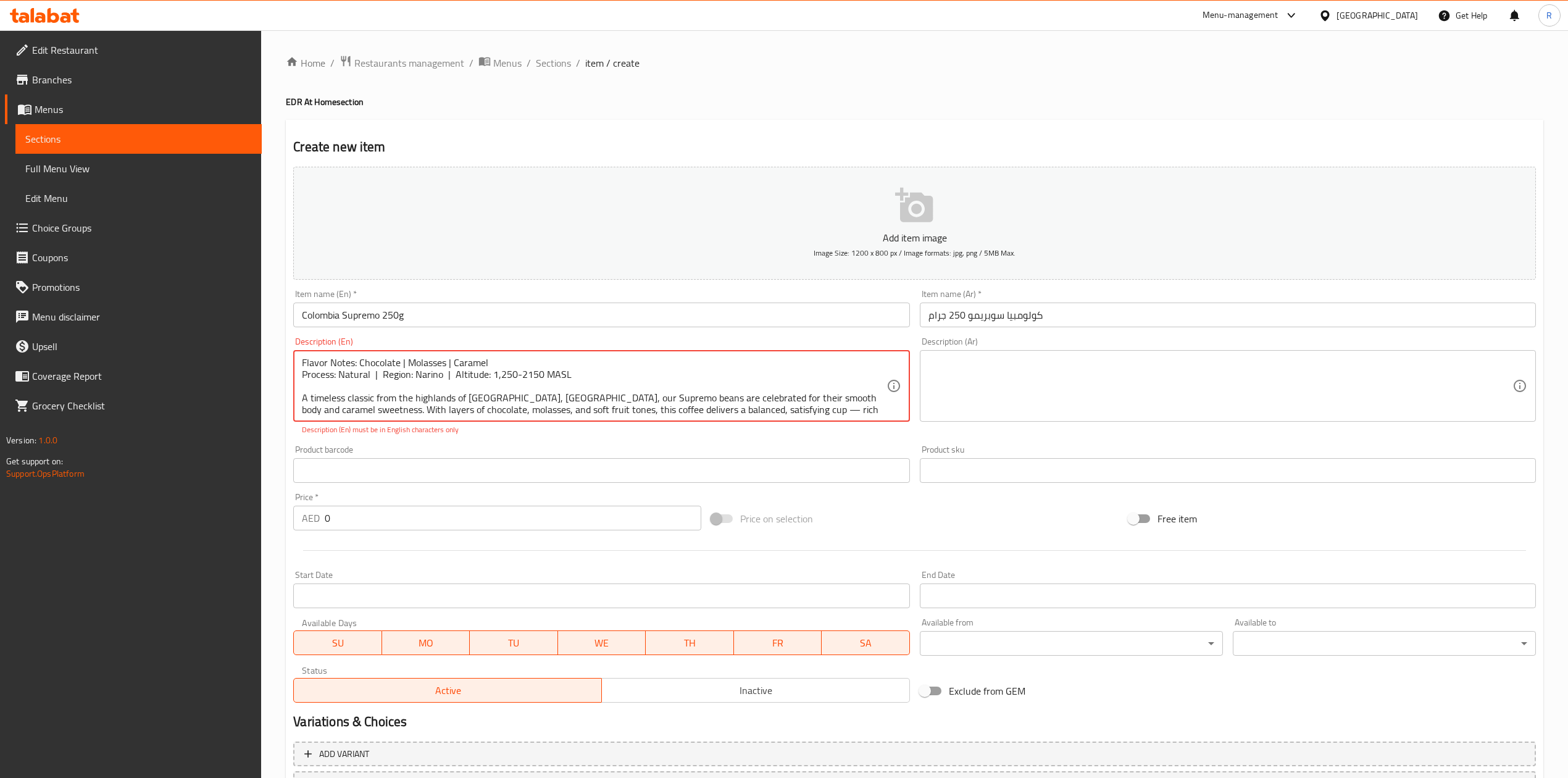
drag, startPoint x: 438, startPoint y: 376, endPoint x: 423, endPoint y: 370, distance: 16.2
click at [423, 370] on textarea "Flavor Notes: Chocolate | Molasses | Caramel Process: Natural | Region: Narino …" at bounding box center [594, 387] width 584 height 59
drag, startPoint x: 440, startPoint y: 375, endPoint x: 415, endPoint y: 377, distance: 25.1
click at [415, 377] on textarea "Flavor Notes: Chocolate | Molasses | Caramel Process: Natural | Region: Narino …" at bounding box center [594, 387] width 584 height 59
drag, startPoint x: 496, startPoint y: 399, endPoint x: 470, endPoint y: 395, distance: 26.3
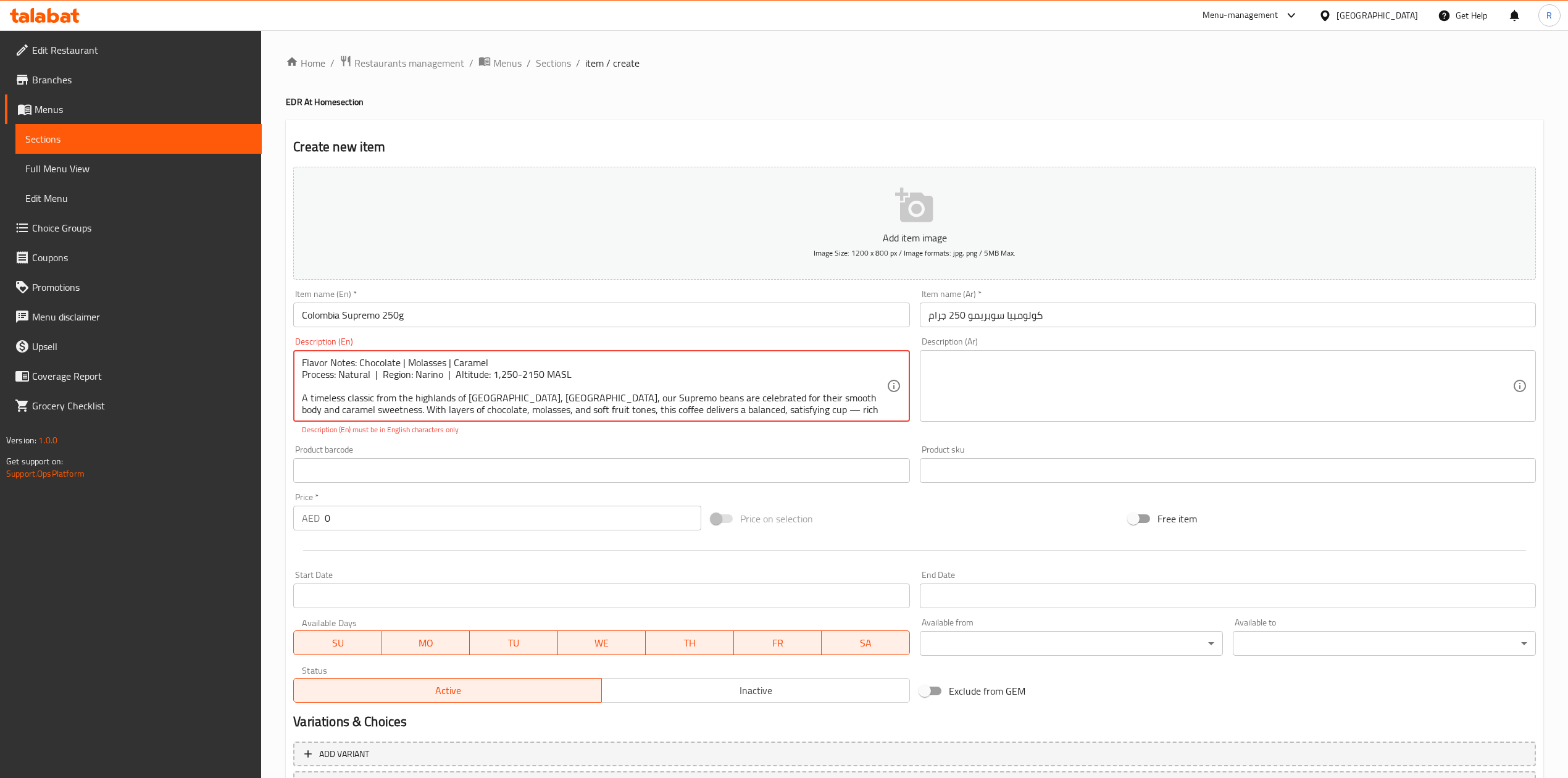
click at [470, 395] on textarea "Flavor Notes: Chocolate | Molasses | Caramel Process: Natural | Region: Narino …" at bounding box center [594, 387] width 584 height 59
paste textarea "n"
click at [514, 430] on p "Description (En) must be in English characters only" at bounding box center [601, 430] width 599 height 11
click at [785, 394] on textarea "Flavor Notes: Chocolate | Molasses | Caramel Process: Natural | Region: Narino …" at bounding box center [594, 387] width 584 height 59
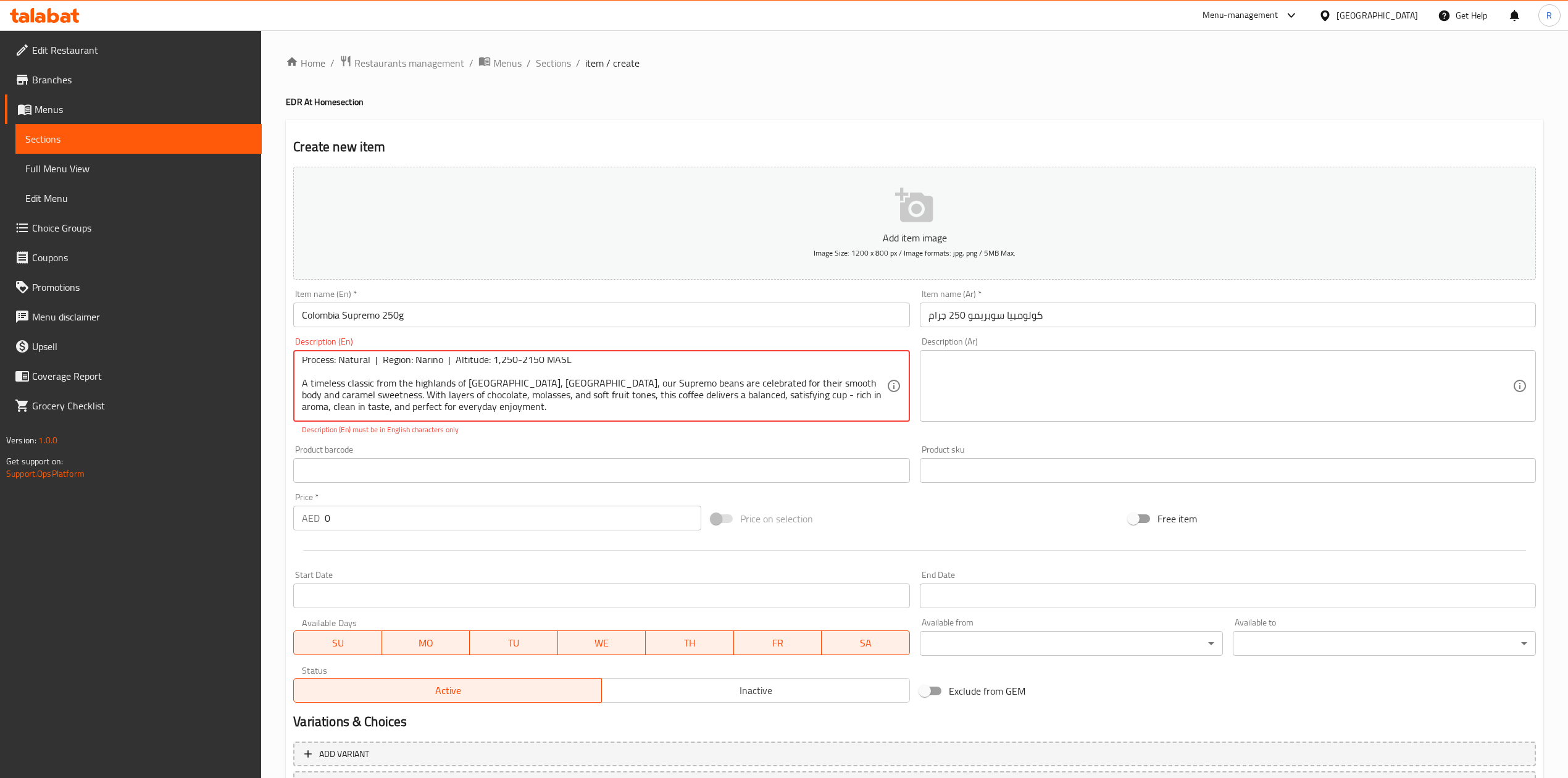
drag, startPoint x: 519, startPoint y: 409, endPoint x: 301, endPoint y: 390, distance: 218.8
click at [301, 390] on div "Flavor Notes: Chocolate | Molasses | Caramel Process: Natural | Region: Narino …" at bounding box center [601, 386] width 616 height 72
drag, startPoint x: 849, startPoint y: 389, endPoint x: 374, endPoint y: 391, distance: 475.0
click at [374, 391] on textarea "Flavor Notes: Chocolate | Molasses | Caramel Process: Natural | Region: Narino …" at bounding box center [594, 387] width 584 height 59
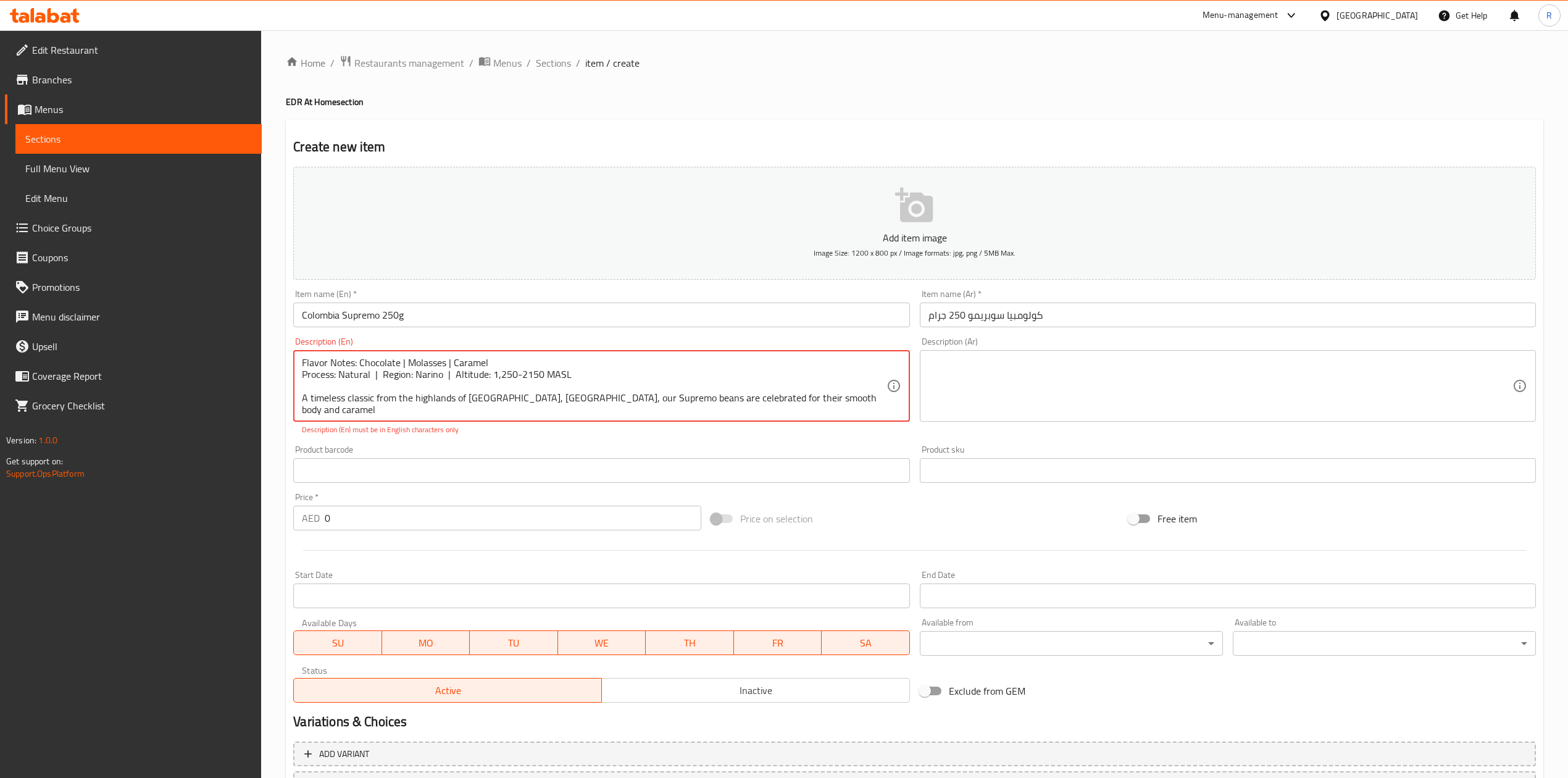
drag, startPoint x: 836, startPoint y: 399, endPoint x: 295, endPoint y: 386, distance: 541.2
click at [295, 386] on div "Flavor Notes: Chocolate | Molasses | Caramel Process: Natural | Region: Narino …" at bounding box center [601, 386] width 616 height 72
click at [324, 408] on textarea "Flavor Notes: Chocolate | Molasses | Caramel Process: Natural | Region: Narino …" at bounding box center [594, 387] width 584 height 59
click at [368, 438] on div "Add item image Image Size: 1200 x 800 px / Image formats: jpg, png / 5MB Max. I…" at bounding box center [914, 435] width 1252 height 546
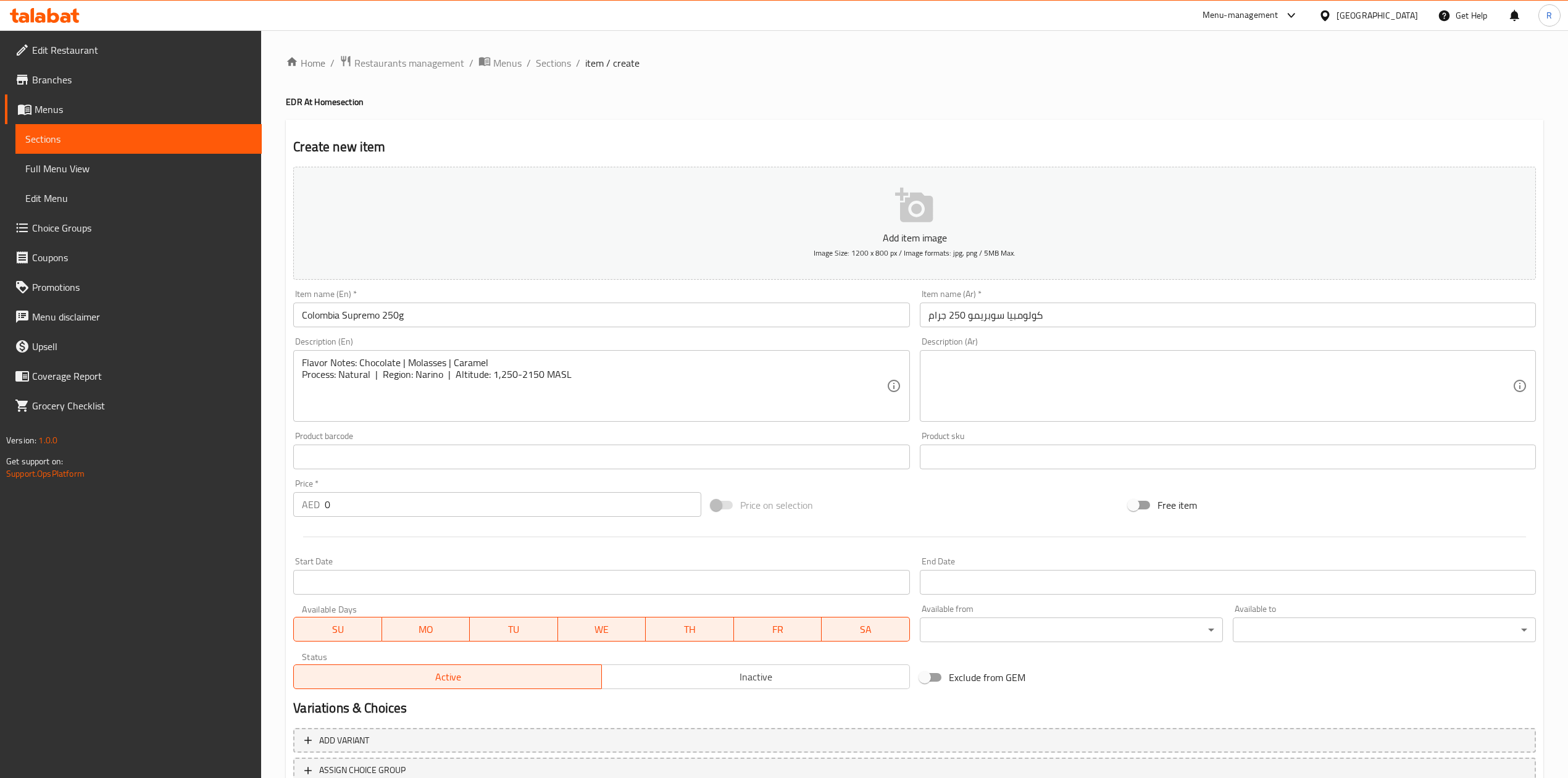
click at [334, 401] on textarea "Flavor Notes: Chocolate | Molasses | Caramel Process: Natural | Region: Narino …" at bounding box center [594, 387] width 584 height 59
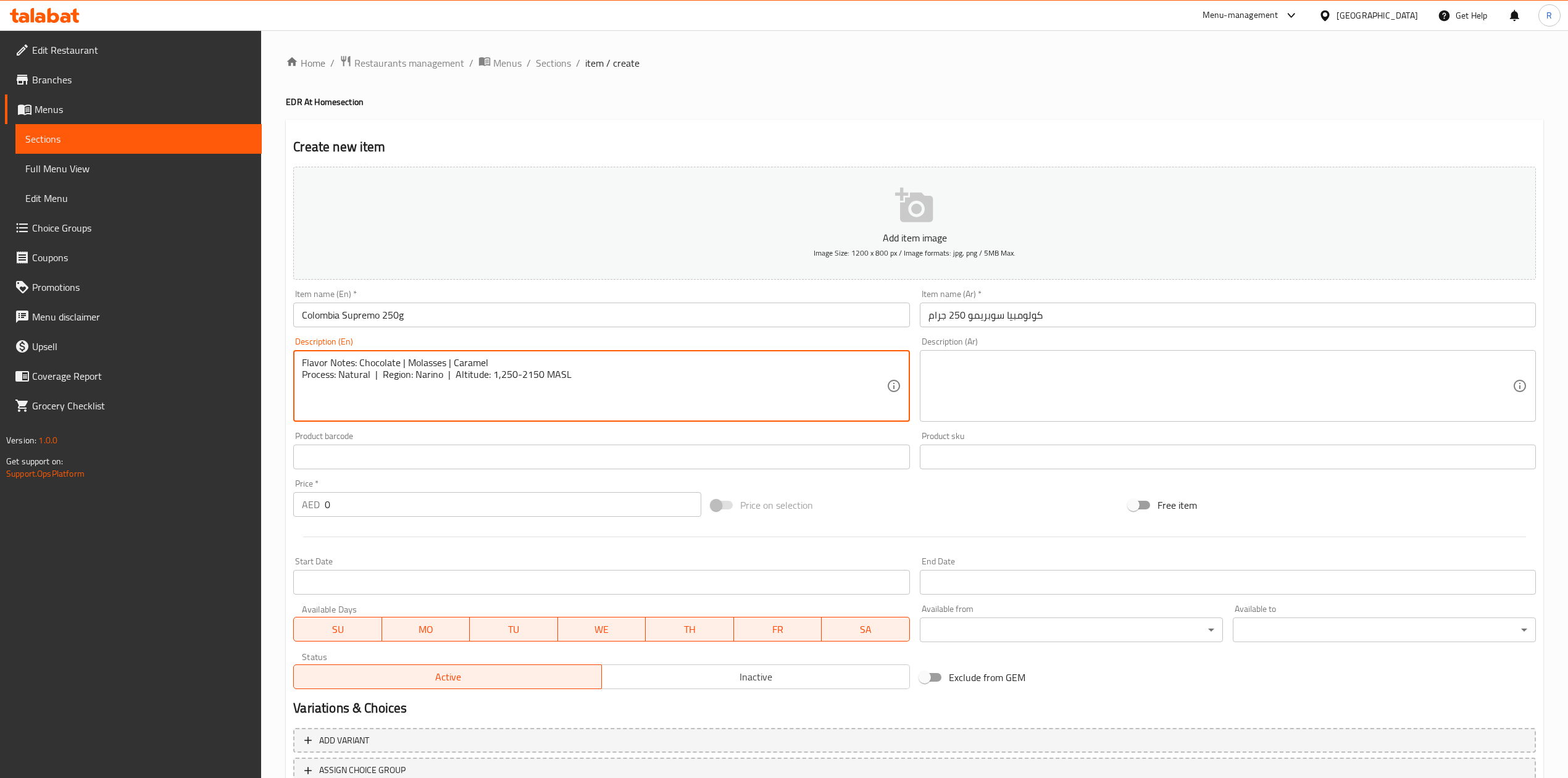
paste textarea "A timeless classic from the highlands of [GEOGRAPHIC_DATA], [GEOGRAPHIC_DATA], …"
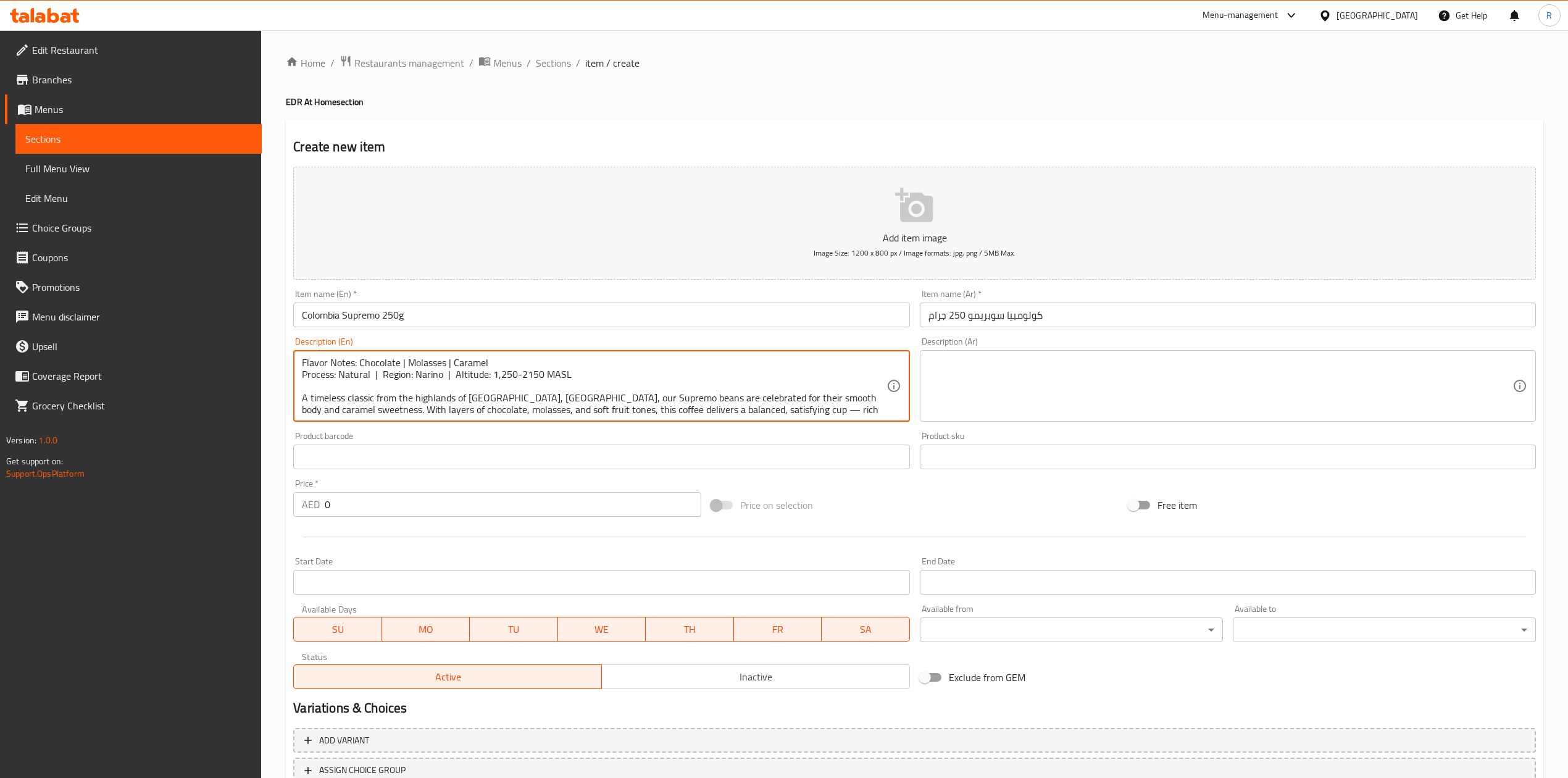
scroll to position [15, 0]
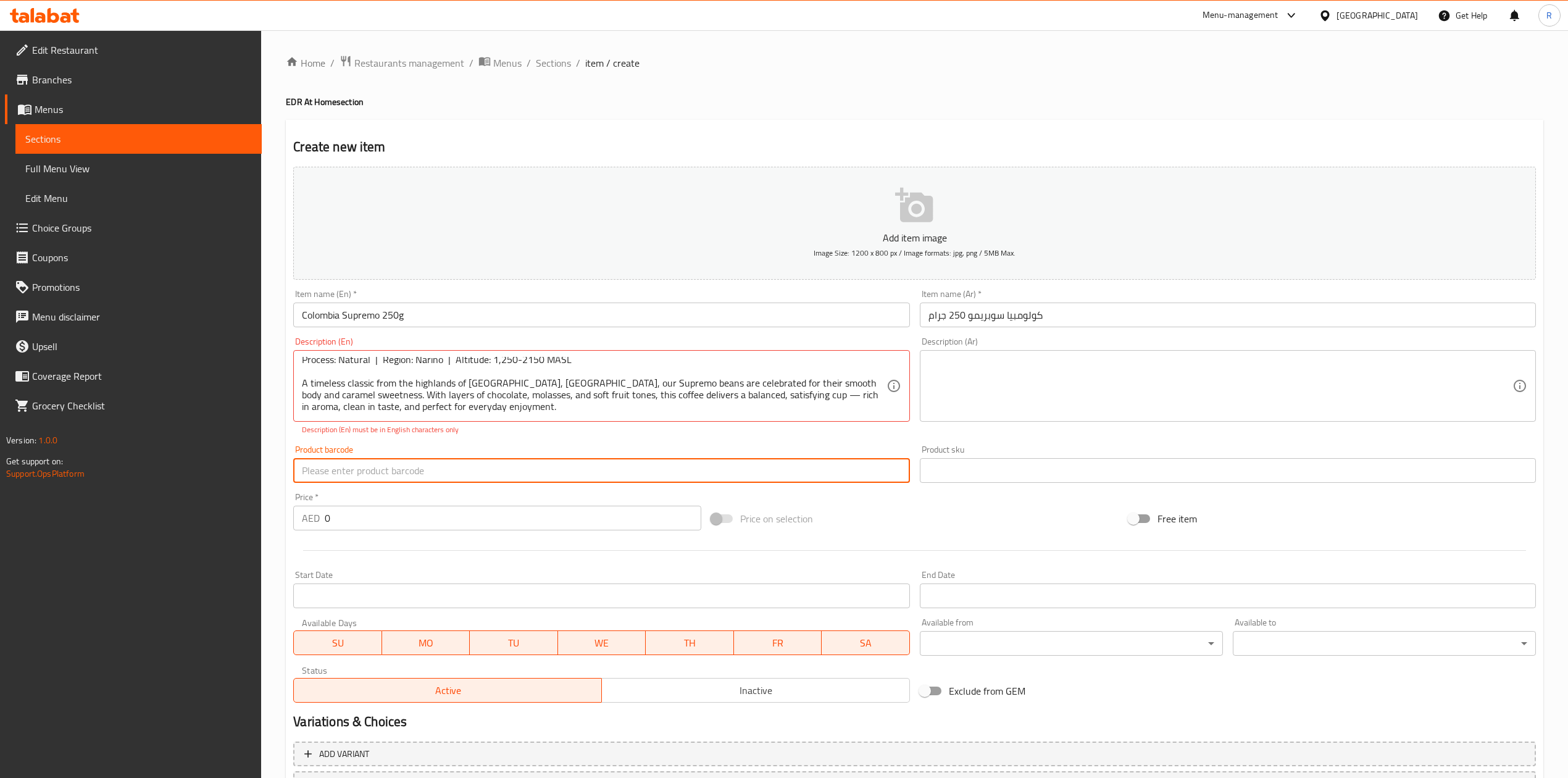
click at [428, 458] on div "Product barcode Product barcode" at bounding box center [601, 464] width 616 height 38
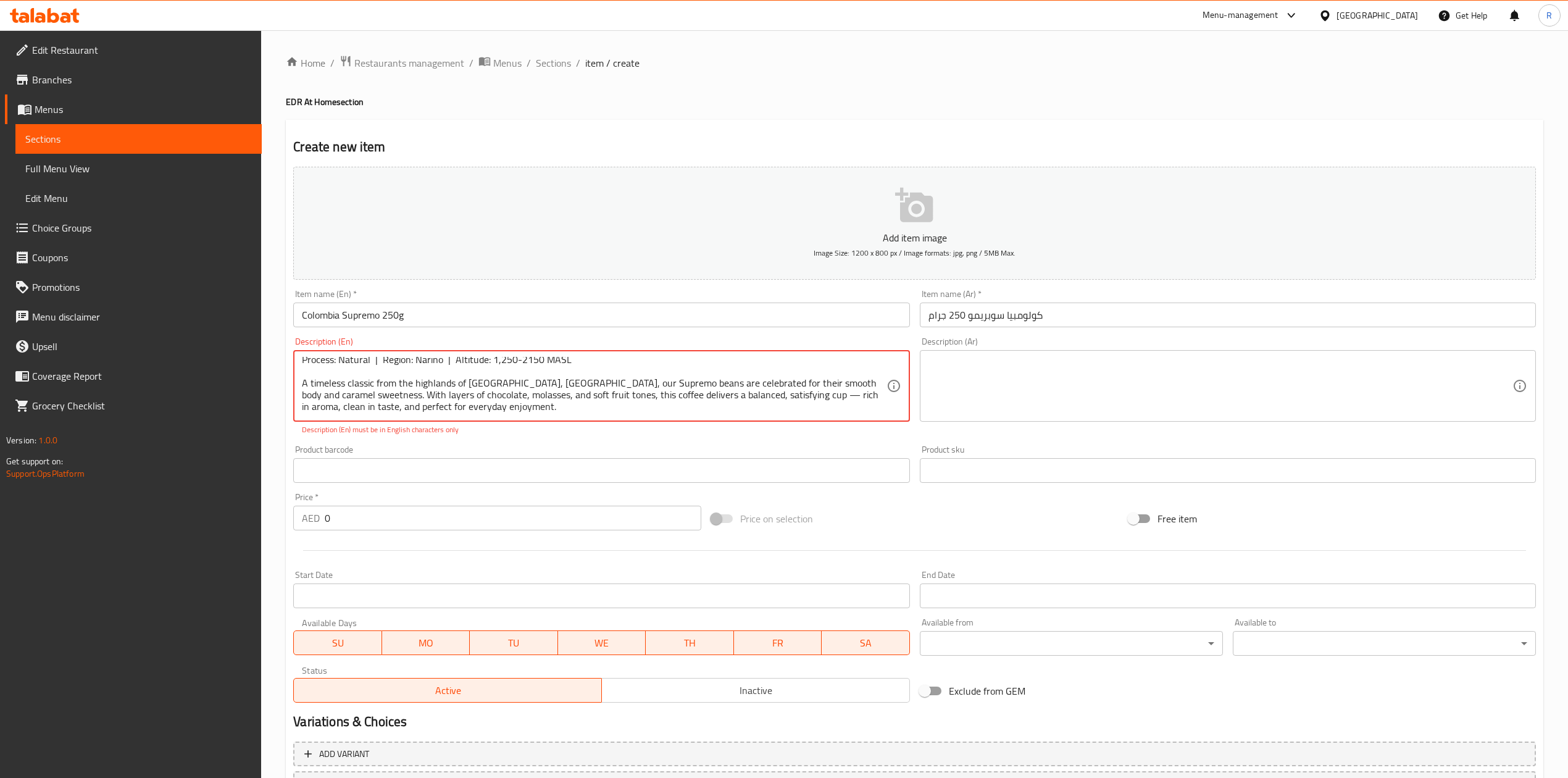
drag, startPoint x: 478, startPoint y: 412, endPoint x: 499, endPoint y: 384, distance: 35.0
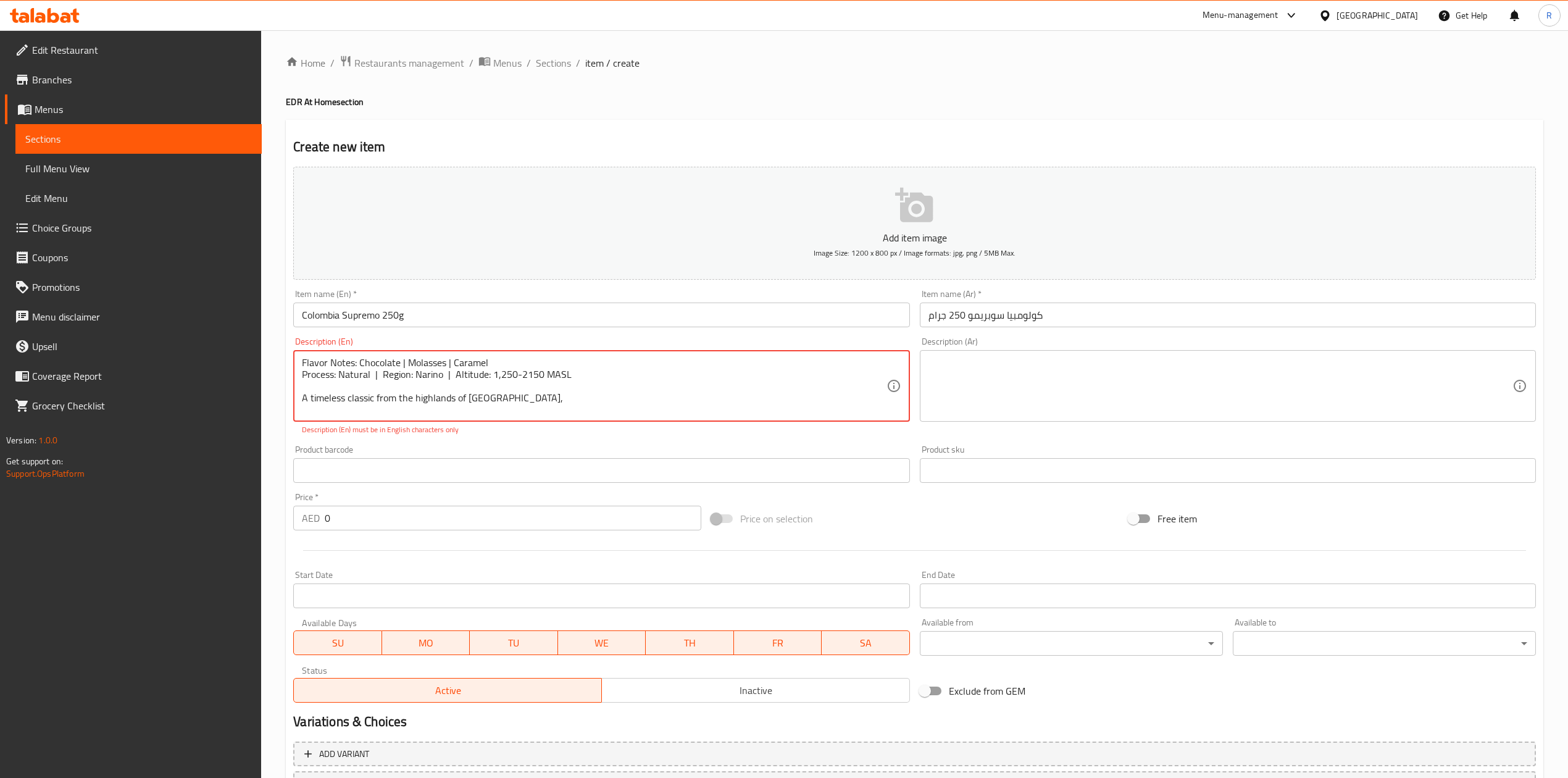
scroll to position [0, 0]
drag, startPoint x: 516, startPoint y: 401, endPoint x: 290, endPoint y: 388, distance: 226.4
click at [290, 388] on div "Description (En) Flavor Notes: Chocolate | Molasses | Caramel Process: Natural …" at bounding box center [601, 386] width 626 height 108
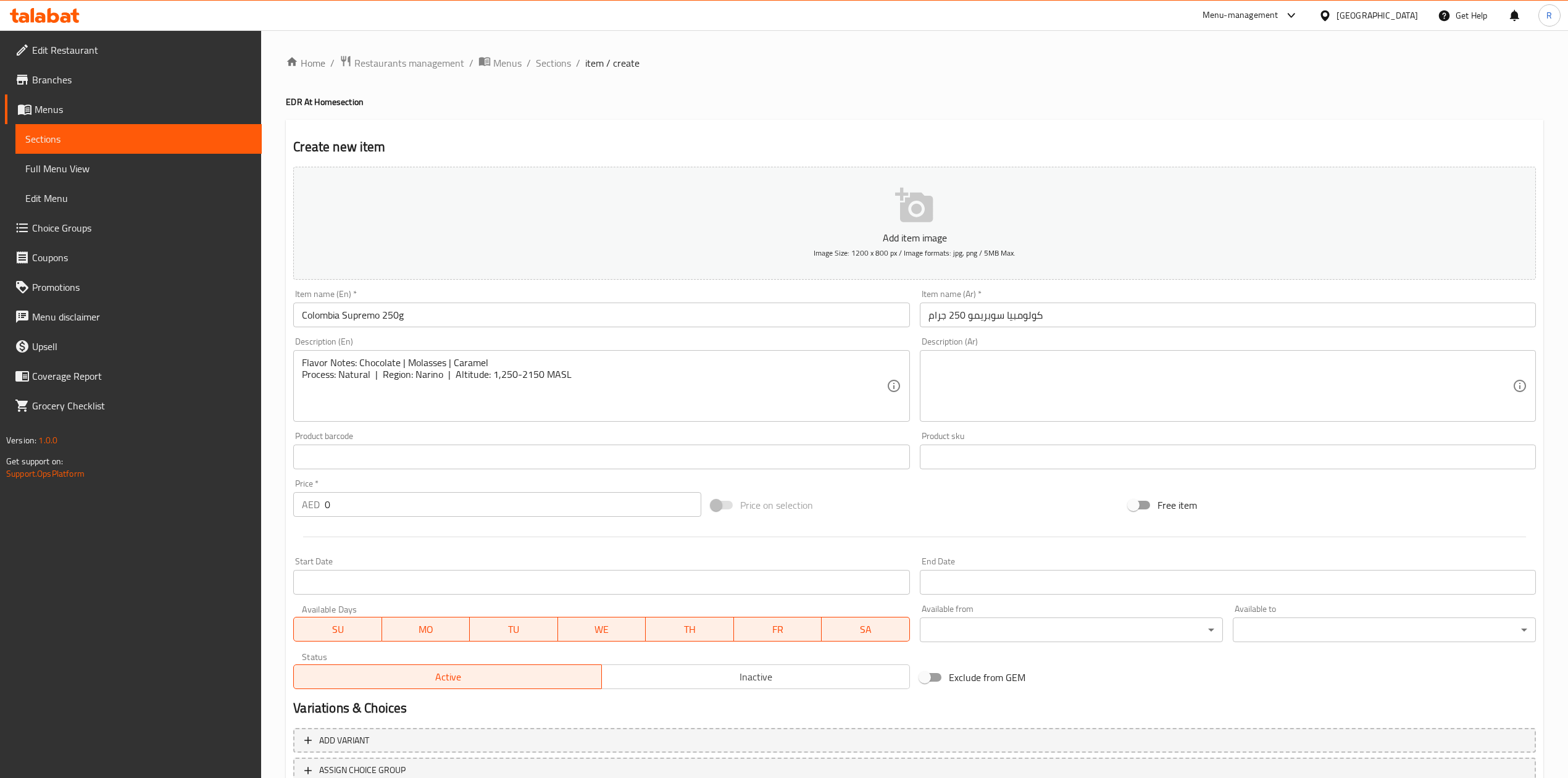
click at [326, 399] on textarea "Flavor Notes: Chocolate | Molasses | Caramel Process: Natural | Region: Narino …" at bounding box center [594, 387] width 584 height 59
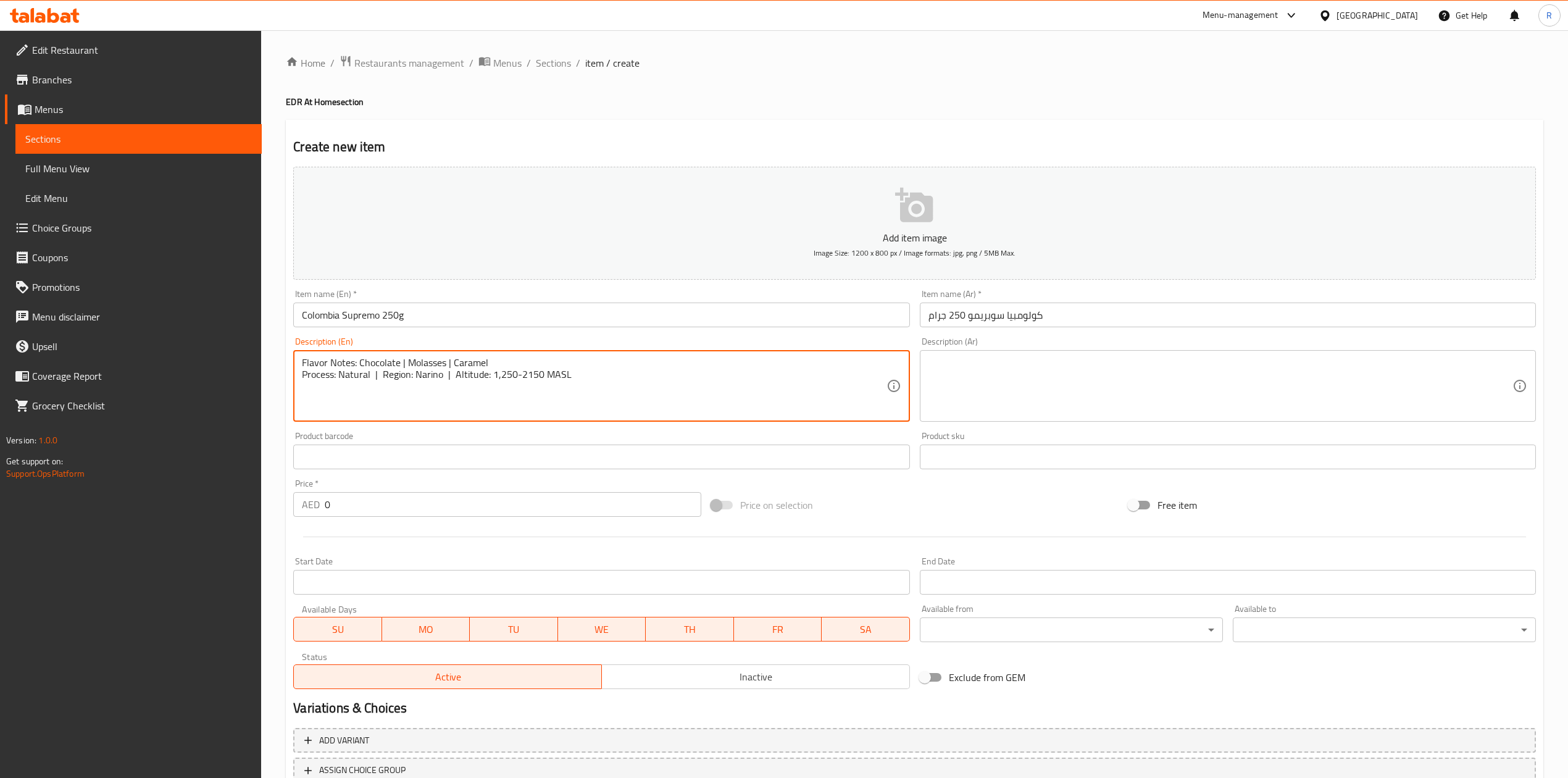
click at [583, 373] on textarea "Flavor Notes: Chocolate | Molasses | Caramel Process: Natural | Region: Narino …" at bounding box center [594, 387] width 584 height 59
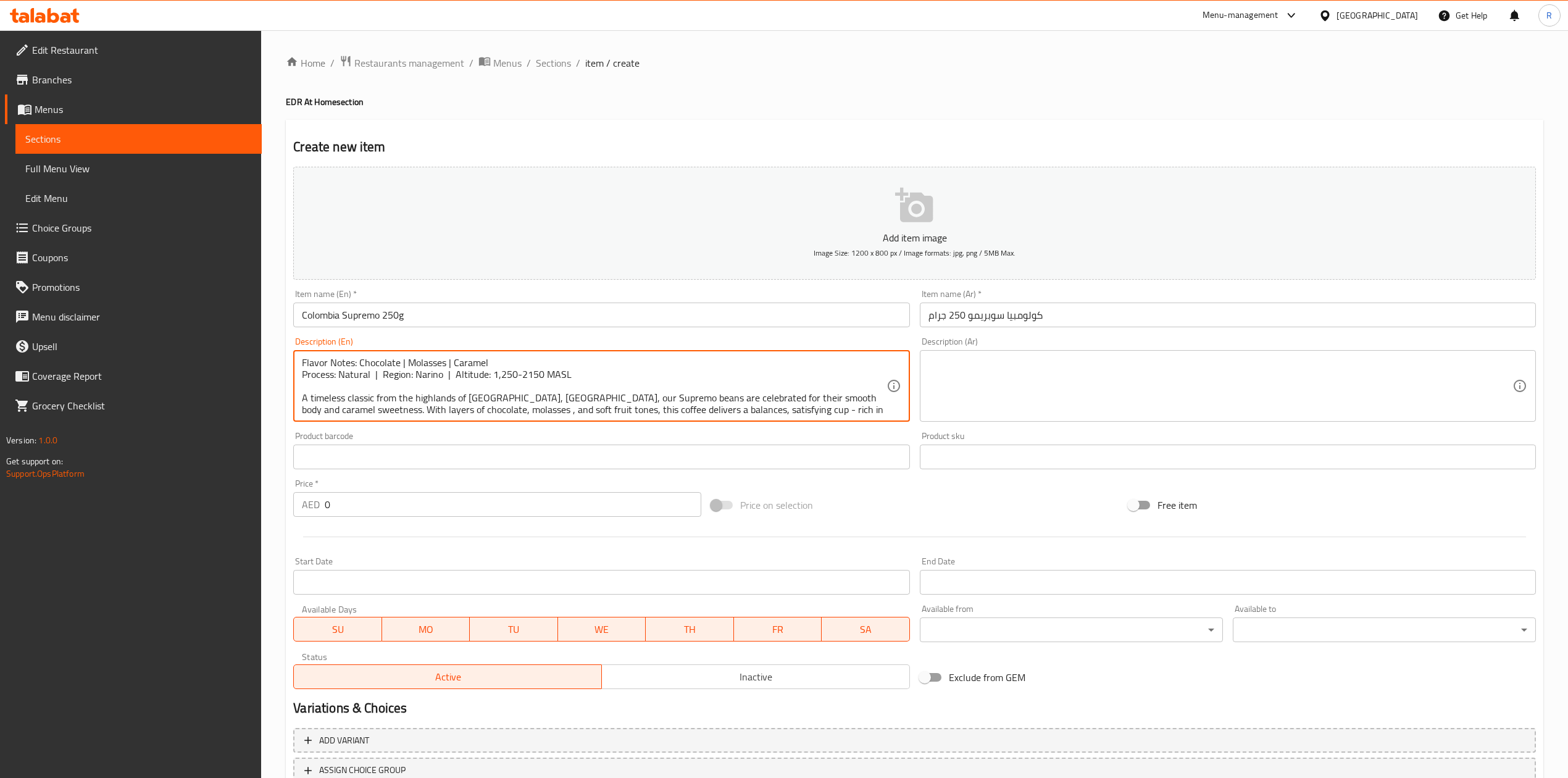
click at [707, 412] on textarea "Flavor Notes: Chocolate | Molasses | Caramel Process: Natural | Region: Narino …" at bounding box center [594, 387] width 584 height 59
type textarea "Flavor Notes: Chocolate | Molasses | Caramel Process: Natural | Region: Narino …"
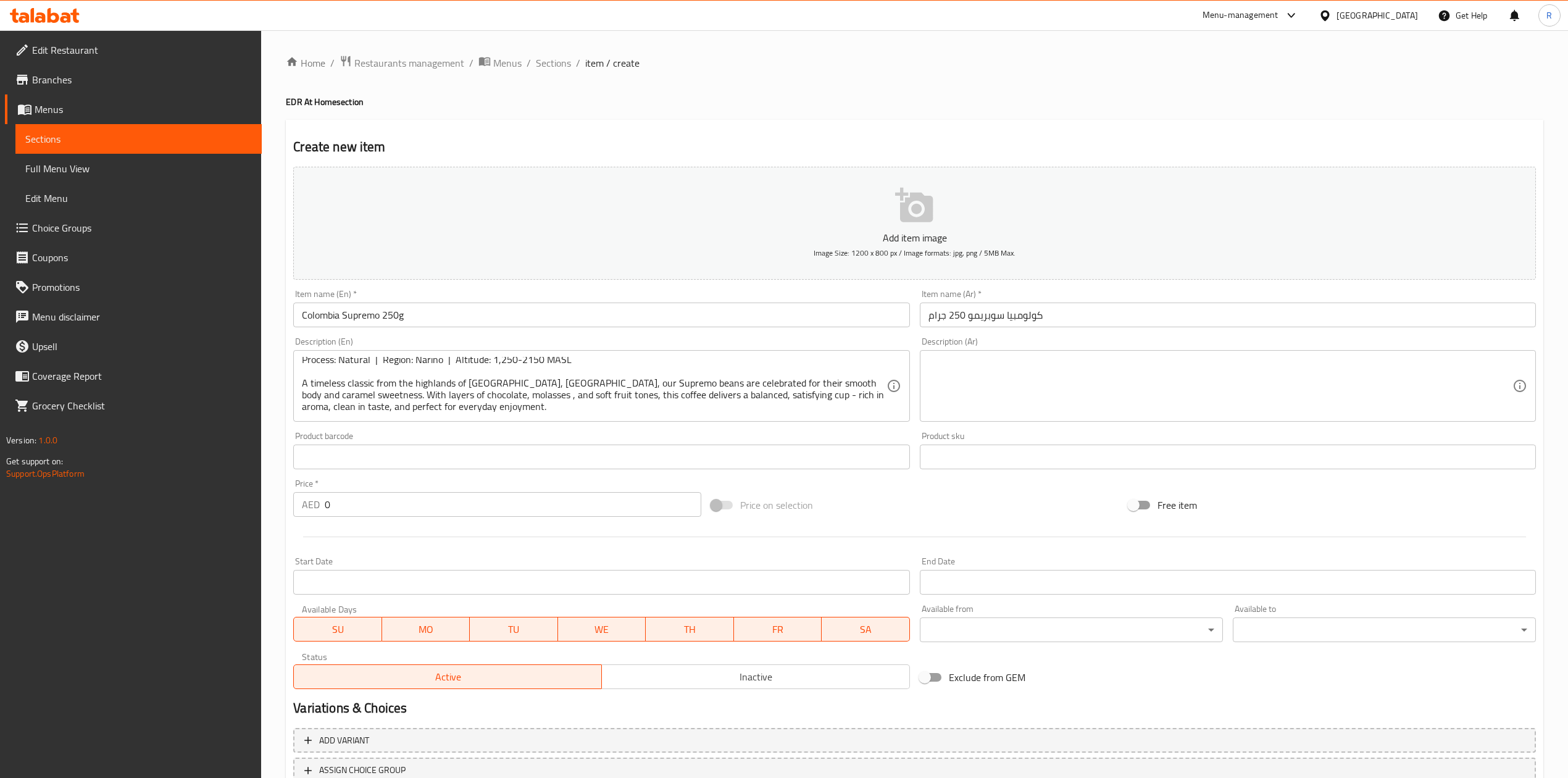
click at [349, 506] on input "0" at bounding box center [513, 505] width 376 height 25
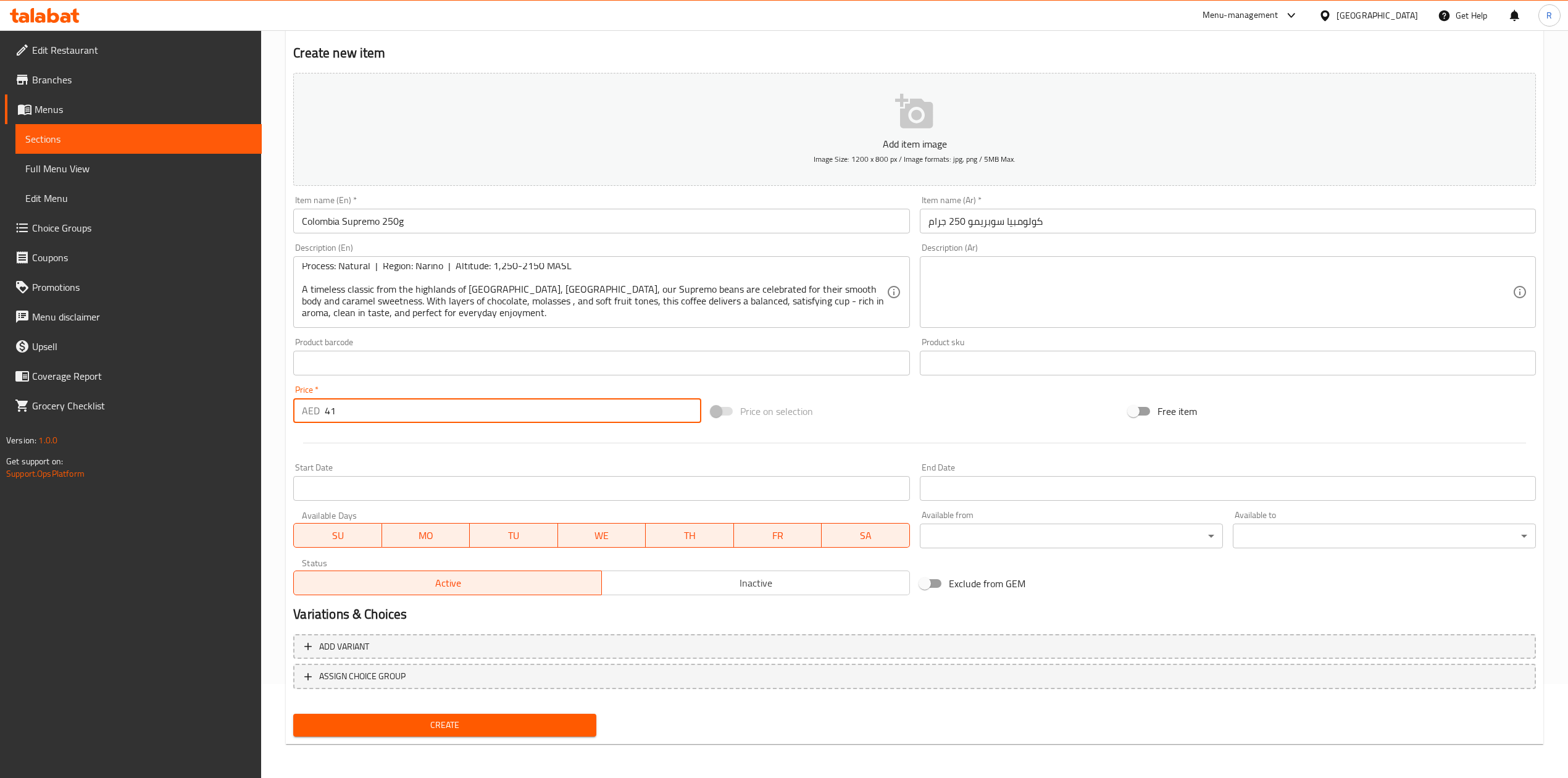
type input "41"
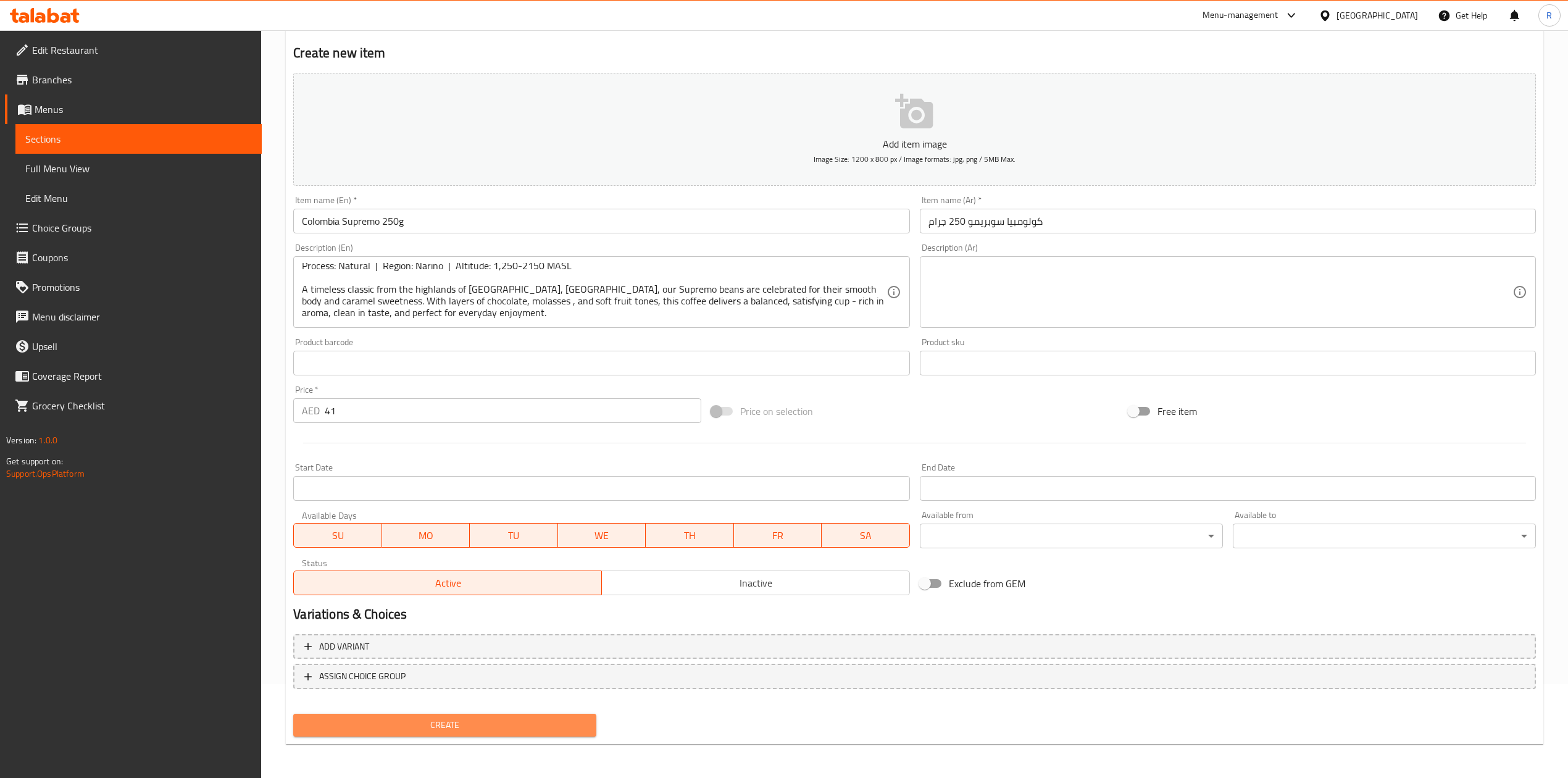
click at [544, 720] on span "Create" at bounding box center [444, 726] width 283 height 16
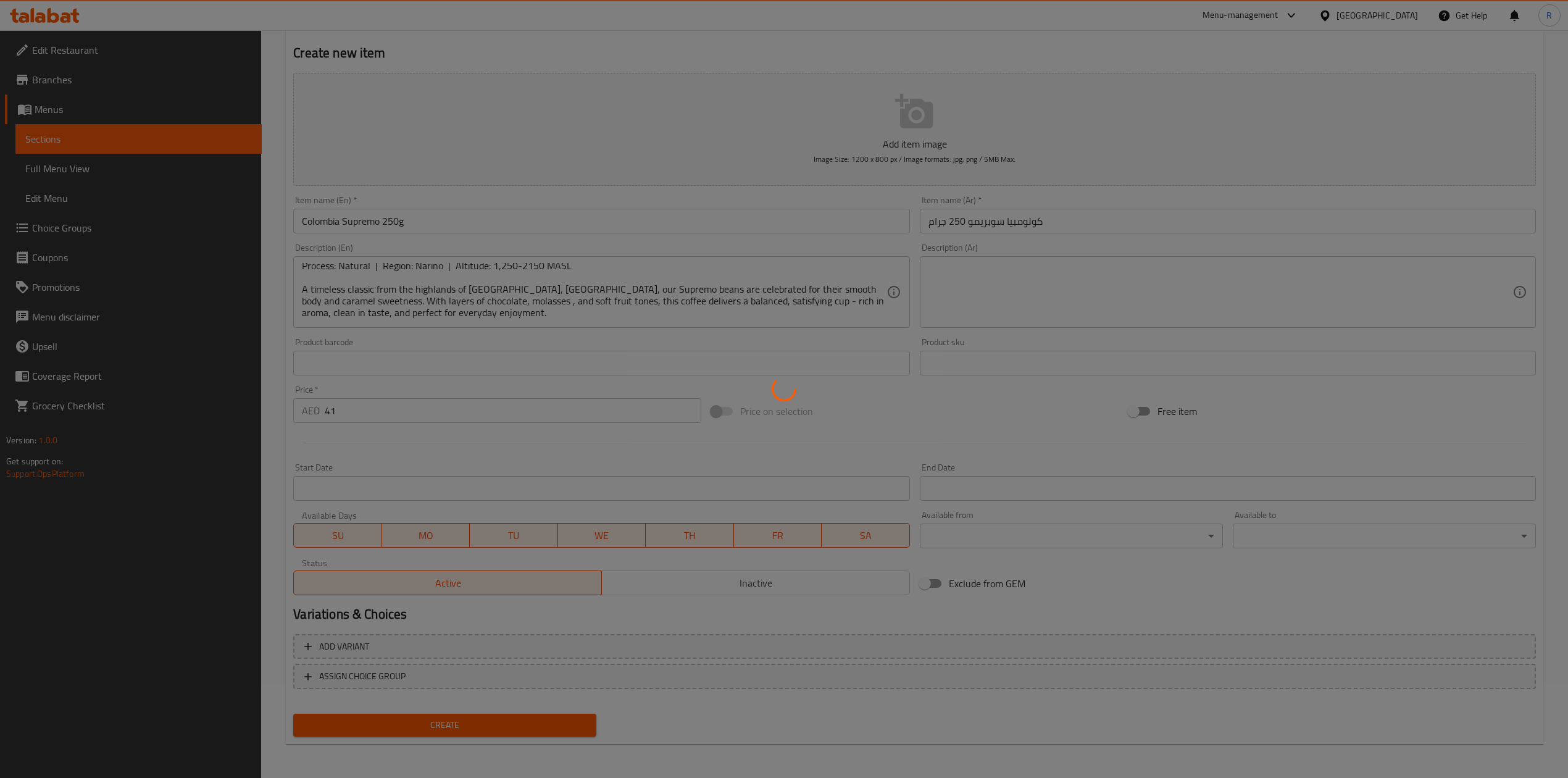
type input "0"
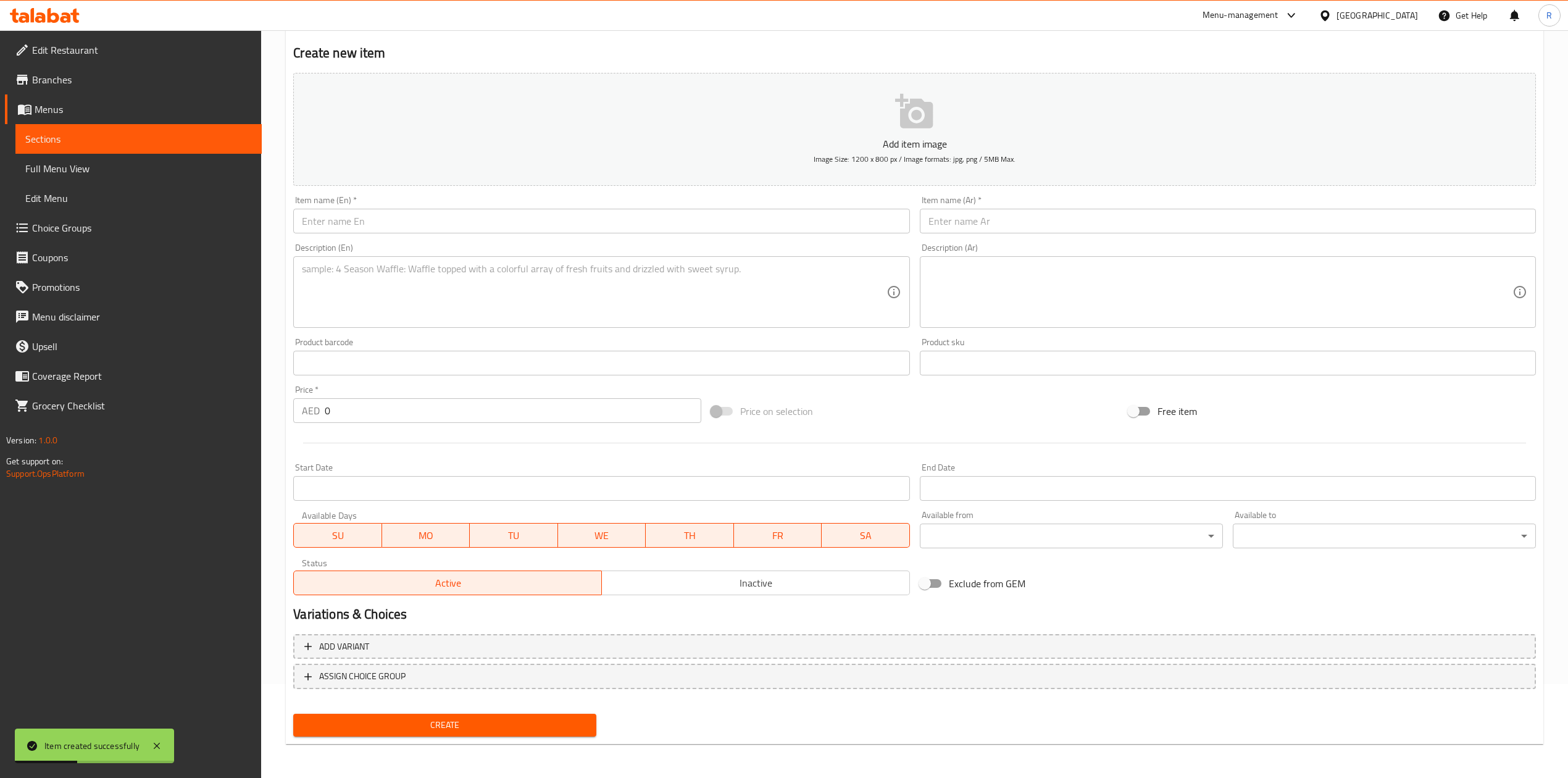
scroll to position [0, 0]
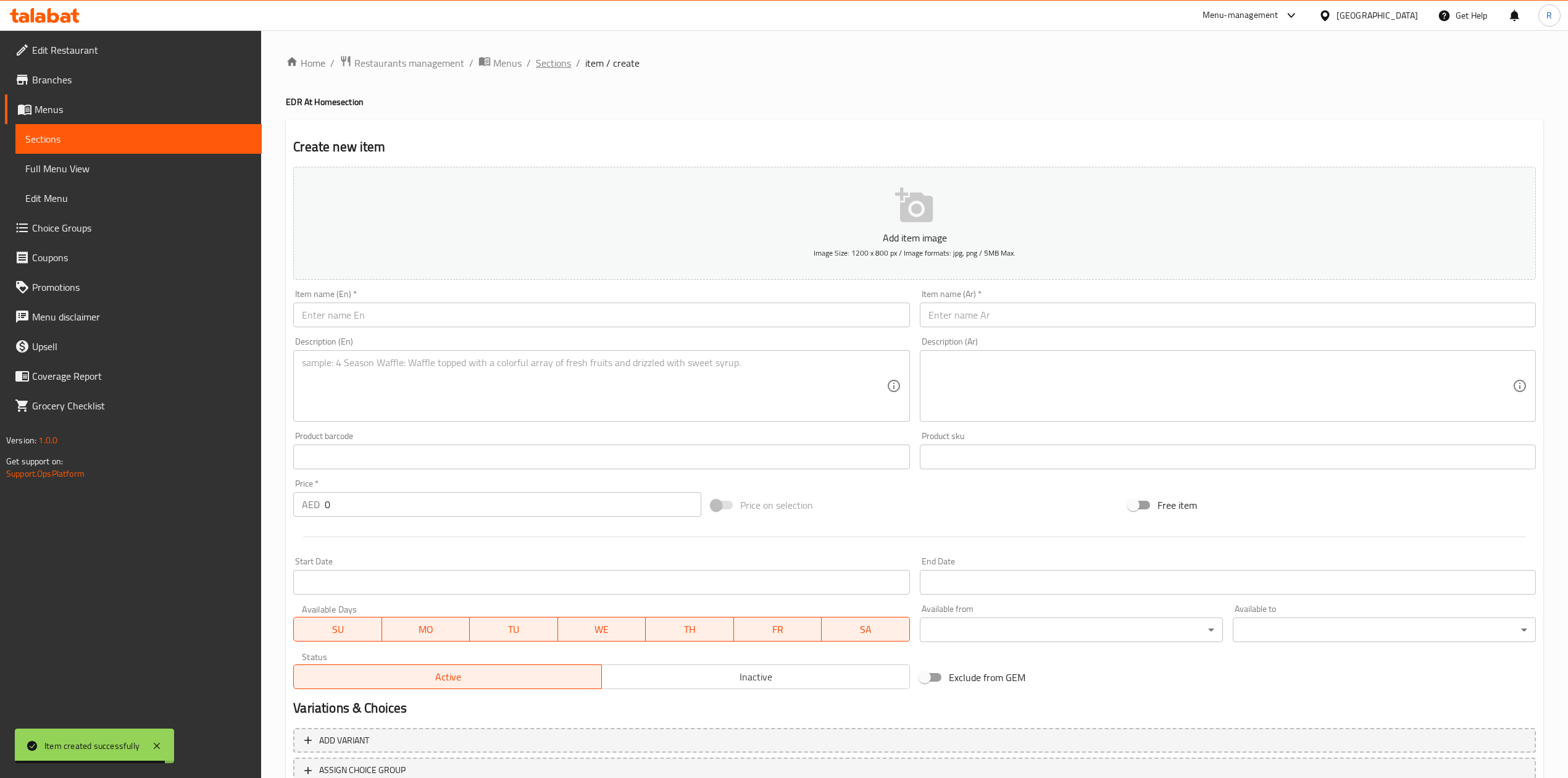
click at [563, 64] on span "Sections" at bounding box center [553, 63] width 35 height 15
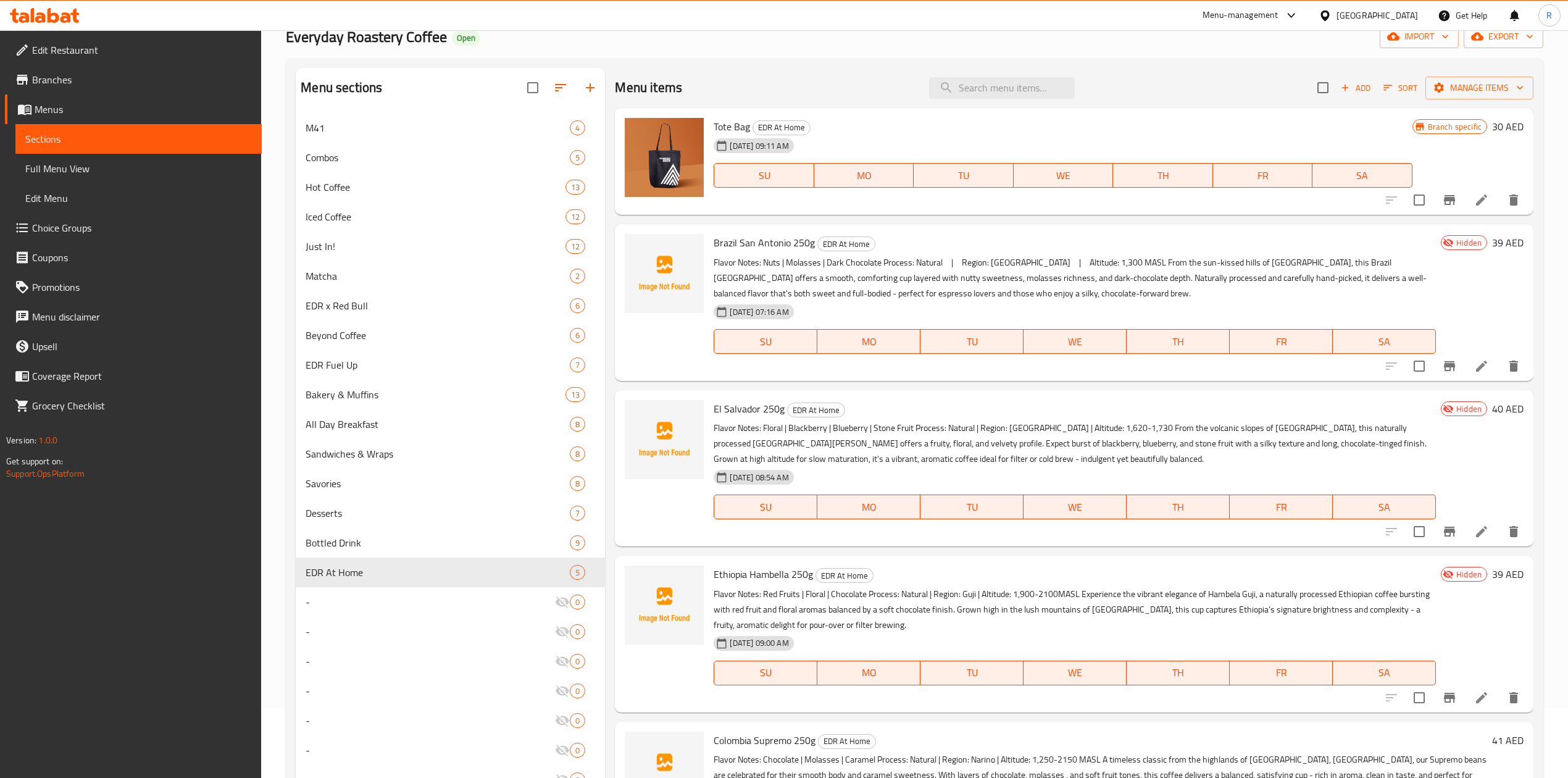
scroll to position [328, 0]
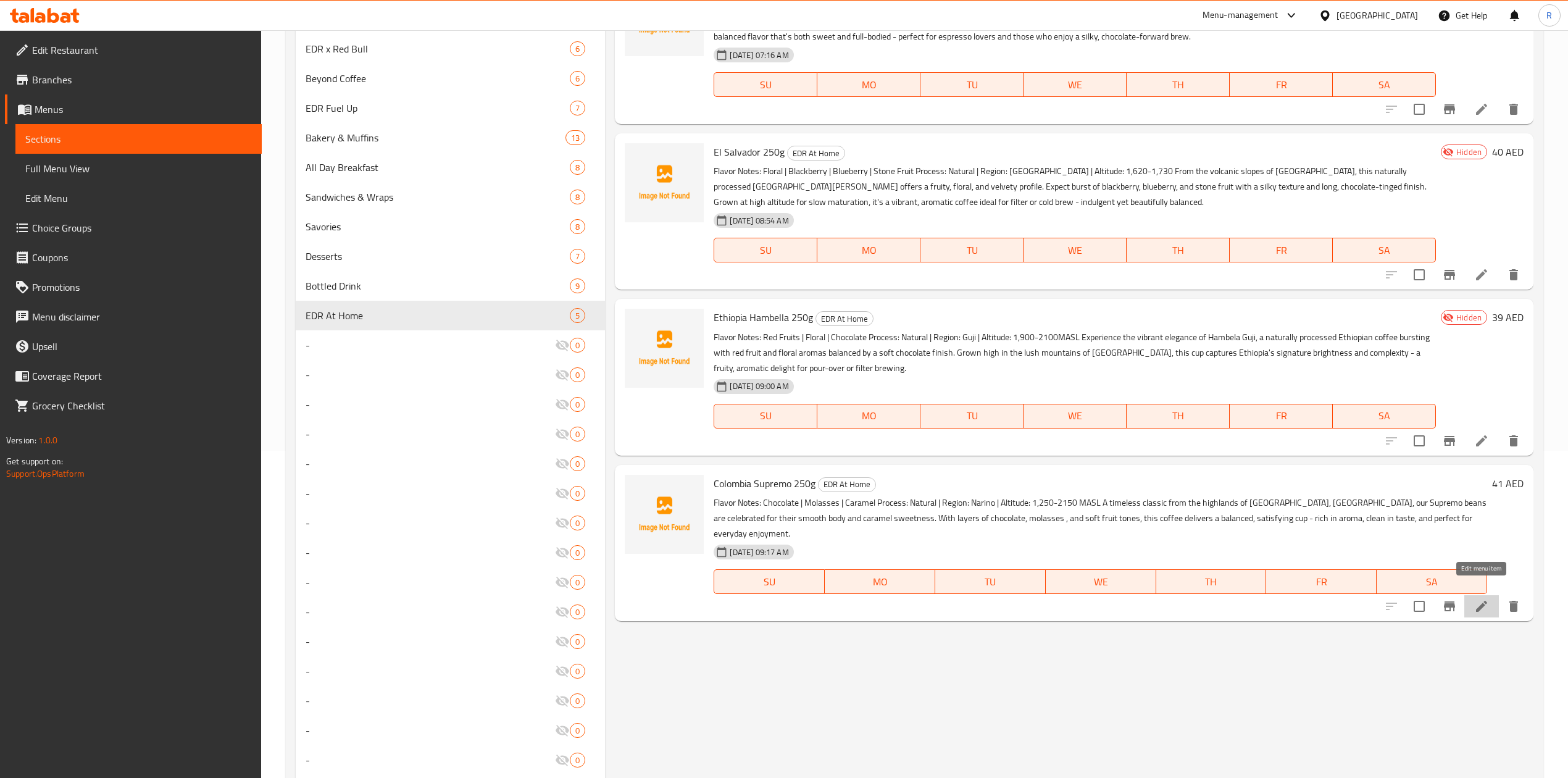
click at [1484, 599] on icon at bounding box center [1482, 607] width 15 height 15
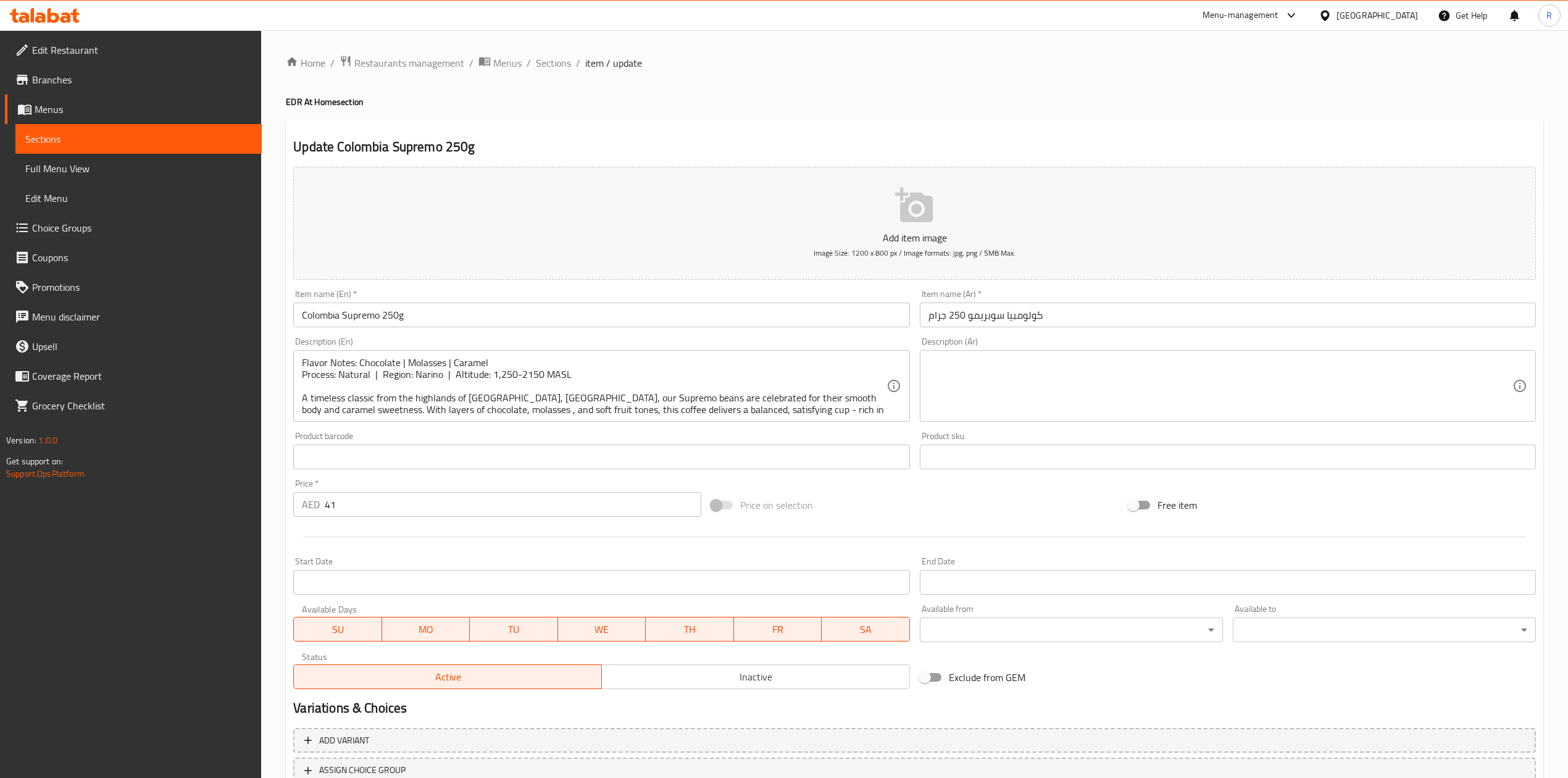
scroll to position [94, 0]
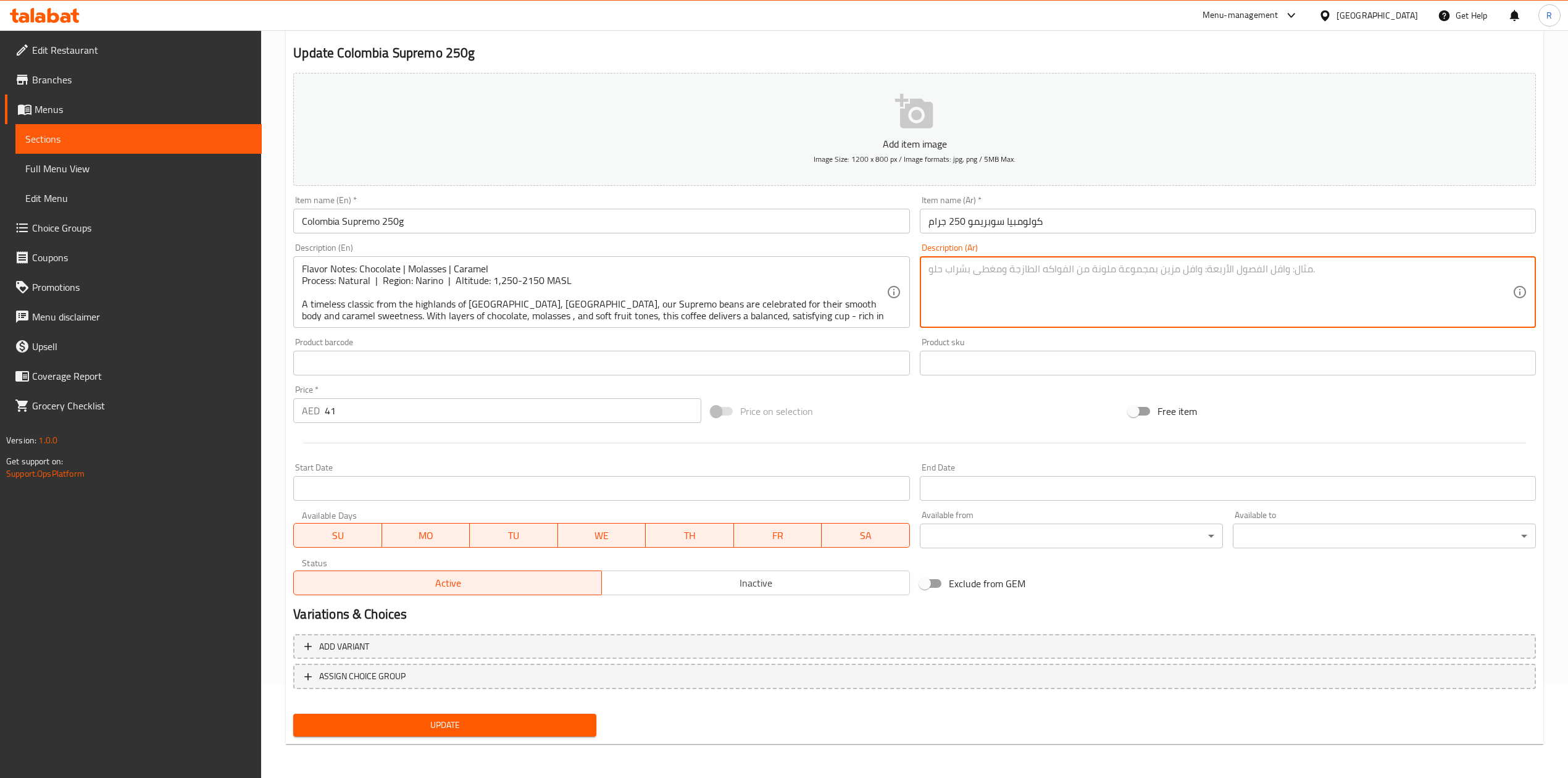
click at [969, 307] on textarea at bounding box center [1220, 293] width 584 height 59
paste textarea "مكونات النكهة: شوكولاتة | دبس السكر | كراميل طريقة التصنيع: طبيعية | المنطقة: ن…"
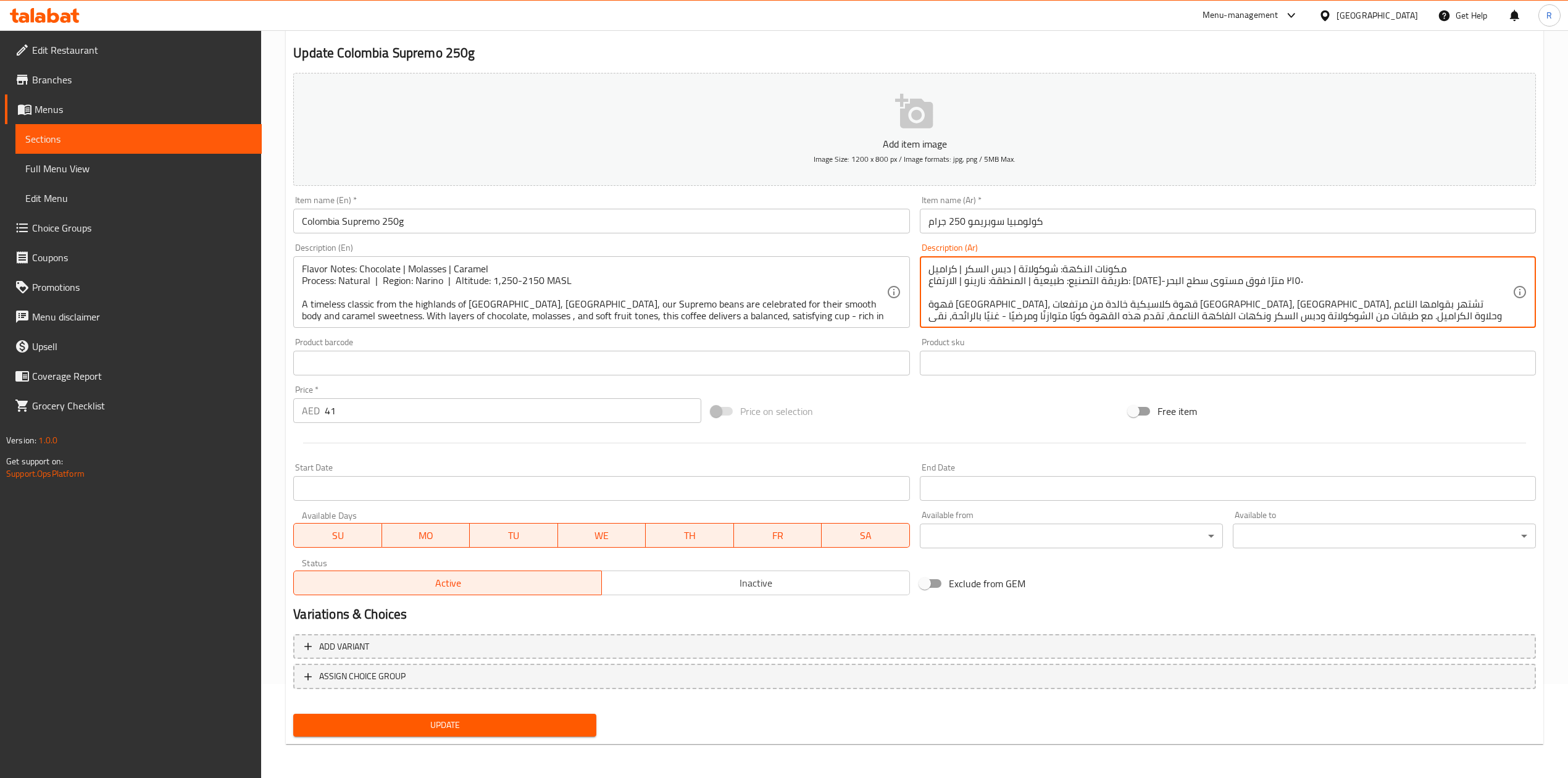
scroll to position [3, 0]
type textarea "مكونات النكهة: شوكولاتة | دبس السكر | كراميل طريقة التصنيع: طبيعية | المنطقة: ن…"
click at [551, 726] on span "Update" at bounding box center [444, 726] width 283 height 16
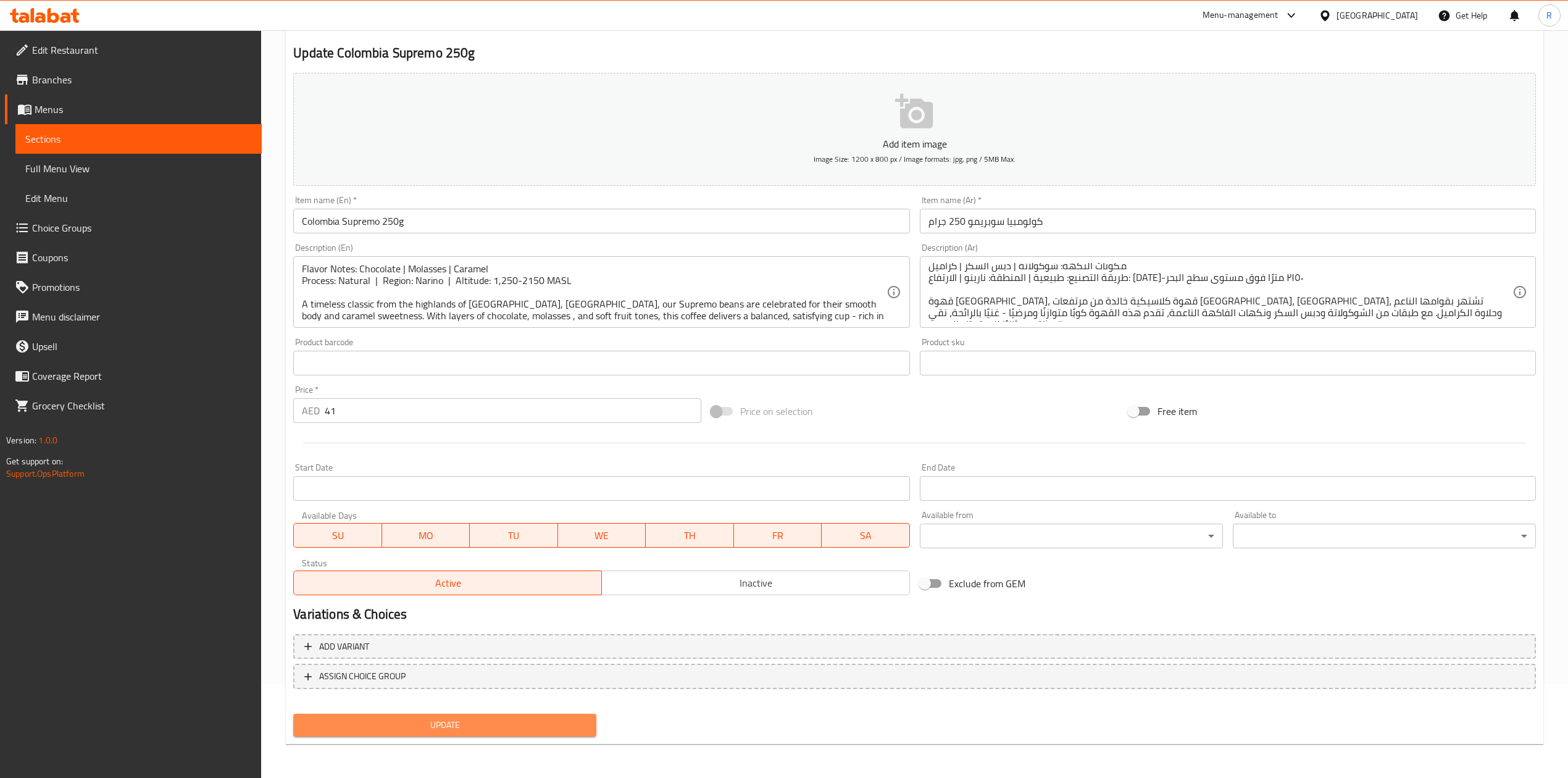
click at [525, 727] on span "Update" at bounding box center [444, 726] width 283 height 16
click at [739, 590] on span "Inactive" at bounding box center [755, 583] width 298 height 17
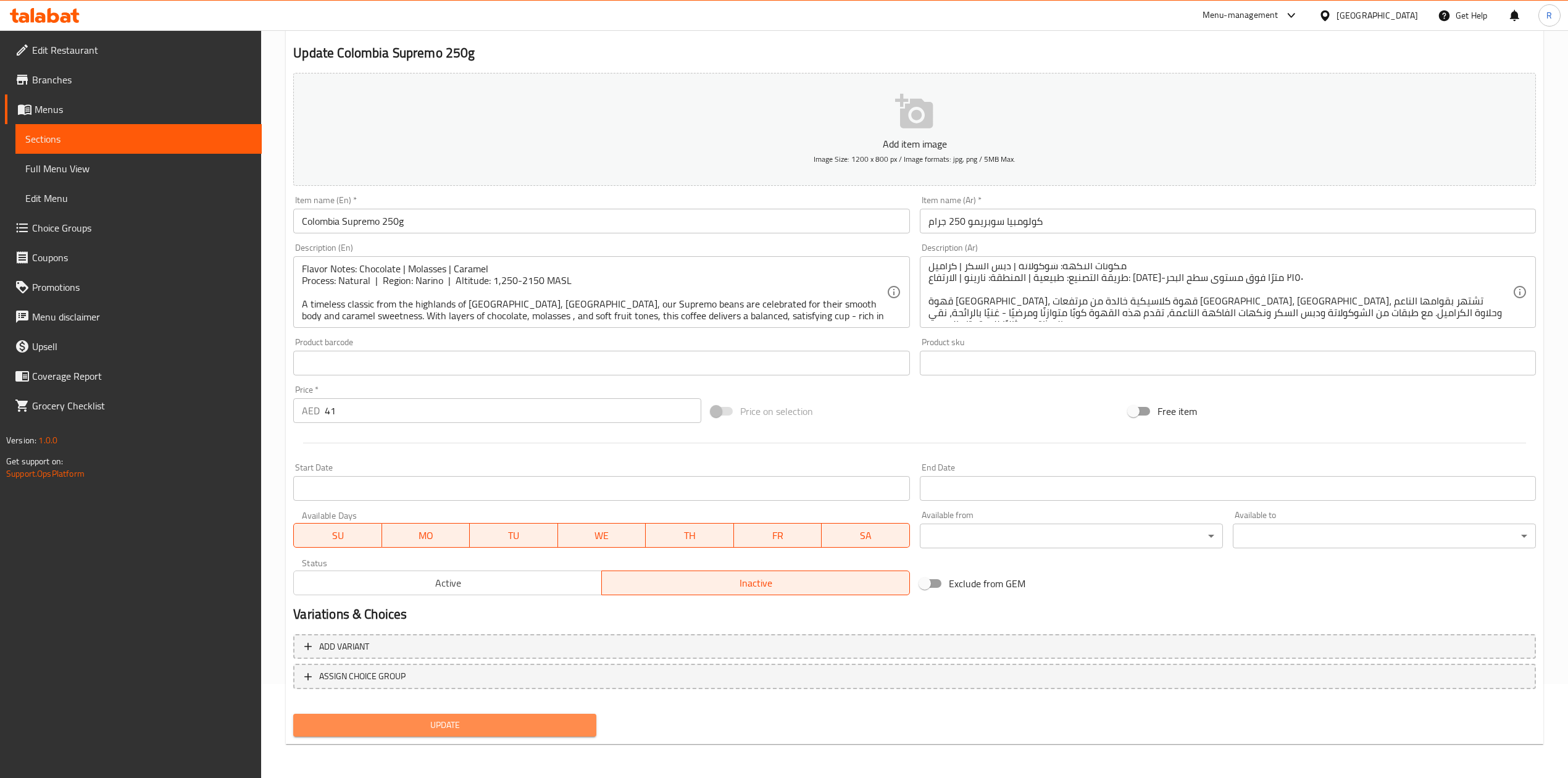
click at [455, 732] on span "Update" at bounding box center [444, 726] width 283 height 16
click at [455, 722] on span "Update" at bounding box center [444, 726] width 283 height 16
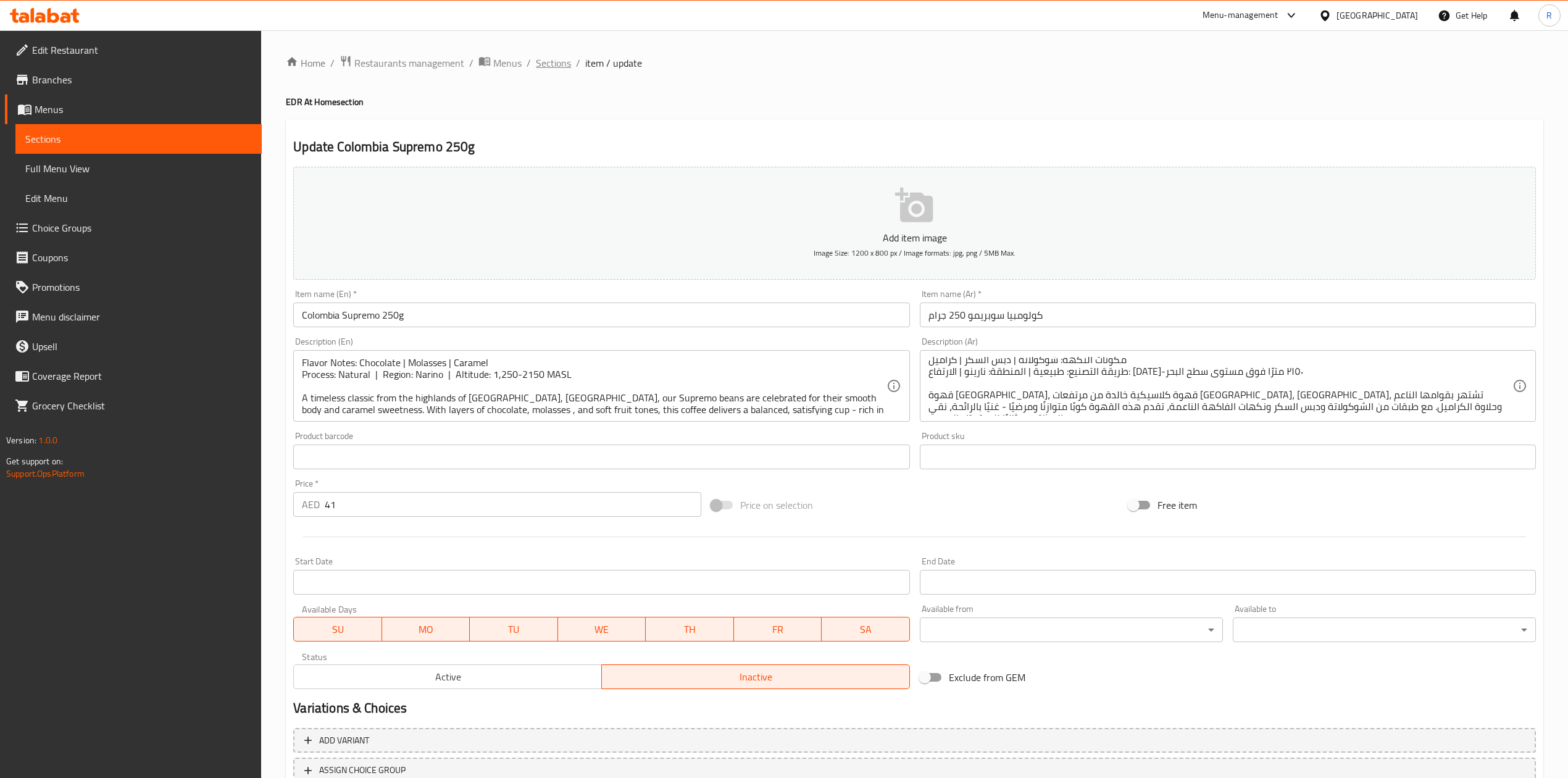
click at [547, 59] on span "Sections" at bounding box center [553, 63] width 35 height 15
